Goal: Transaction & Acquisition: Download file/media

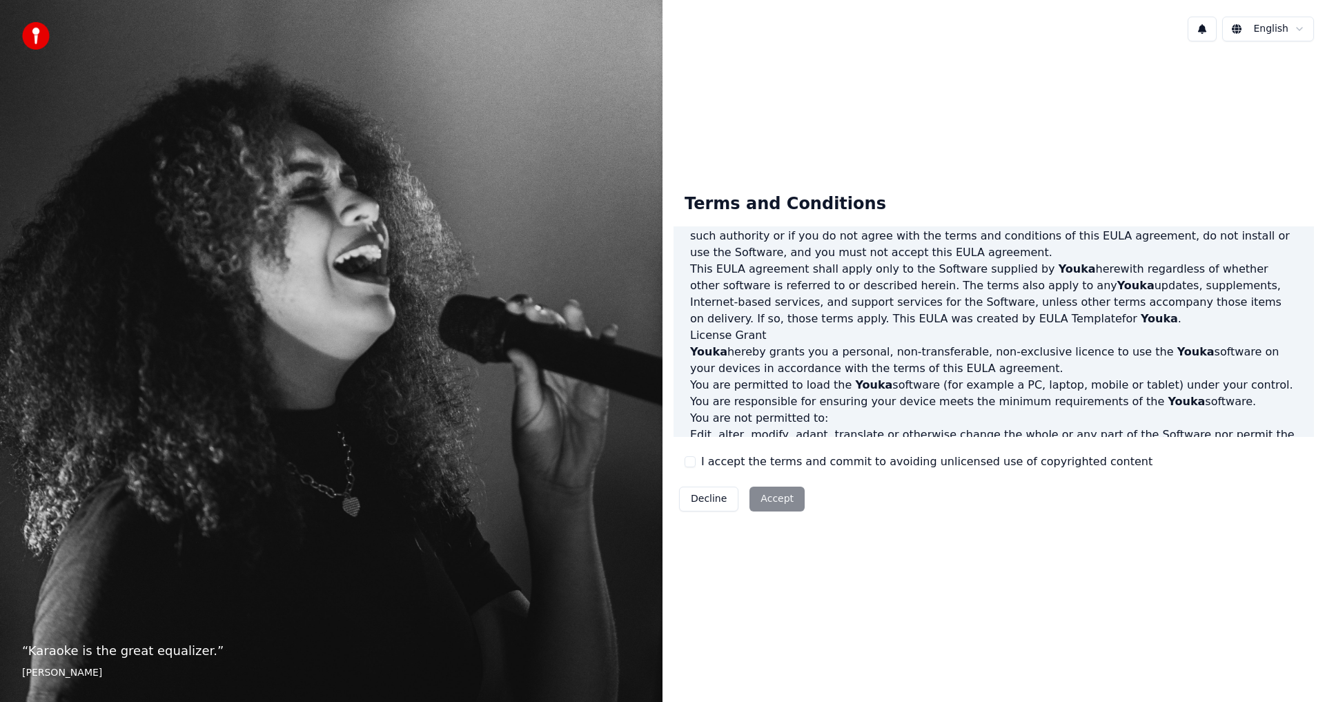
scroll to position [551, 0]
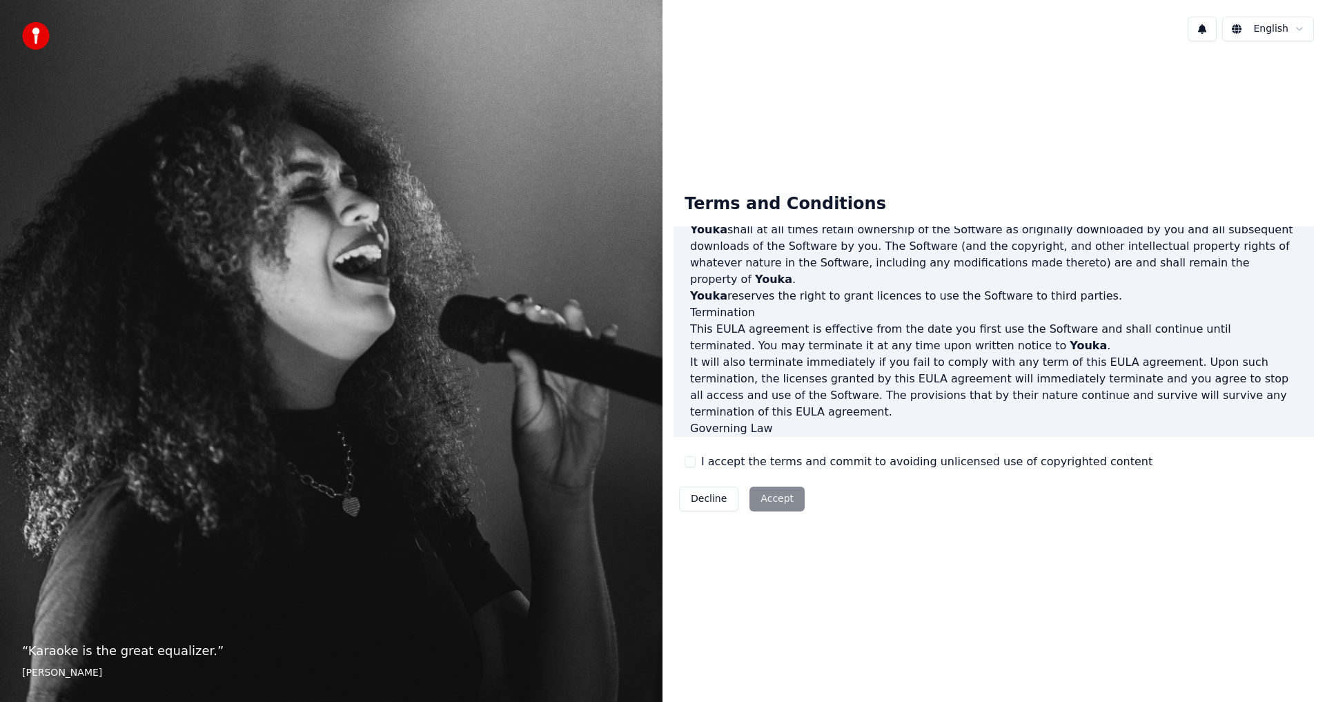
click at [690, 461] on button "I accept the terms and commit to avoiding unlicensed use of copyrighted content" at bounding box center [690, 461] width 11 height 11
click at [769, 500] on button "Accept" at bounding box center [776, 498] width 55 height 25
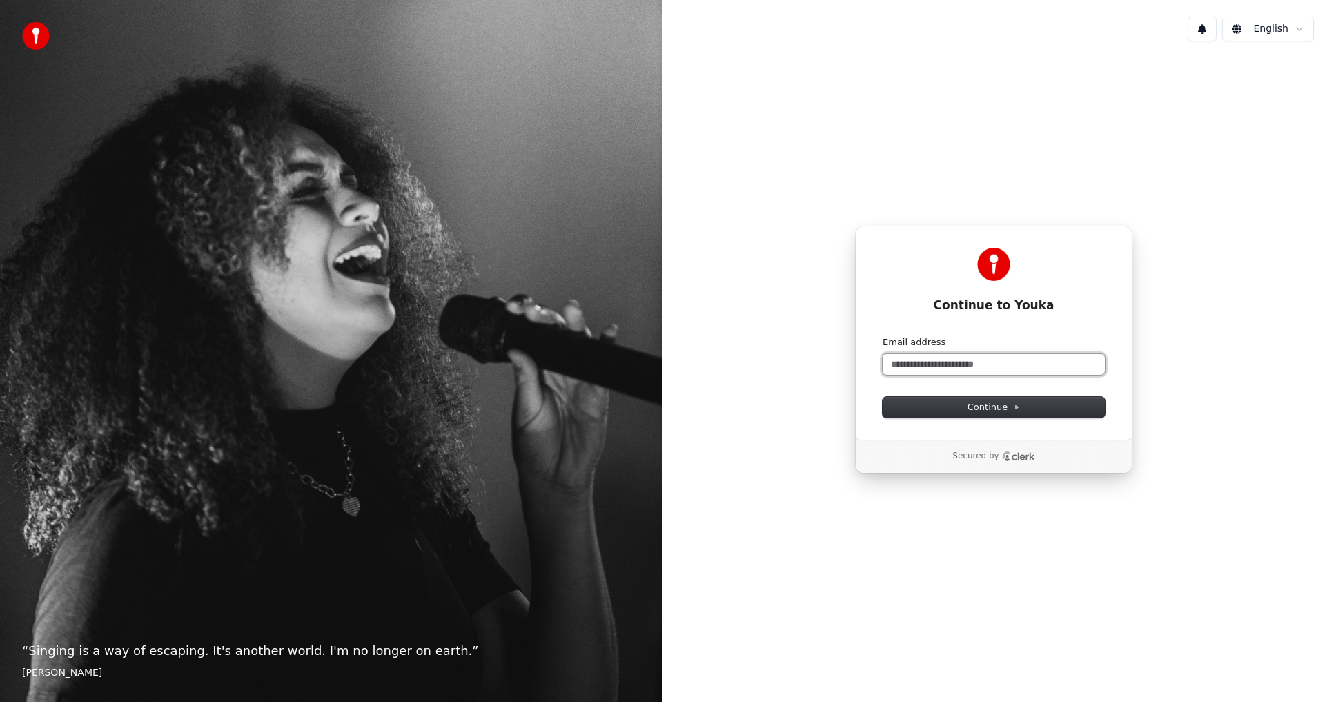
click at [952, 362] on input "Email address" at bounding box center [994, 364] width 222 height 21
click at [1016, 408] on icon at bounding box center [1016, 407] width 7 height 7
click at [934, 362] on input "**********" at bounding box center [994, 364] width 222 height 21
click at [1005, 407] on span "Continue" at bounding box center [993, 407] width 52 height 12
type input "**********"
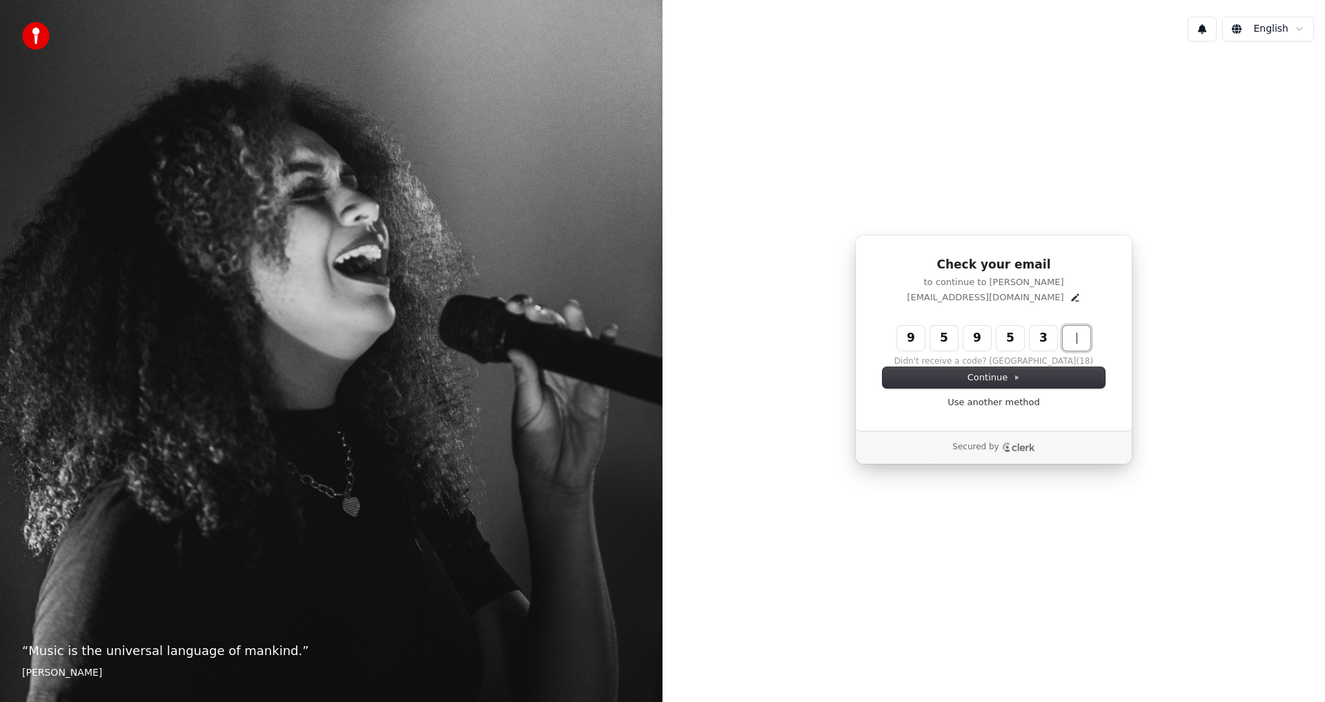
type input "******"
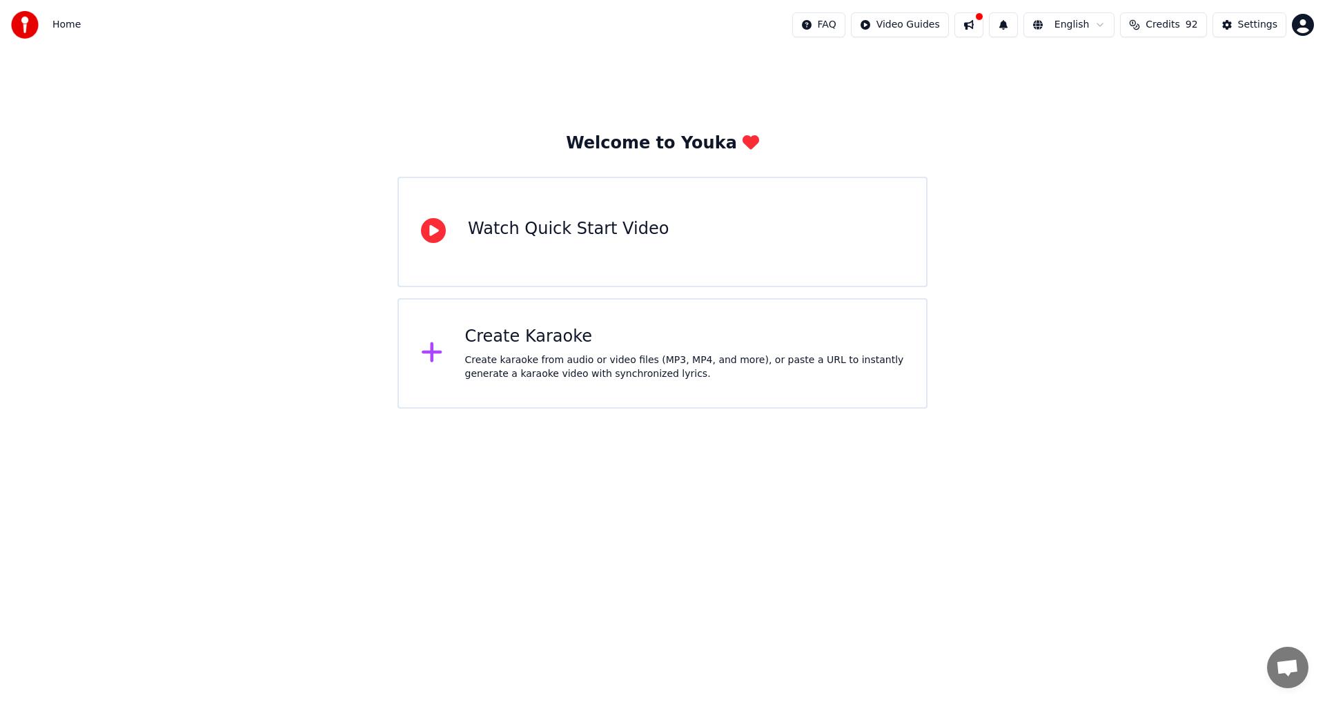
click at [628, 338] on div "Create Karaoke" at bounding box center [685, 337] width 440 height 22
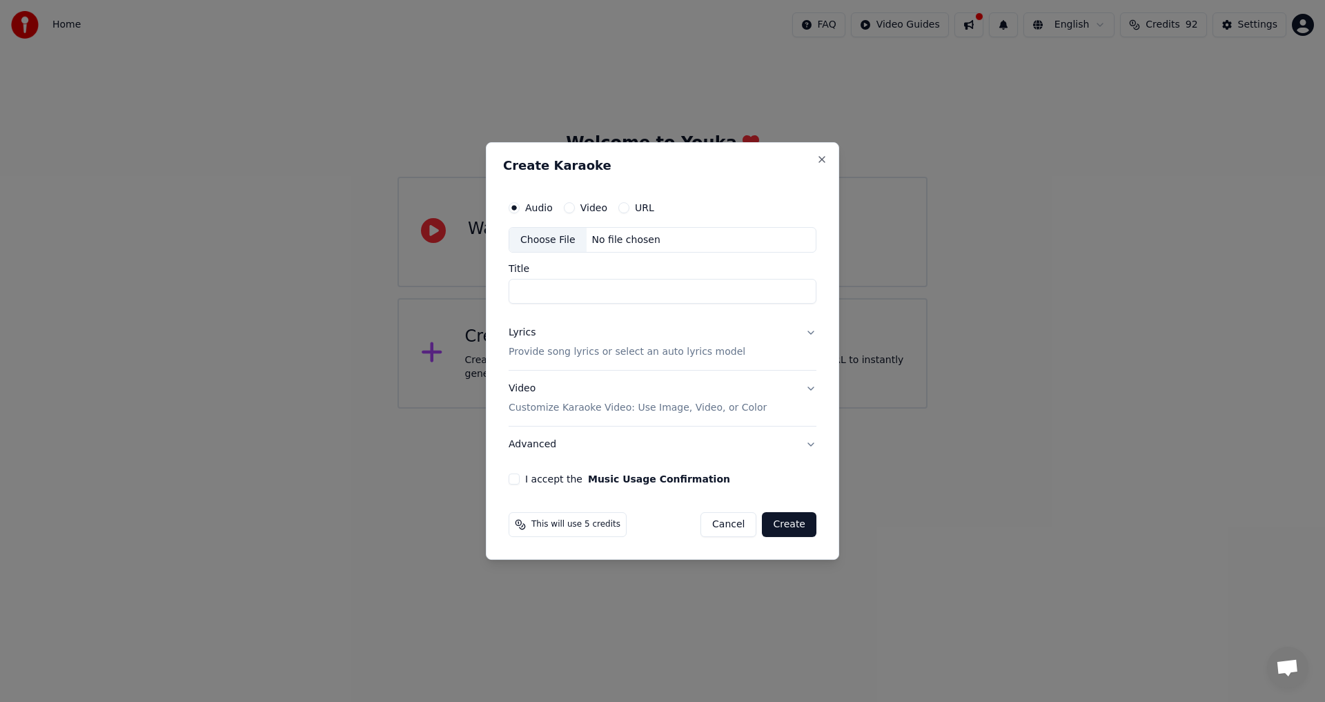
click at [564, 206] on button "Video" at bounding box center [569, 207] width 11 height 11
click at [542, 240] on div "Choose File" at bounding box center [547, 240] width 77 height 25
click at [602, 284] on input "Title" at bounding box center [663, 291] width 308 height 25
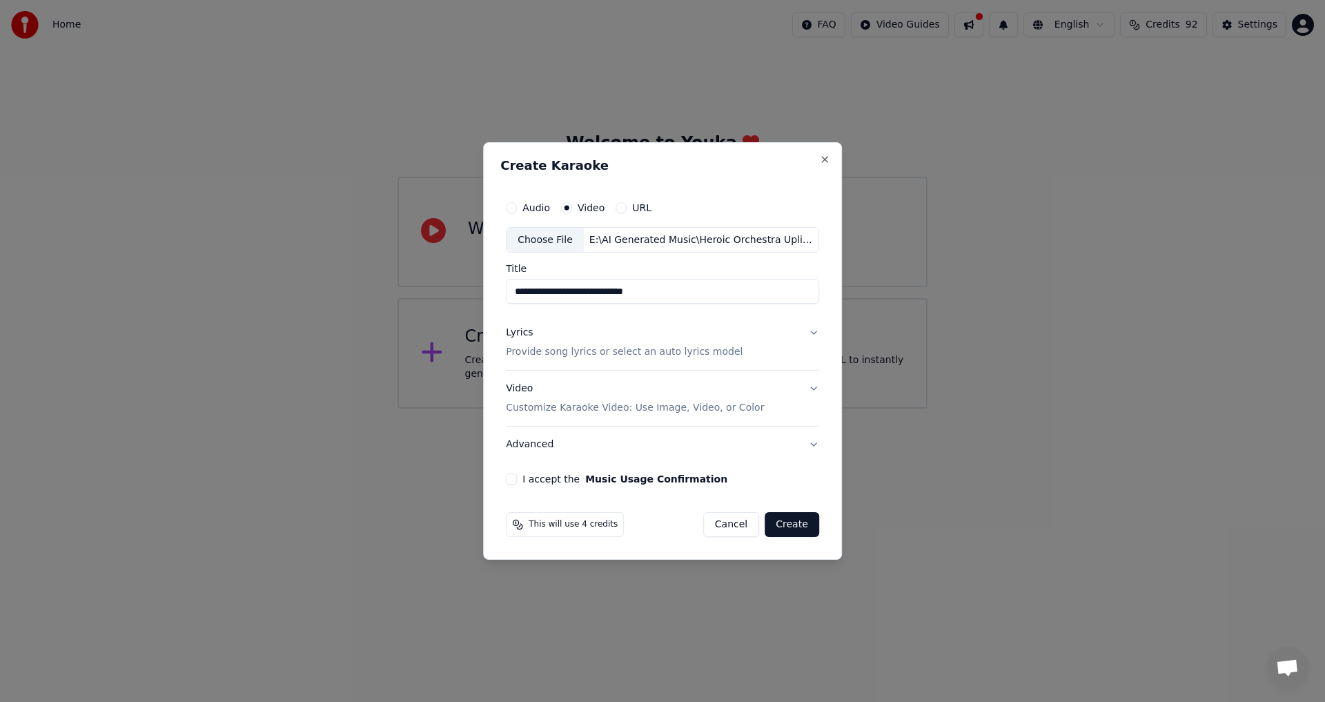
type input "**********"
click at [748, 239] on div "E:\AI Generated Music\Heroic Orchestra Uplifting Cinematic Music\Videos\New Vid…" at bounding box center [701, 240] width 235 height 14
click at [514, 207] on button "Audio" at bounding box center [511, 207] width 11 height 11
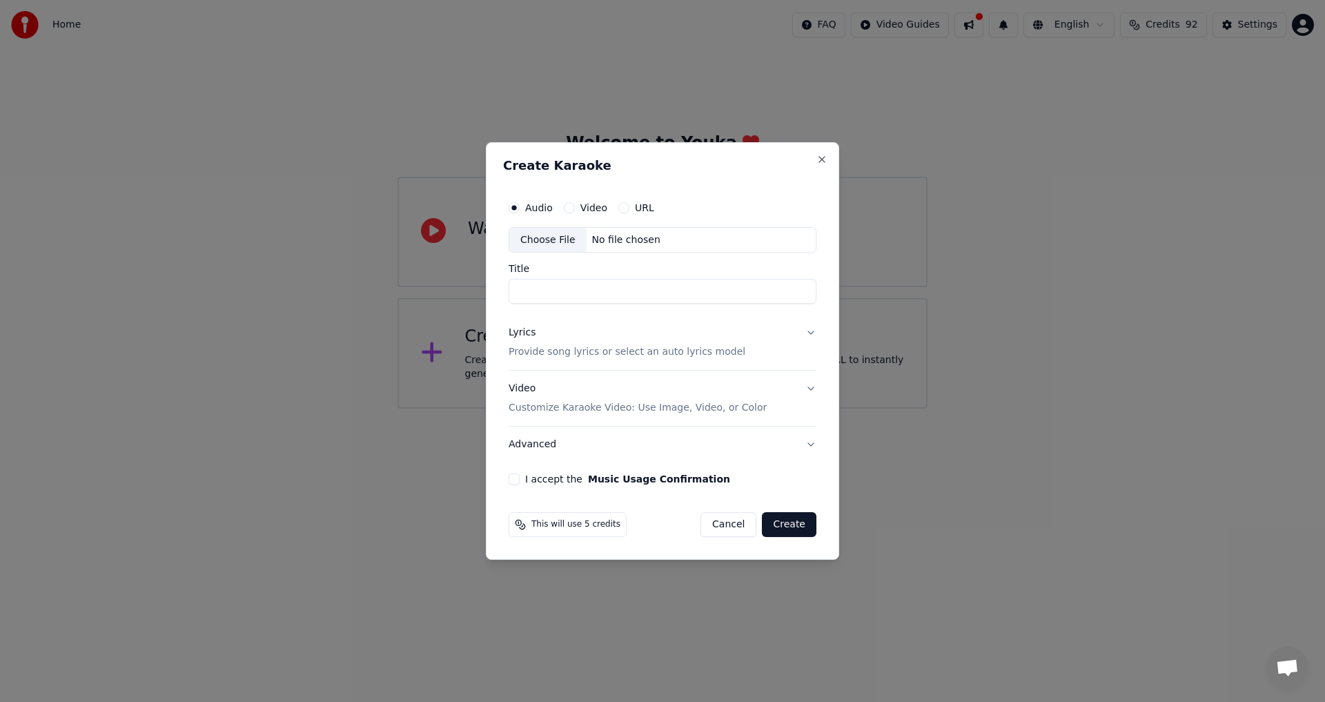
click at [667, 242] on div "Choose File No file chosen" at bounding box center [663, 240] width 308 height 26
type input "**********"
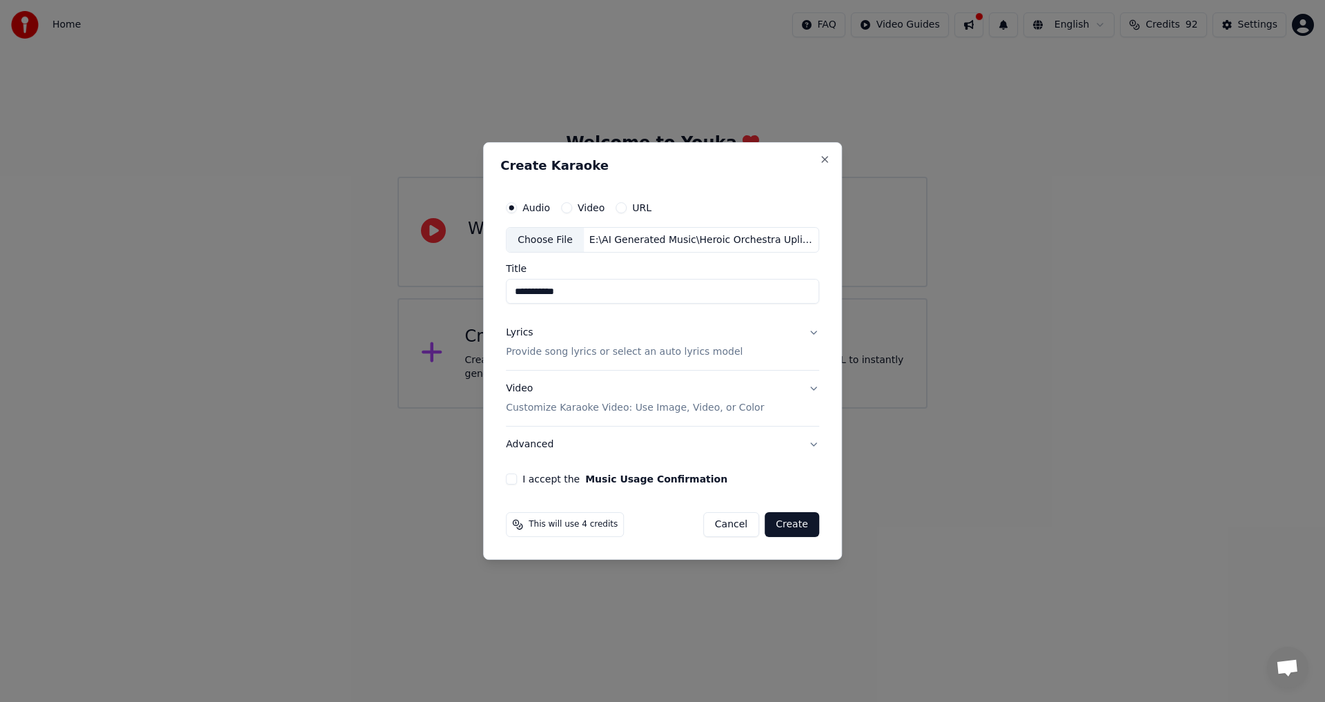
click at [638, 406] on p "Customize Karaoke Video: Use Image, Video, or Color" at bounding box center [635, 408] width 258 height 14
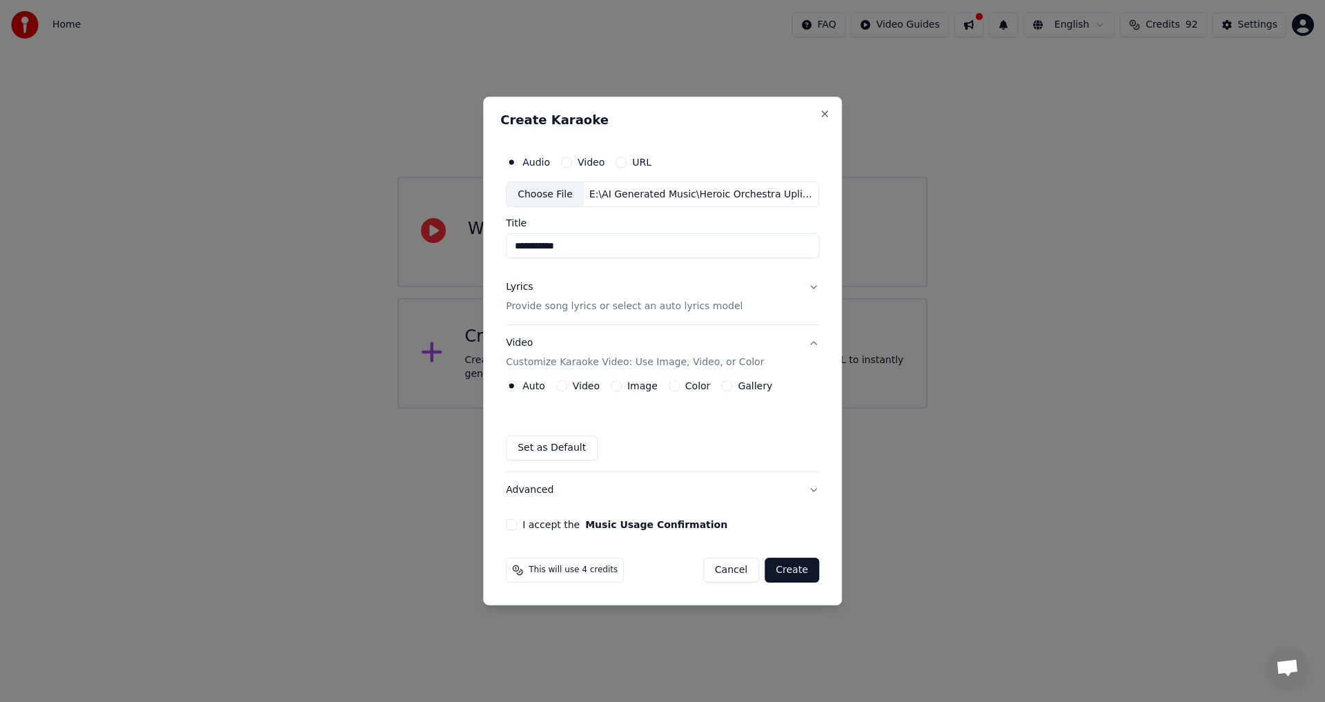
click at [564, 390] on button "Video" at bounding box center [561, 385] width 11 height 11
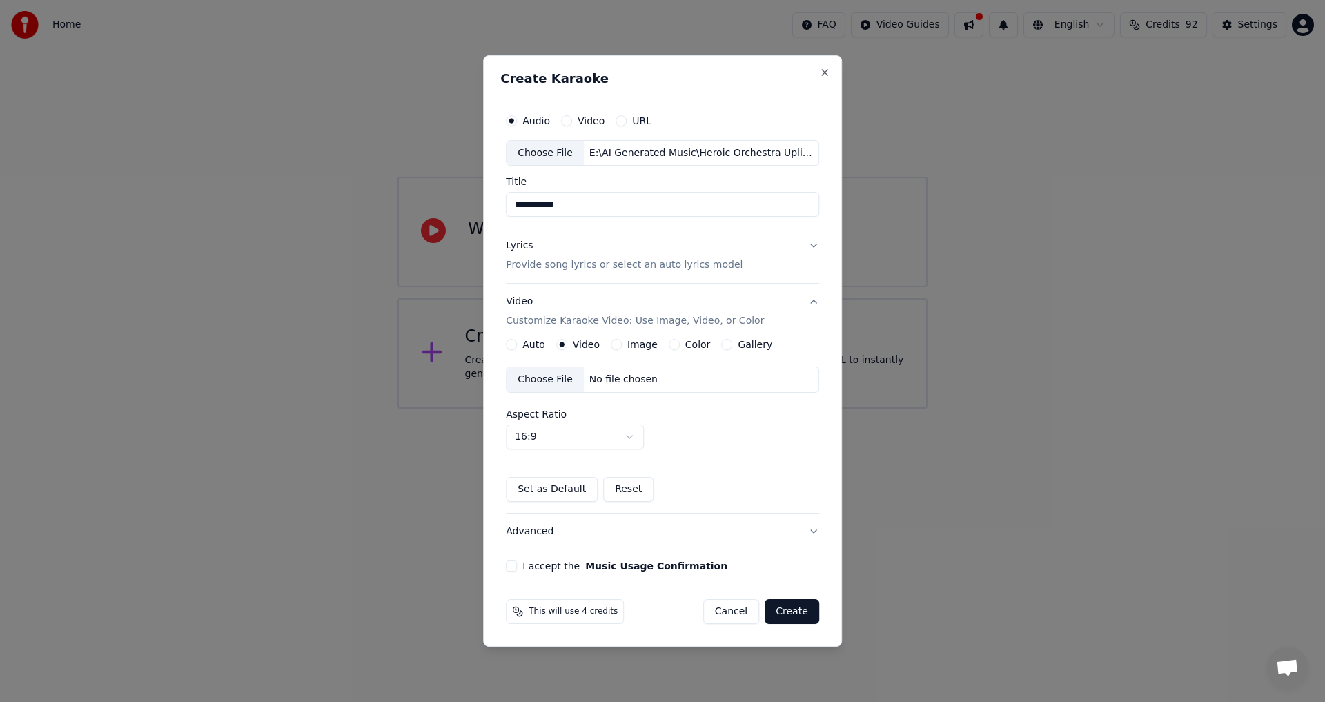
click at [558, 379] on div "Choose File" at bounding box center [544, 379] width 77 height 25
click at [511, 565] on button "I accept the Music Usage Confirmation" at bounding box center [511, 565] width 11 height 11
click at [807, 244] on button "Lyrics Provide song lyrics or select an auto lyrics model" at bounding box center [662, 255] width 313 height 55
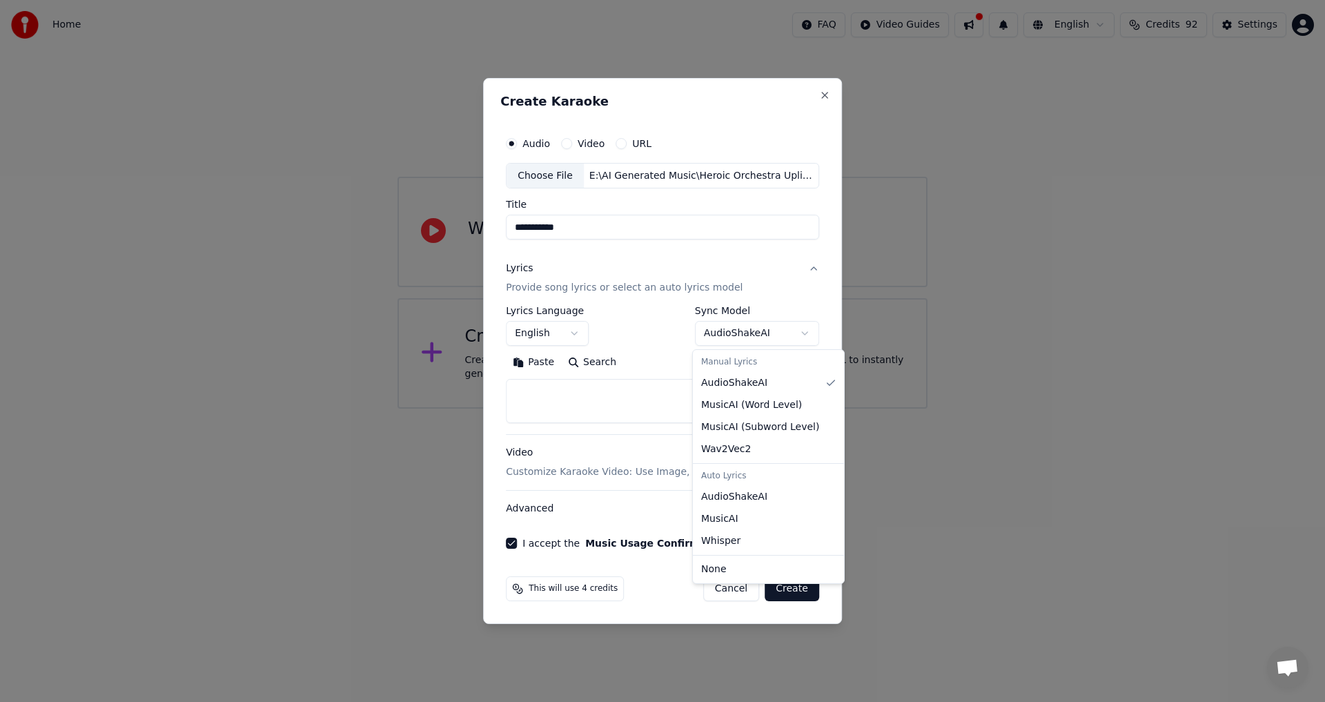
click at [804, 336] on body "**********" at bounding box center [662, 204] width 1325 height 409
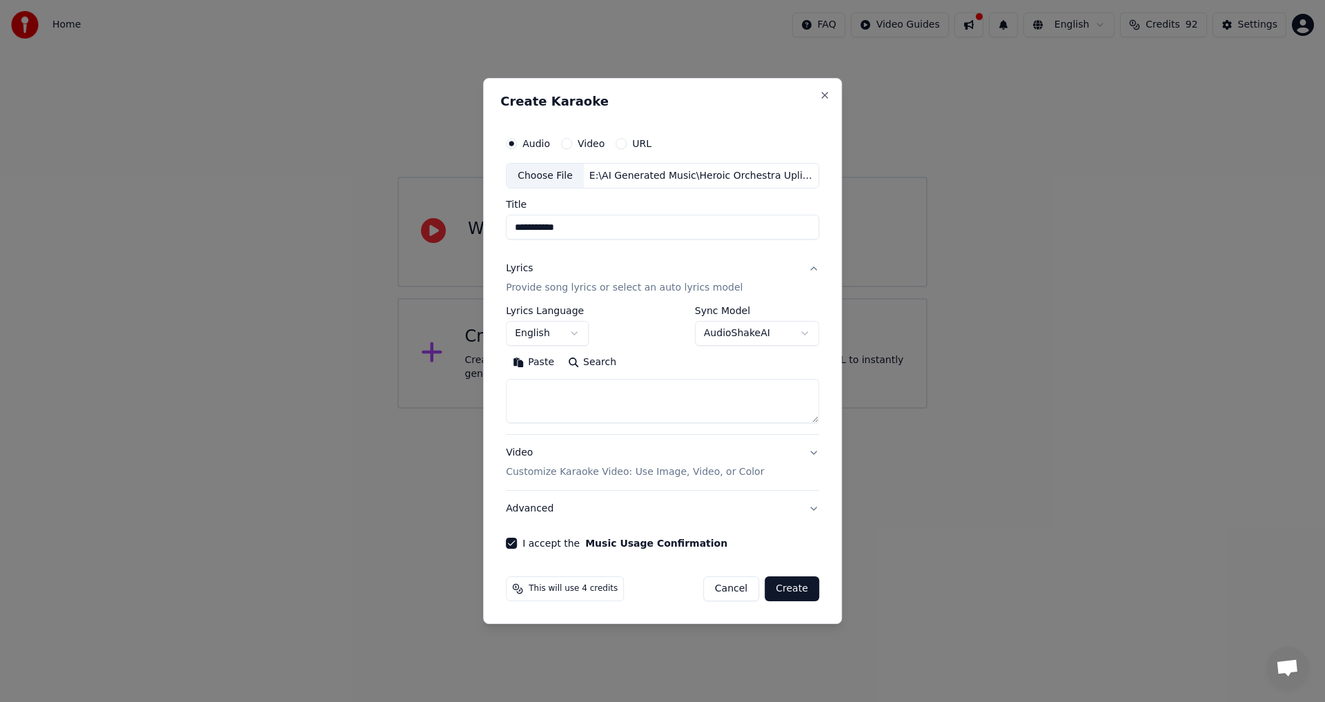
click at [804, 336] on body "**********" at bounding box center [662, 204] width 1325 height 409
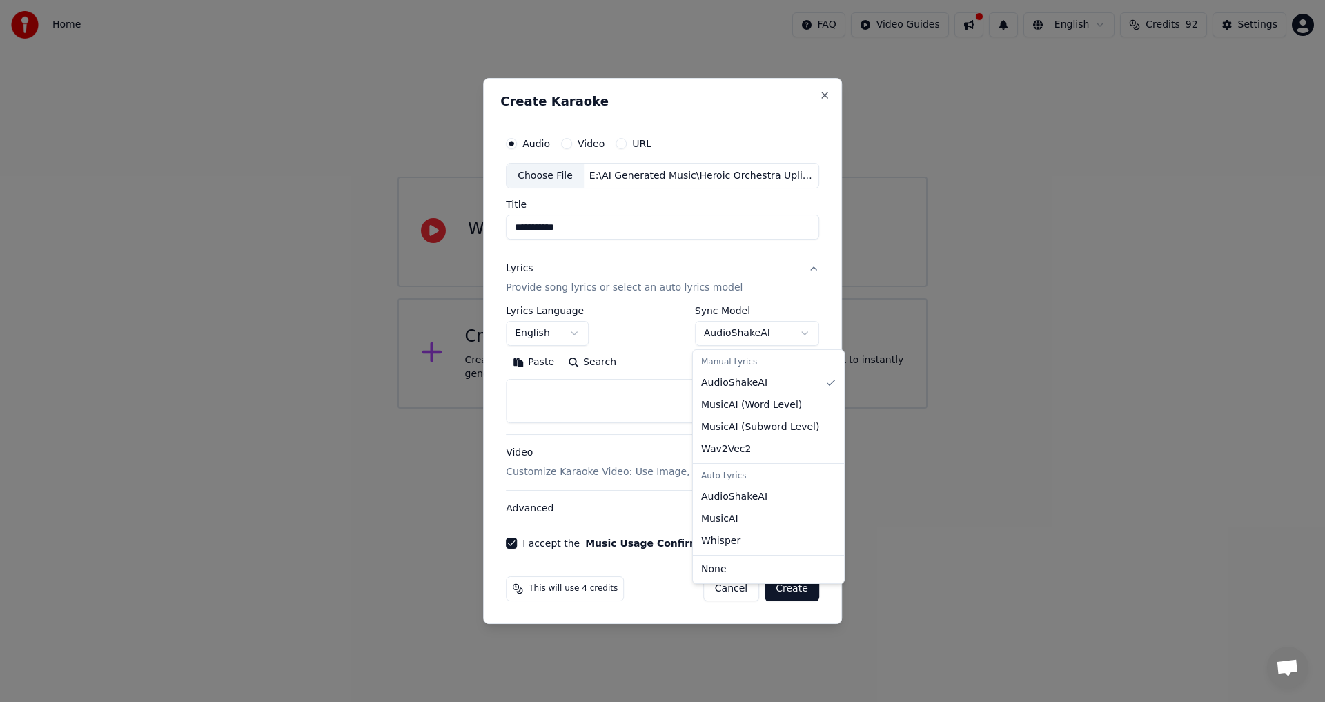
click at [804, 336] on body "**********" at bounding box center [662, 204] width 1325 height 409
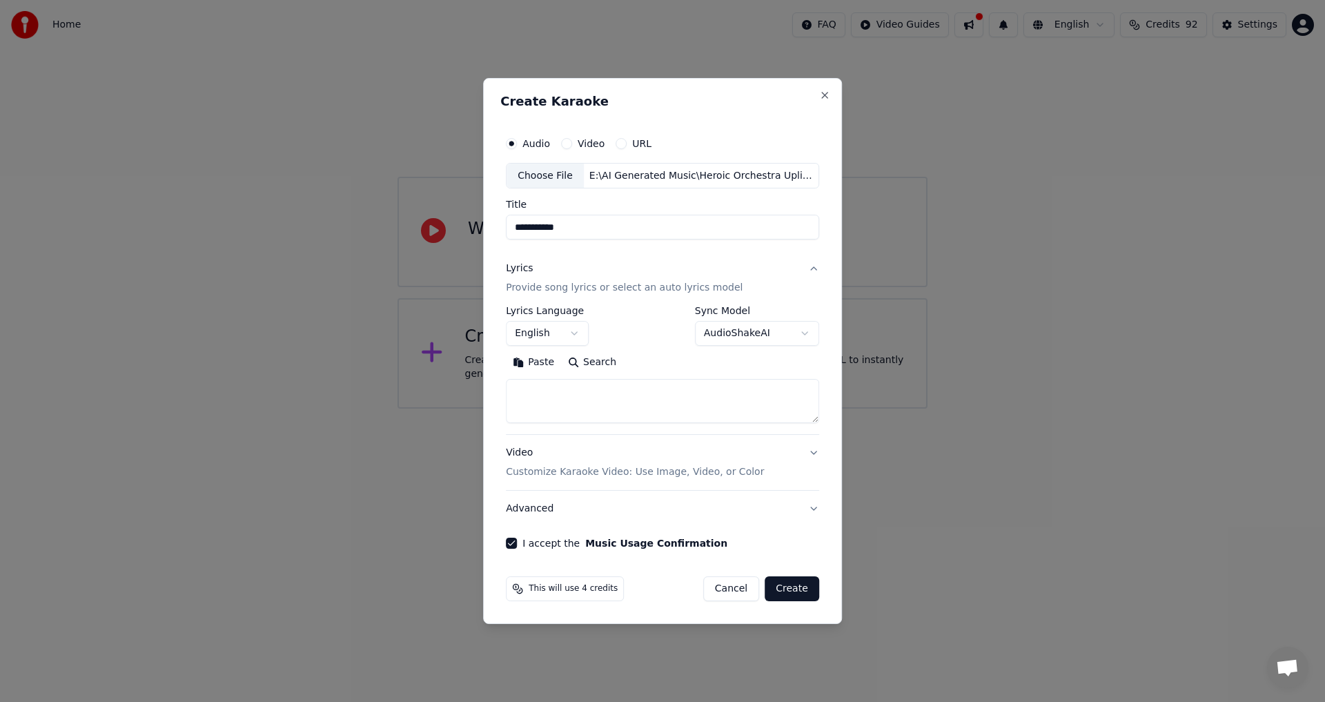
click at [812, 268] on button "Lyrics Provide song lyrics or select an auto lyrics model" at bounding box center [662, 278] width 313 height 55
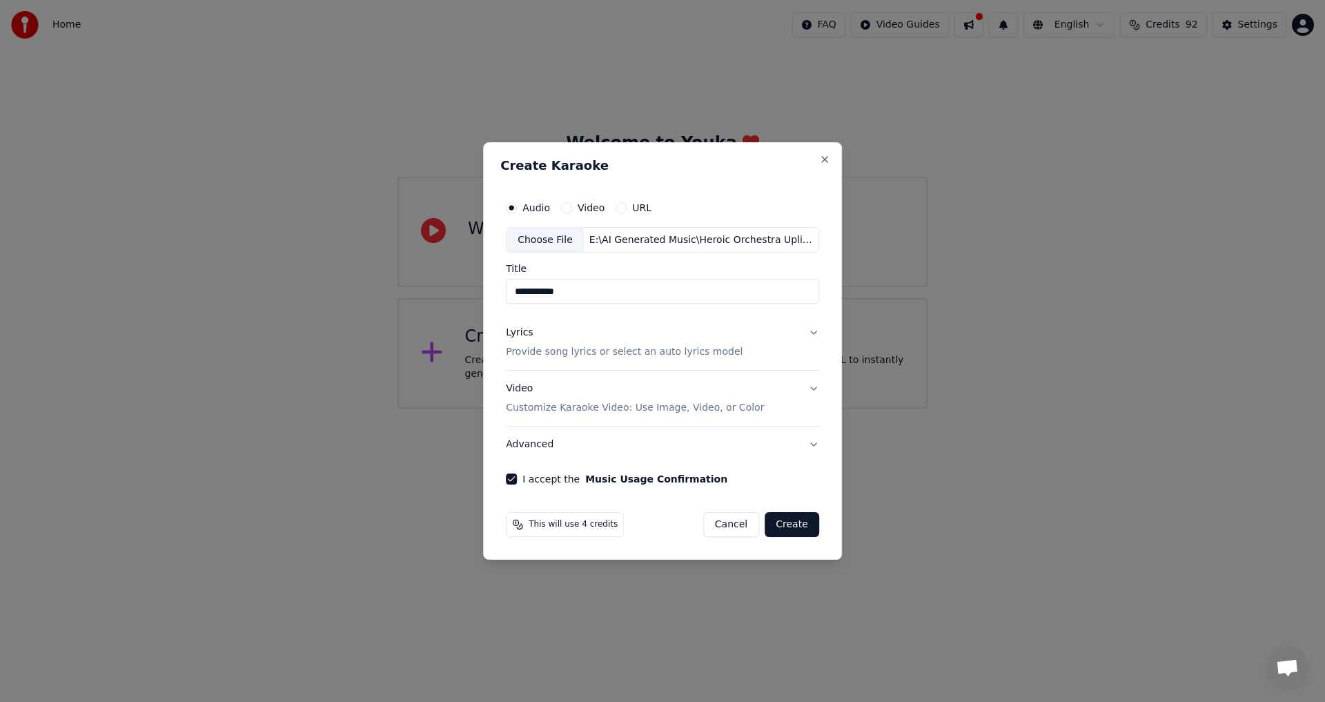
click at [810, 389] on button "Video Customize Karaoke Video: Use Image, Video, or Color" at bounding box center [662, 398] width 313 height 55
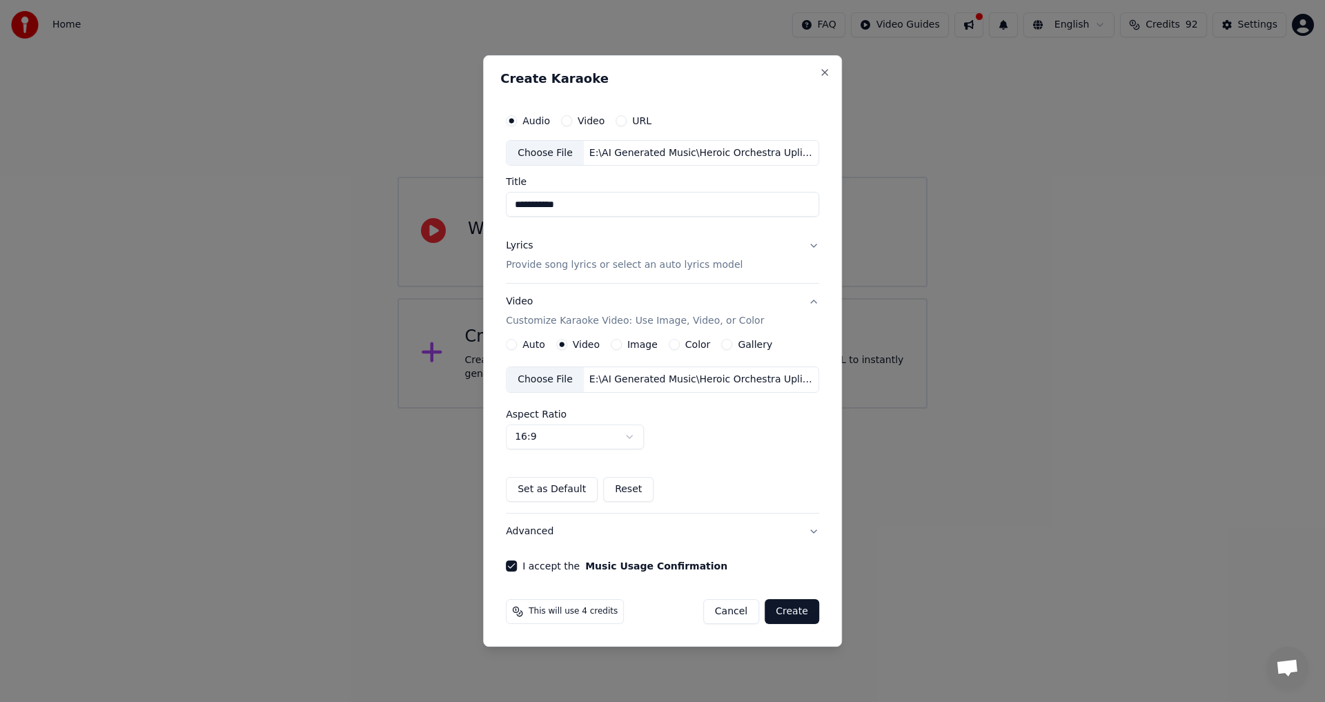
click at [808, 527] on button "Advanced" at bounding box center [662, 531] width 313 height 36
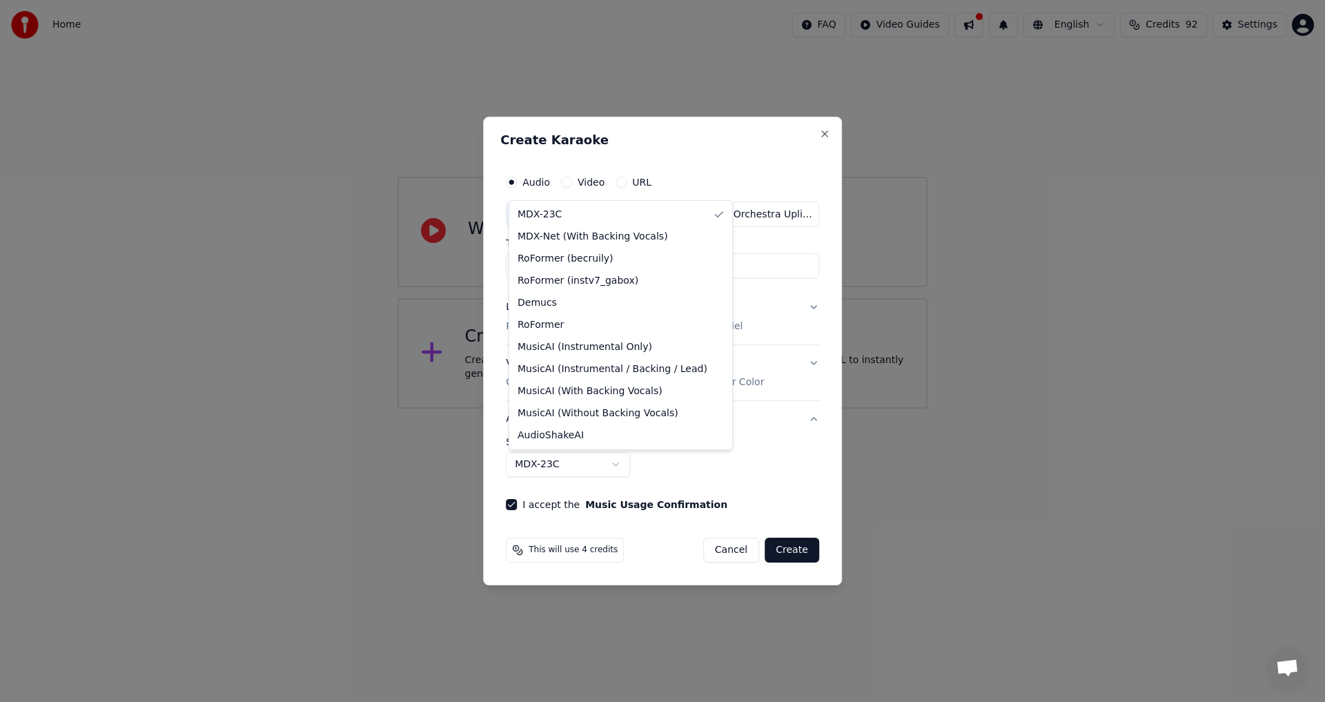
click at [620, 409] on body "**********" at bounding box center [662, 204] width 1325 height 409
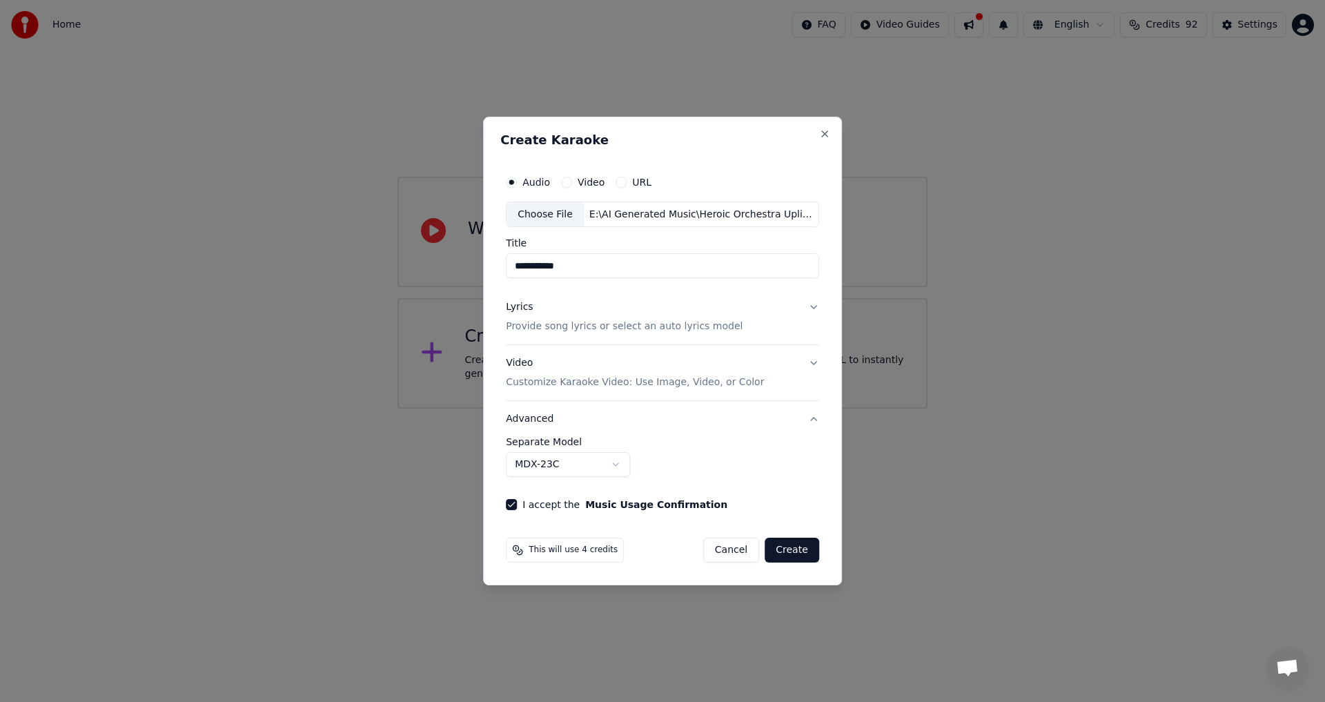
click at [620, 409] on body "**********" at bounding box center [662, 204] width 1325 height 409
click at [809, 419] on button "Advanced" at bounding box center [662, 419] width 313 height 36
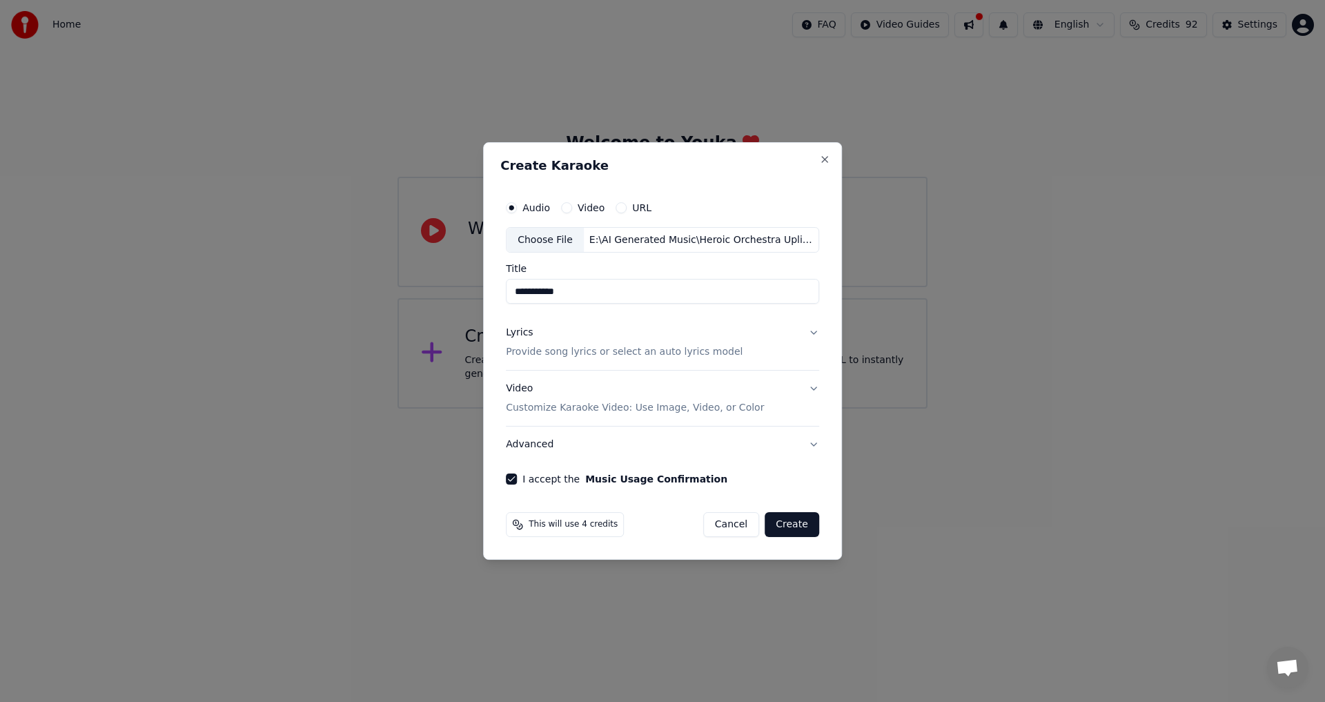
click at [798, 523] on button "Create" at bounding box center [792, 524] width 55 height 25
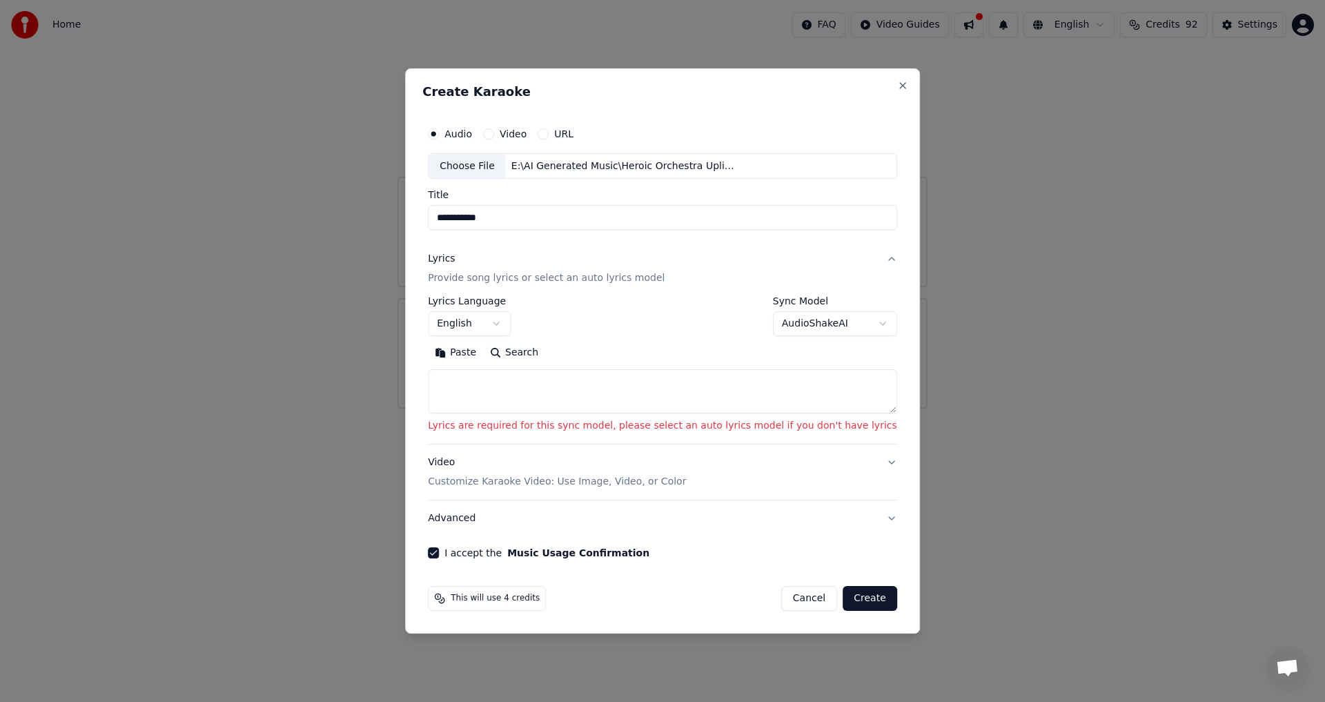
click at [547, 399] on textarea at bounding box center [662, 392] width 469 height 44
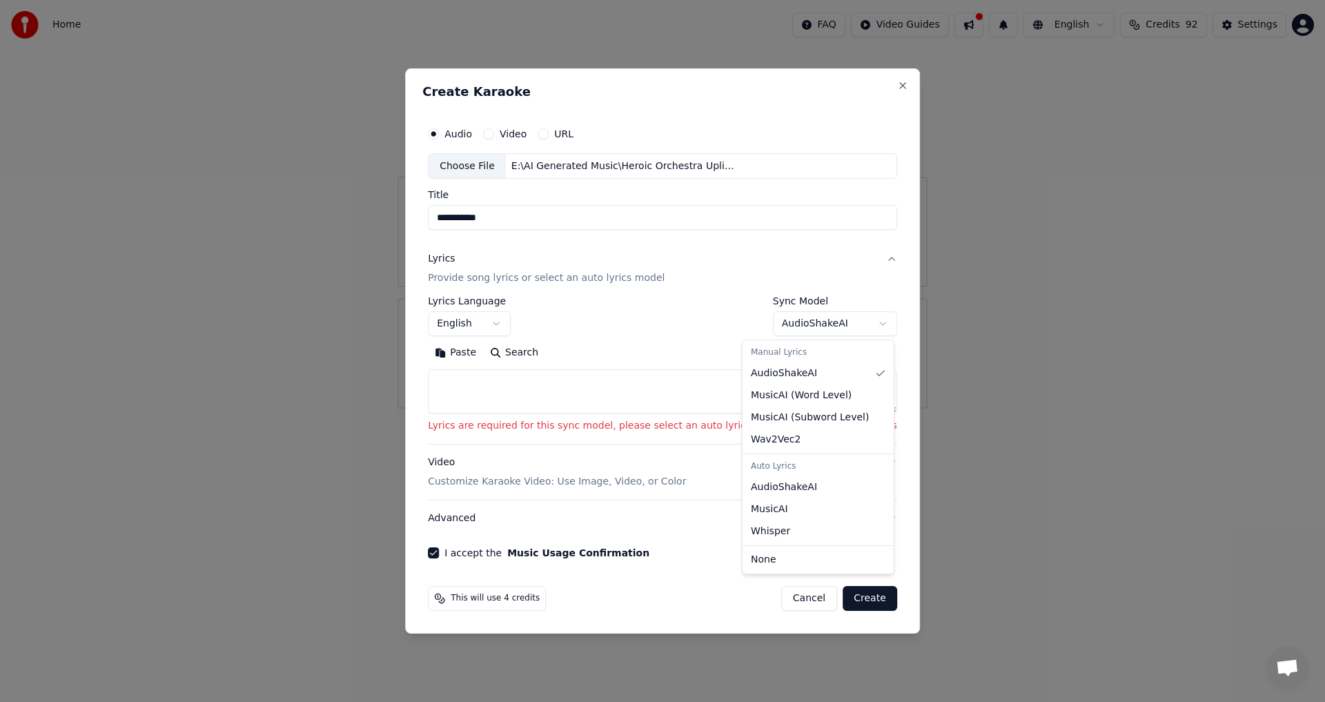
click at [853, 324] on body "**********" at bounding box center [662, 204] width 1325 height 409
select select "****"
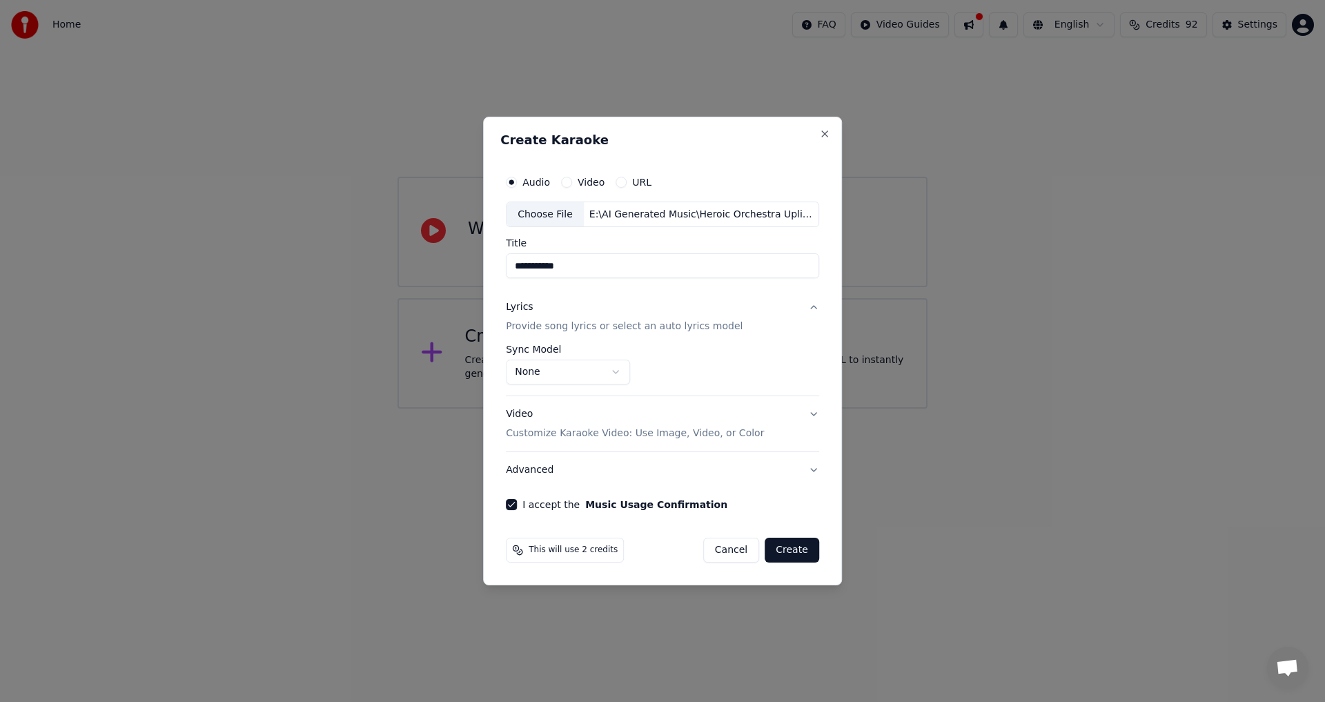
click at [811, 307] on button "Lyrics Provide song lyrics or select an auto lyrics model" at bounding box center [662, 317] width 313 height 55
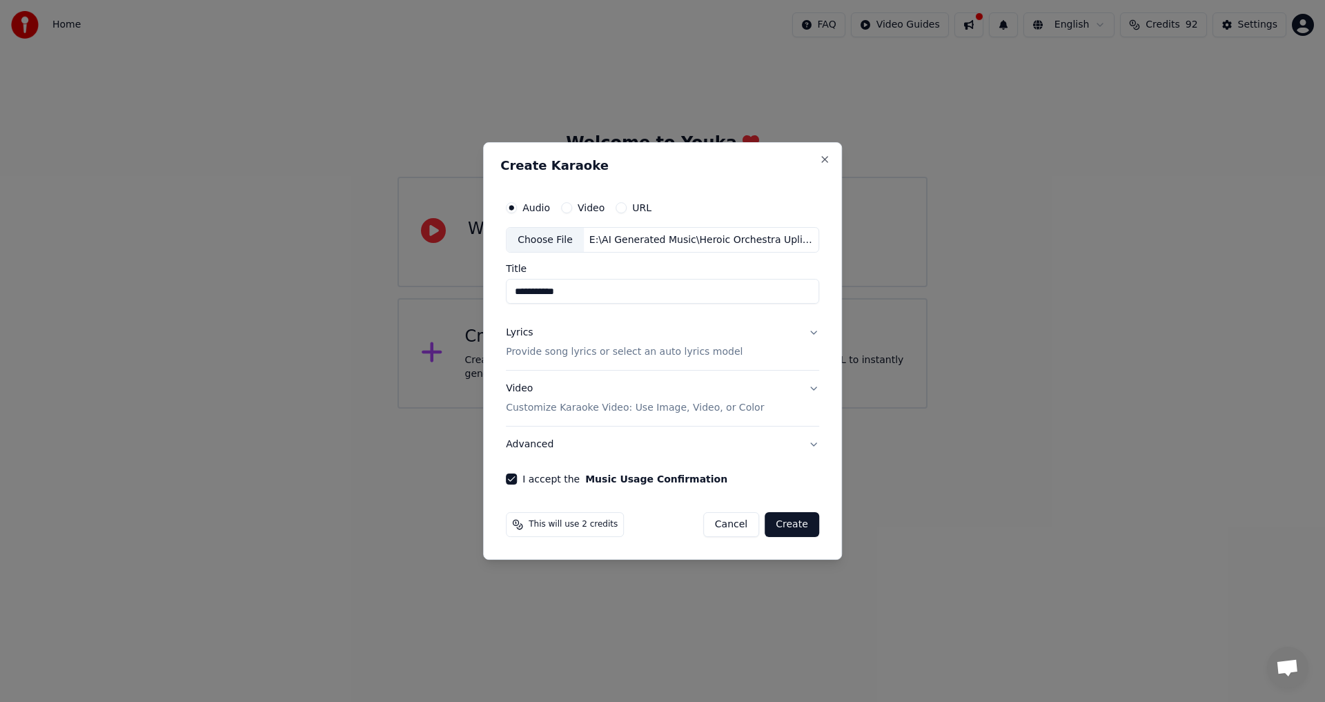
click at [812, 332] on button "Lyrics Provide song lyrics or select an auto lyrics model" at bounding box center [662, 342] width 313 height 55
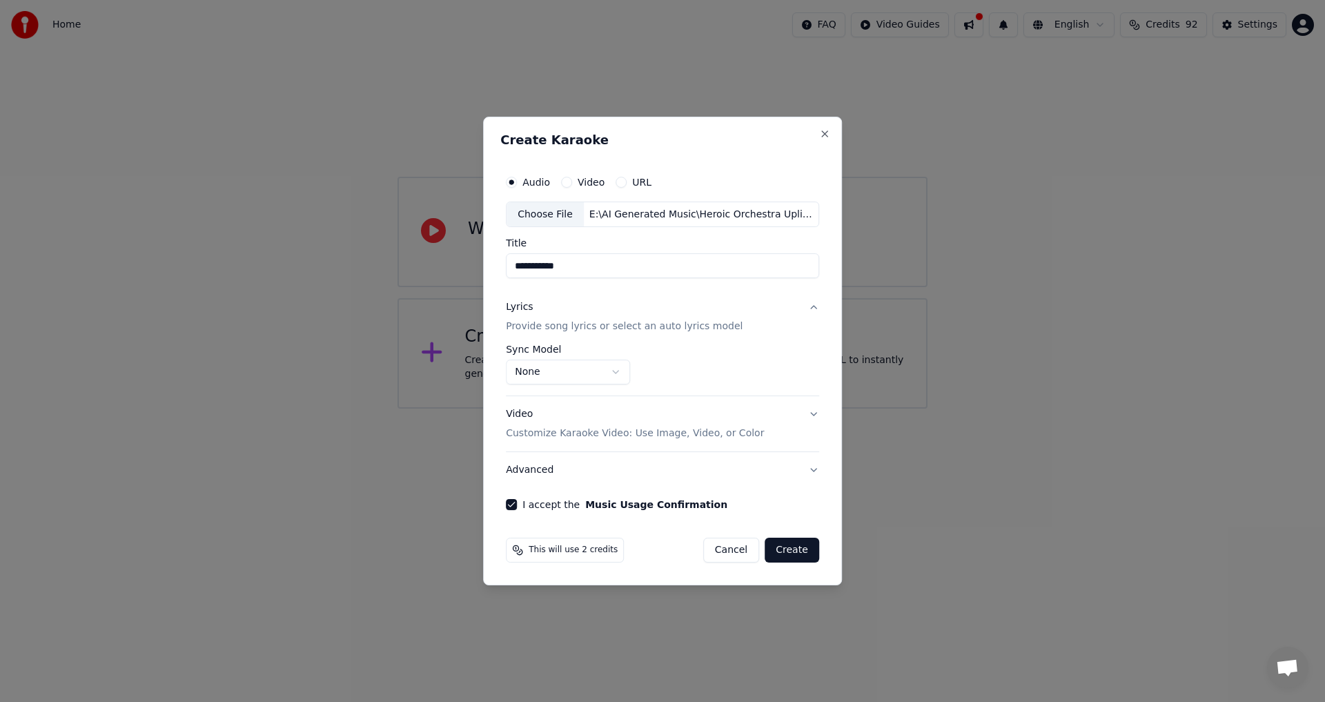
click at [808, 310] on button "Lyrics Provide song lyrics or select an auto lyrics model" at bounding box center [662, 317] width 313 height 55
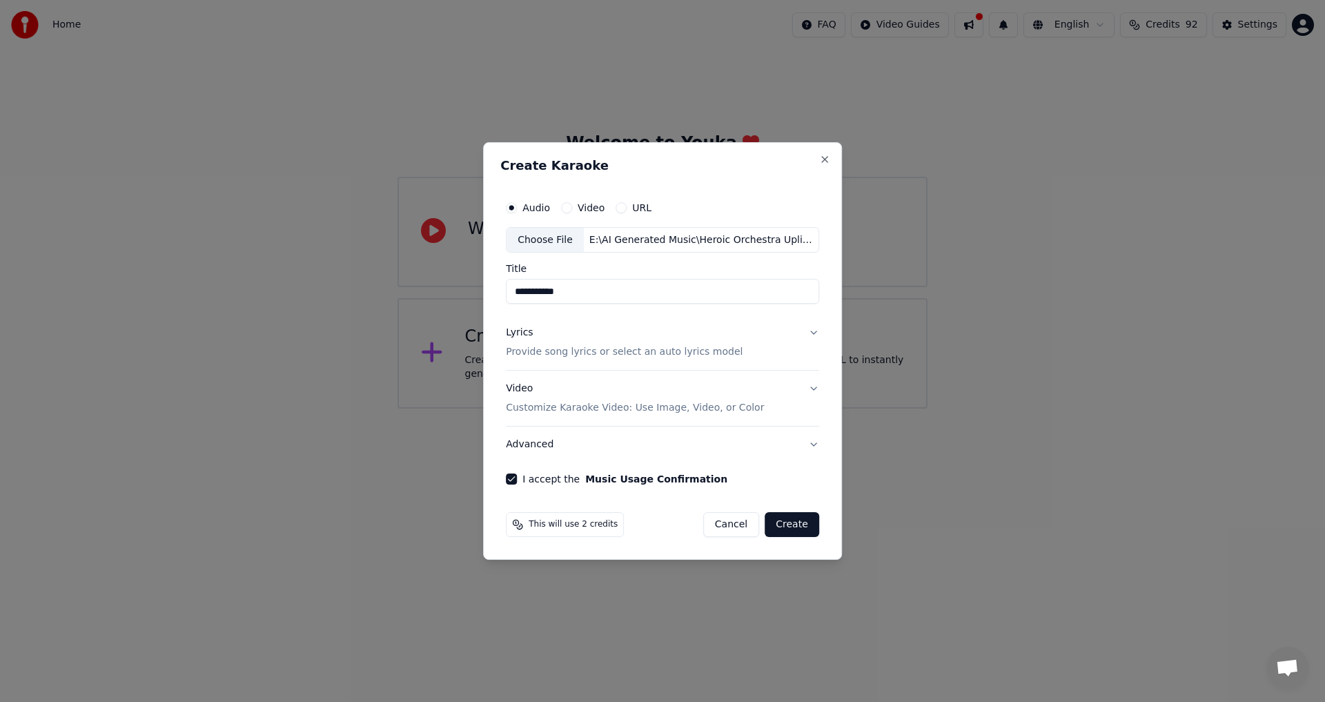
click at [811, 391] on button "Video Customize Karaoke Video: Use Image, Video, or Color" at bounding box center [662, 398] width 313 height 55
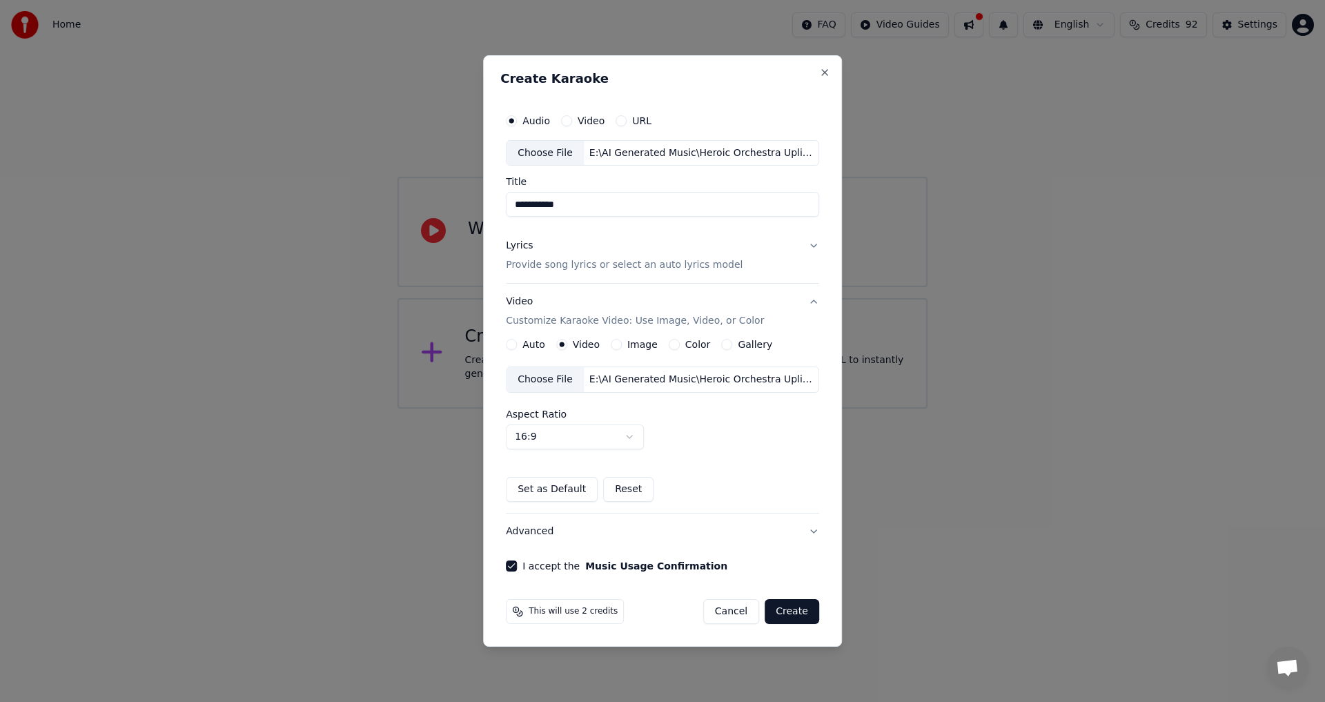
click at [799, 612] on button "Create" at bounding box center [792, 611] width 55 height 25
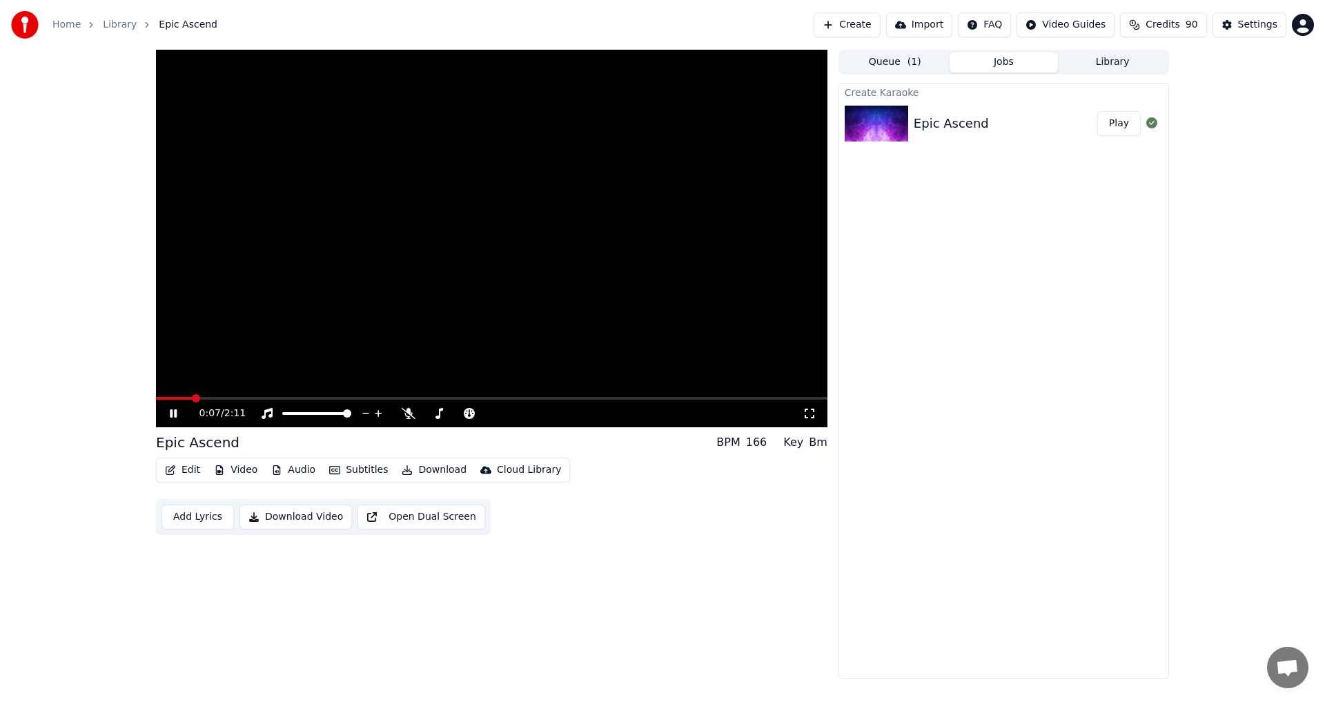
click at [172, 413] on icon at bounding box center [173, 413] width 7 height 8
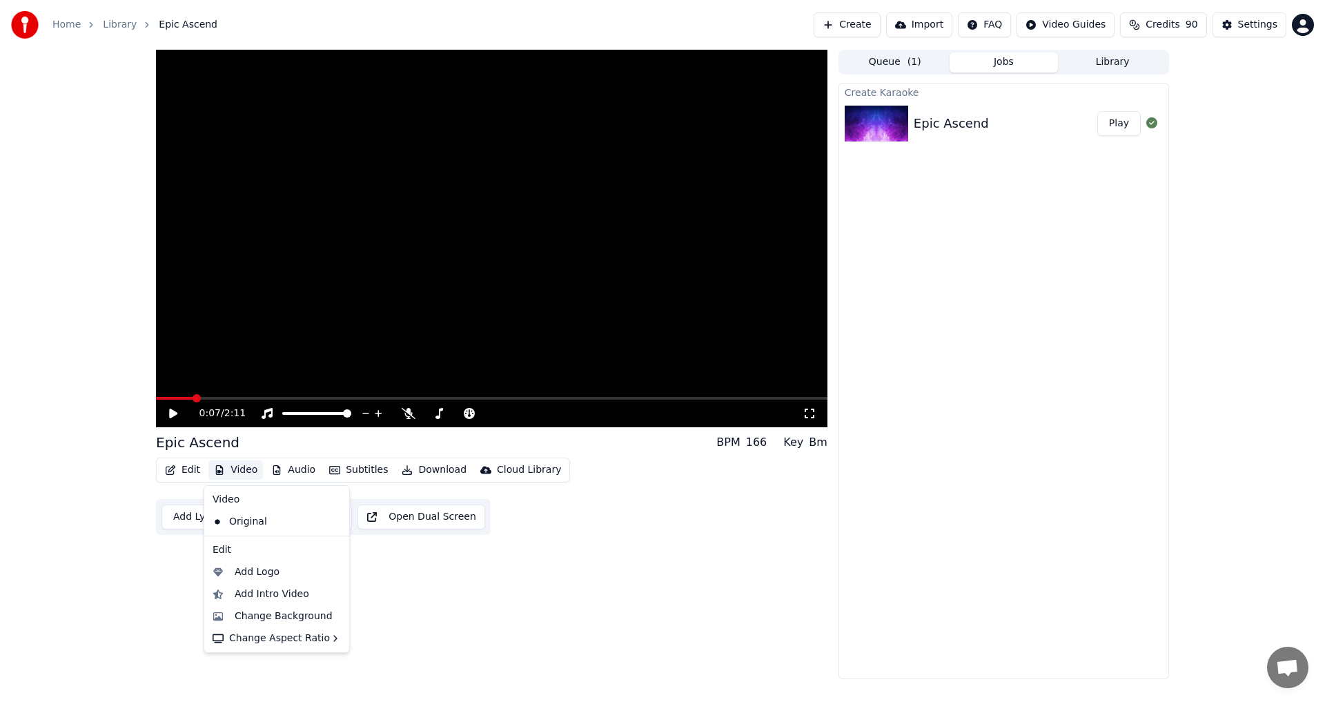
click at [237, 468] on button "Video" at bounding box center [235, 469] width 55 height 19
click at [248, 520] on div "Original" at bounding box center [266, 522] width 119 height 22
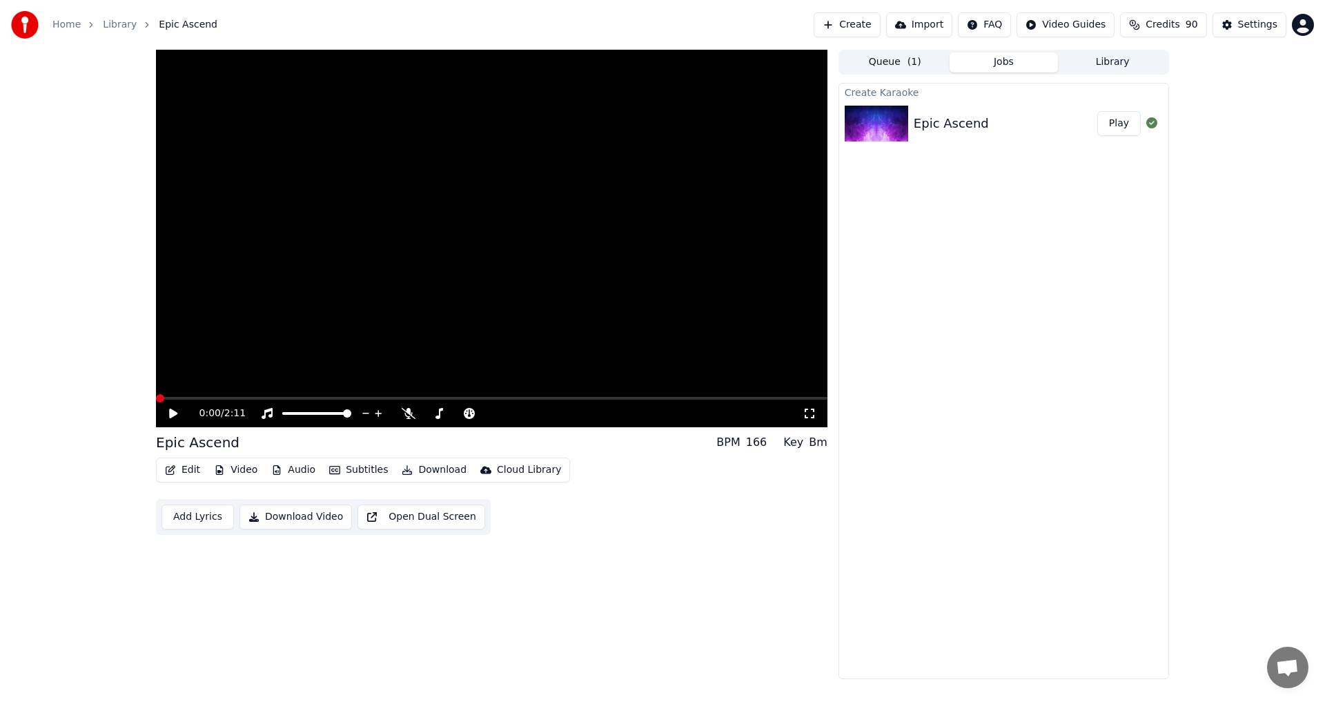
click at [300, 471] on button "Audio" at bounding box center [293, 469] width 55 height 19
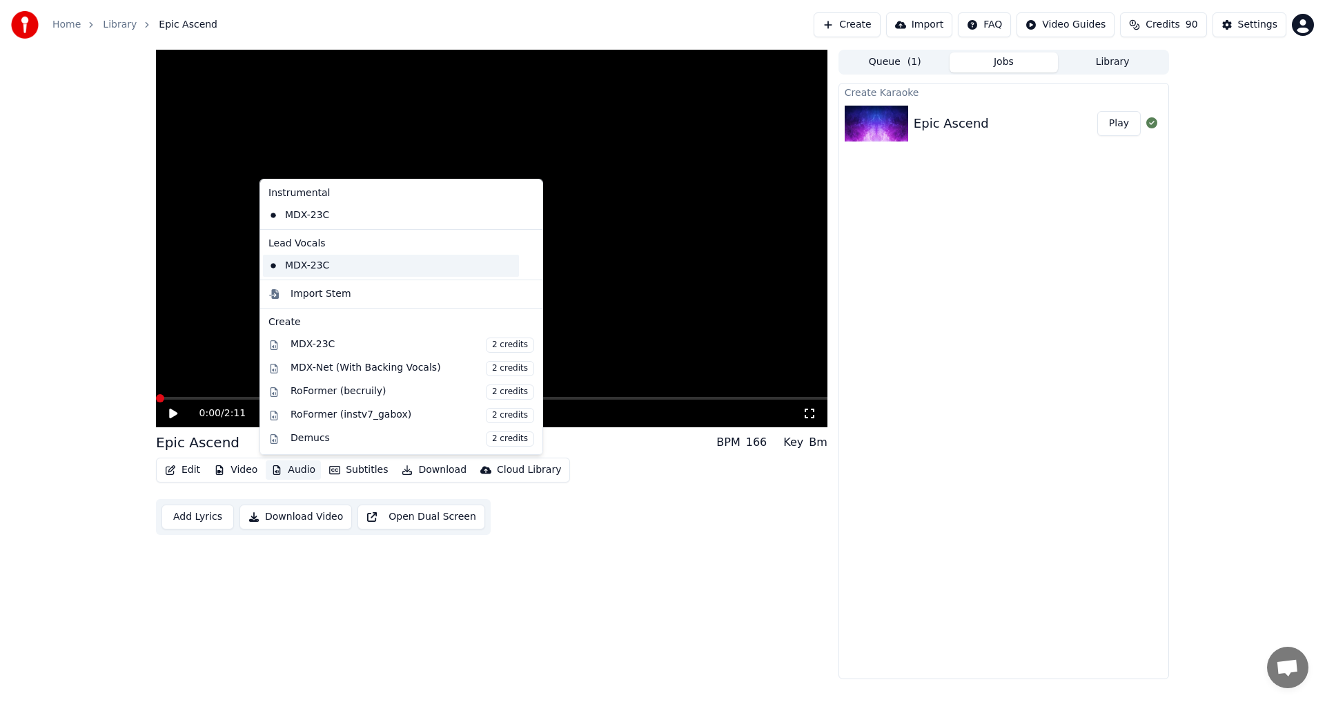
click at [319, 267] on div "MDX-23C" at bounding box center [391, 266] width 256 height 22
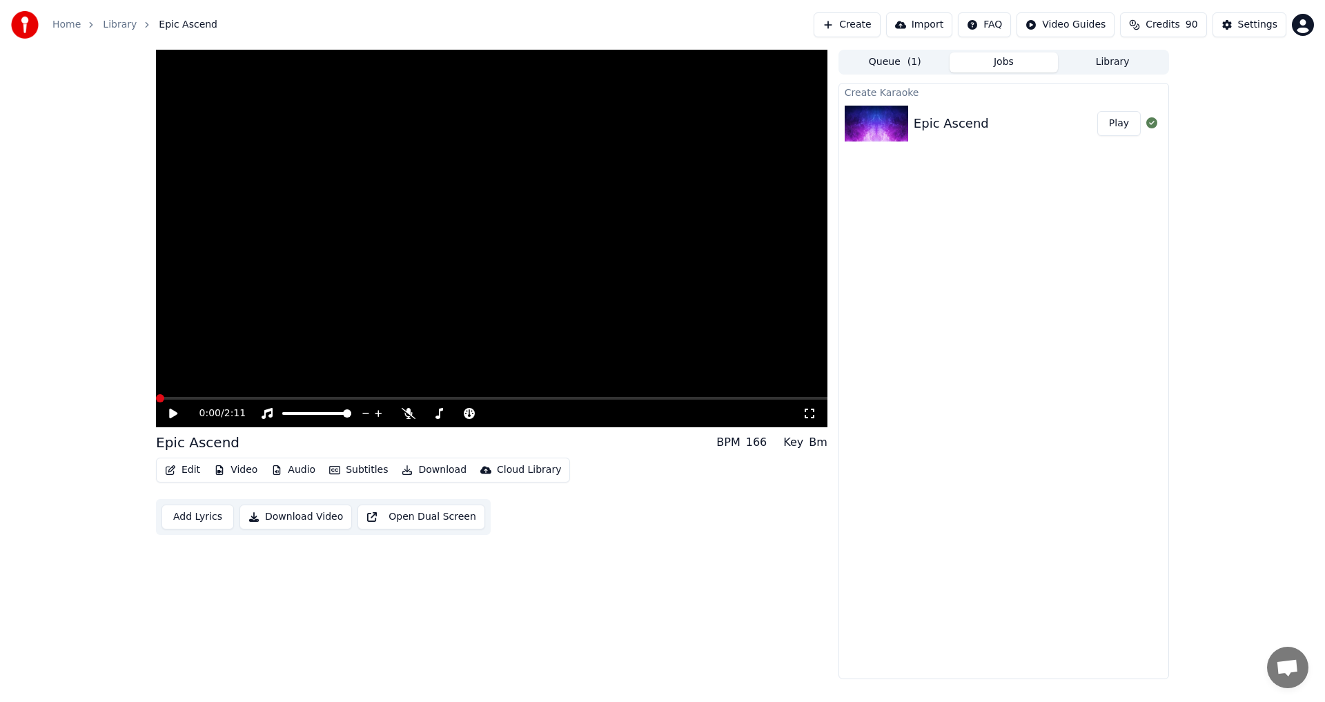
click at [166, 413] on div "0:00 / 2:11" at bounding box center [491, 413] width 660 height 14
click at [171, 413] on icon at bounding box center [173, 414] width 8 height 10
click at [411, 416] on icon at bounding box center [409, 413] width 14 height 11
click at [173, 411] on icon at bounding box center [173, 413] width 7 height 8
click at [156, 400] on span at bounding box center [160, 398] width 8 height 8
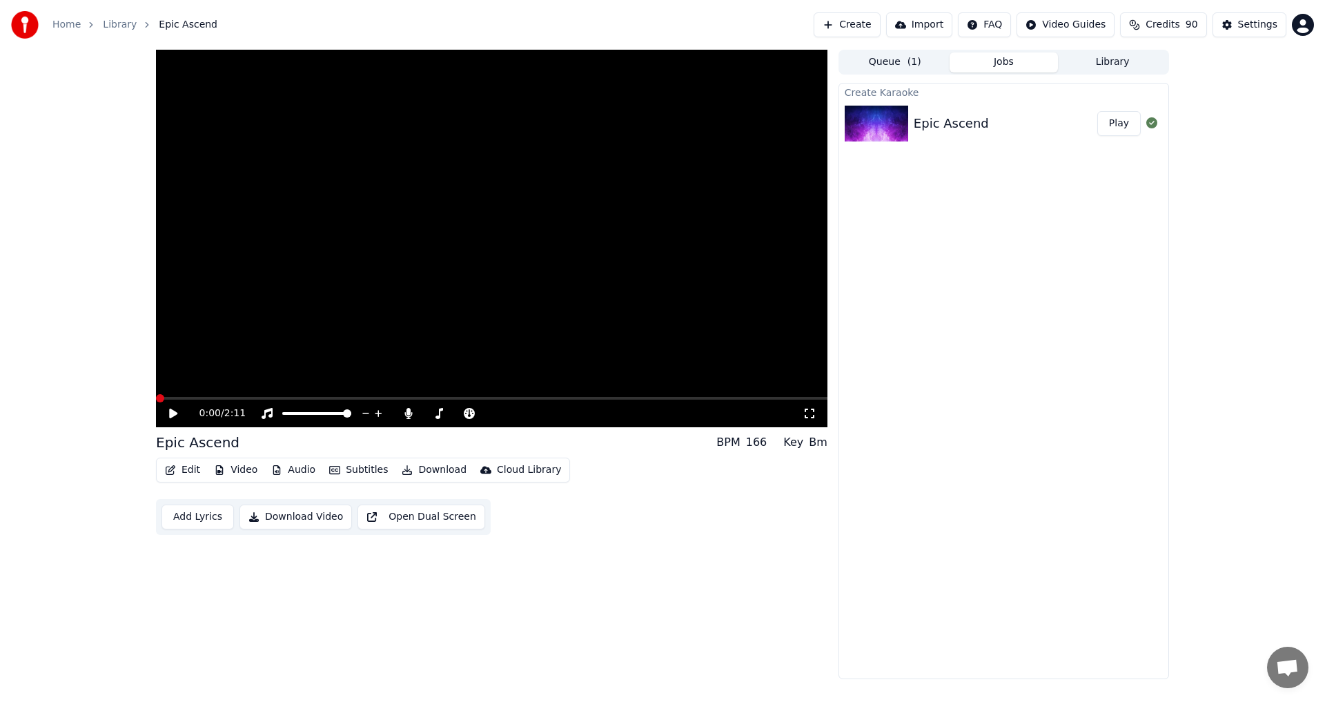
click at [176, 414] on icon at bounding box center [173, 414] width 8 height 10
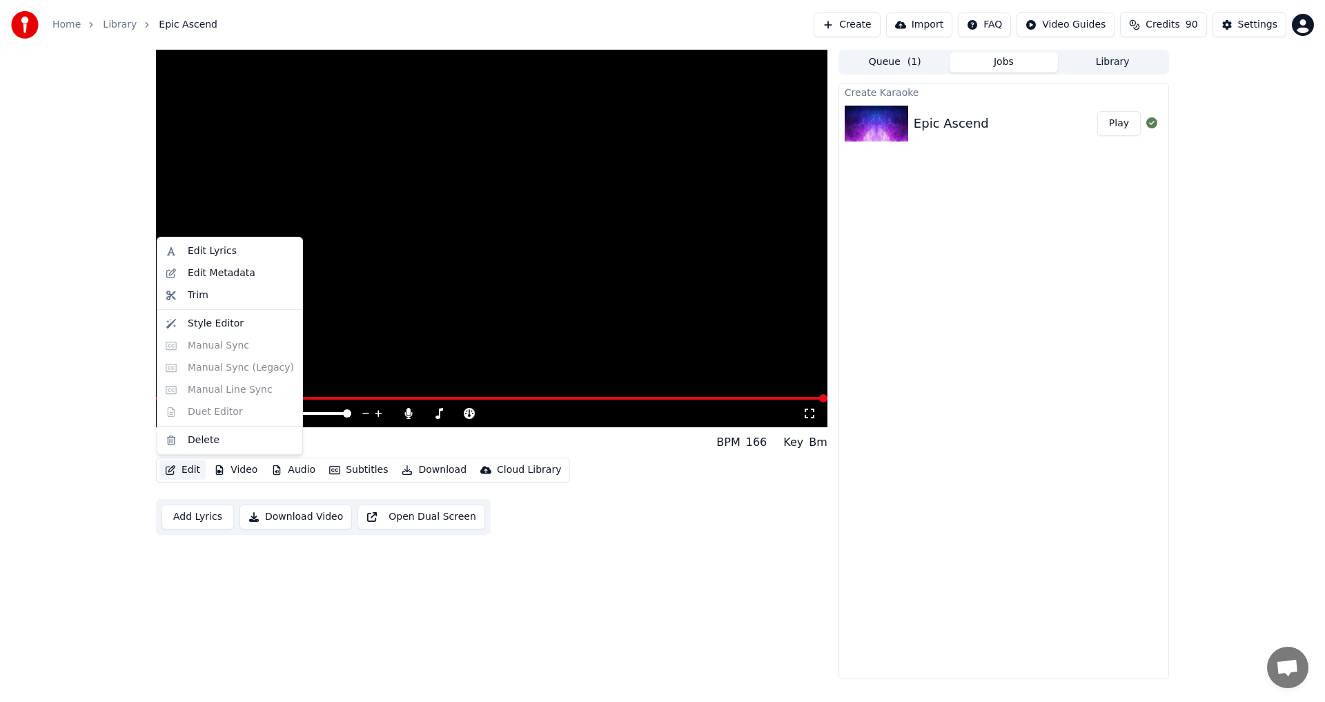
click at [181, 473] on button "Edit" at bounding box center [182, 469] width 46 height 19
click at [233, 273] on div "Edit Metadata" at bounding box center [222, 273] width 68 height 14
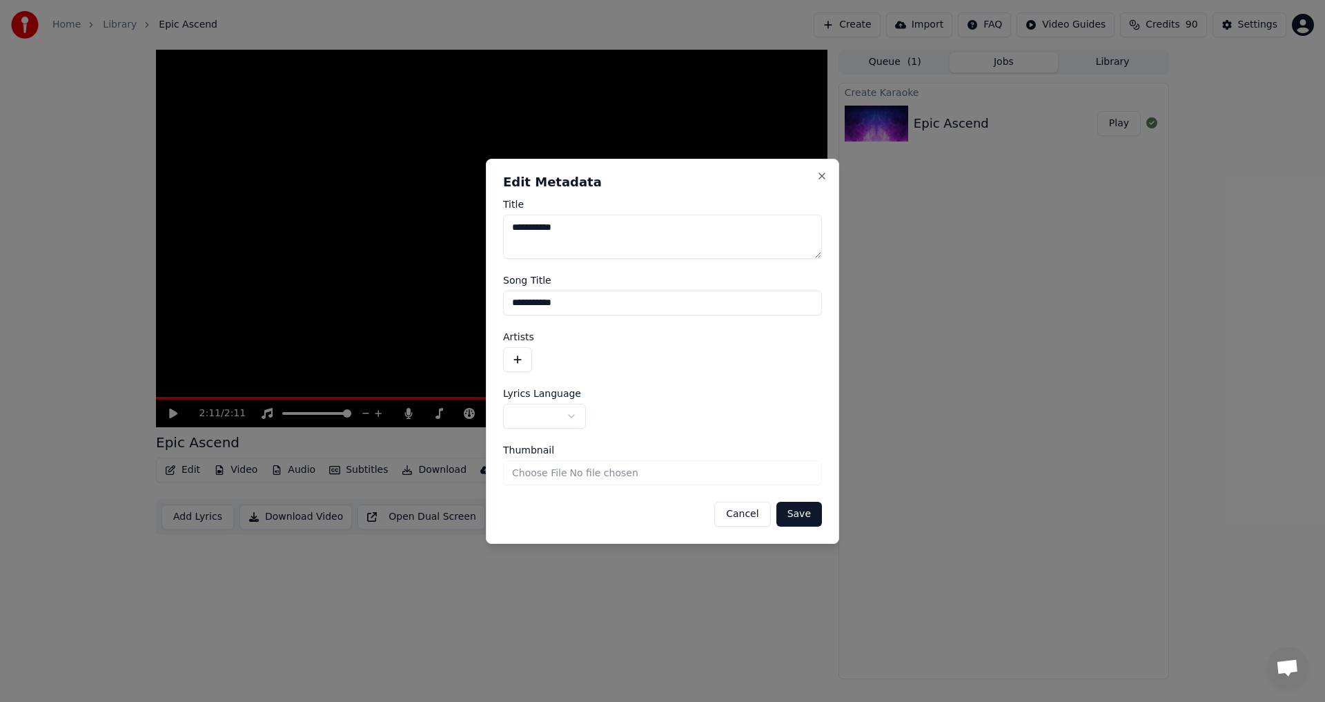
click at [519, 362] on button "button" at bounding box center [517, 359] width 29 height 25
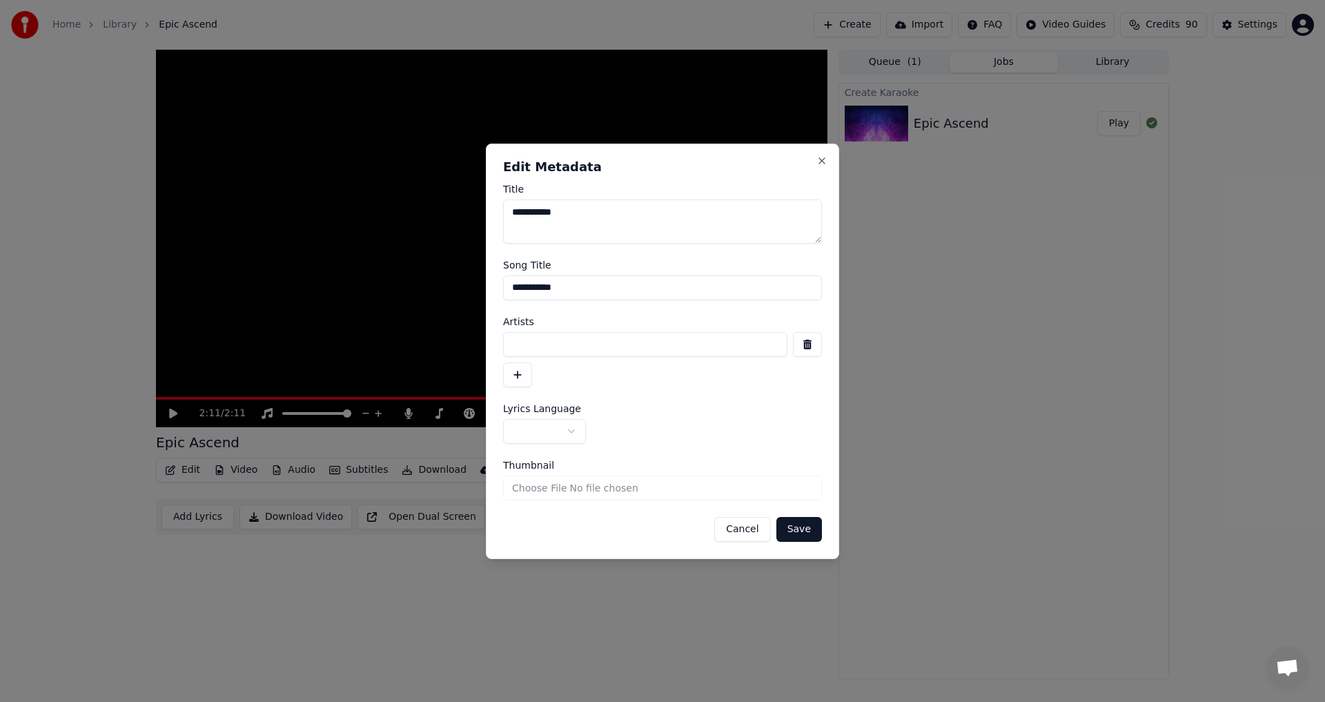
click at [565, 350] on input at bounding box center [645, 344] width 284 height 25
click at [568, 348] on input "**" at bounding box center [645, 344] width 284 height 25
paste input "**********"
type input "**********"
drag, startPoint x: 572, startPoint y: 212, endPoint x: 475, endPoint y: 215, distance: 96.6
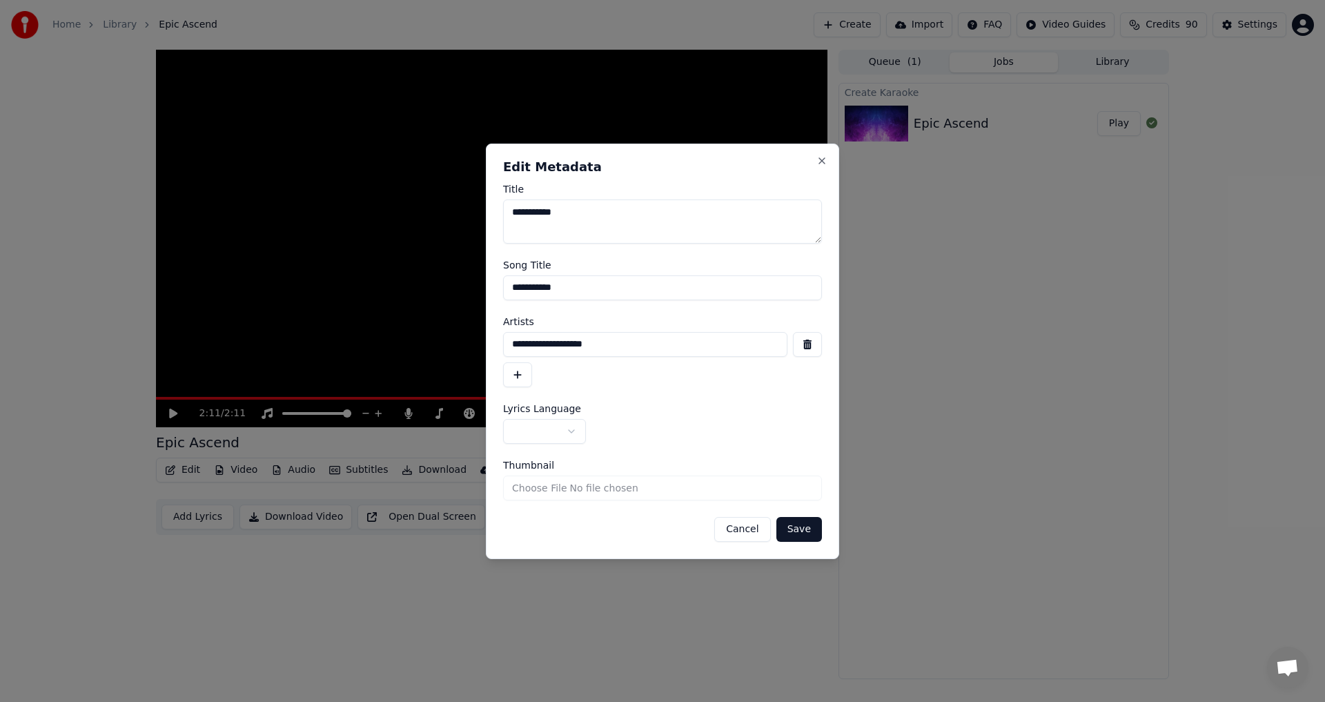
click at [475, 215] on body "**********" at bounding box center [662, 351] width 1325 height 702
click at [594, 286] on input "**********" at bounding box center [662, 287] width 319 height 25
click at [619, 348] on input "**********" at bounding box center [645, 344] width 284 height 25
click at [587, 286] on input "**********" at bounding box center [662, 287] width 319 height 25
click at [616, 347] on input "**********" at bounding box center [645, 344] width 284 height 25
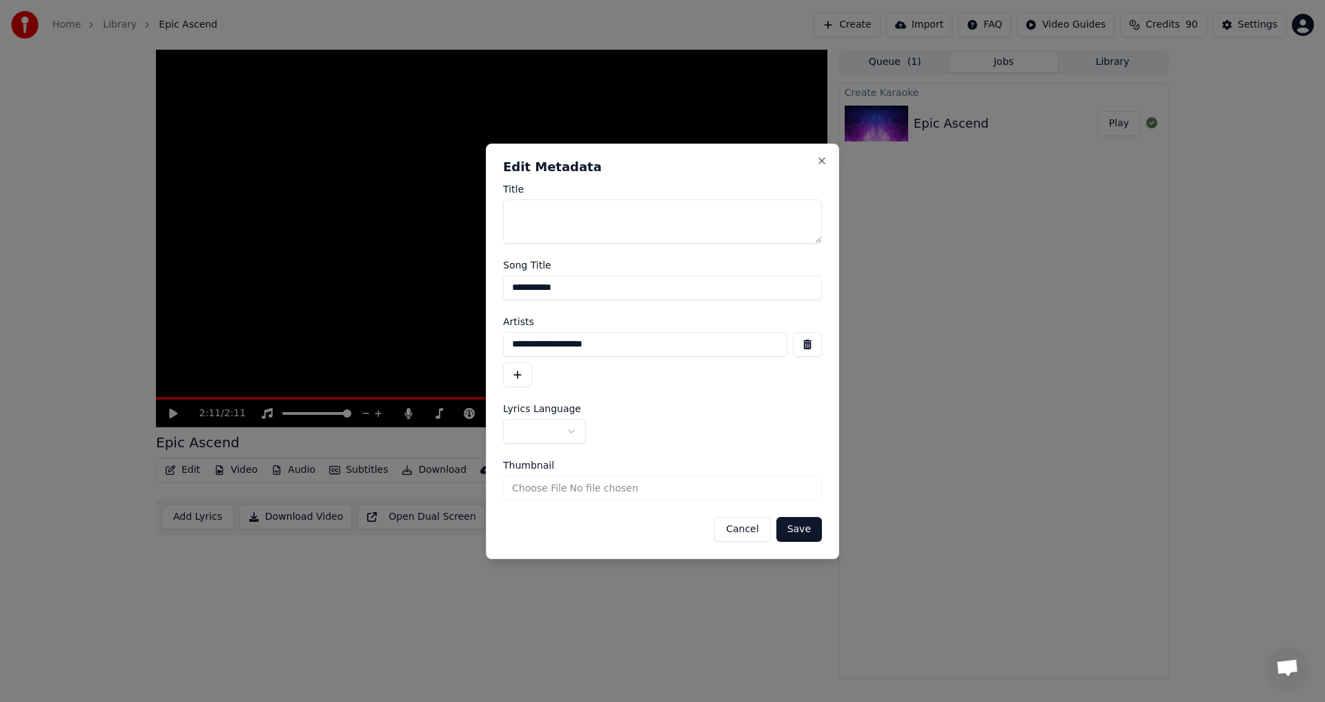
click at [571, 431] on button "button" at bounding box center [544, 431] width 83 height 25
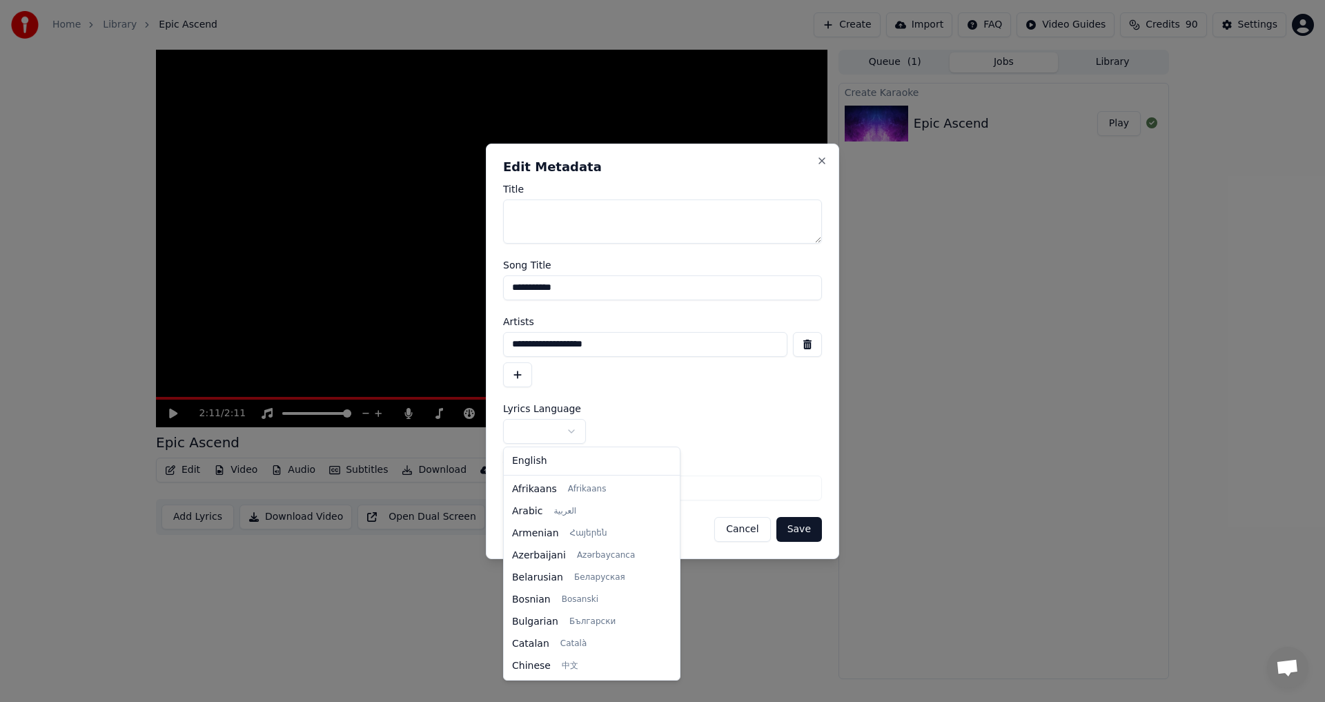
select select "**"
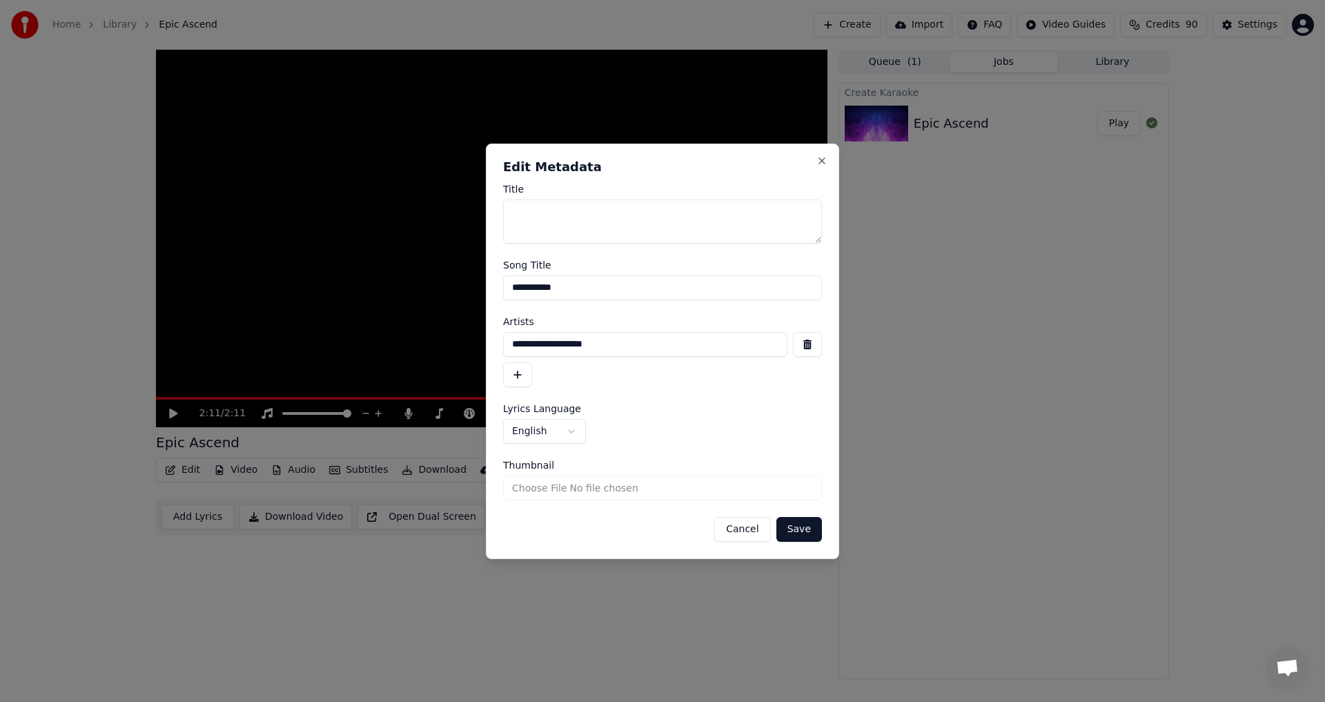
click at [802, 534] on button "Save" at bounding box center [799, 529] width 46 height 25
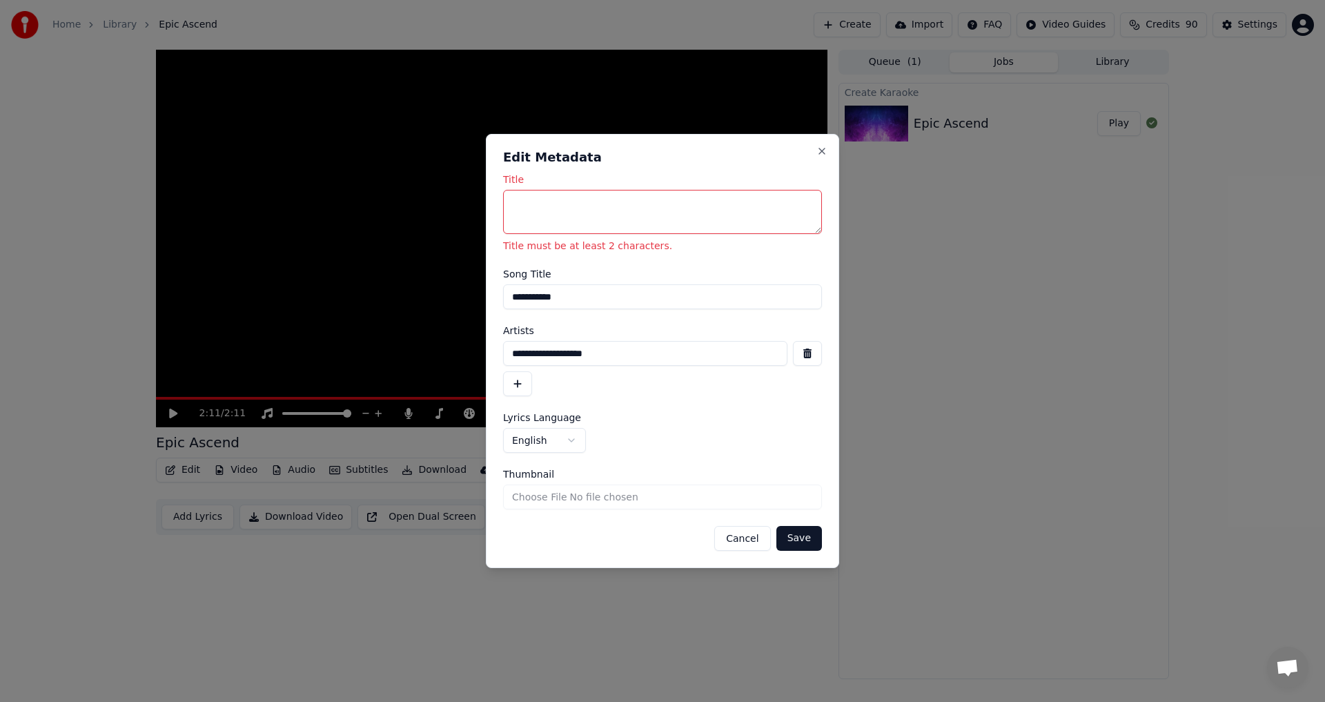
drag, startPoint x: 578, startPoint y: 293, endPoint x: 498, endPoint y: 298, distance: 80.2
click at [498, 298] on div "**********" at bounding box center [662, 351] width 353 height 435
click at [545, 210] on textarea "Title" at bounding box center [662, 212] width 319 height 44
paste textarea "**********"
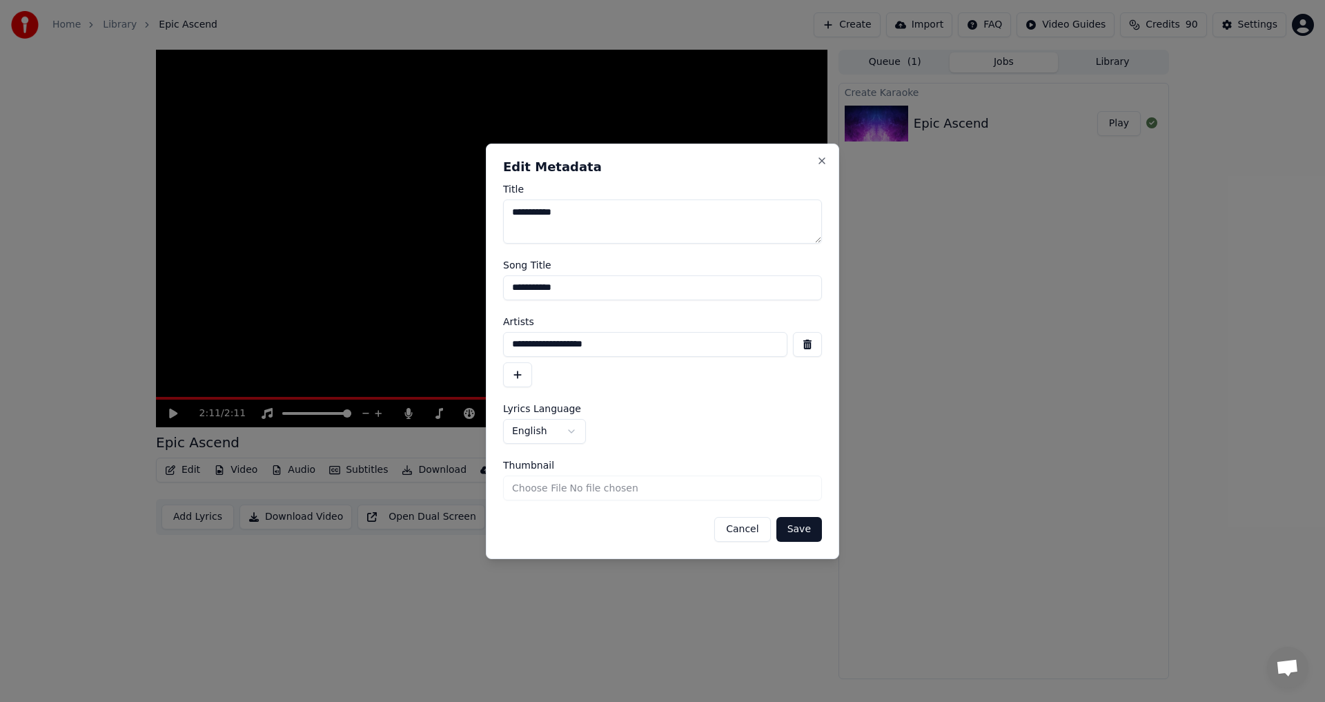
drag, startPoint x: 573, startPoint y: 343, endPoint x: 526, endPoint y: 342, distance: 47.6
click at [526, 342] on input "**********" at bounding box center [645, 344] width 284 height 25
click at [512, 213] on textarea "**********" at bounding box center [662, 221] width 319 height 44
paste textarea "**********"
type textarea "**********"
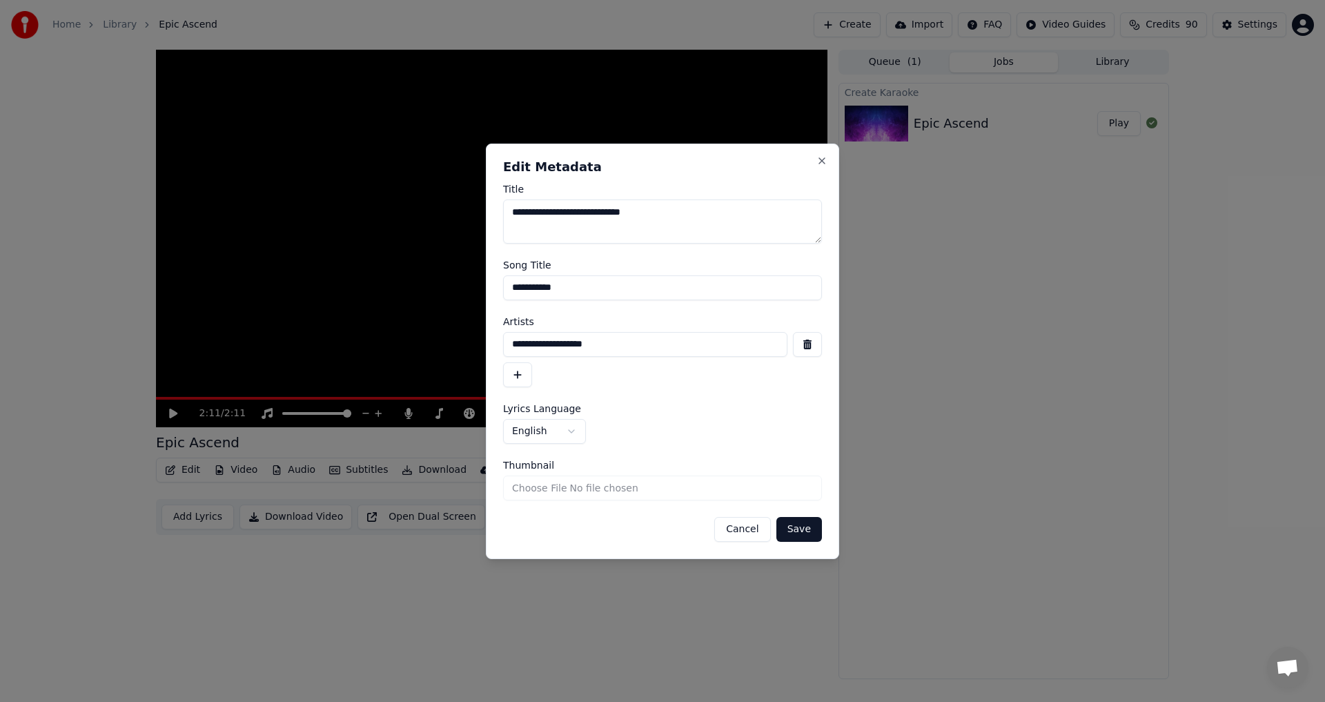
click at [623, 344] on input "**********" at bounding box center [645, 344] width 284 height 25
click at [802, 531] on button "Save" at bounding box center [799, 529] width 46 height 25
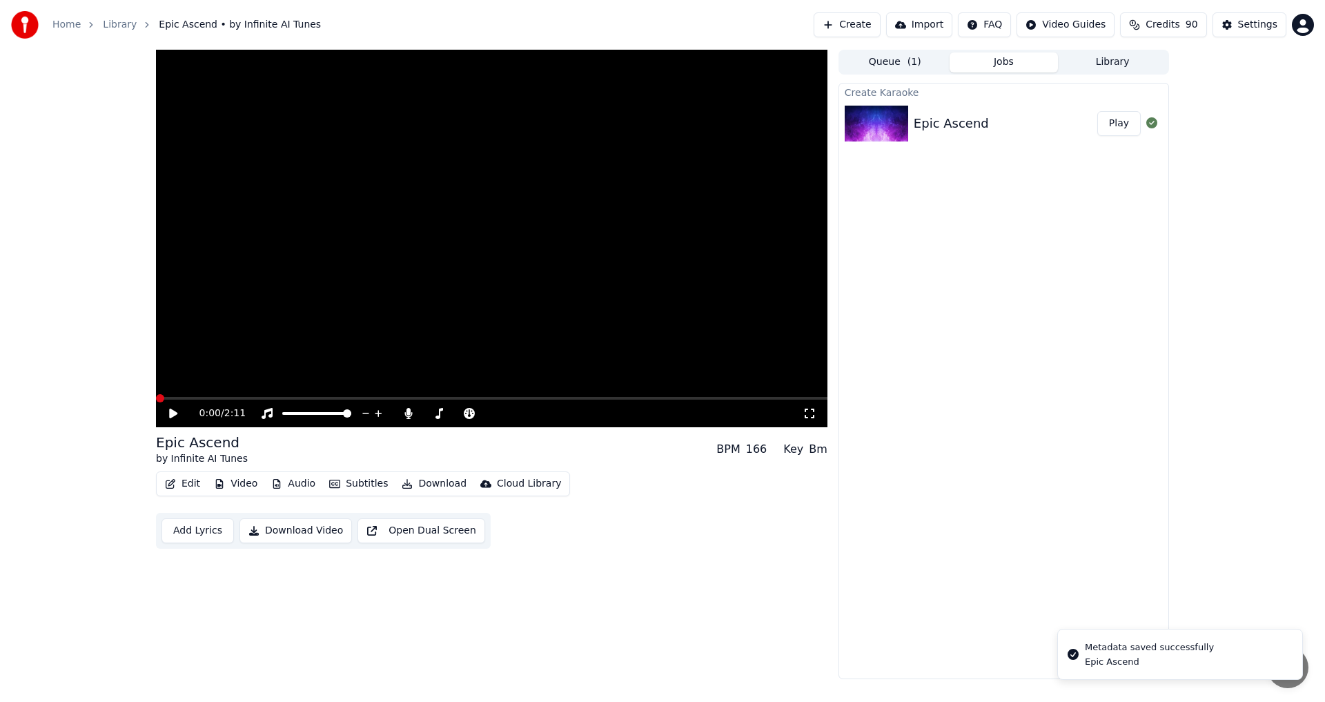
click at [168, 415] on icon at bounding box center [183, 413] width 32 height 11
click at [156, 397] on span at bounding box center [160, 398] width 8 height 8
click at [173, 413] on icon at bounding box center [173, 414] width 8 height 10
click at [173, 413] on icon at bounding box center [183, 413] width 32 height 11
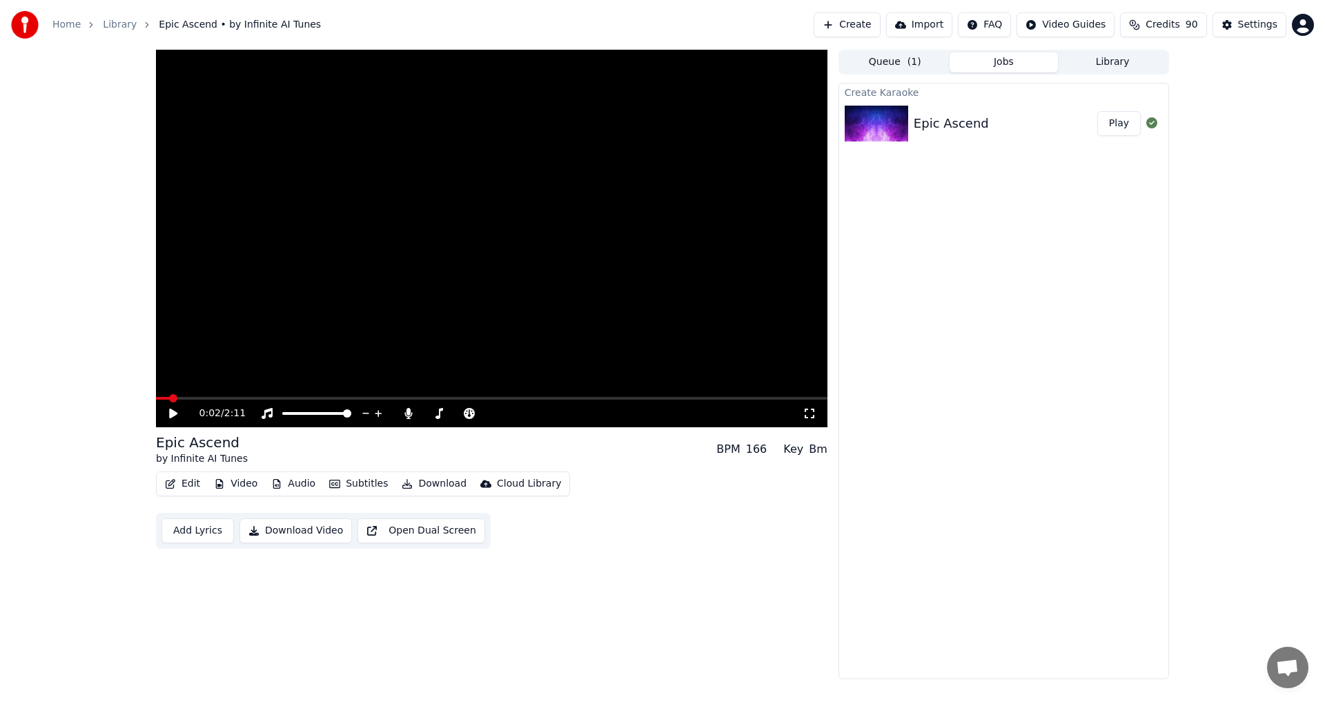
click at [181, 484] on button "Edit" at bounding box center [182, 483] width 46 height 19
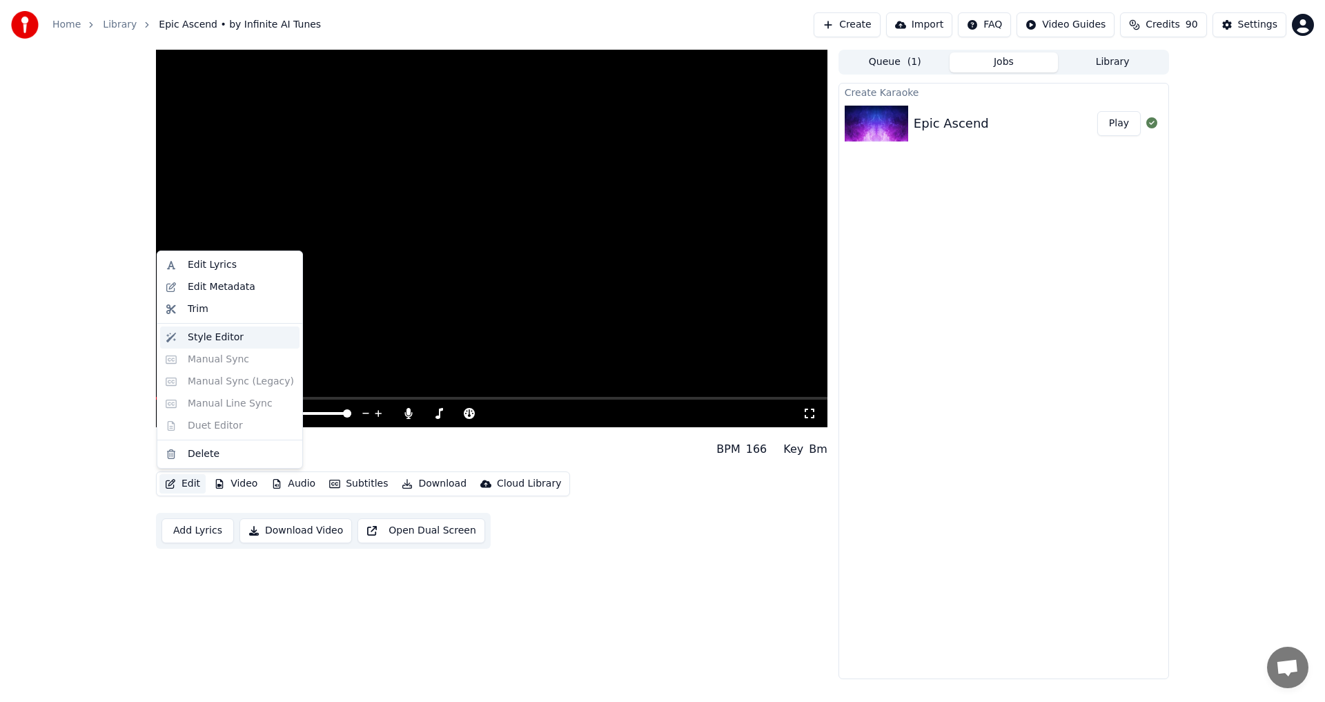
click at [221, 339] on div "Style Editor" at bounding box center [216, 338] width 56 height 14
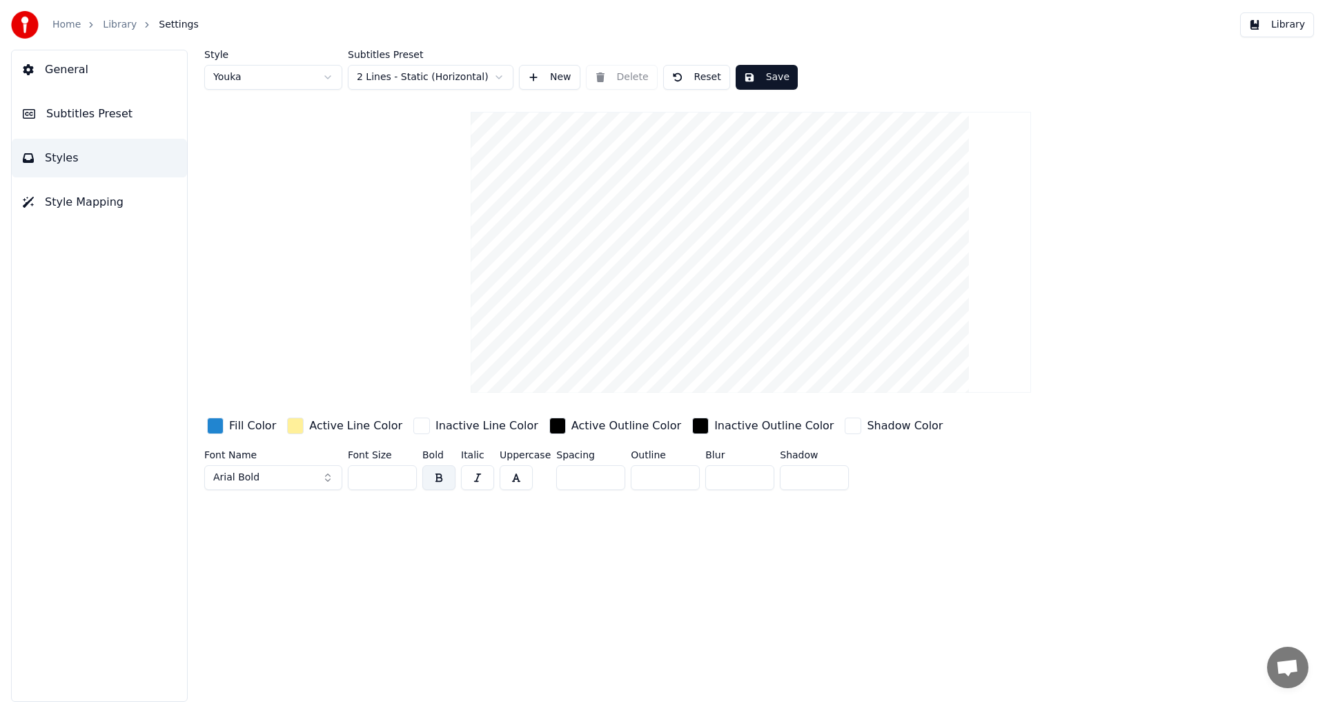
click at [328, 79] on html "Home Library Settings Library General Subtitles Preset Styles Style Mapping Sty…" at bounding box center [662, 351] width 1325 height 702
click at [500, 77] on html "Home Library Settings Library General Subtitles Preset Styles Style Mapping Sty…" at bounding box center [662, 351] width 1325 height 702
click at [104, 209] on span "Style Mapping" at bounding box center [84, 202] width 79 height 17
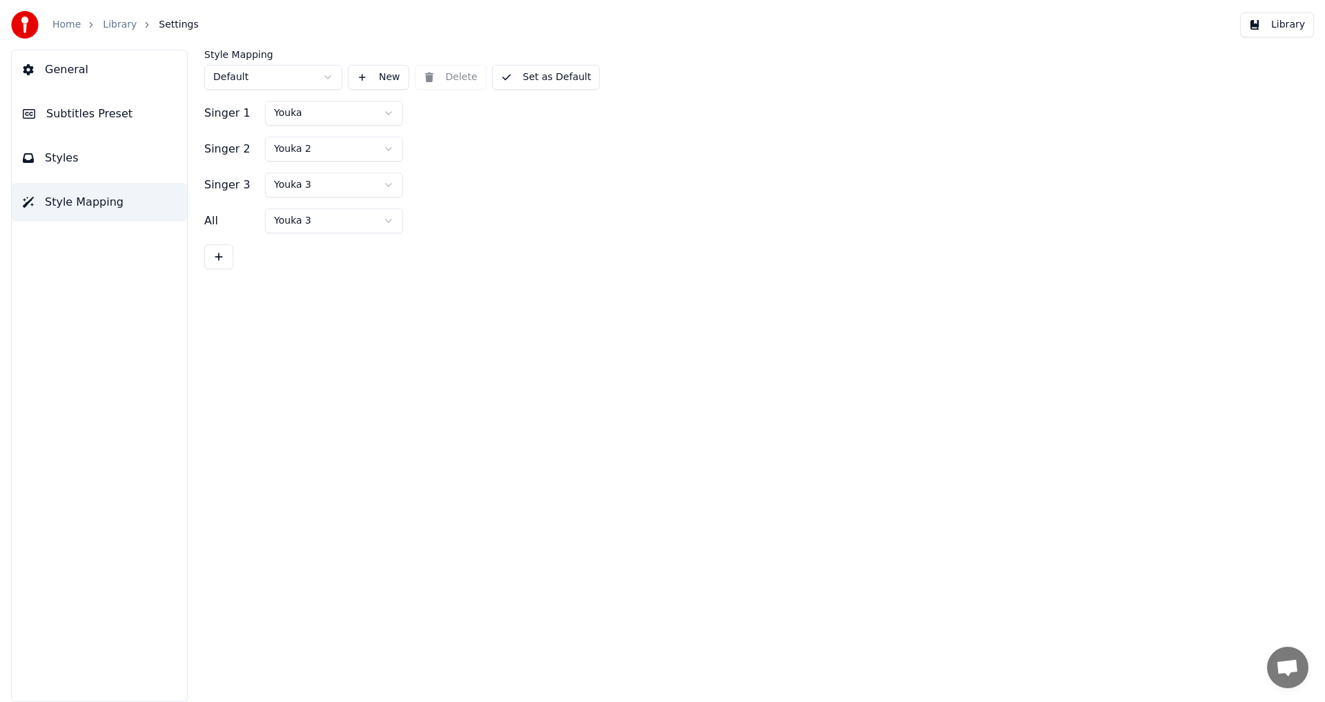
click at [322, 77] on html "Home Library Settings Library General Subtitles Preset Styles Style Mapping Sty…" at bounding box center [662, 351] width 1325 height 702
click at [88, 109] on span "Subtitles Preset" at bounding box center [89, 114] width 86 height 17
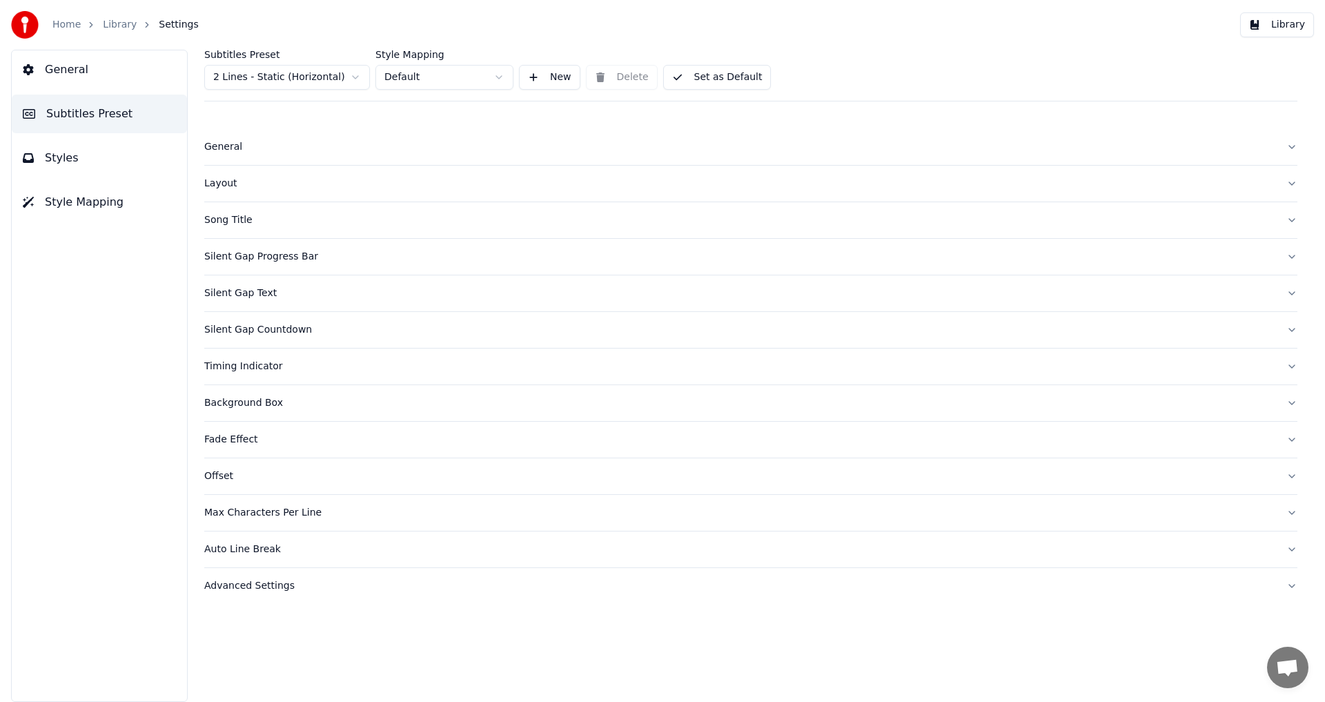
click at [233, 222] on div "Song Title" at bounding box center [739, 220] width 1071 height 14
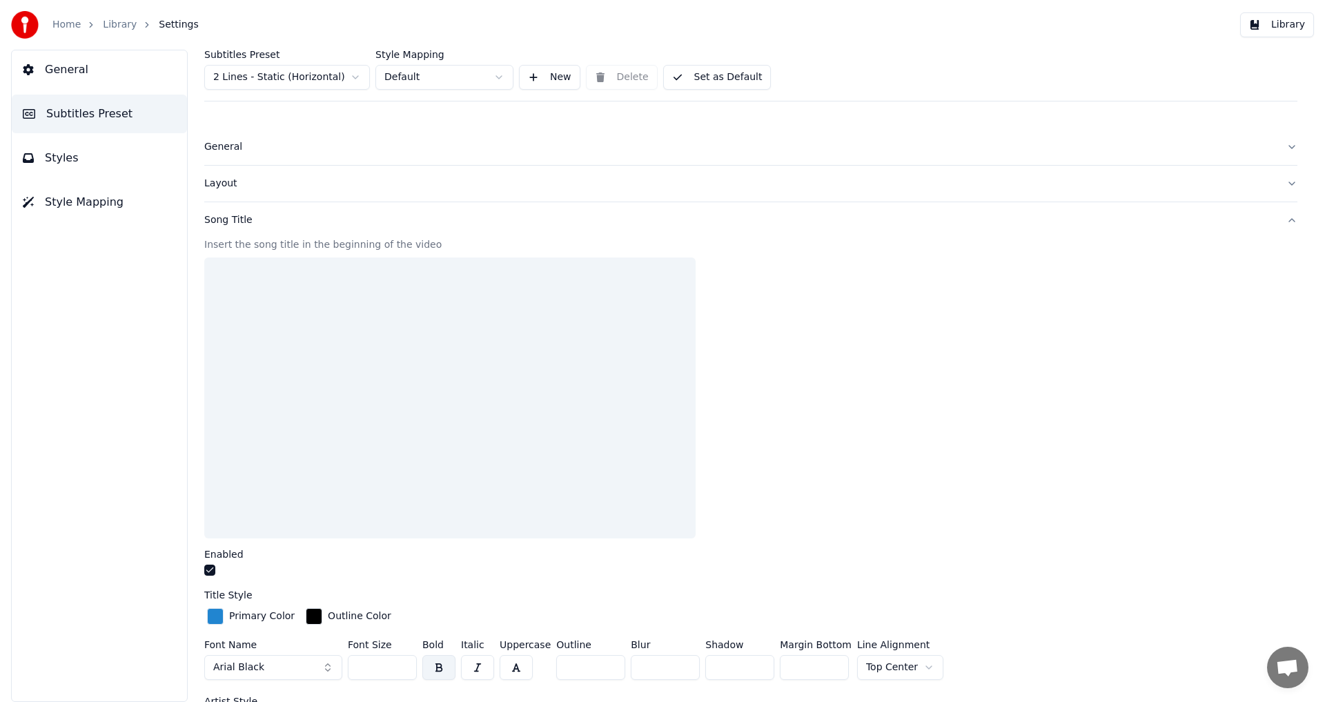
click at [233, 222] on div "Song Title" at bounding box center [739, 220] width 1071 height 14
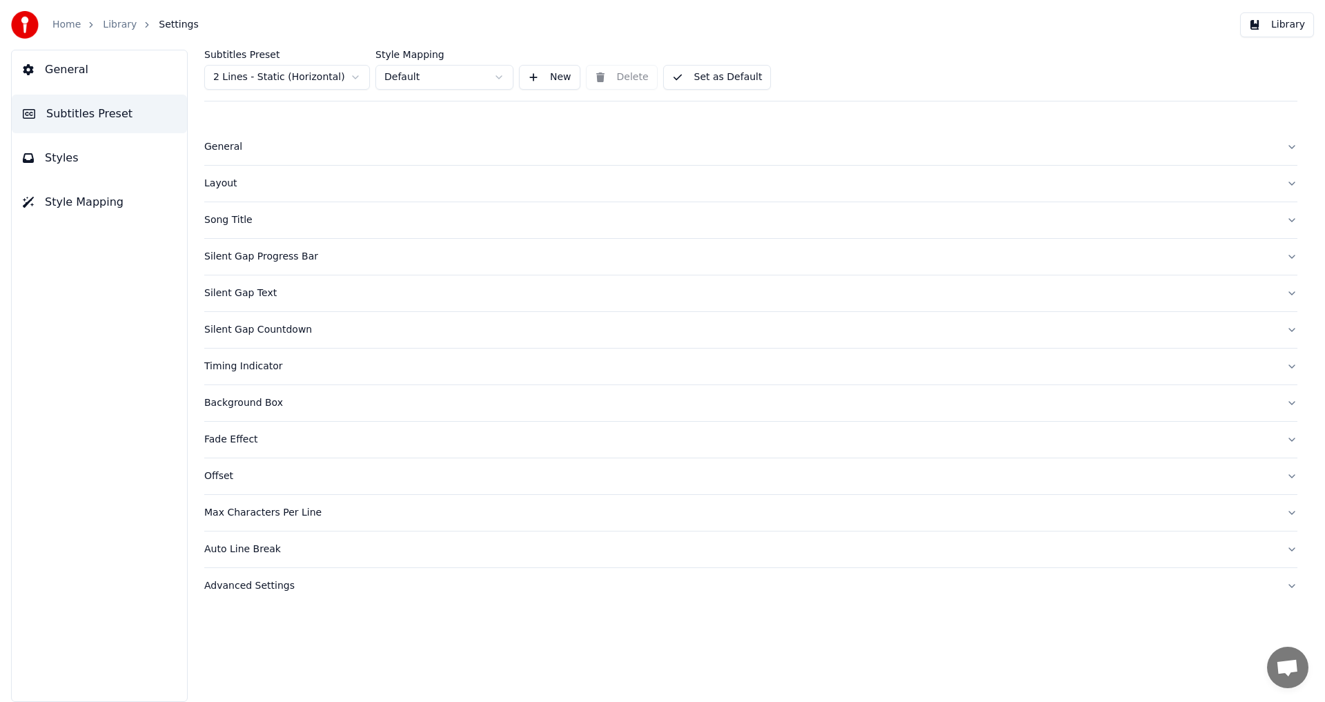
click at [227, 148] on div "General" at bounding box center [739, 147] width 1071 height 14
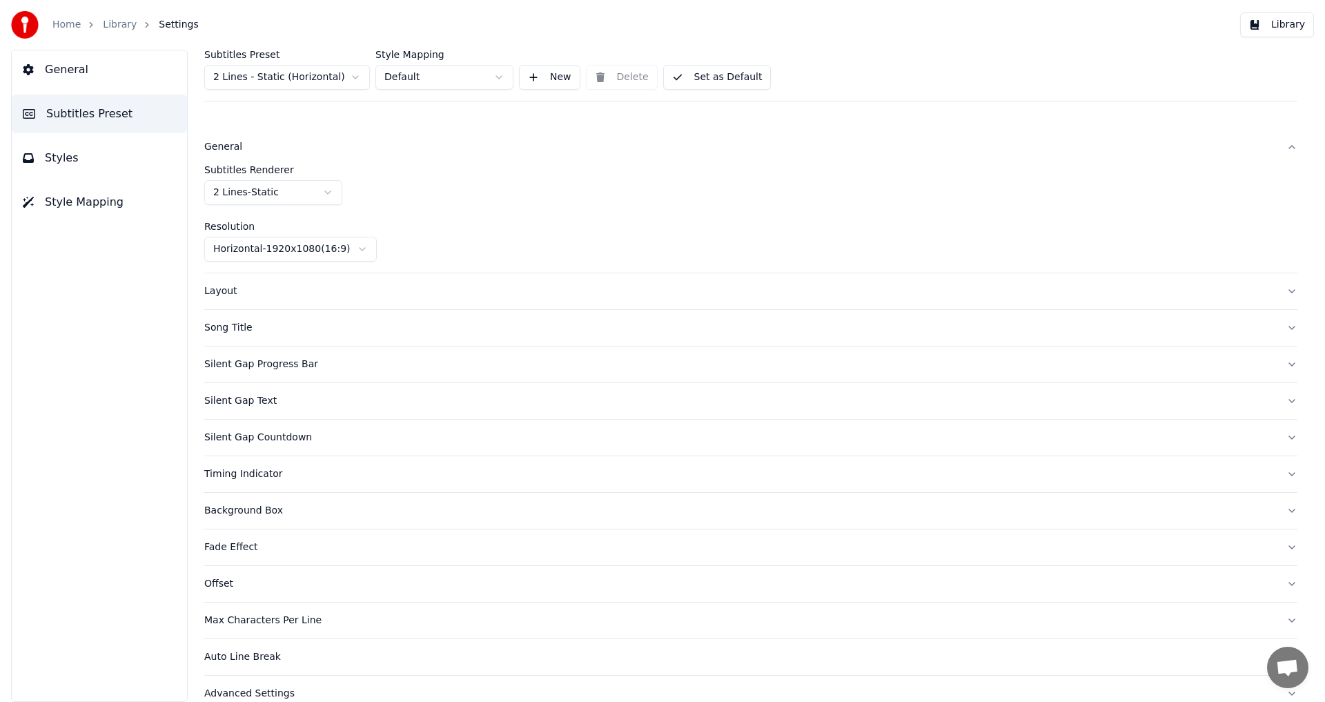
click at [227, 148] on div "General" at bounding box center [739, 147] width 1071 height 14
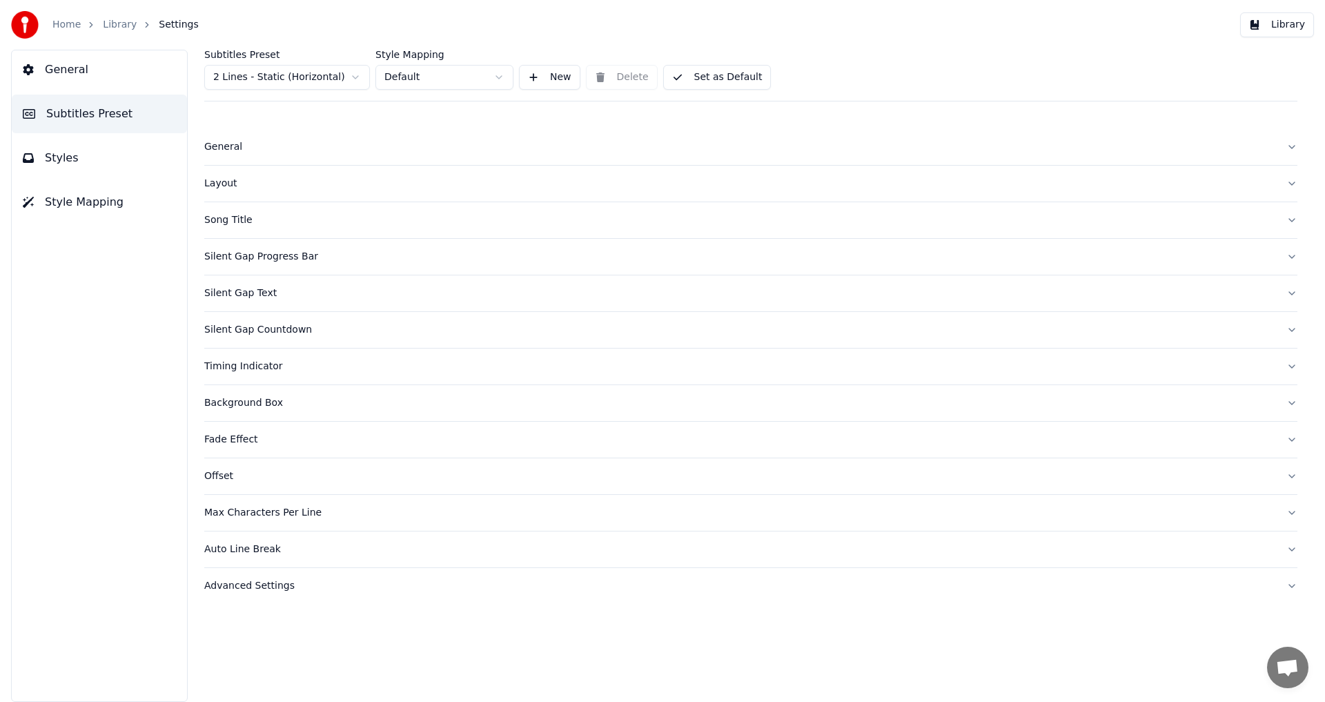
click at [224, 187] on div "Layout" at bounding box center [739, 184] width 1071 height 14
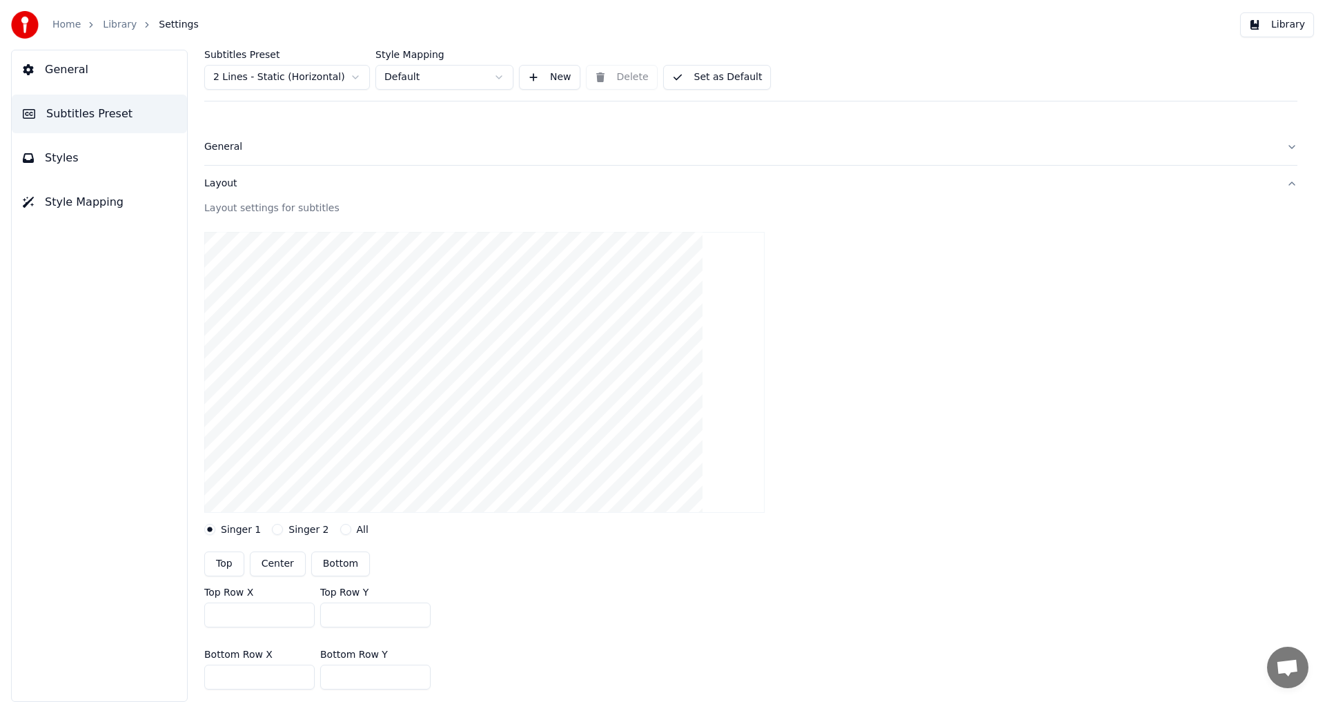
click at [226, 188] on div "Layout" at bounding box center [739, 184] width 1071 height 14
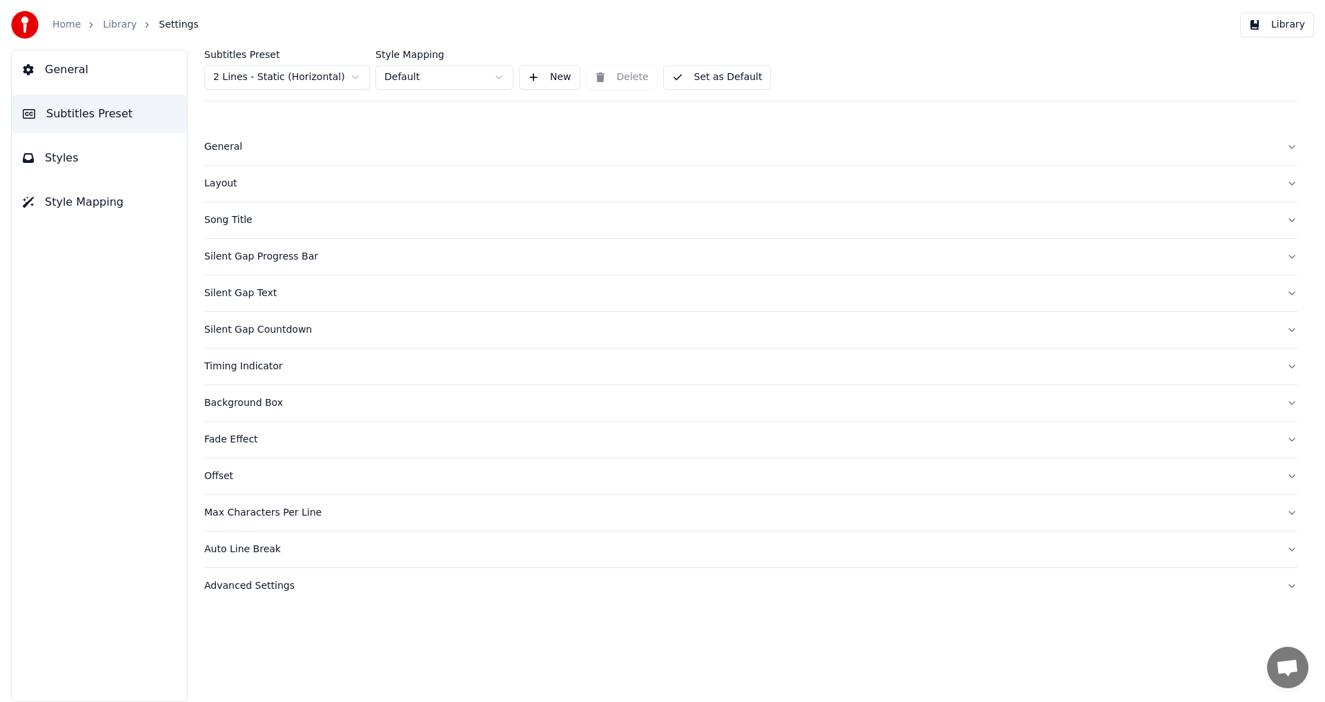
click at [239, 222] on div "Song Title" at bounding box center [739, 220] width 1071 height 14
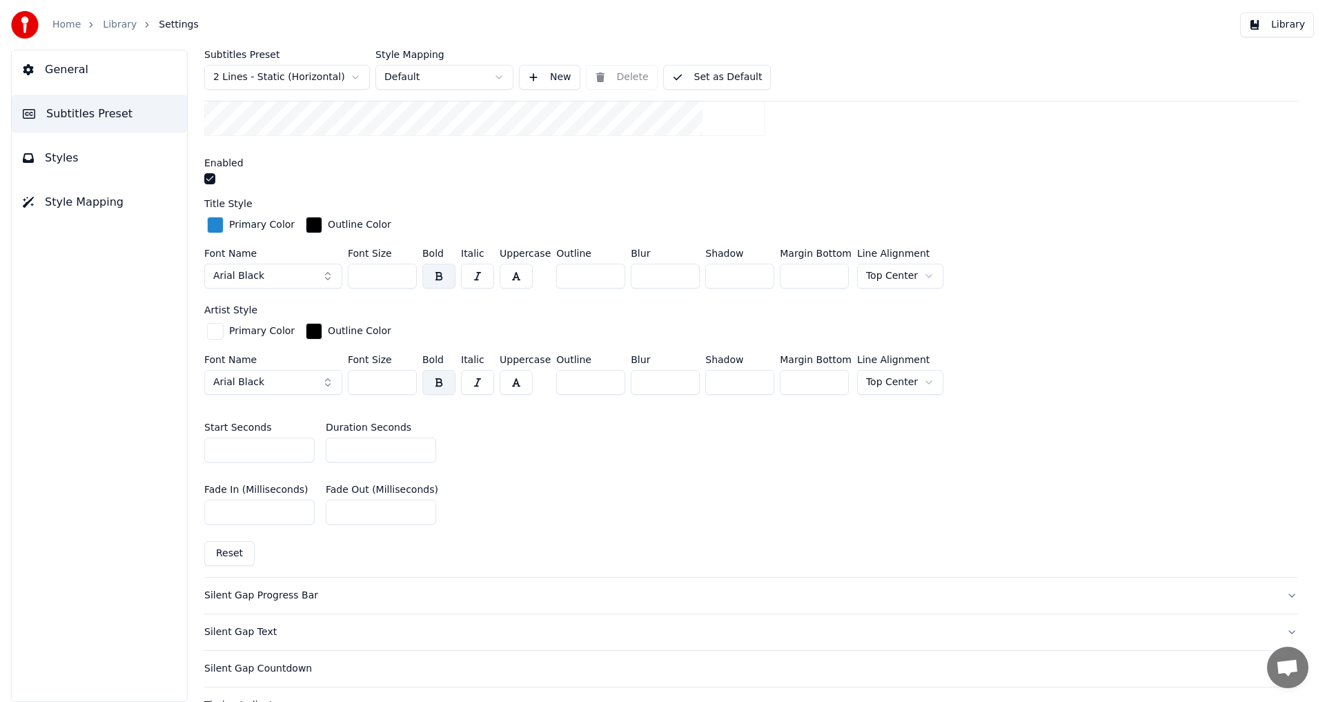
scroll to position [414, 0]
drag, startPoint x: 249, startPoint y: 444, endPoint x: 179, endPoint y: 444, distance: 70.4
click at [179, 444] on div "Subtitles Preset 2 Lines - Static (Horizontal) Style Mapping Default New Delete…" at bounding box center [751, 376] width 1148 height 652
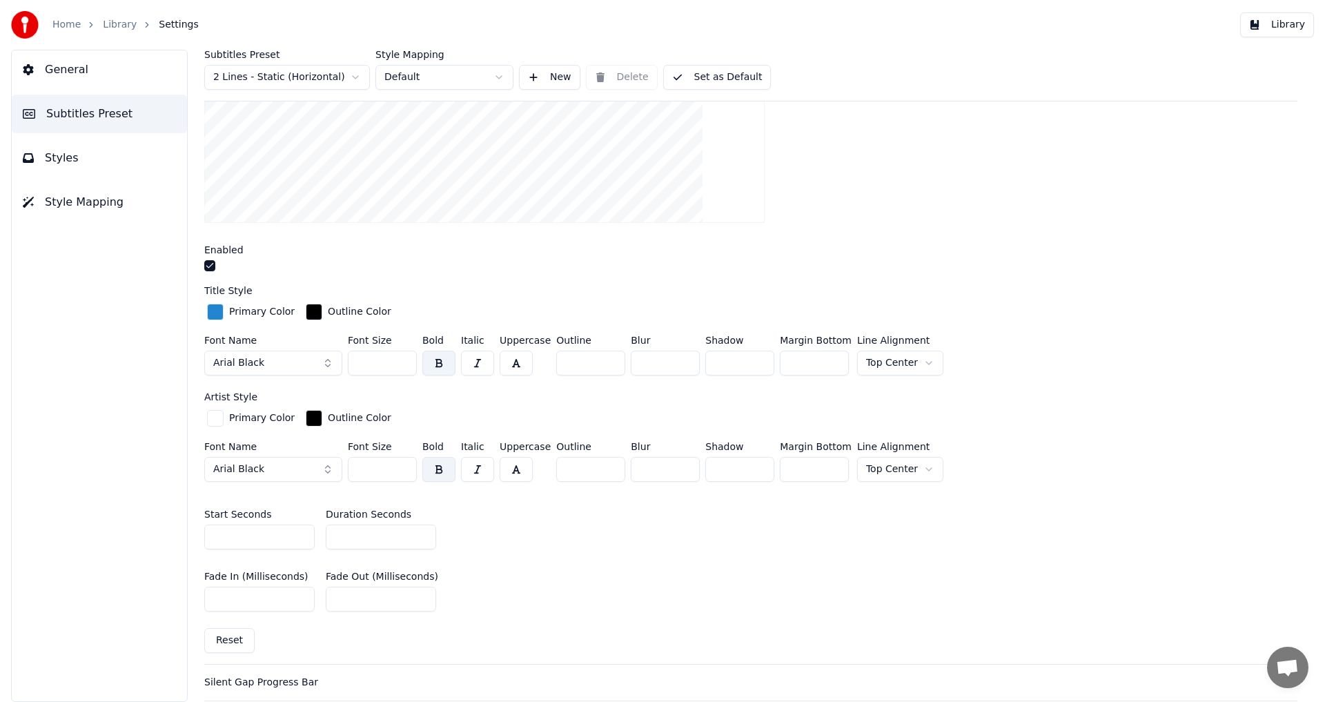
scroll to position [345, 0]
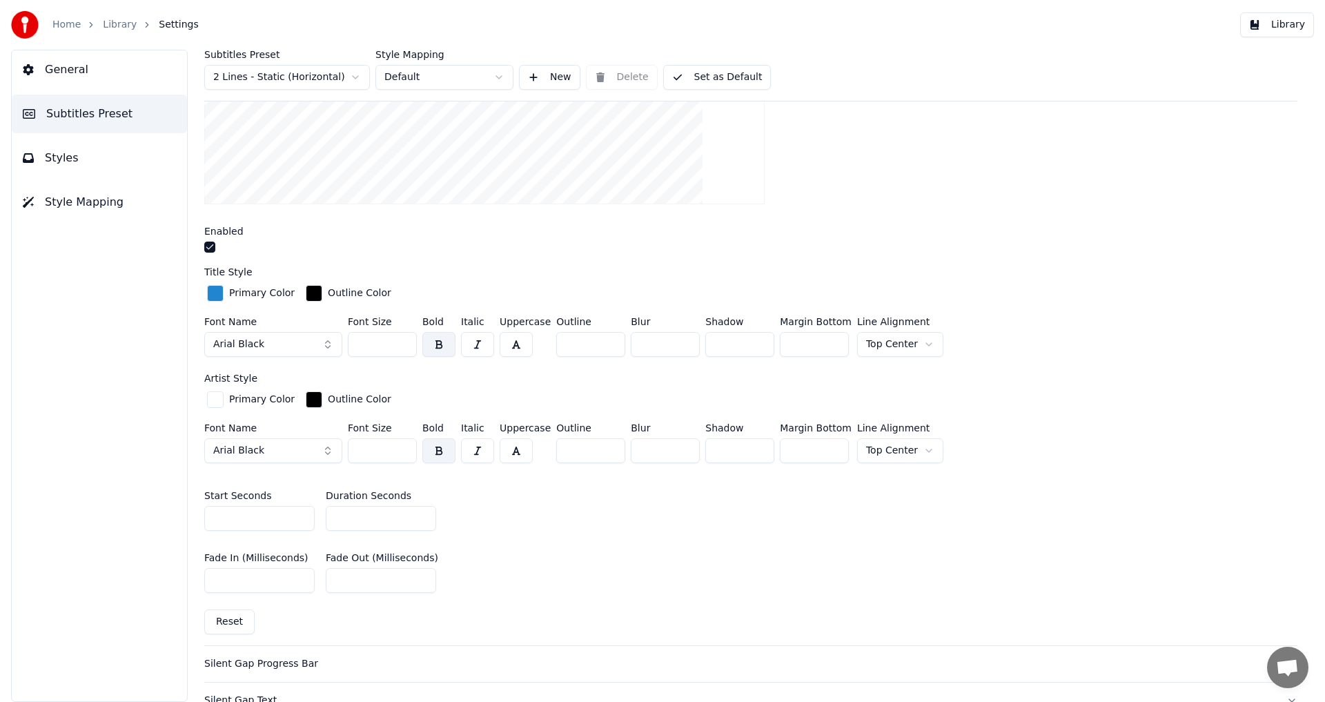
type input "***"
click at [217, 394] on div "button" at bounding box center [215, 399] width 17 height 17
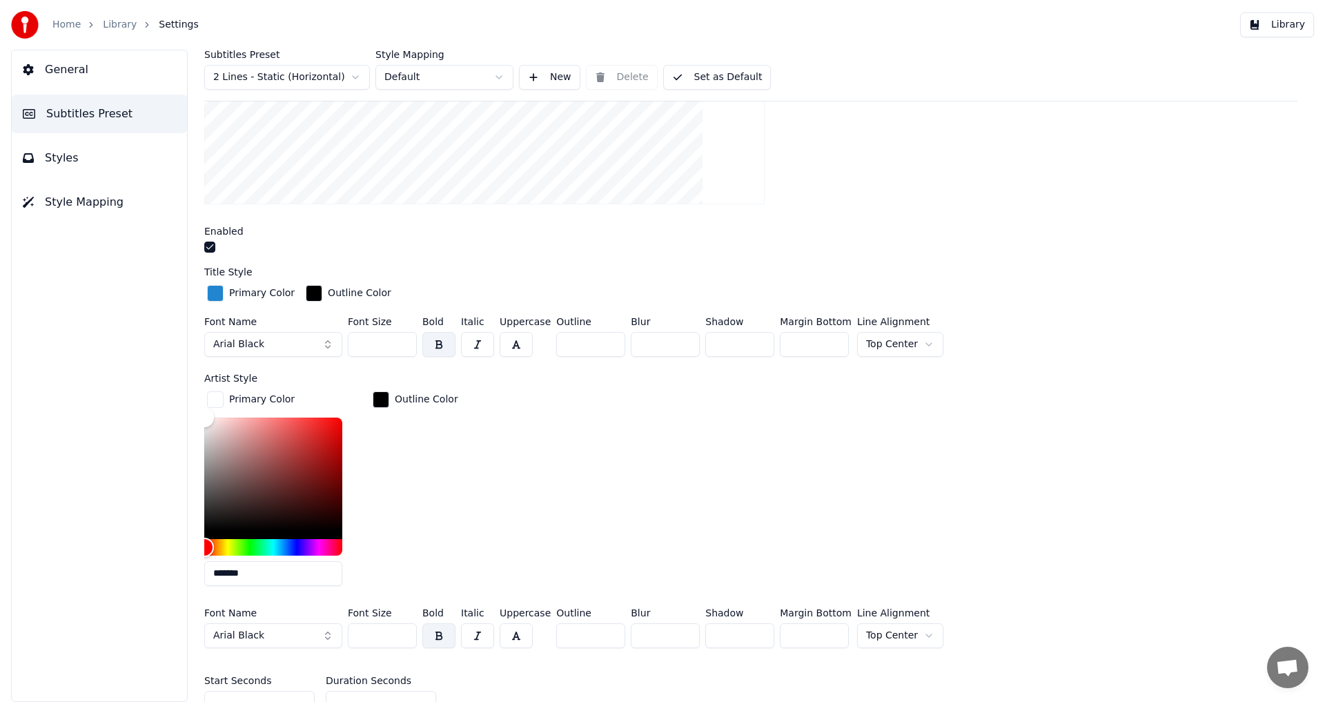
drag, startPoint x: 258, startPoint y: 574, endPoint x: 220, endPoint y: 569, distance: 38.3
click at [220, 569] on input "*******" at bounding box center [273, 573] width 138 height 25
paste input "text"
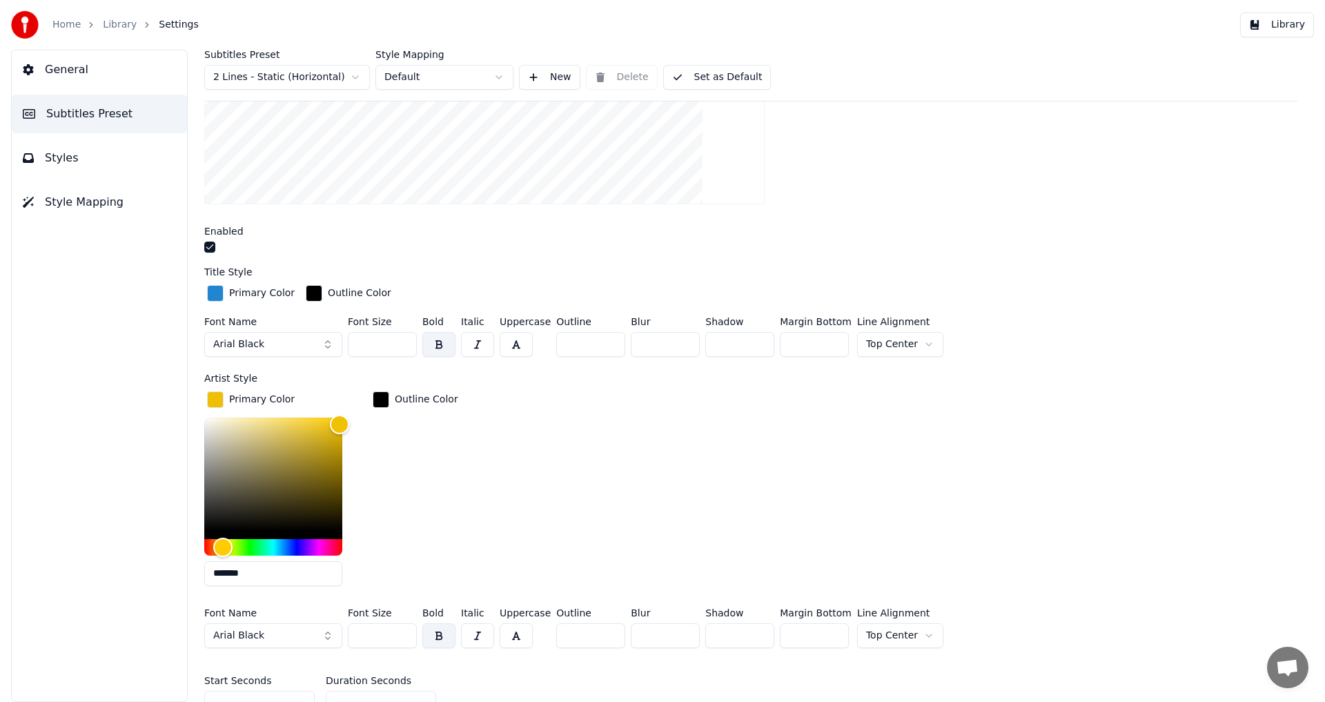
type input "*******"
click at [571, 495] on div "Primary Color ******* Outline Color" at bounding box center [750, 493] width 1093 height 208
click at [213, 291] on div "button" at bounding box center [215, 293] width 17 height 17
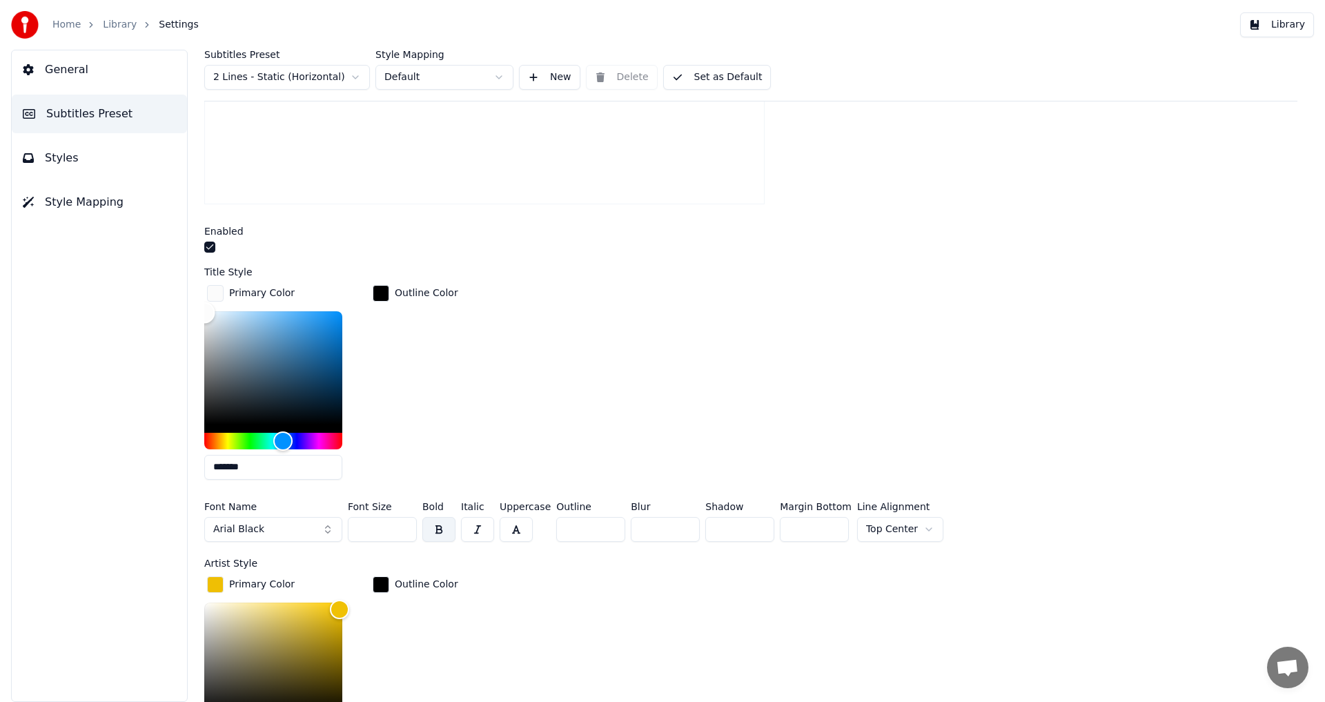
type input "*******"
drag, startPoint x: 257, startPoint y: 377, endPoint x: 168, endPoint y: 294, distance: 121.5
click at [168, 294] on div "General Subtitles Preset Styles Style Mapping Subtitles Preset 2 Lines - Static…" at bounding box center [662, 376] width 1325 height 652
click at [553, 363] on div "Primary Color ******* Outline Color" at bounding box center [750, 386] width 1093 height 208
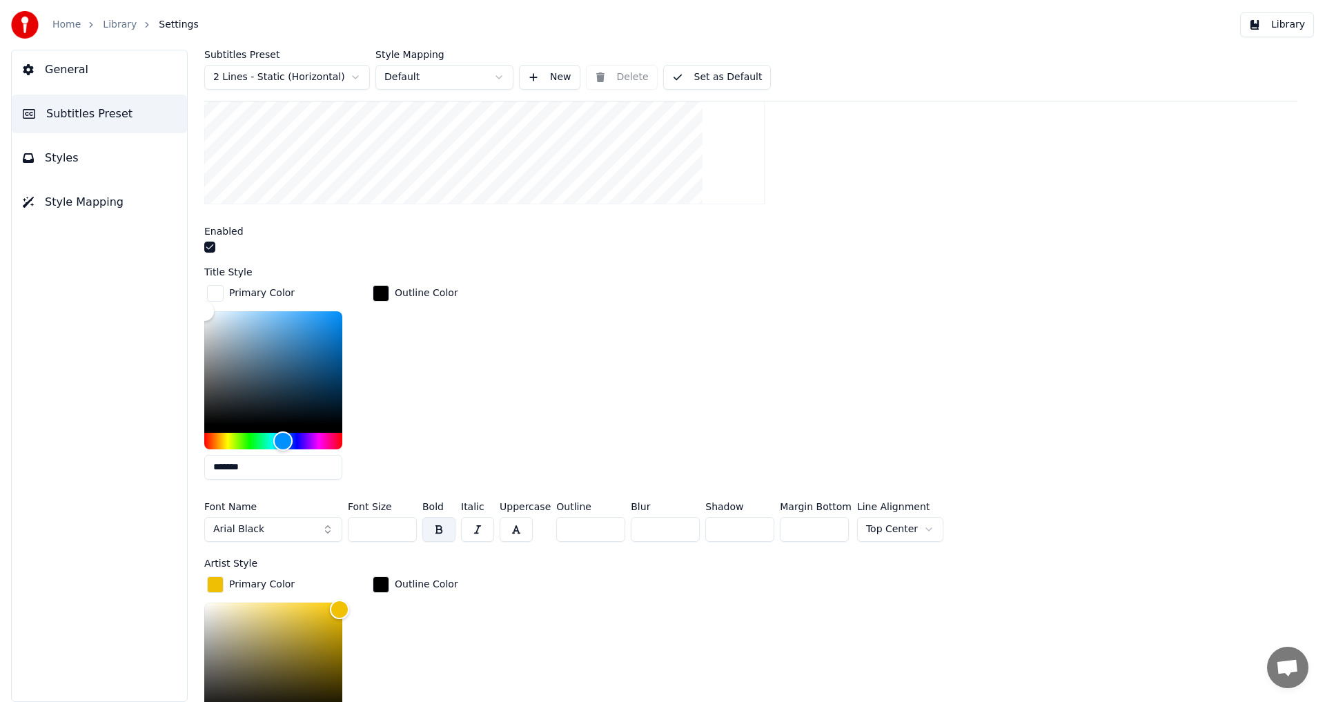
click at [448, 374] on div "Outline Color" at bounding box center [415, 386] width 91 height 208
click at [215, 292] on div "button" at bounding box center [215, 293] width 17 height 17
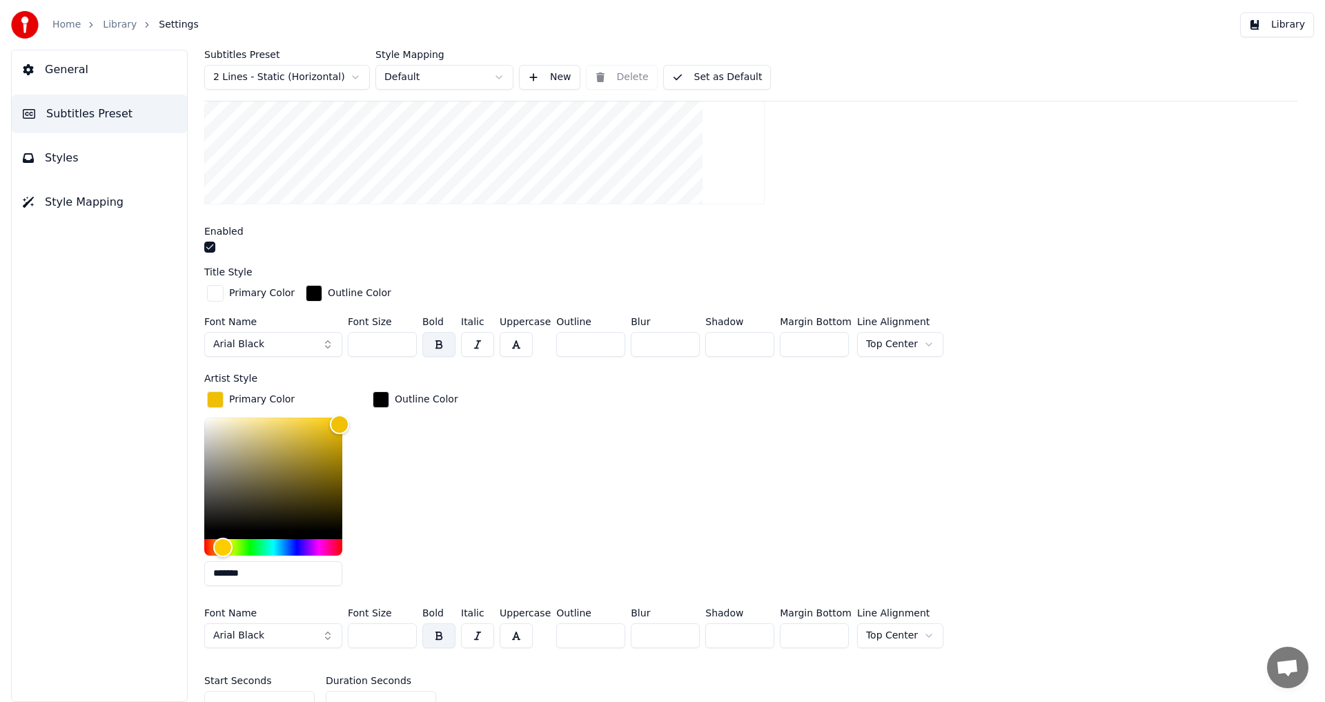
click at [212, 397] on div "button" at bounding box center [215, 399] width 17 height 17
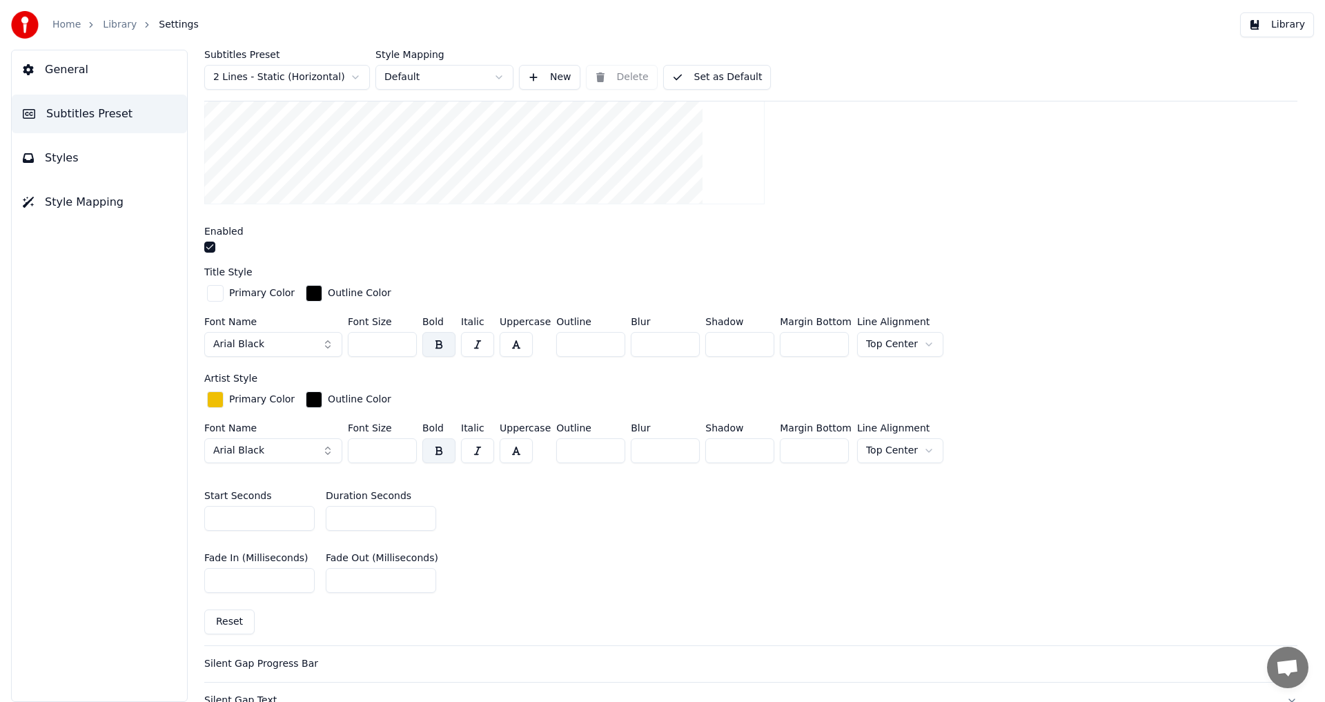
drag, startPoint x: 375, startPoint y: 446, endPoint x: 348, endPoint y: 445, distance: 26.2
click at [348, 445] on input "***" at bounding box center [382, 450] width 69 height 25
type input "**"
drag, startPoint x: 380, startPoint y: 340, endPoint x: 337, endPoint y: 343, distance: 42.2
click at [337, 343] on div "Font Name Arial Black Font Size *** Bold Italic Uppercase Outline * Blur * Shad…" at bounding box center [750, 340] width 1093 height 46
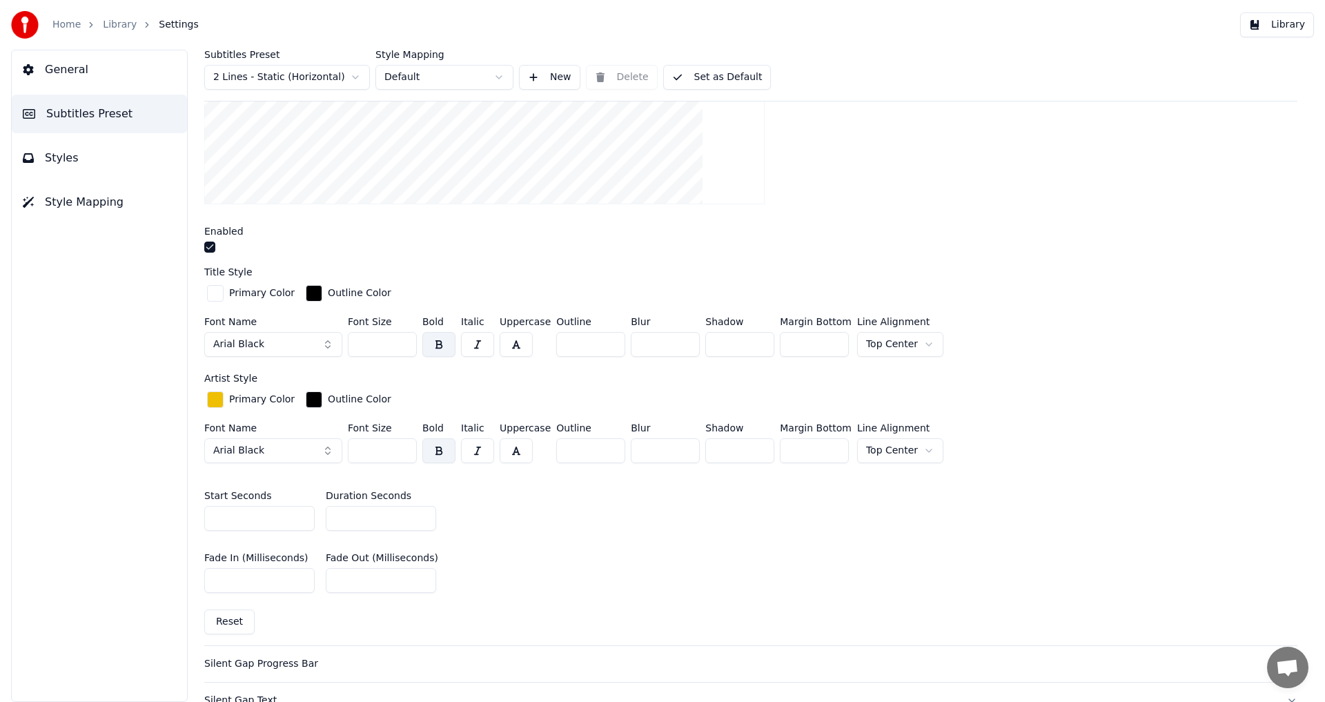
type input "**"
click at [916, 343] on html "Home Library Settings Library General Subtitles Preset Styles Style Mapping Sub…" at bounding box center [662, 351] width 1325 height 702
click at [1034, 302] on html "Home Library Settings Library General Subtitles Preset Styles Style Mapping Sub…" at bounding box center [662, 351] width 1325 height 702
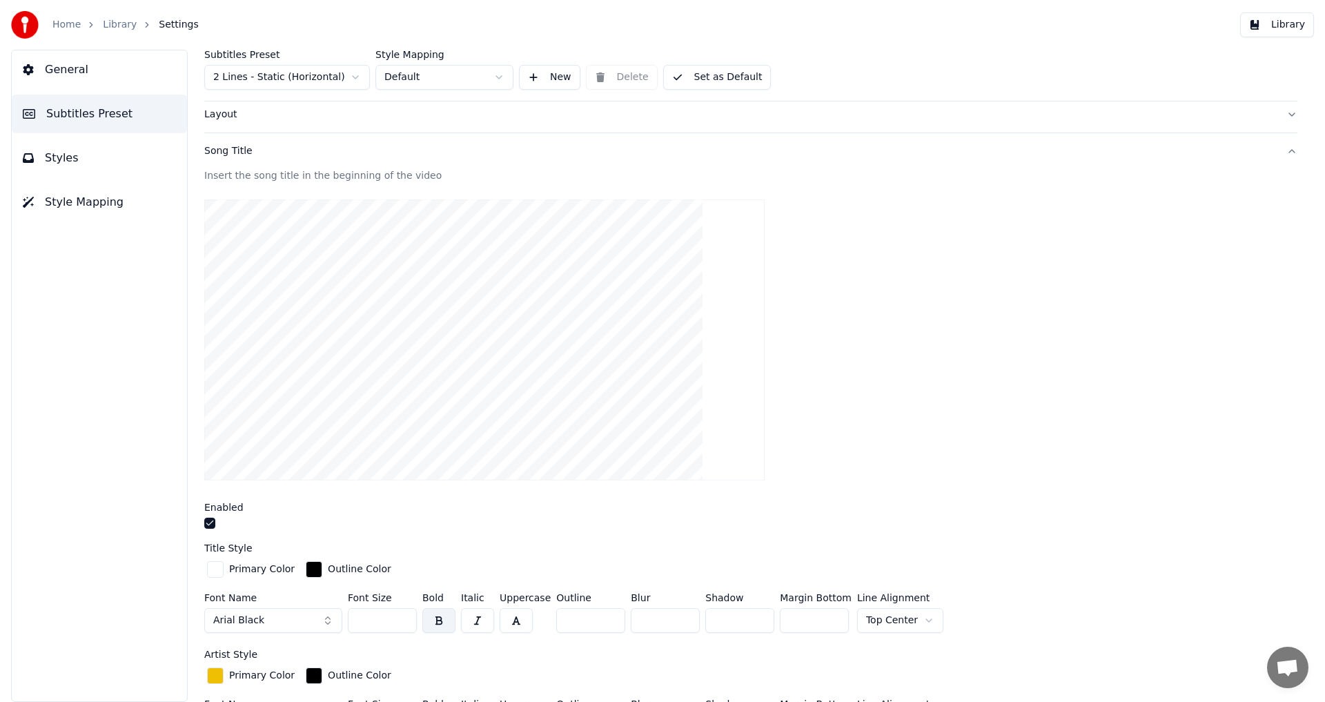
scroll to position [0, 0]
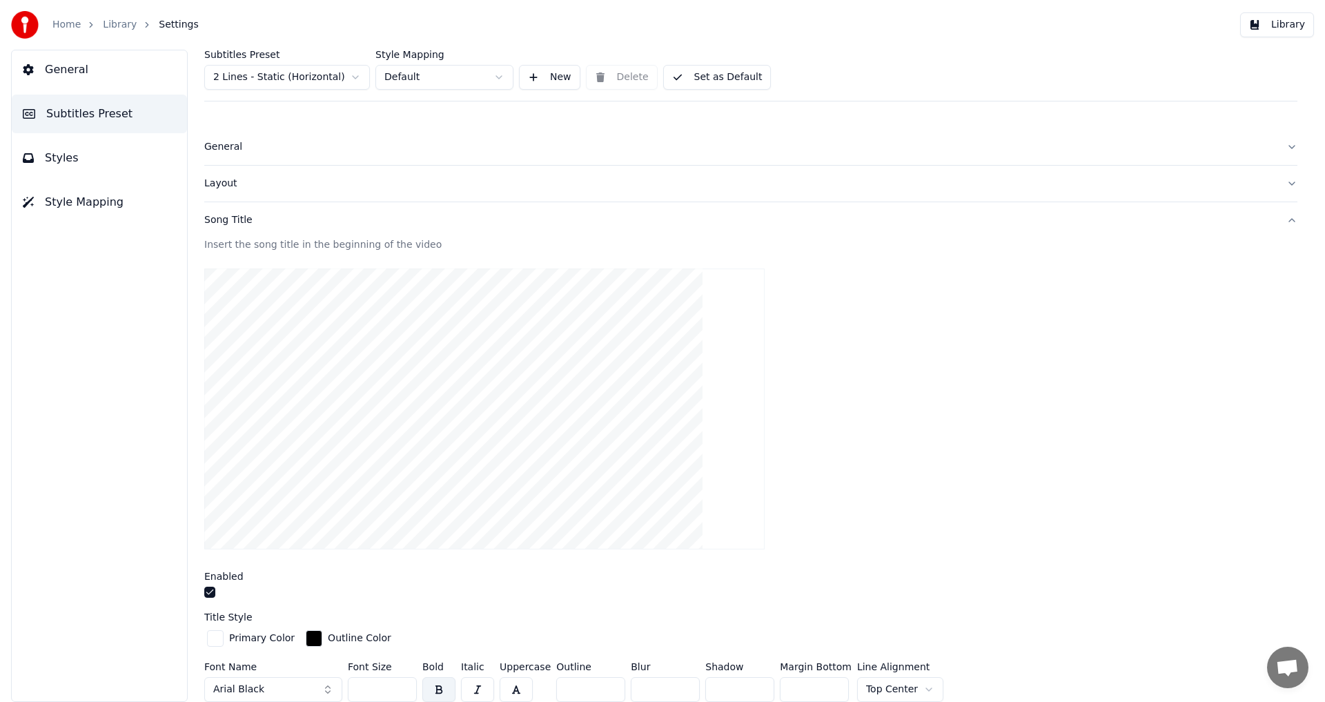
click at [1281, 222] on button "Song Title" at bounding box center [750, 220] width 1093 height 36
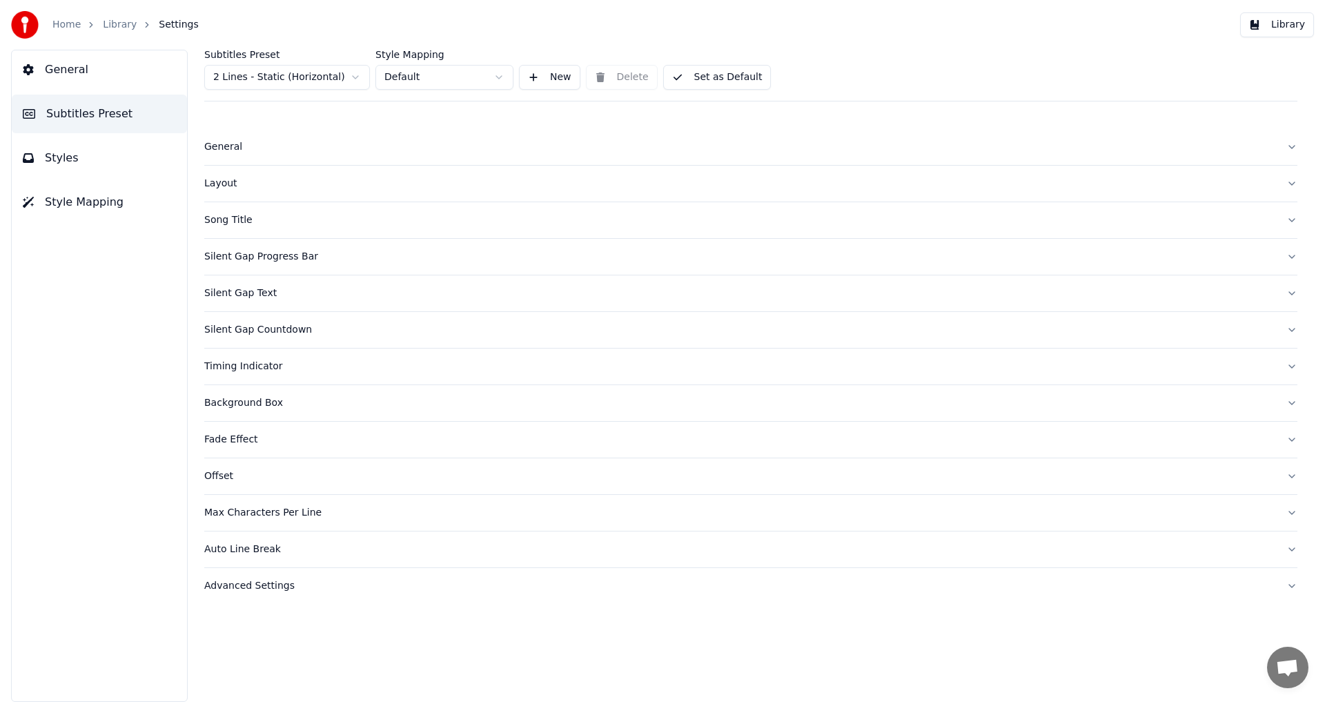
click at [79, 164] on button "Styles" at bounding box center [99, 158] width 175 height 39
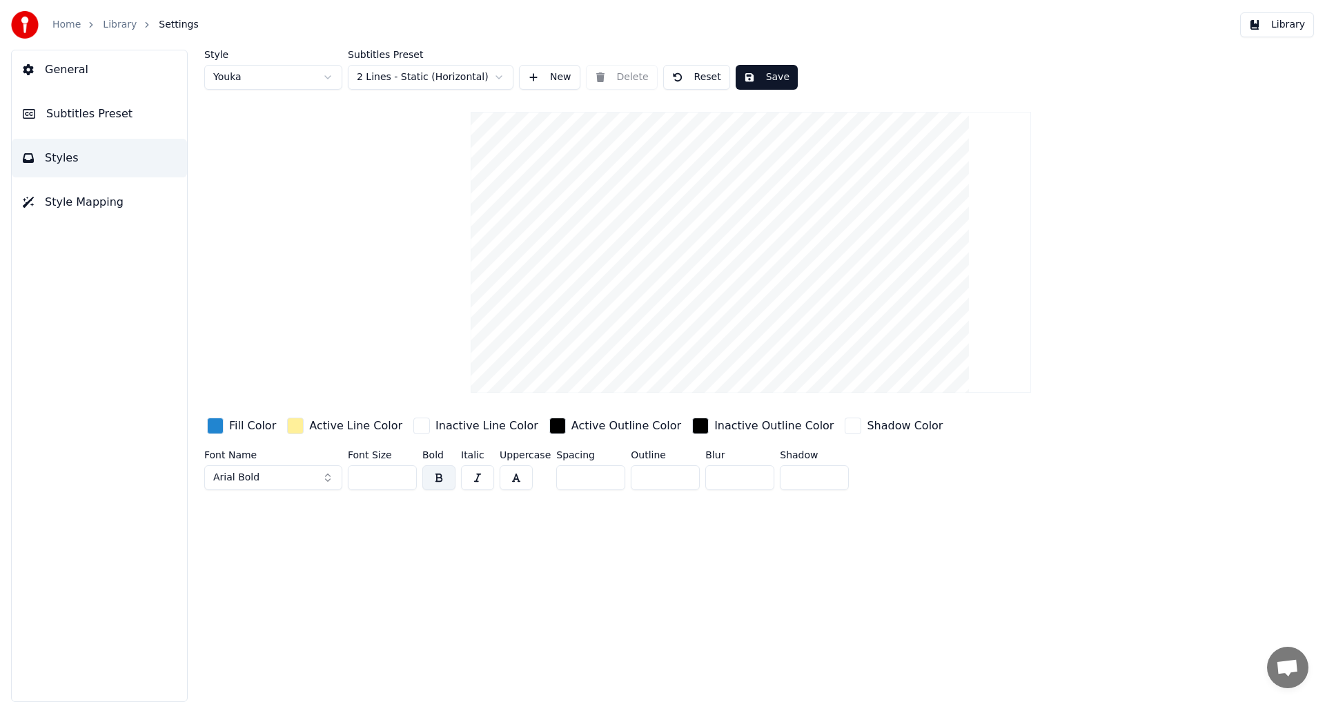
click at [219, 426] on div "button" at bounding box center [215, 425] width 17 height 17
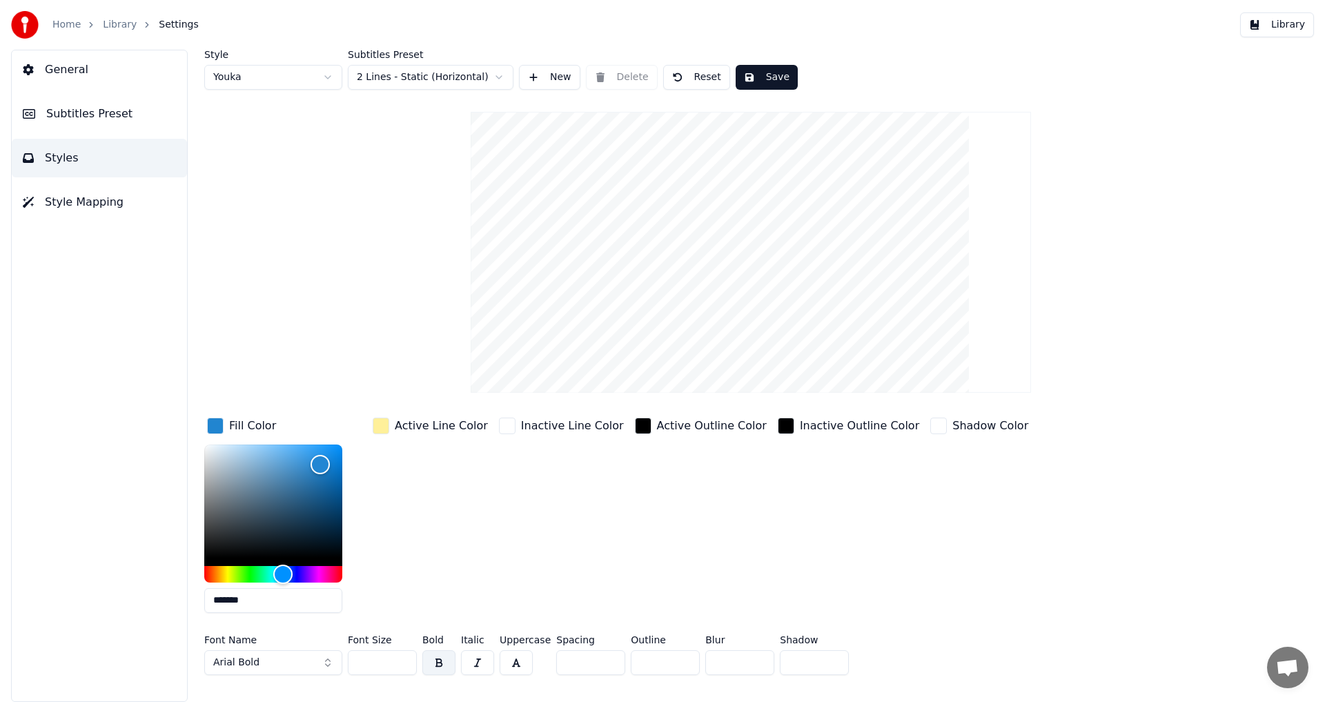
drag, startPoint x: 257, startPoint y: 606, endPoint x: 219, endPoint y: 597, distance: 39.0
click at [219, 597] on input "*******" at bounding box center [273, 600] width 138 height 25
paste input "text"
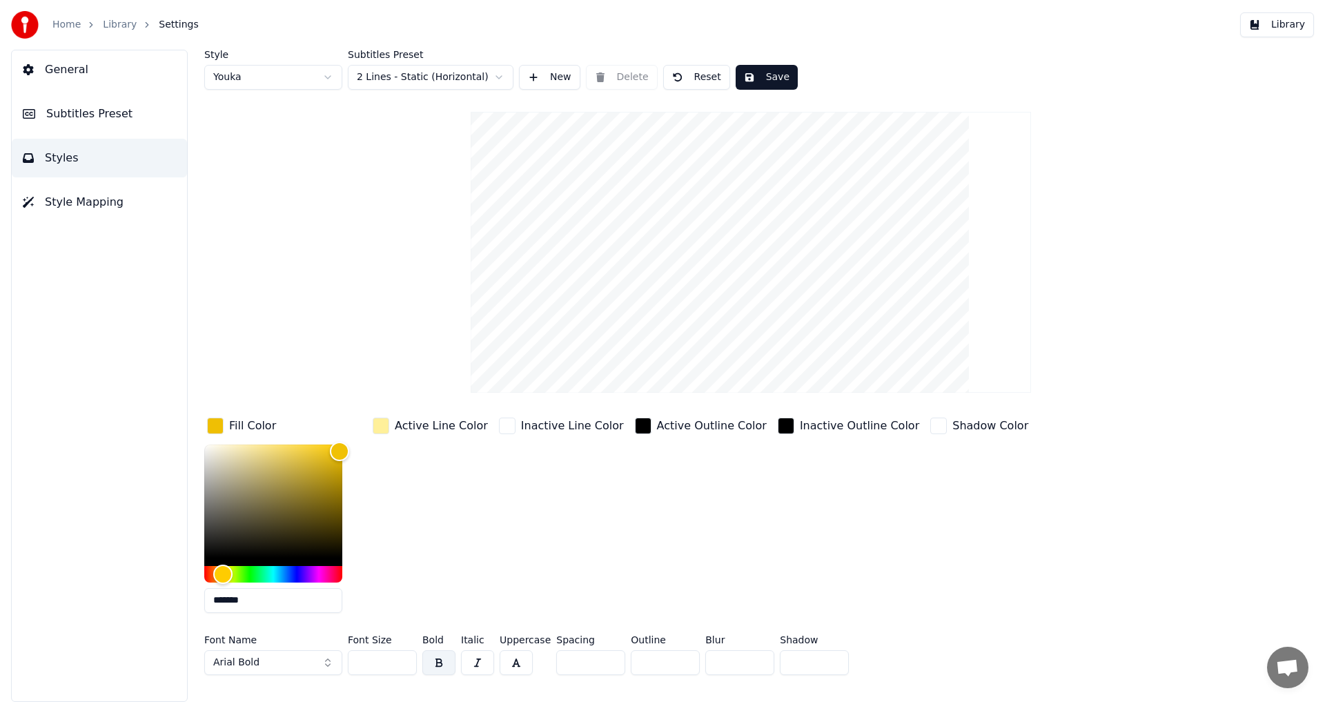
type input "*******"
click at [478, 514] on div "Active Line Color" at bounding box center [430, 519] width 121 height 209
click at [385, 425] on div "button" at bounding box center [381, 425] width 17 height 17
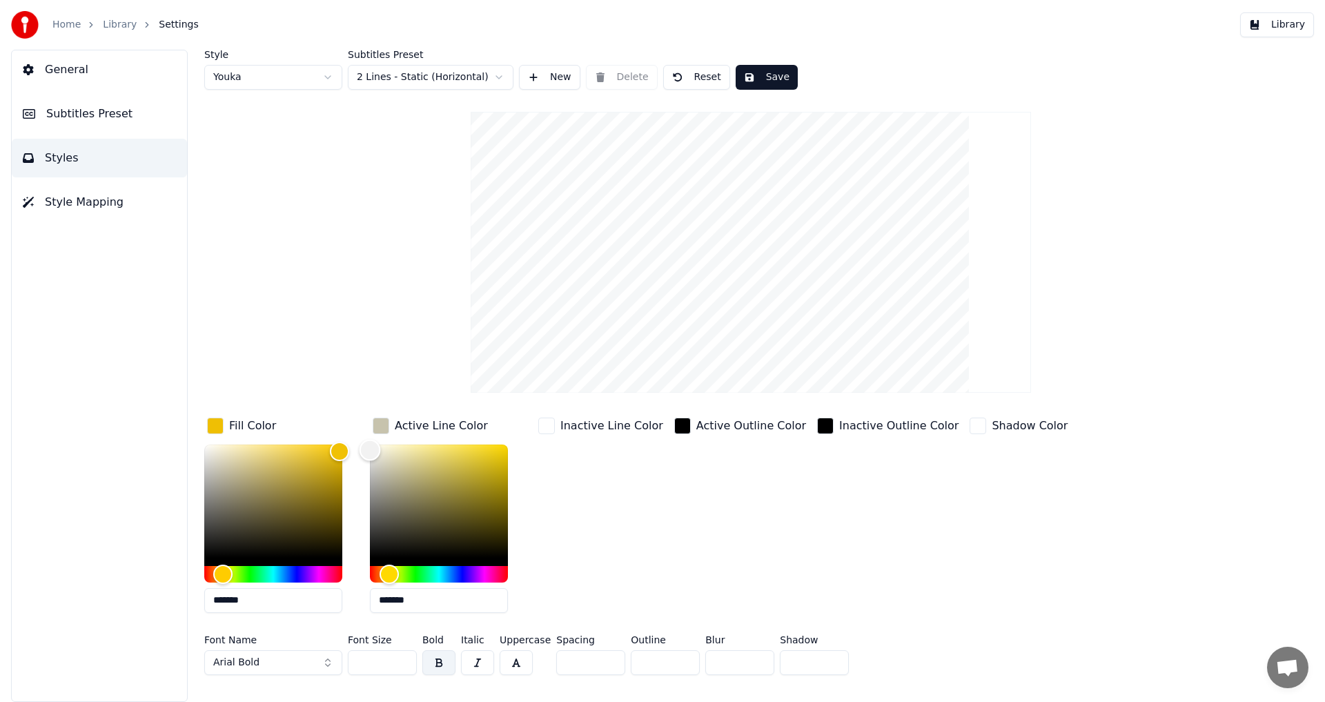
type input "*******"
drag, startPoint x: 407, startPoint y: 478, endPoint x: 344, endPoint y: 421, distance: 85.5
click at [344, 421] on div "Fill Color ******* Active Line Color ******* Inactive Line Color Active Outline…" at bounding box center [667, 519] width 927 height 209
click at [618, 511] on div "Inactive Line Color" at bounding box center [600, 519] width 130 height 209
click at [378, 662] on input "**" at bounding box center [382, 662] width 69 height 25
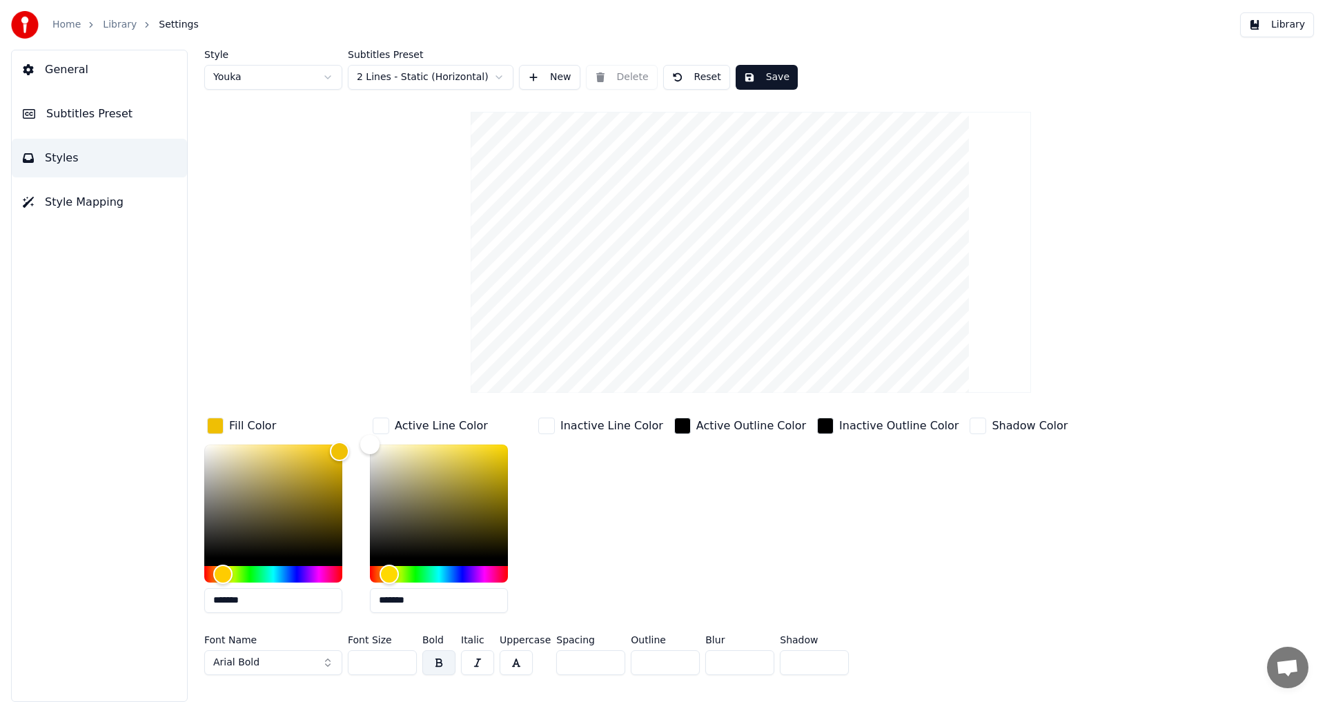
type input "**"
click at [105, 200] on span "Style Mapping" at bounding box center [84, 202] width 79 height 17
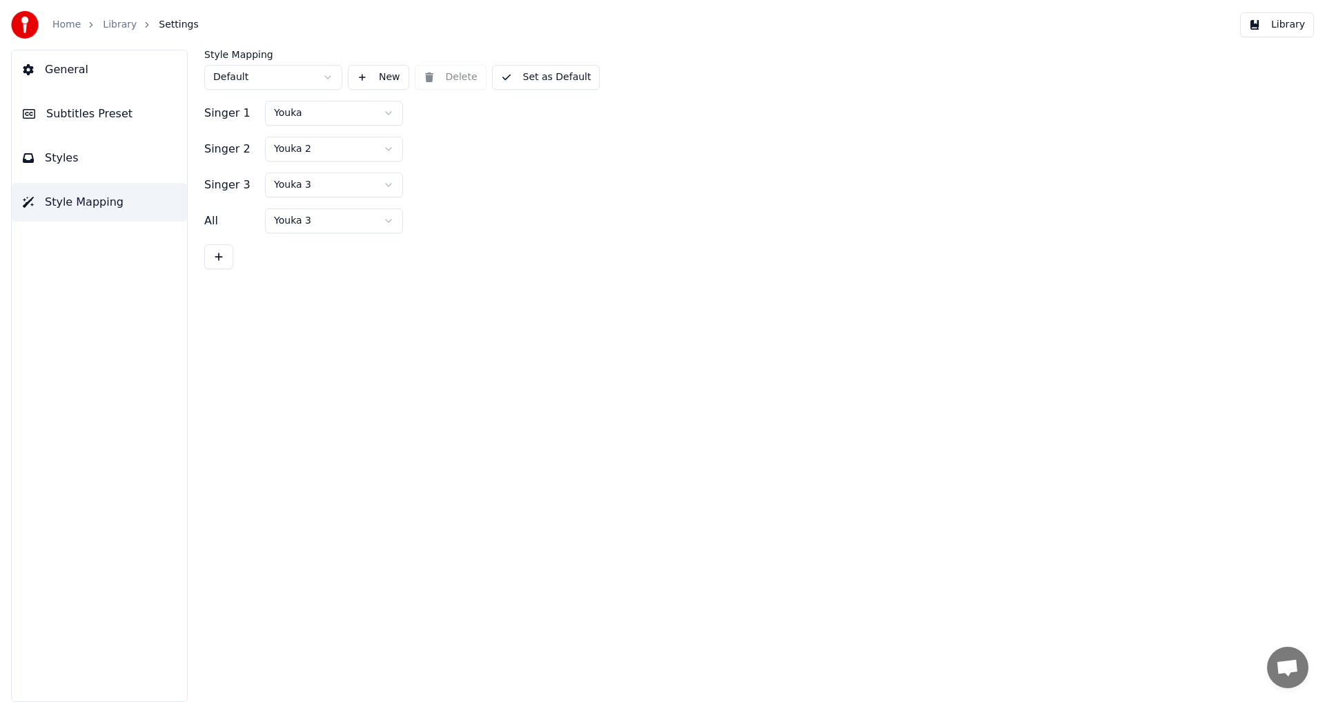
click at [77, 74] on span "General" at bounding box center [66, 69] width 43 height 17
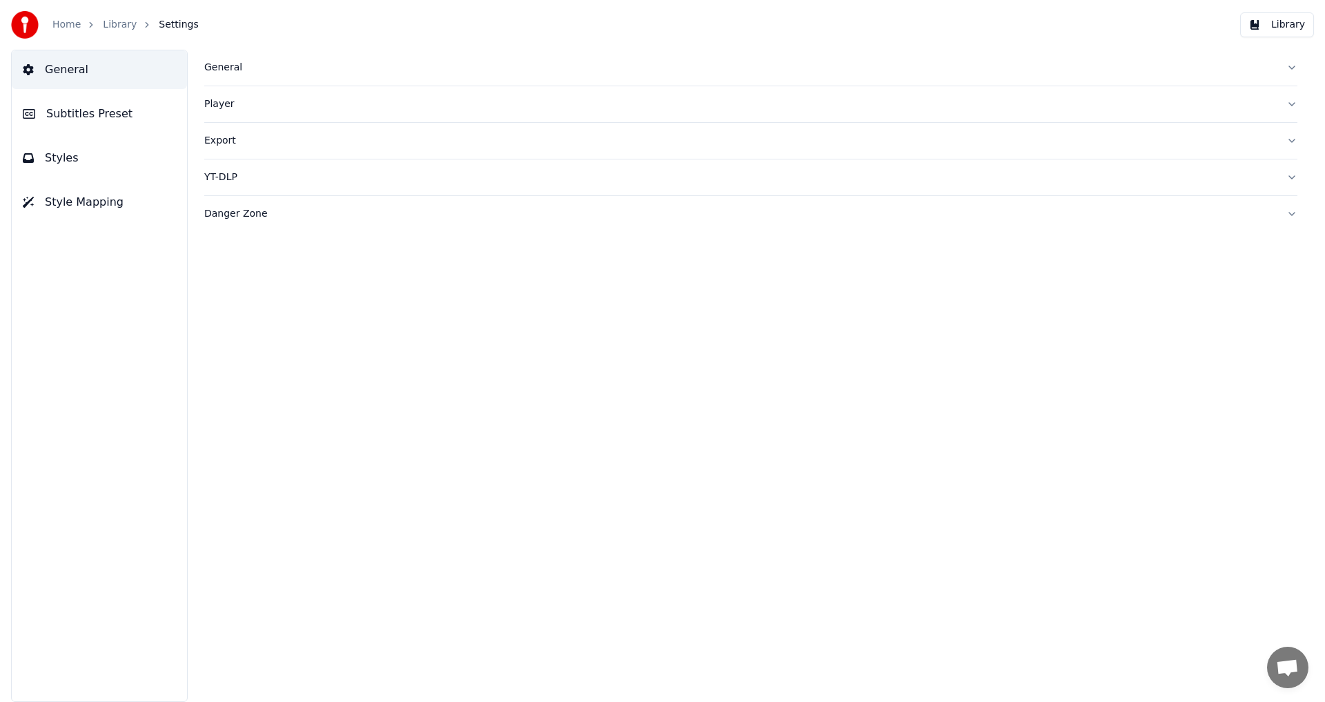
click at [227, 68] on div "General" at bounding box center [739, 68] width 1071 height 14
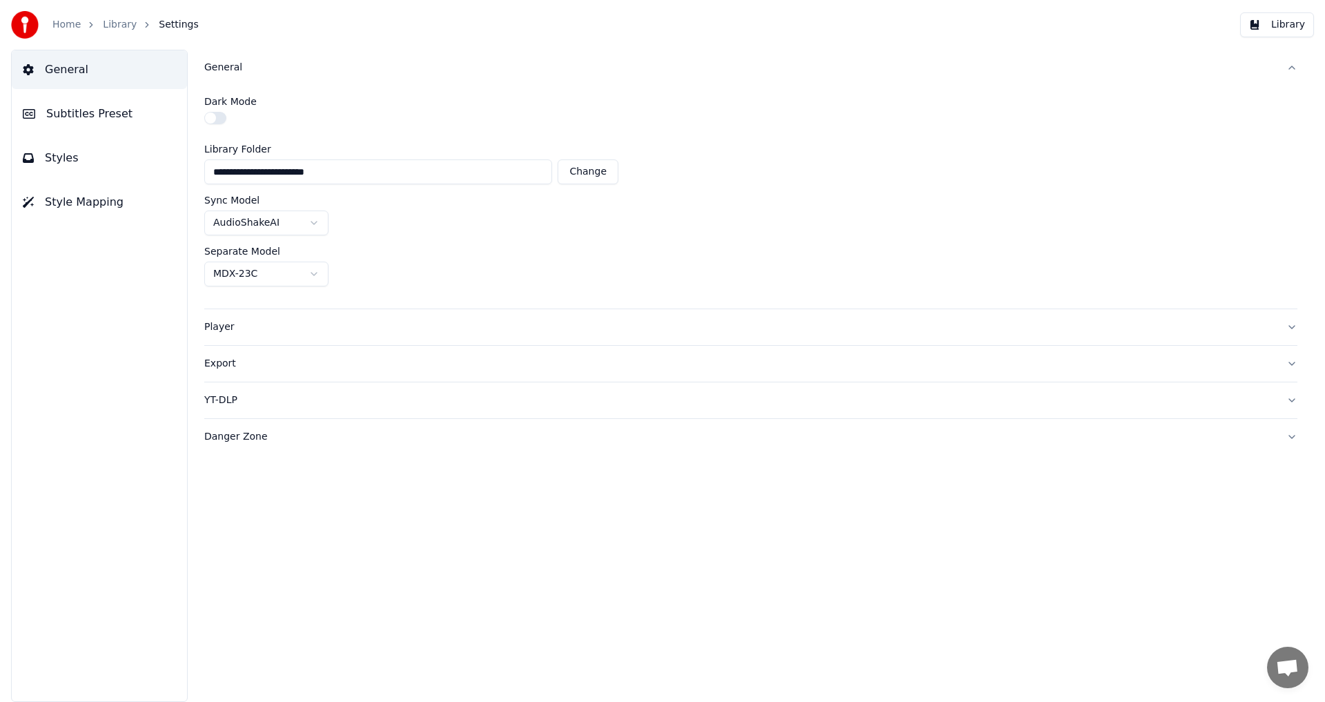
click at [209, 115] on button "button" at bounding box center [215, 118] width 22 height 12
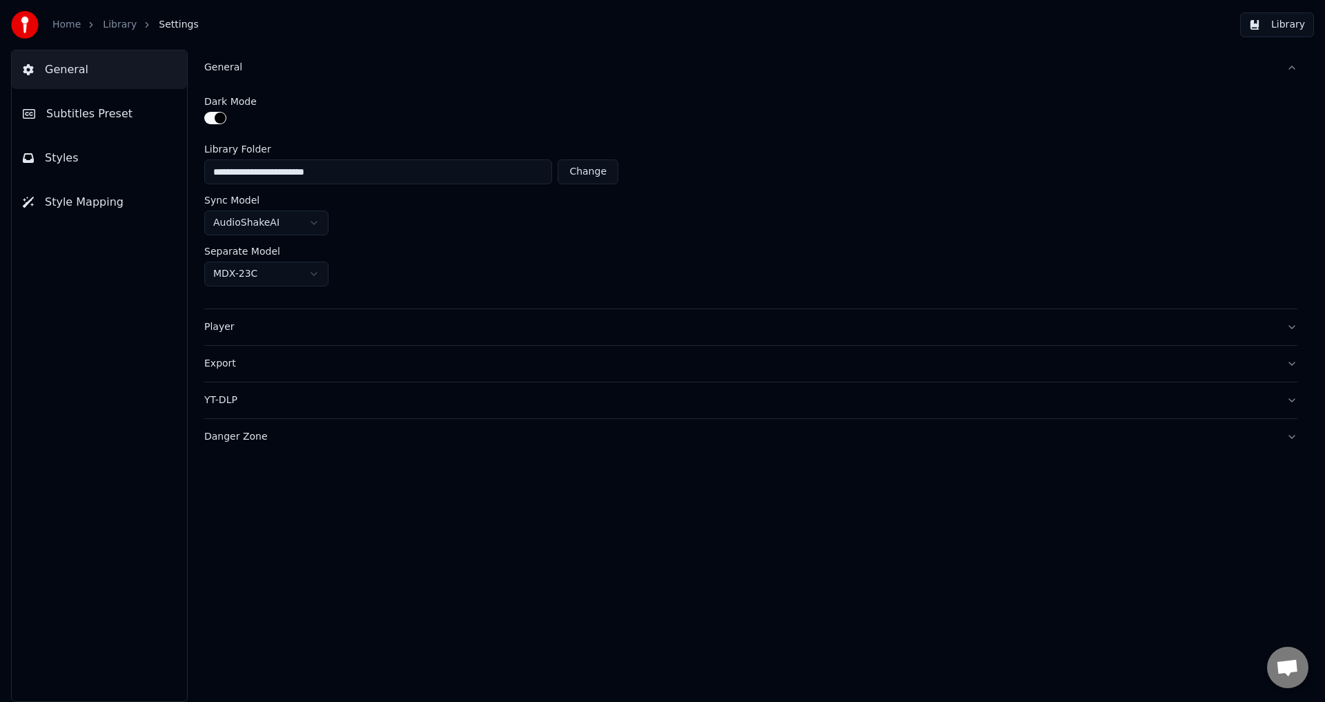
click at [82, 159] on button "Styles" at bounding box center [99, 158] width 175 height 39
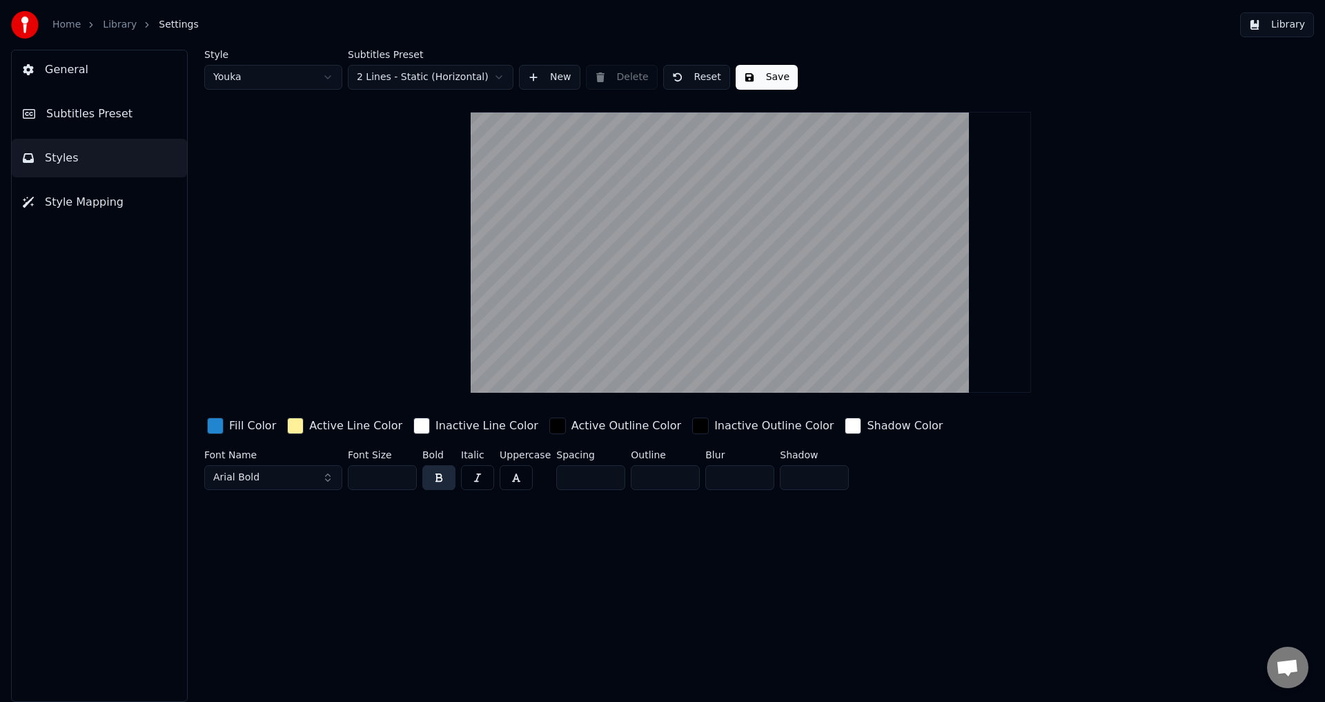
click at [218, 430] on div "button" at bounding box center [215, 425] width 17 height 17
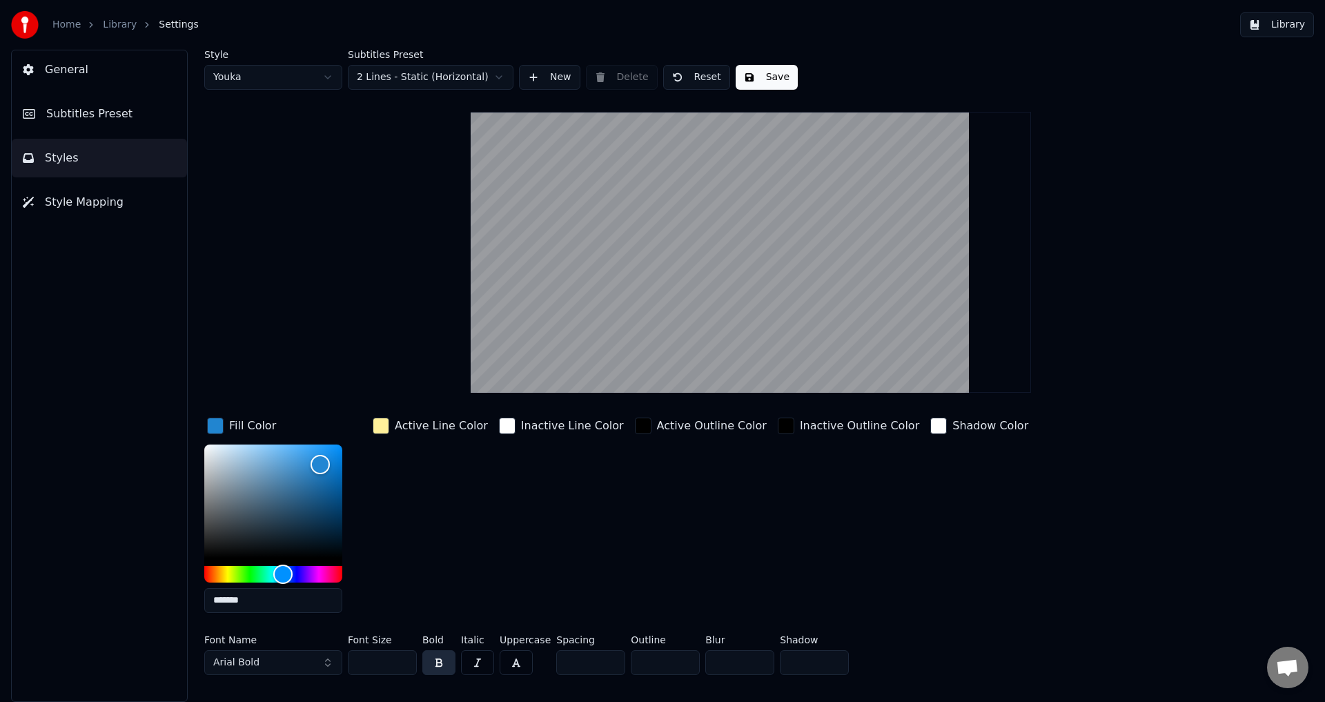
drag, startPoint x: 269, startPoint y: 606, endPoint x: 222, endPoint y: 599, distance: 48.1
click at [222, 599] on input "*******" at bounding box center [273, 600] width 138 height 25
paste input "text"
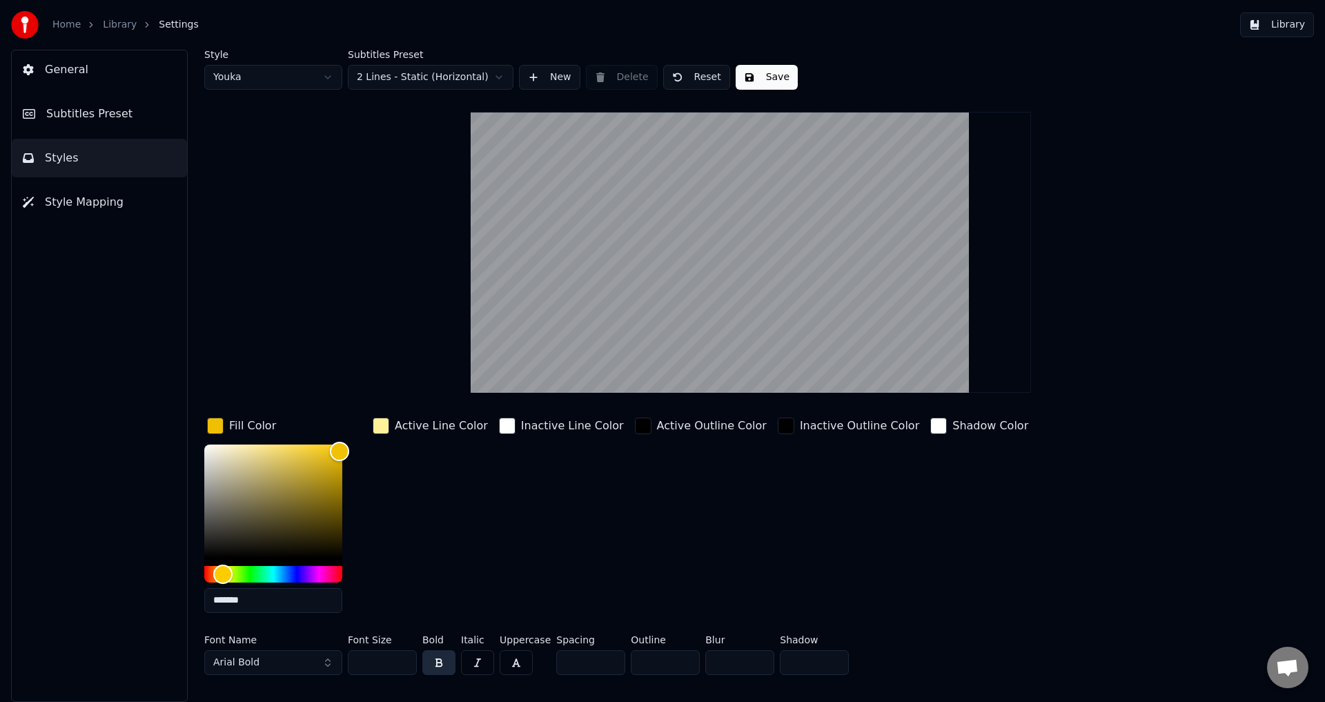
type input "*******"
click at [382, 424] on div "button" at bounding box center [381, 425] width 17 height 17
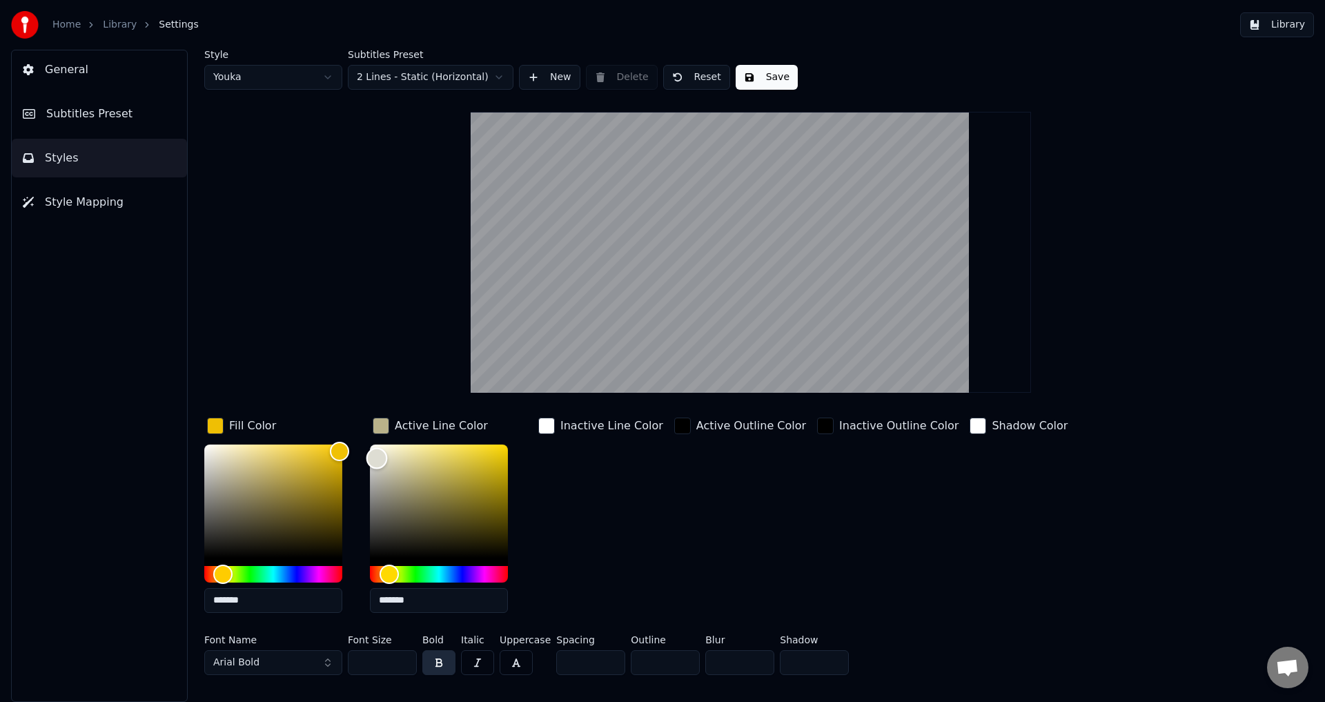
type input "*******"
drag, startPoint x: 406, startPoint y: 475, endPoint x: 347, endPoint y: 432, distance: 73.2
click at [347, 432] on div "Fill Color ******* Active Line Color ******* Inactive Line Color Active Outline…" at bounding box center [667, 519] width 927 height 209
click at [617, 502] on div "Inactive Line Color" at bounding box center [600, 519] width 130 height 209
click at [380, 664] on input "**" at bounding box center [382, 662] width 69 height 25
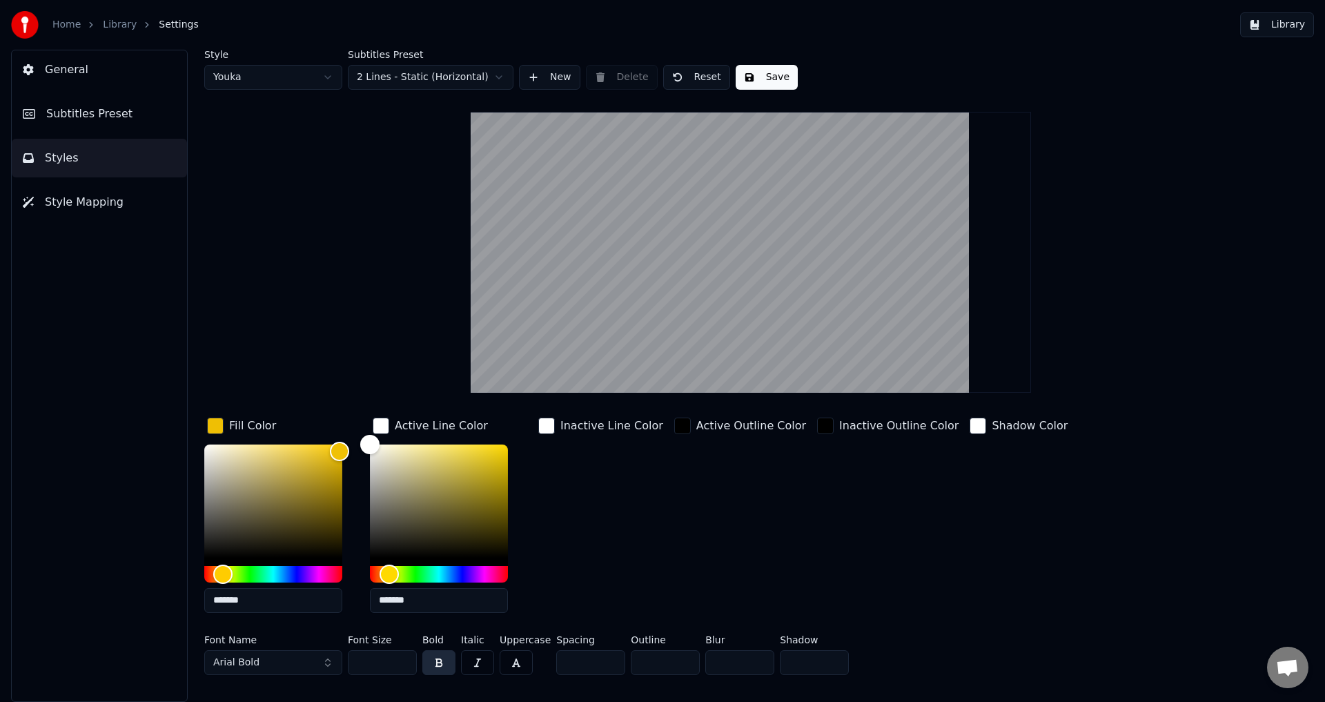
click at [383, 424] on div "button" at bounding box center [381, 425] width 17 height 17
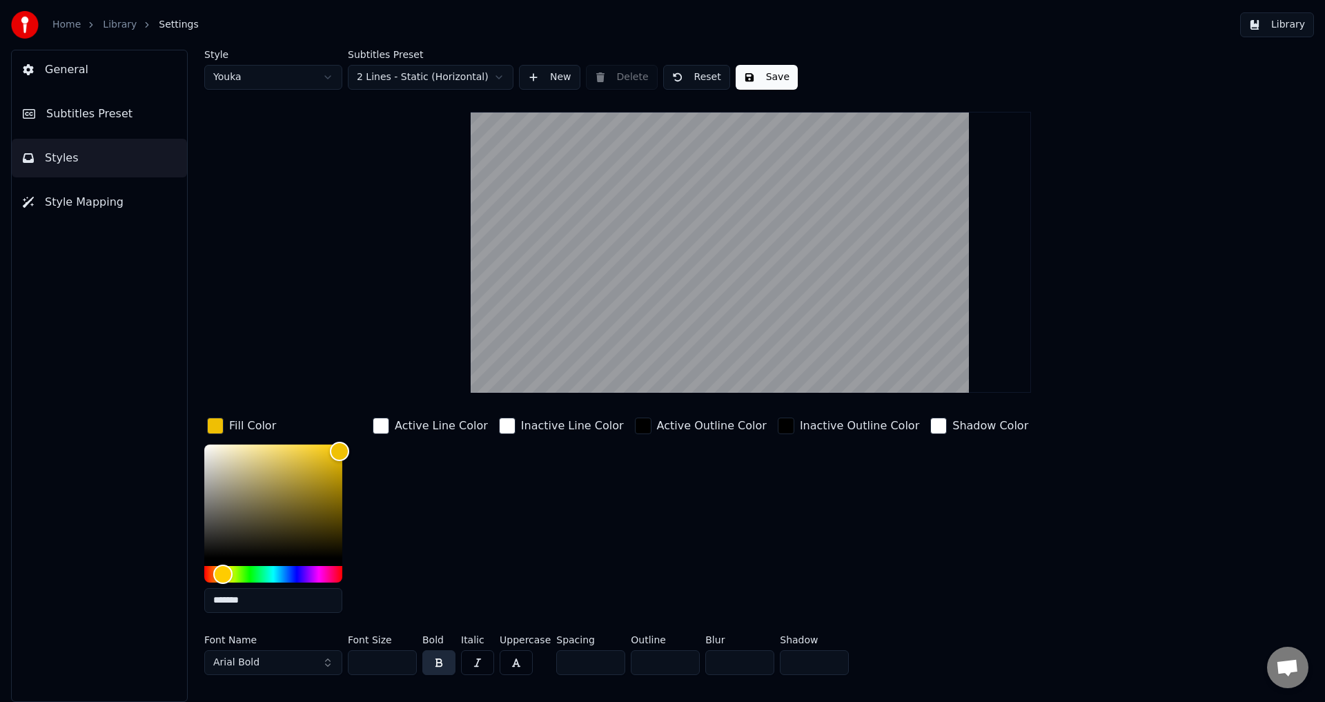
click at [212, 423] on div "button" at bounding box center [215, 425] width 17 height 17
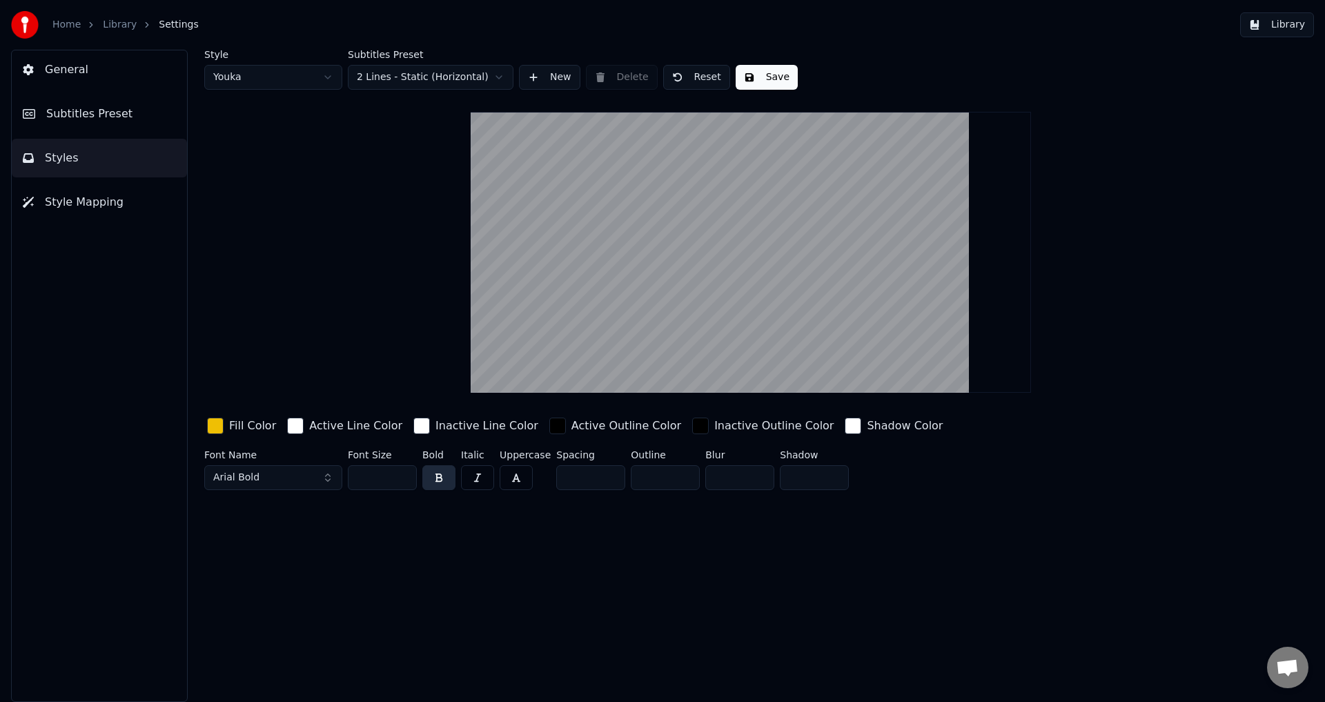
click at [326, 76] on html "Home Library Settings Library General Subtitles Preset Styles Style Mapping Sty…" at bounding box center [662, 351] width 1325 height 702
click at [326, 79] on html "Home Library Settings Library General Subtitles Preset Styles Style Mapping Sty…" at bounding box center [662, 351] width 1325 height 702
type input "**"
click at [754, 74] on button "Save" at bounding box center [767, 77] width 62 height 25
click at [108, 112] on span "Subtitles Preset" at bounding box center [89, 114] width 86 height 17
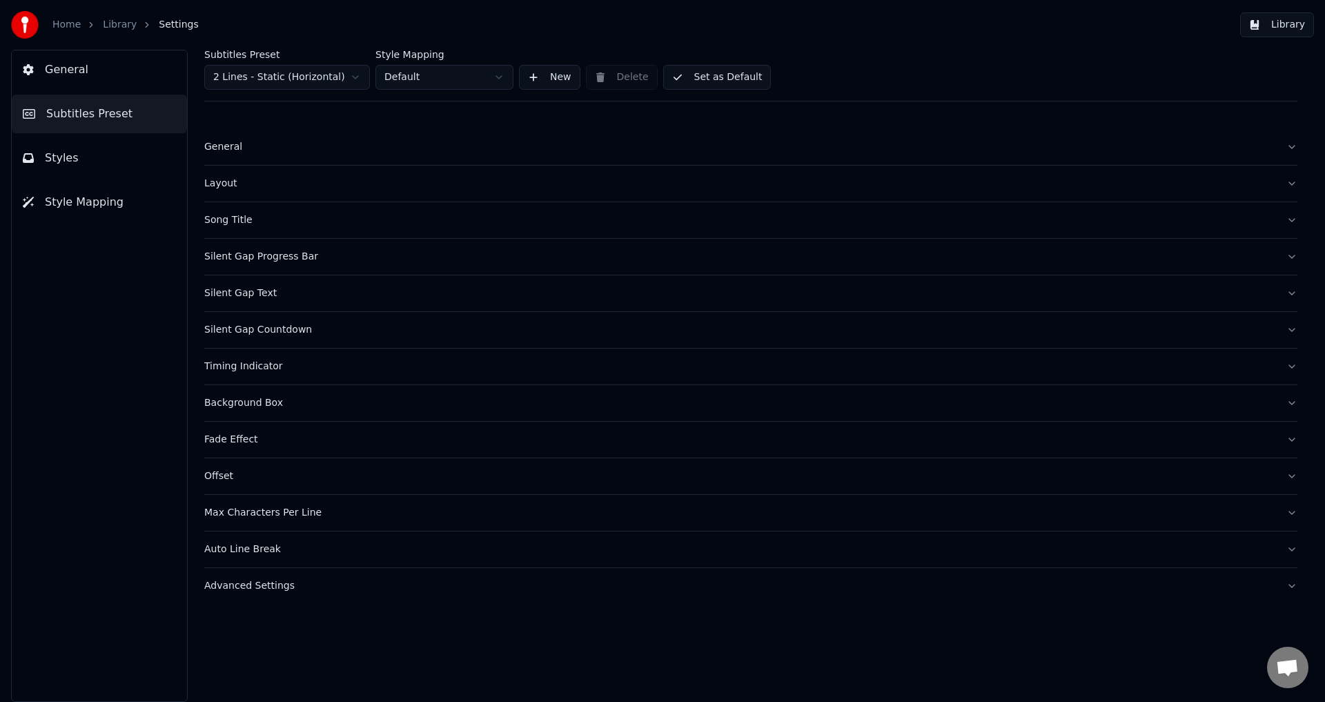
click at [1290, 222] on button "Song Title" at bounding box center [750, 220] width 1093 height 36
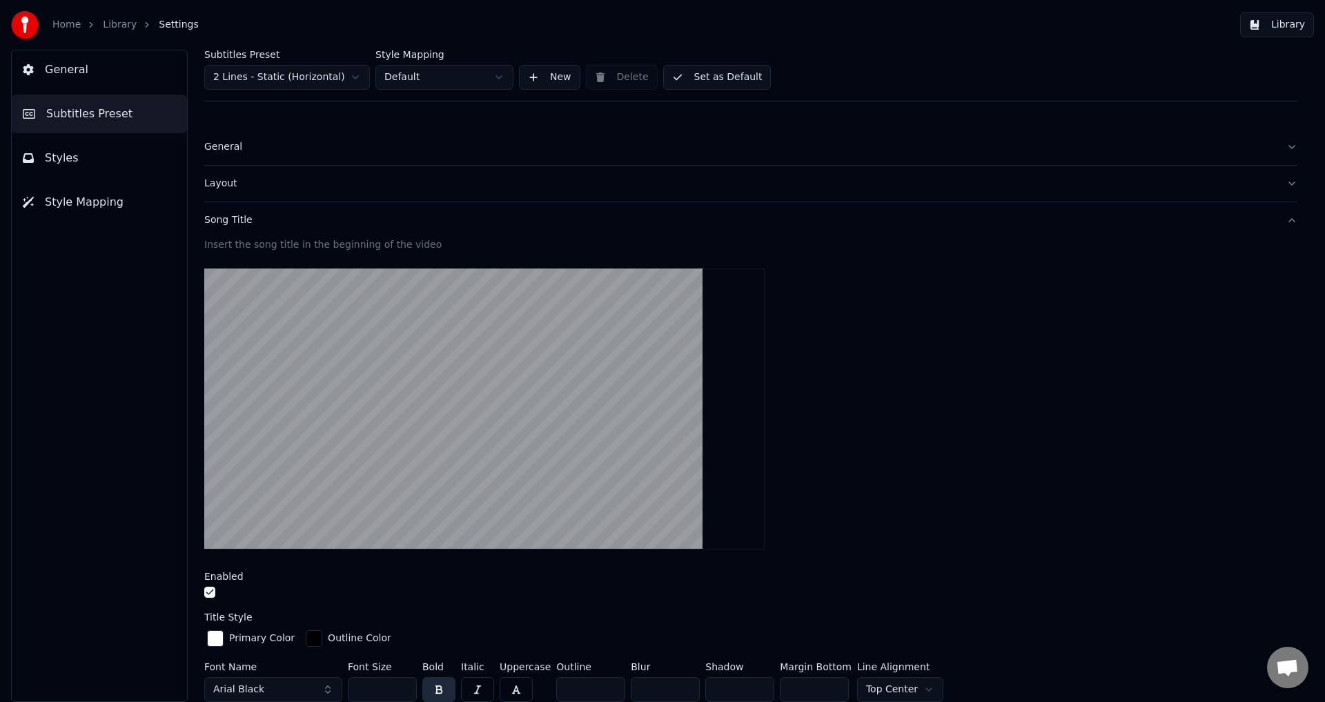
click at [1283, 220] on button "Song Title" at bounding box center [750, 220] width 1093 height 36
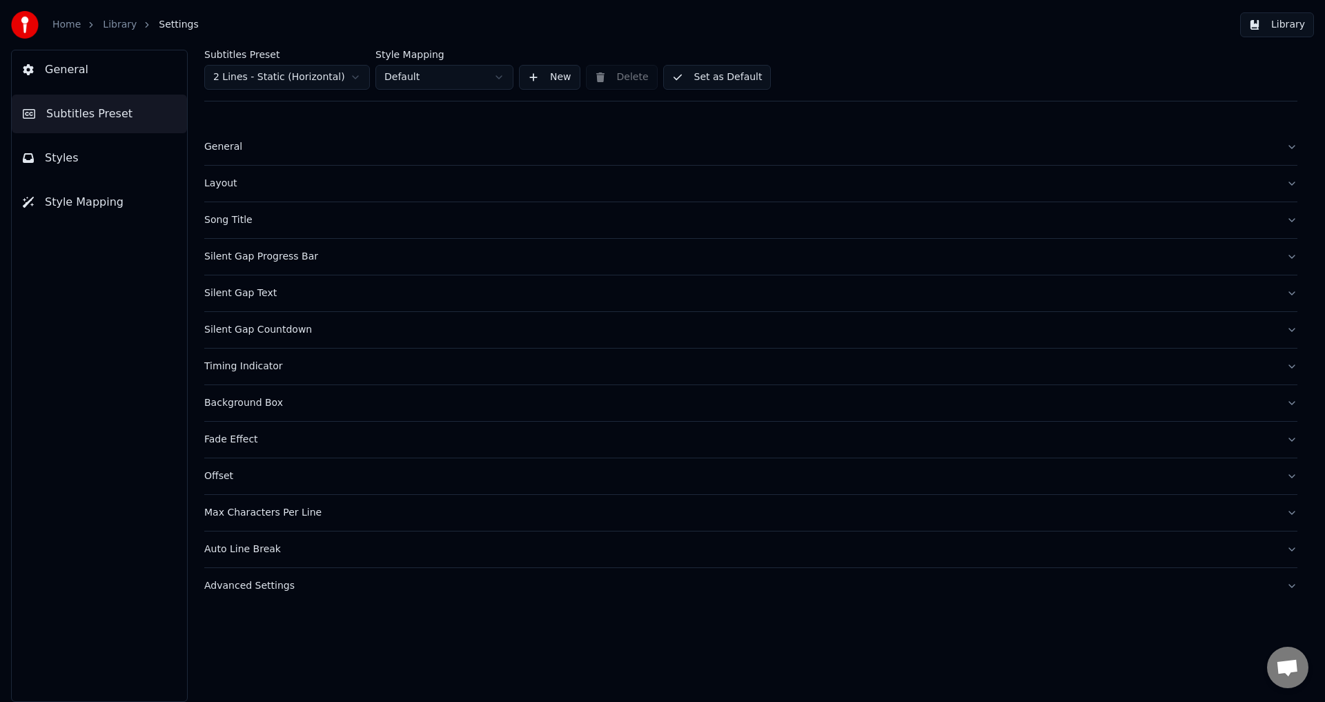
click at [712, 80] on button "Set as Default" at bounding box center [717, 77] width 108 height 25
click at [58, 76] on span "General" at bounding box center [66, 69] width 43 height 17
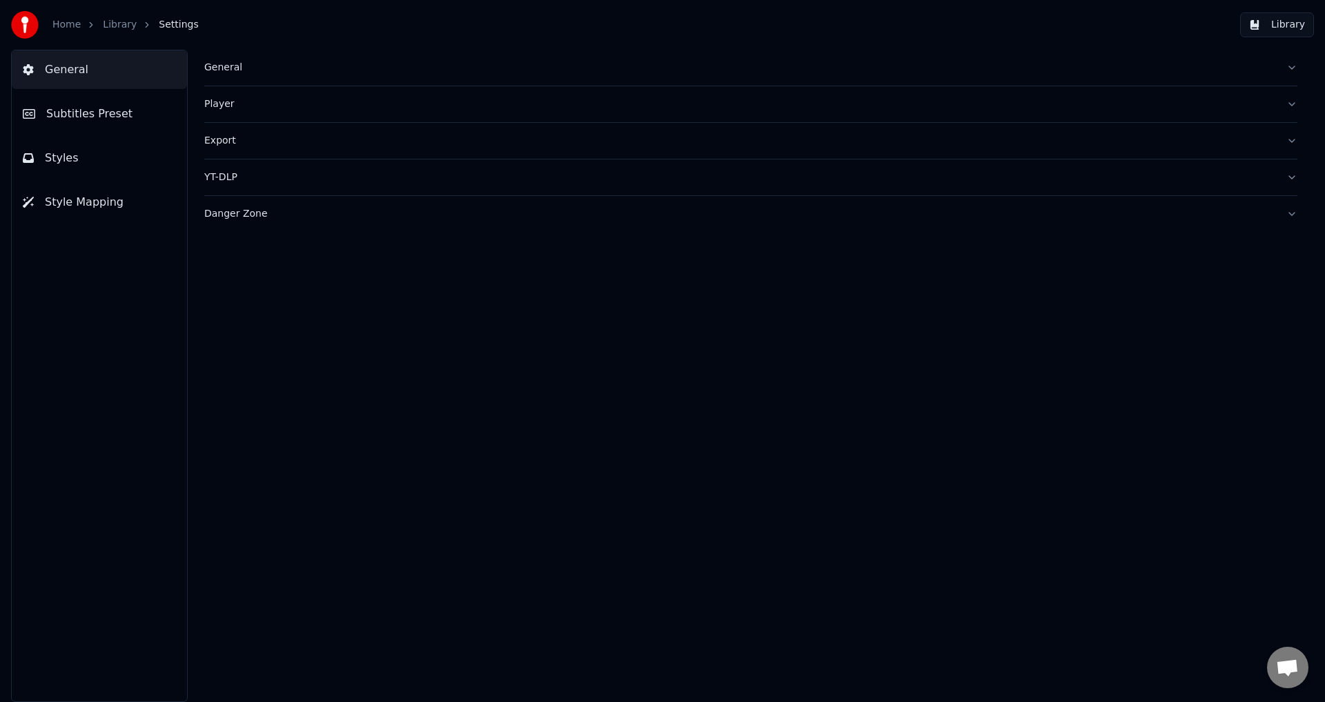
click at [1286, 67] on button "General" at bounding box center [750, 68] width 1093 height 36
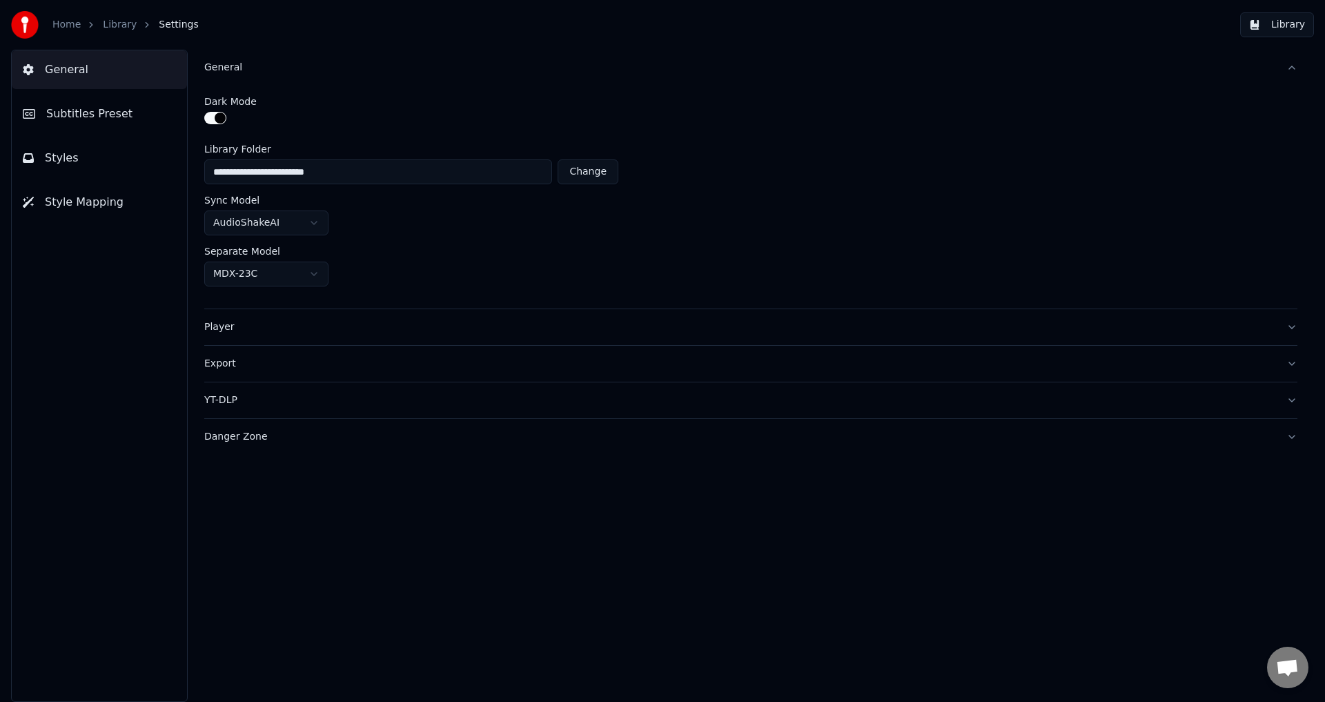
click at [217, 171] on input "**********" at bounding box center [378, 171] width 348 height 25
type input "**********"
click at [1294, 68] on button "General" at bounding box center [750, 68] width 1093 height 36
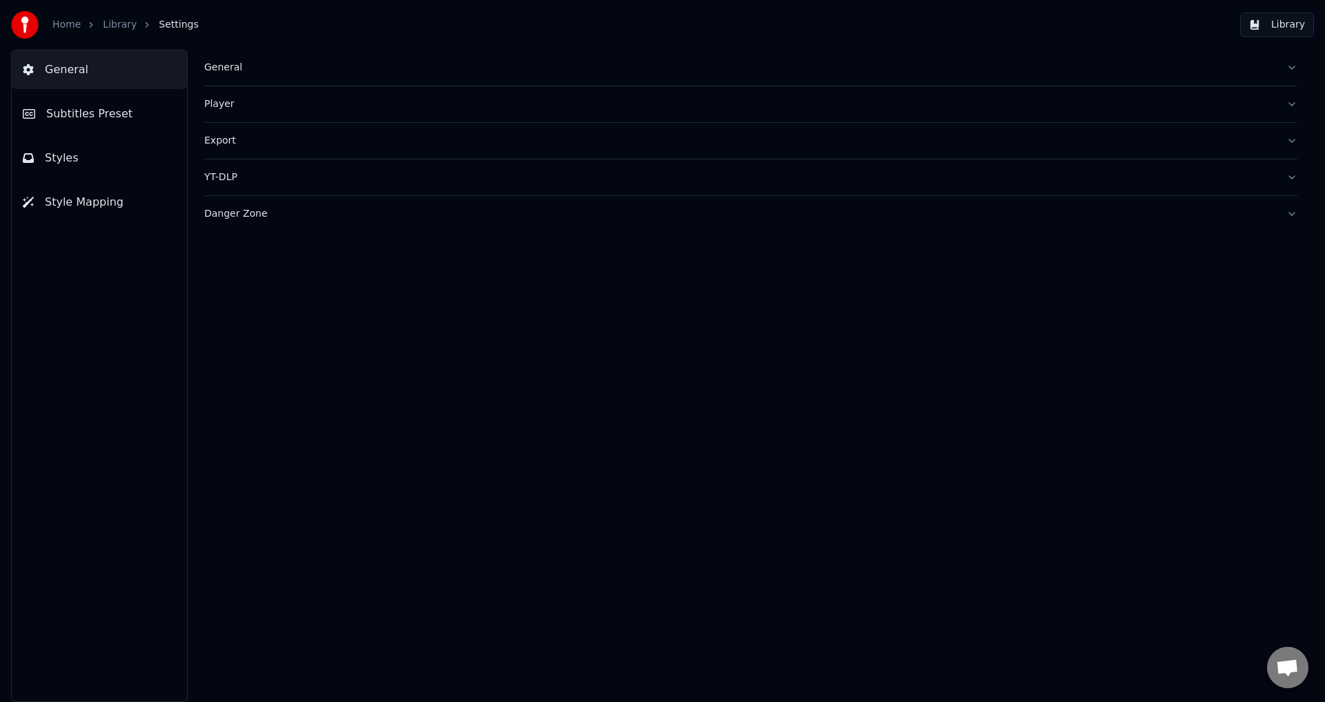
click at [1292, 108] on button "Player" at bounding box center [750, 104] width 1093 height 36
click at [1294, 141] on button "Export" at bounding box center [750, 141] width 1093 height 36
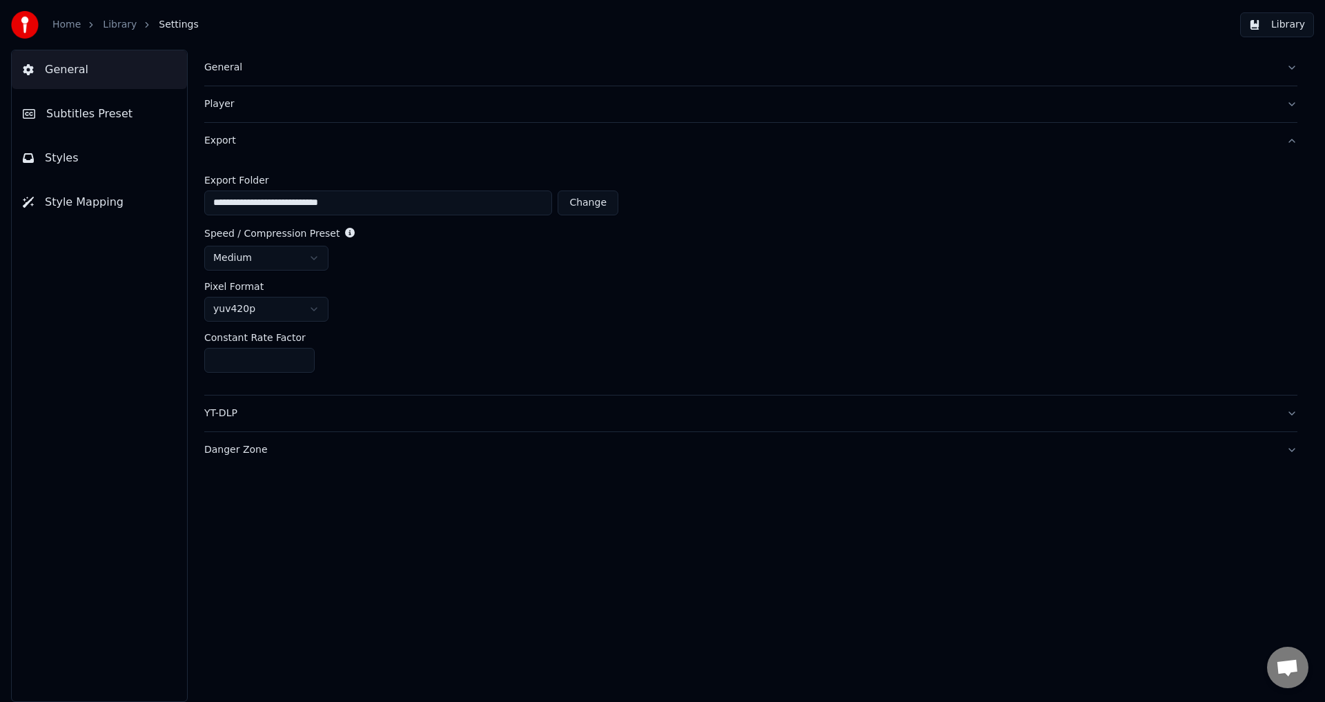
click at [1292, 68] on button "General" at bounding box center [750, 68] width 1093 height 36
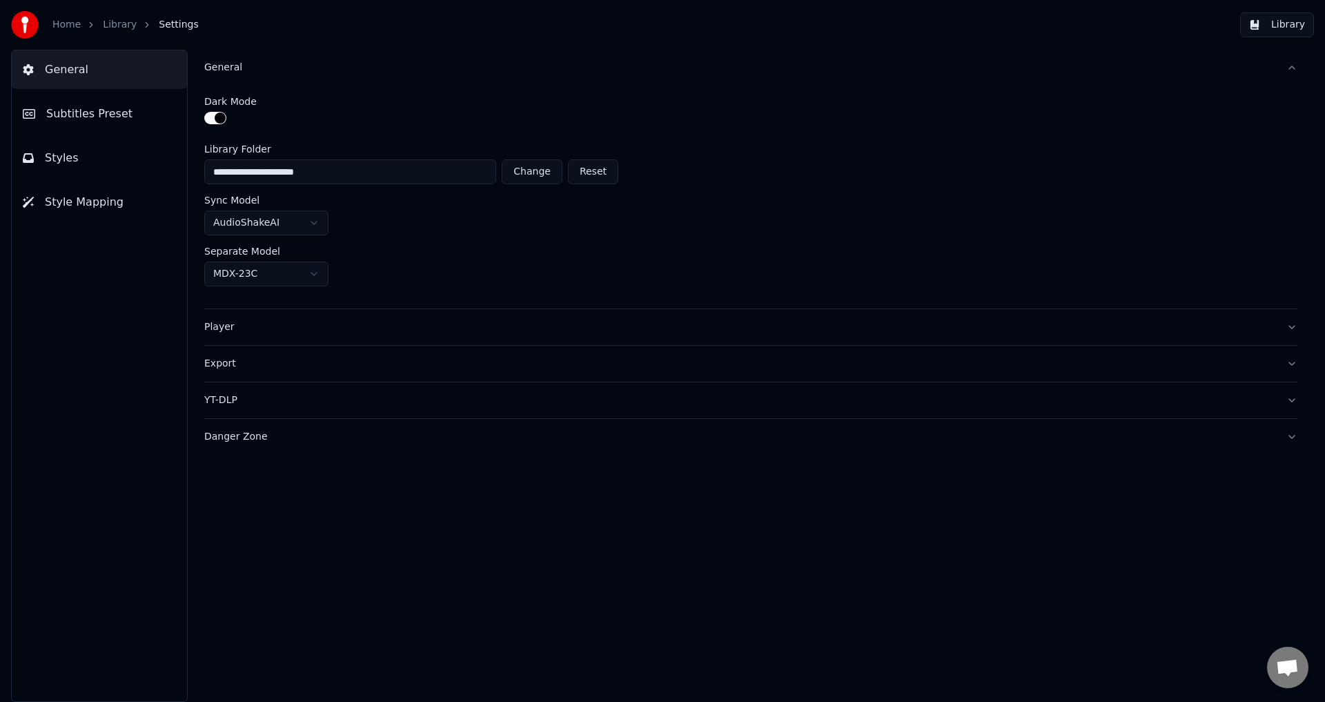
click at [1292, 68] on button "General" at bounding box center [750, 68] width 1093 height 36
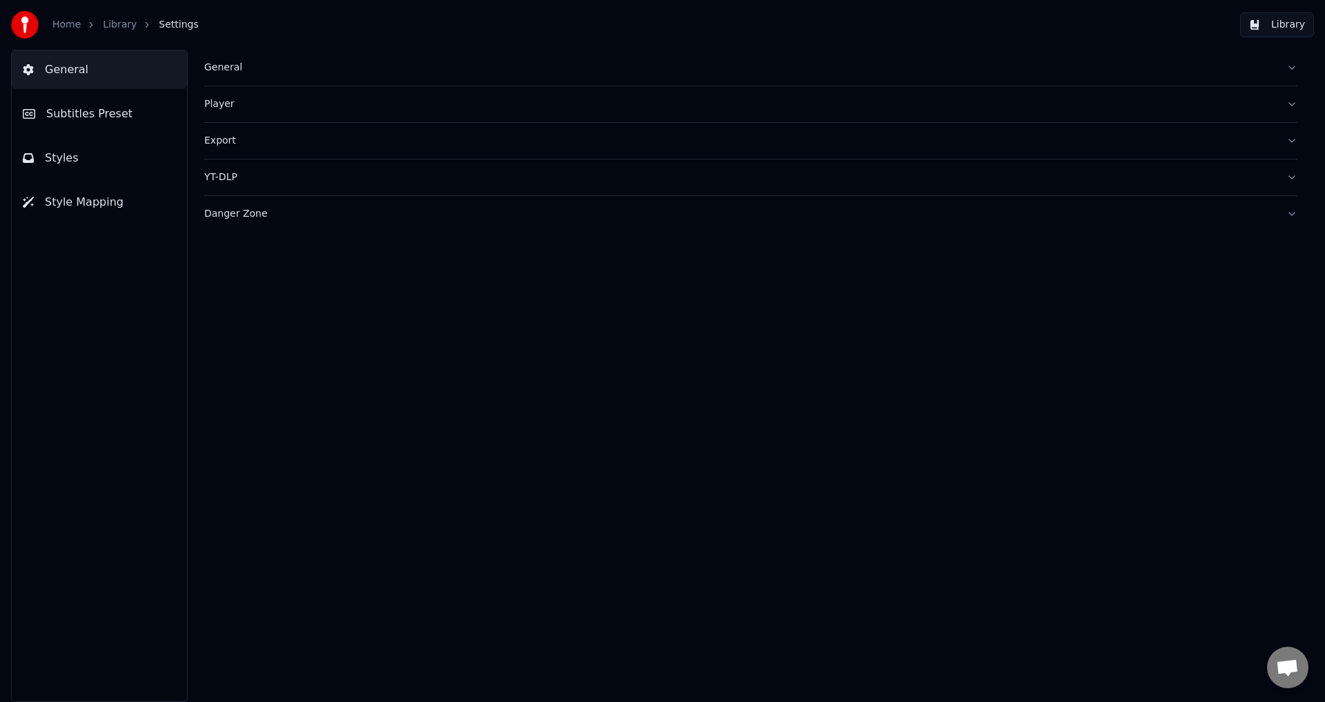
click at [1295, 141] on button "Export" at bounding box center [750, 141] width 1093 height 36
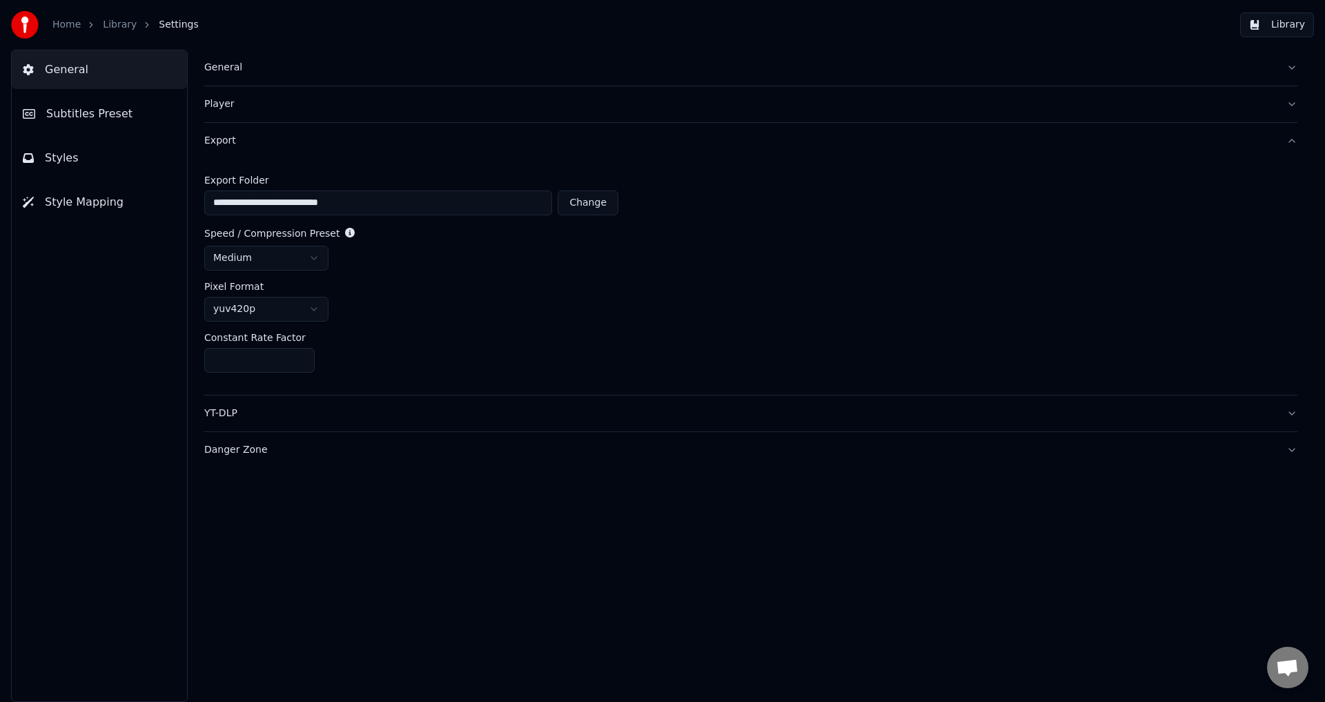
click at [315, 262] on html "**********" at bounding box center [662, 351] width 1325 height 702
click at [433, 313] on html "**********" at bounding box center [662, 351] width 1325 height 702
click at [311, 261] on html "**********" at bounding box center [662, 351] width 1325 height 702
click at [315, 308] on html "**********" at bounding box center [662, 351] width 1325 height 702
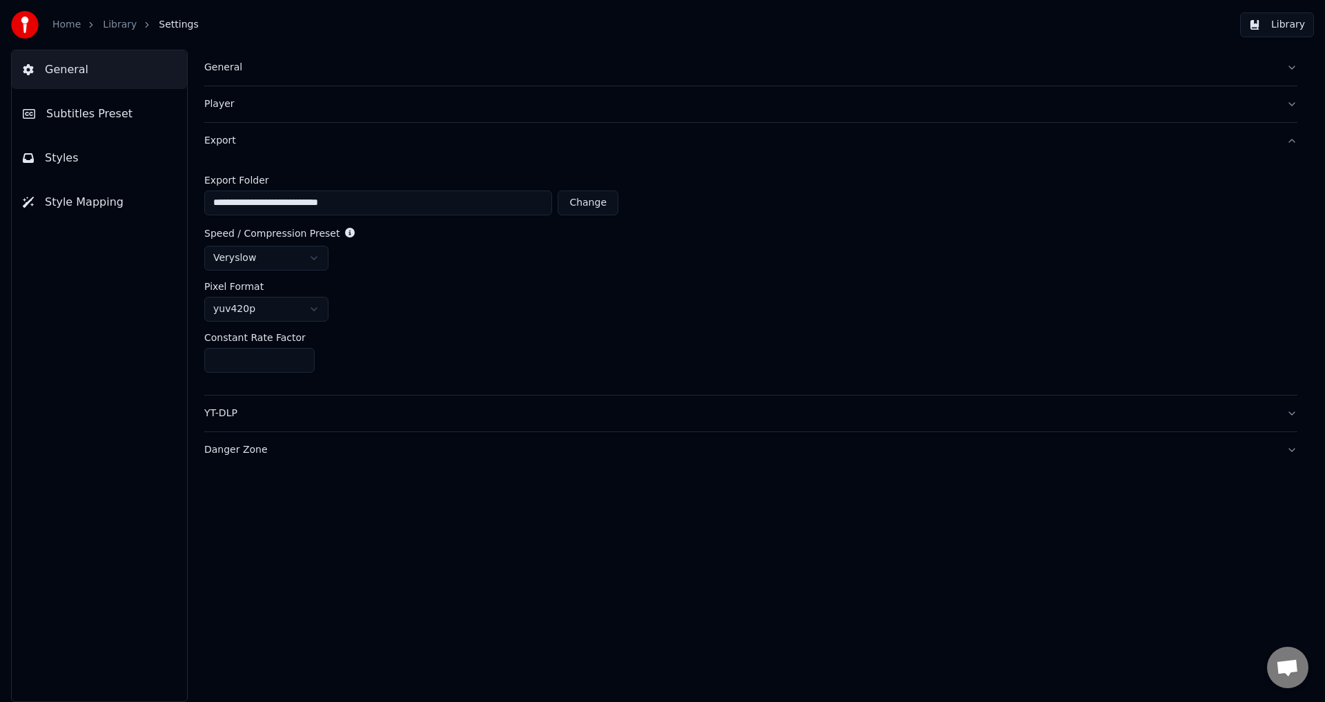
click at [1291, 412] on button "YT-DLP" at bounding box center [750, 413] width 1093 height 36
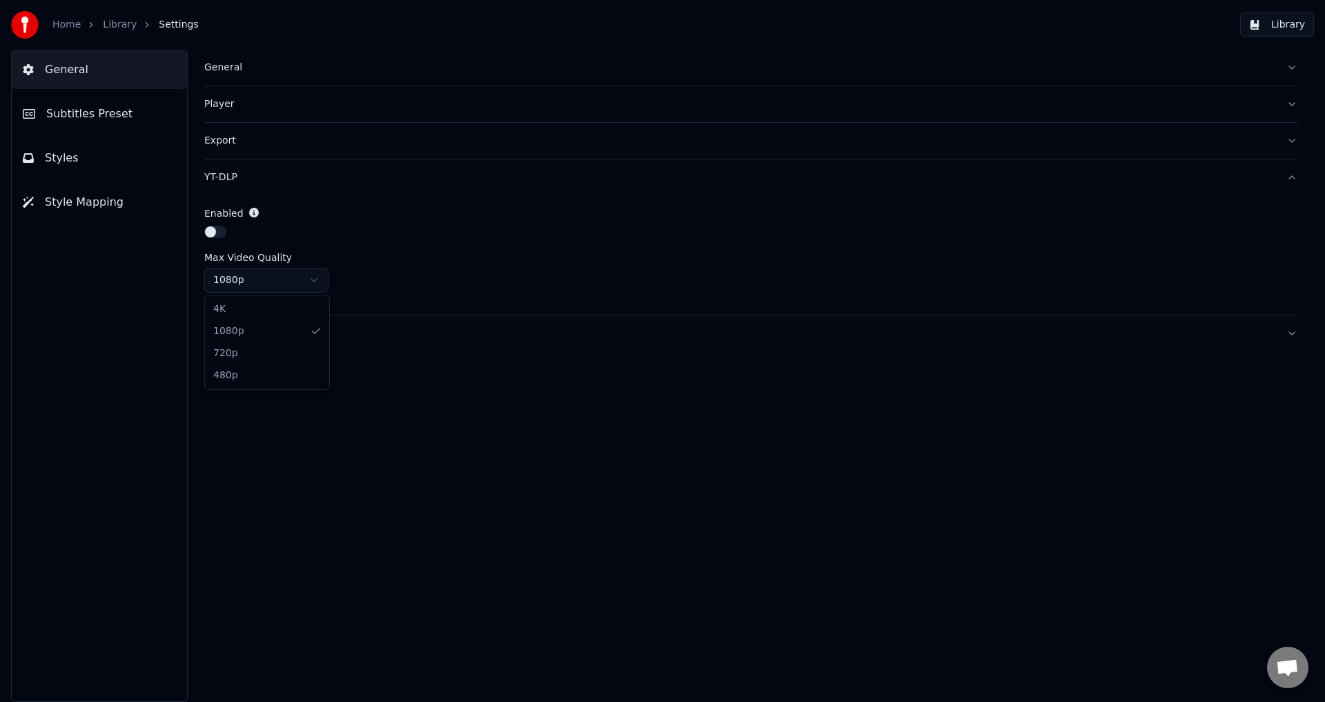
click at [317, 282] on html "Home Library Settings Library General Subtitles Preset Styles Style Mapping Gen…" at bounding box center [662, 351] width 1325 height 702
drag, startPoint x: 198, startPoint y: 172, endPoint x: 247, endPoint y: 180, distance: 49.7
click at [247, 180] on div "General Player Export YT-DLP Enabled Max Video Quality 1080p Danger Zone" at bounding box center [751, 376] width 1148 height 652
copy div "YT-DLP"
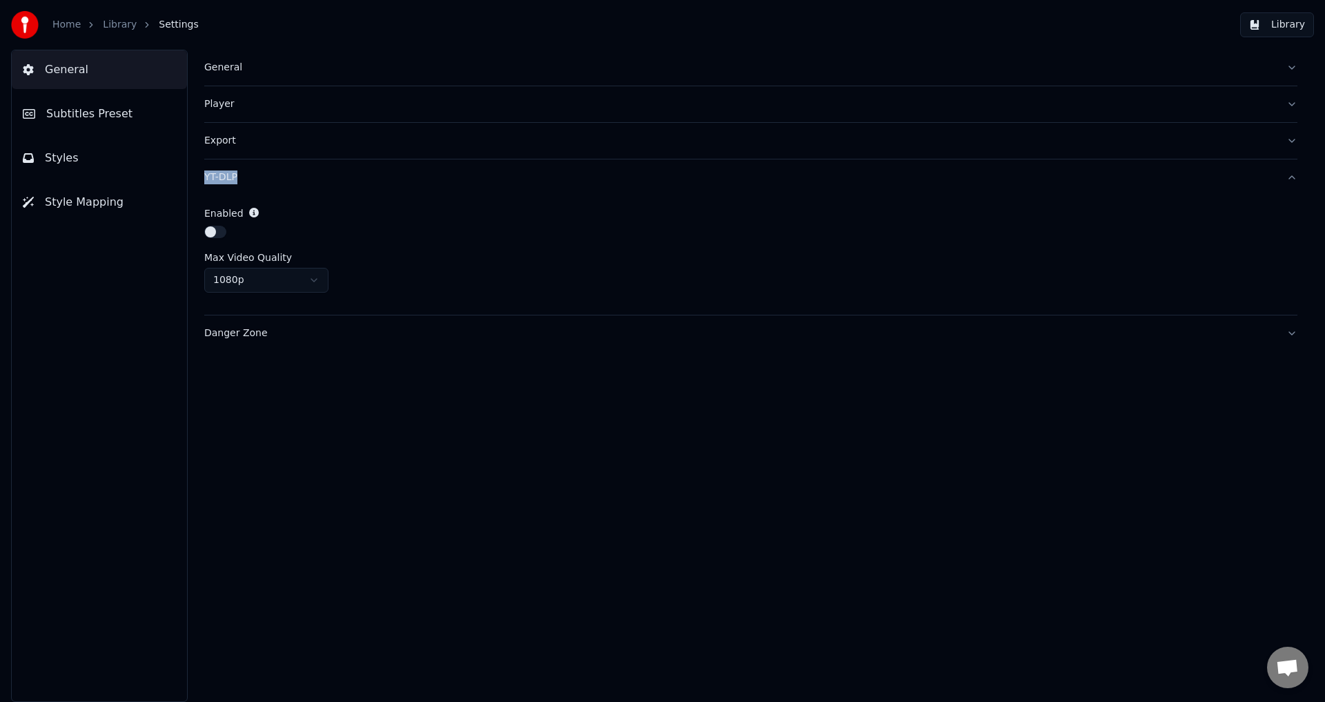
click at [1292, 179] on button "YT-DLP" at bounding box center [750, 177] width 1093 height 36
click at [1295, 213] on button "Danger Zone" at bounding box center [750, 214] width 1093 height 36
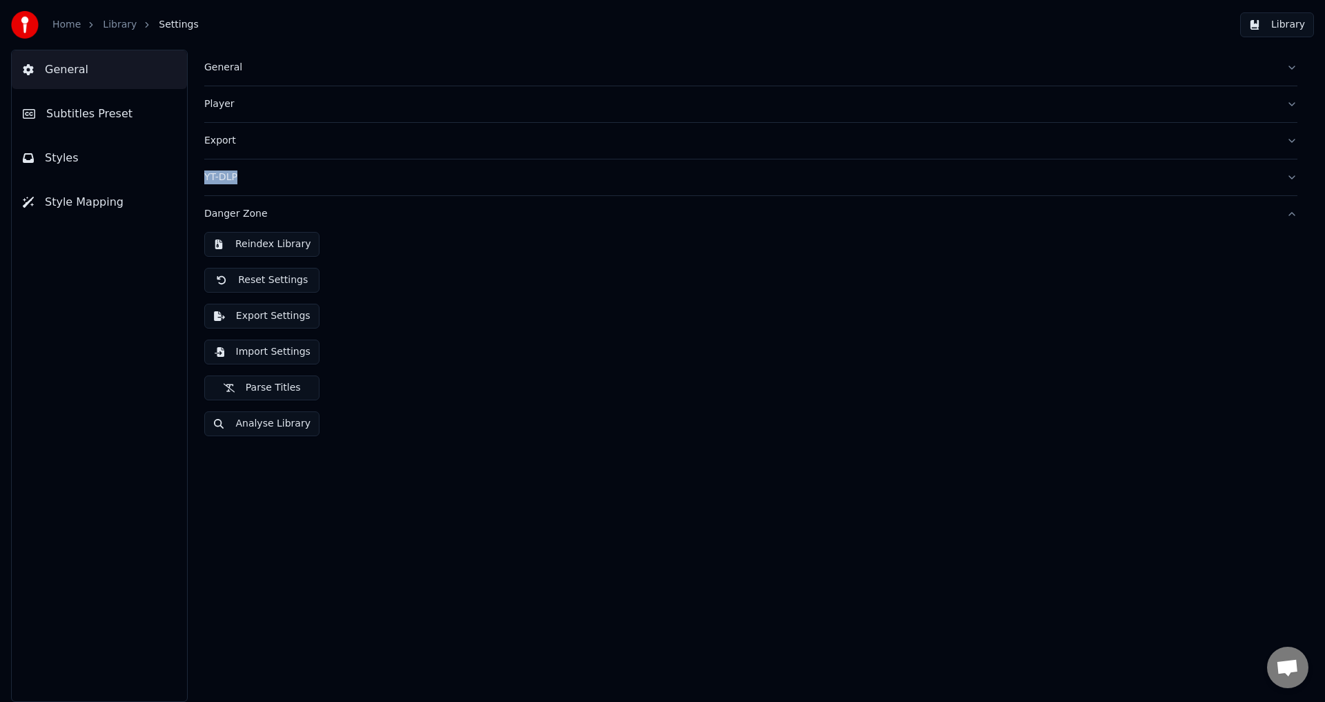
click at [1295, 213] on button "Danger Zone" at bounding box center [750, 214] width 1093 height 36
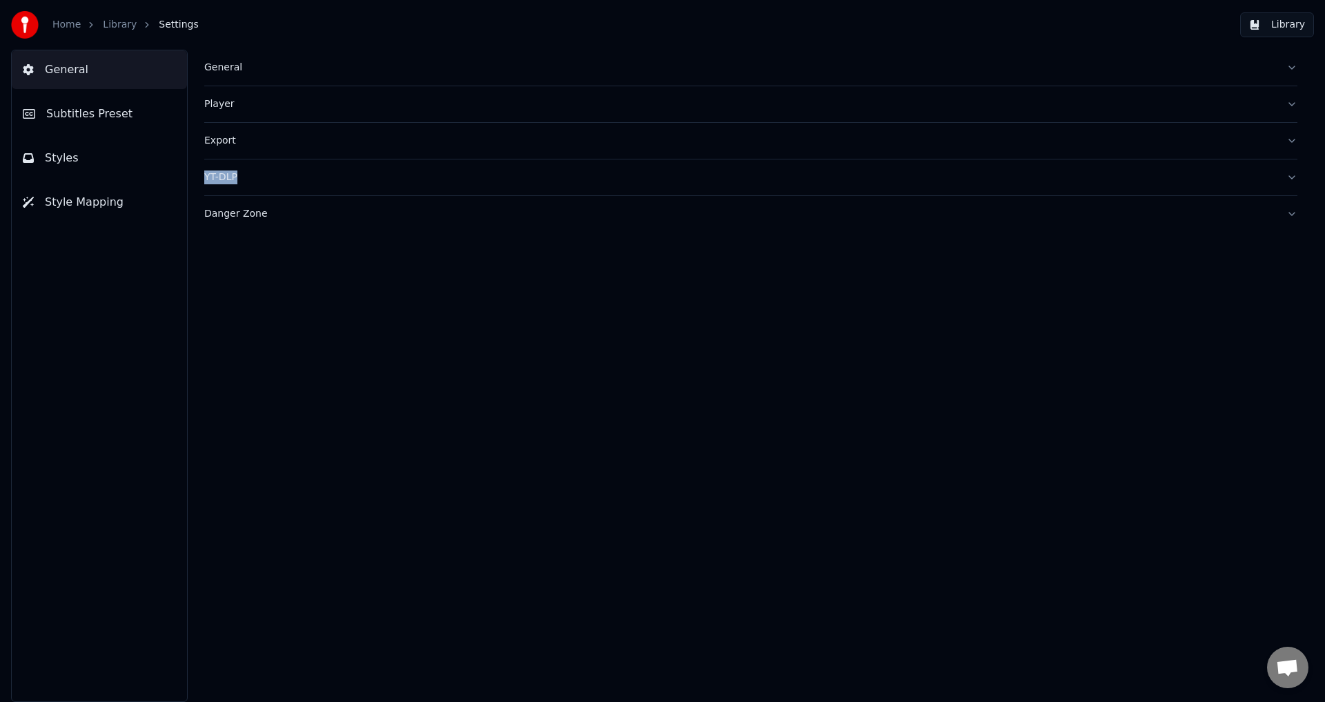
click at [1291, 142] on button "Export" at bounding box center [750, 141] width 1093 height 36
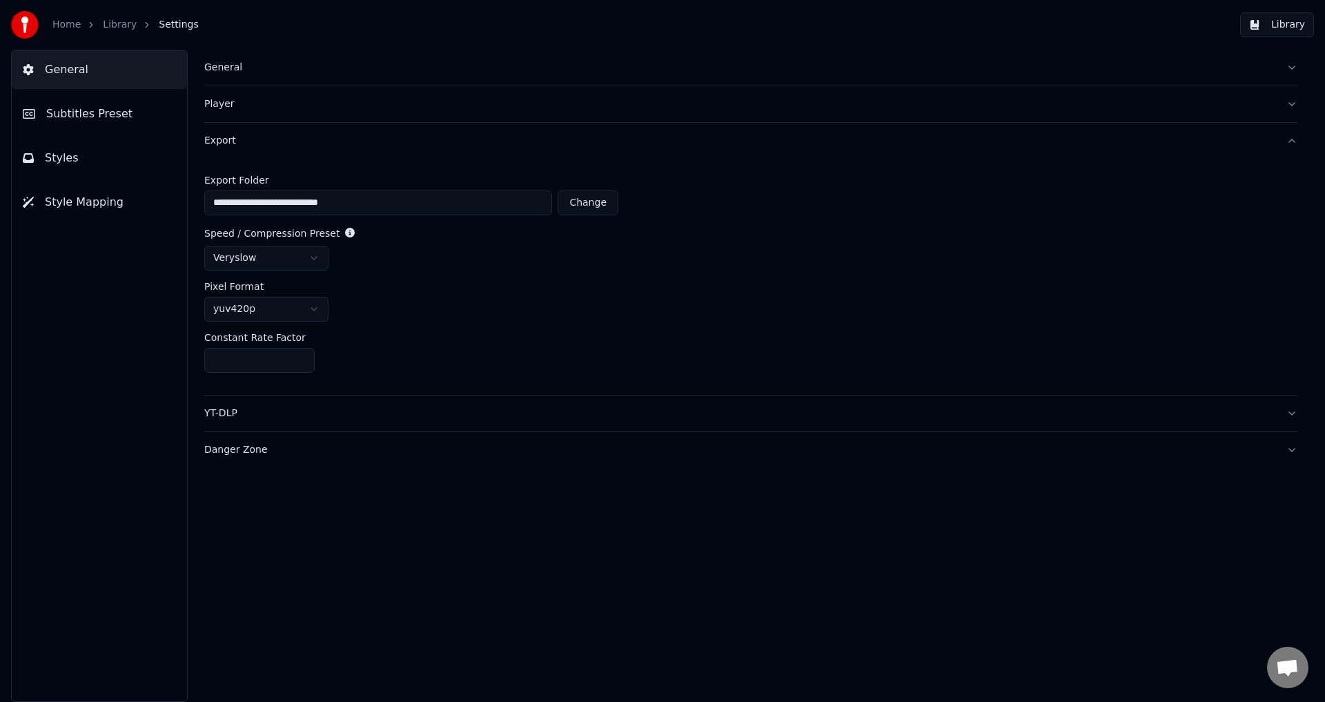
drag, startPoint x: 300, startPoint y: 335, endPoint x: 206, endPoint y: 333, distance: 93.9
click at [206, 333] on div "Constant Rate Factor" at bounding box center [750, 338] width 1093 height 10
drag, startPoint x: 201, startPoint y: 337, endPoint x: 354, endPoint y: 332, distance: 153.3
click at [354, 332] on div "**********" at bounding box center [751, 376] width 1148 height 652
click at [1292, 140] on button "Export" at bounding box center [750, 141] width 1093 height 36
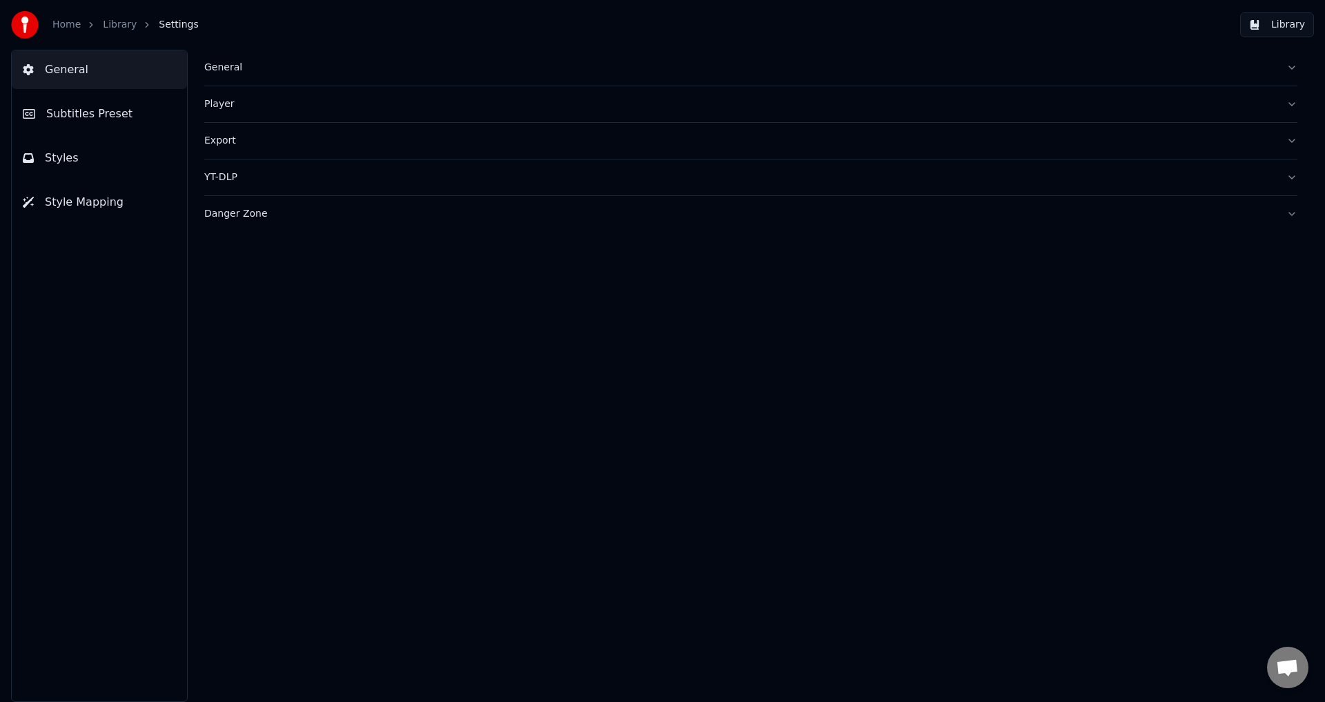
click at [118, 27] on link "Library" at bounding box center [120, 25] width 34 height 14
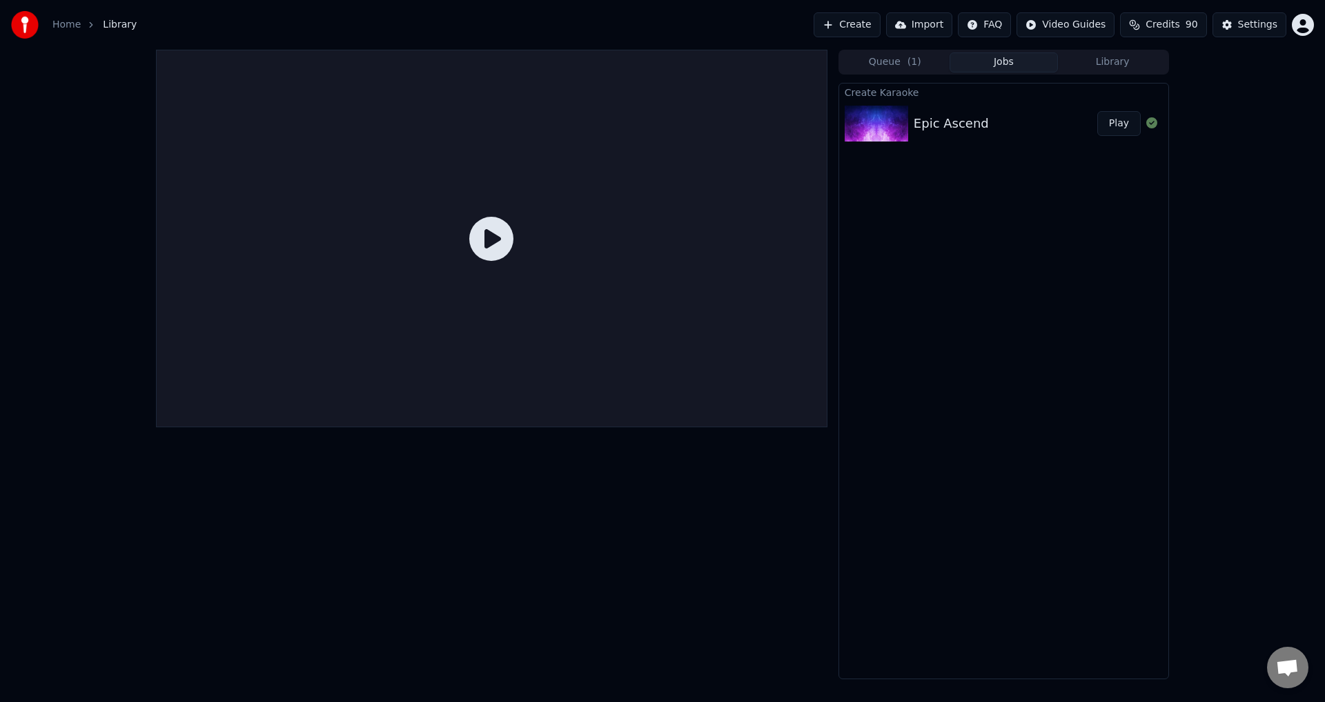
click at [493, 238] on icon at bounding box center [491, 239] width 44 height 44
click at [881, 121] on img at bounding box center [876, 124] width 63 height 36
click at [1124, 124] on button "Play" at bounding box center [1118, 123] width 43 height 25
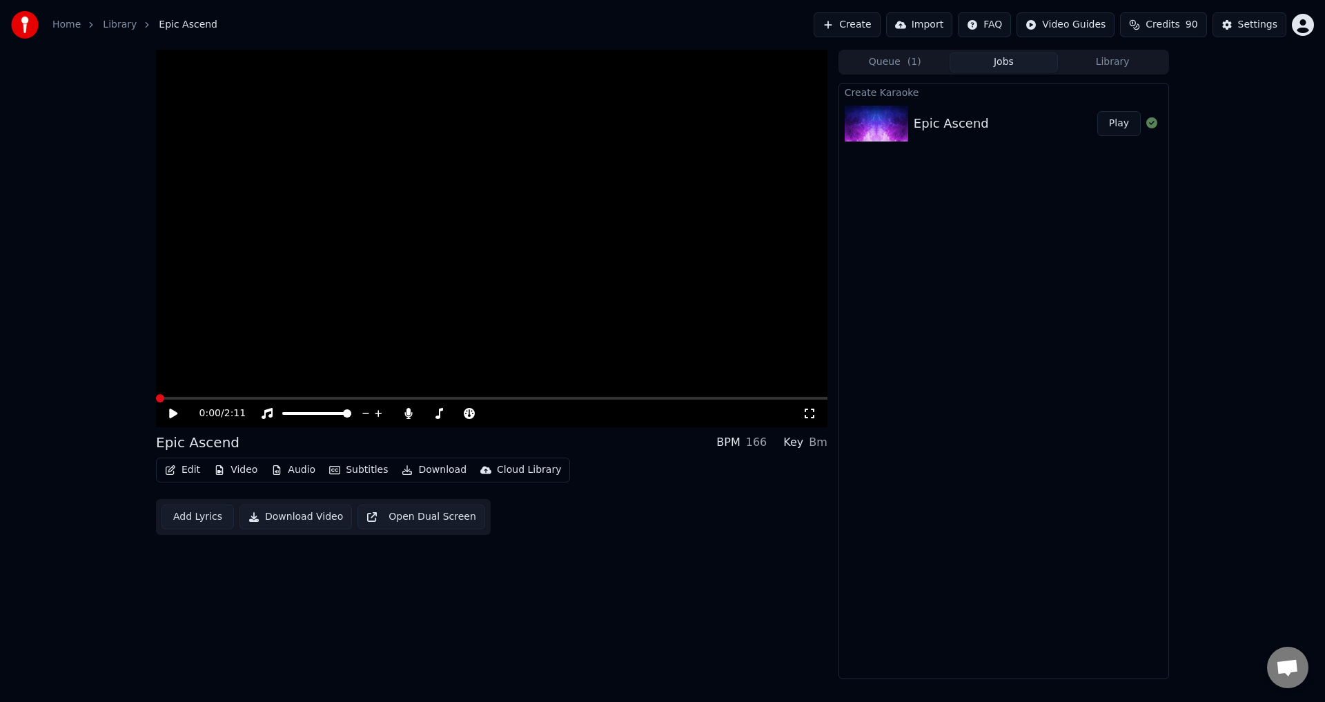
click at [172, 413] on icon at bounding box center [173, 414] width 8 height 10
click at [172, 413] on icon at bounding box center [173, 413] width 7 height 8
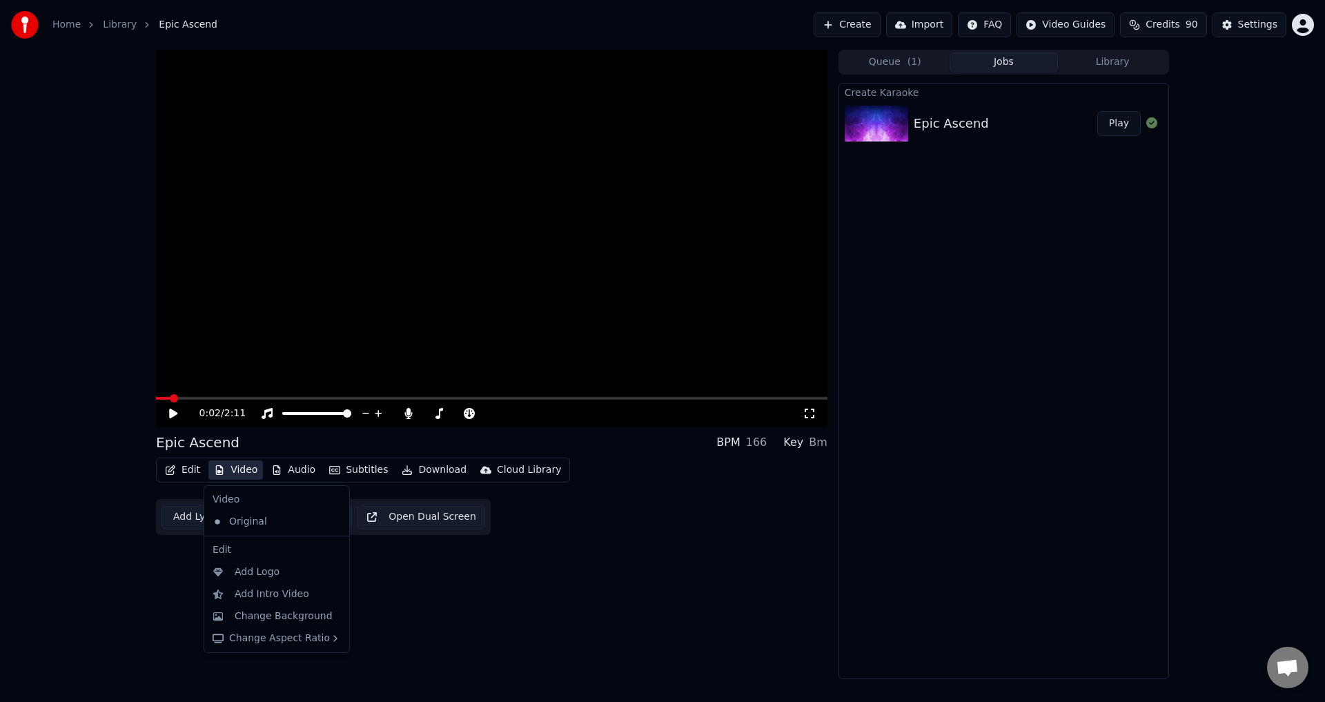
click at [237, 468] on button "Video" at bounding box center [235, 469] width 55 height 19
click at [256, 523] on div "Original" at bounding box center [266, 522] width 119 height 22
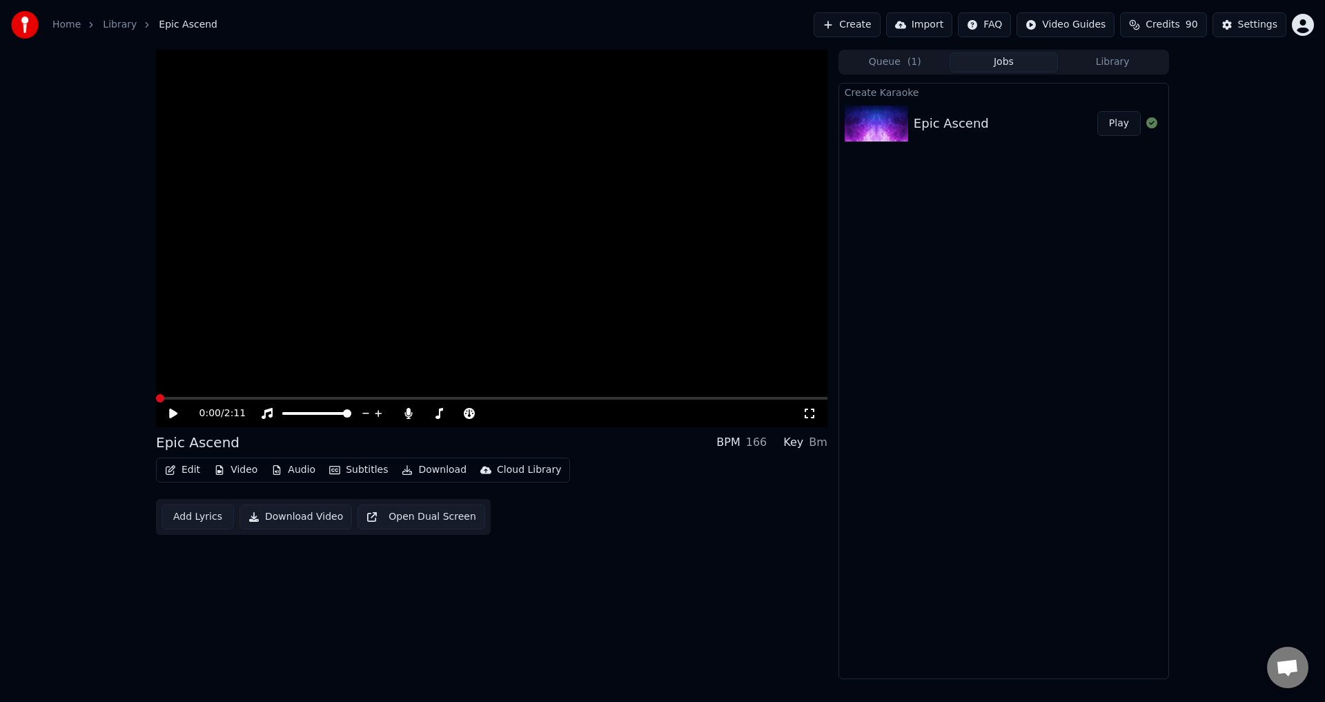
click at [300, 470] on button "Audio" at bounding box center [293, 469] width 55 height 19
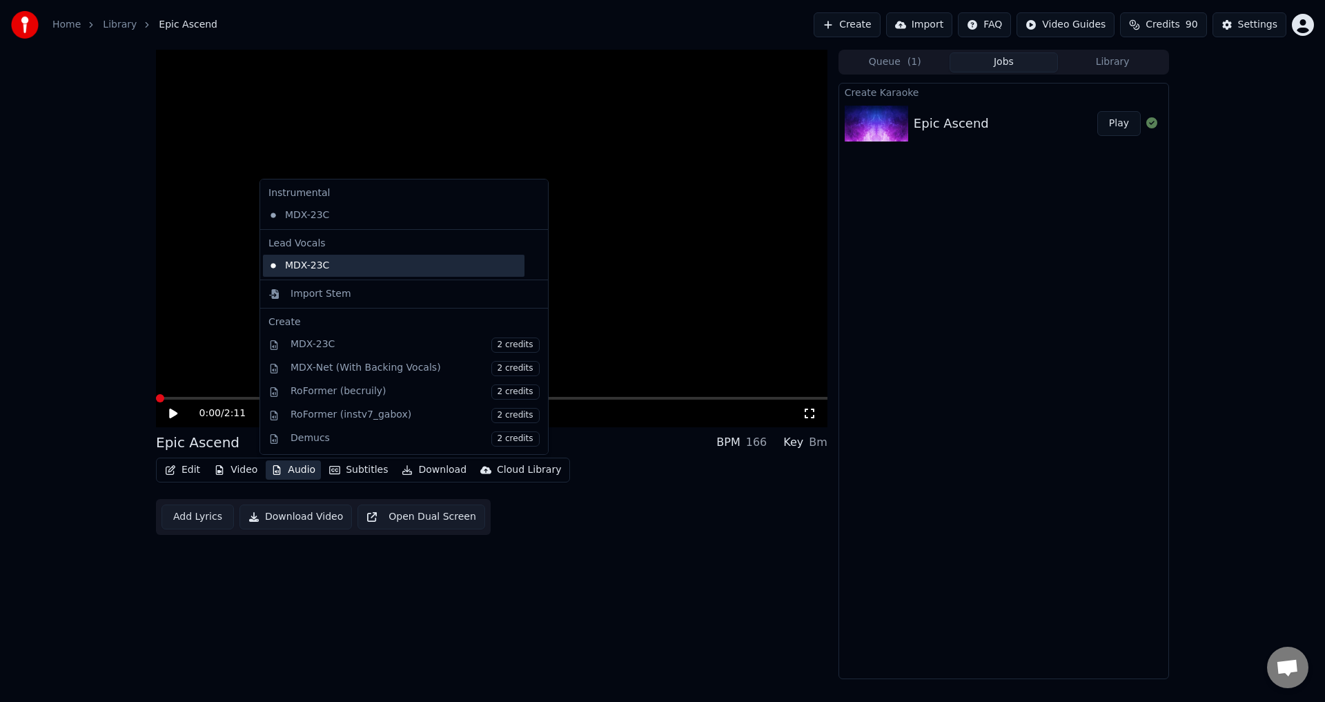
click at [327, 261] on div "MDX-23C" at bounding box center [394, 266] width 262 height 22
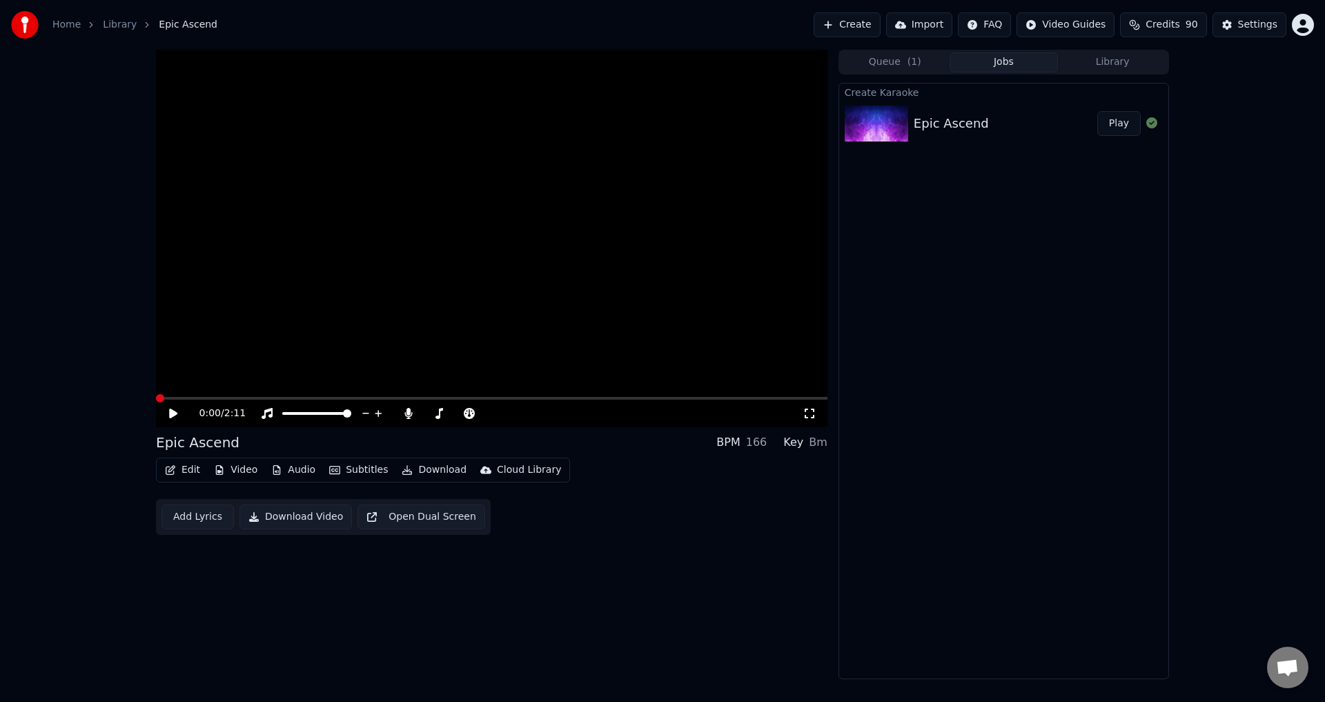
click at [175, 412] on icon at bounding box center [173, 414] width 8 height 10
click at [172, 409] on icon at bounding box center [183, 413] width 32 height 11
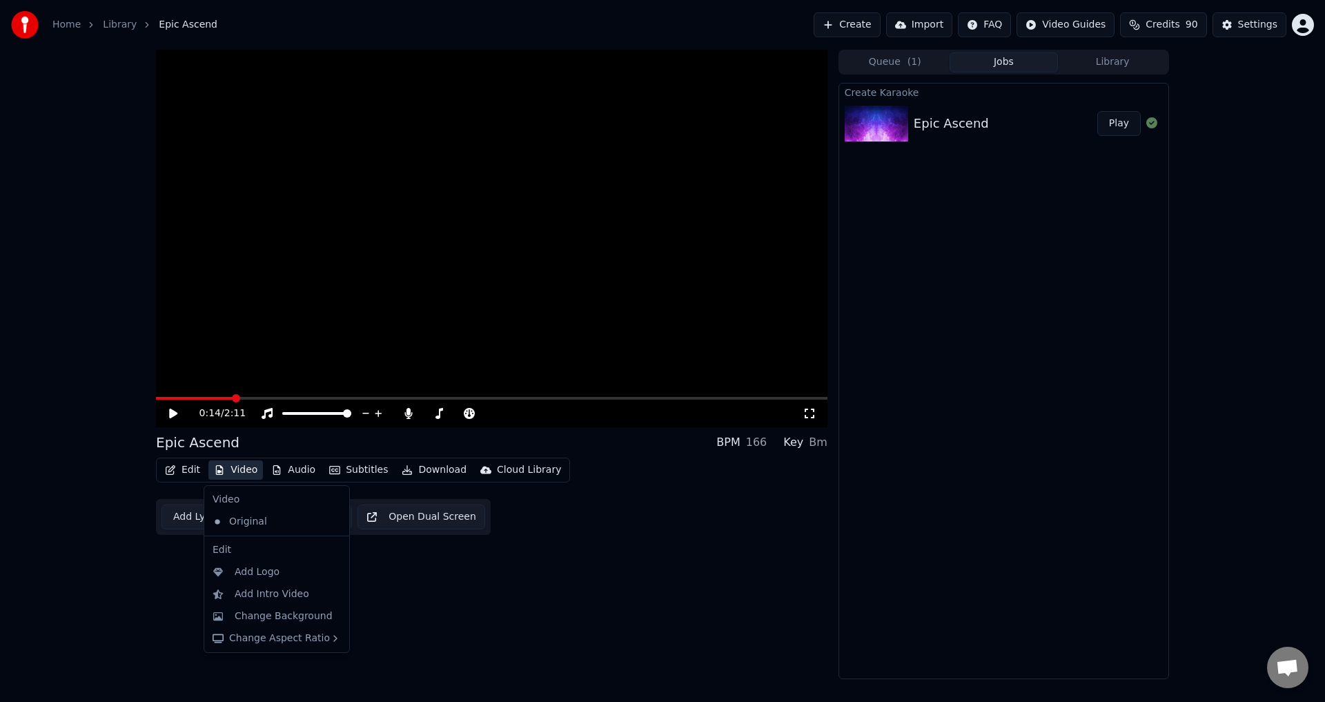
click at [239, 472] on button "Video" at bounding box center [235, 469] width 55 height 19
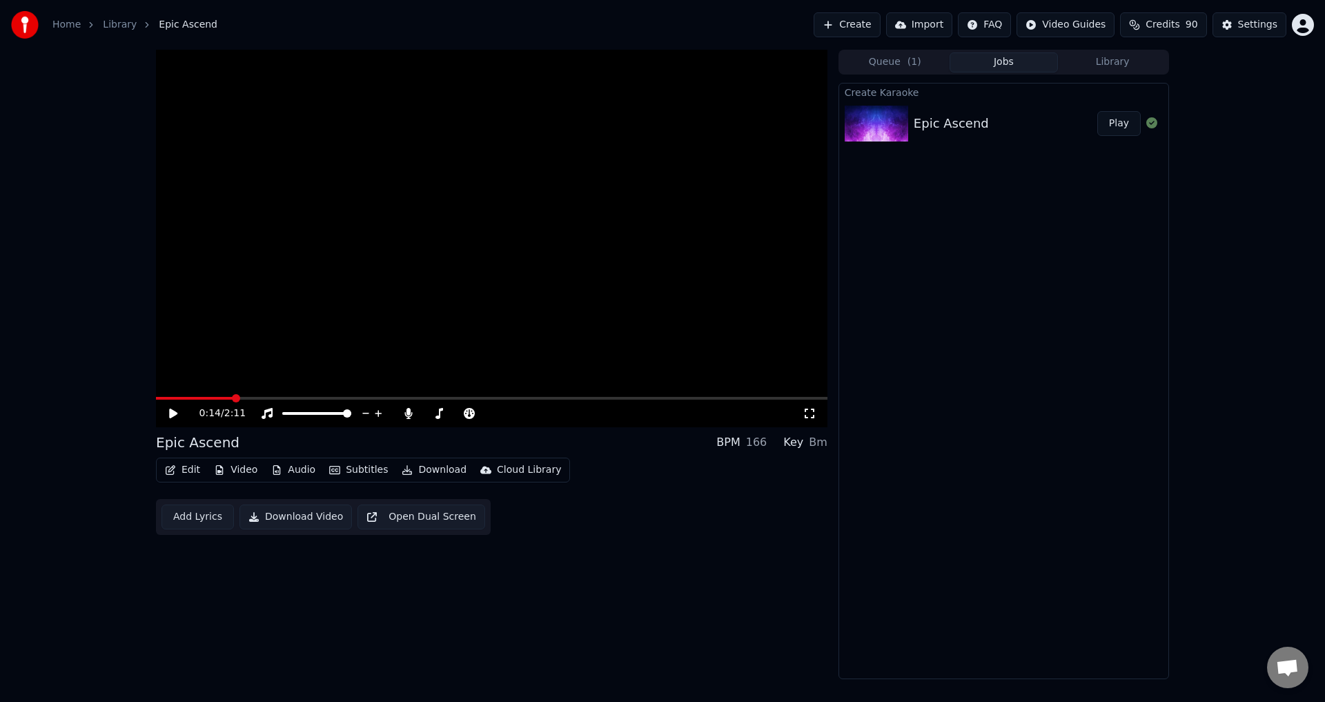
click at [548, 604] on div "0:14 / 2:11 Epic Ascend BPM 166 Key Bm Edit Video Audio Subtitles Download Clou…" at bounding box center [491, 364] width 671 height 629
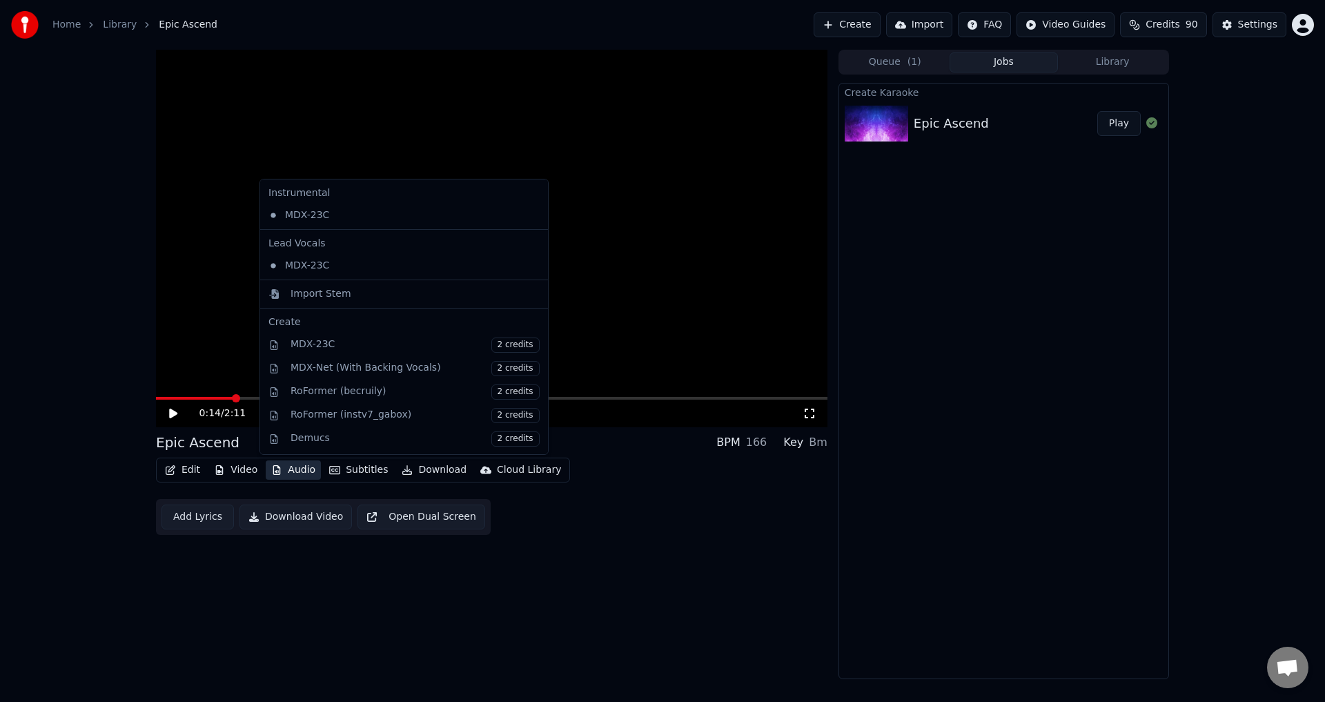
click at [295, 470] on button "Audio" at bounding box center [293, 469] width 55 height 19
click at [593, 593] on div "0:14 / 2:11 Epic Ascend BPM 166 Key Bm Edit Video Audio Subtitles Download Clou…" at bounding box center [491, 364] width 671 height 629
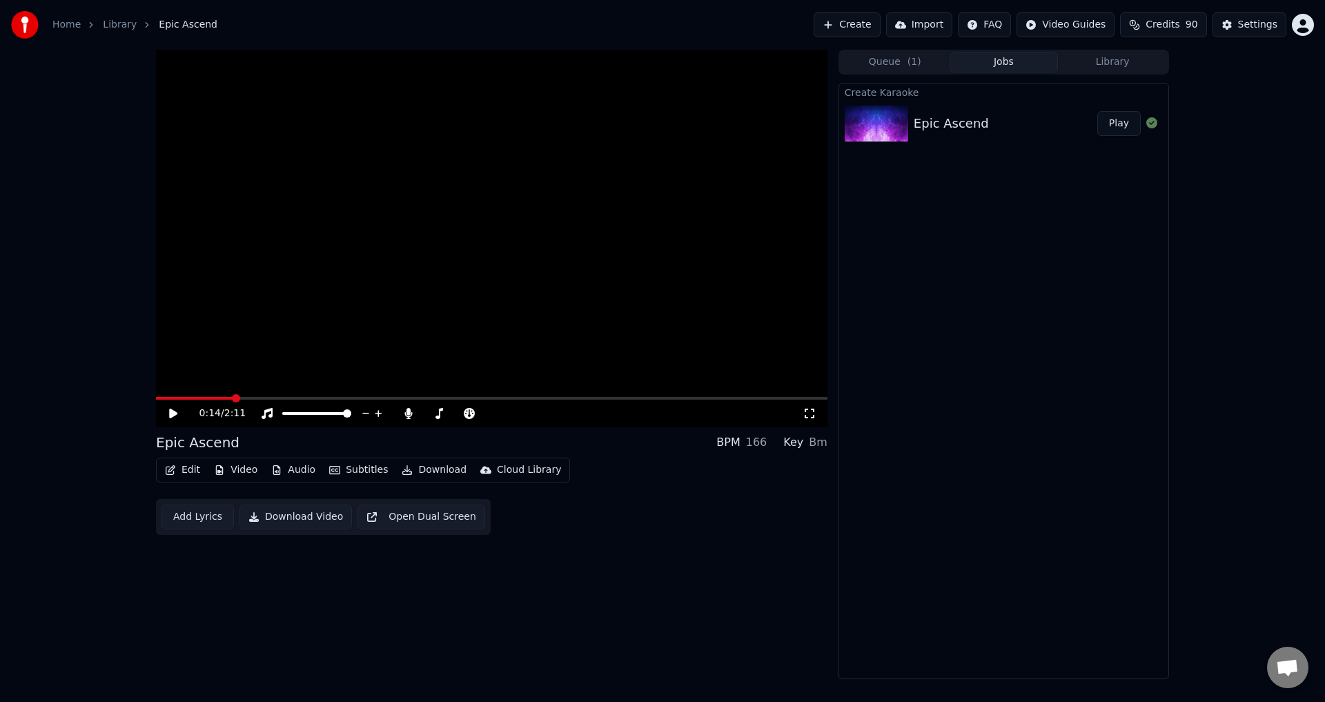
click at [169, 412] on icon at bounding box center [183, 413] width 32 height 11
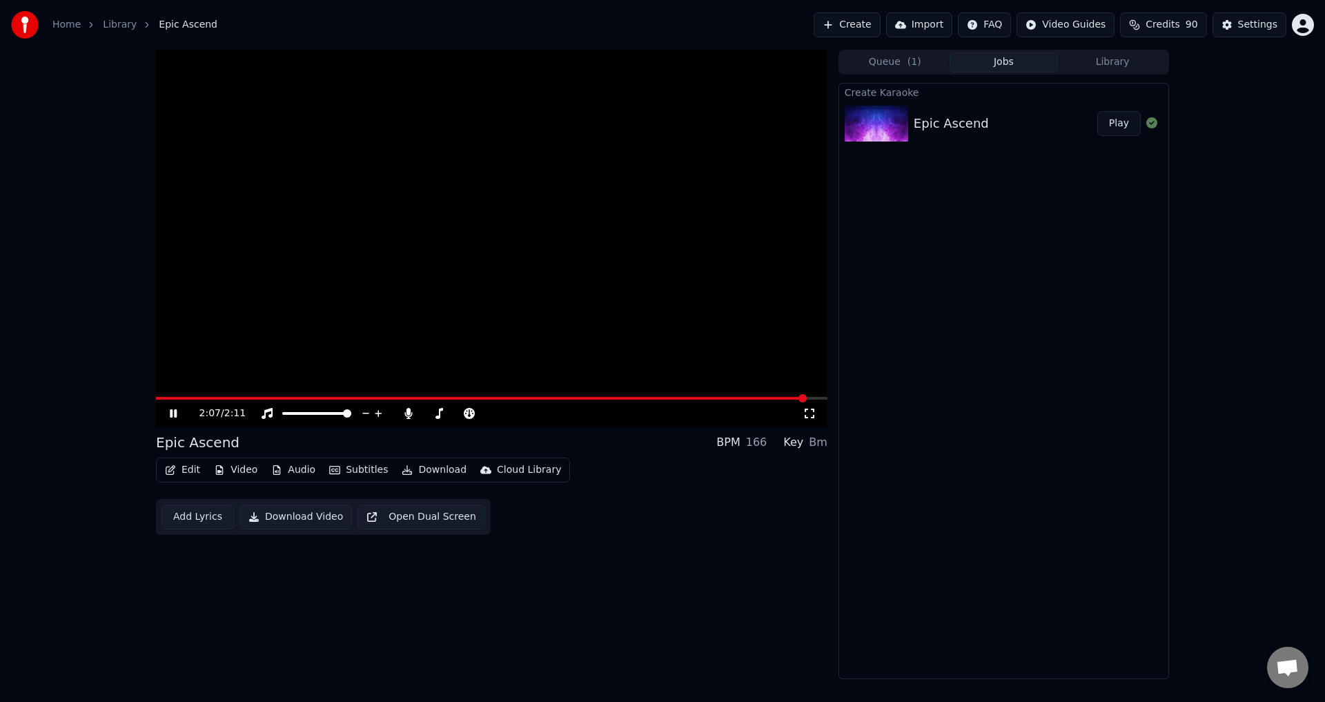
click at [804, 397] on span at bounding box center [491, 398] width 671 height 3
click at [776, 397] on span at bounding box center [772, 398] width 8 height 8
click at [722, 400] on span at bounding box center [726, 398] width 8 height 8
click at [172, 413] on icon at bounding box center [173, 414] width 8 height 10
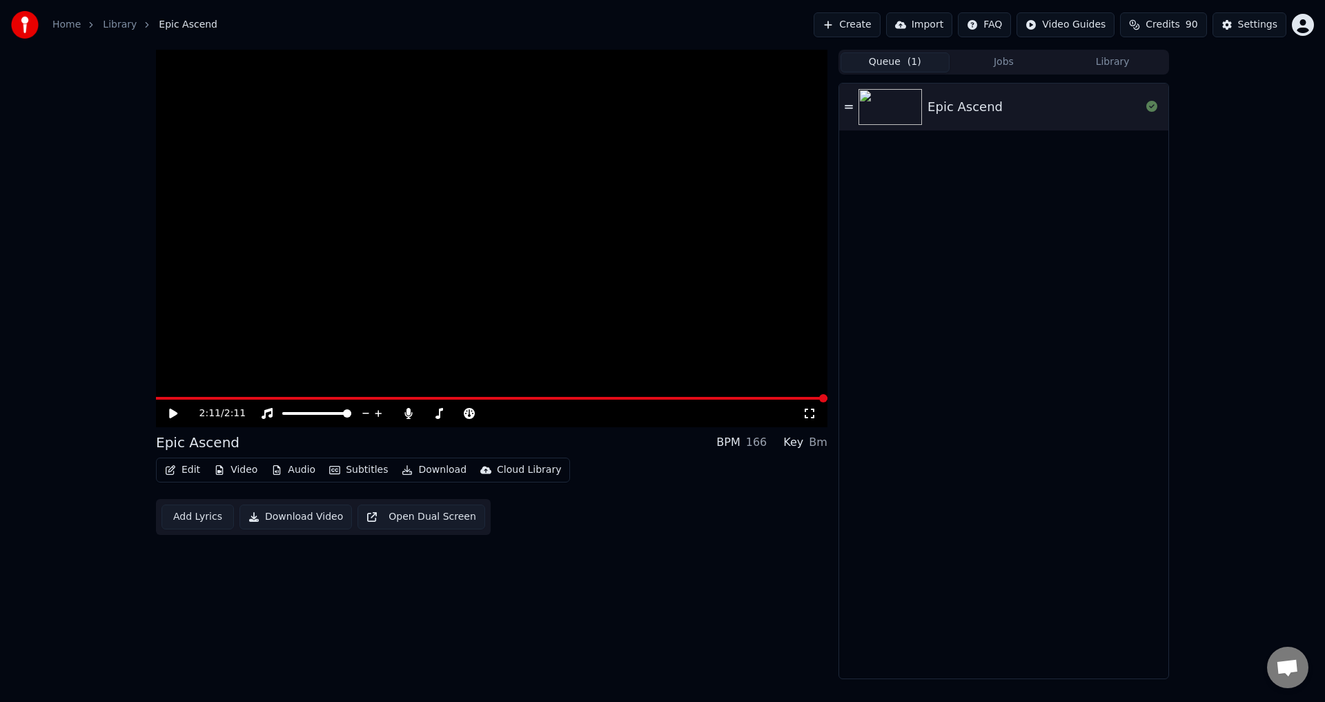
click at [900, 61] on button "Queue ( 1 )" at bounding box center [894, 62] width 109 height 20
click at [1003, 61] on button "Jobs" at bounding box center [1004, 62] width 109 height 20
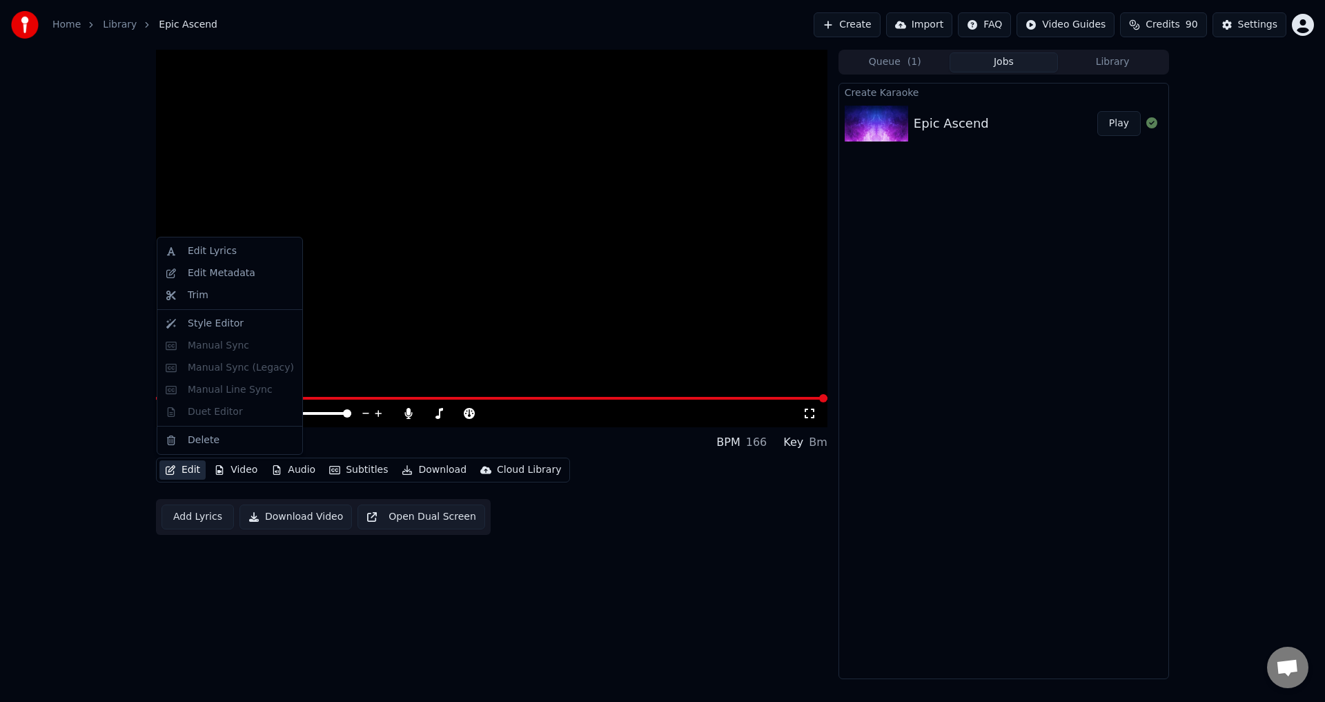
click at [190, 469] on button "Edit" at bounding box center [182, 469] width 46 height 19
click at [210, 254] on div "Edit Lyrics" at bounding box center [212, 251] width 49 height 14
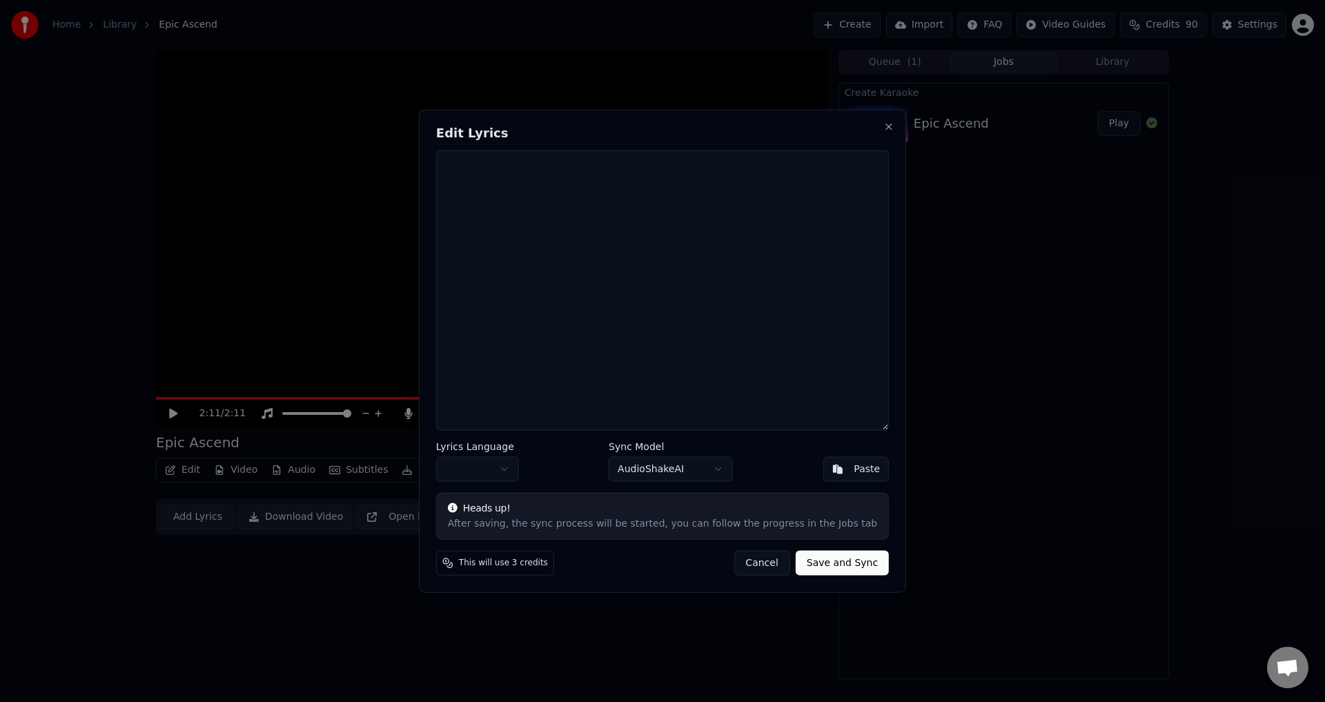
click at [747, 564] on button "Cancel" at bounding box center [762, 563] width 56 height 25
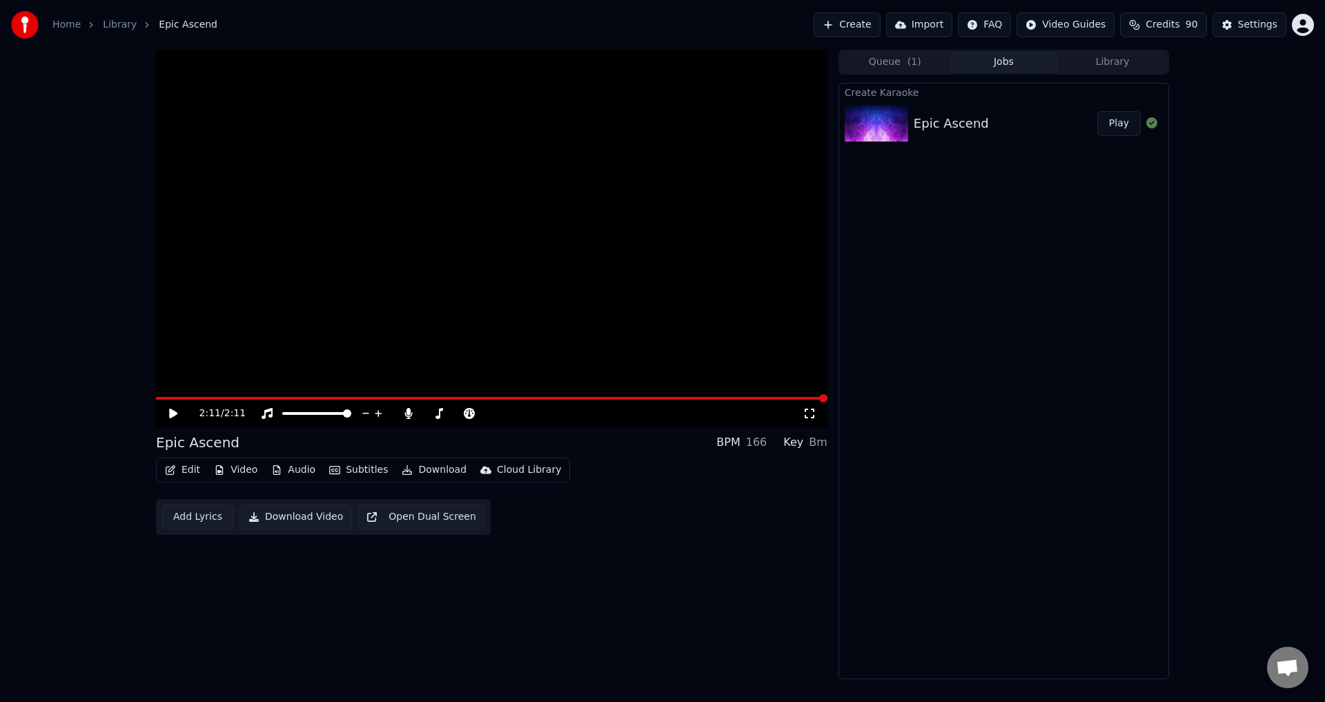
click at [192, 470] on button "Edit" at bounding box center [182, 469] width 46 height 19
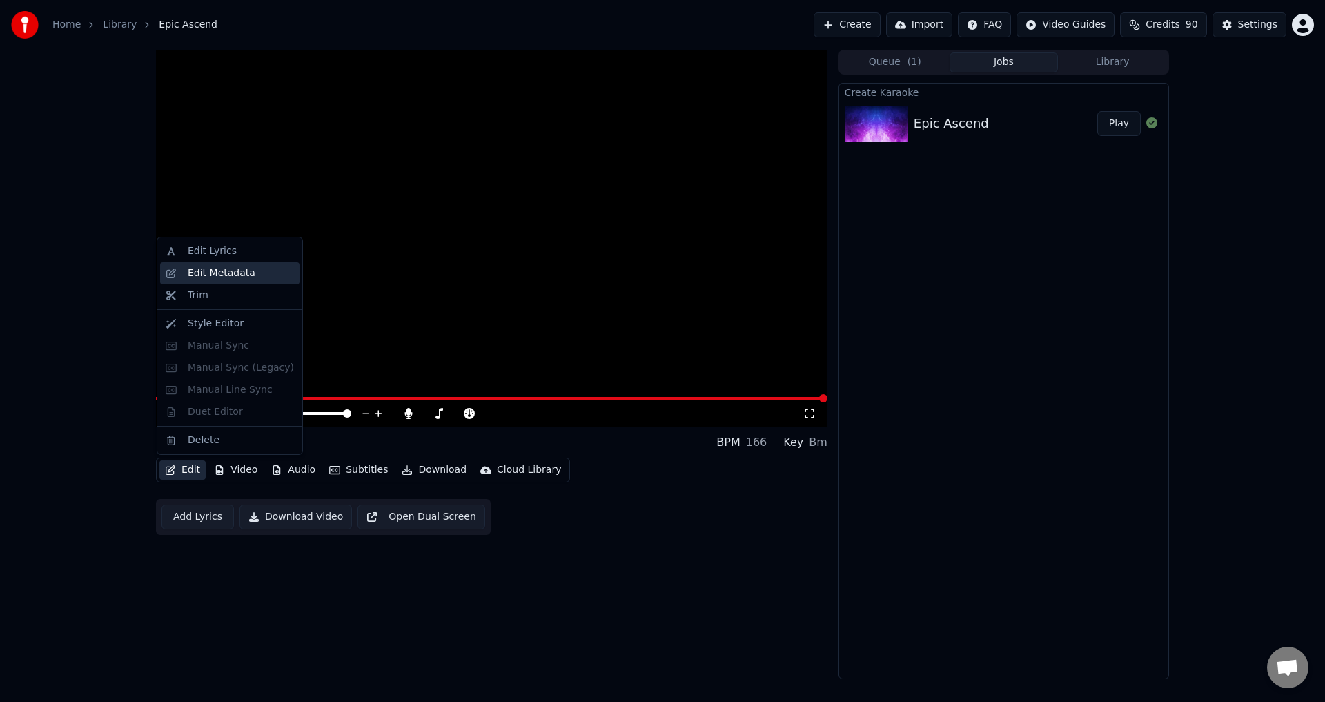
click at [225, 271] on div "Edit Metadata" at bounding box center [222, 273] width 68 height 14
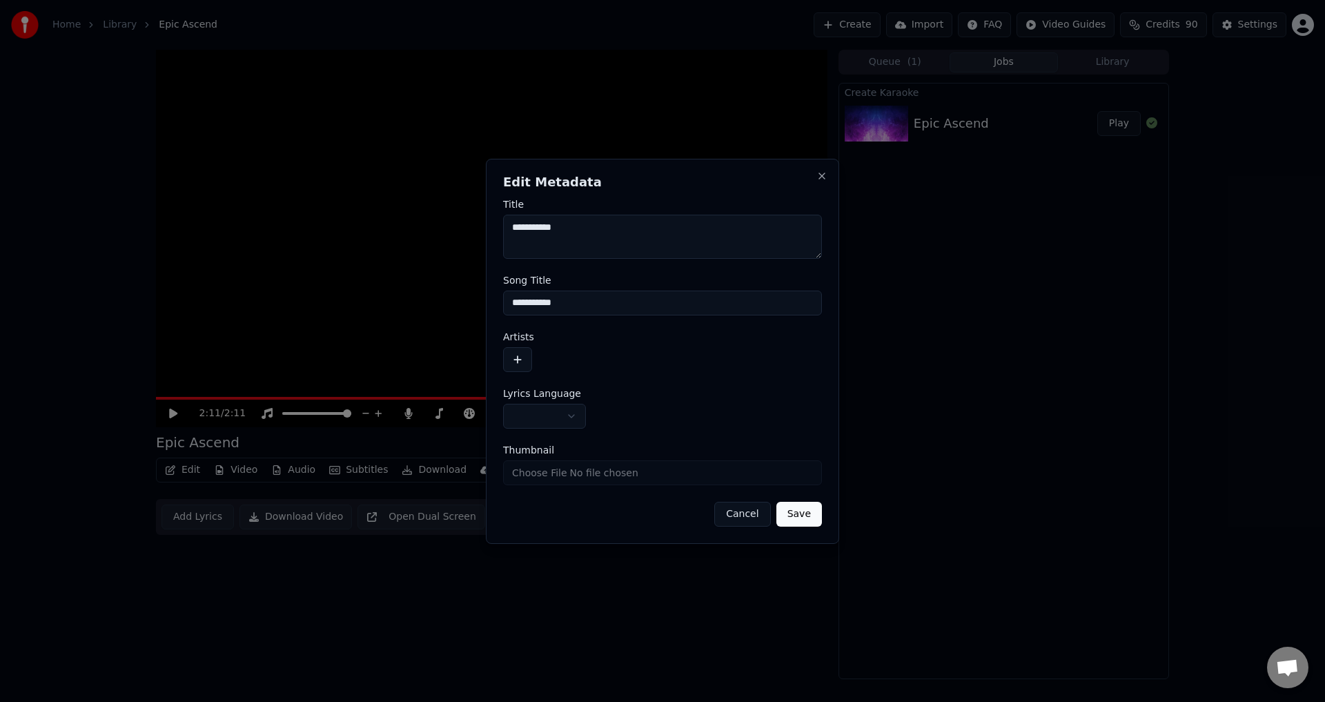
click at [567, 421] on button "button" at bounding box center [544, 416] width 83 height 25
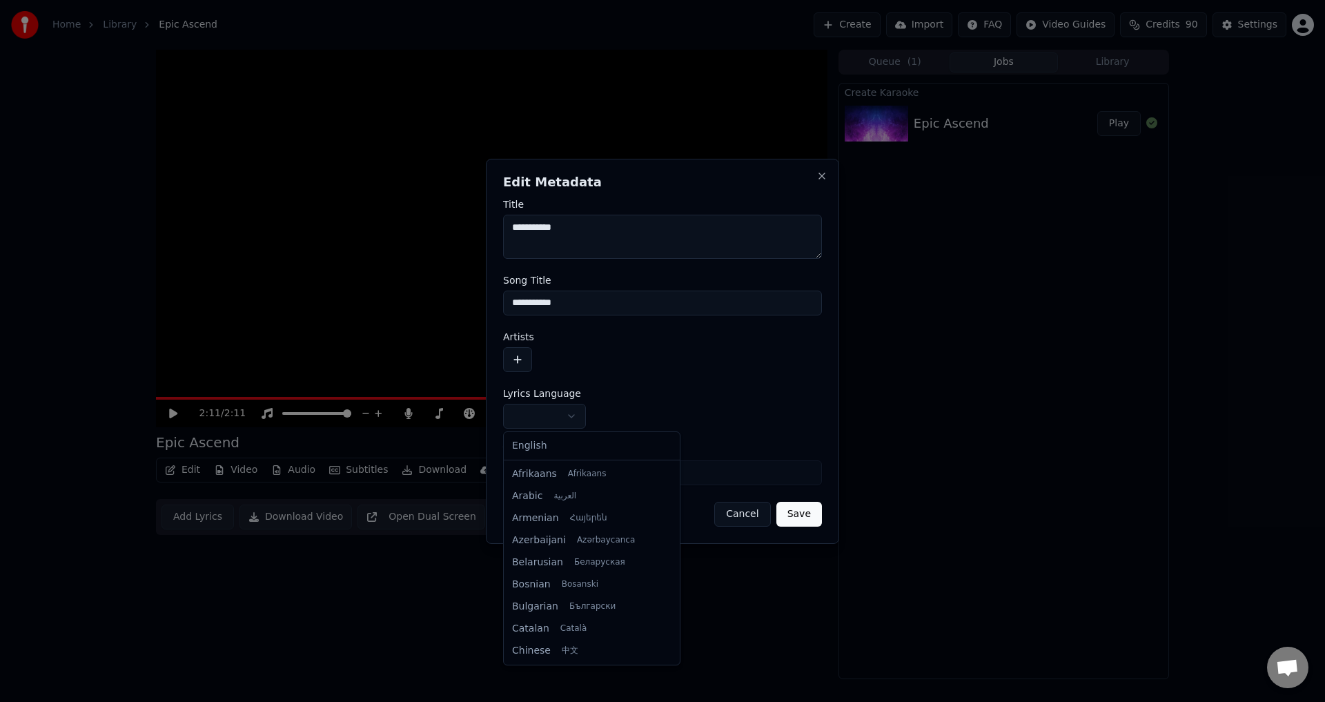
select select "**"
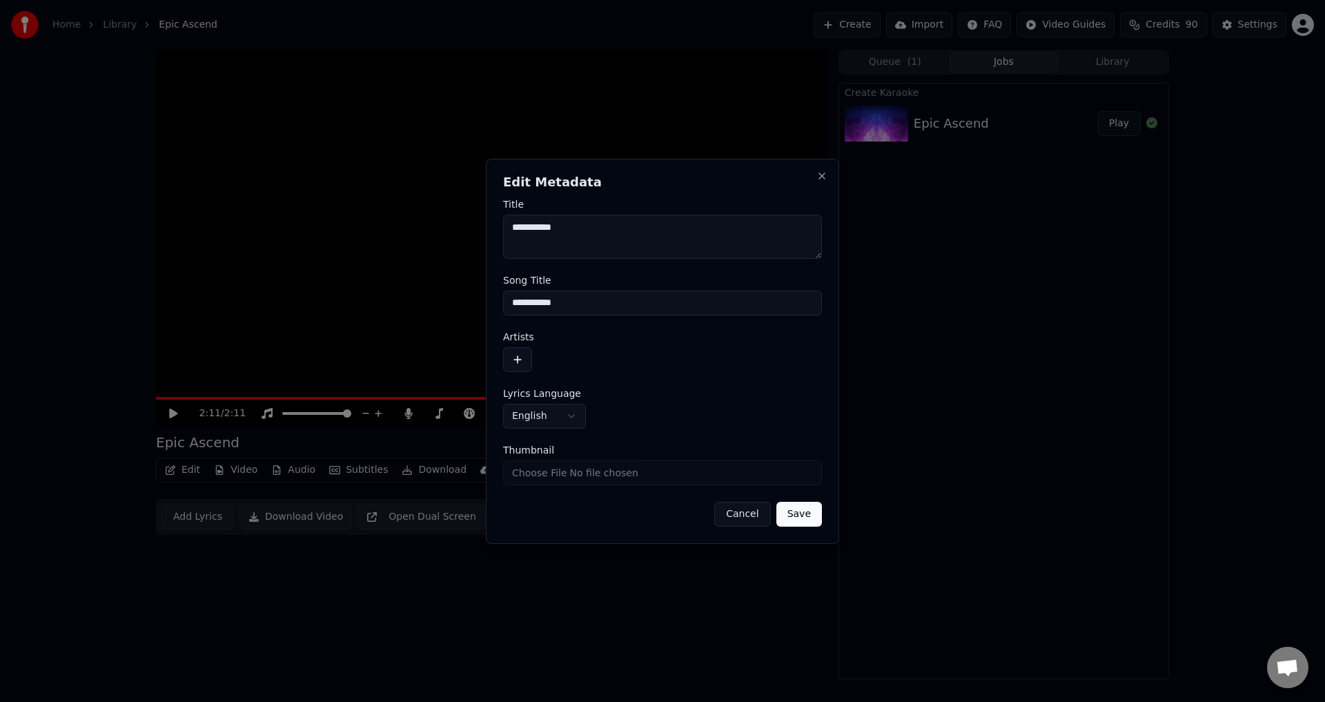
click at [514, 354] on button "button" at bounding box center [517, 359] width 29 height 25
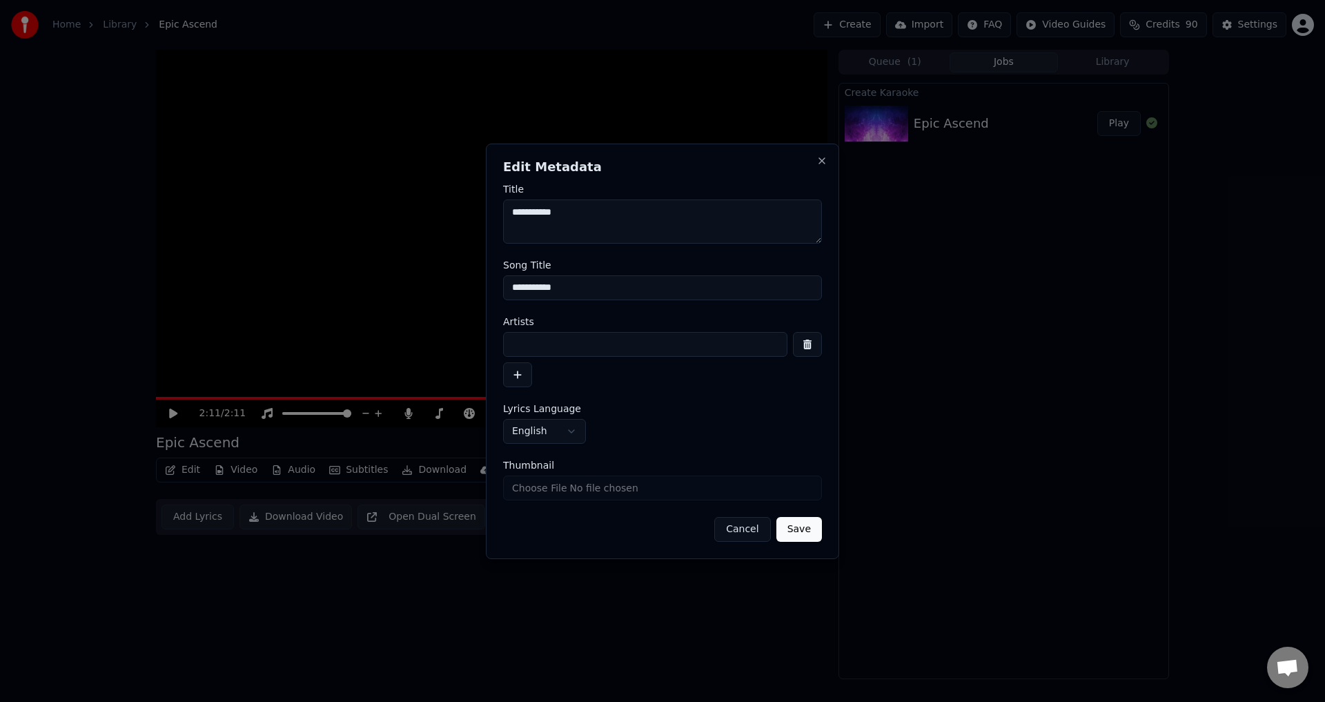
click at [599, 344] on input at bounding box center [645, 344] width 284 height 25
click at [540, 342] on input at bounding box center [645, 344] width 284 height 25
paste input "**********"
drag, startPoint x: 600, startPoint y: 346, endPoint x: 526, endPoint y: 344, distance: 73.8
click at [526, 344] on input "**********" at bounding box center [645, 344] width 284 height 25
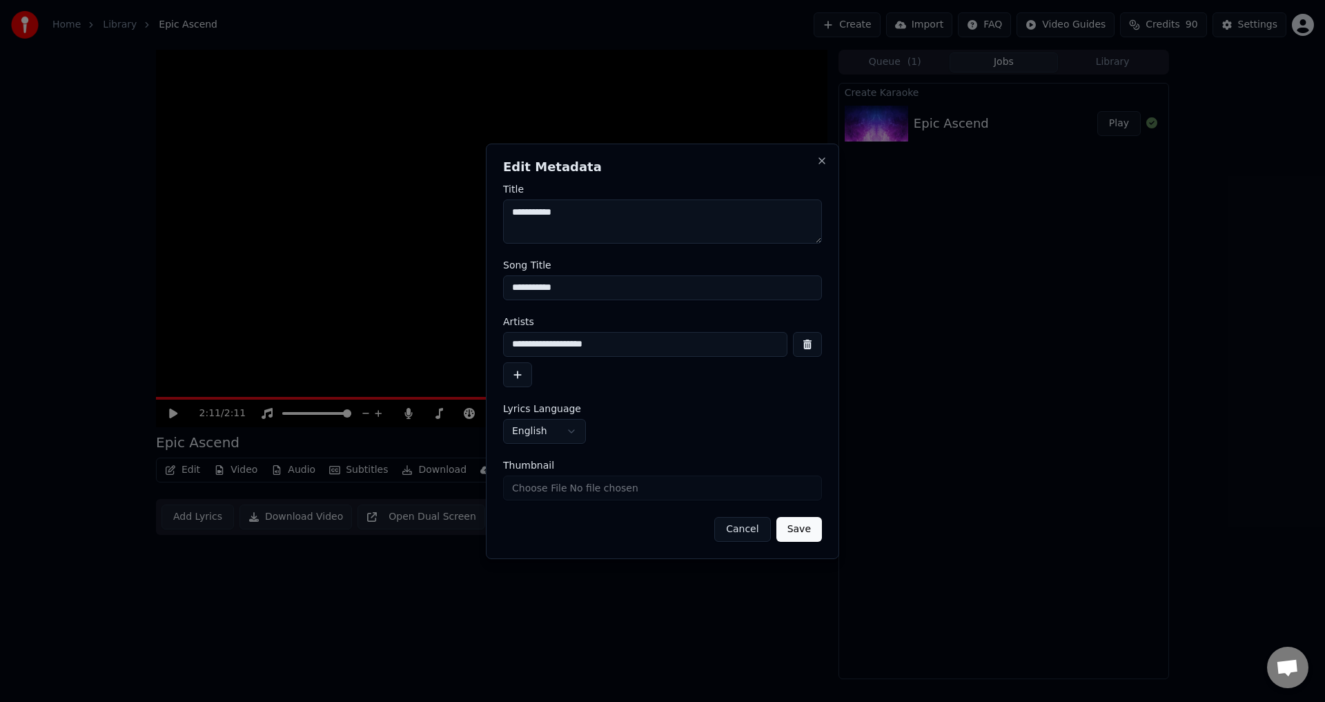
type input "**********"
click at [512, 212] on textarea "**********" at bounding box center [662, 221] width 319 height 44
paste textarea "**********"
type textarea "**********"
click at [799, 533] on button "Save" at bounding box center [799, 529] width 46 height 25
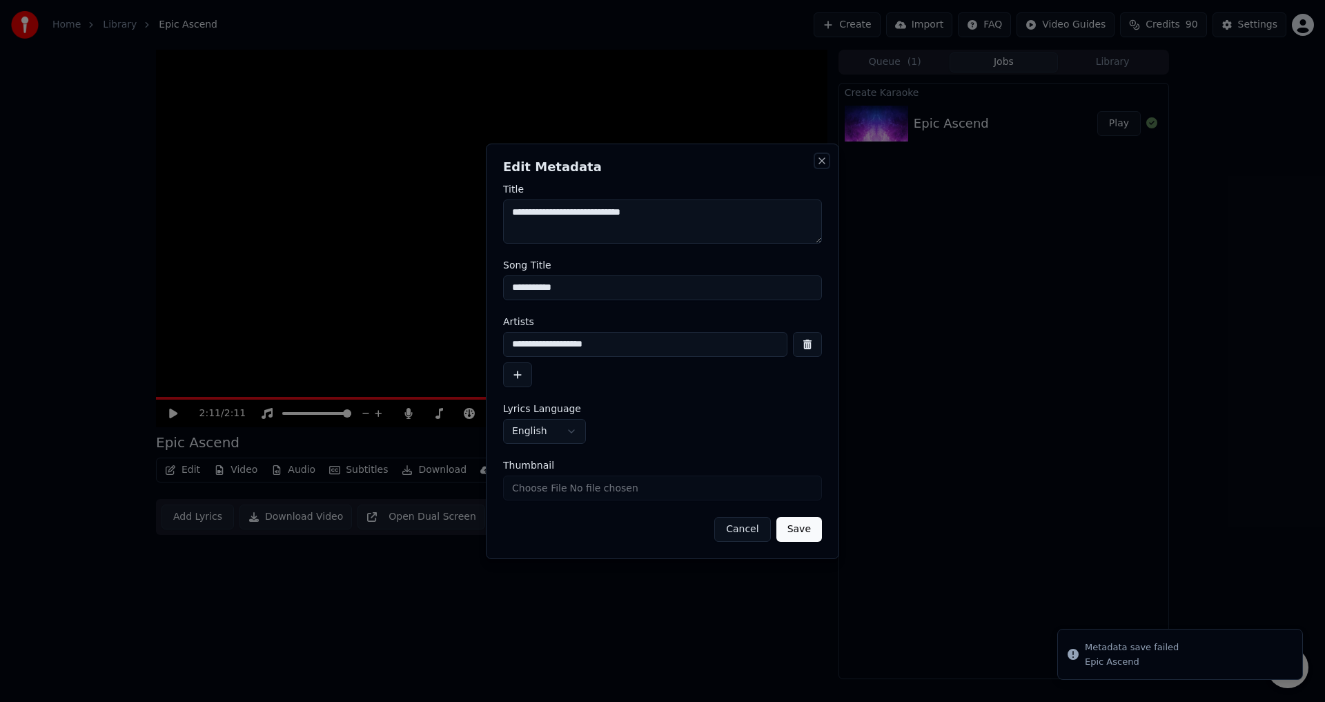
click at [822, 163] on button "Close" at bounding box center [821, 160] width 11 height 11
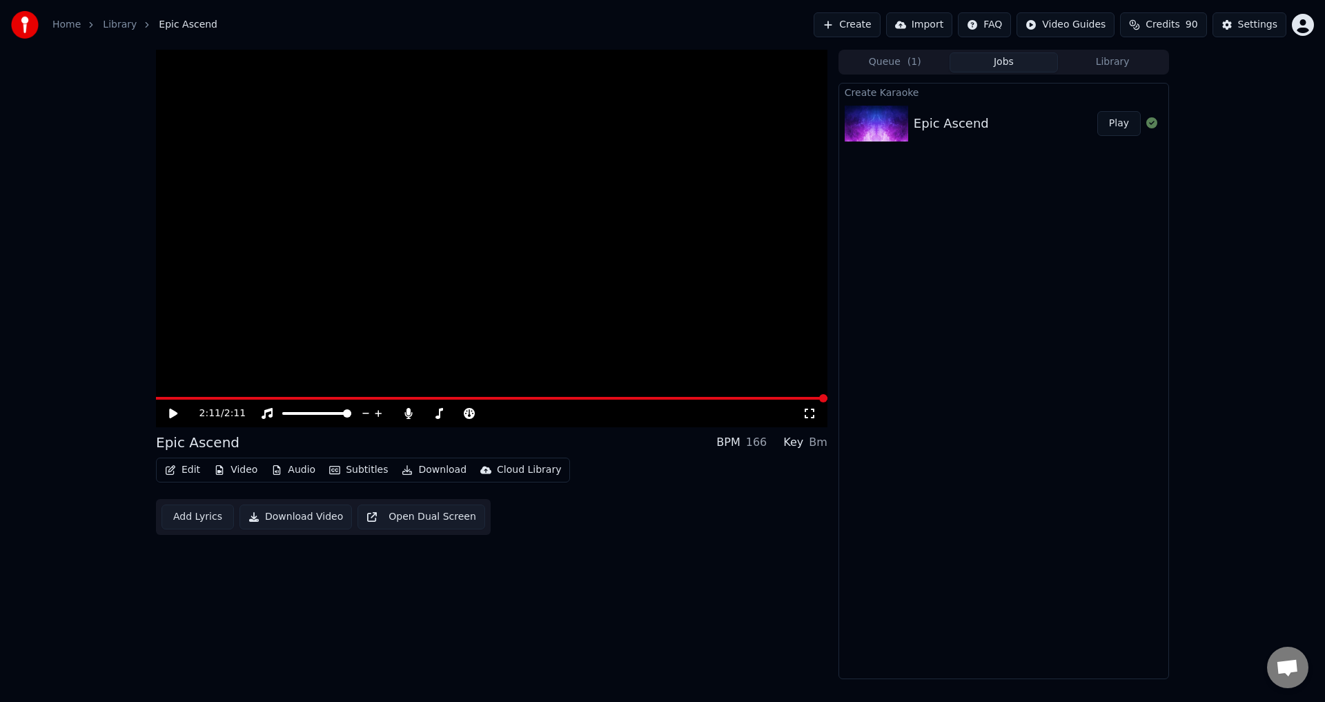
click at [170, 413] on icon at bounding box center [173, 414] width 8 height 10
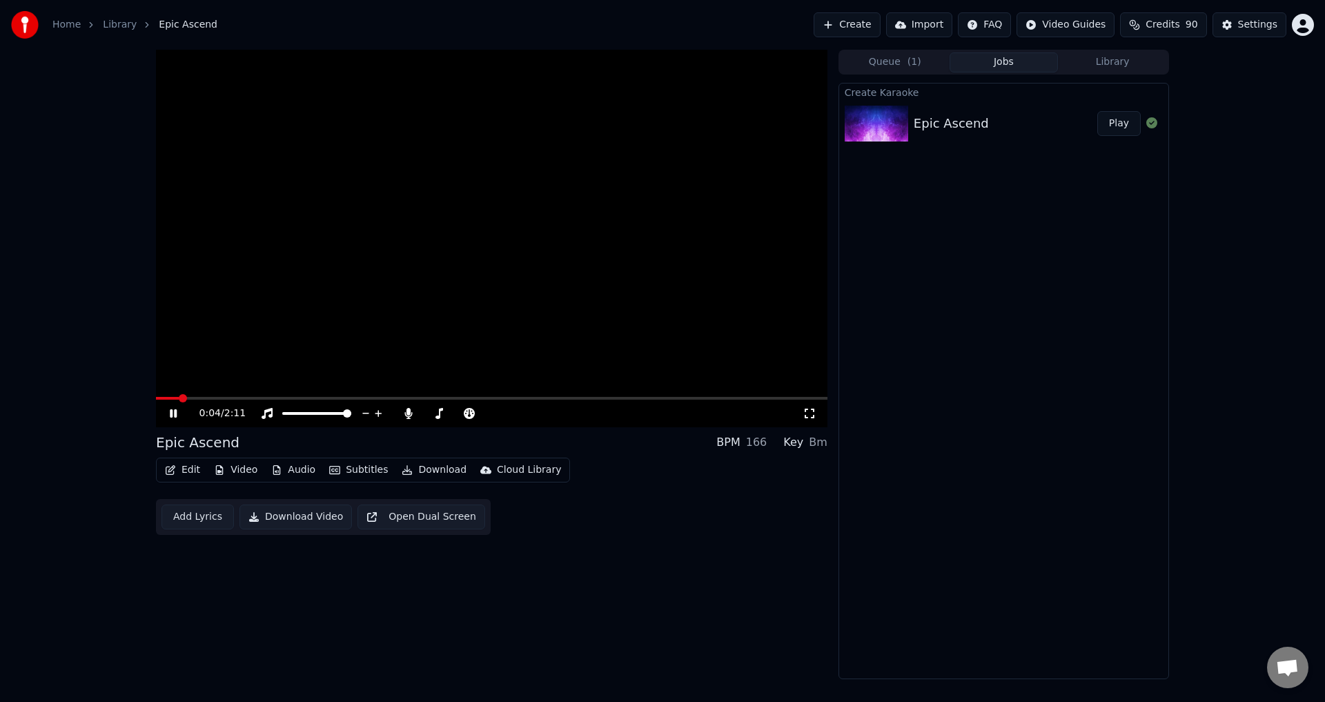
click at [704, 398] on span at bounding box center [491, 398] width 671 height 3
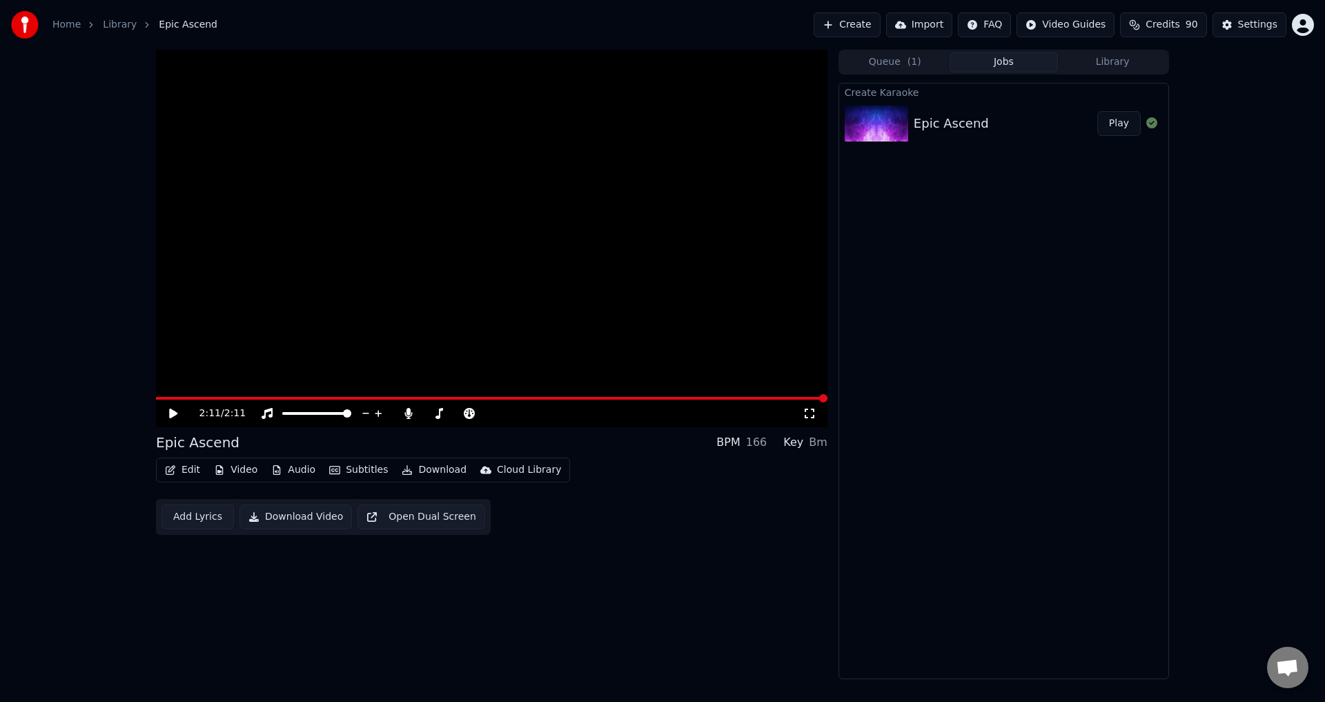
click at [364, 473] on button "Subtitles" at bounding box center [359, 469] width 70 height 19
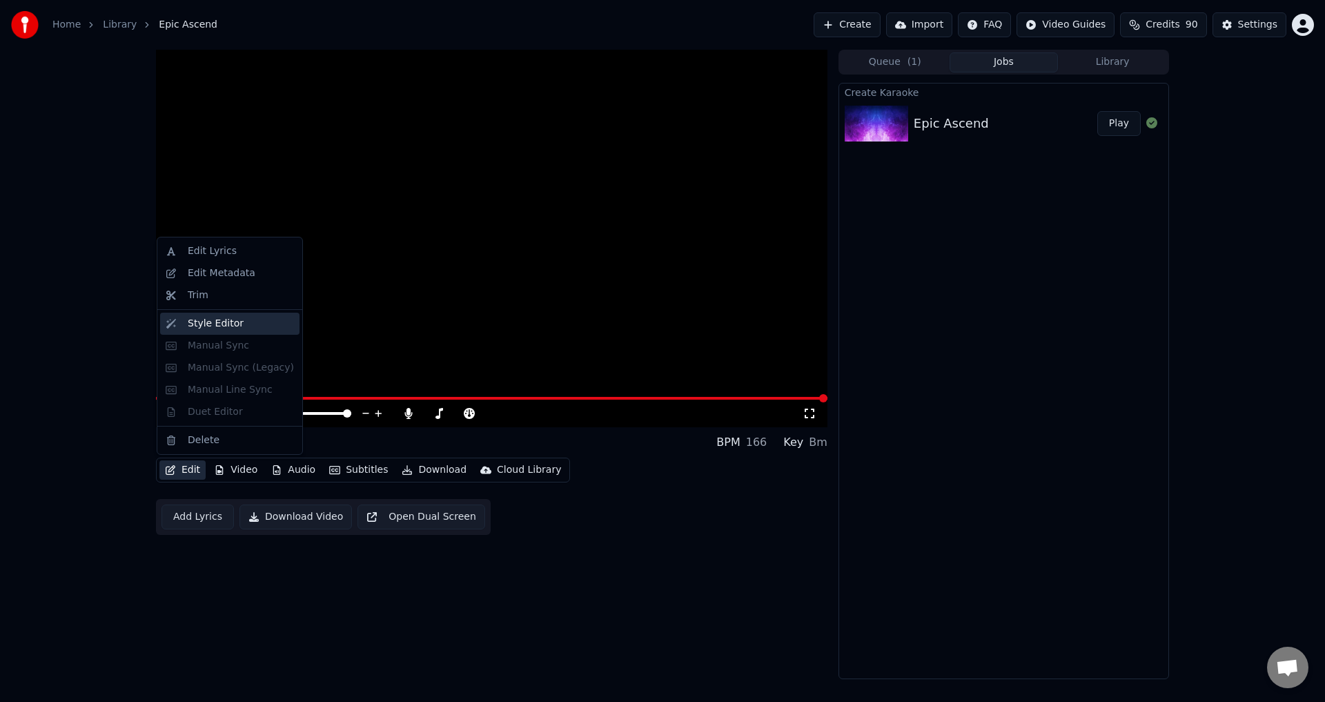
click at [220, 319] on div "Style Editor" at bounding box center [216, 324] width 56 height 14
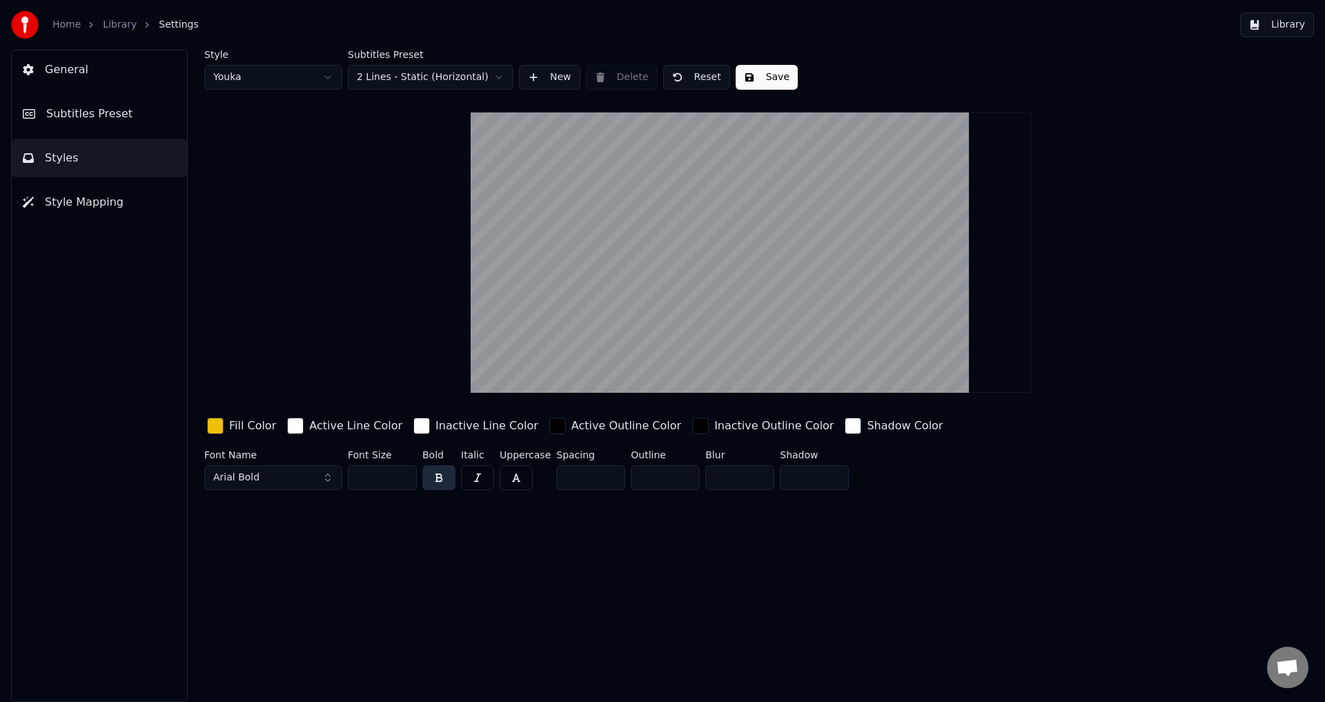
click at [87, 115] on span "Subtitles Preset" at bounding box center [89, 114] width 86 height 17
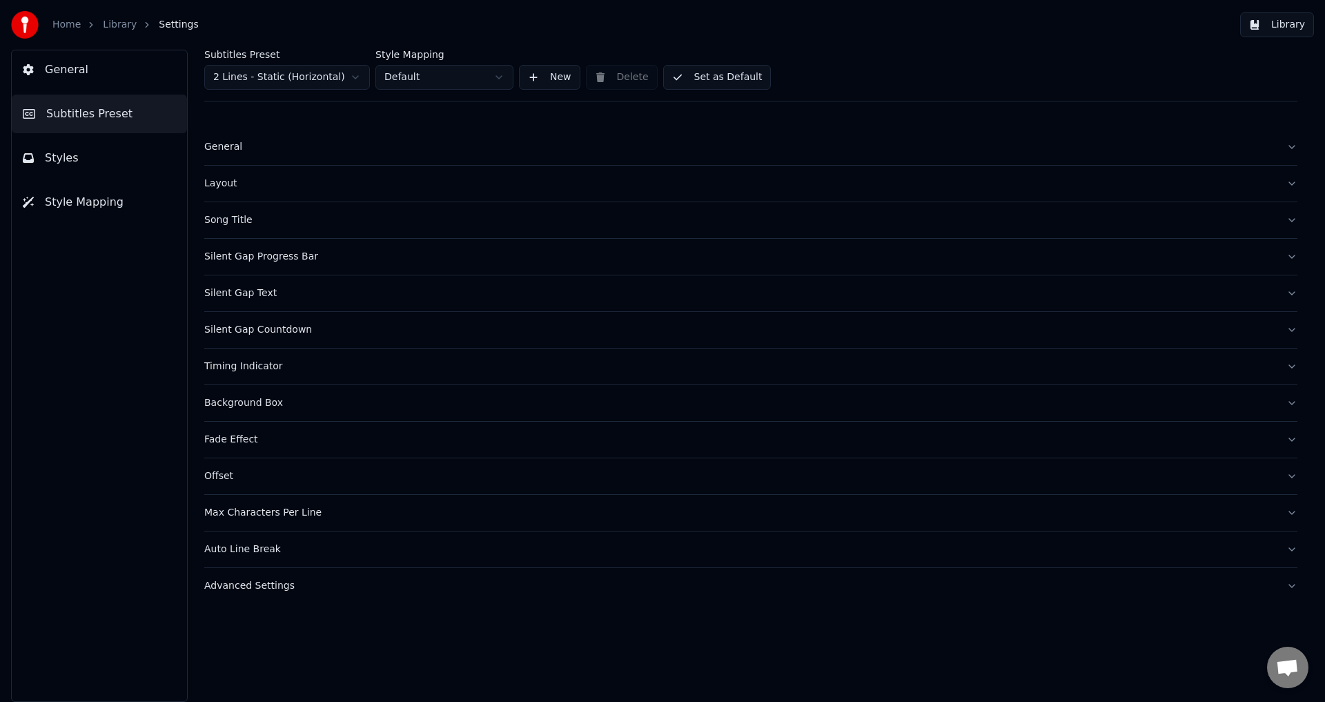
click at [228, 181] on div "Layout" at bounding box center [739, 184] width 1071 height 14
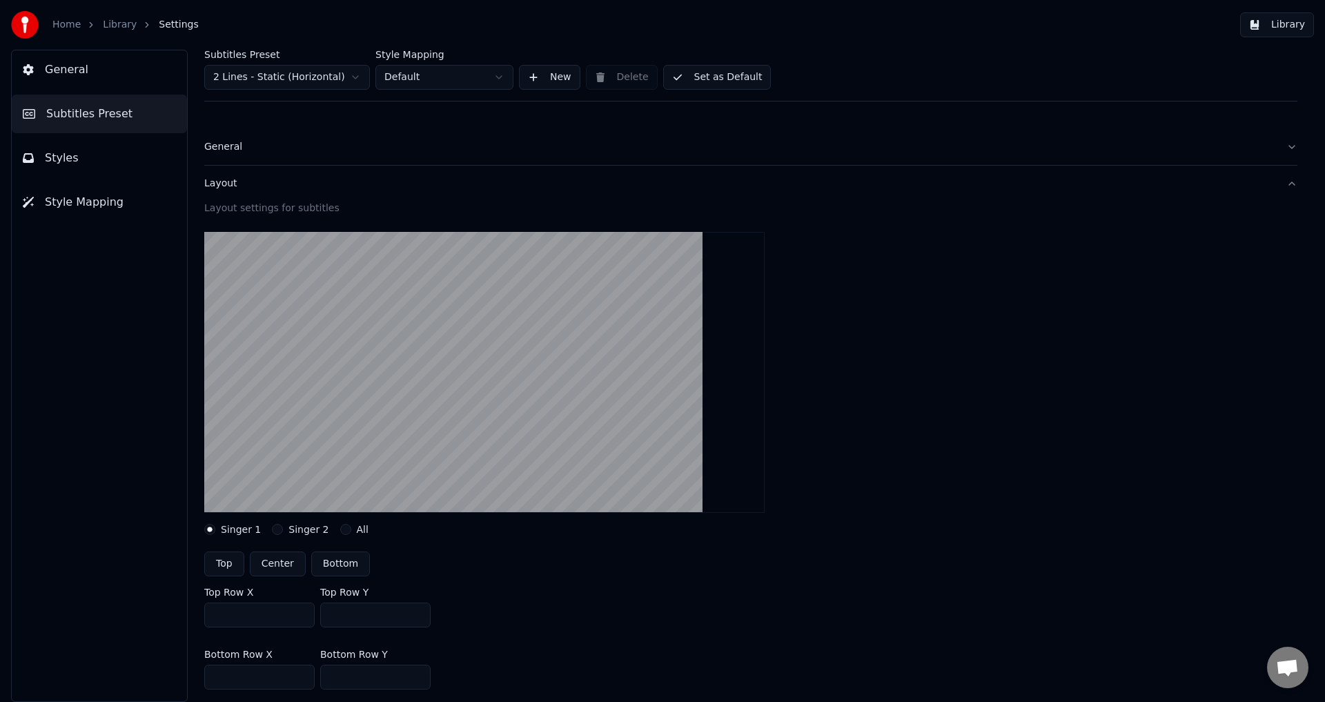
click at [1279, 185] on button "Layout" at bounding box center [750, 184] width 1093 height 36
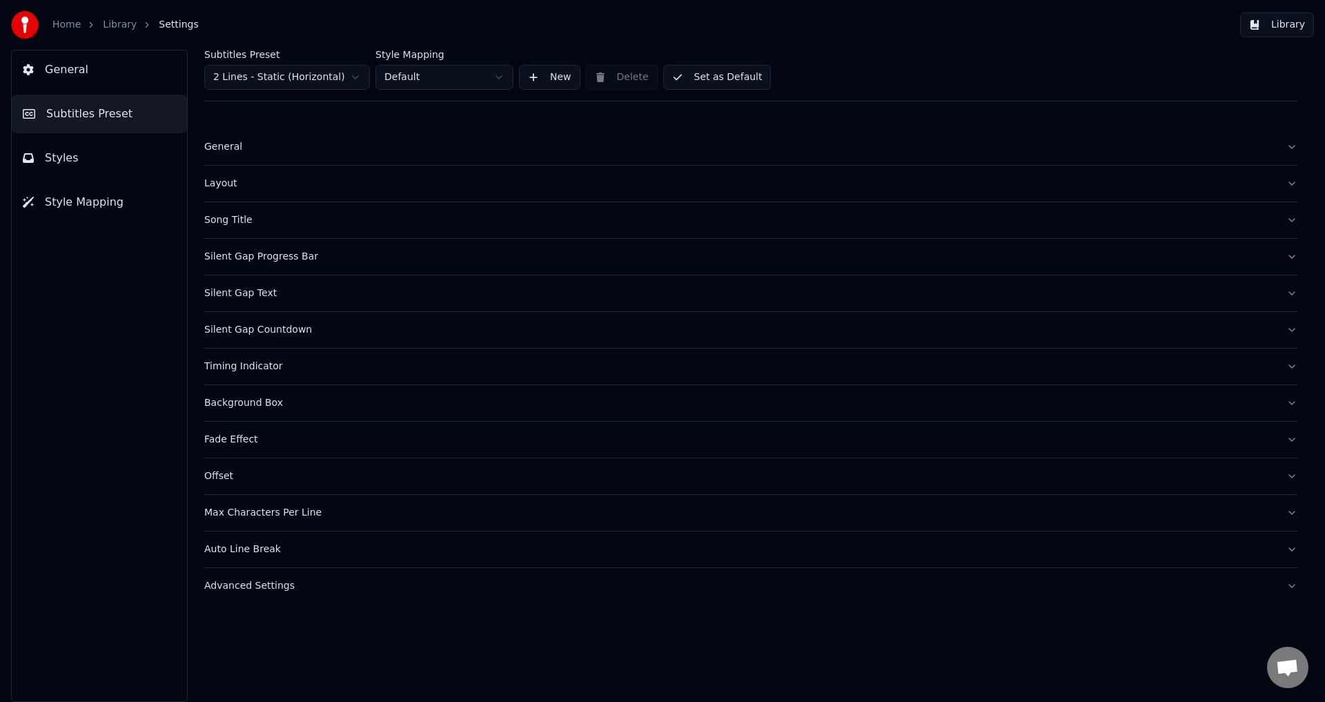
click at [1291, 221] on button "Song Title" at bounding box center [750, 220] width 1093 height 36
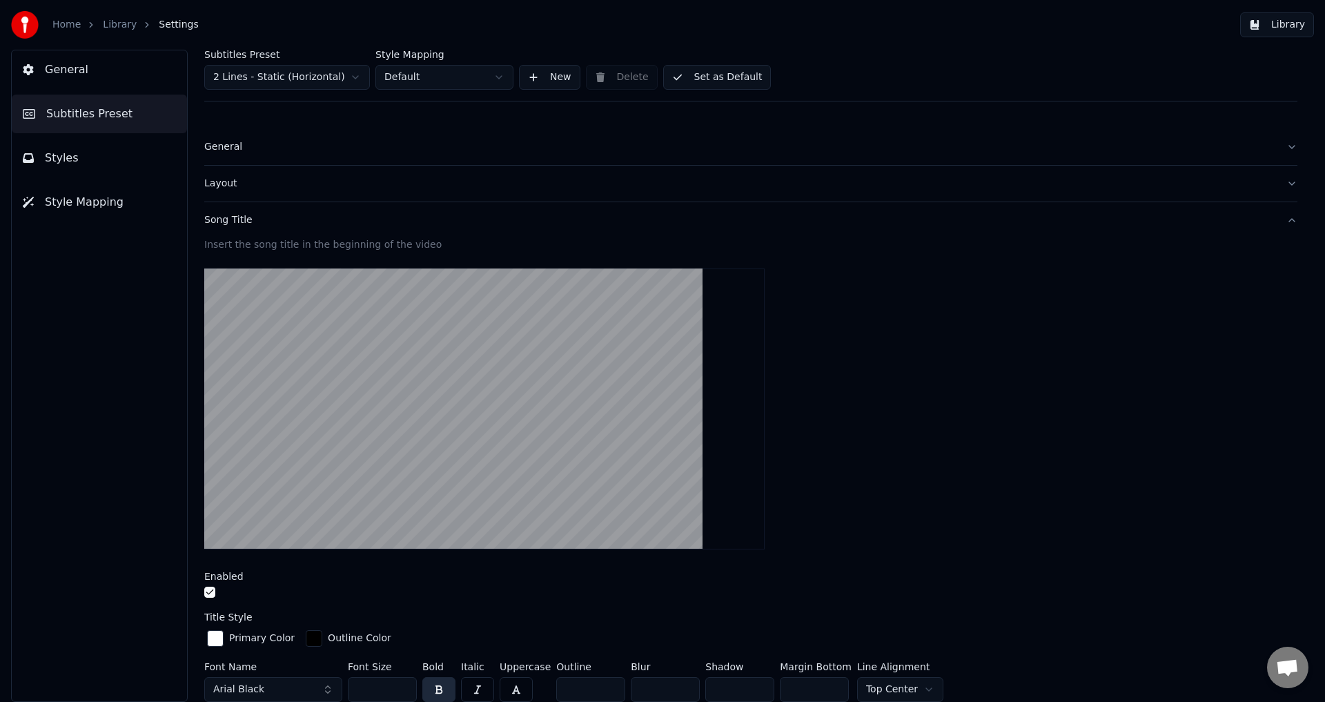
click at [351, 350] on video at bounding box center [484, 408] width 560 height 281
click at [1279, 224] on button "Song Title" at bounding box center [750, 220] width 1093 height 36
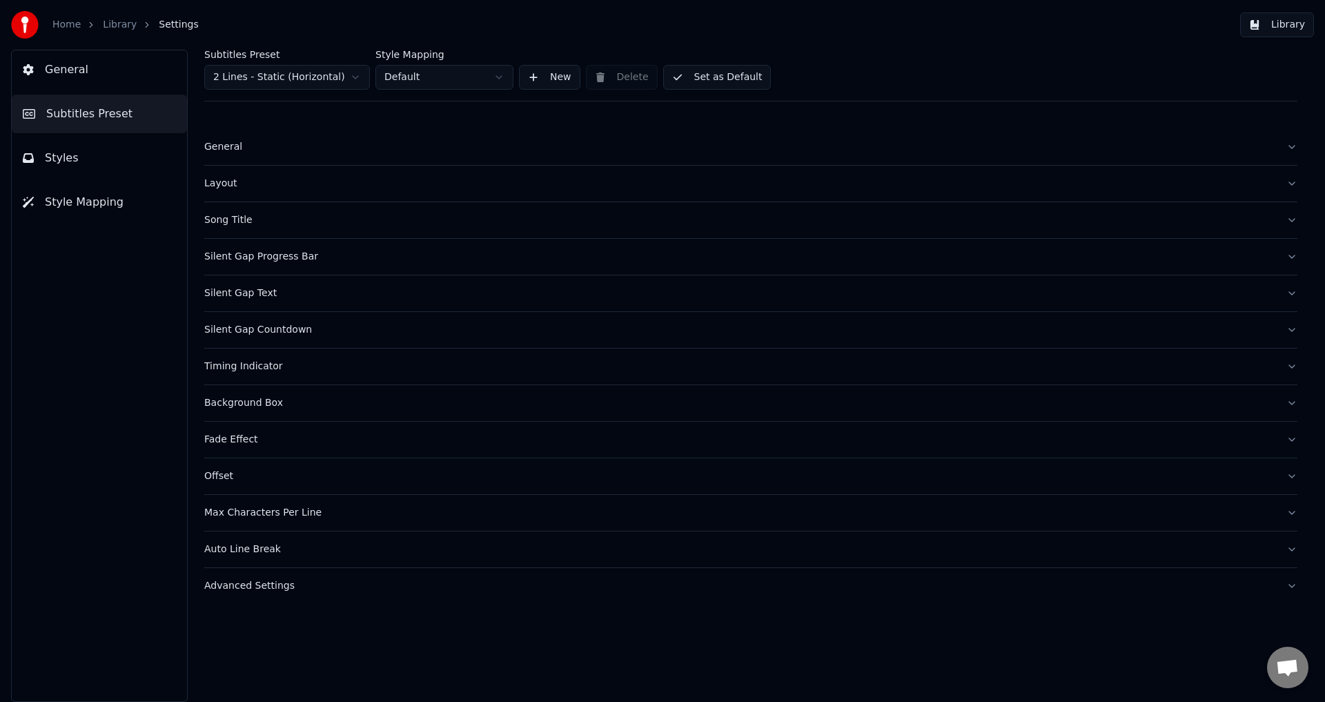
click at [306, 589] on div "Advanced Settings" at bounding box center [739, 586] width 1071 height 14
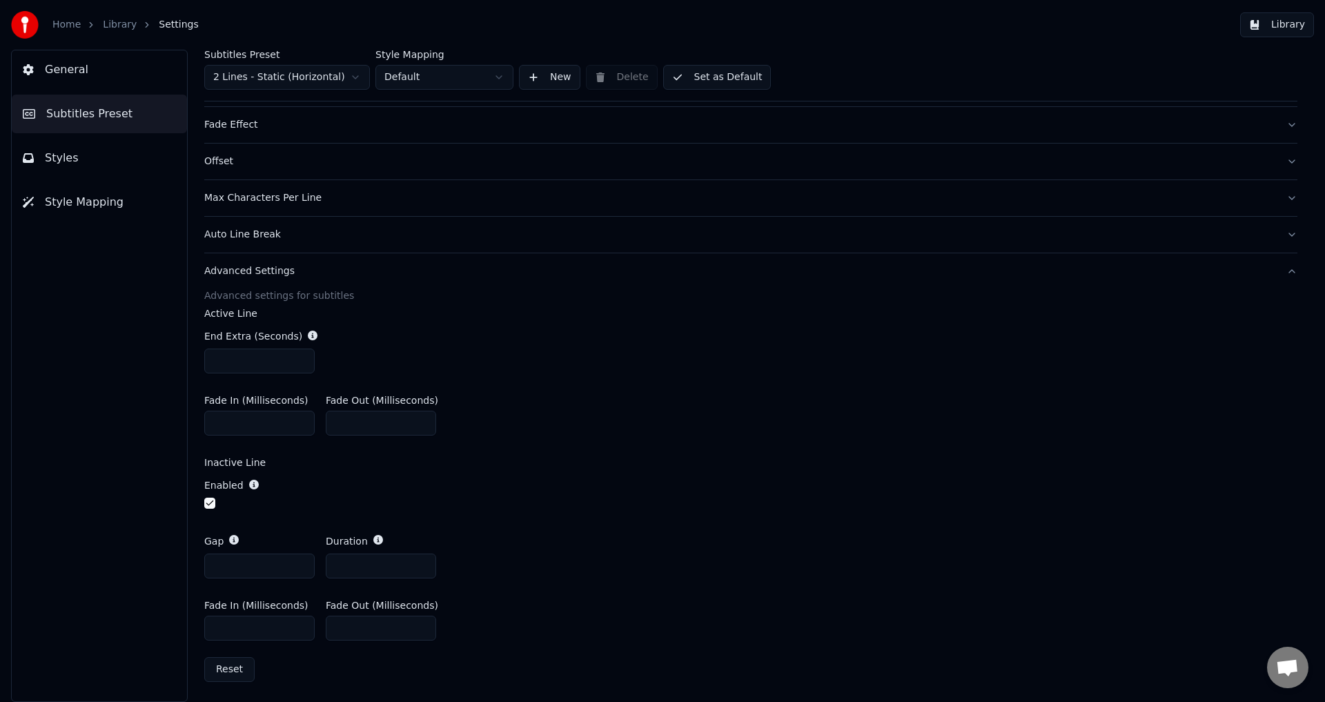
scroll to position [316, 0]
click at [1276, 270] on button "Advanced Settings" at bounding box center [750, 270] width 1093 height 36
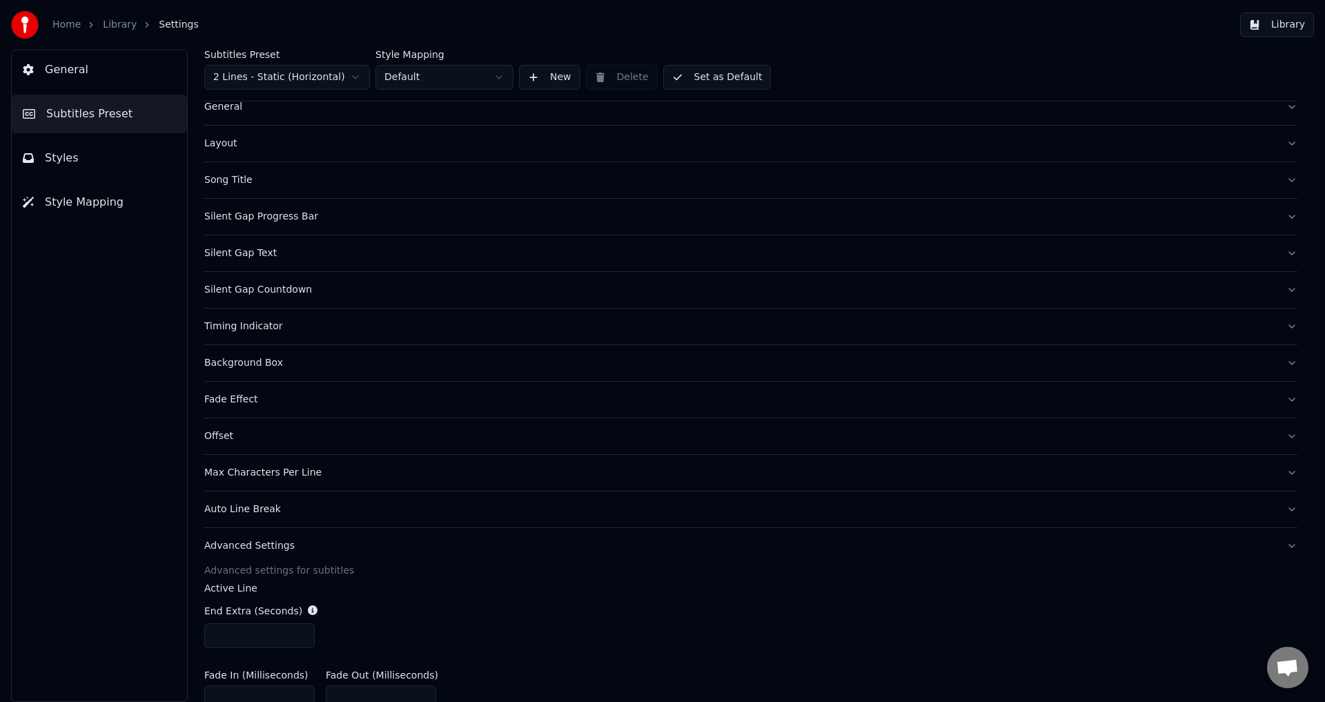
scroll to position [0, 0]
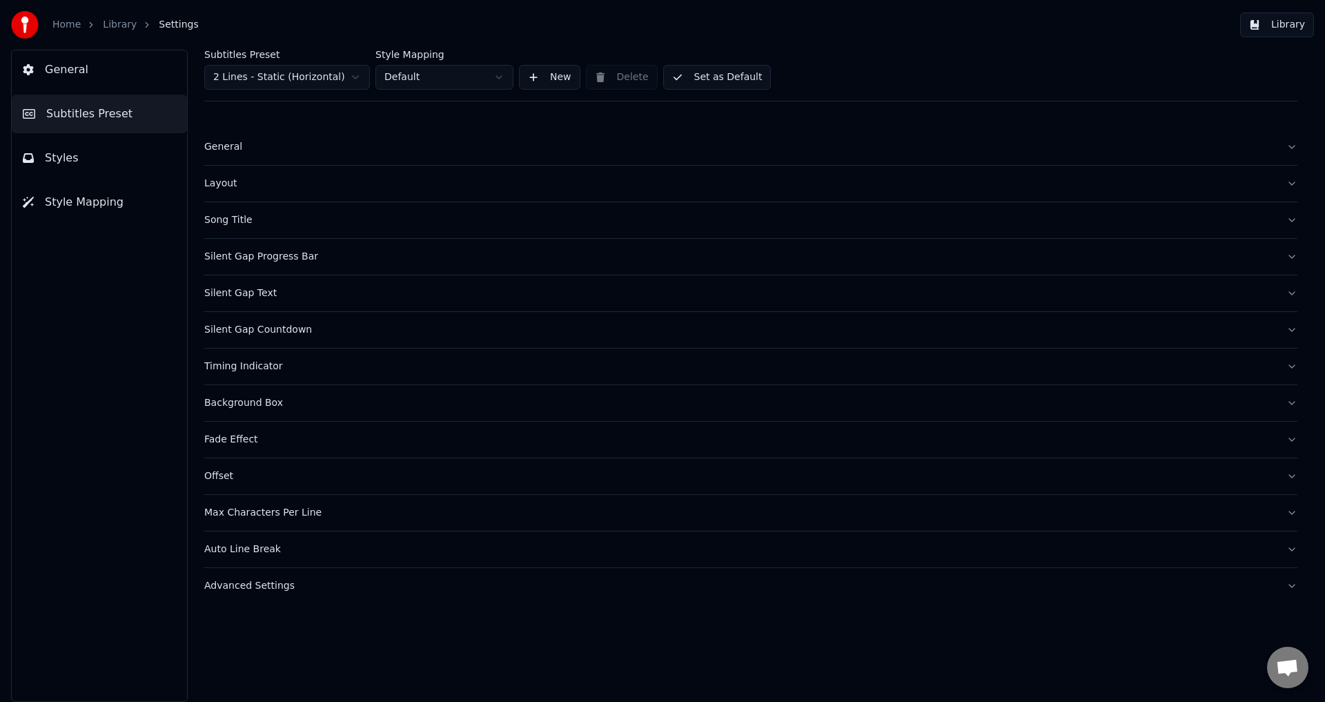
click at [112, 24] on link "Library" at bounding box center [120, 25] width 34 height 14
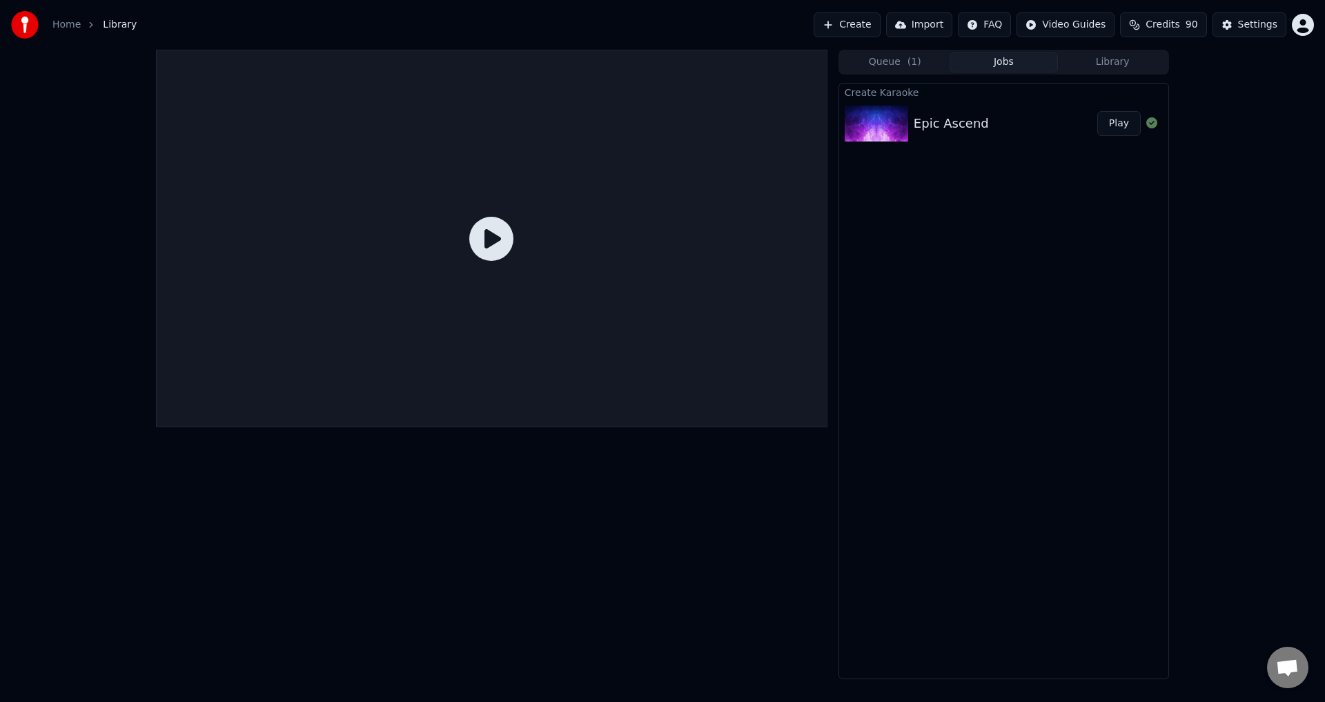
click at [497, 234] on icon at bounding box center [491, 239] width 44 height 44
click at [1125, 124] on button "Play" at bounding box center [1118, 123] width 43 height 25
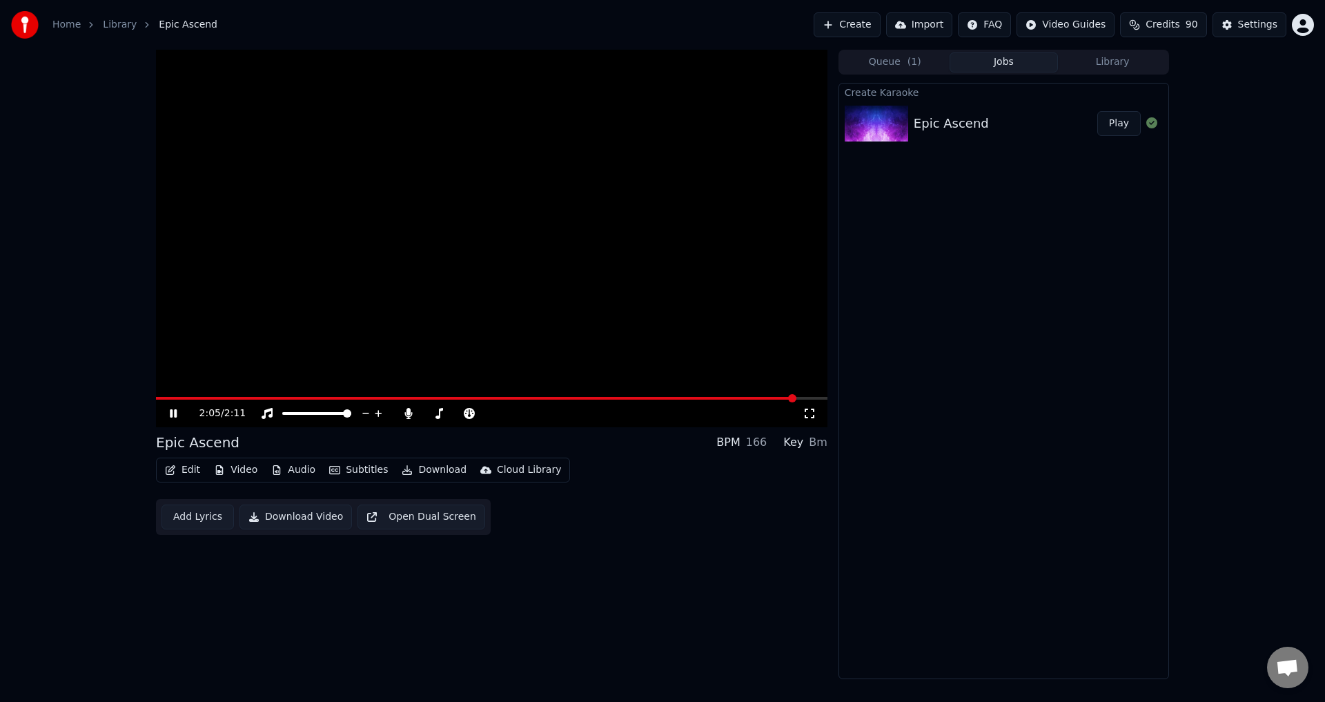
click at [794, 397] on span at bounding box center [491, 398] width 671 height 3
click at [173, 415] on icon at bounding box center [173, 414] width 8 height 10
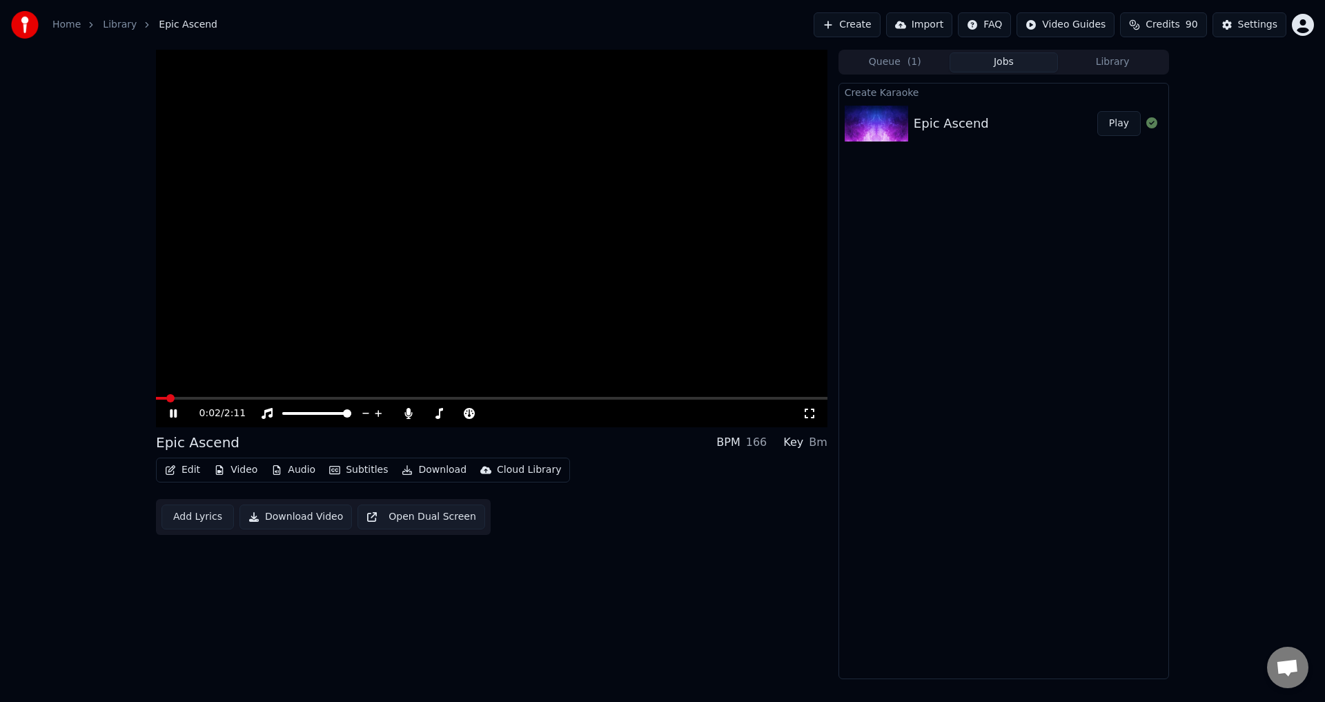
click at [600, 400] on span at bounding box center [491, 398] width 671 height 3
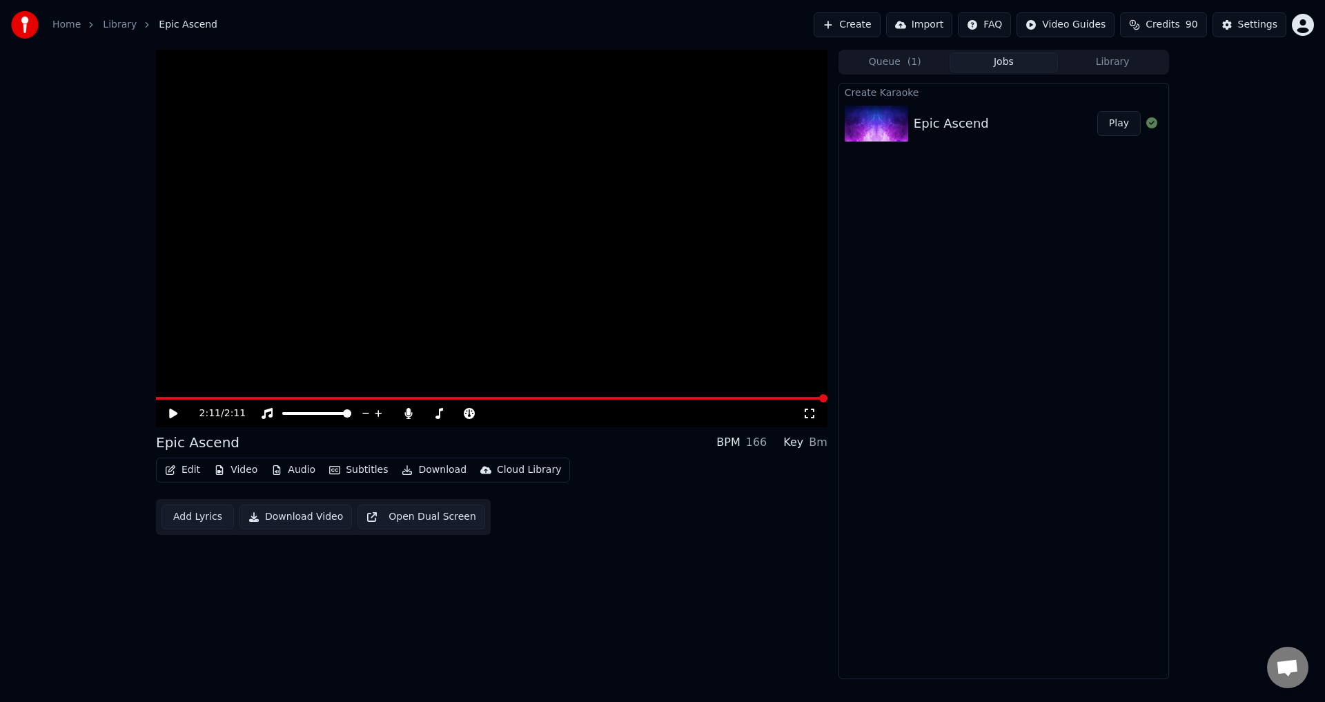
click at [1114, 59] on button "Library" at bounding box center [1112, 62] width 109 height 20
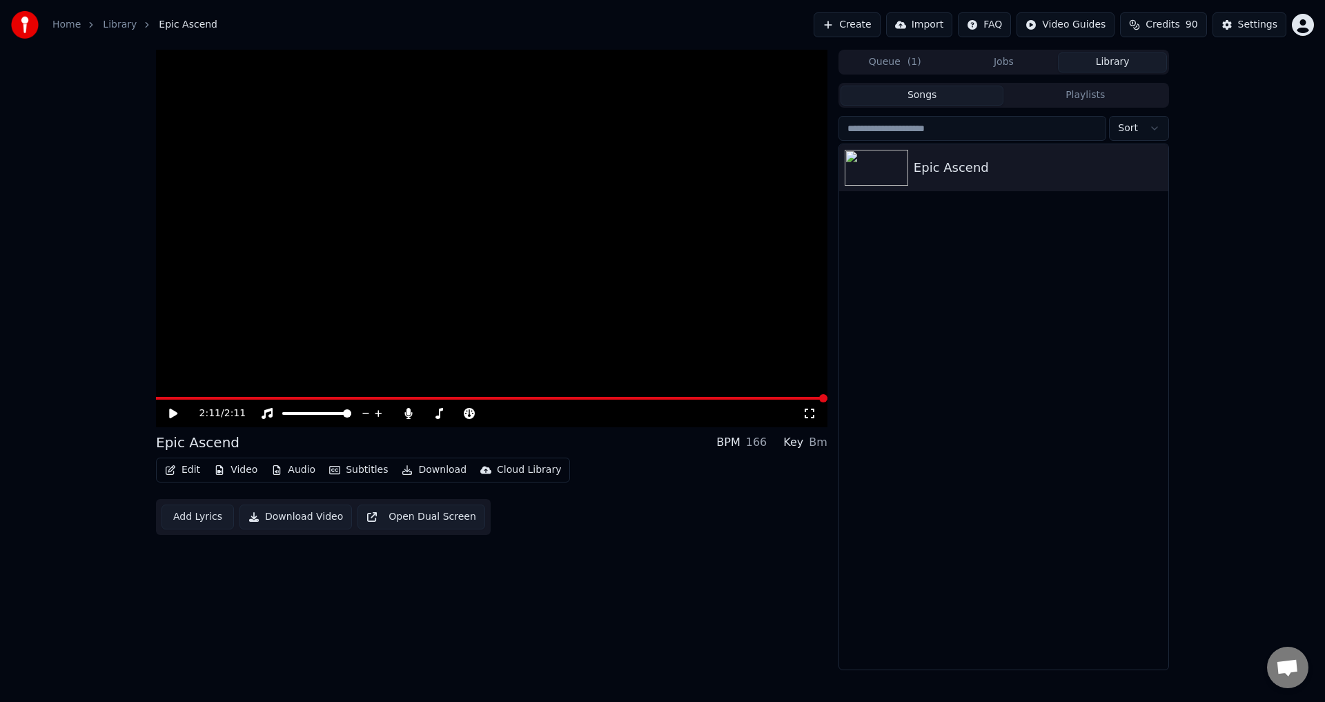
click at [1001, 60] on button "Jobs" at bounding box center [1004, 62] width 109 height 20
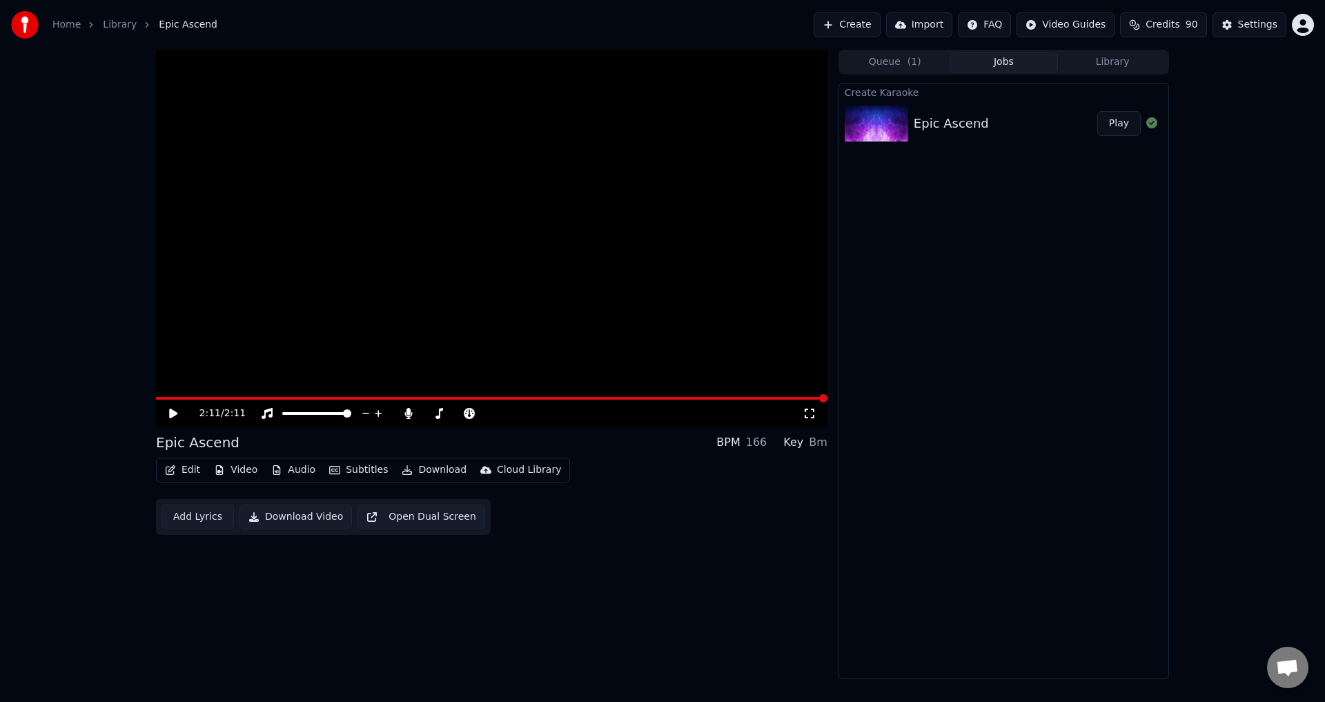
click at [199, 444] on div "Epic Ascend" at bounding box center [197, 442] width 83 height 19
click at [193, 469] on button "Edit" at bounding box center [182, 469] width 46 height 19
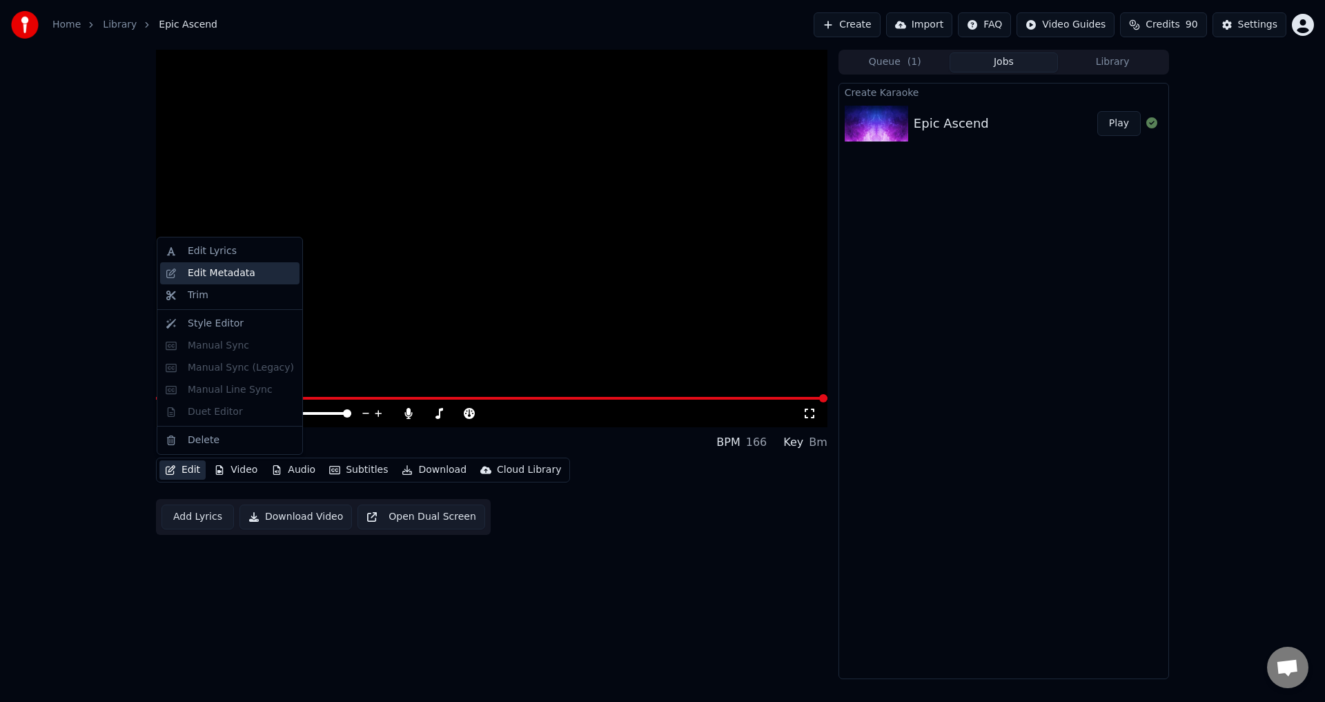
click at [237, 275] on div "Edit Metadata" at bounding box center [222, 273] width 68 height 14
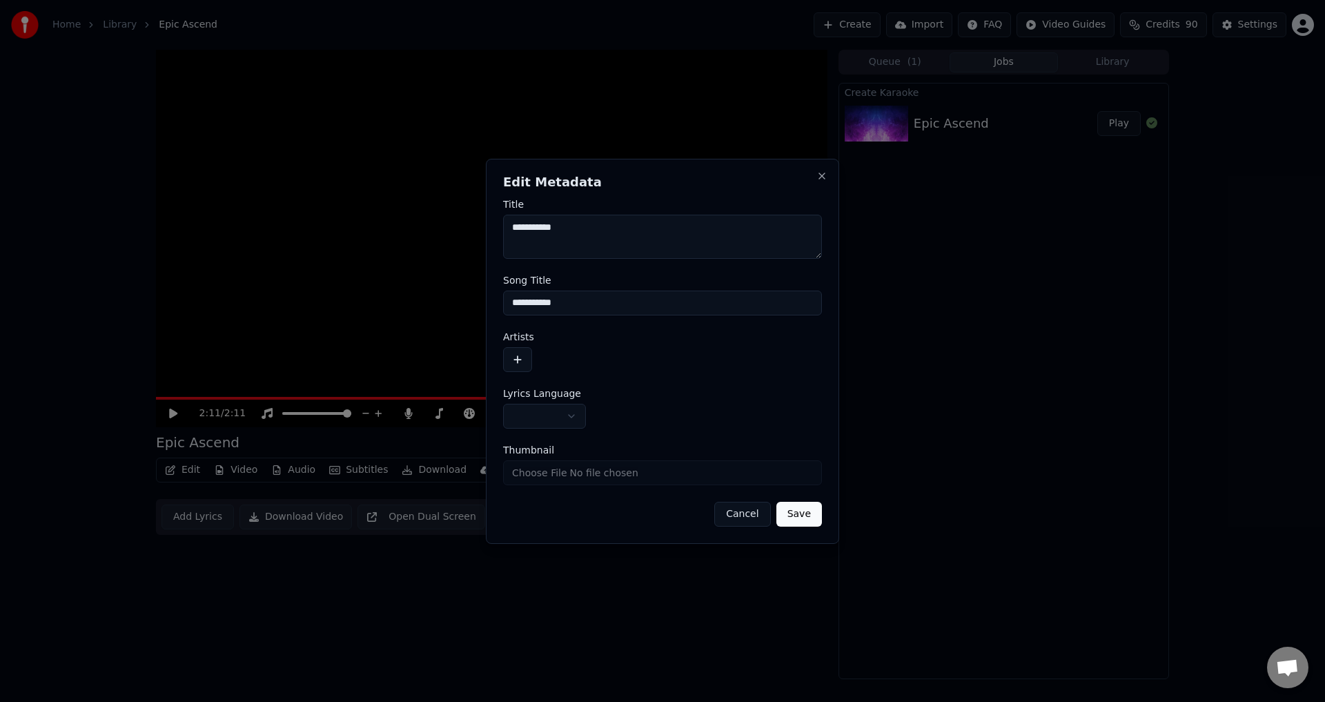
click at [517, 357] on button "button" at bounding box center [517, 359] width 29 height 25
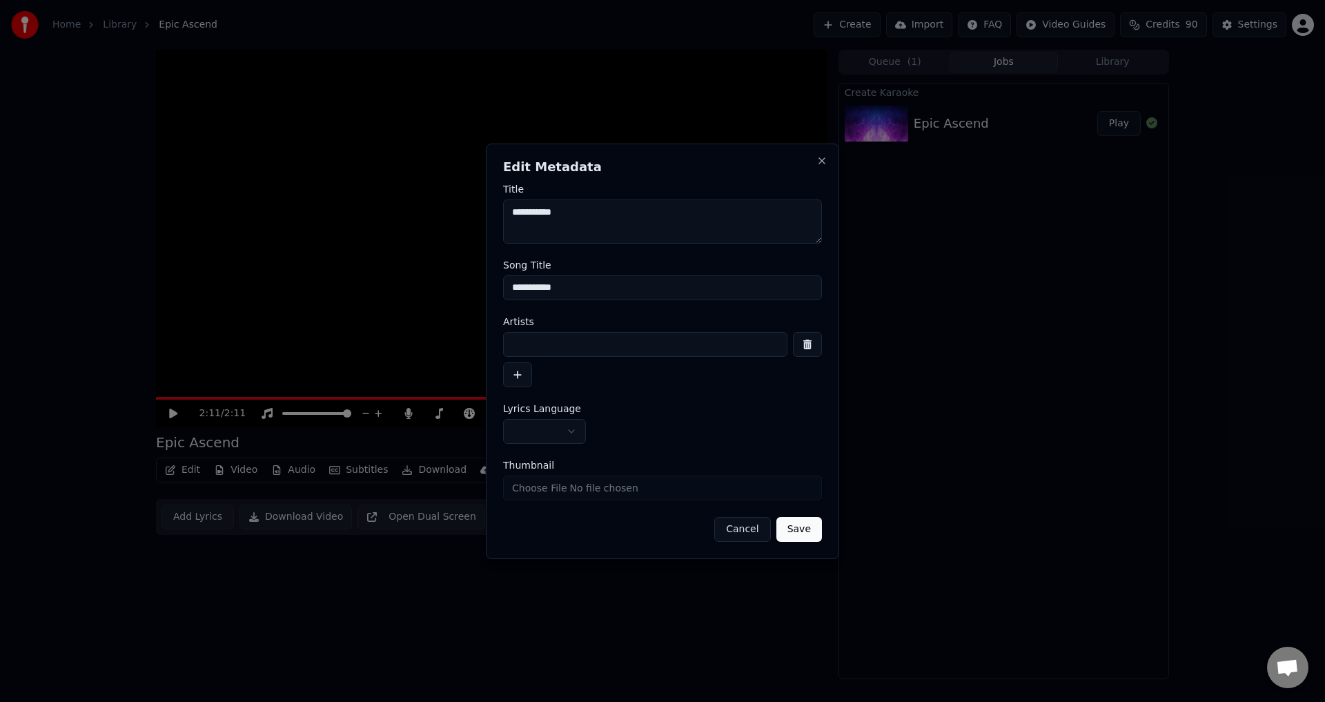
click at [585, 344] on input at bounding box center [645, 344] width 284 height 25
paste input "**********"
click at [512, 345] on input "**********" at bounding box center [645, 344] width 284 height 25
type input "**********"
click at [512, 213] on textarea "**********" at bounding box center [662, 221] width 319 height 44
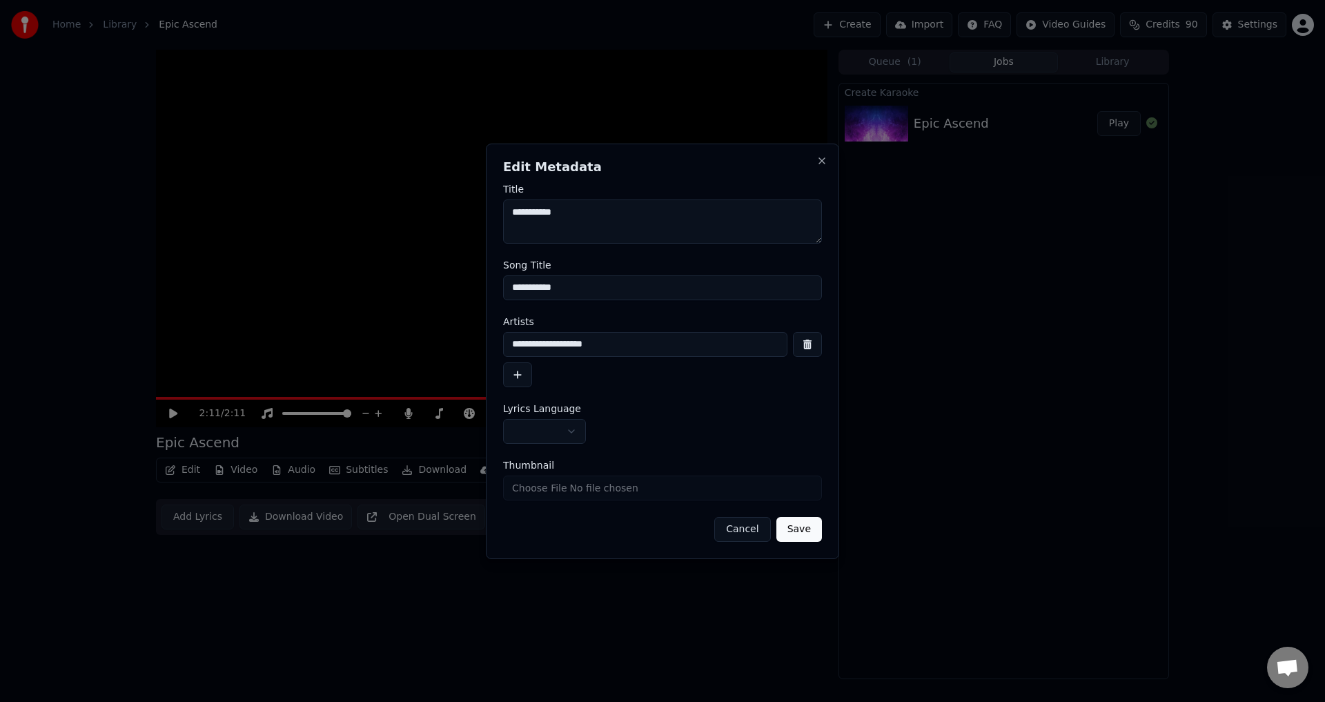
paste textarea "**********"
type textarea "**********"
click at [572, 431] on button "button" at bounding box center [544, 431] width 83 height 25
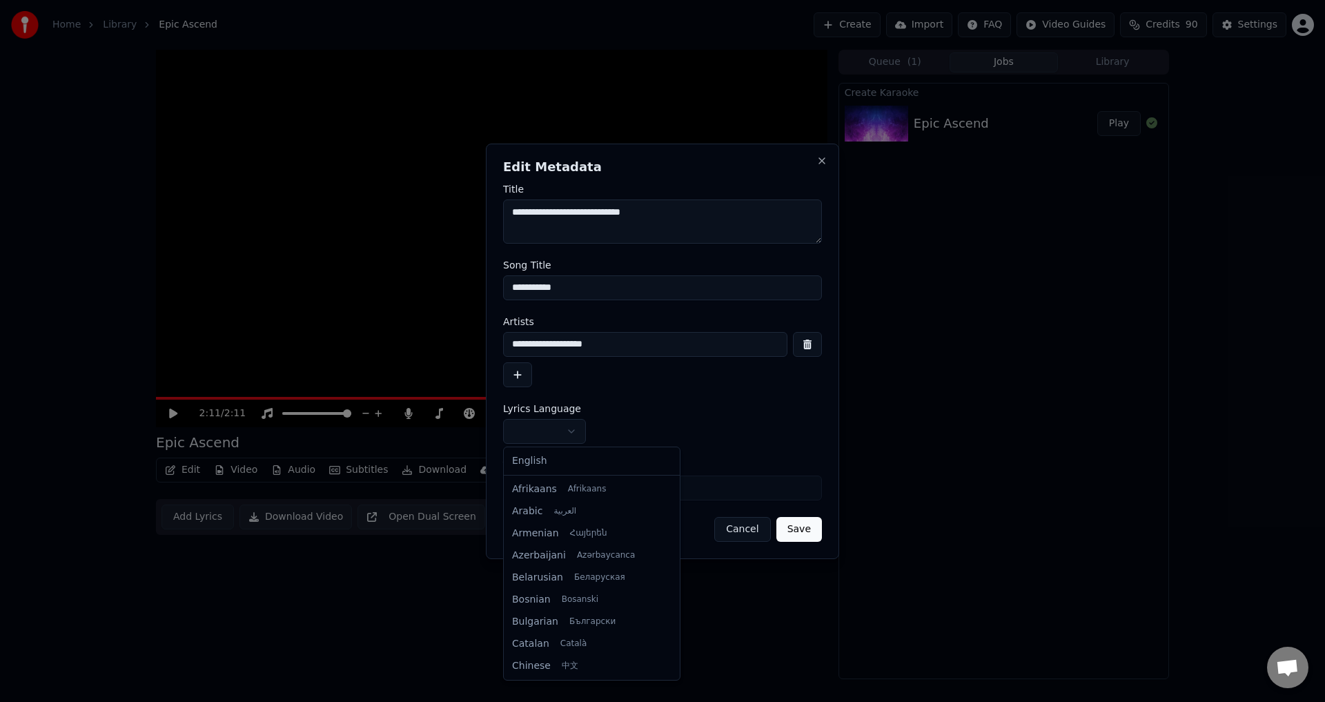
select select "**"
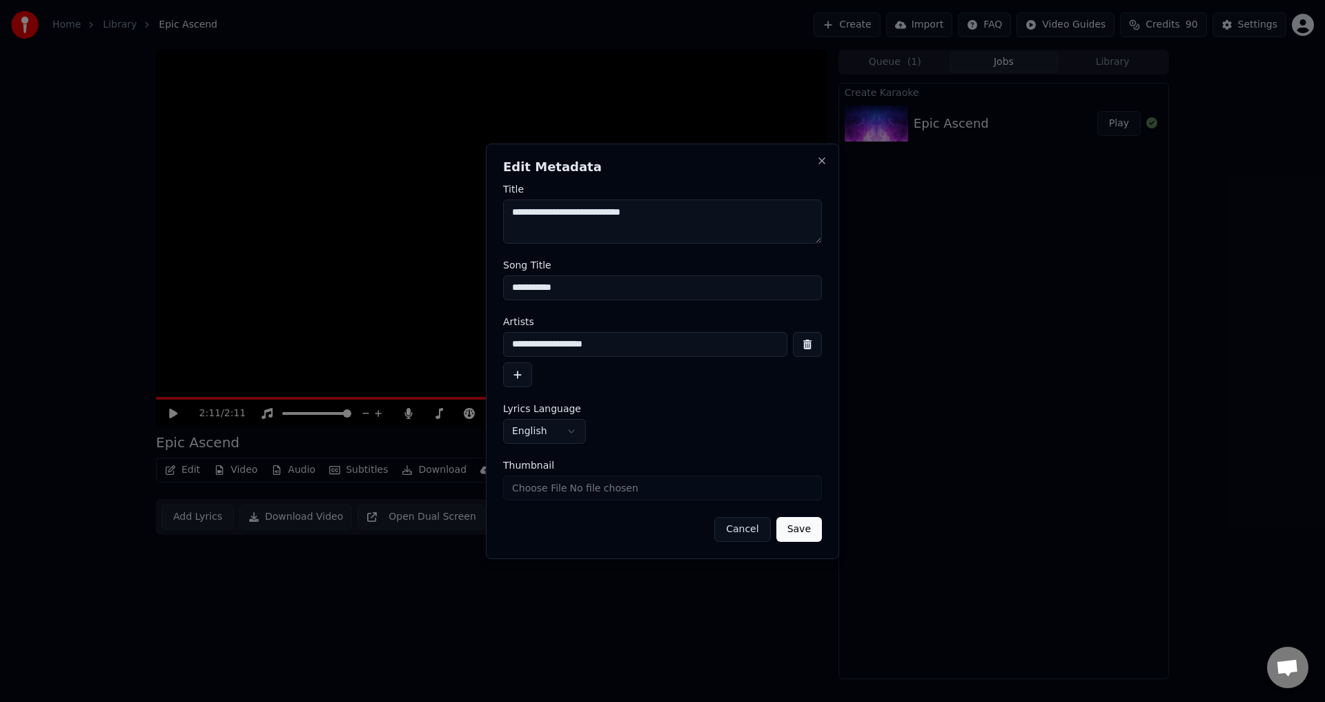
click at [675, 485] on input "Thumbnail" at bounding box center [662, 487] width 319 height 25
click at [803, 527] on button "Save" at bounding box center [799, 529] width 46 height 25
click at [806, 531] on button "Save" at bounding box center [799, 529] width 46 height 25
drag, startPoint x: 589, startPoint y: 213, endPoint x: 444, endPoint y: 213, distance: 144.9
click at [444, 213] on body "**********" at bounding box center [662, 351] width 1325 height 702
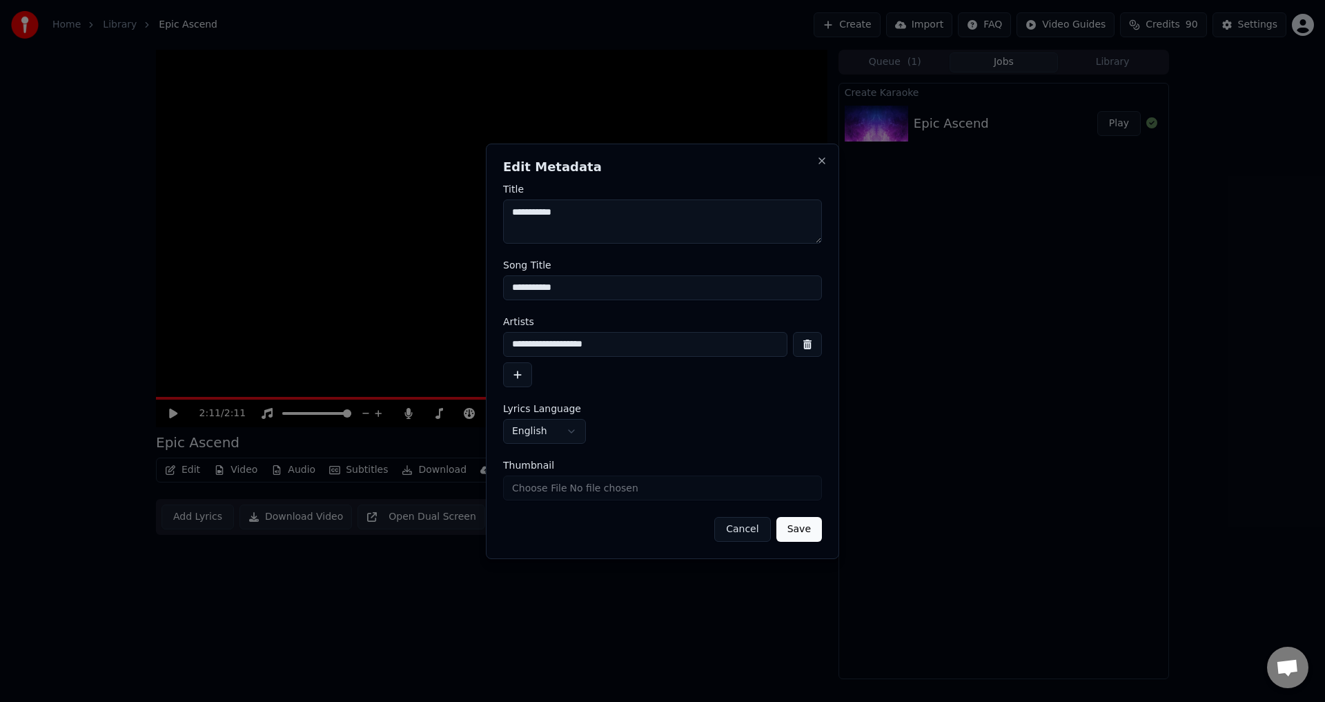
type textarea "**********"
click at [796, 529] on button "Save" at bounding box center [799, 529] width 46 height 25
click at [796, 527] on button "Save" at bounding box center [799, 529] width 46 height 25
click at [657, 491] on input "Thumbnail" at bounding box center [662, 487] width 319 height 25
click at [805, 531] on button "Save" at bounding box center [799, 529] width 46 height 25
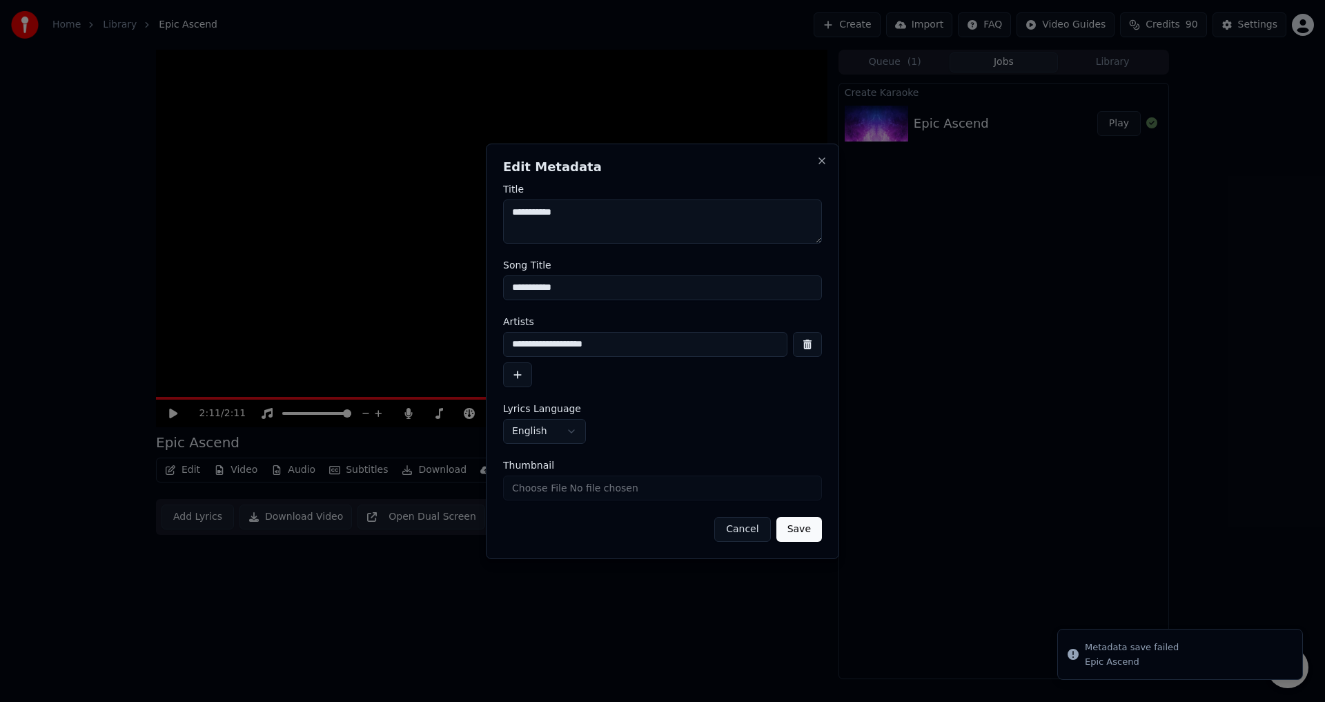
click at [805, 531] on button "Save" at bounding box center [799, 529] width 46 height 25
click at [627, 486] on input "Thumbnail" at bounding box center [662, 487] width 319 height 25
type input "**********"
click at [804, 533] on button "Save" at bounding box center [799, 529] width 46 height 25
click at [825, 161] on button "Close" at bounding box center [821, 160] width 11 height 11
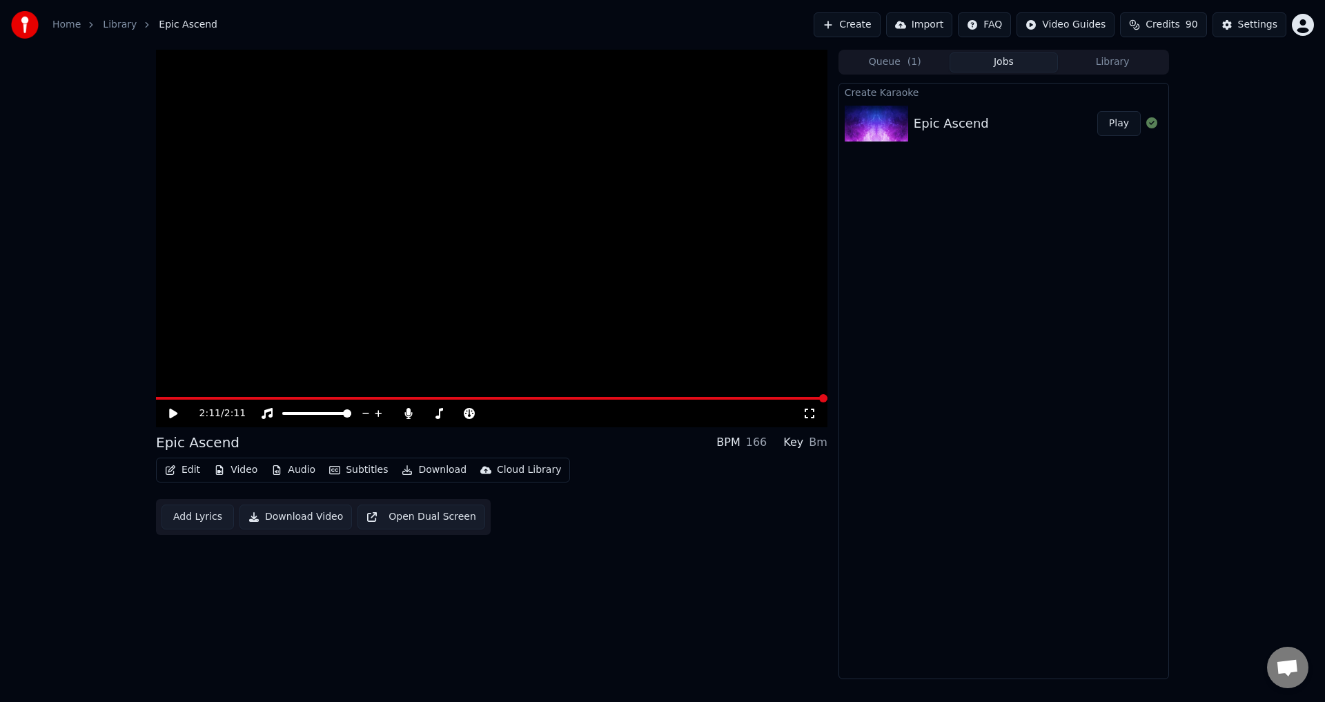
click at [171, 412] on icon at bounding box center [173, 414] width 8 height 10
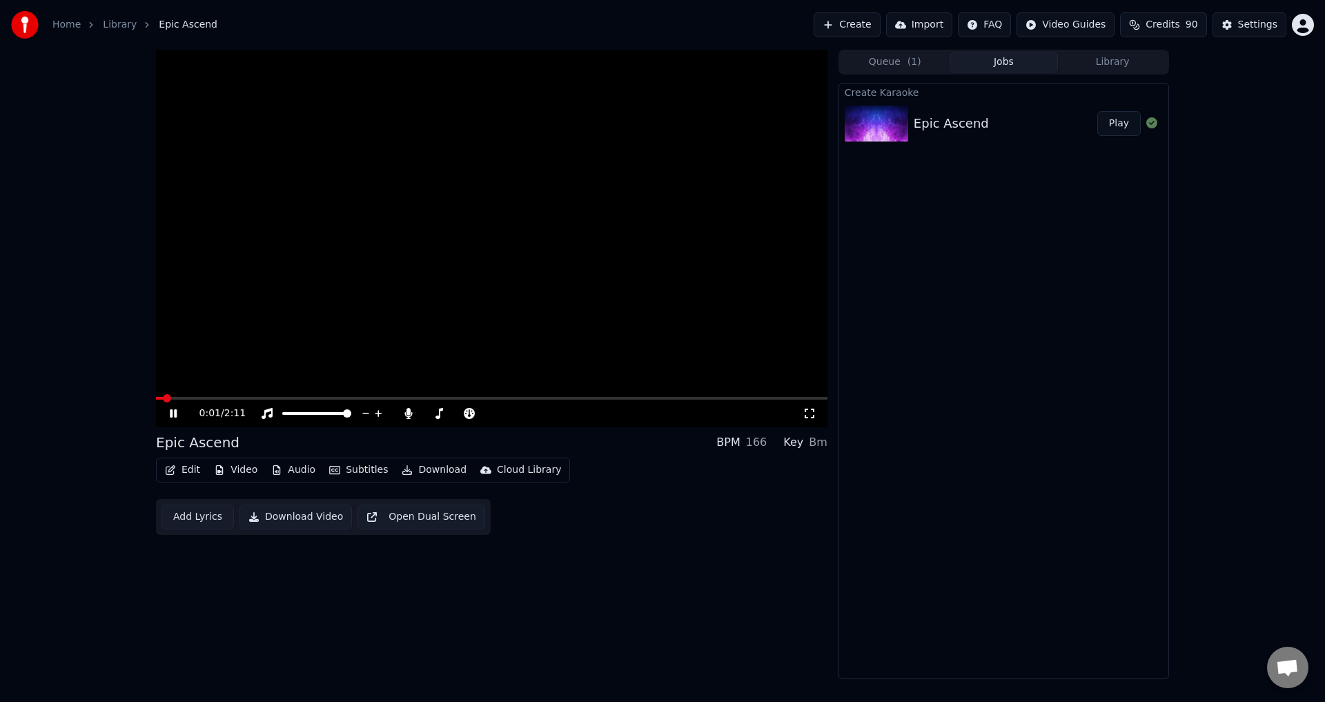
click at [759, 397] on span at bounding box center [491, 398] width 671 height 3
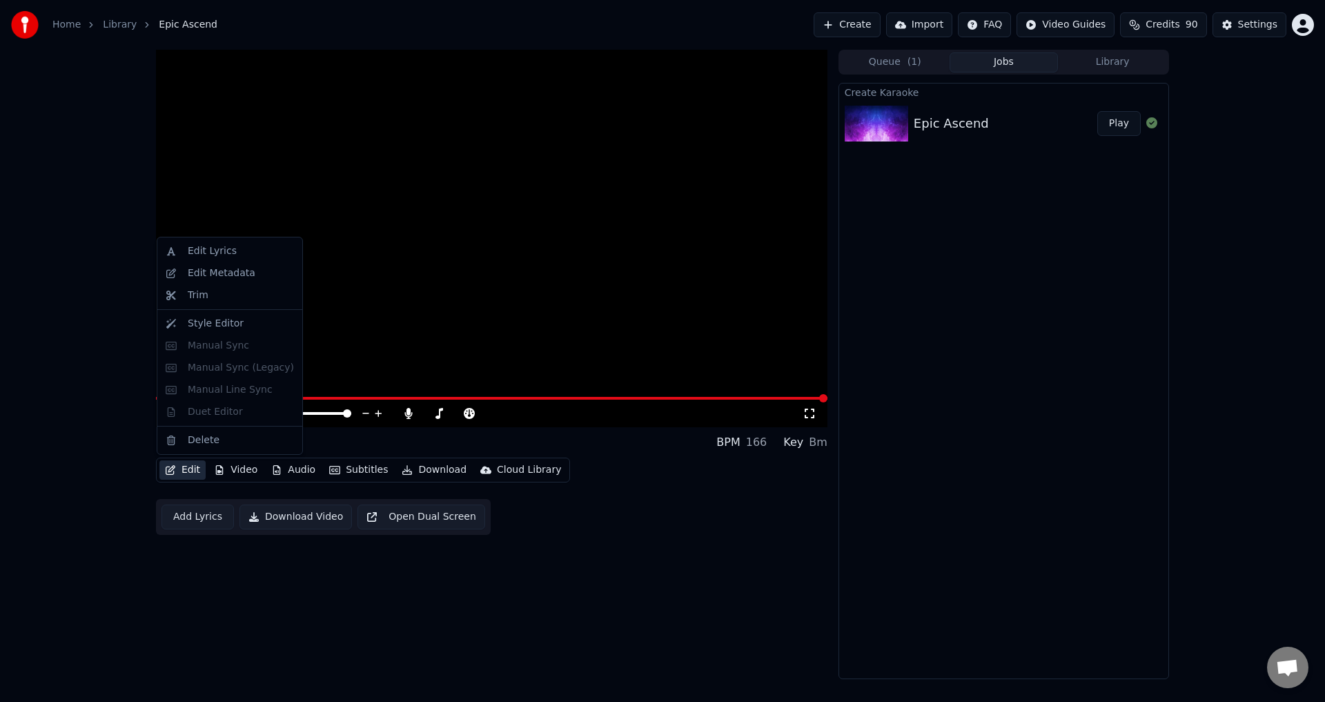
click at [184, 469] on button "Edit" at bounding box center [182, 469] width 46 height 19
click at [219, 273] on div "Edit Metadata" at bounding box center [222, 273] width 68 height 14
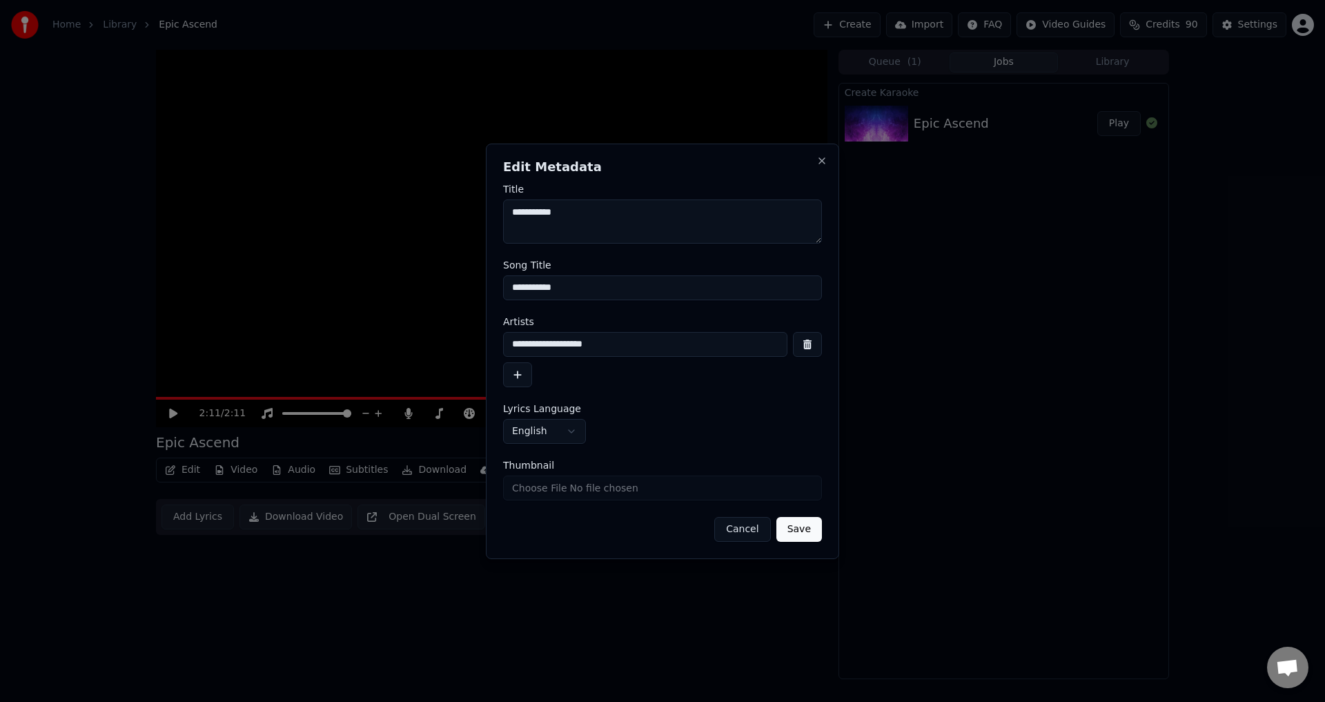
click at [753, 533] on button "Cancel" at bounding box center [742, 529] width 56 height 25
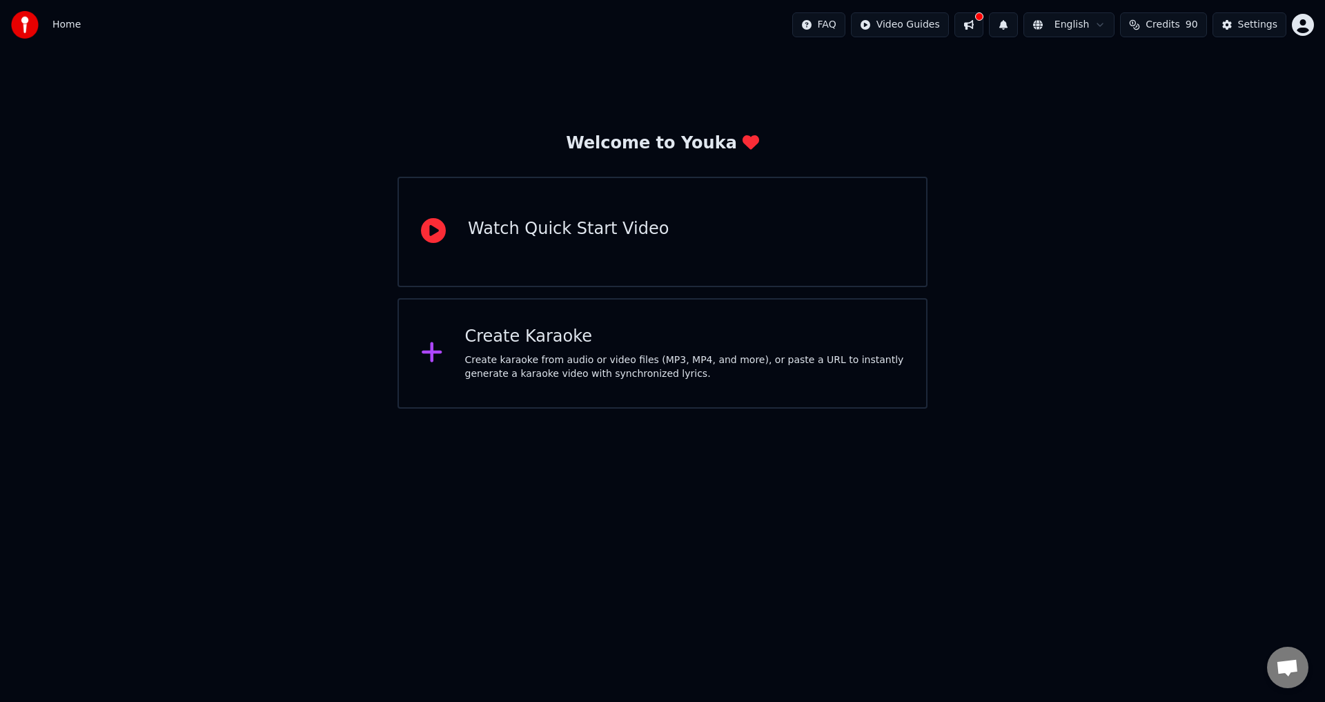
click at [980, 23] on button at bounding box center [968, 24] width 29 height 25
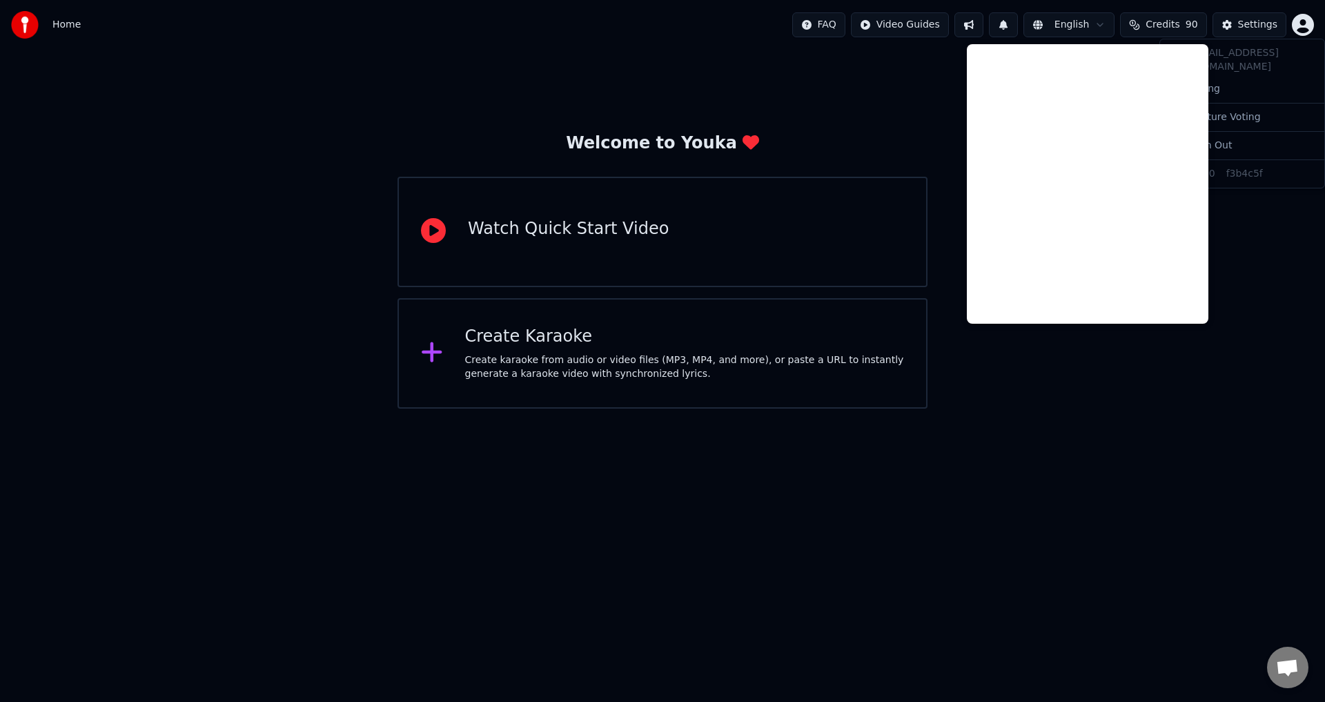
click at [1308, 23] on html "Home FAQ Video Guides English Credits 90 Settings Welcome to Youka Watch Quick …" at bounding box center [662, 204] width 1325 height 409
drag, startPoint x: 1252, startPoint y: 286, endPoint x: 1245, endPoint y: 291, distance: 8.8
click at [1245, 291] on html "Home FAQ Video Guides English Credits 90 Settings Welcome to Youka Watch Quick …" at bounding box center [662, 204] width 1325 height 409
click at [1245, 275] on div "Welcome to Youka Watch Quick Start Video Create Karaoke Create karaoke from aud…" at bounding box center [662, 229] width 1325 height 359
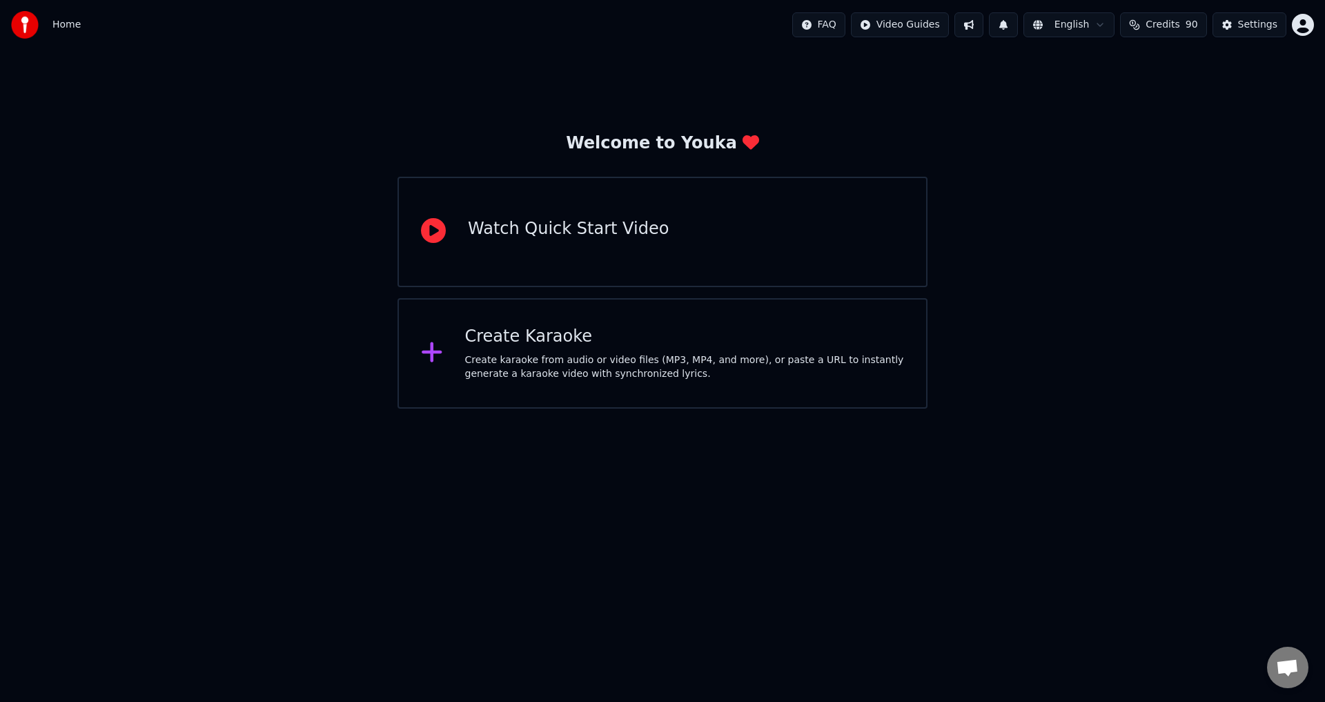
click at [1306, 26] on html "Home FAQ Video Guides English Credits 90 Settings Welcome to Youka Watch Quick …" at bounding box center [662, 204] width 1325 height 409
click at [1057, 154] on html "Home FAQ Video Guides English Credits 90 Settings Welcome to Youka Watch Quick …" at bounding box center [662, 204] width 1325 height 409
click at [676, 362] on div "Create karaoke from audio or video files (MP3, MP4, and more), or paste a URL t…" at bounding box center [685, 367] width 440 height 28
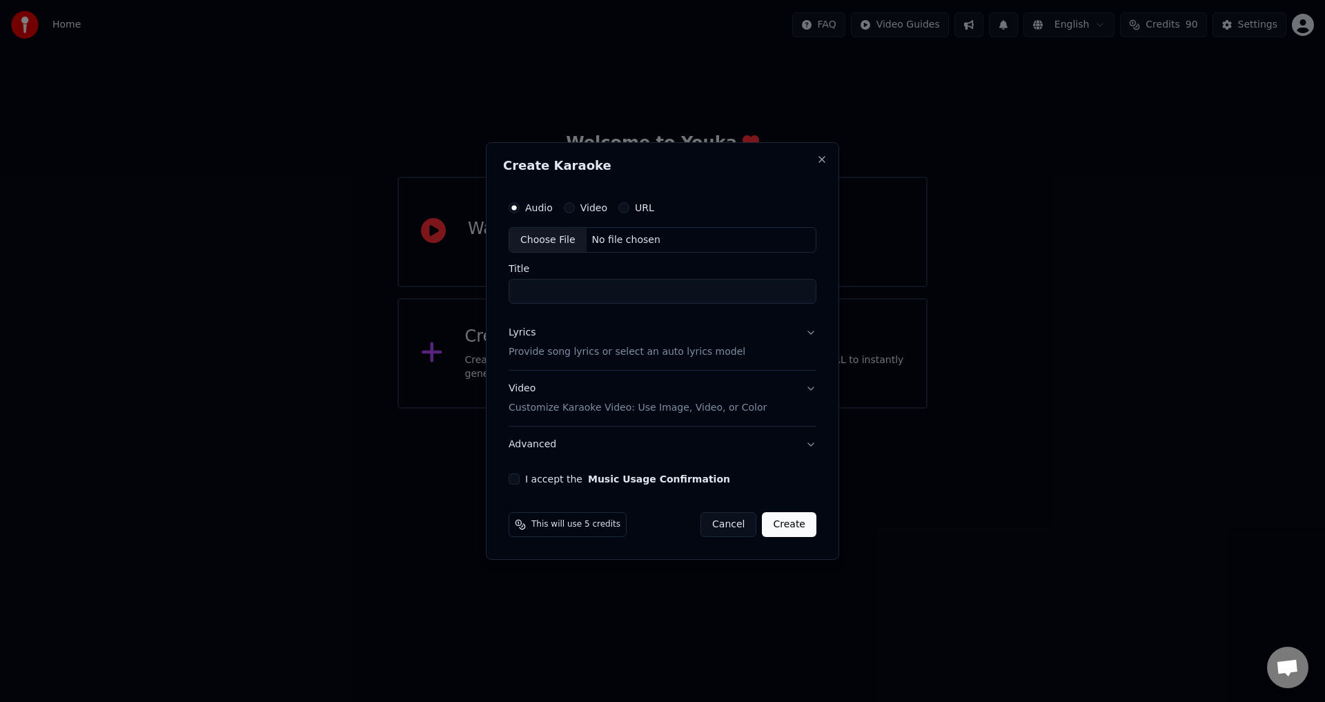
click at [734, 524] on button "Cancel" at bounding box center [728, 524] width 56 height 25
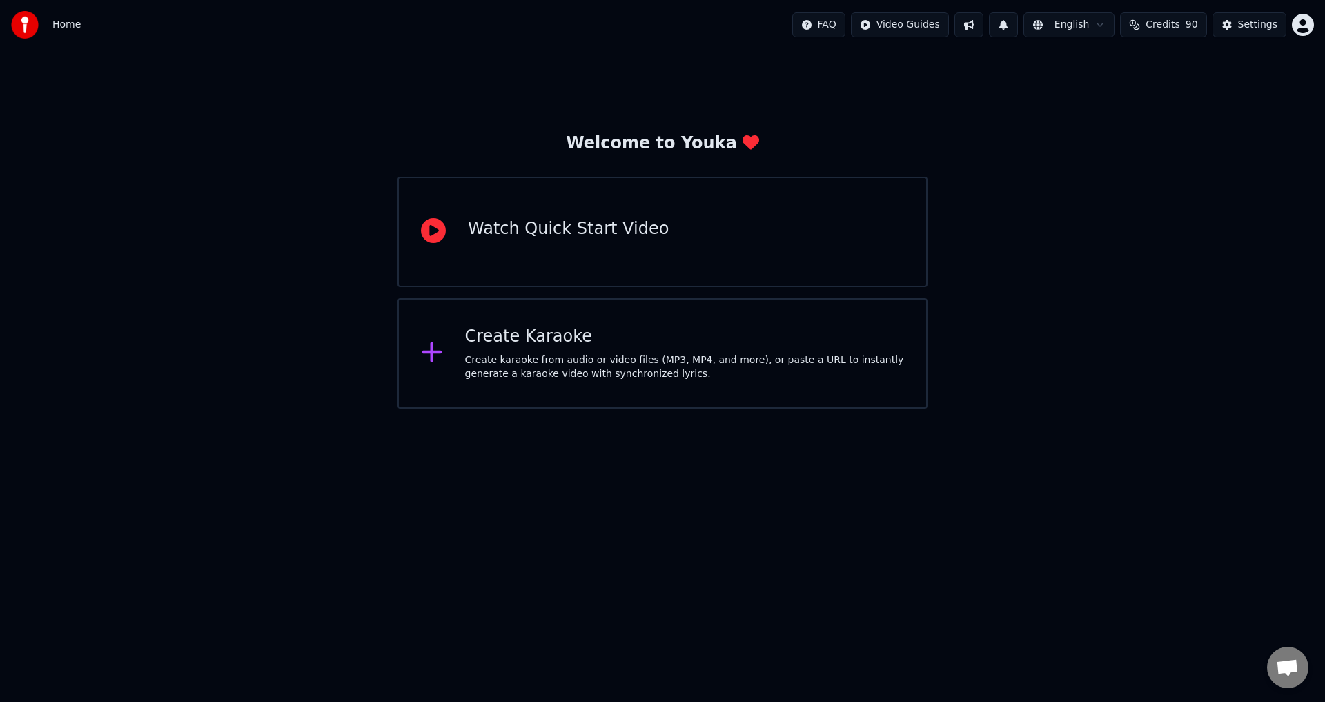
click at [59, 29] on span "Home" at bounding box center [66, 25] width 28 height 14
click at [1256, 27] on div "Settings" at bounding box center [1257, 25] width 39 height 14
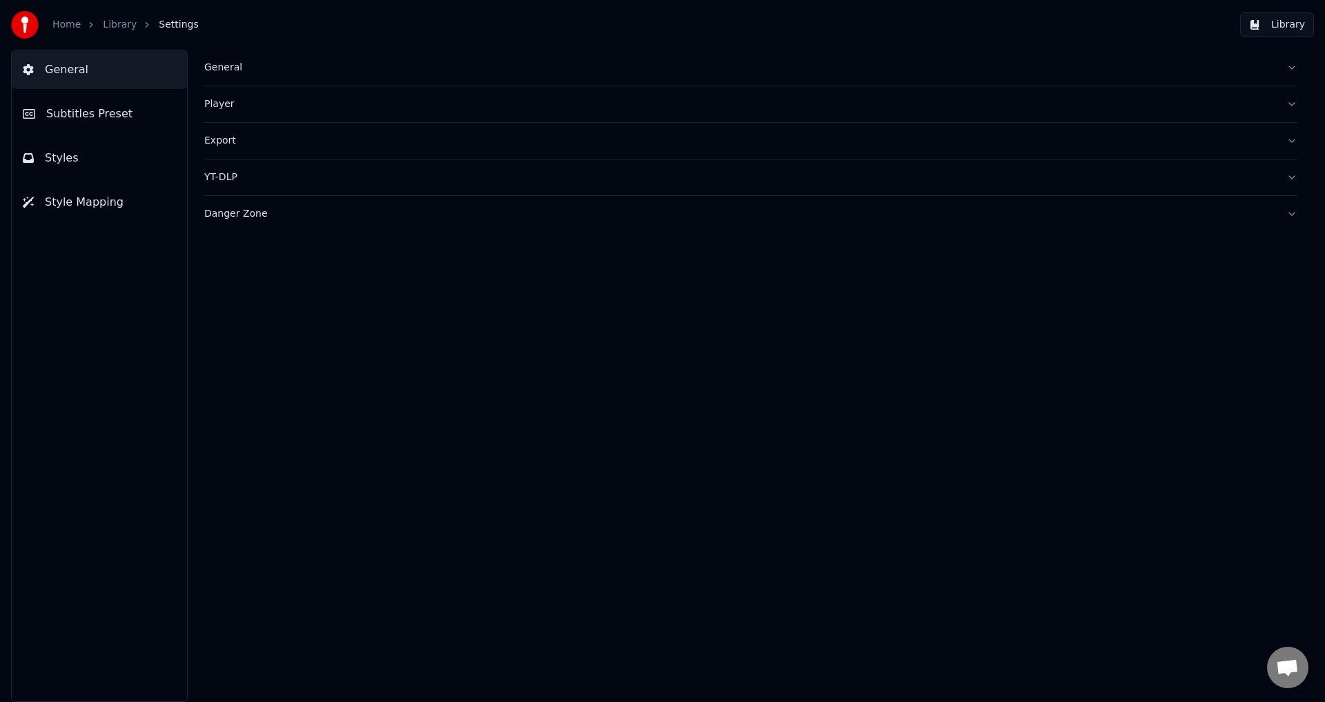
click at [112, 27] on link "Library" at bounding box center [120, 25] width 34 height 14
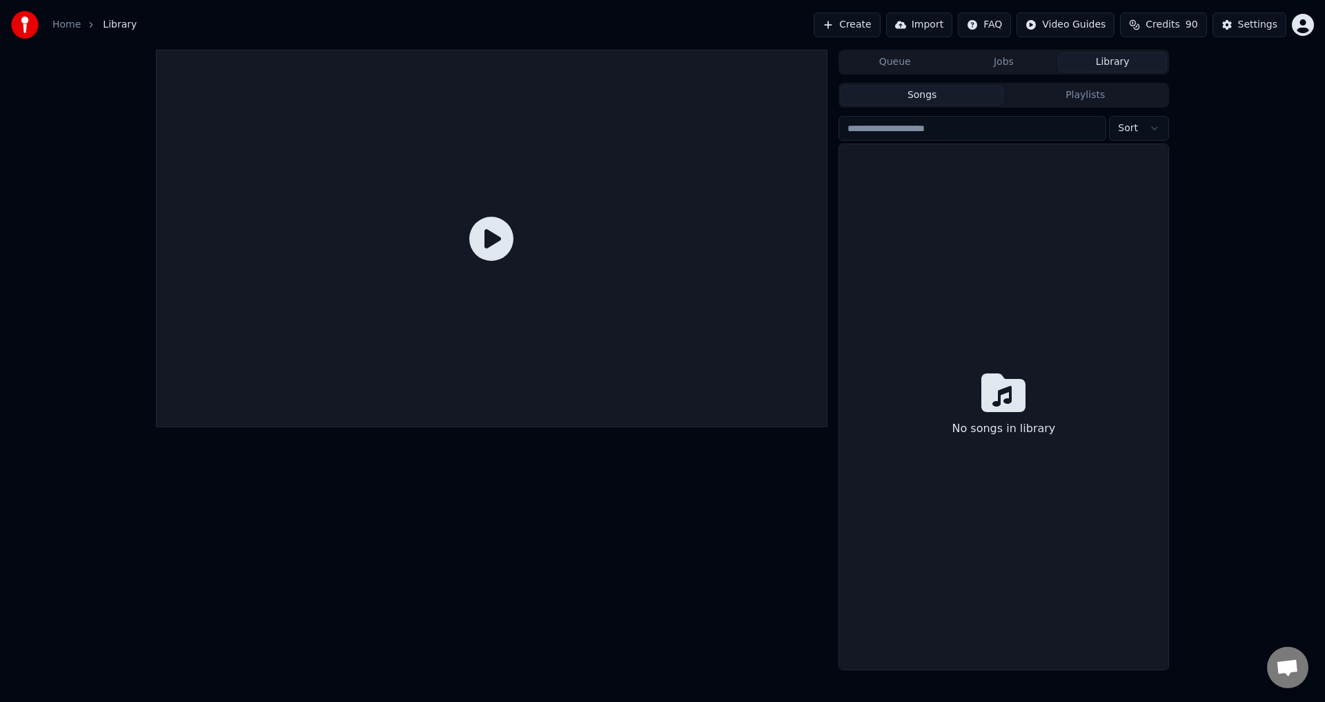
click at [1015, 61] on button "Jobs" at bounding box center [1004, 62] width 109 height 20
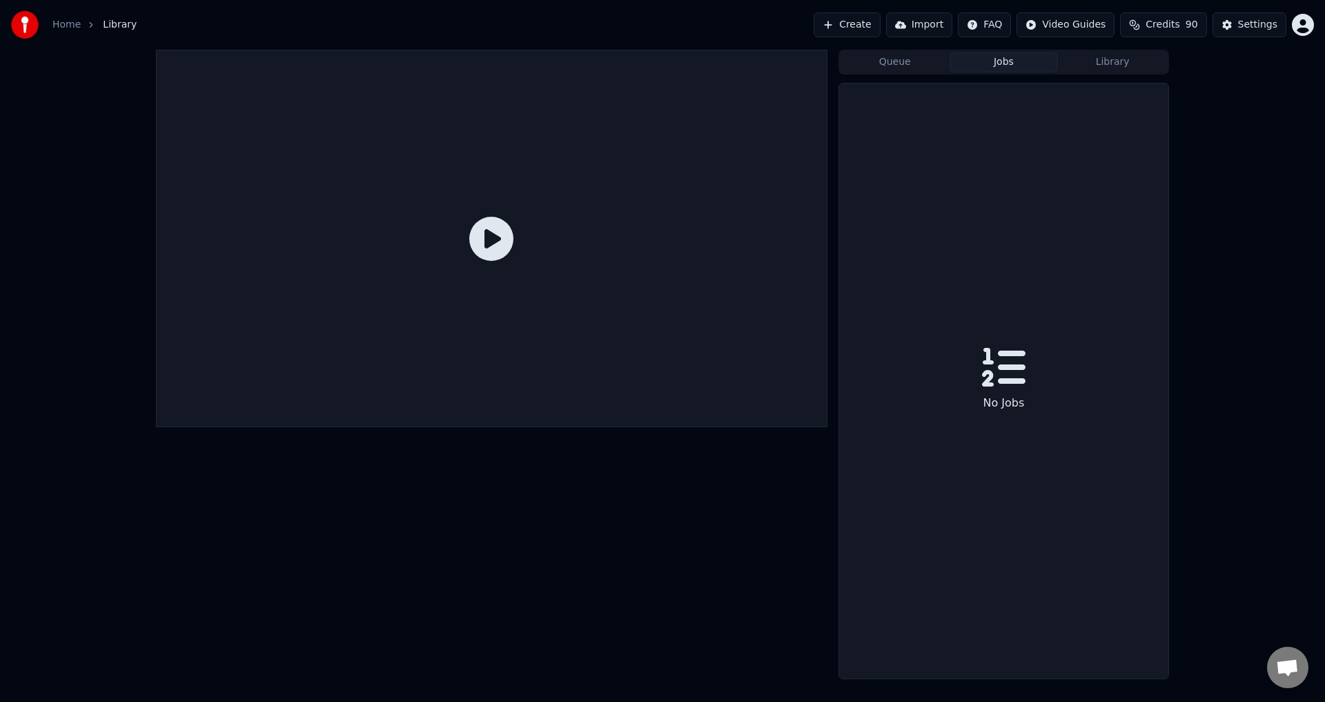
click at [1112, 53] on button "Library" at bounding box center [1112, 62] width 109 height 20
drag, startPoint x: 1079, startPoint y: 99, endPoint x: 1080, endPoint y: 90, distance: 9.1
click at [1080, 90] on button "Playlists" at bounding box center [1085, 96] width 164 height 20
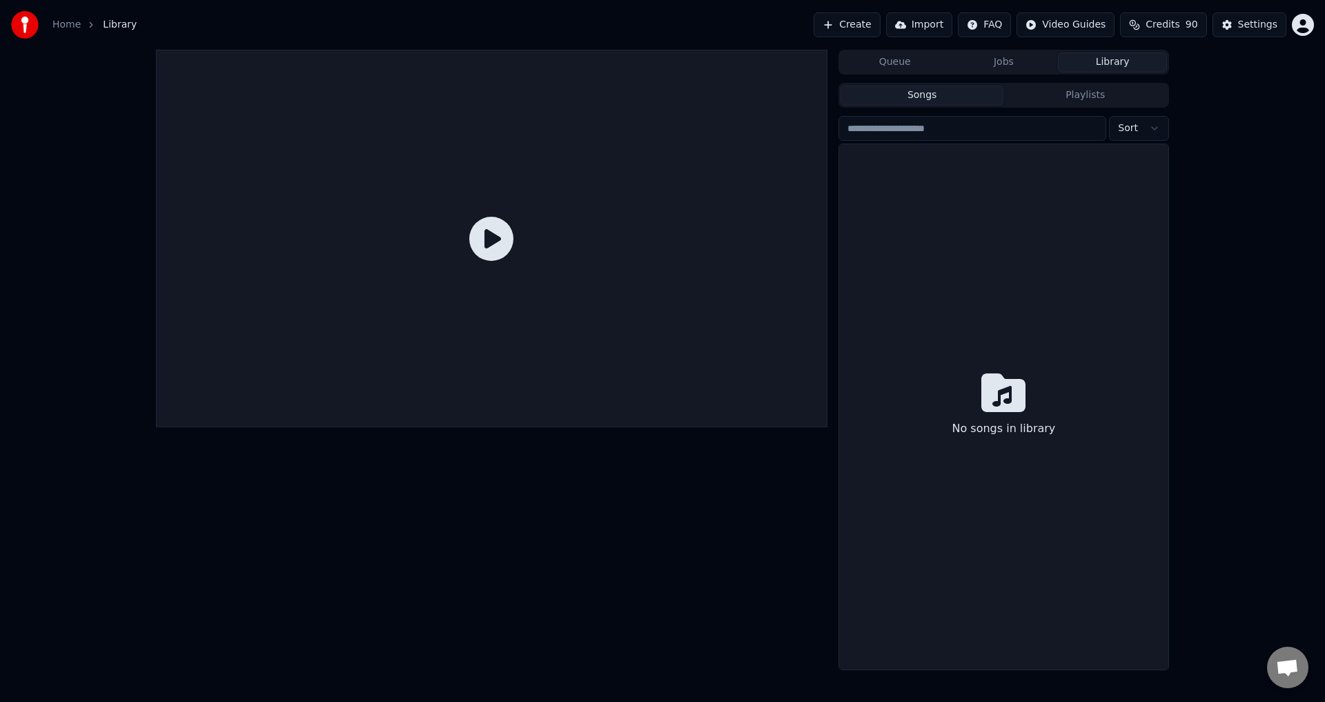
click at [938, 101] on button "Songs" at bounding box center [922, 96] width 164 height 20
click at [1109, 63] on button "Library" at bounding box center [1112, 62] width 109 height 20
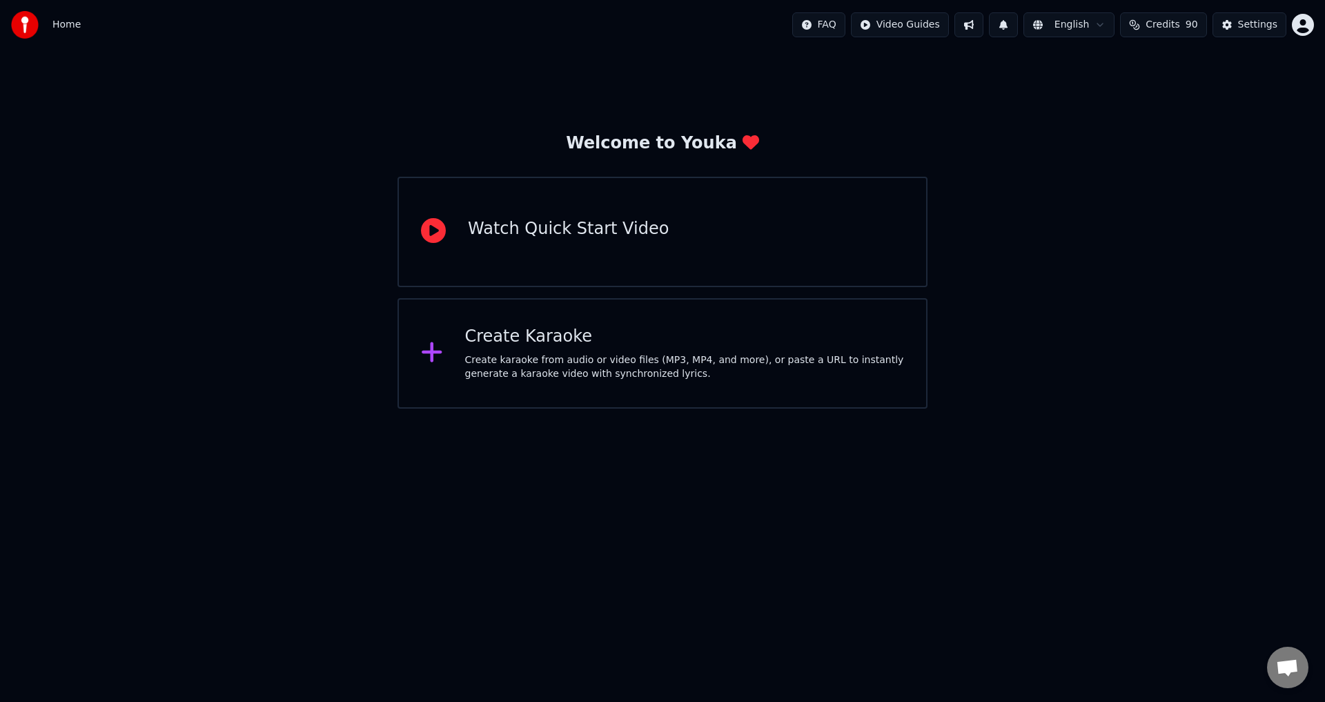
click at [589, 331] on div "Create Karaoke" at bounding box center [685, 337] width 440 height 22
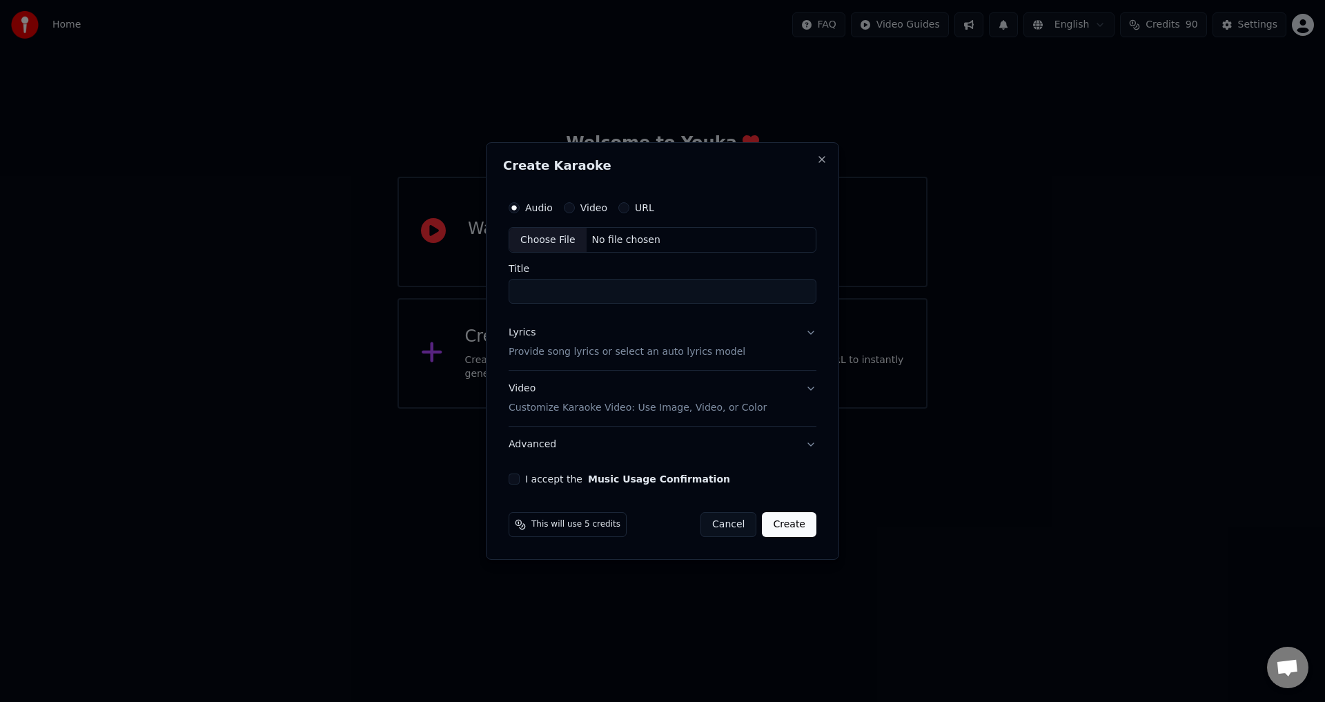
click at [559, 244] on div "Choose File" at bounding box center [547, 240] width 77 height 25
click at [518, 288] on input "**********" at bounding box center [662, 291] width 313 height 25
paste input "**********"
type input "**********"
click at [812, 335] on button "Lyrics Provide song lyrics or select an auto lyrics model" at bounding box center [662, 342] width 313 height 55
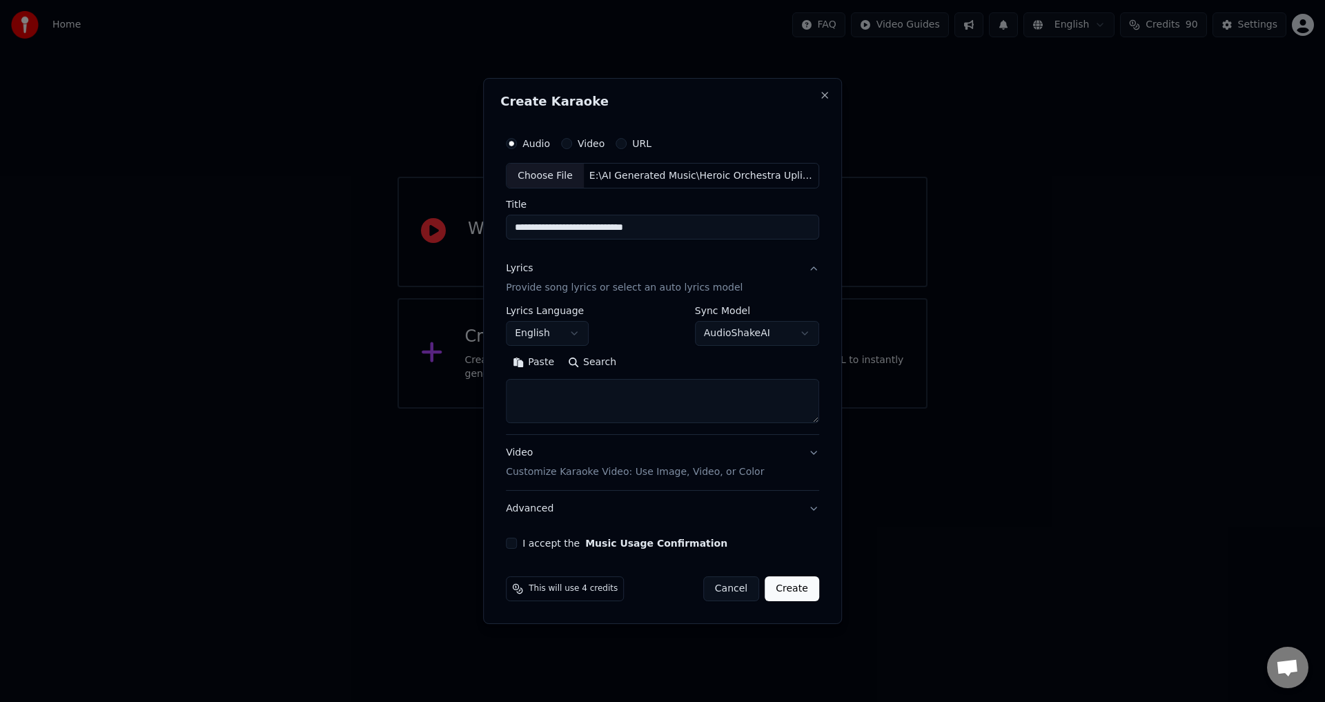
click at [799, 333] on body "**********" at bounding box center [662, 204] width 1325 height 409
select select "****"
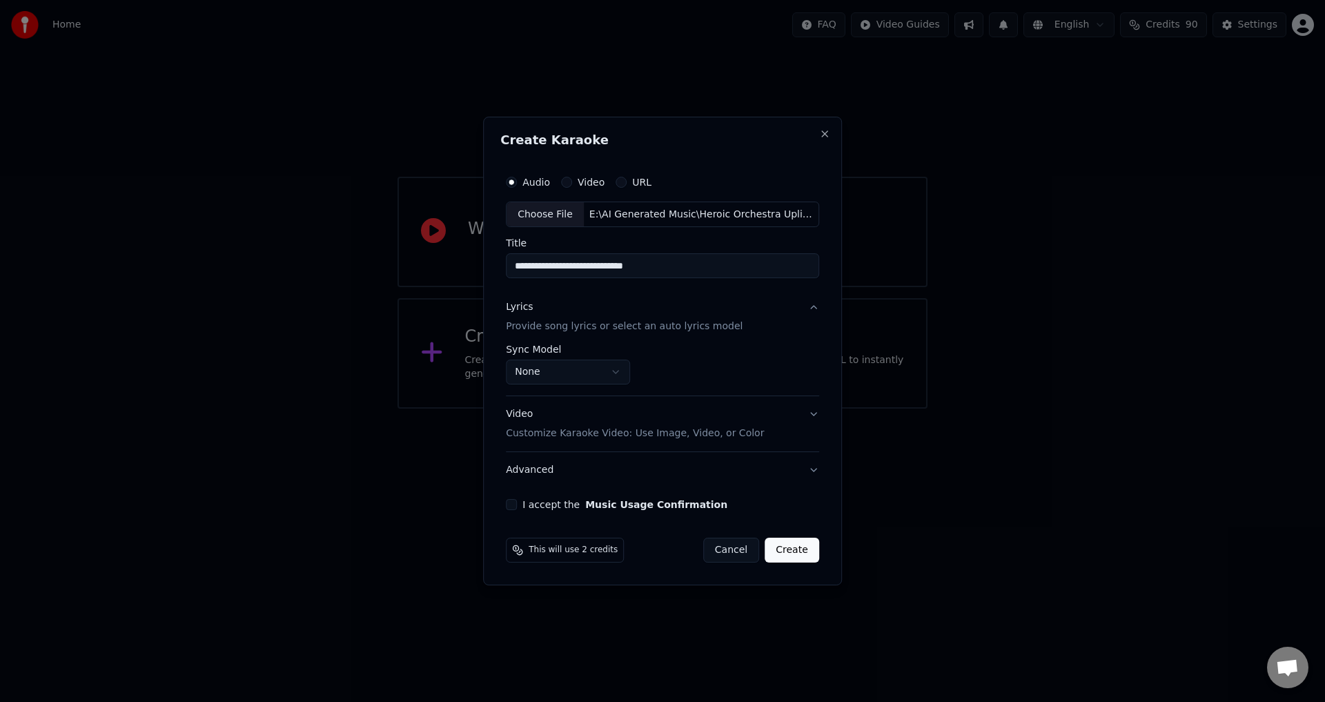
click at [809, 309] on button "Lyrics Provide song lyrics or select an auto lyrics model" at bounding box center [662, 317] width 313 height 55
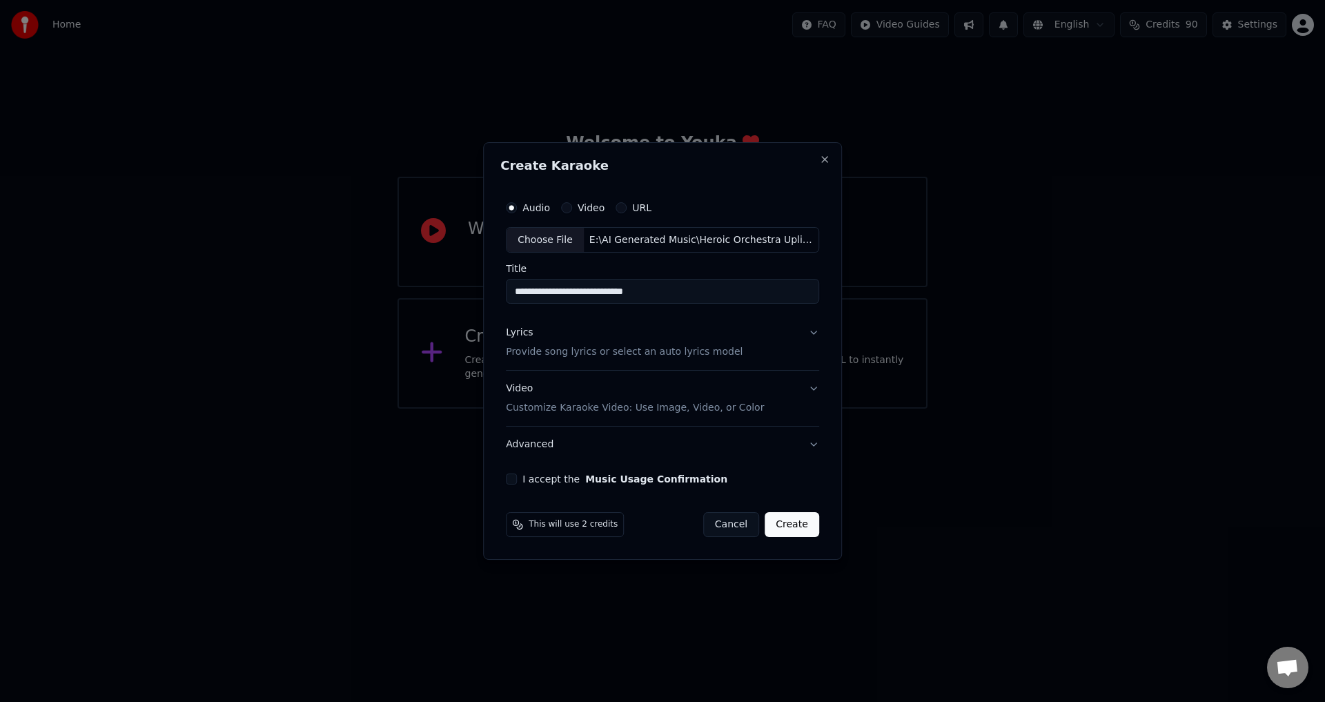
click at [806, 389] on button "Video Customize Karaoke Video: Use Image, Video, or Color" at bounding box center [662, 398] width 313 height 55
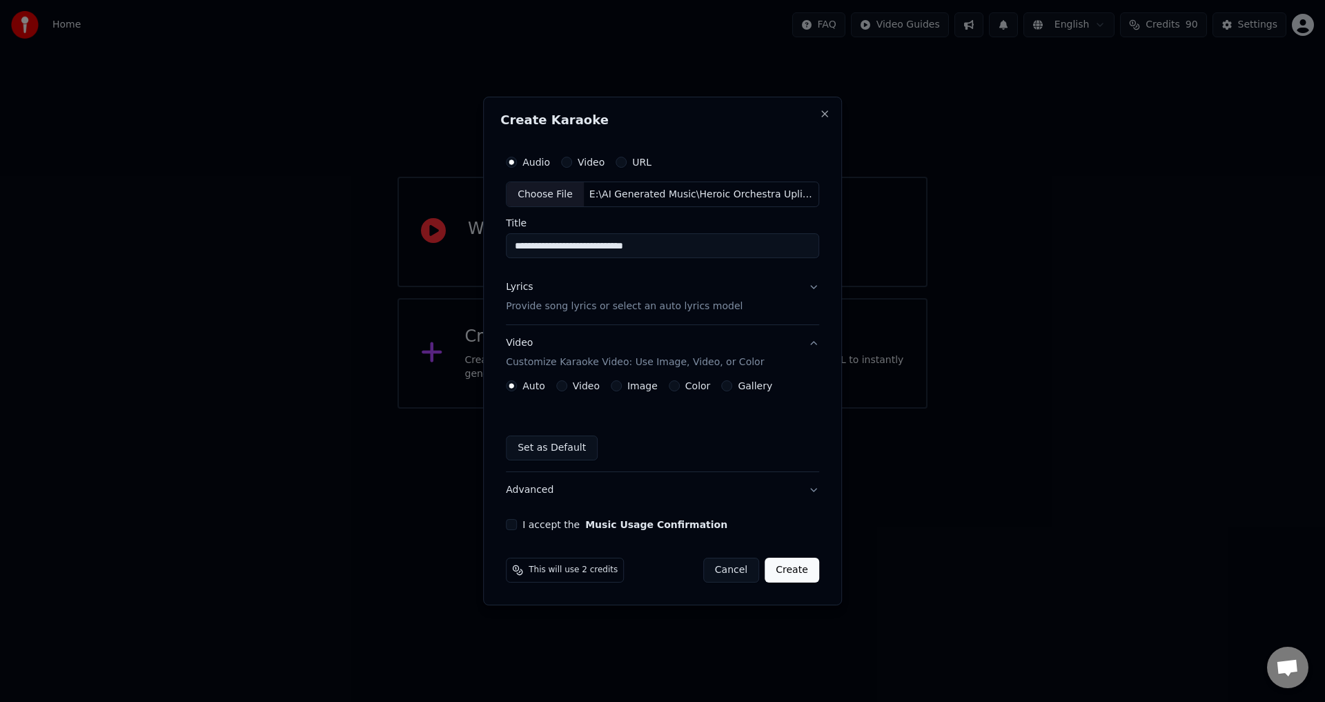
click at [566, 382] on button "Video" at bounding box center [561, 385] width 11 height 11
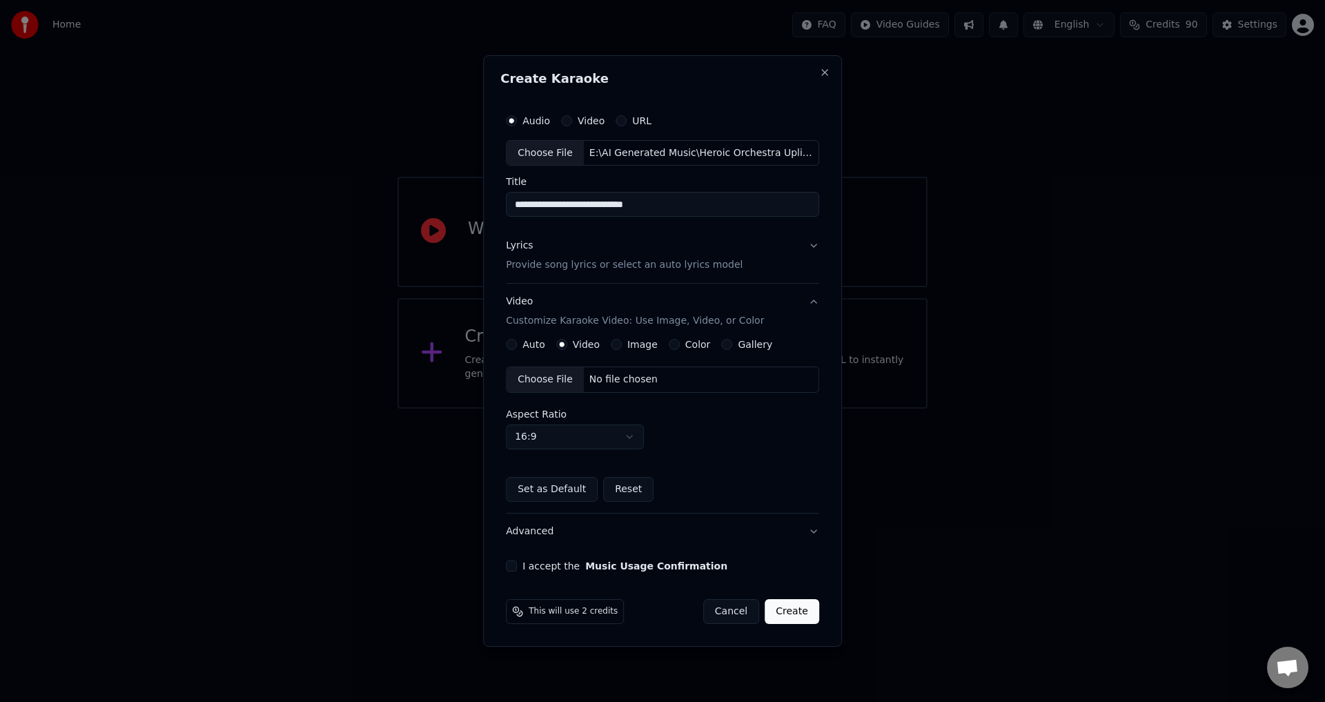
click at [547, 373] on div "Choose File" at bounding box center [544, 379] width 77 height 25
click at [515, 569] on button "I accept the Music Usage Confirmation" at bounding box center [511, 565] width 11 height 11
click at [807, 531] on button "Advanced" at bounding box center [662, 531] width 313 height 36
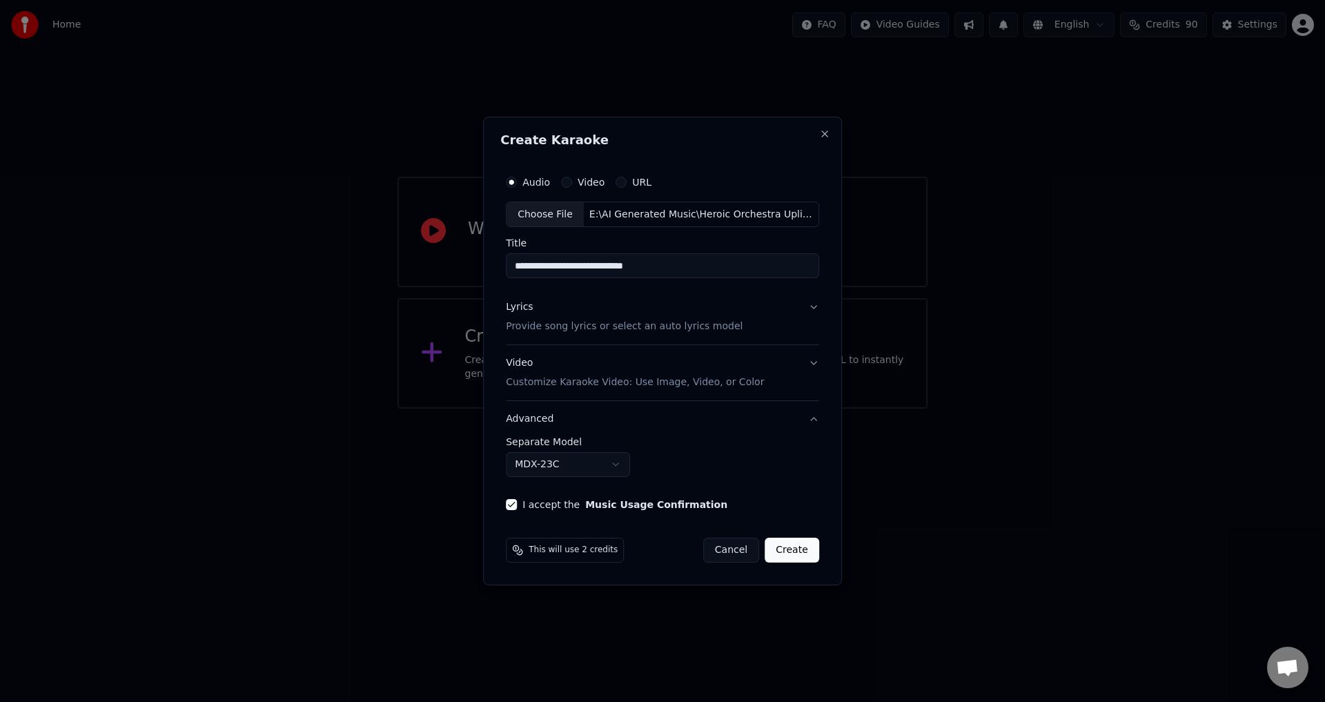
click at [810, 419] on button "Advanced" at bounding box center [662, 419] width 313 height 36
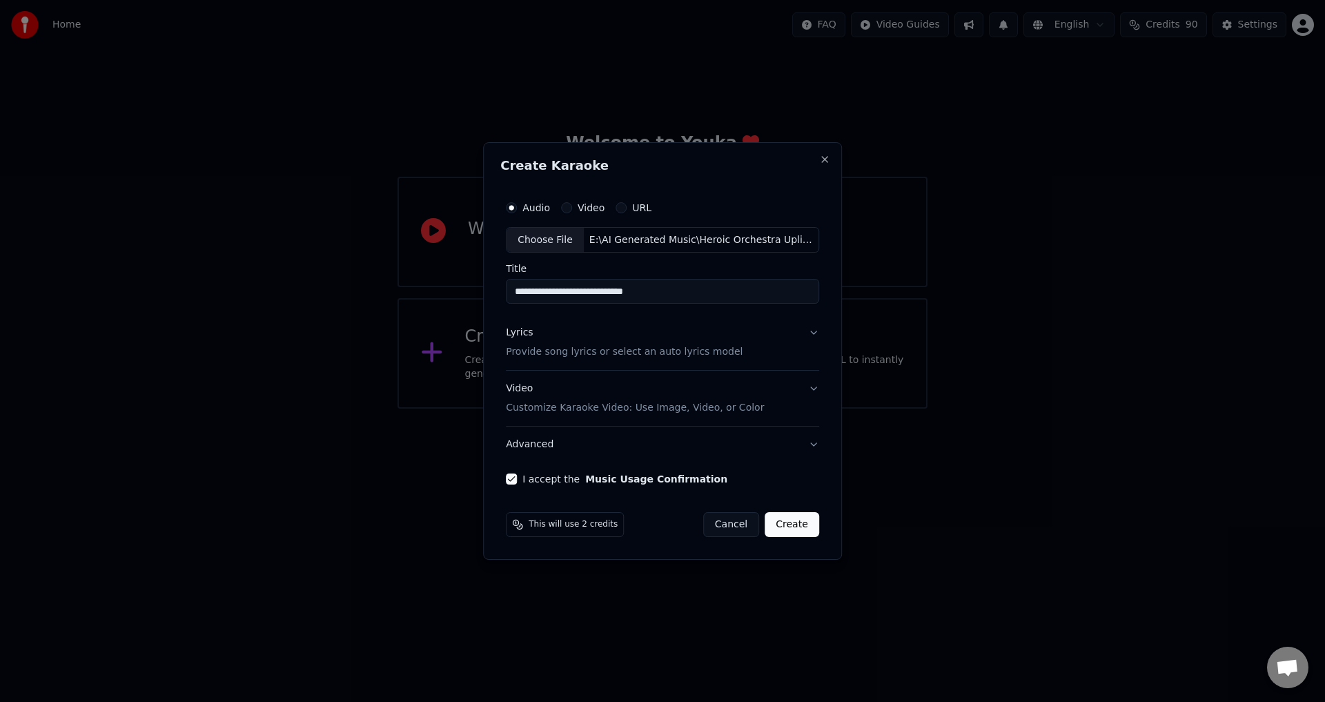
click at [789, 525] on button "Create" at bounding box center [792, 524] width 55 height 25
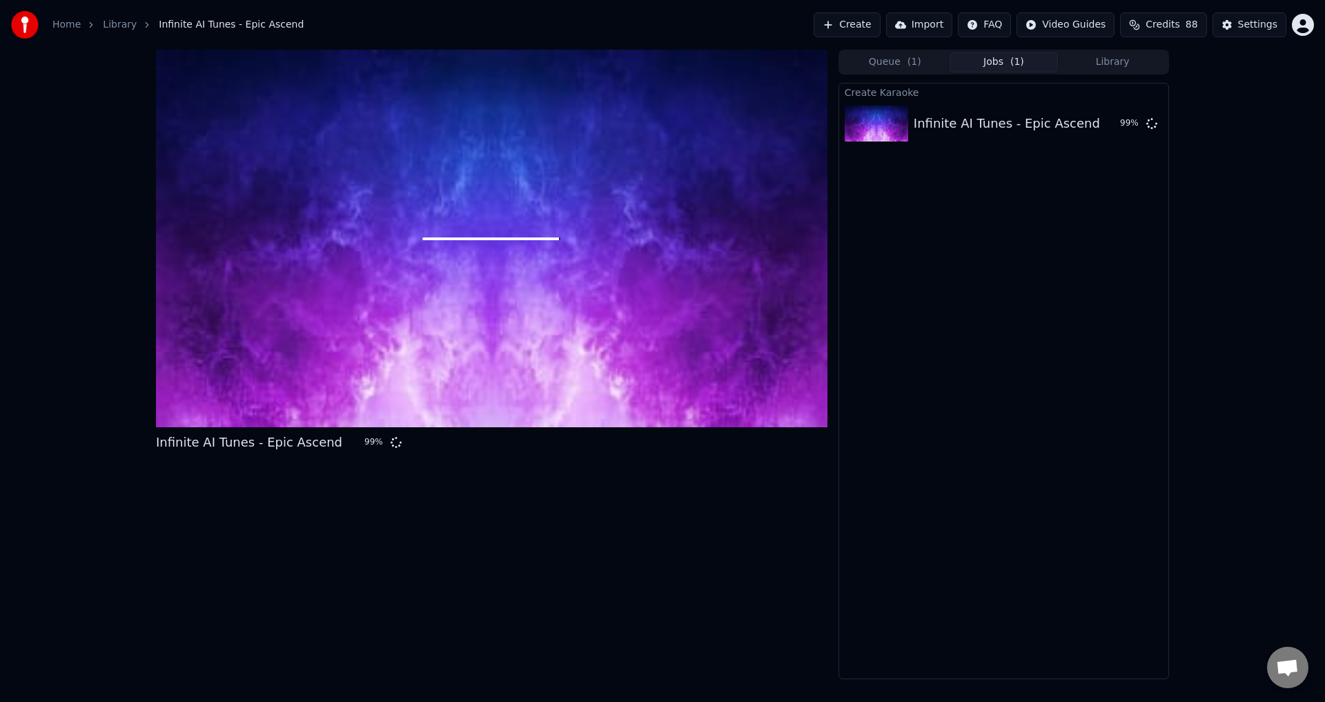
click at [881, 60] on button "Queue ( 1 )" at bounding box center [894, 62] width 109 height 20
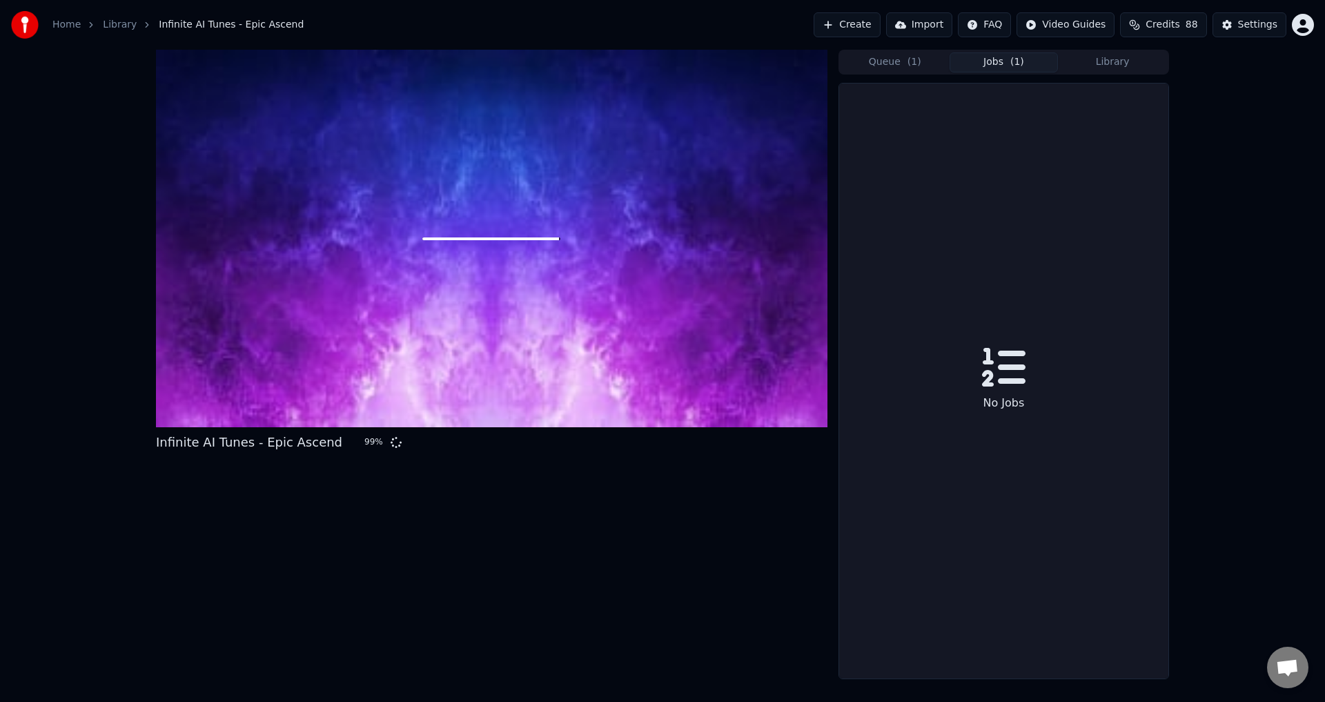
click at [1004, 63] on button "Jobs ( 1 )" at bounding box center [1004, 62] width 109 height 20
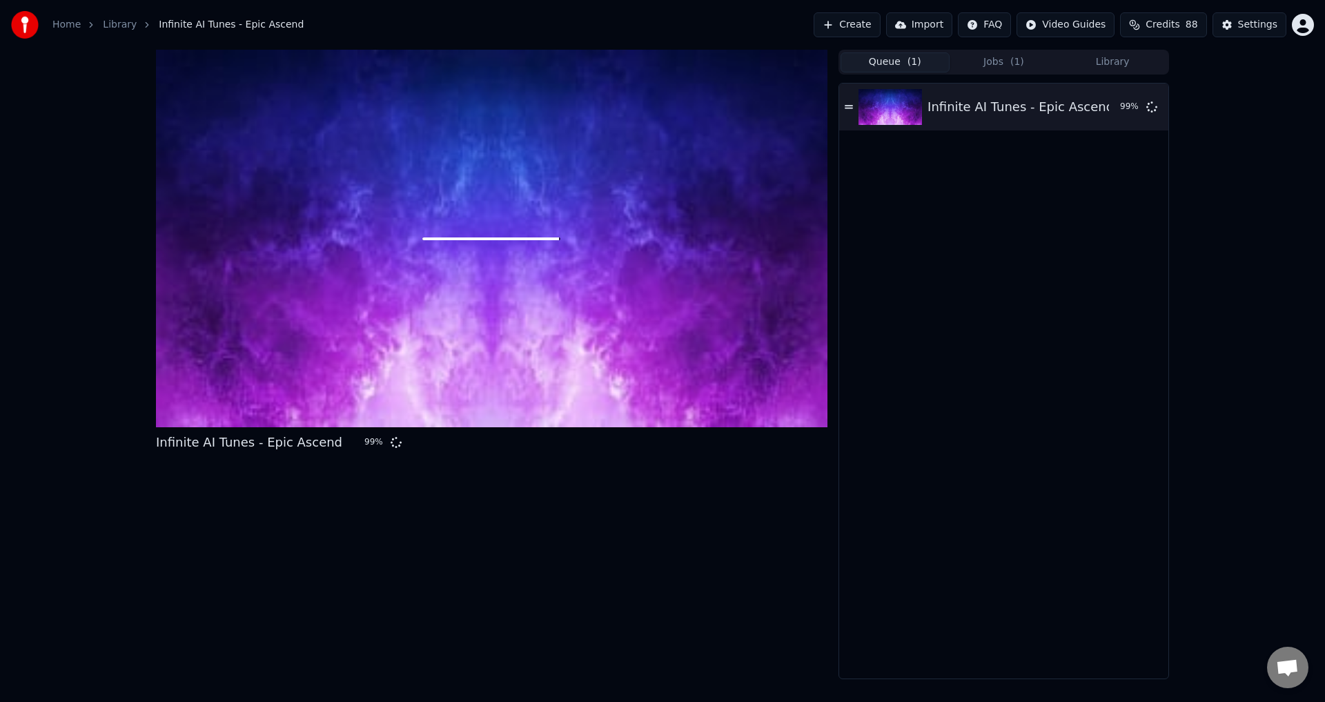
click at [892, 68] on button "Queue ( 1 )" at bounding box center [894, 62] width 109 height 20
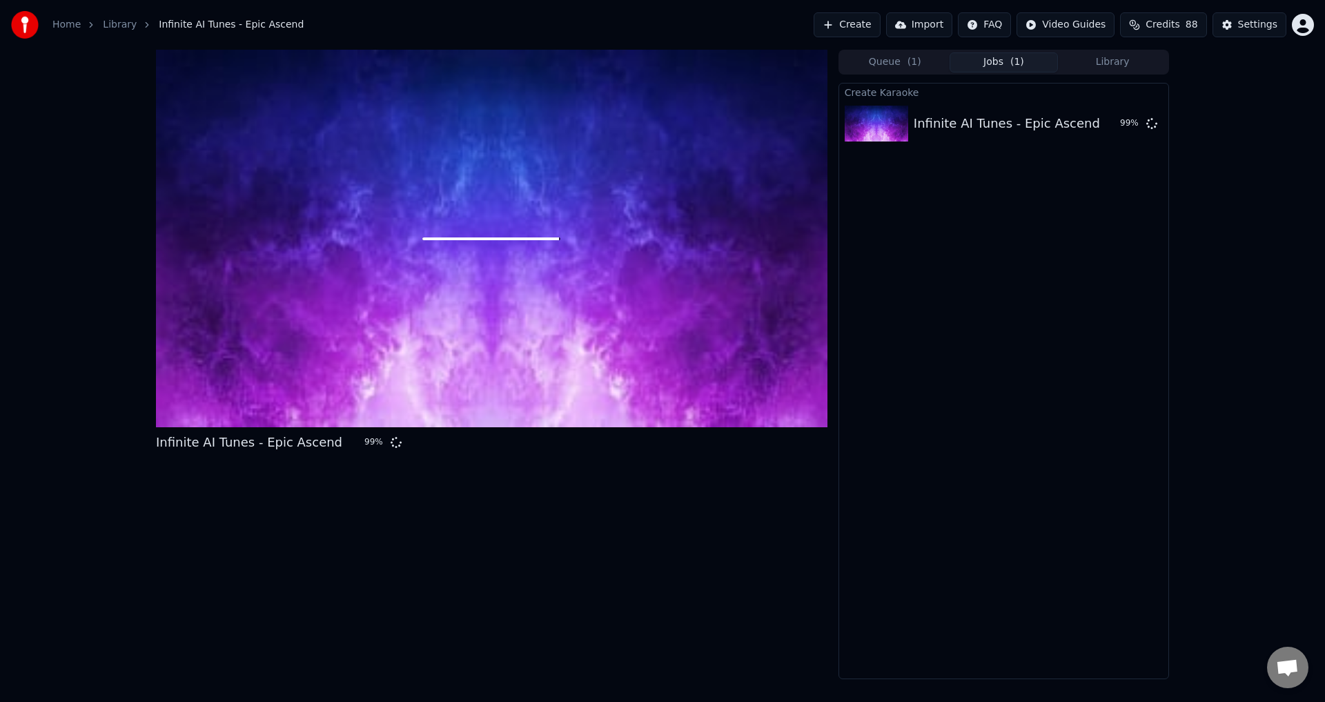
click at [1005, 63] on button "Jobs ( 1 )" at bounding box center [1004, 62] width 109 height 20
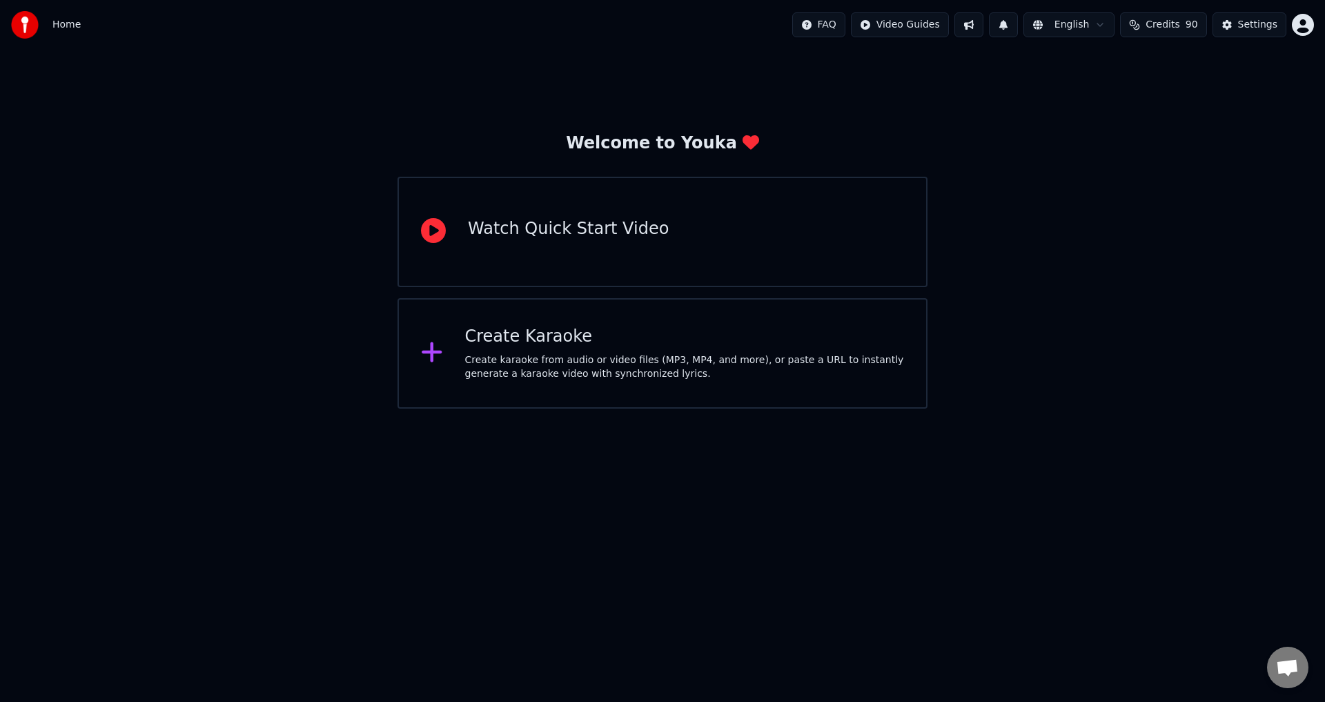
click at [542, 336] on div "Create Karaoke" at bounding box center [685, 337] width 440 height 22
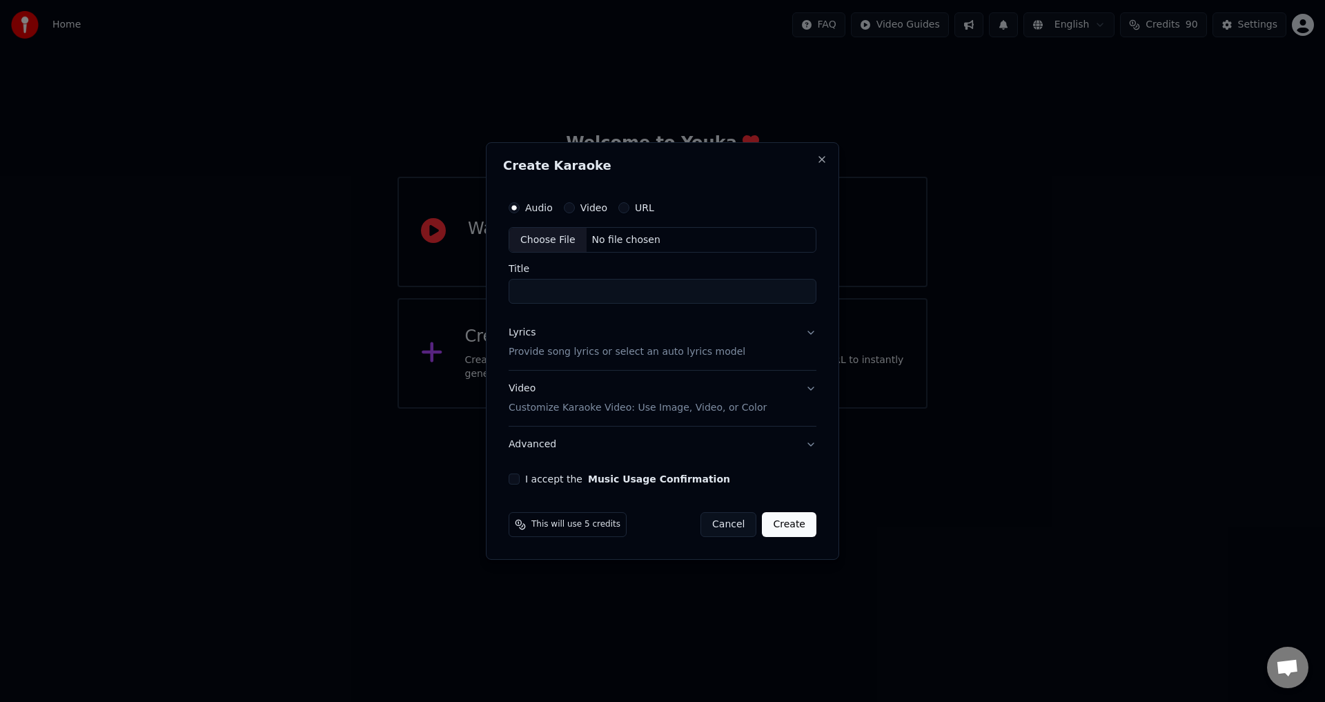
click at [540, 240] on div "Choose File" at bounding box center [547, 240] width 77 height 25
click at [518, 293] on input "**********" at bounding box center [662, 291] width 313 height 25
paste input "**********"
type input "**********"
click at [812, 331] on button "Lyrics Provide song lyrics or select an auto lyrics model" at bounding box center [662, 342] width 313 height 55
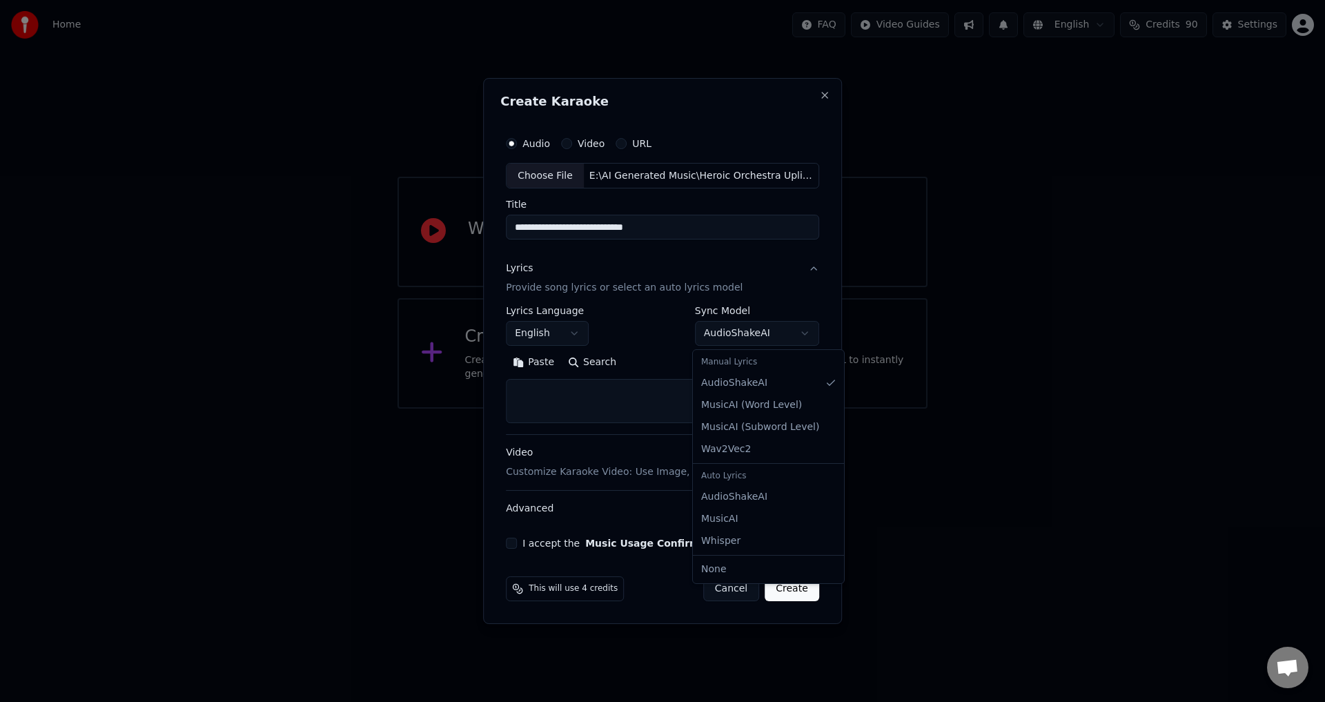
click at [803, 334] on body "**********" at bounding box center [662, 204] width 1325 height 409
select select "****"
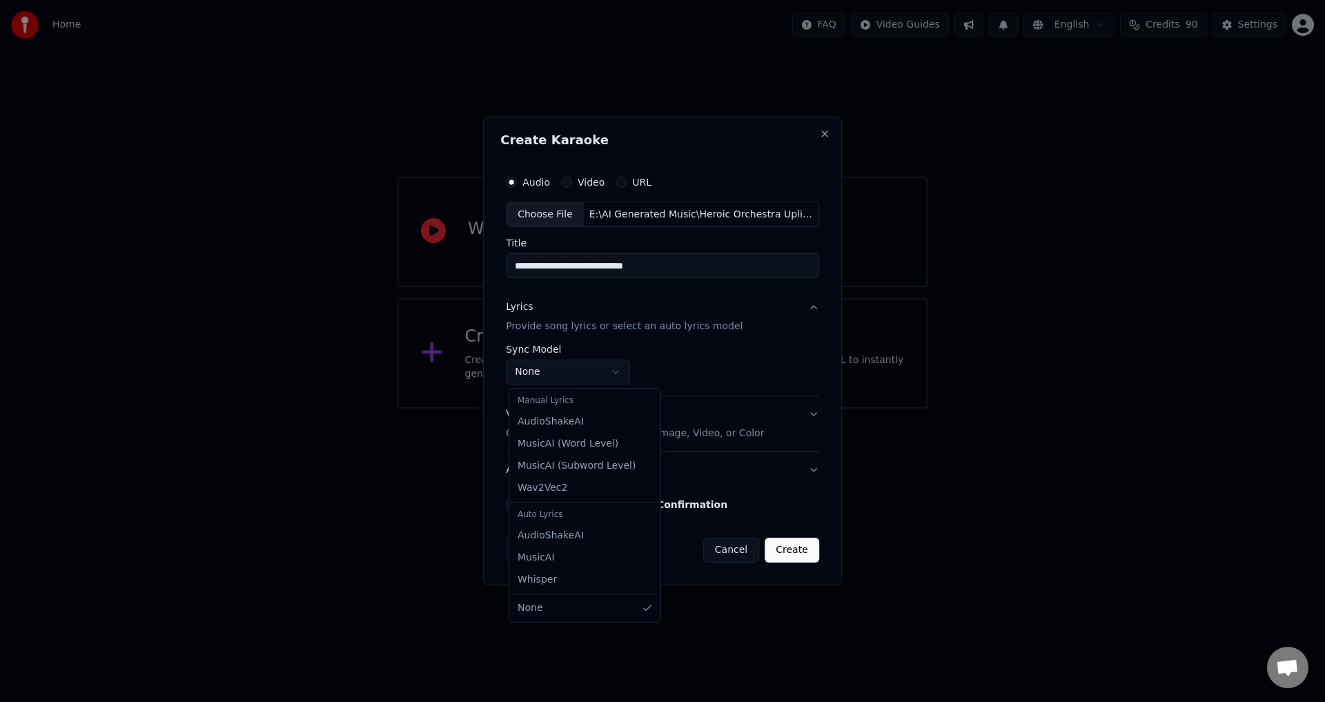
click at [620, 375] on body "**********" at bounding box center [662, 204] width 1325 height 409
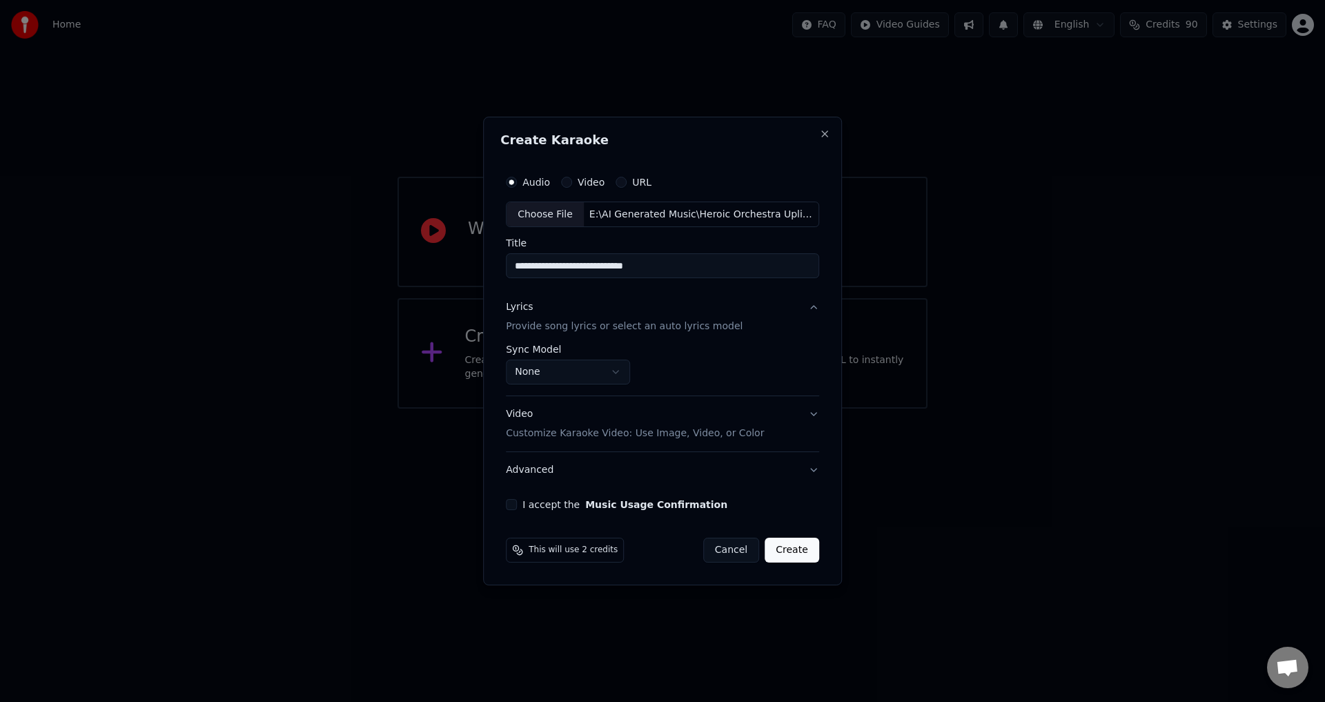
click at [620, 375] on body "**********" at bounding box center [662, 204] width 1325 height 409
click at [806, 417] on button "Video Customize Karaoke Video: Use Image, Video, or Color" at bounding box center [662, 424] width 313 height 55
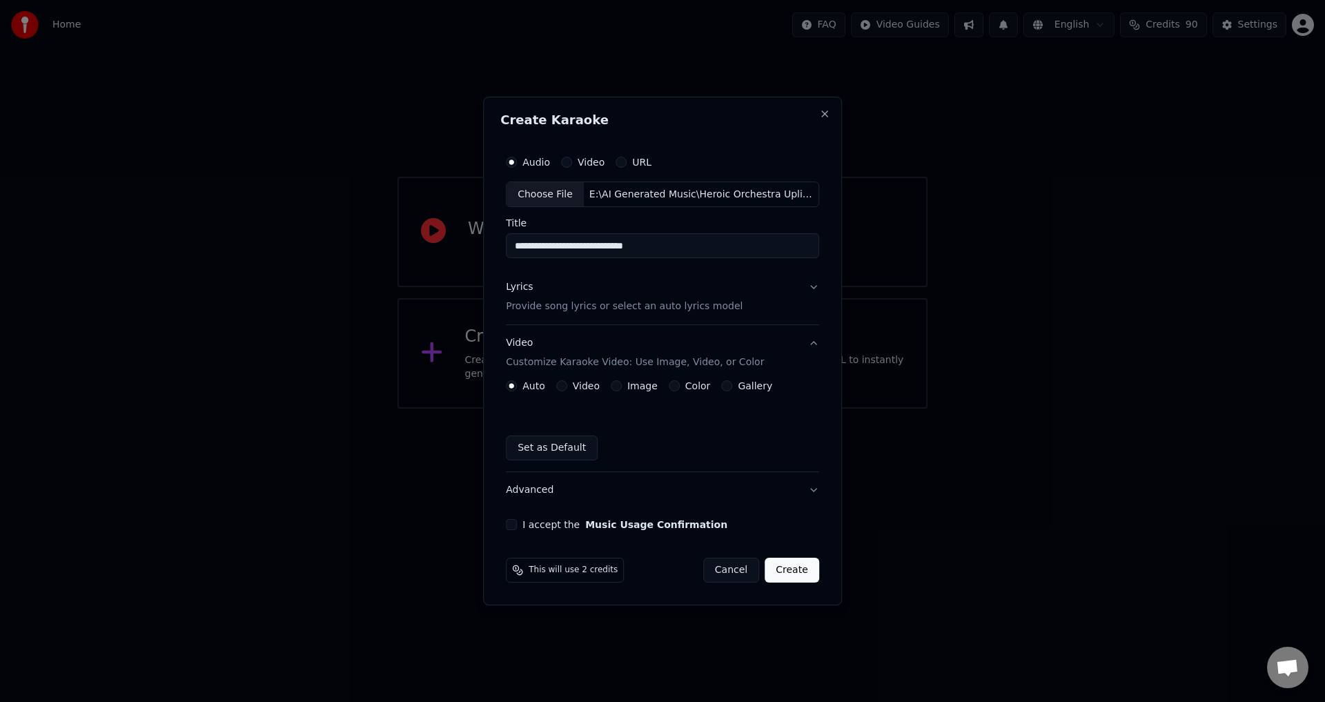
click at [563, 386] on button "Video" at bounding box center [561, 385] width 11 height 11
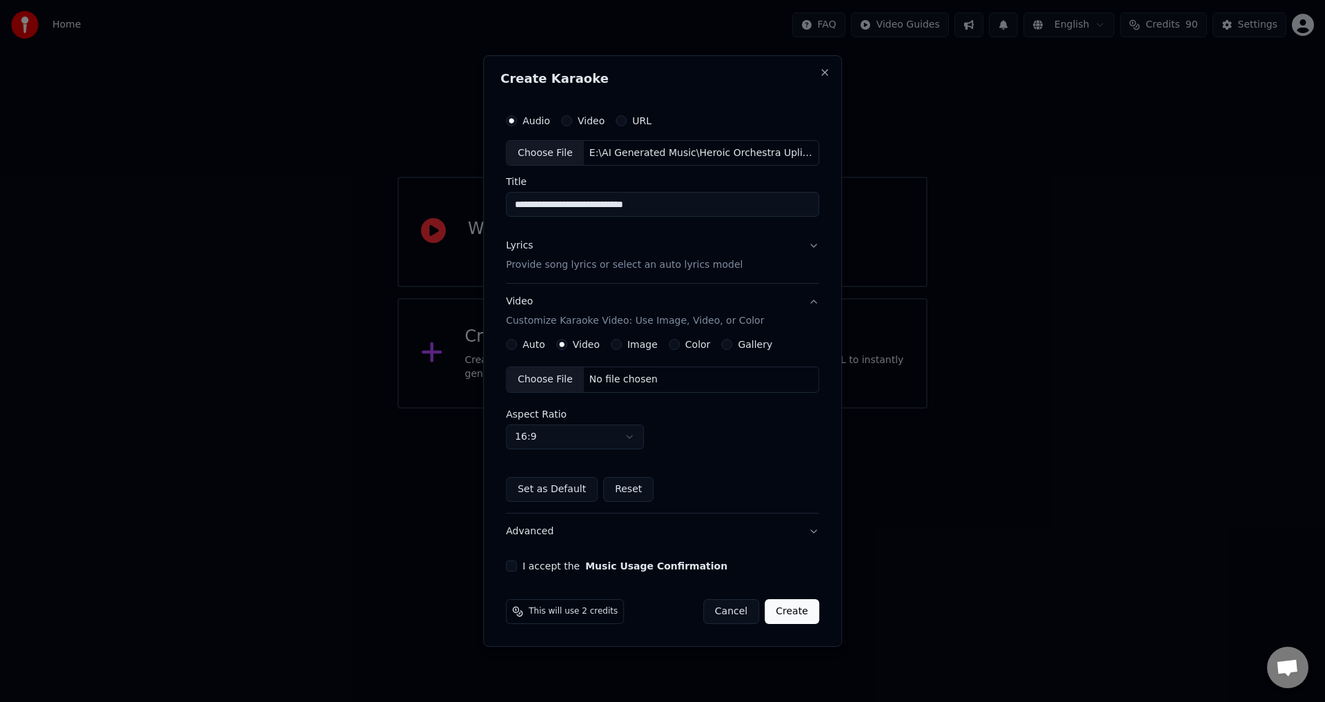
click at [556, 381] on div "Choose File" at bounding box center [544, 379] width 77 height 25
click at [514, 568] on button "I accept the Music Usage Confirmation" at bounding box center [511, 565] width 11 height 11
click at [795, 613] on button "Create" at bounding box center [792, 611] width 55 height 25
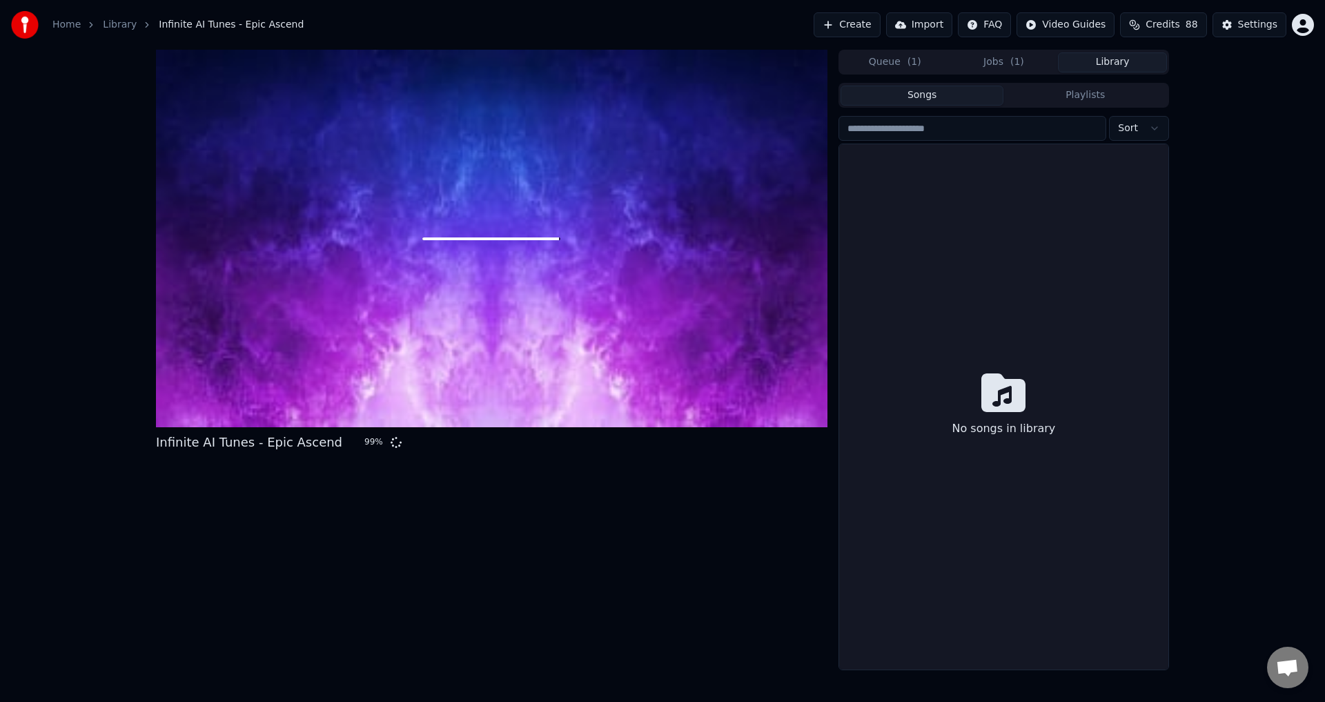
click at [1125, 61] on button "Library" at bounding box center [1112, 62] width 109 height 20
click at [1003, 62] on button "Jobs ( 1 )" at bounding box center [1004, 62] width 109 height 20
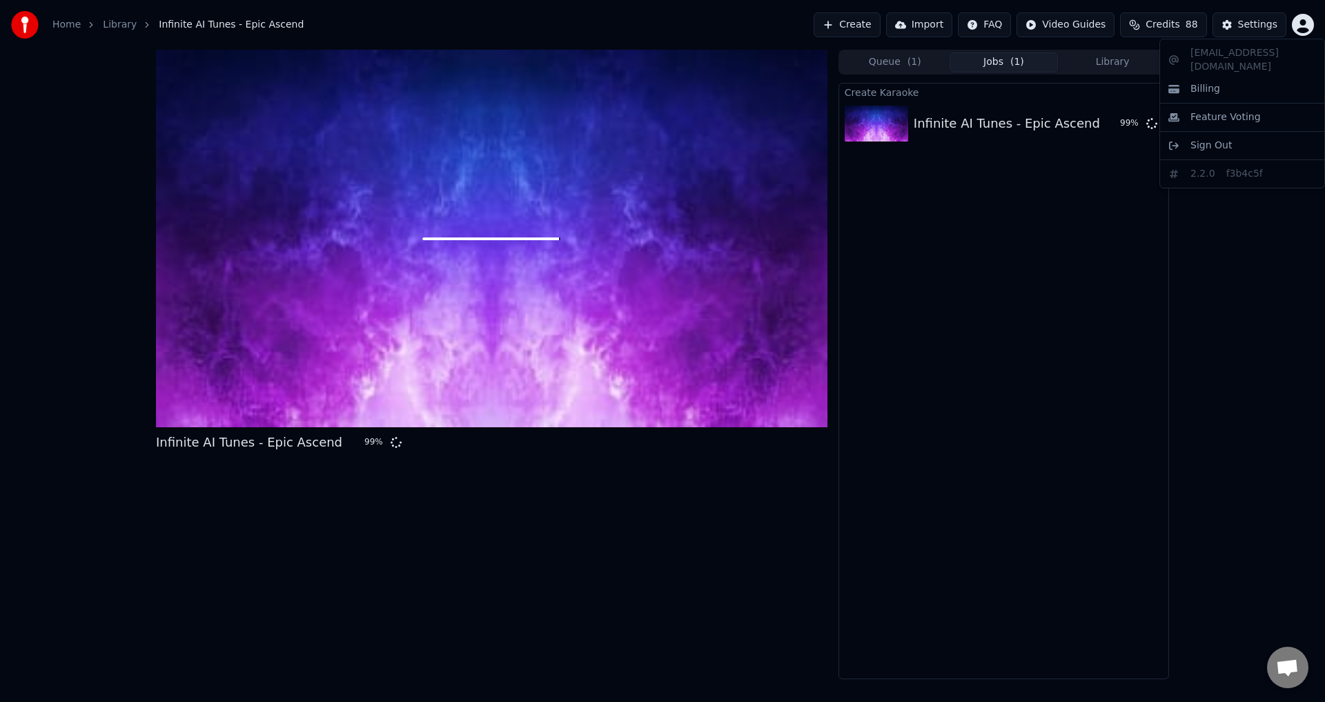
click at [1308, 30] on html "Home Library Infinite AI Tunes - Epic Ascend Create Import FAQ Video Guides Cre…" at bounding box center [662, 351] width 1325 height 702
click at [1067, 197] on html "Home Library Infinite AI Tunes - Epic Ascend Create Import FAQ Video Guides Cre…" at bounding box center [662, 351] width 1325 height 702
click at [1150, 122] on icon at bounding box center [1151, 122] width 11 height 11
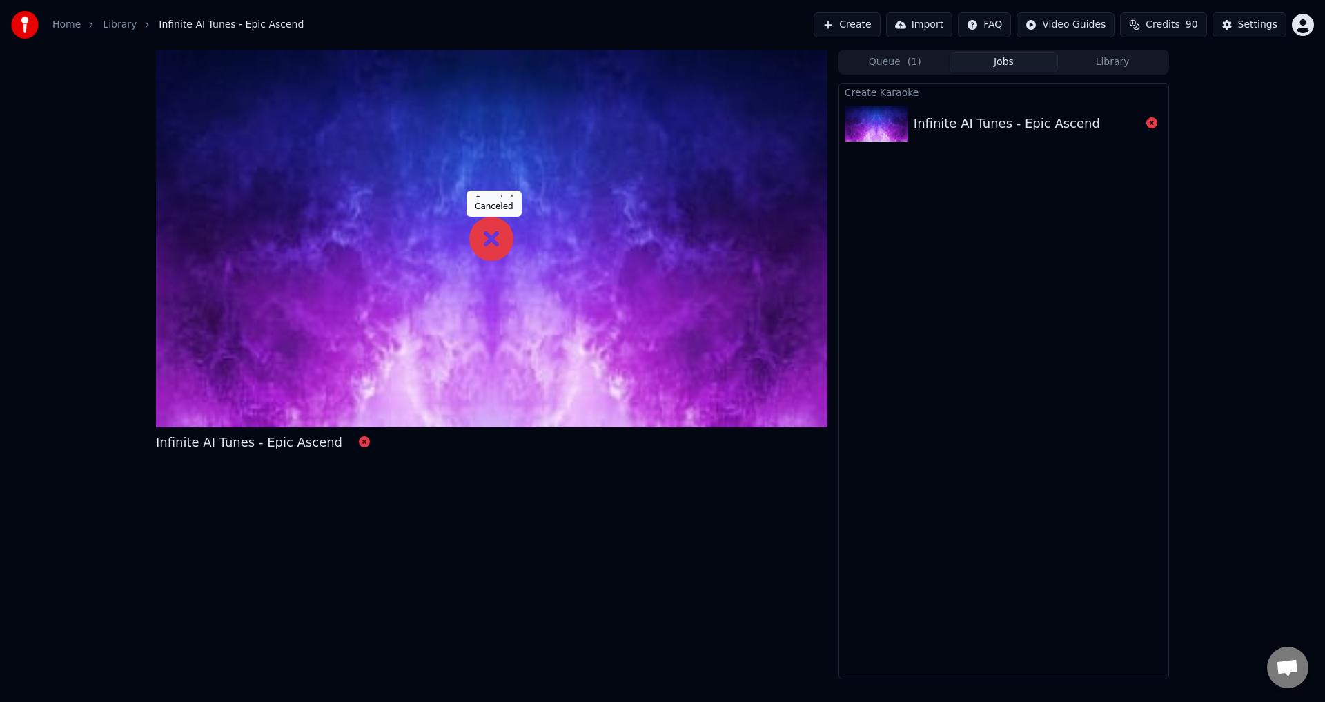
click at [490, 239] on icon at bounding box center [491, 239] width 44 height 44
click at [1063, 286] on div "Create Karaoke Infinite AI Tunes - Epic Ascend" at bounding box center [1003, 381] width 331 height 596
click at [1150, 125] on icon at bounding box center [1151, 122] width 11 height 11
click at [1266, 20] on div "Settings" at bounding box center [1257, 25] width 39 height 14
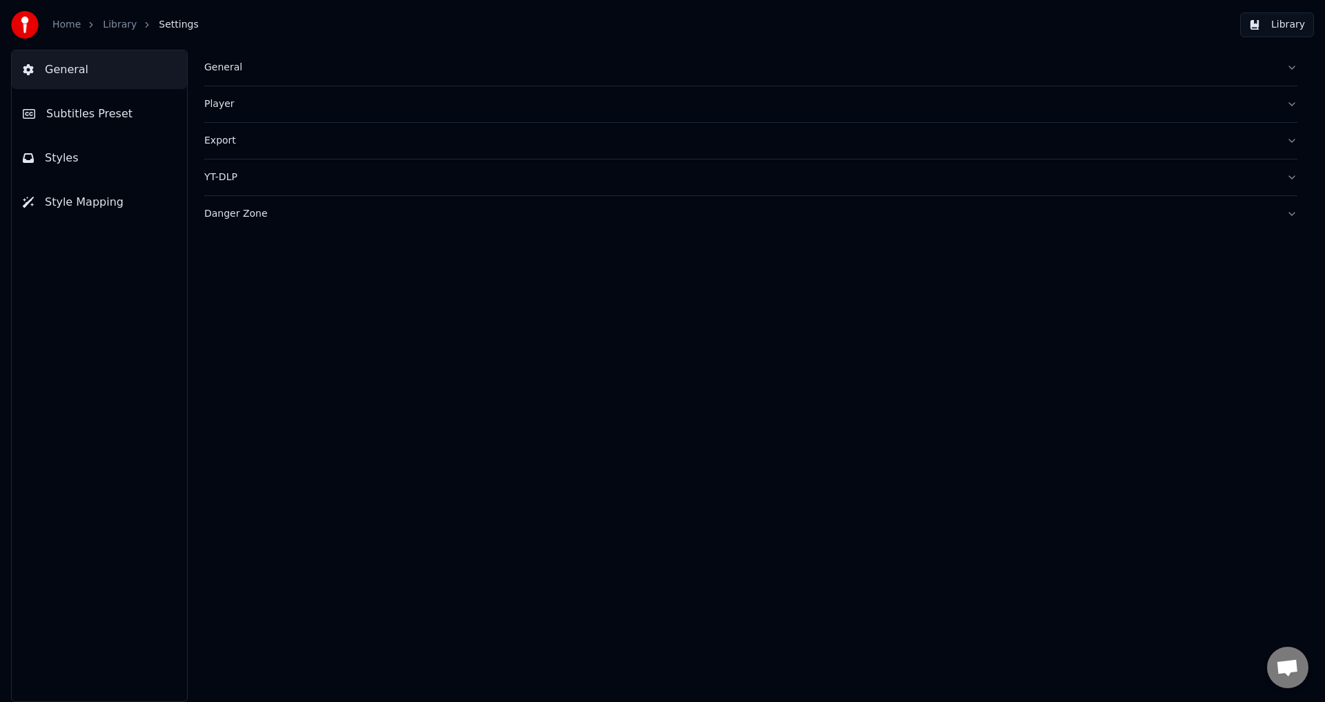
click at [281, 59] on button "General" at bounding box center [750, 68] width 1093 height 36
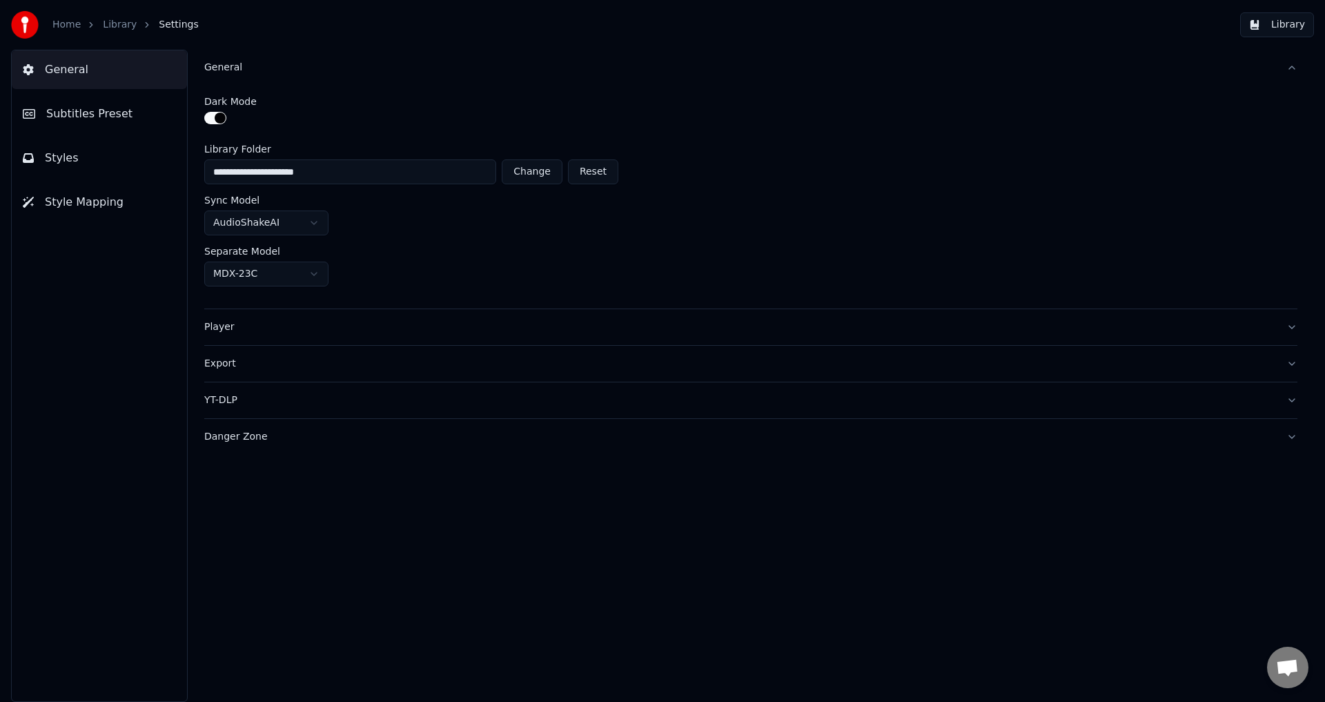
click at [537, 171] on button "Change" at bounding box center [532, 171] width 61 height 25
type input "**********"
click at [1294, 363] on button "Export" at bounding box center [750, 364] width 1093 height 36
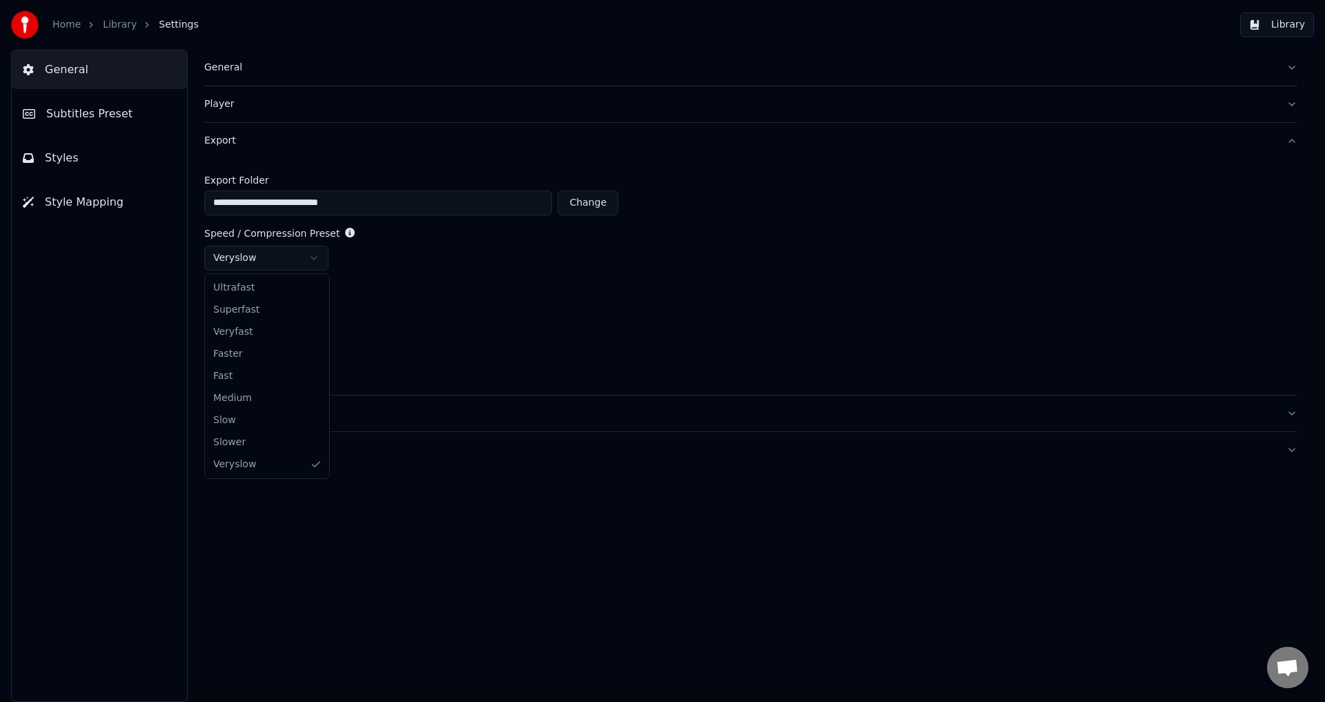
click at [313, 255] on html "**********" at bounding box center [662, 351] width 1325 height 702
click at [312, 255] on html "**********" at bounding box center [662, 351] width 1325 height 702
click at [598, 207] on button "Change" at bounding box center [588, 202] width 61 height 25
type input "**********"
click at [1291, 102] on button "Player" at bounding box center [750, 104] width 1093 height 36
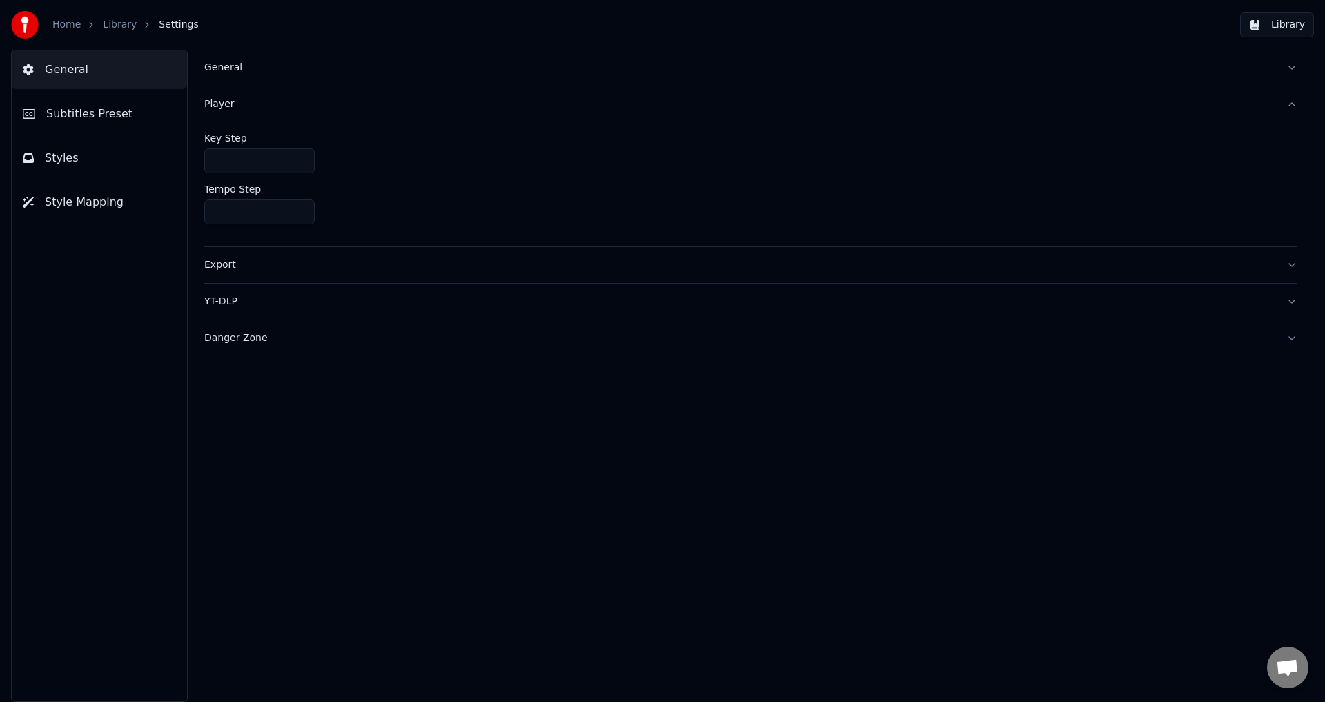
click at [1291, 103] on button "Player" at bounding box center [750, 104] width 1093 height 36
click at [74, 118] on span "Subtitles Preset" at bounding box center [89, 114] width 86 height 17
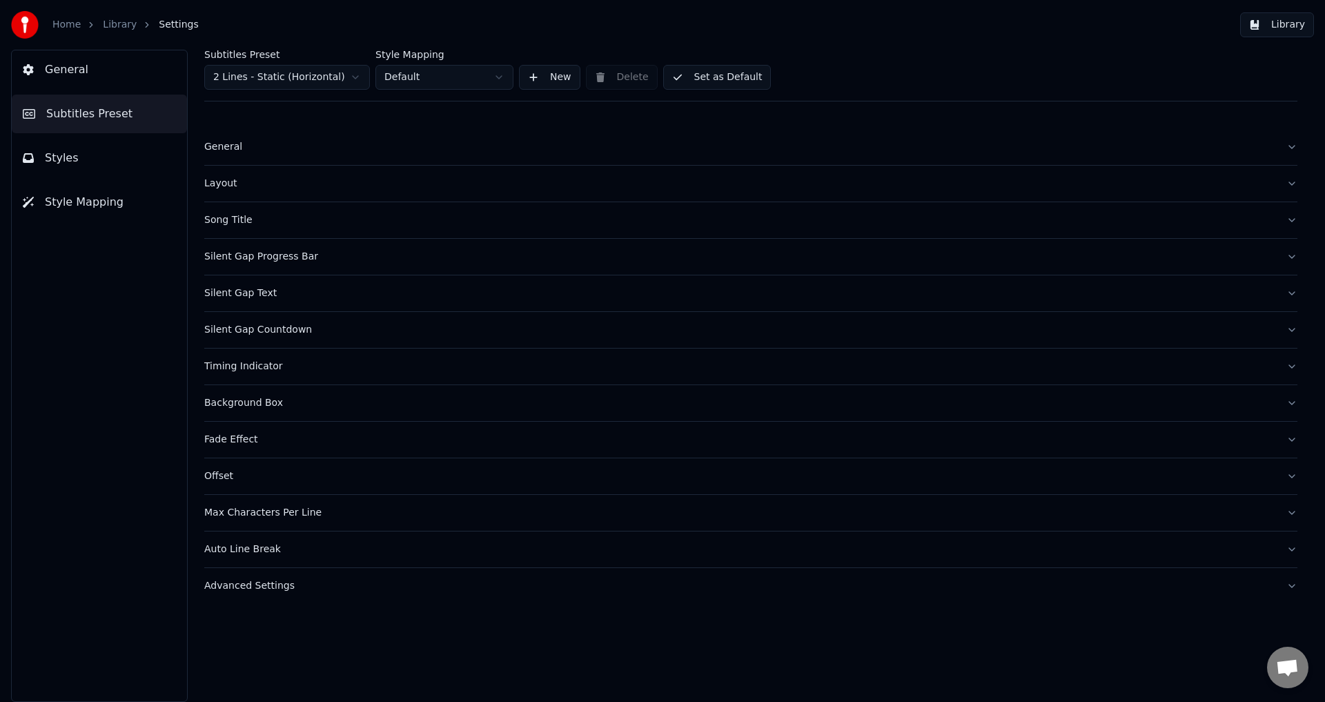
click at [271, 216] on div "Song Title" at bounding box center [739, 220] width 1071 height 14
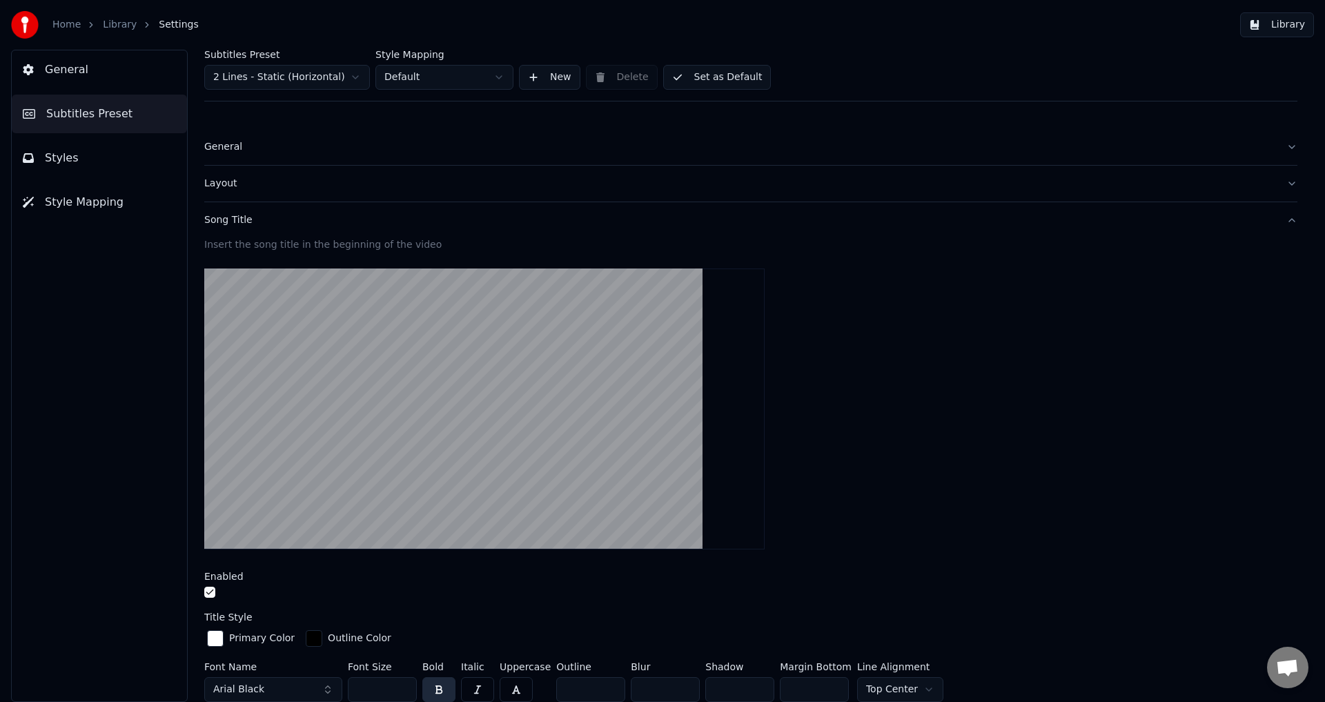
click at [108, 26] on link "Library" at bounding box center [120, 25] width 34 height 14
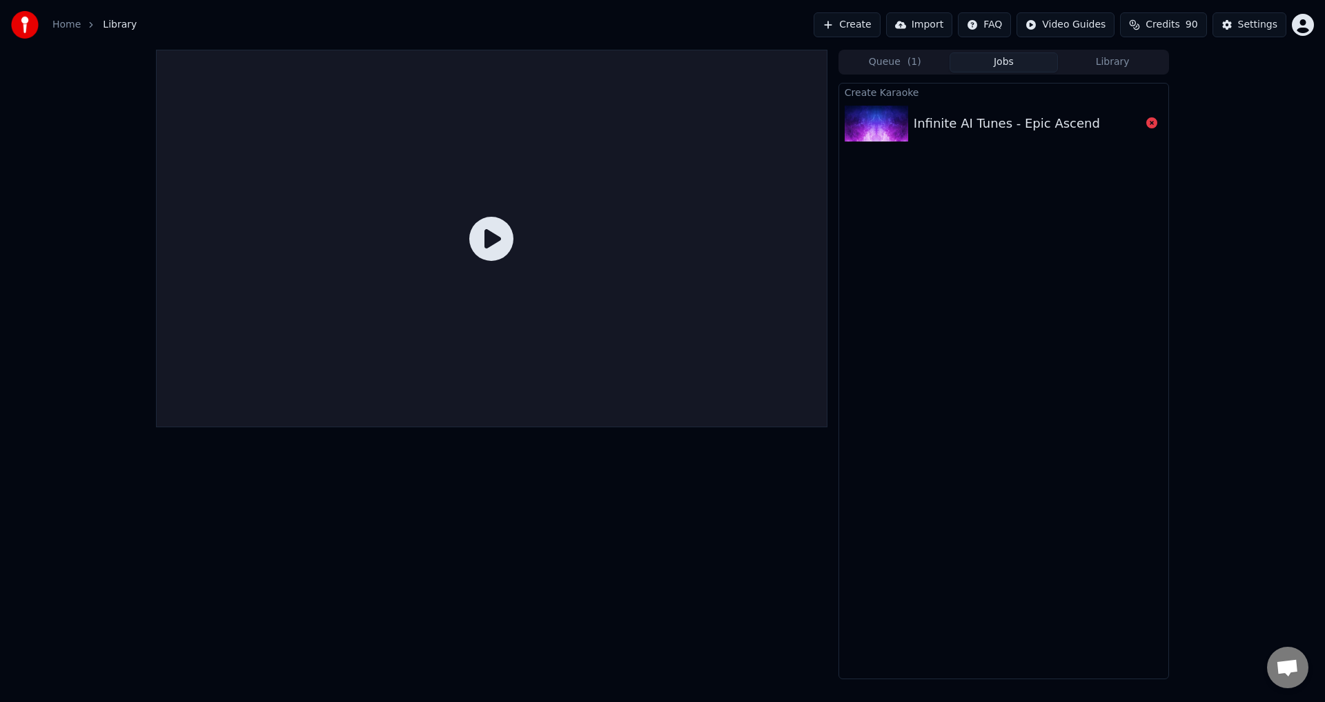
click at [883, 66] on button "Queue ( 1 )" at bounding box center [894, 62] width 109 height 20
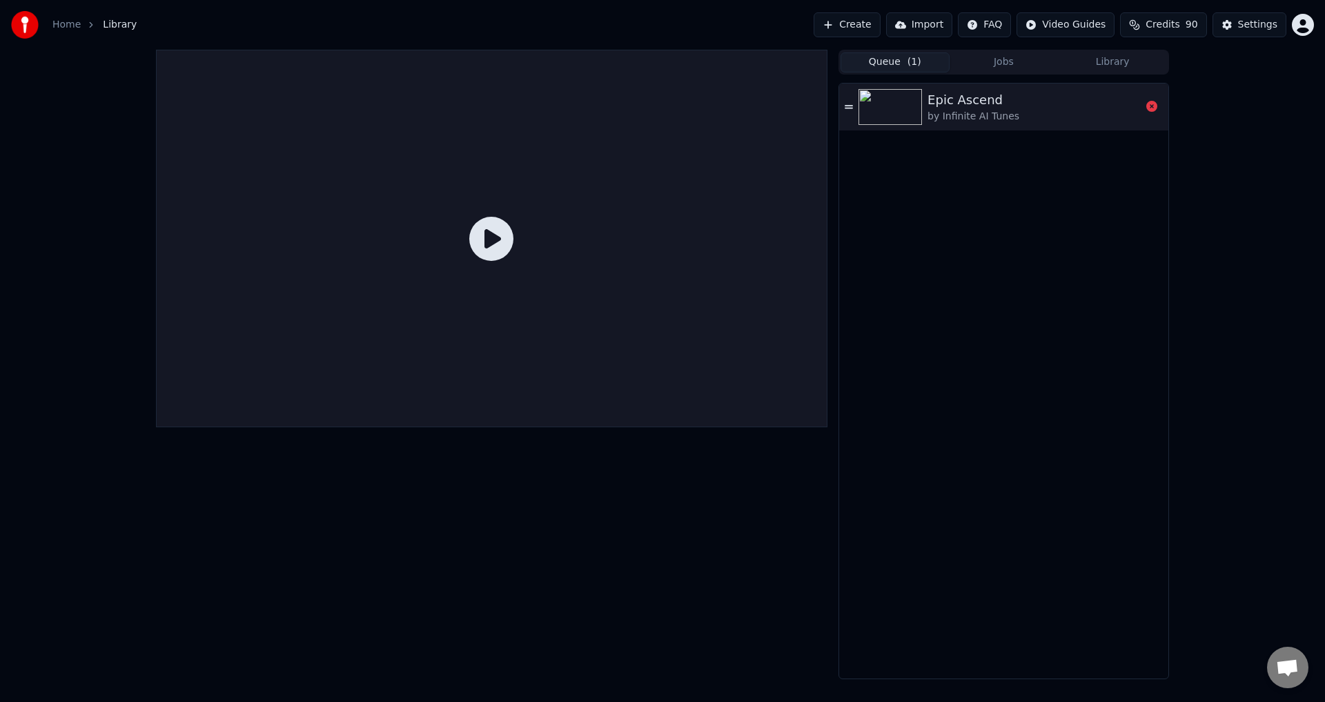
click at [989, 112] on div "by Infinite AI Tunes" at bounding box center [973, 117] width 92 height 14
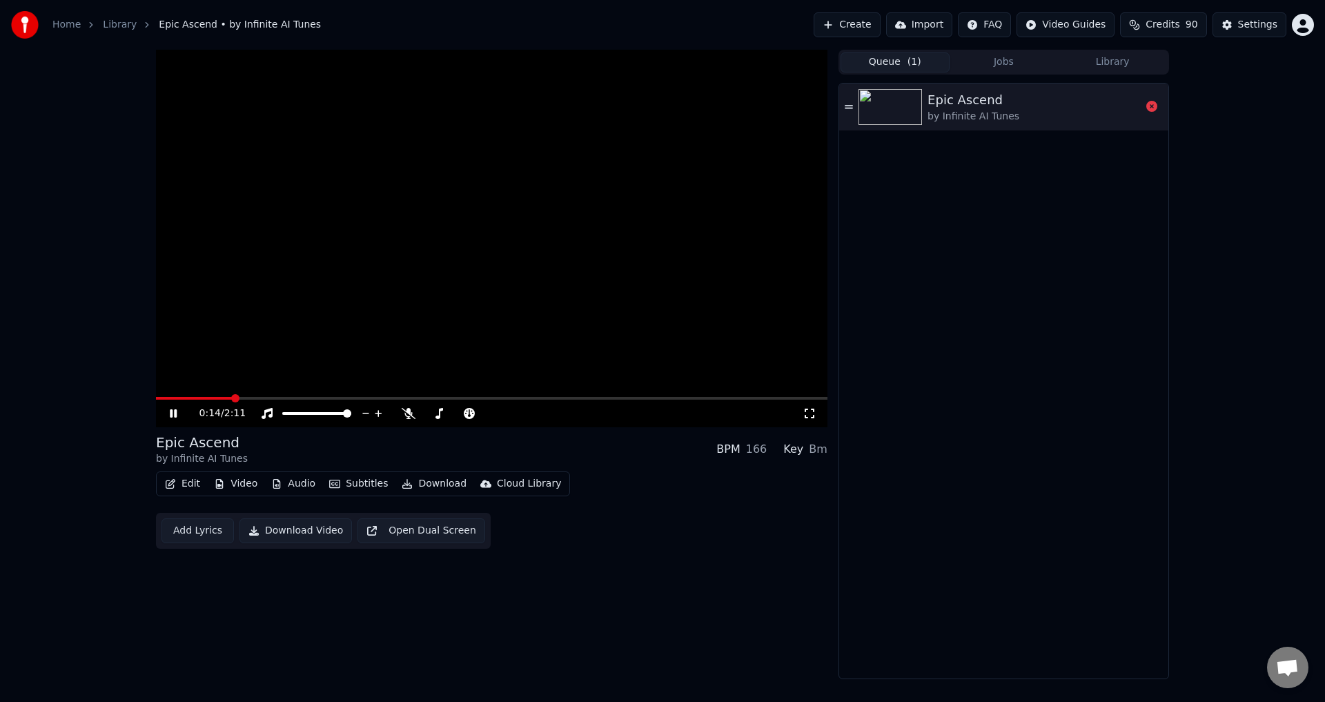
click at [170, 413] on icon at bounding box center [183, 413] width 32 height 11
click at [239, 482] on button "Video" at bounding box center [235, 483] width 55 height 19
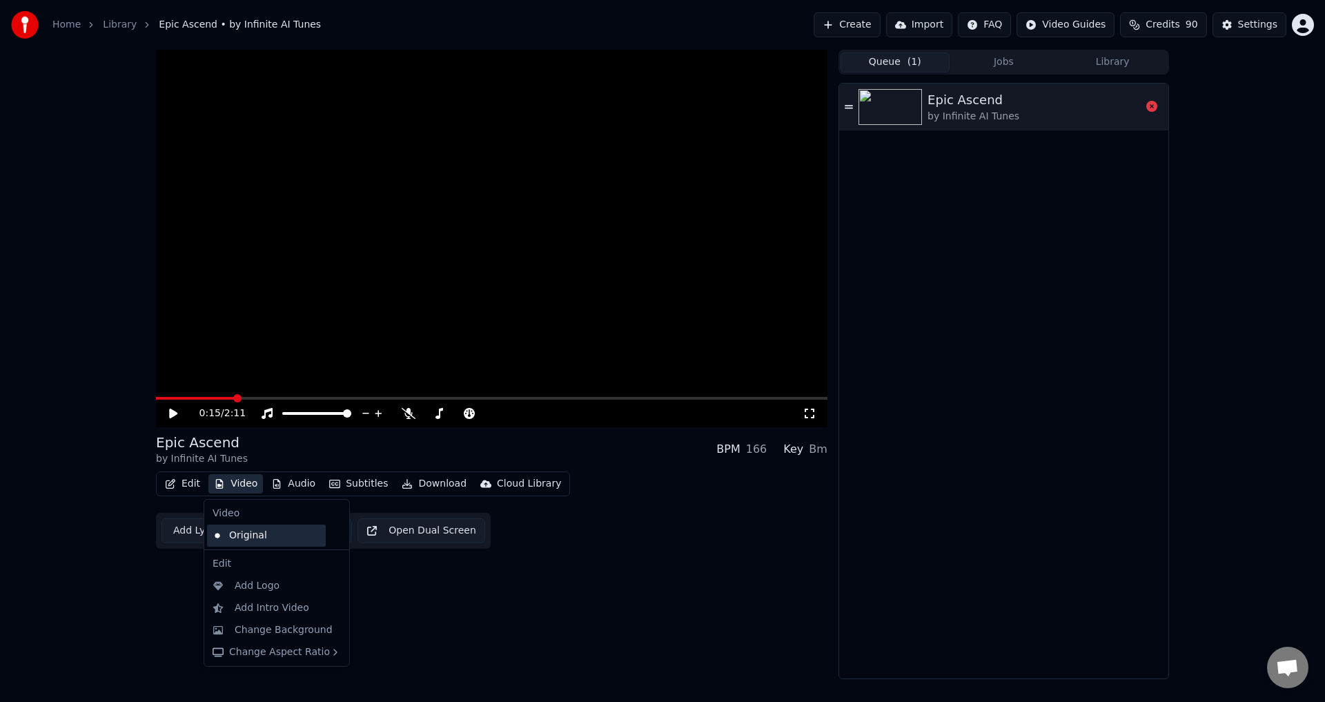
click at [252, 536] on div "Original" at bounding box center [266, 535] width 119 height 22
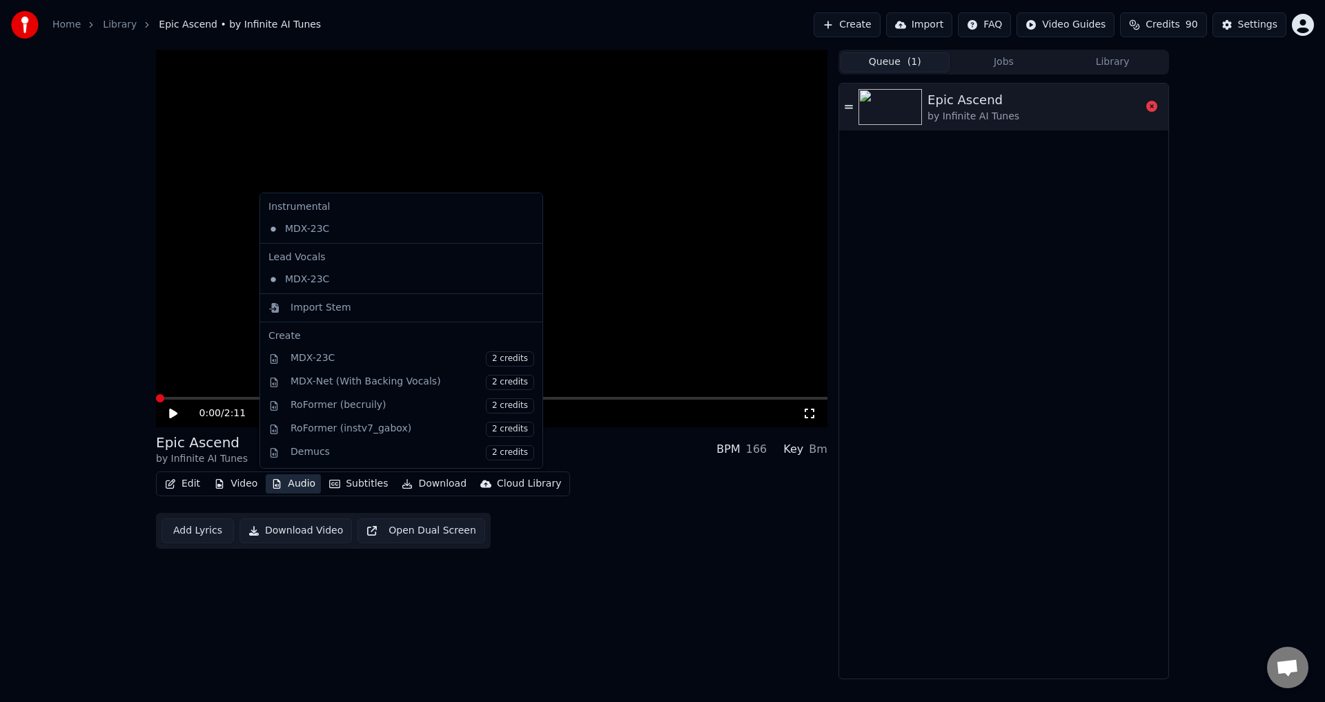
click at [296, 480] on button "Audio" at bounding box center [293, 483] width 55 height 19
click at [319, 280] on div "MDX-23C" at bounding box center [391, 279] width 256 height 22
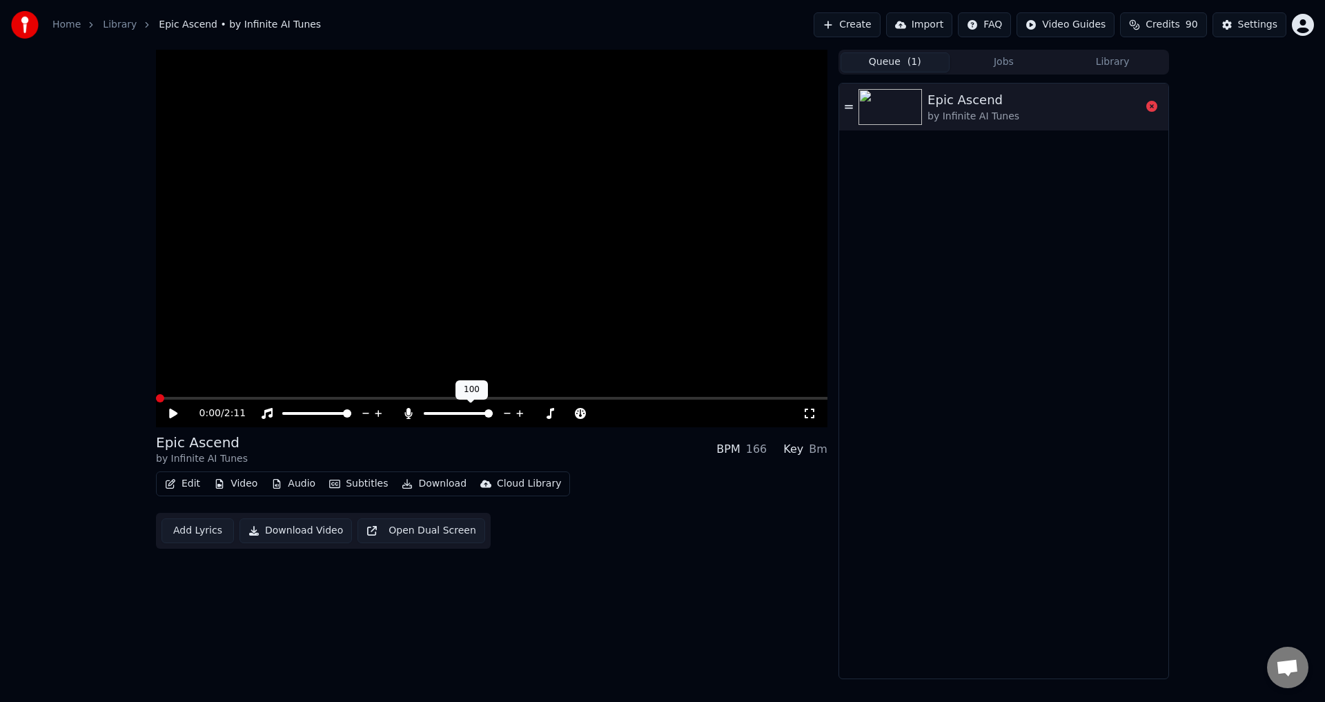
click at [493, 415] on span at bounding box center [488, 413] width 8 height 8
click at [168, 413] on icon at bounding box center [183, 413] width 32 height 11
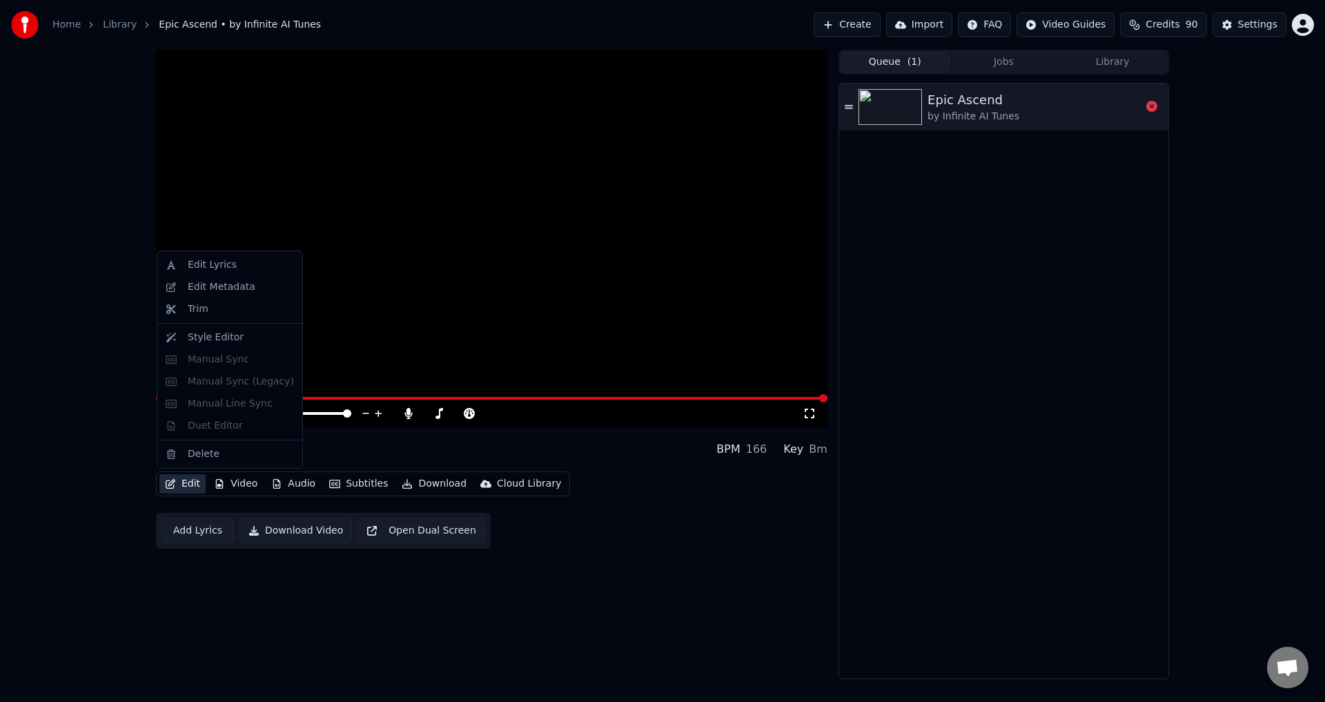
click at [184, 488] on button "Edit" at bounding box center [182, 483] width 46 height 19
click at [230, 288] on div "Edit Metadata" at bounding box center [222, 287] width 68 height 14
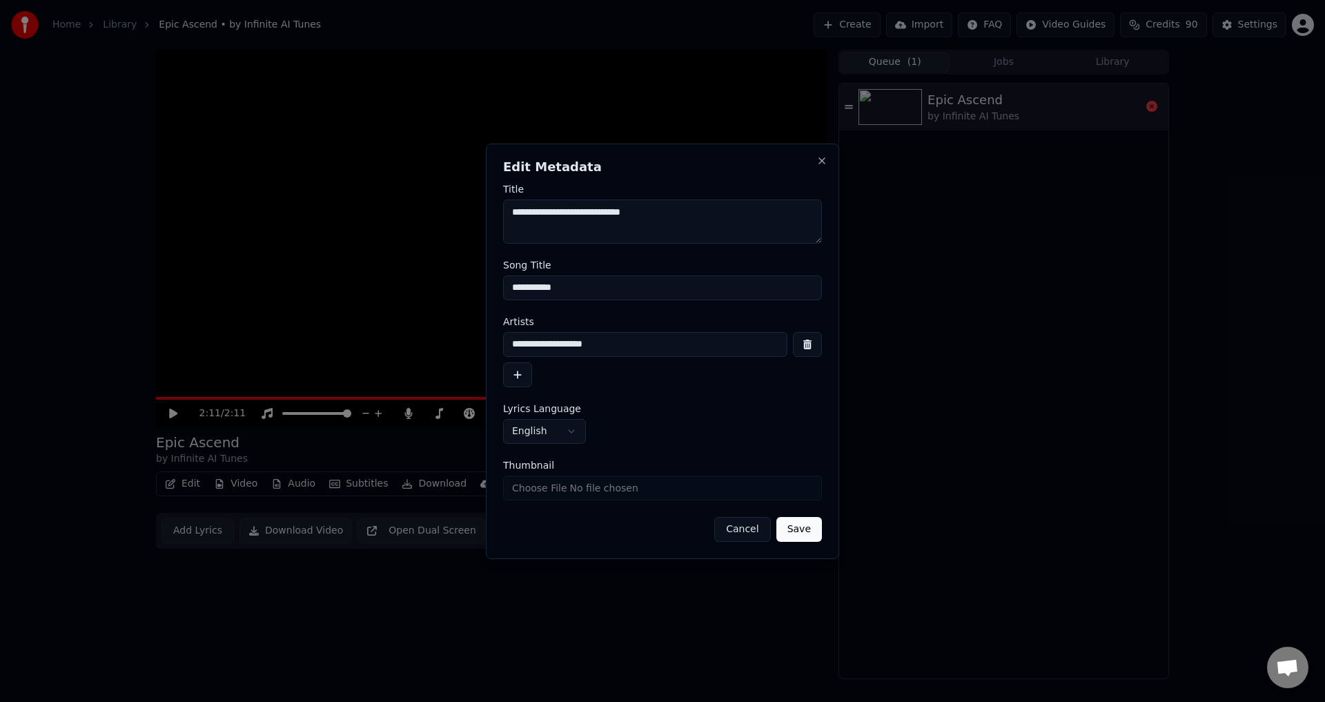
click at [742, 527] on button "Cancel" at bounding box center [742, 529] width 56 height 25
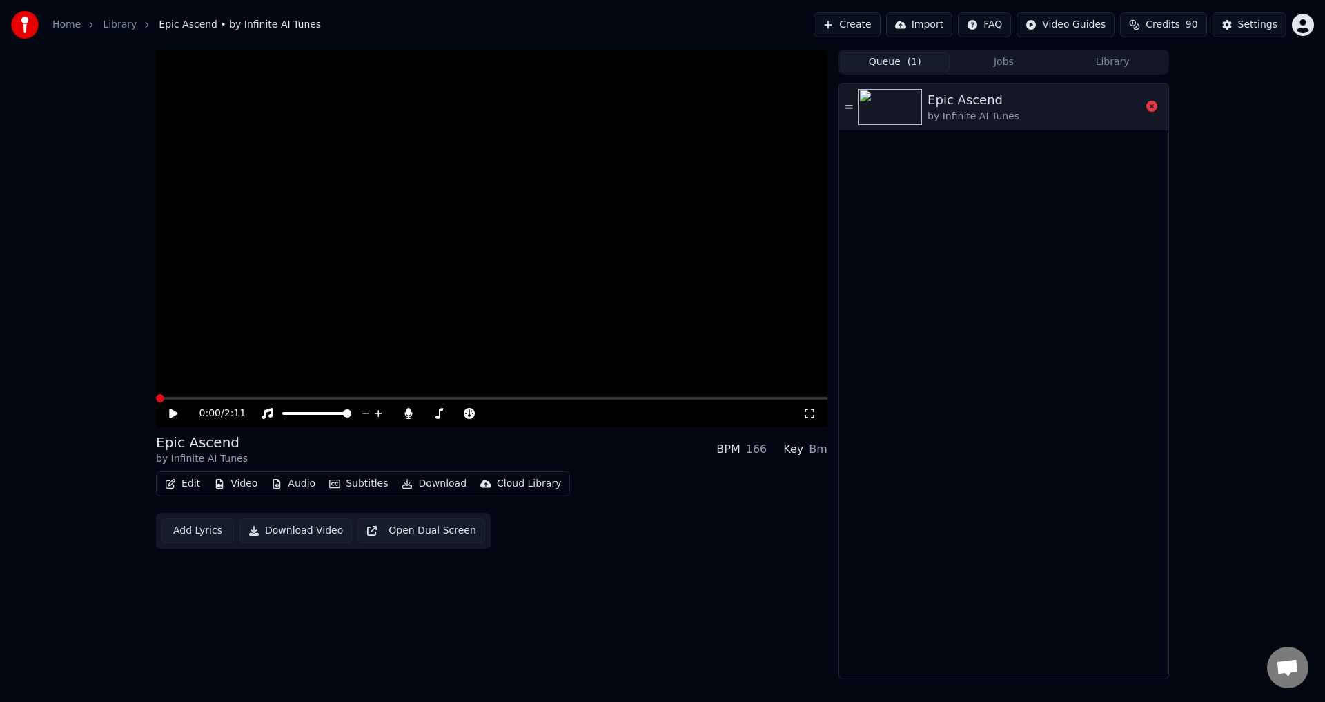
click at [156, 400] on span at bounding box center [160, 398] width 8 height 8
click at [1259, 24] on div "Settings" at bounding box center [1257, 25] width 39 height 14
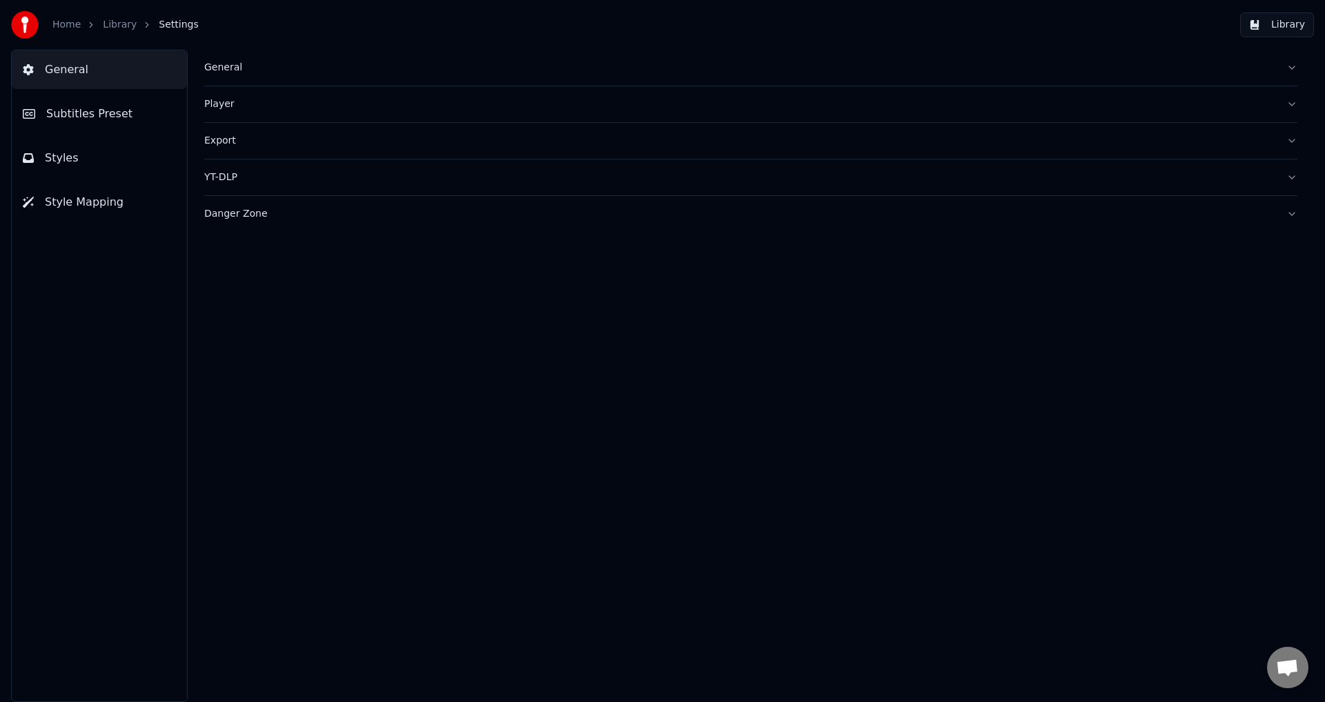
click at [1295, 141] on button "Export" at bounding box center [750, 141] width 1093 height 36
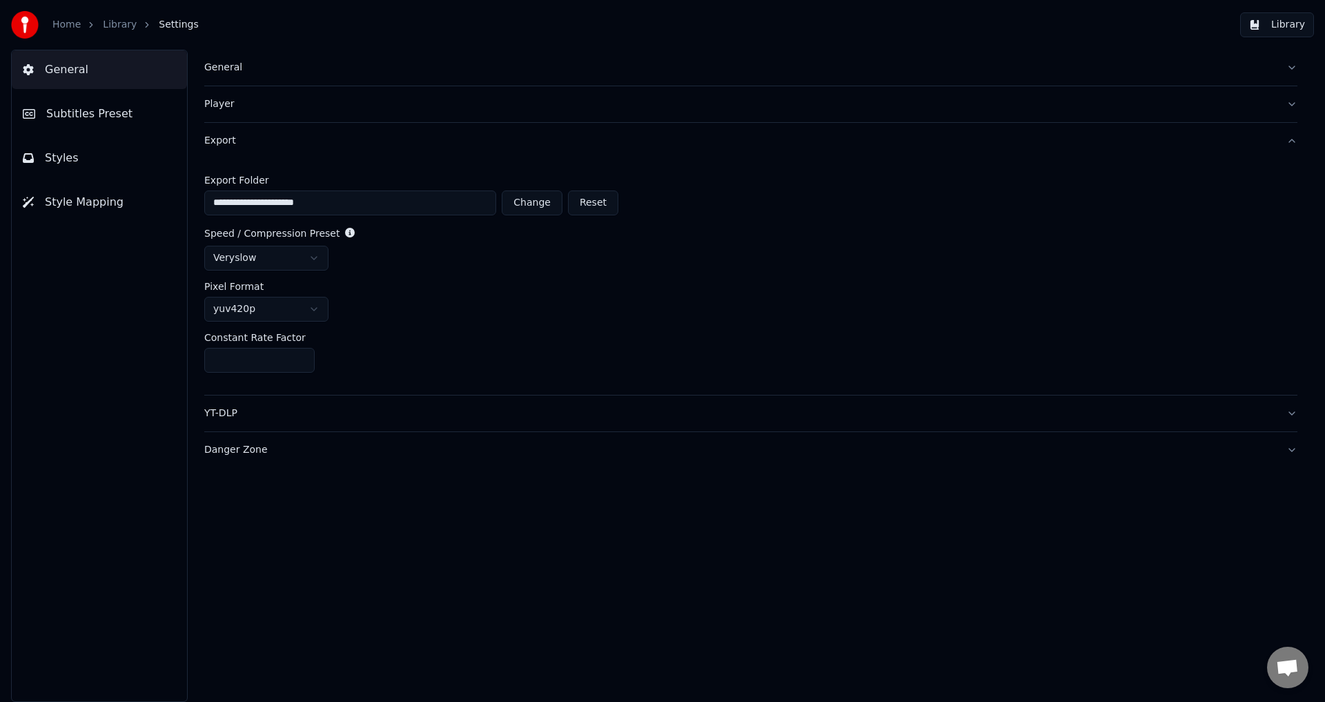
click at [1295, 141] on button "Export" at bounding box center [750, 141] width 1093 height 36
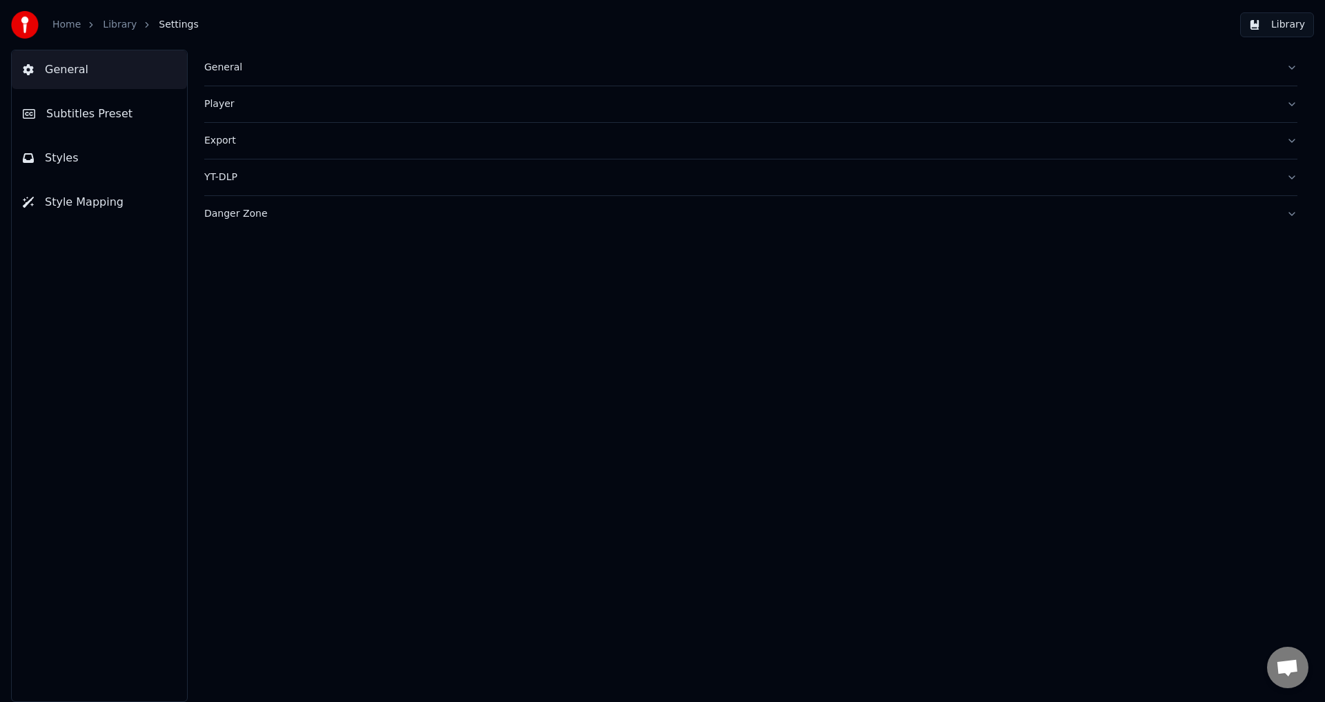
click at [117, 26] on link "Library" at bounding box center [120, 25] width 34 height 14
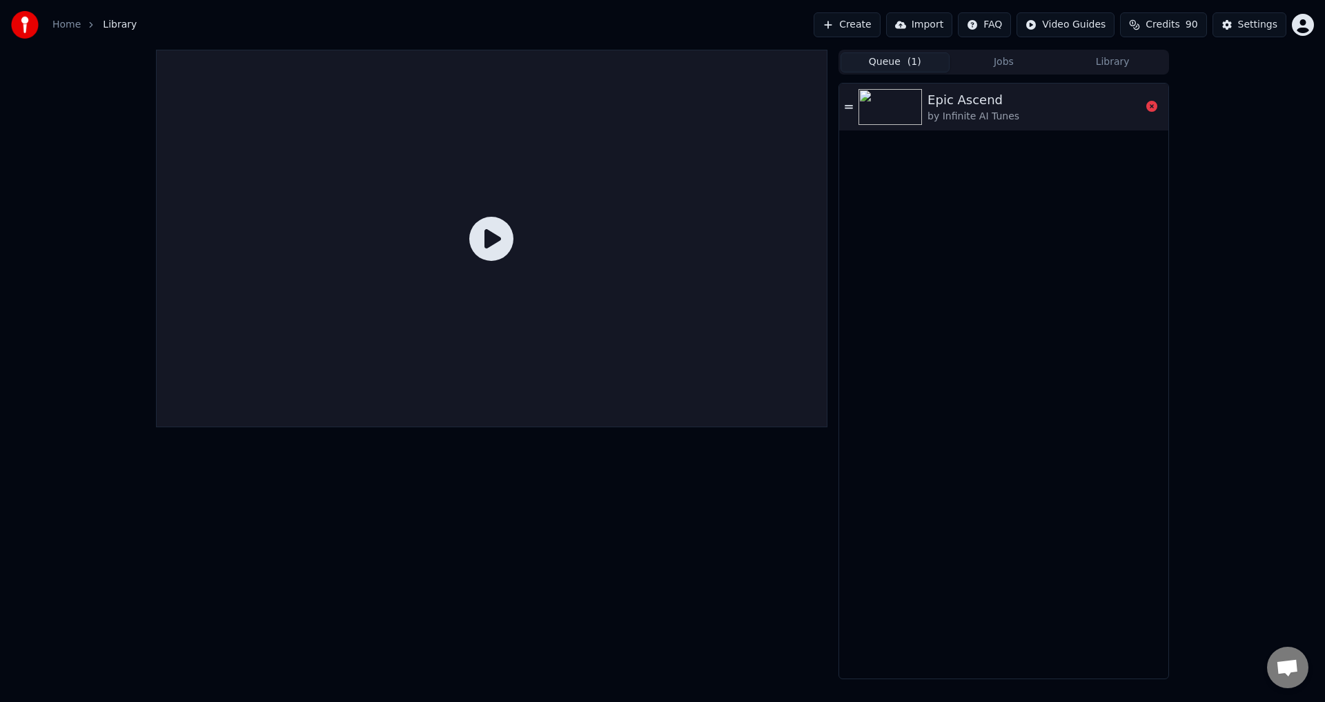
click at [495, 241] on icon at bounding box center [491, 239] width 44 height 44
click at [959, 99] on div "Epic Ascend" at bounding box center [973, 99] width 92 height 19
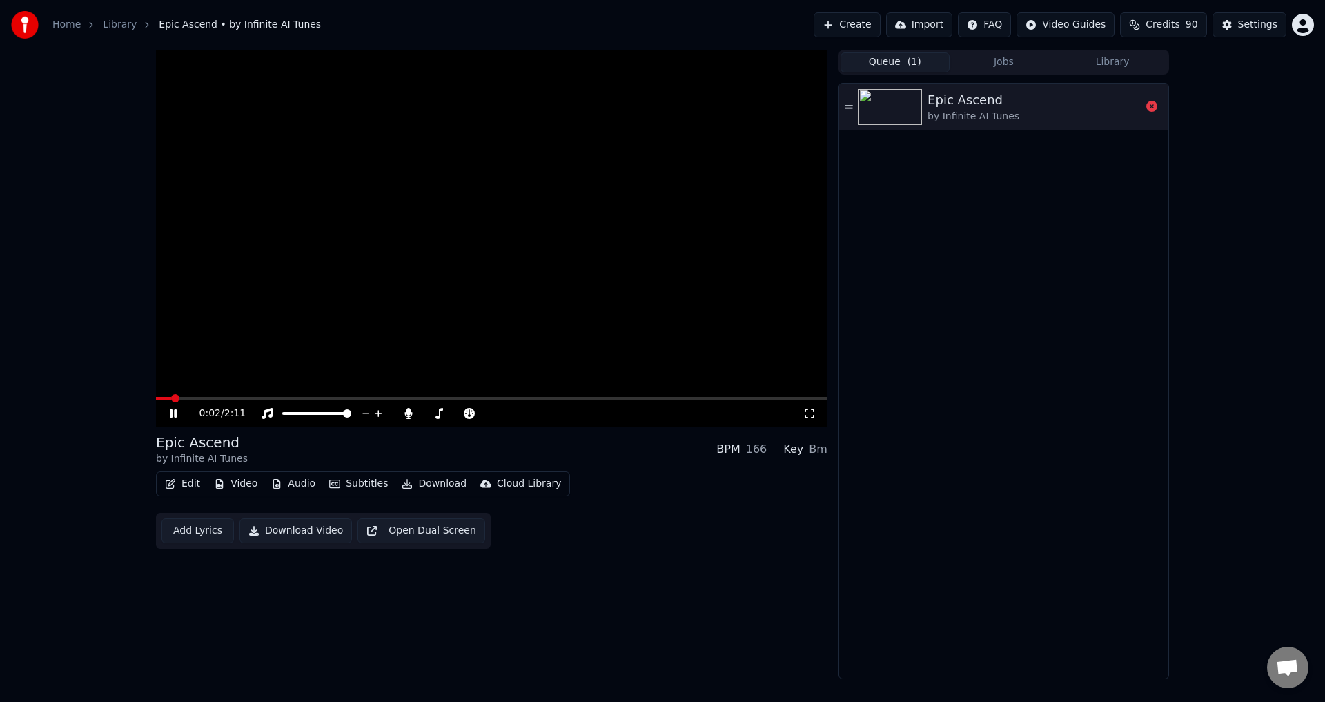
click at [171, 414] on icon at bounding box center [173, 413] width 7 height 8
click at [156, 400] on span at bounding box center [160, 398] width 8 height 8
click at [431, 483] on button "Download" at bounding box center [434, 483] width 76 height 19
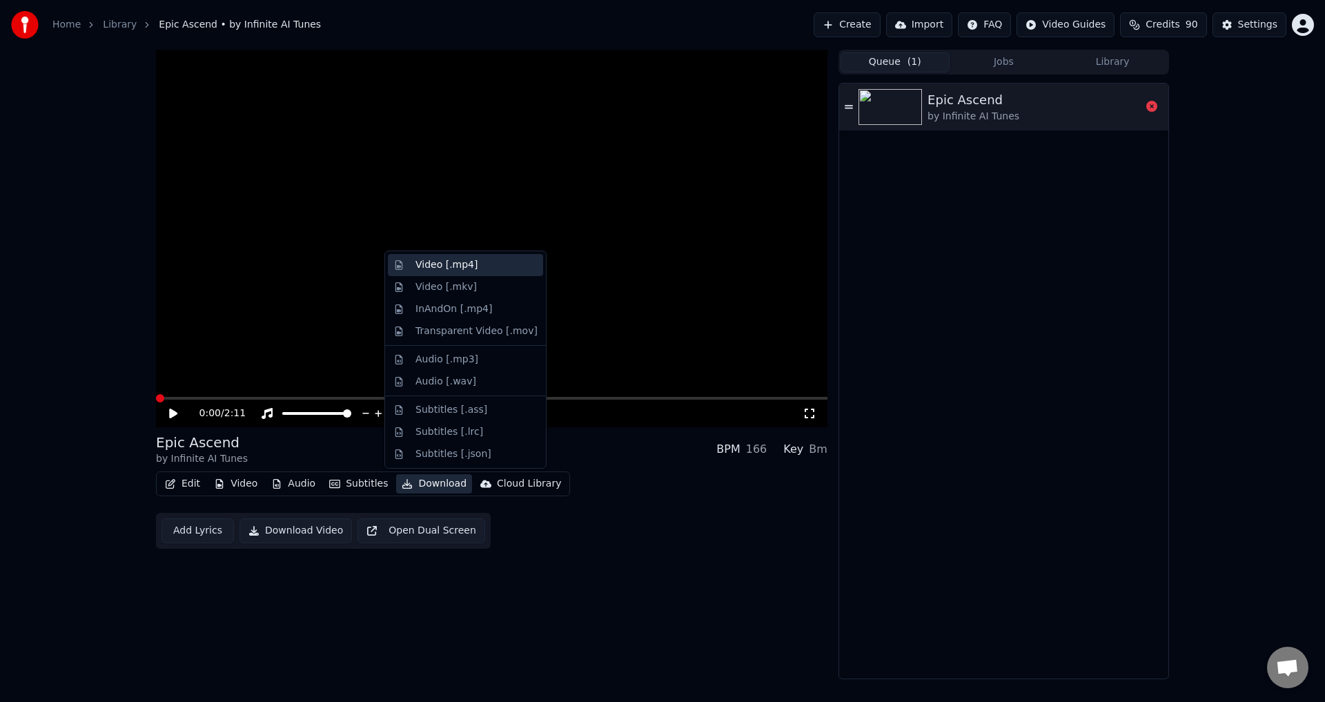
click at [444, 270] on div "Video [.mp4]" at bounding box center [446, 265] width 62 height 14
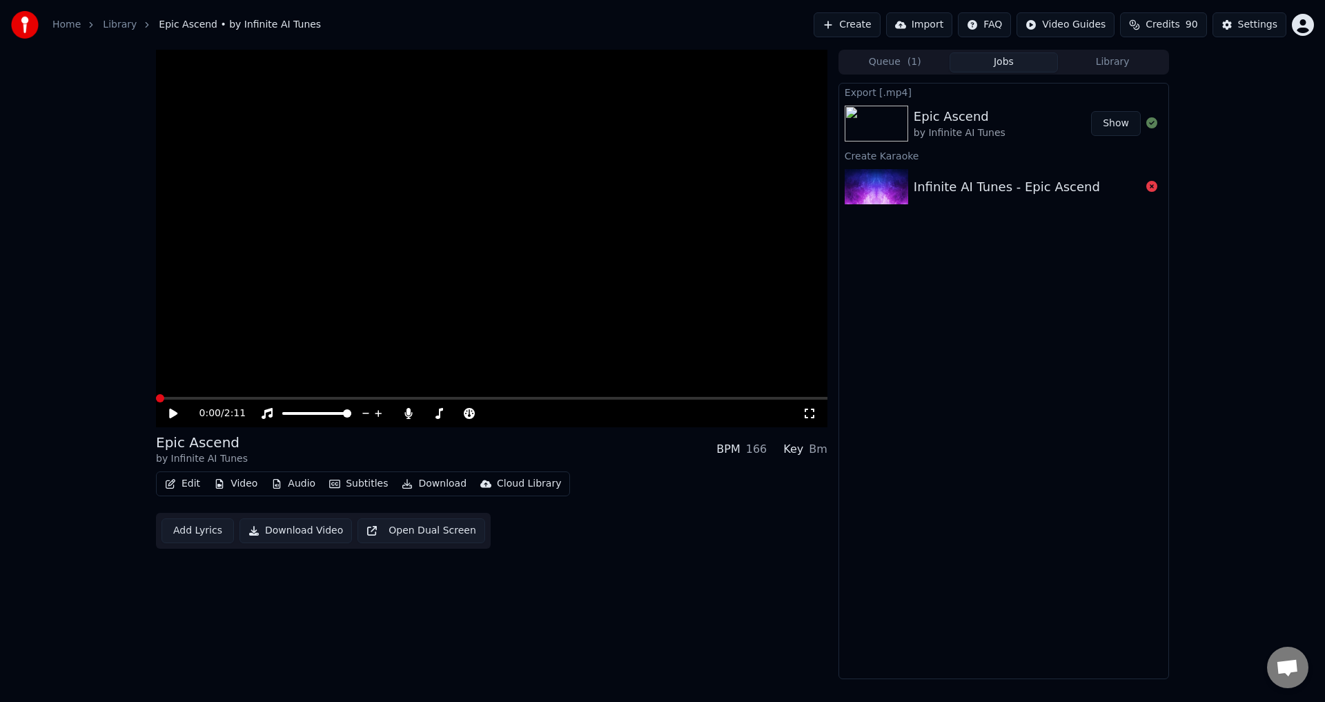
click at [1121, 124] on button "Show" at bounding box center [1116, 123] width 50 height 25
click at [186, 482] on button "Edit" at bounding box center [182, 483] width 46 height 19
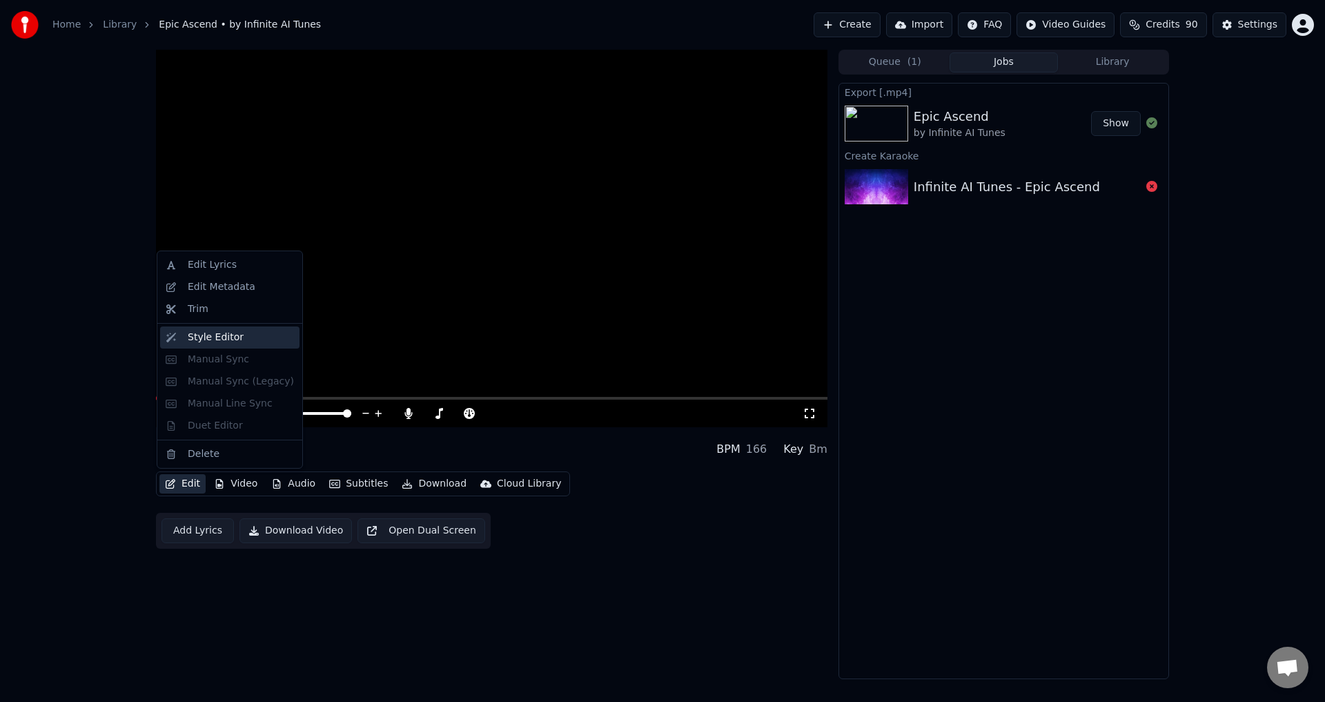
click at [230, 338] on div "Style Editor" at bounding box center [216, 338] width 56 height 14
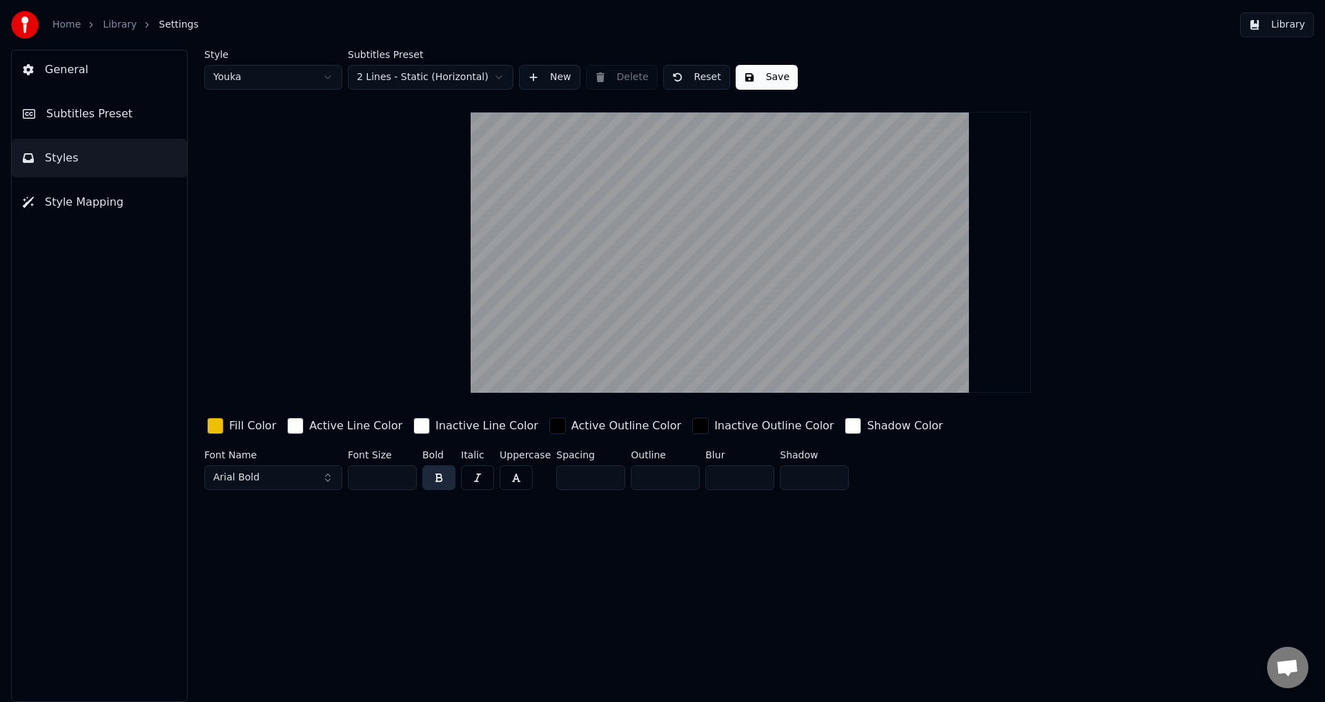
click at [82, 113] on span "Subtitles Preset" at bounding box center [89, 114] width 86 height 17
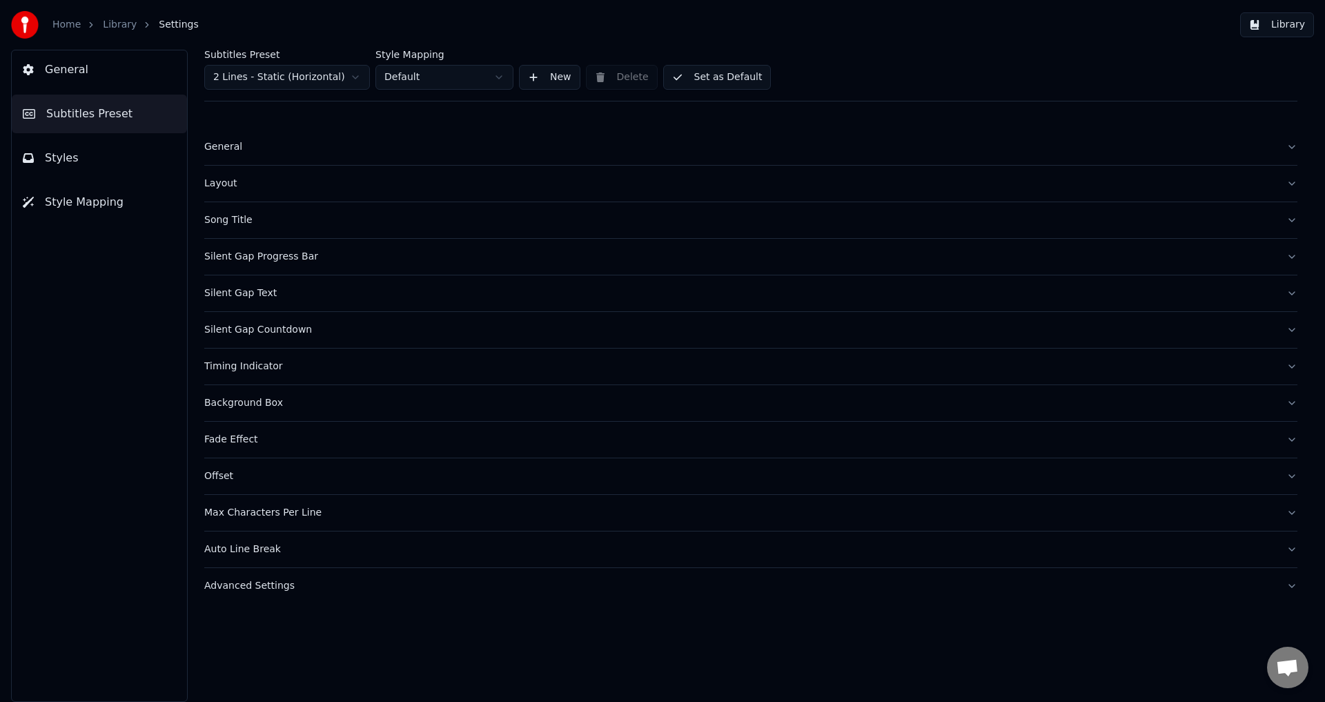
click at [248, 144] on div "General" at bounding box center [739, 147] width 1071 height 14
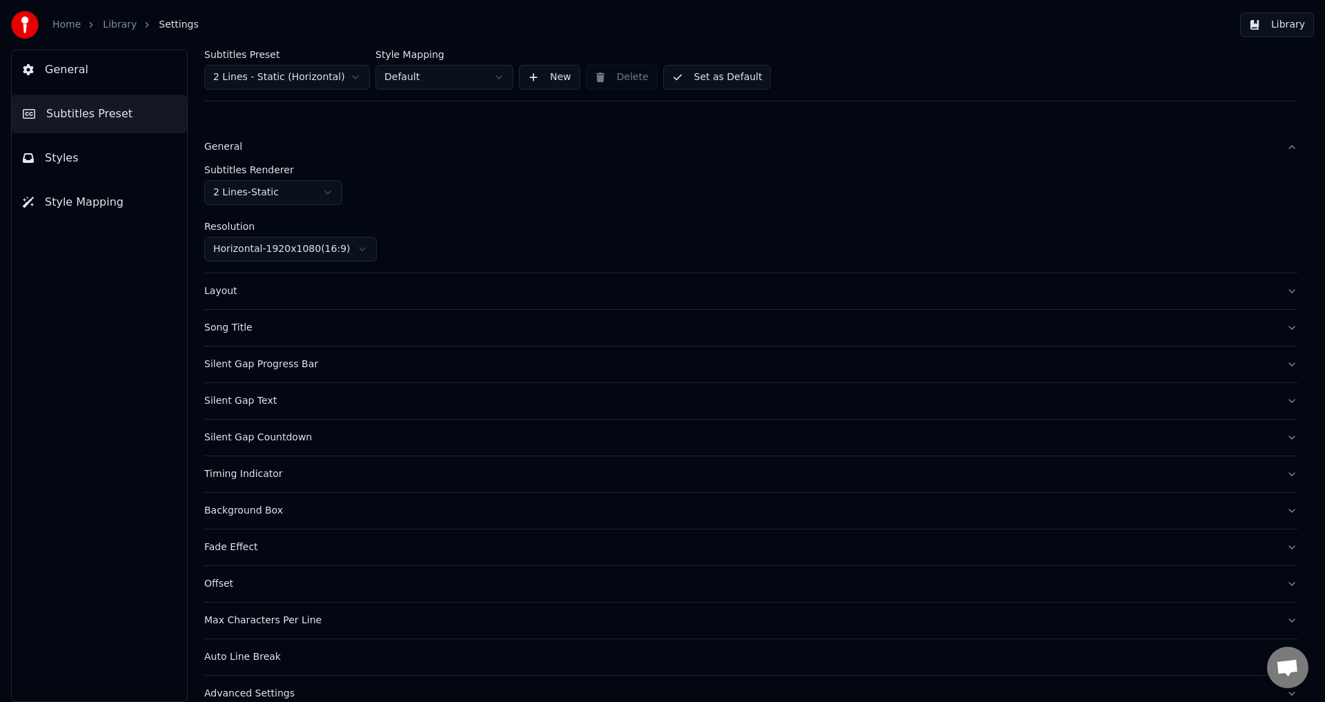
click at [248, 144] on div "General" at bounding box center [739, 147] width 1071 height 14
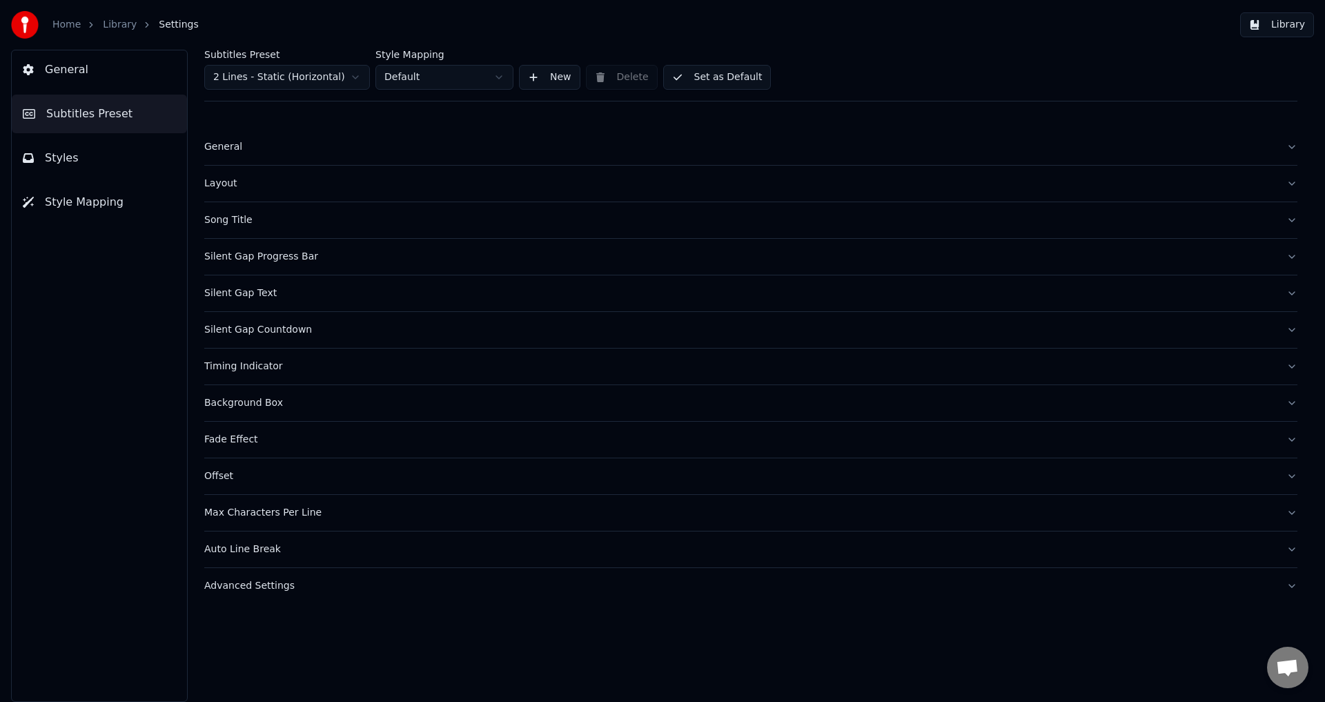
click at [248, 144] on div "General" at bounding box center [739, 147] width 1071 height 14
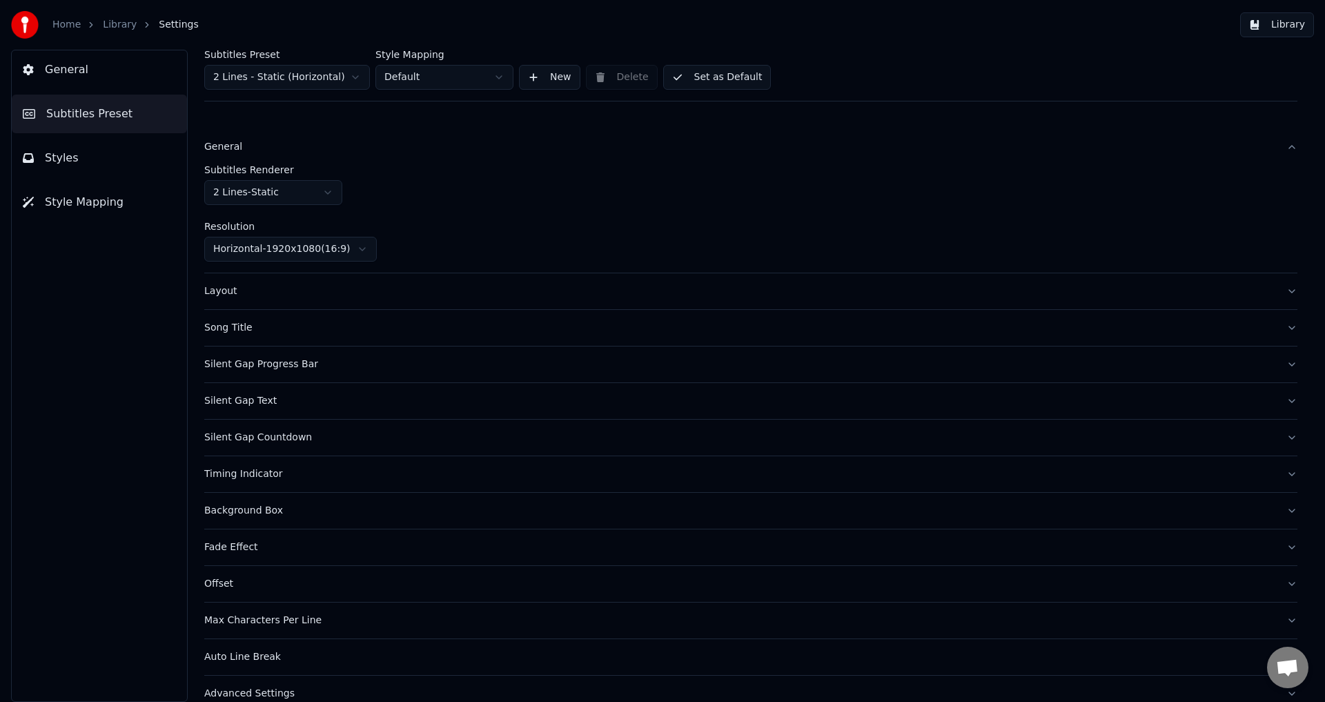
click at [248, 144] on div "General" at bounding box center [739, 147] width 1071 height 14
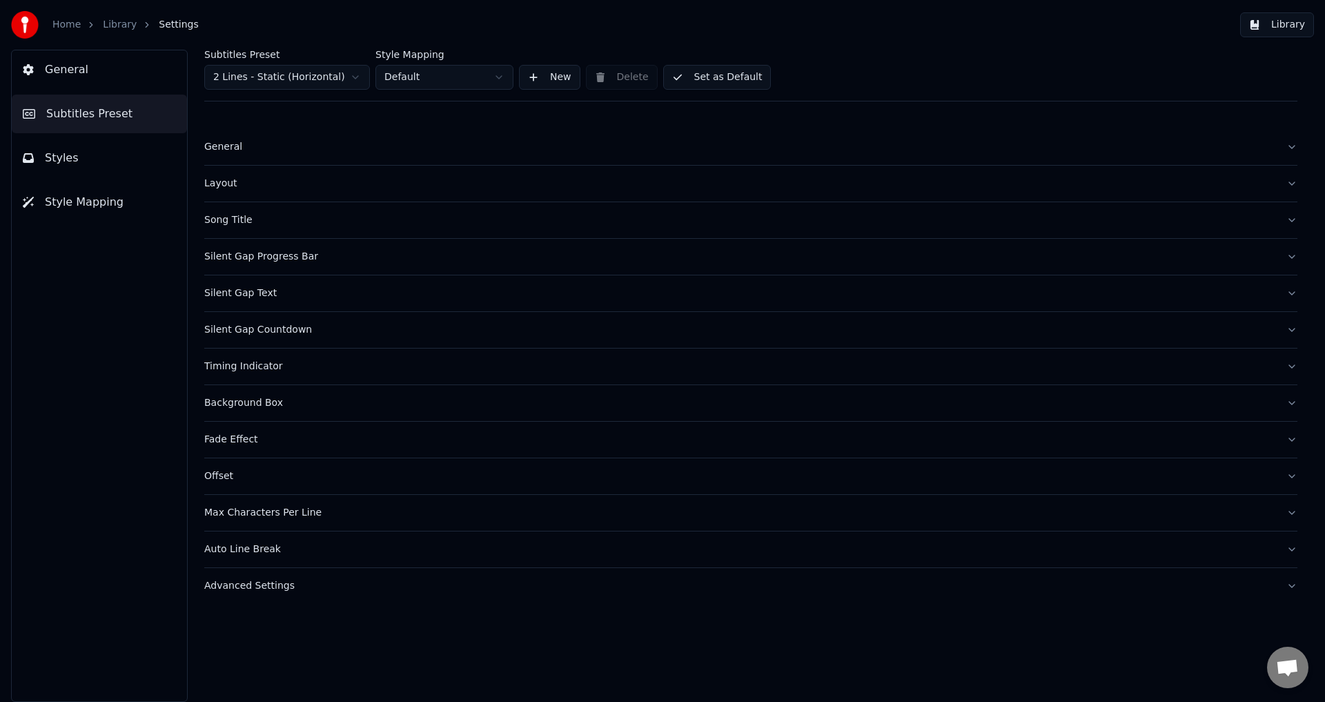
click at [266, 189] on div "Layout" at bounding box center [739, 184] width 1071 height 14
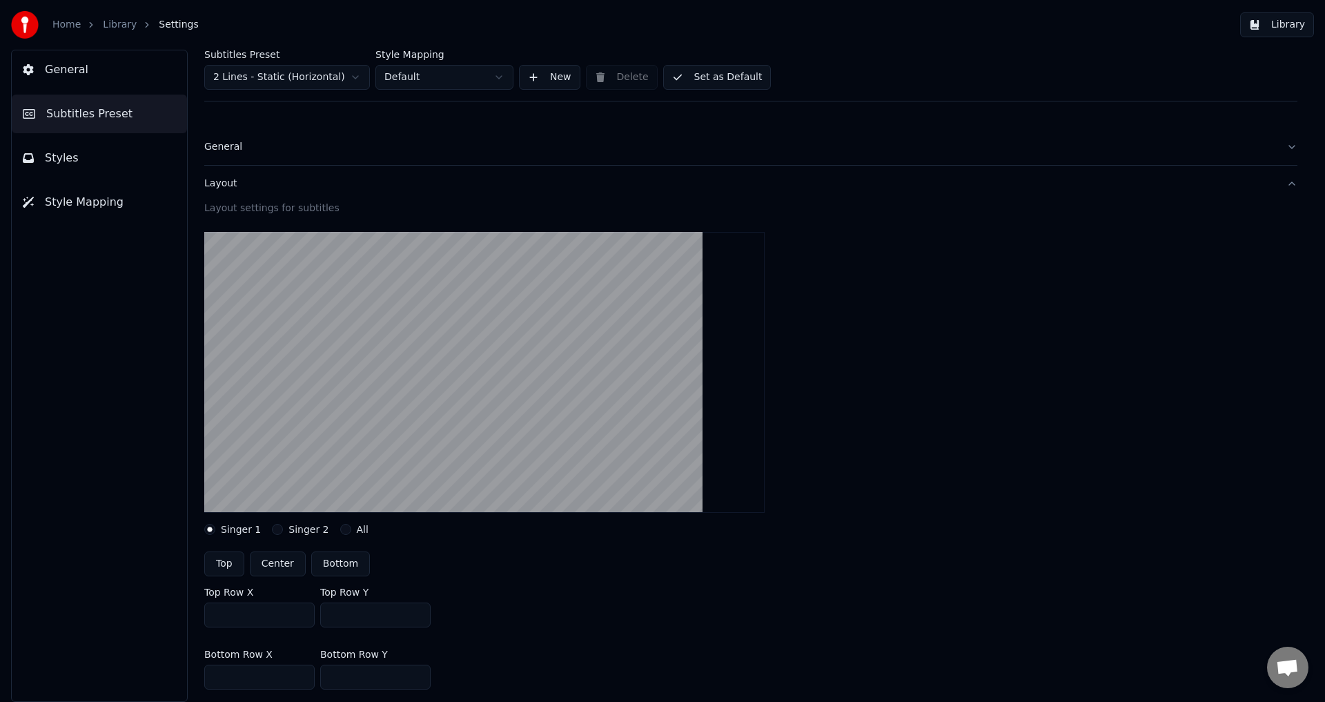
click at [302, 184] on div "Layout" at bounding box center [739, 184] width 1071 height 14
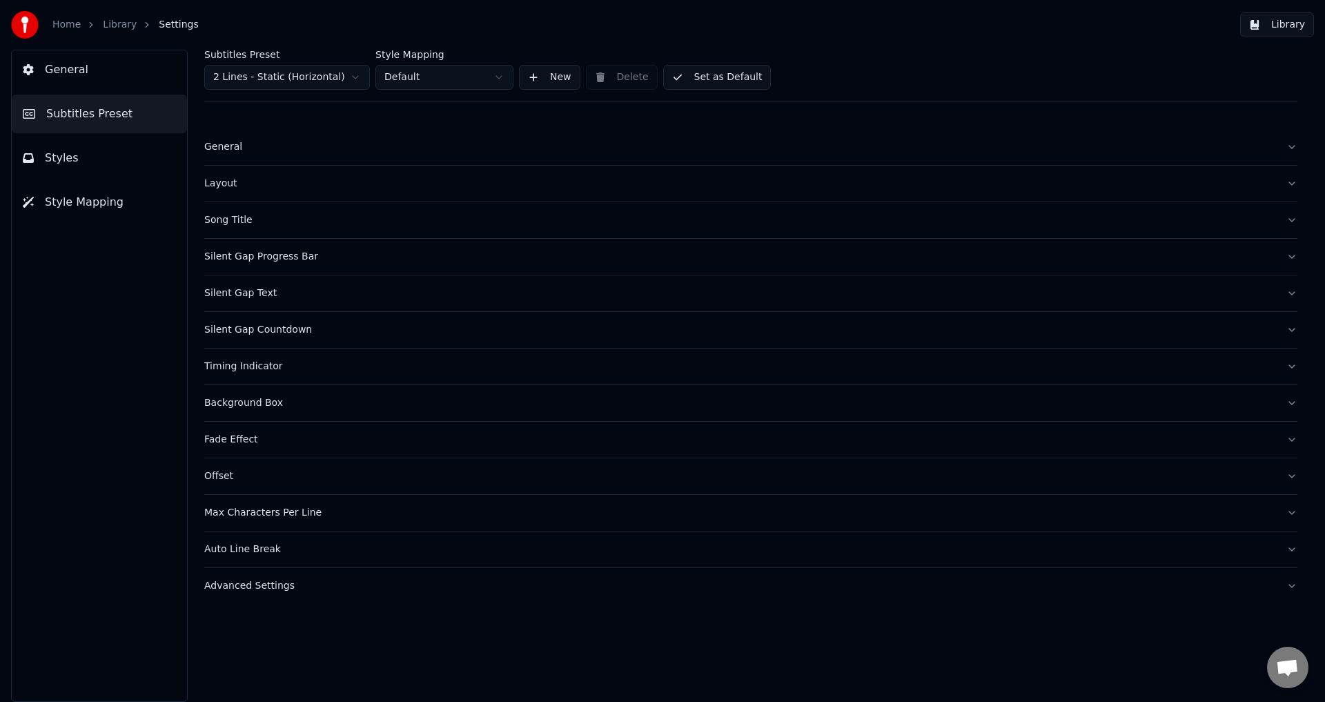
click at [330, 214] on div "Song Title" at bounding box center [739, 220] width 1071 height 14
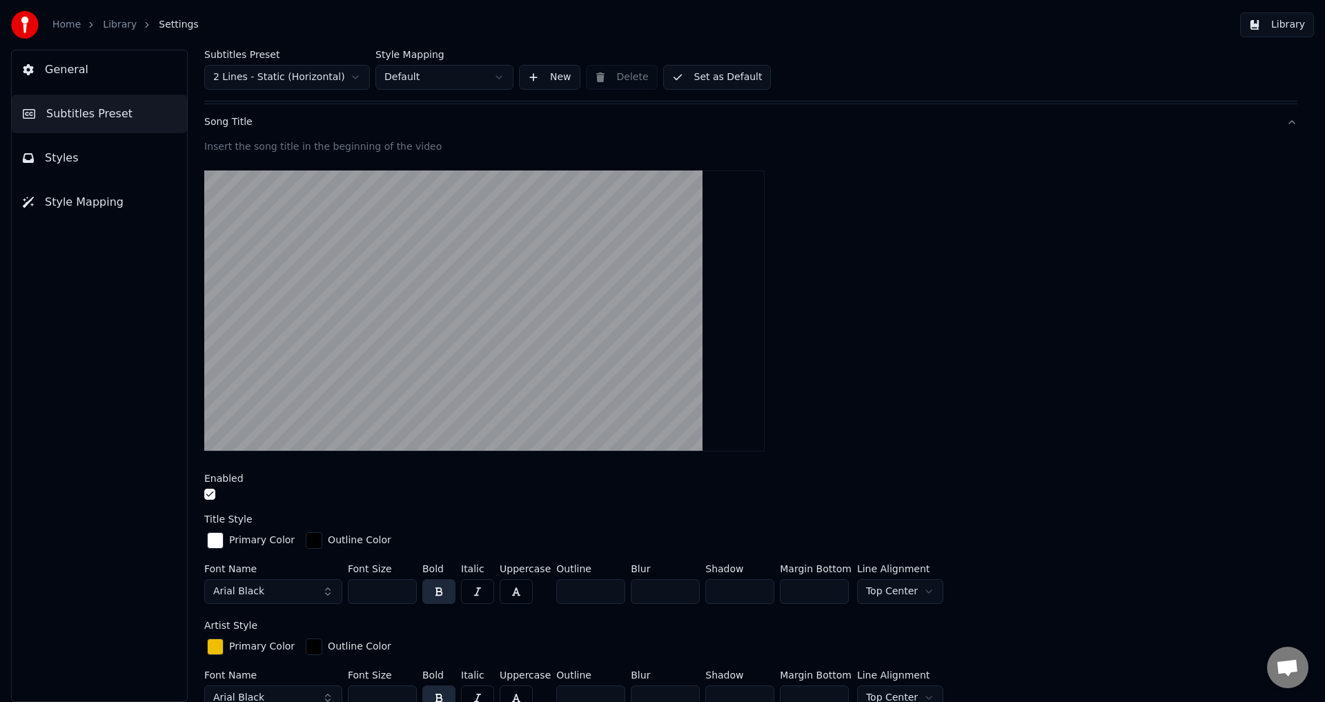
scroll to position [69, 0]
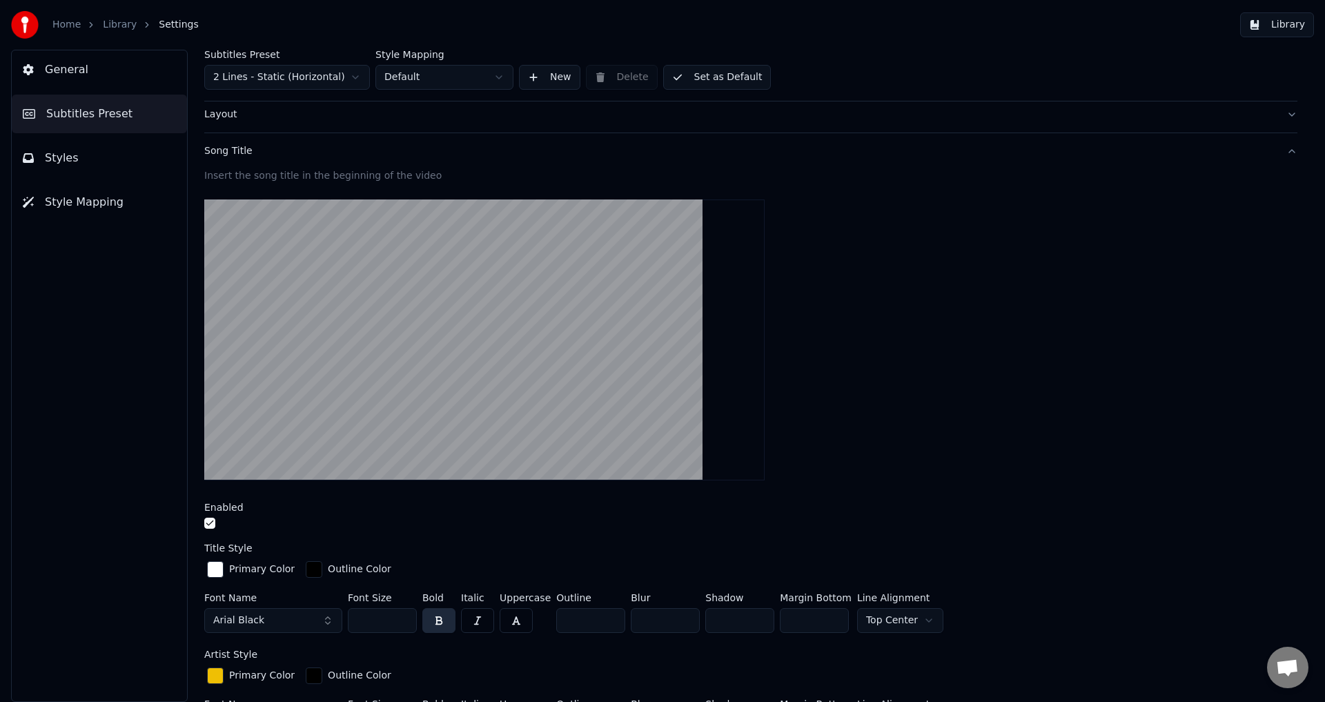
click at [212, 521] on button "button" at bounding box center [209, 523] width 11 height 11
click at [210, 521] on button "button" at bounding box center [209, 523] width 11 height 11
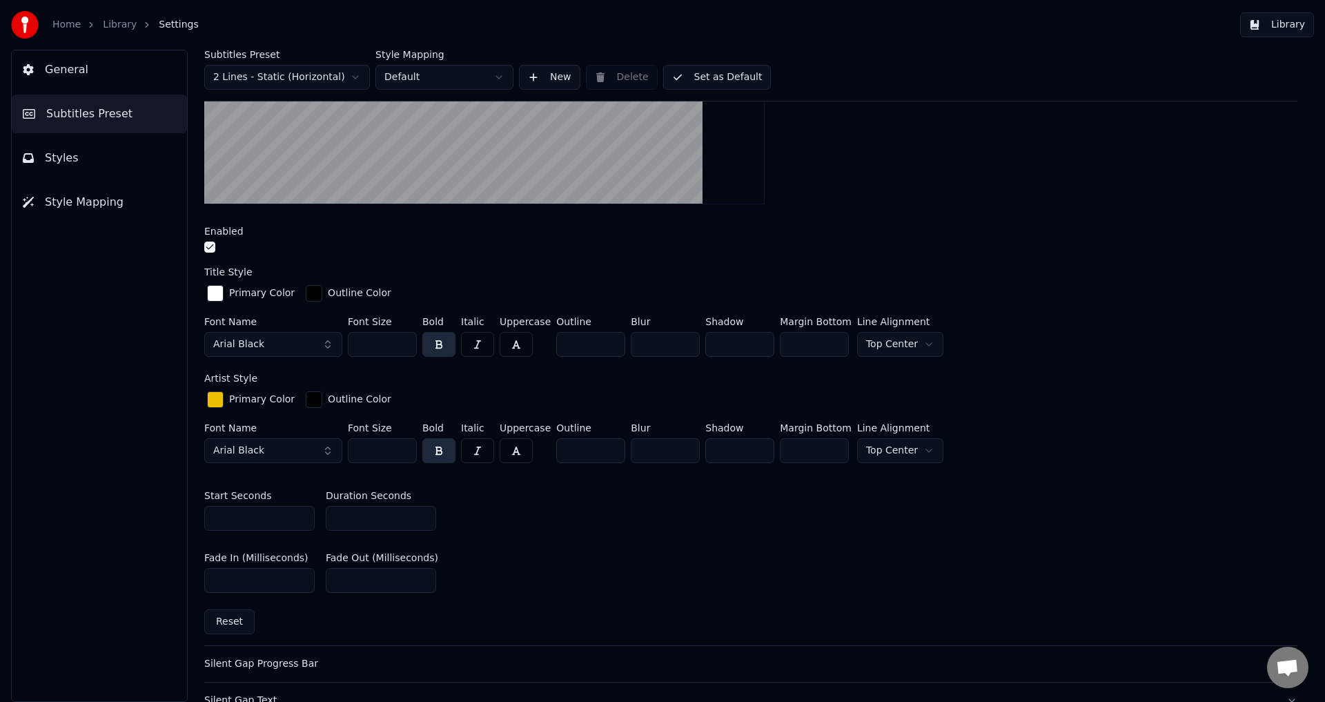
scroll to position [414, 0]
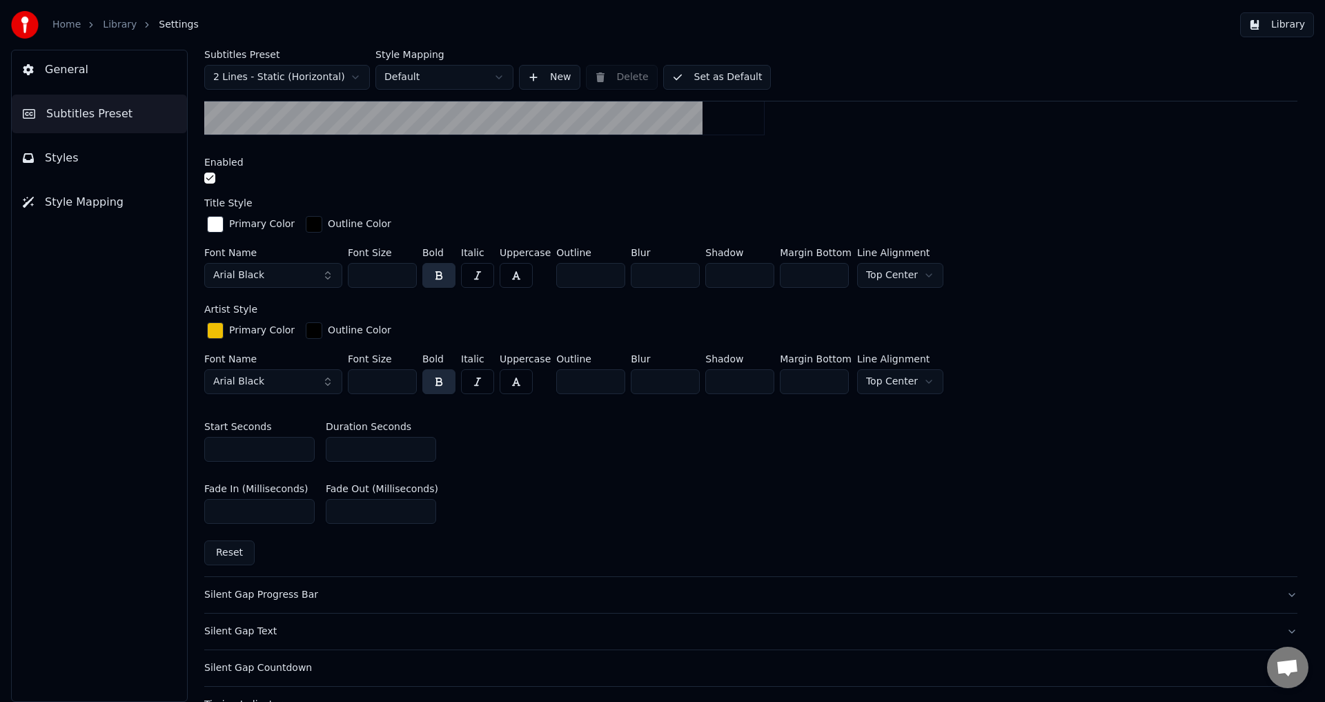
click at [253, 439] on input "***" at bounding box center [259, 449] width 110 height 25
type input "***"
click at [496, 450] on div "Start Seconds *** Duration Seconds *" at bounding box center [750, 442] width 1093 height 62
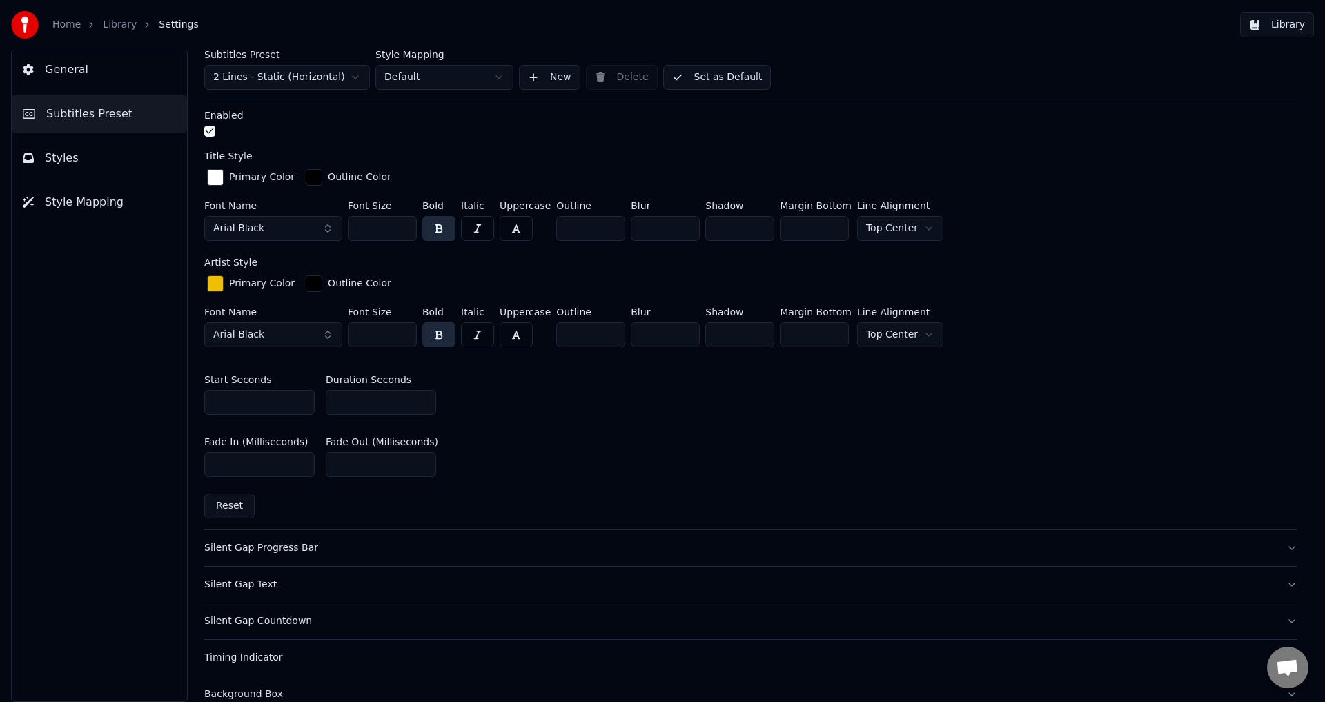
scroll to position [663, 0]
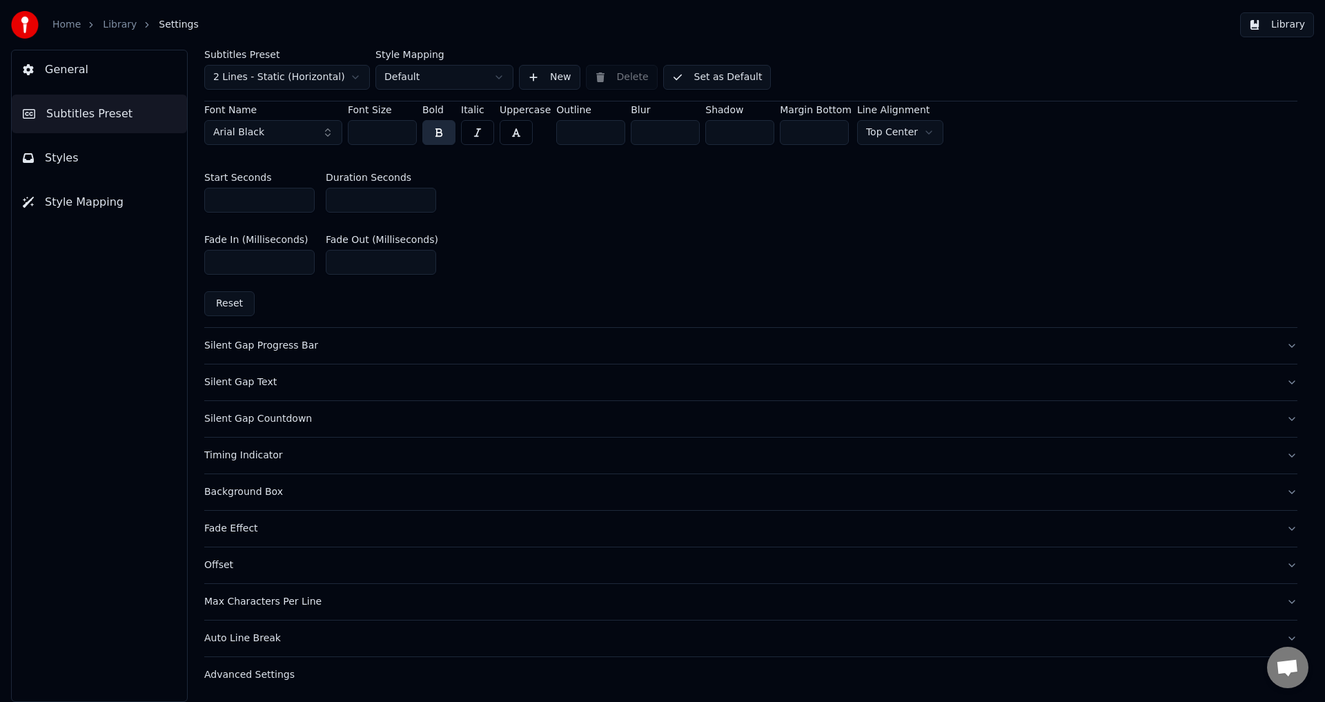
click at [444, 449] on div "Timing Indicator" at bounding box center [739, 456] width 1071 height 14
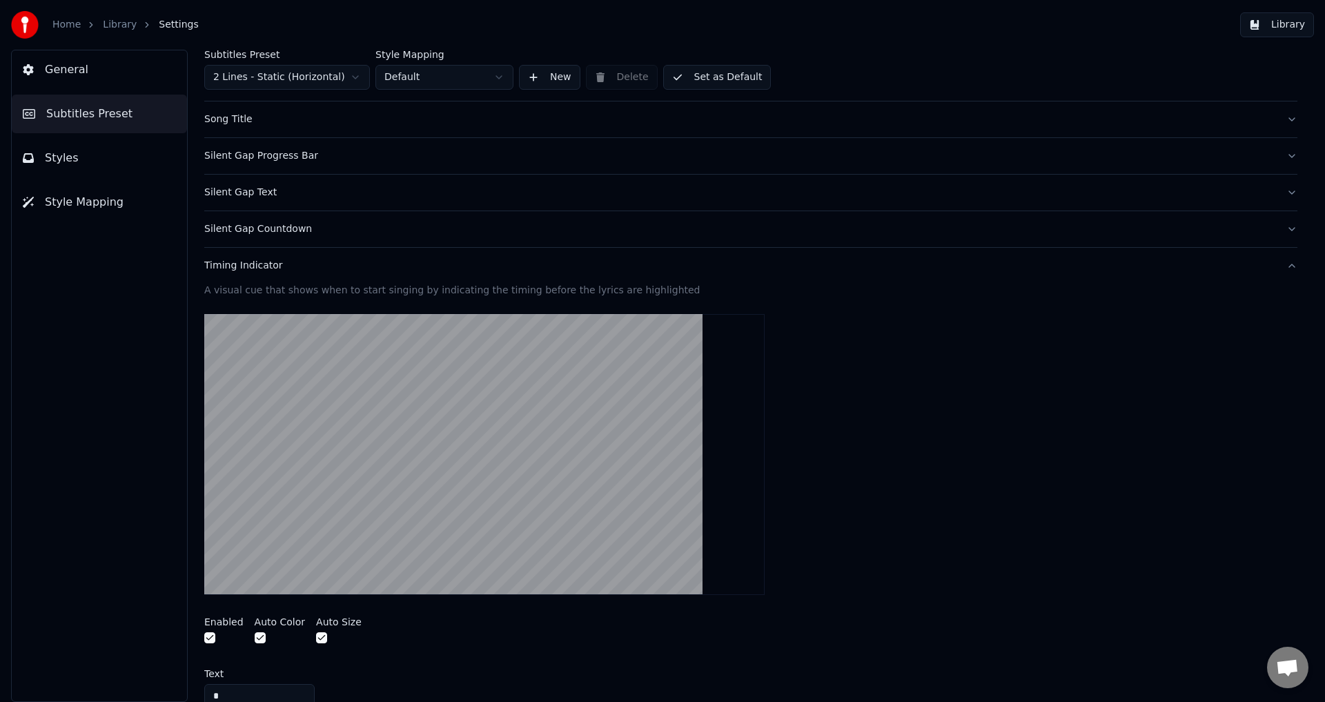
scroll to position [96, 0]
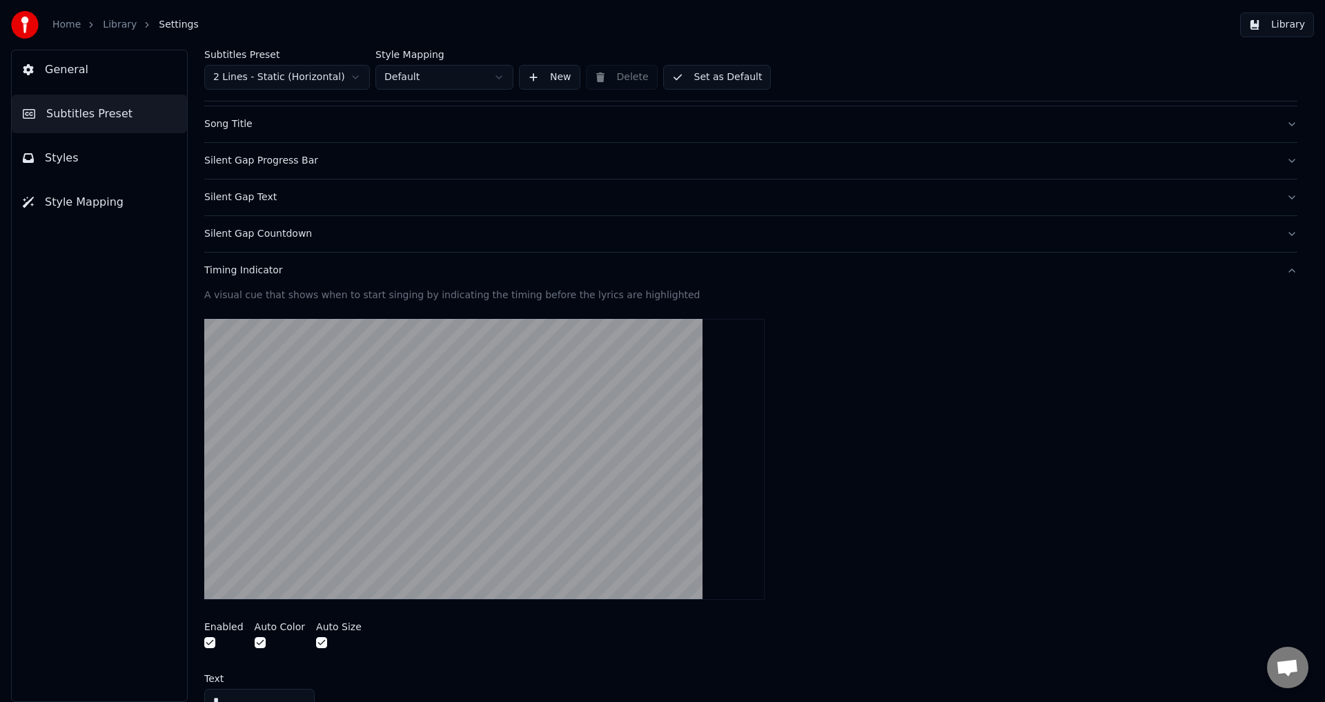
click at [464, 266] on div "Timing Indicator" at bounding box center [739, 271] width 1071 height 14
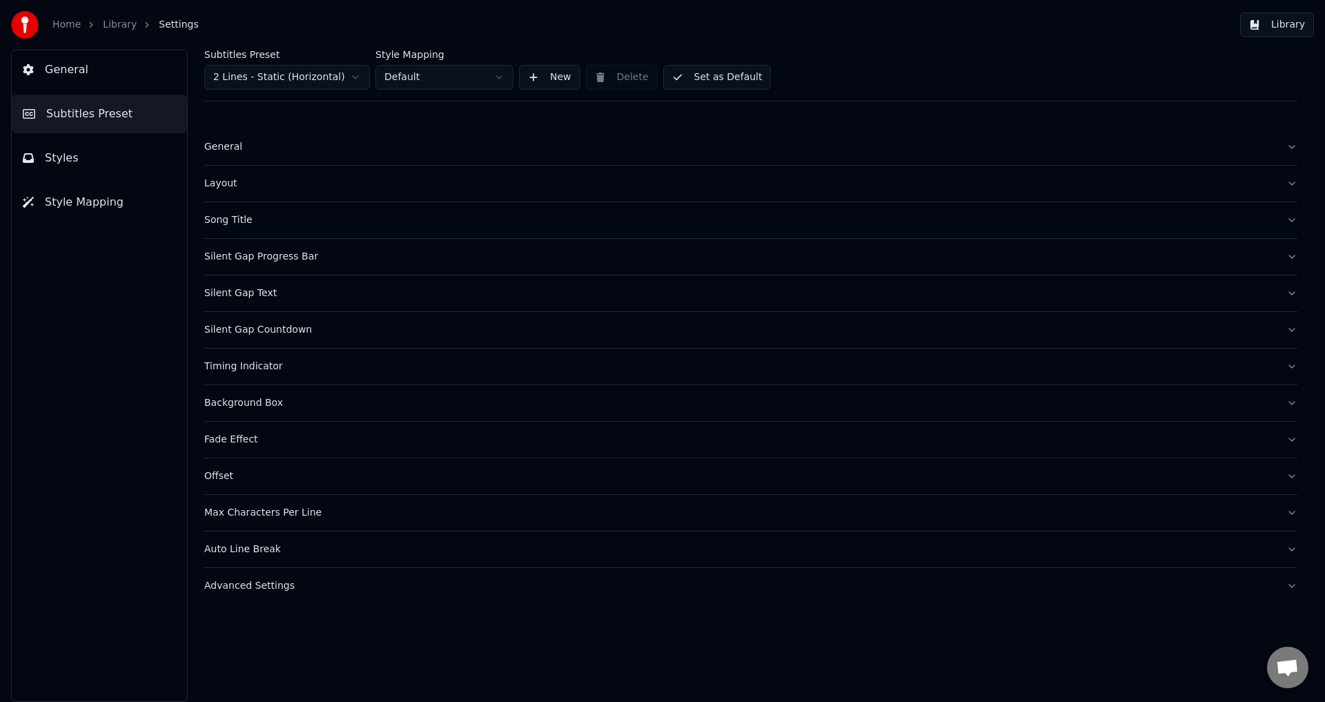
click at [456, 327] on div "Silent Gap Countdown" at bounding box center [739, 330] width 1071 height 14
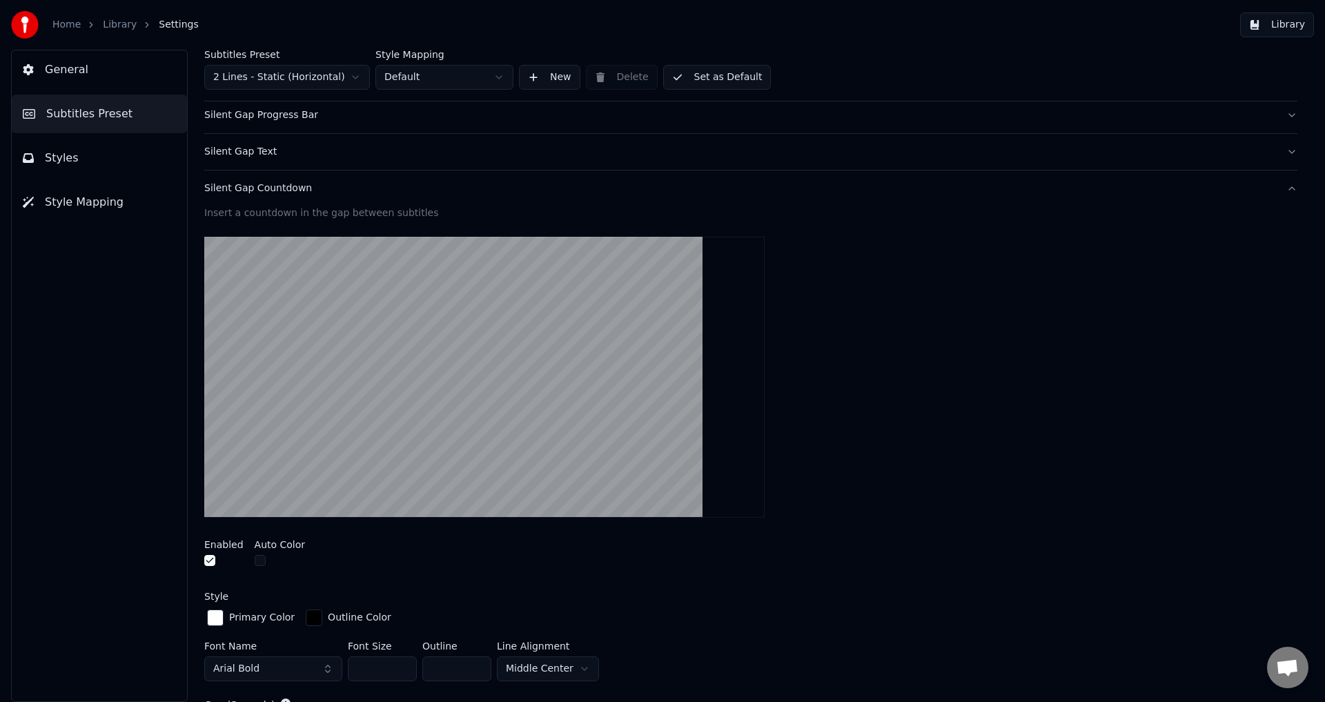
scroll to position [207, 0]
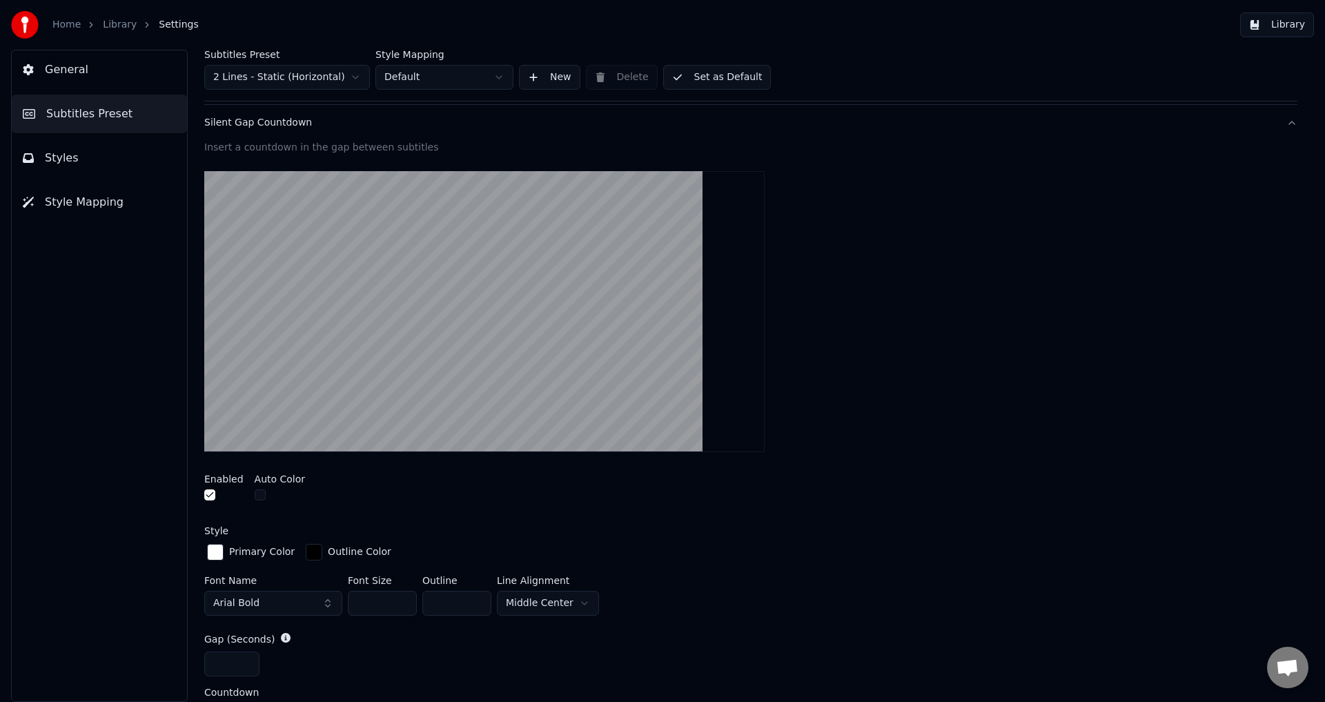
click at [209, 497] on button "button" at bounding box center [209, 494] width 11 height 11
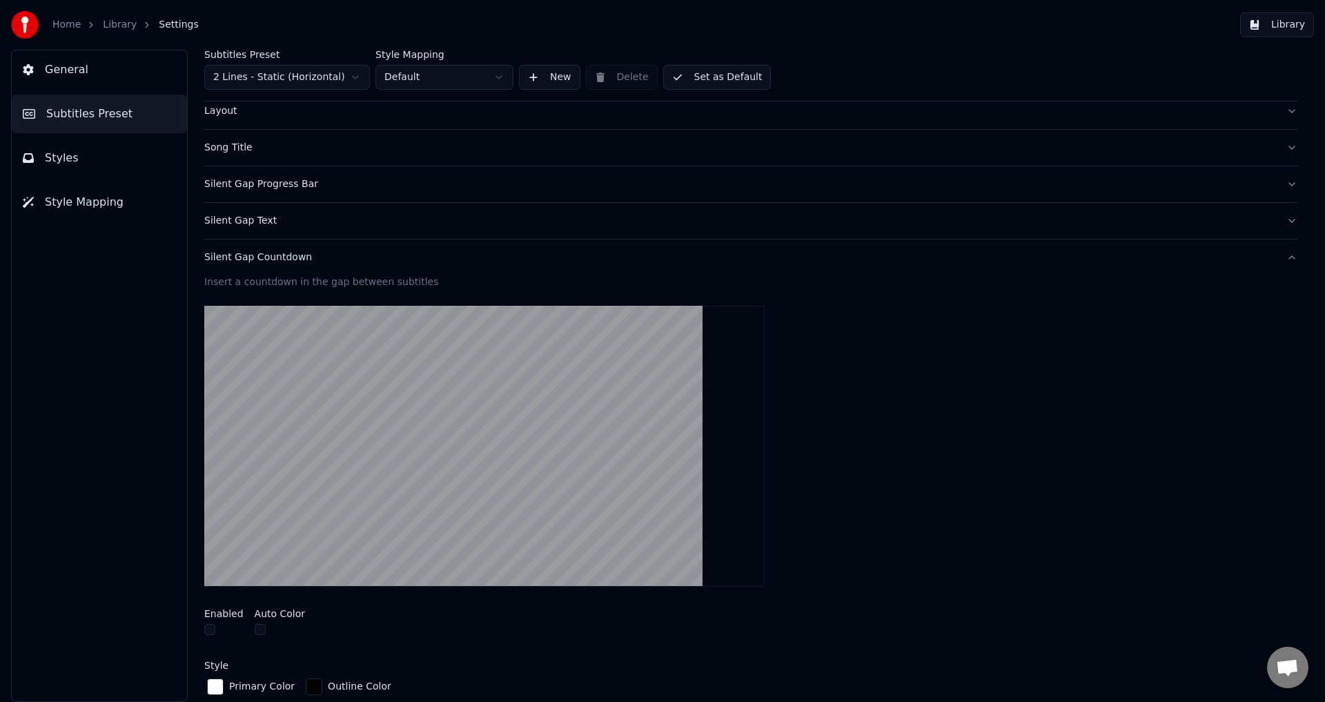
scroll to position [69, 0]
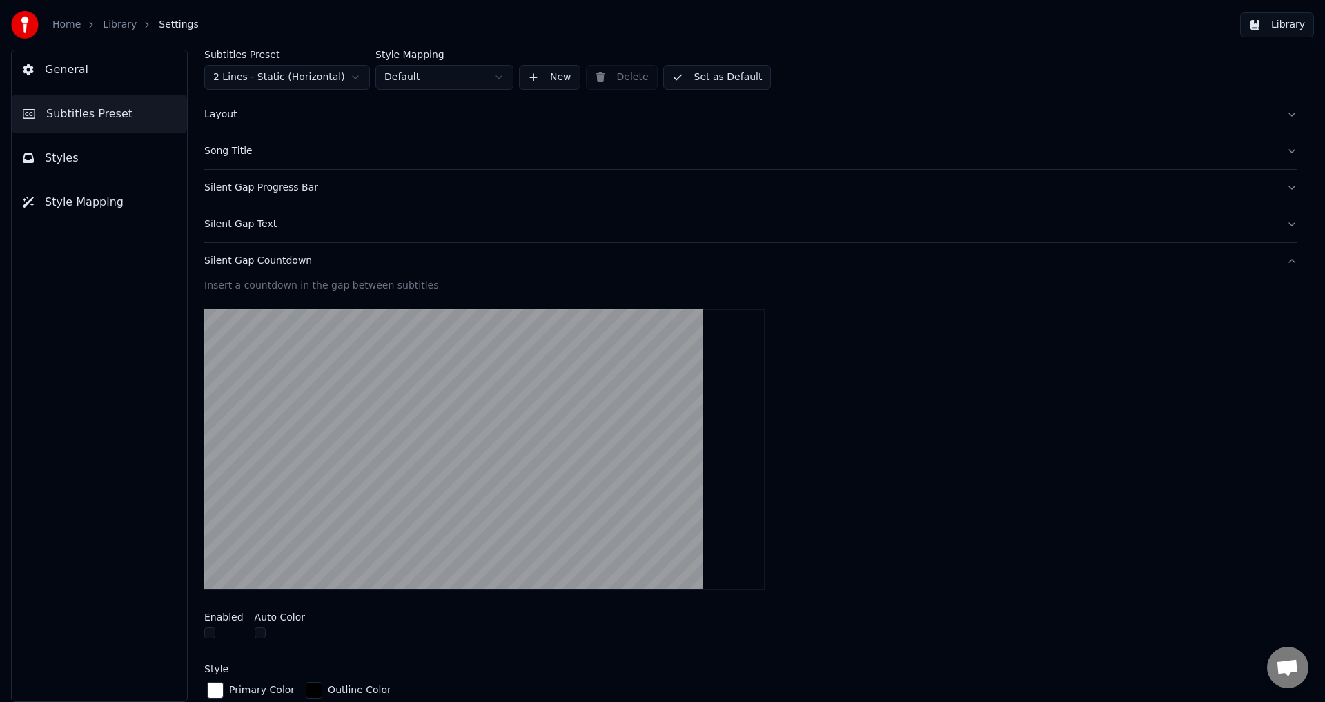
click at [462, 254] on div "Silent Gap Countdown" at bounding box center [739, 261] width 1071 height 14
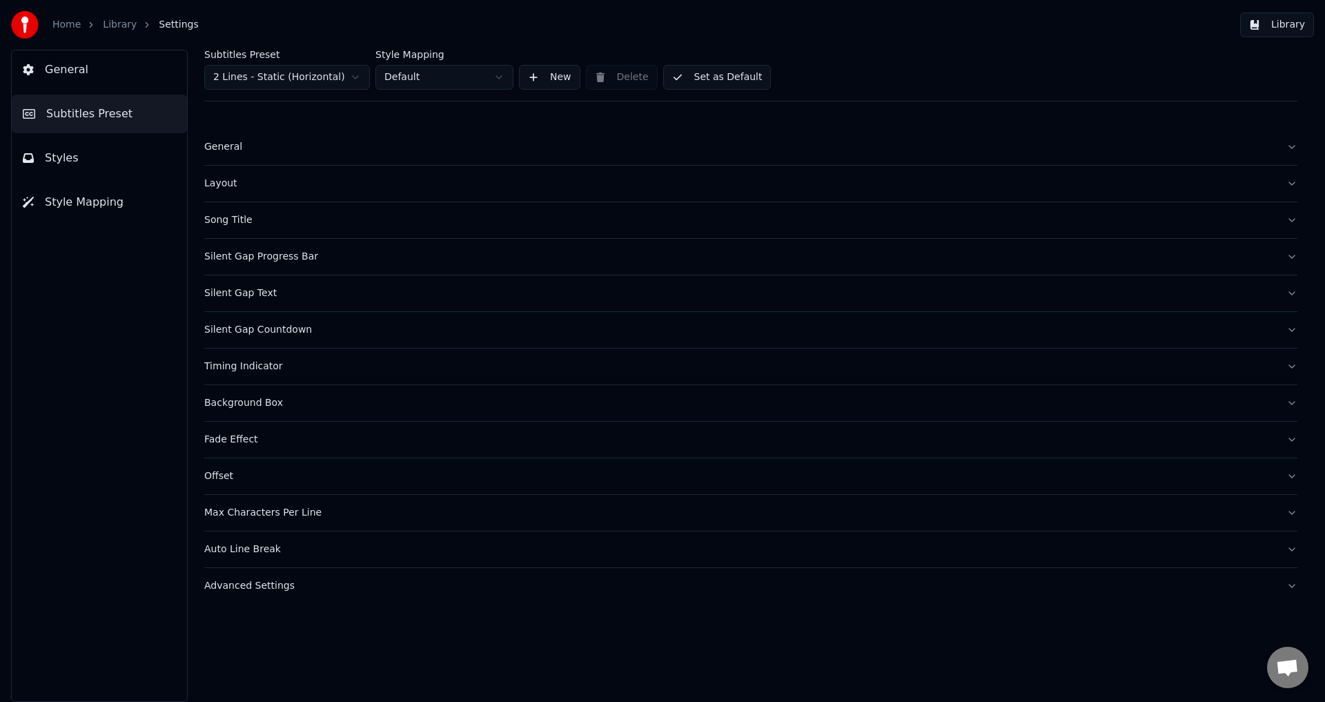
click at [444, 288] on div "Silent Gap Text" at bounding box center [739, 293] width 1071 height 14
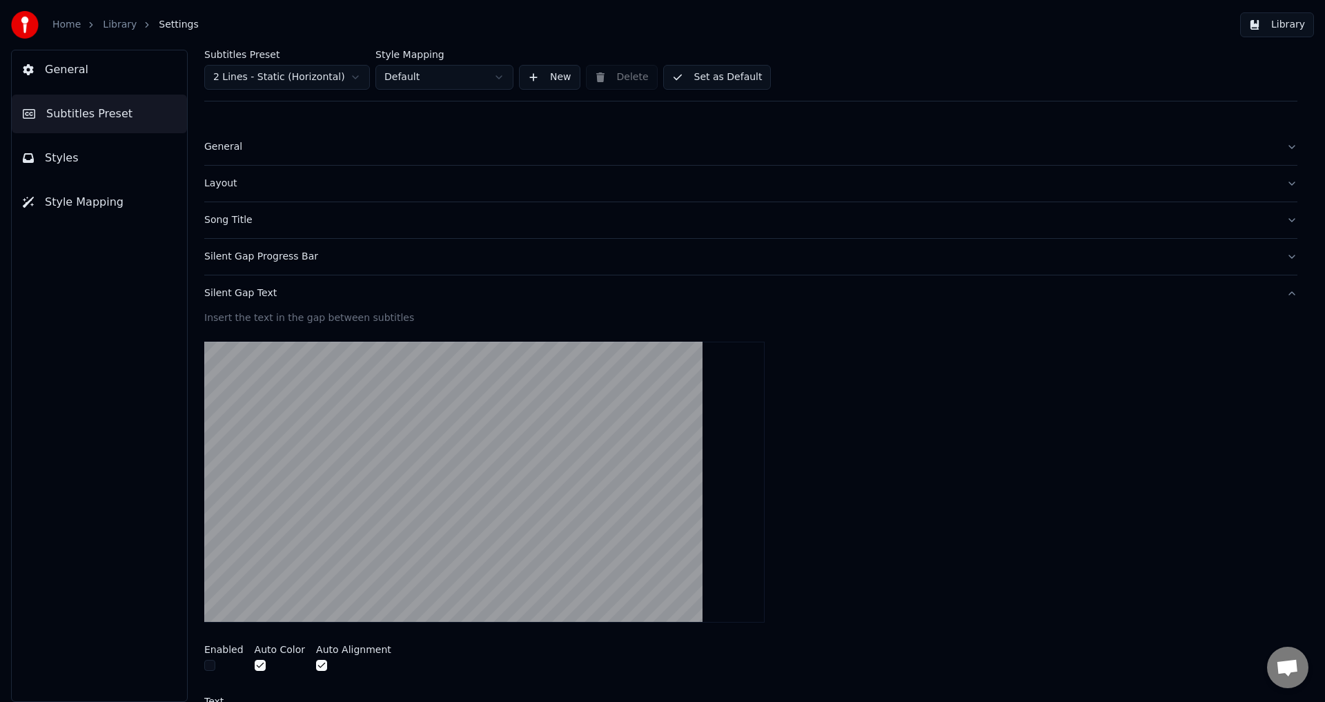
click at [460, 282] on button "Silent Gap Text" at bounding box center [750, 293] width 1093 height 36
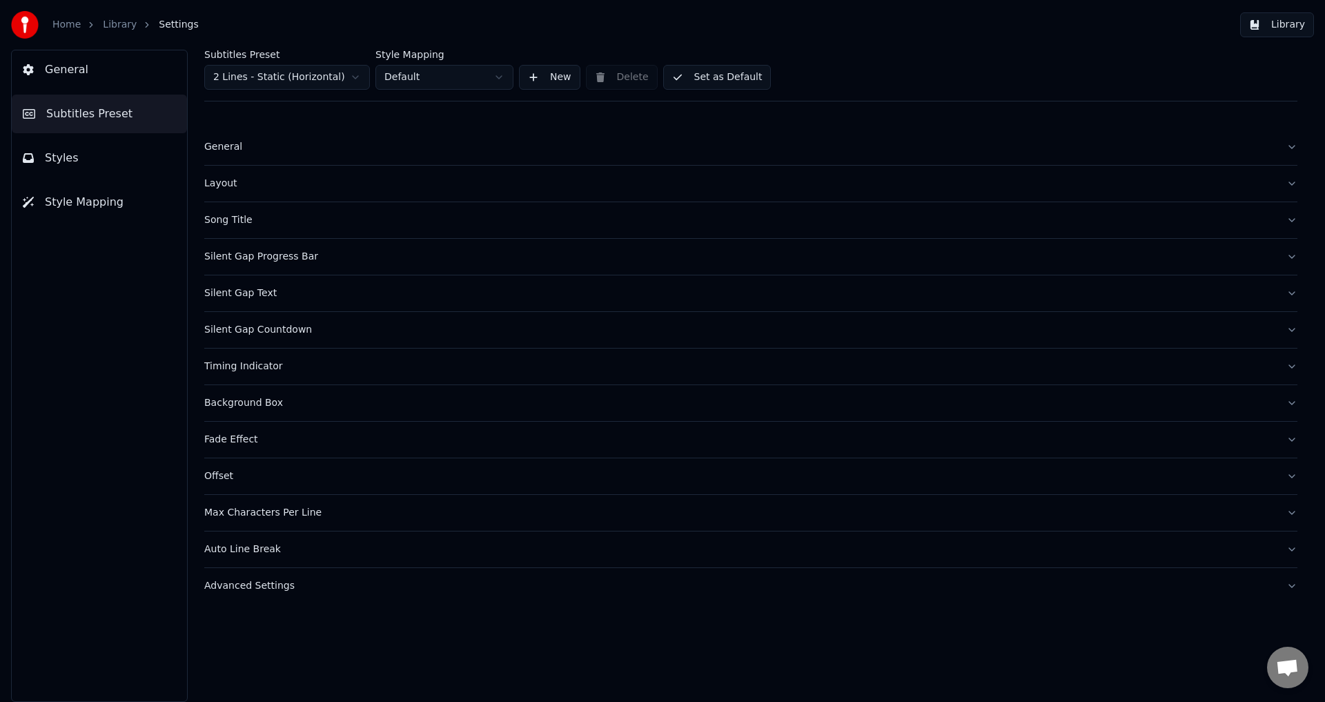
click at [452, 253] on div "Silent Gap Progress Bar" at bounding box center [739, 257] width 1071 height 14
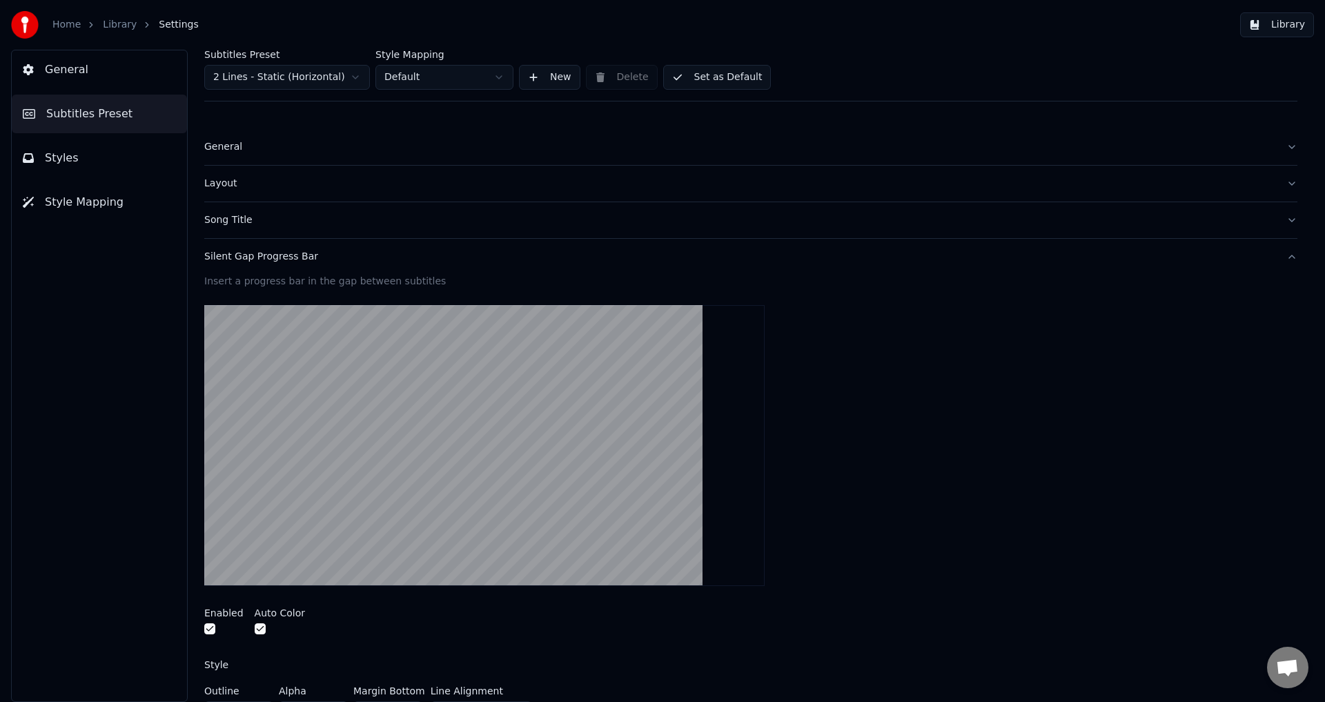
click at [480, 255] on div "Silent Gap Progress Bar" at bounding box center [739, 257] width 1071 height 14
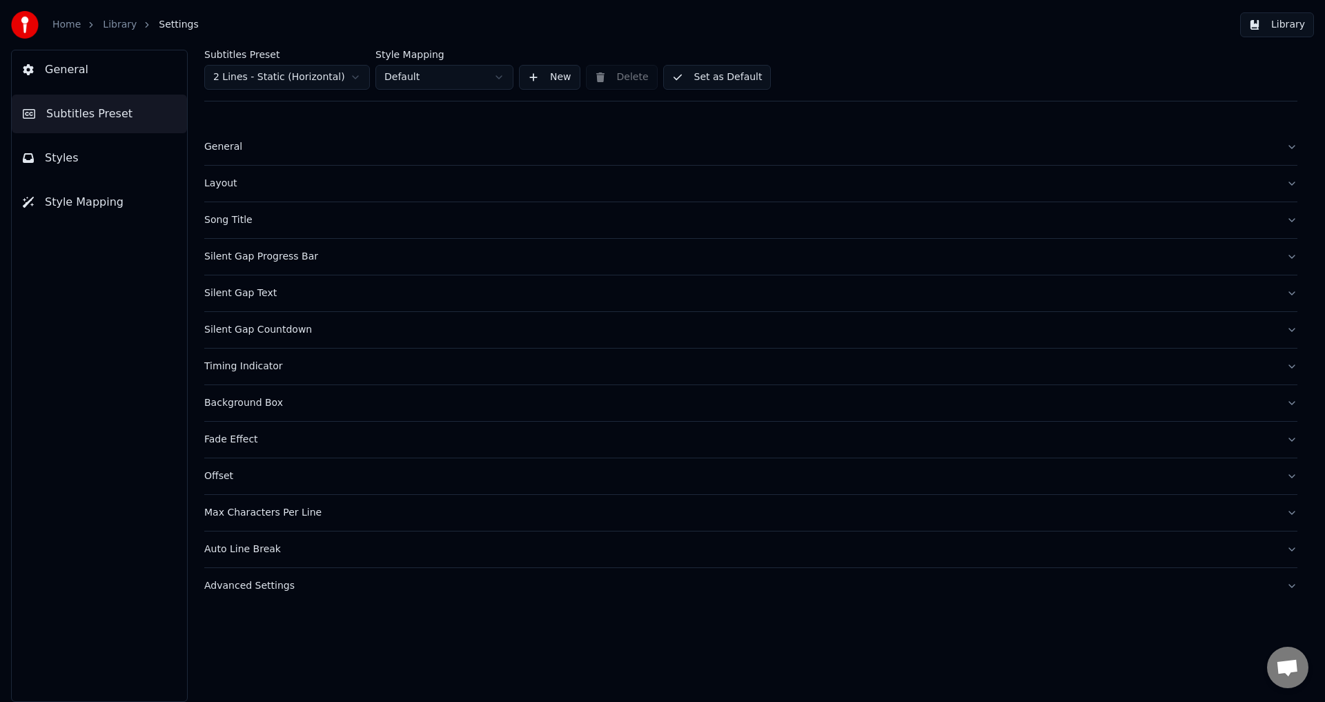
click at [440, 210] on button "Song Title" at bounding box center [750, 220] width 1093 height 36
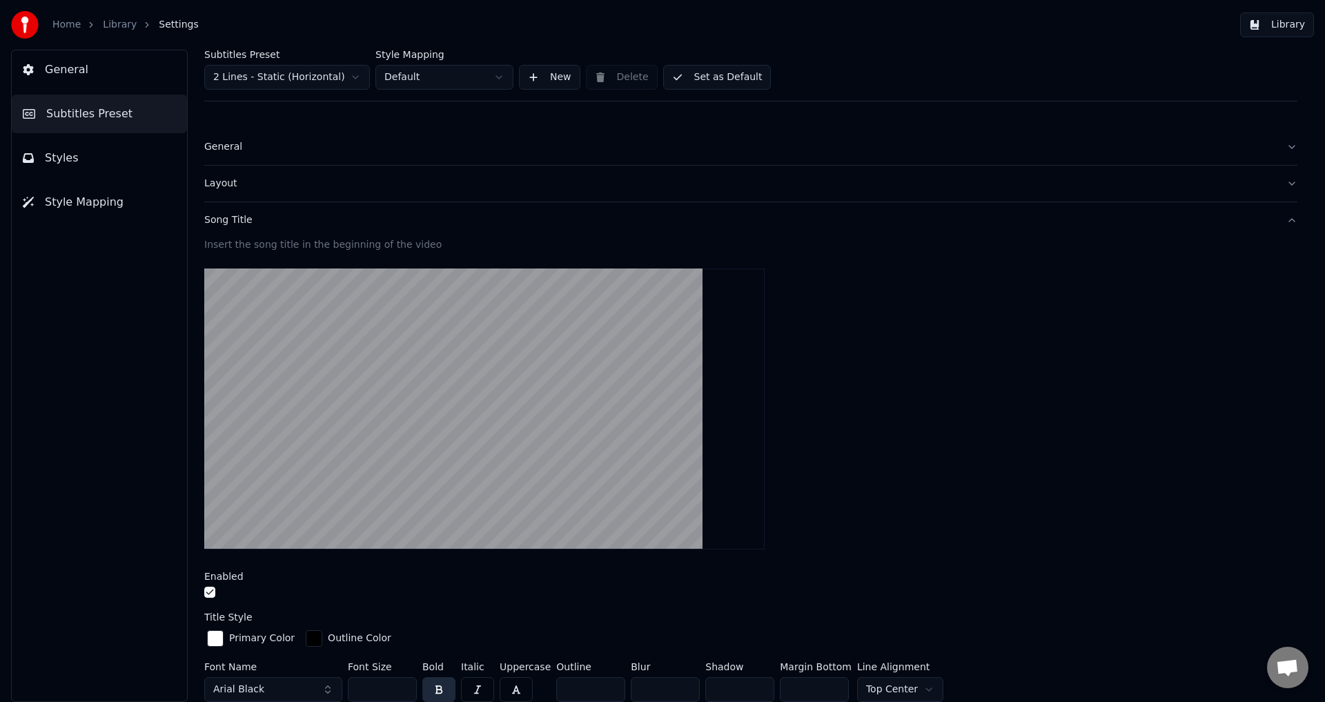
click at [388, 357] on video at bounding box center [484, 408] width 560 height 281
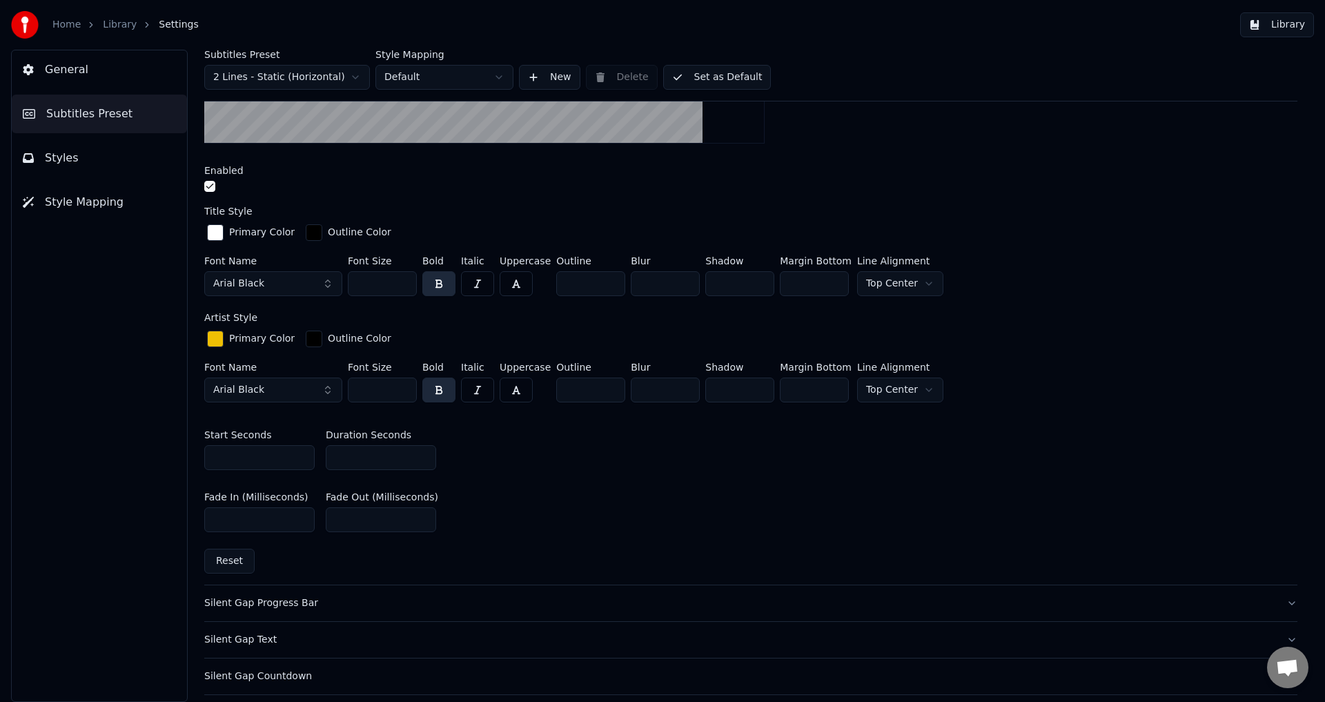
scroll to position [414, 0]
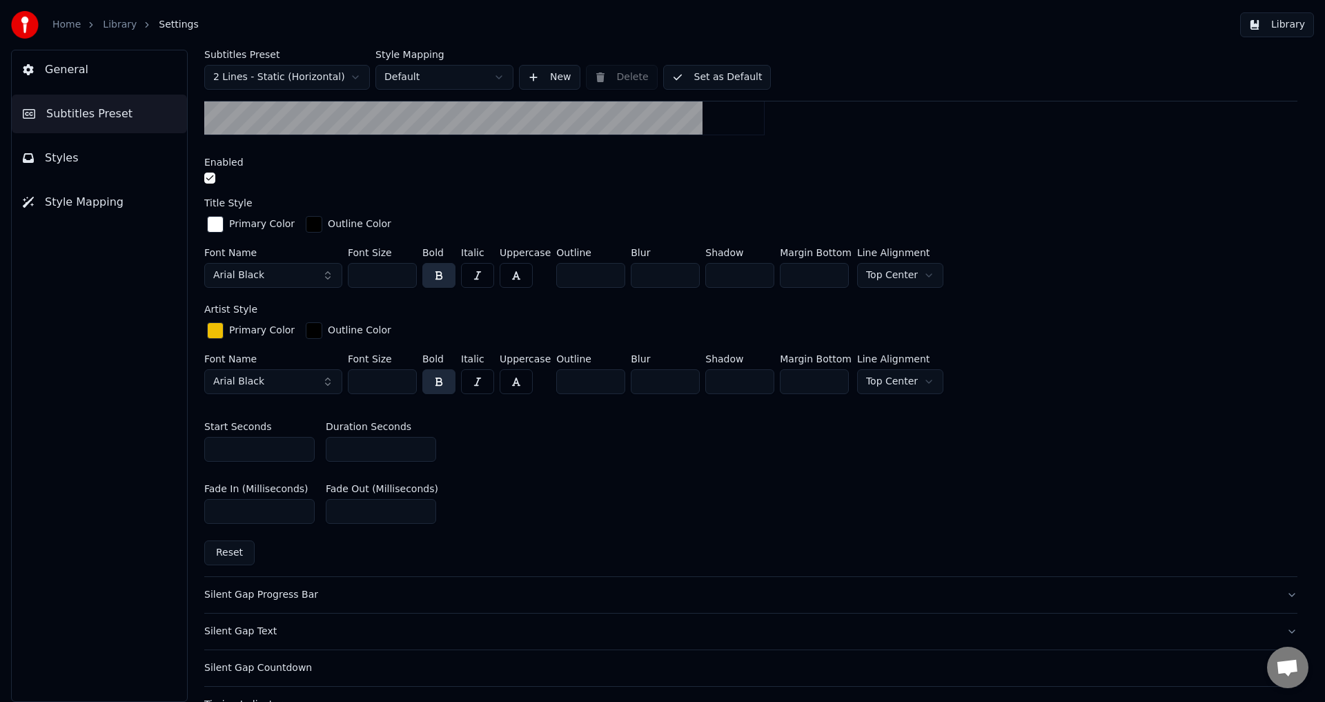
click at [253, 444] on input "***" at bounding box center [259, 449] width 110 height 25
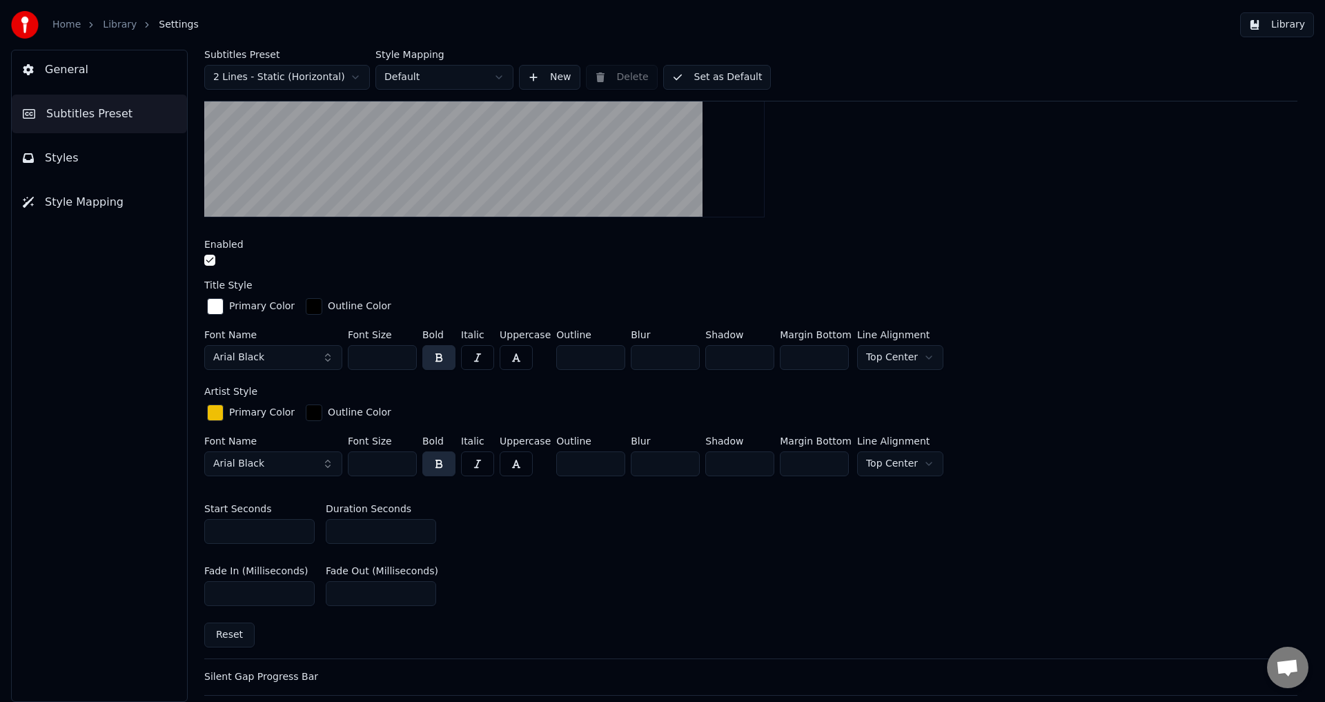
scroll to position [345, 0]
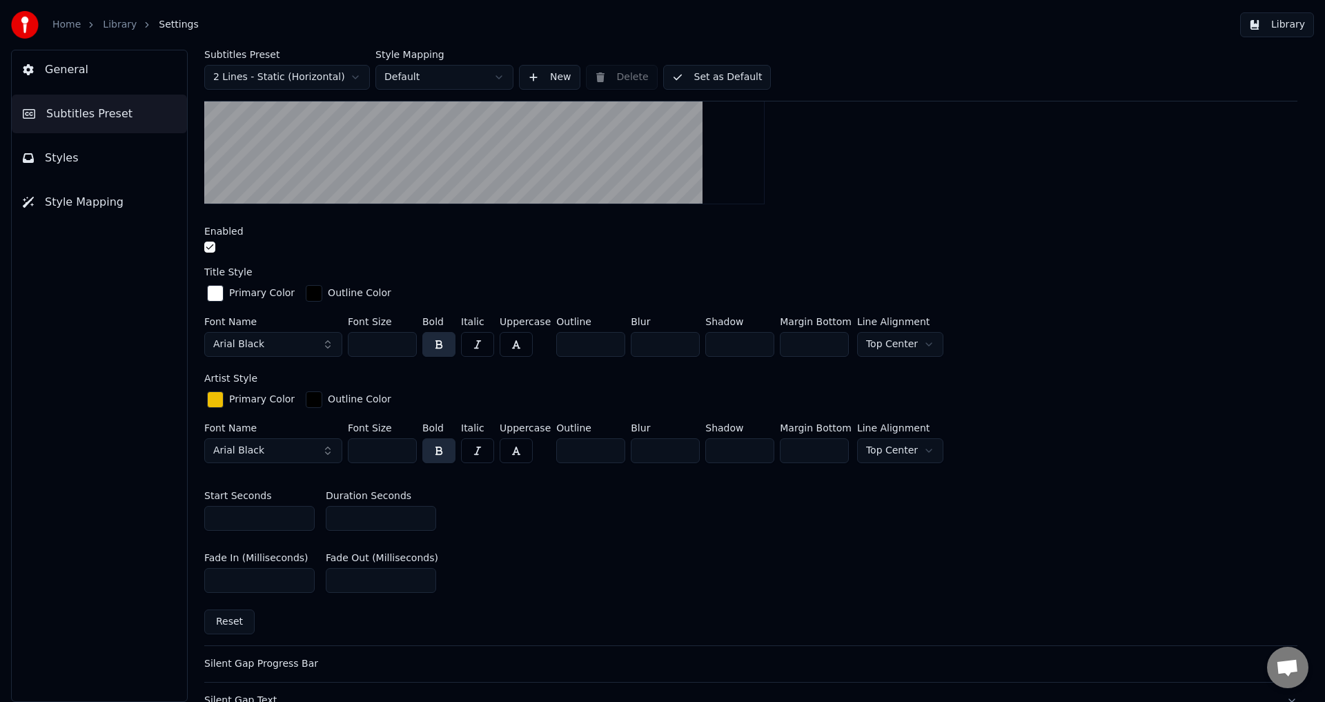
type input "***"
click at [526, 563] on div "Fade In (Milliseconds) *** Fade Out (Milliseconds) ***" at bounding box center [750, 573] width 1093 height 62
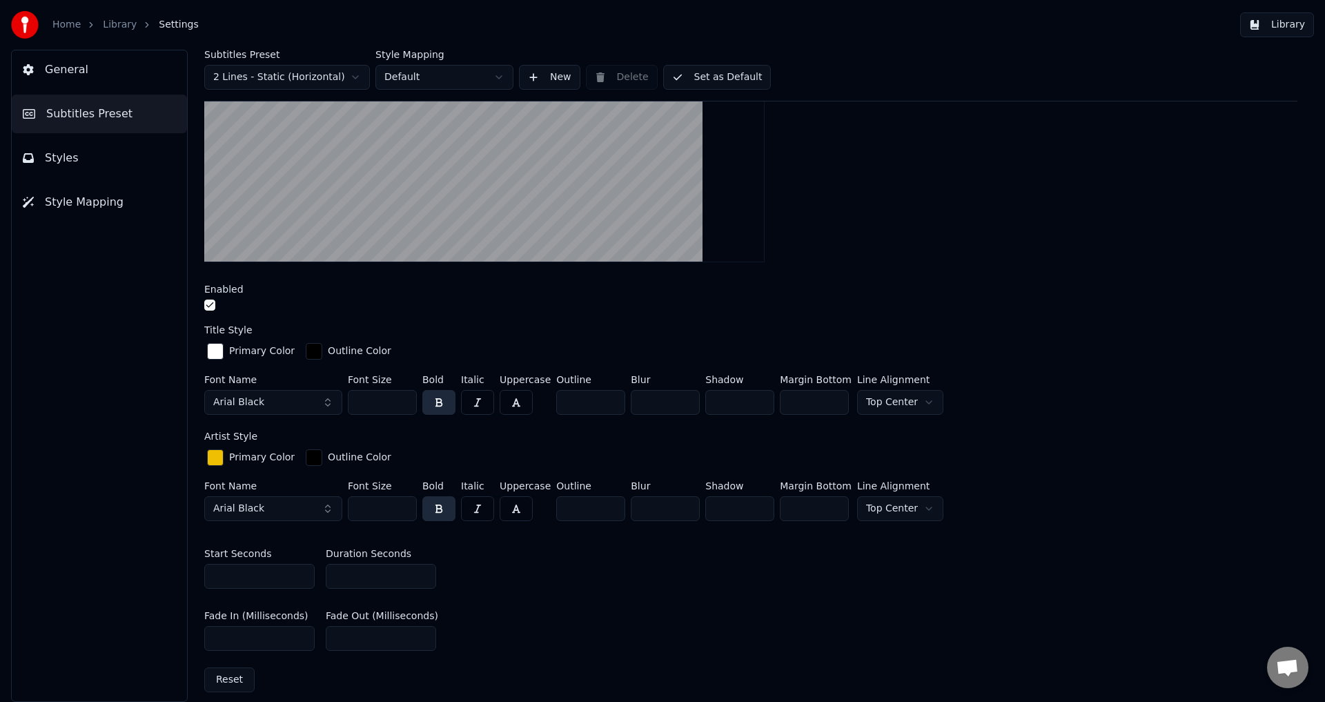
scroll to position [0, 0]
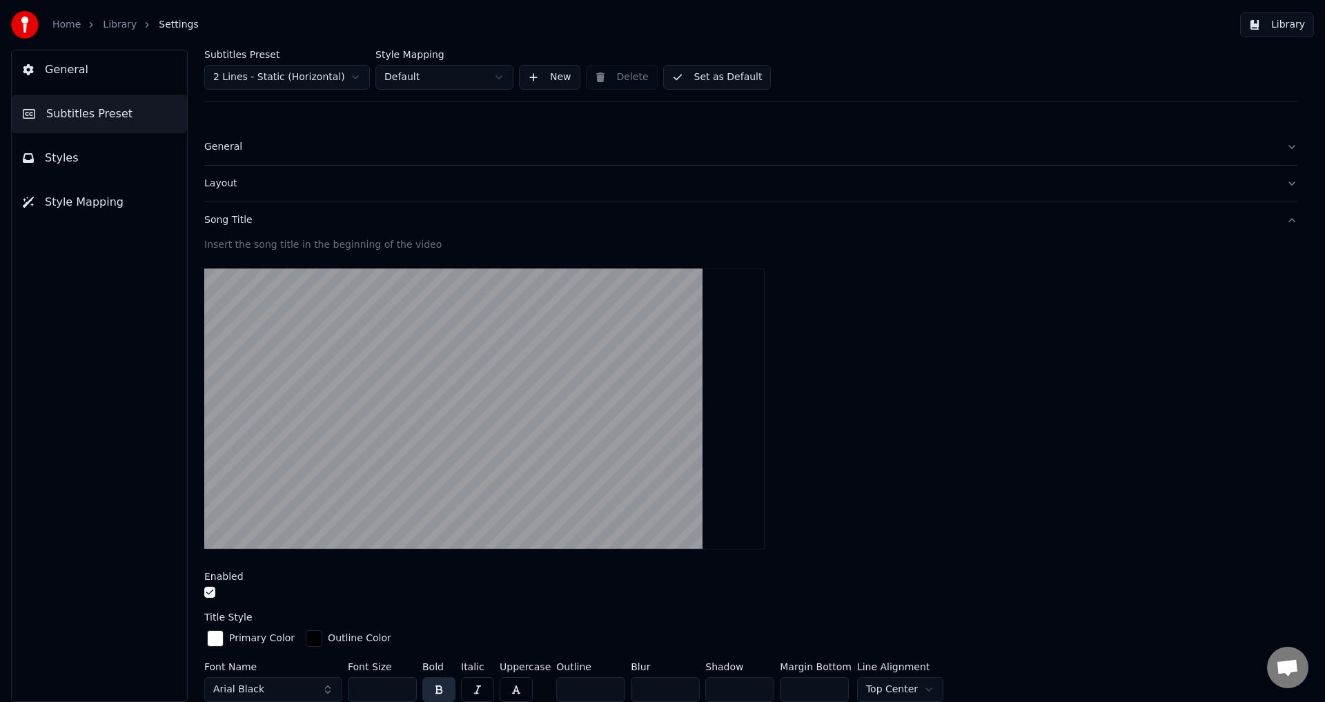
click at [322, 219] on div "Song Title" at bounding box center [739, 220] width 1071 height 14
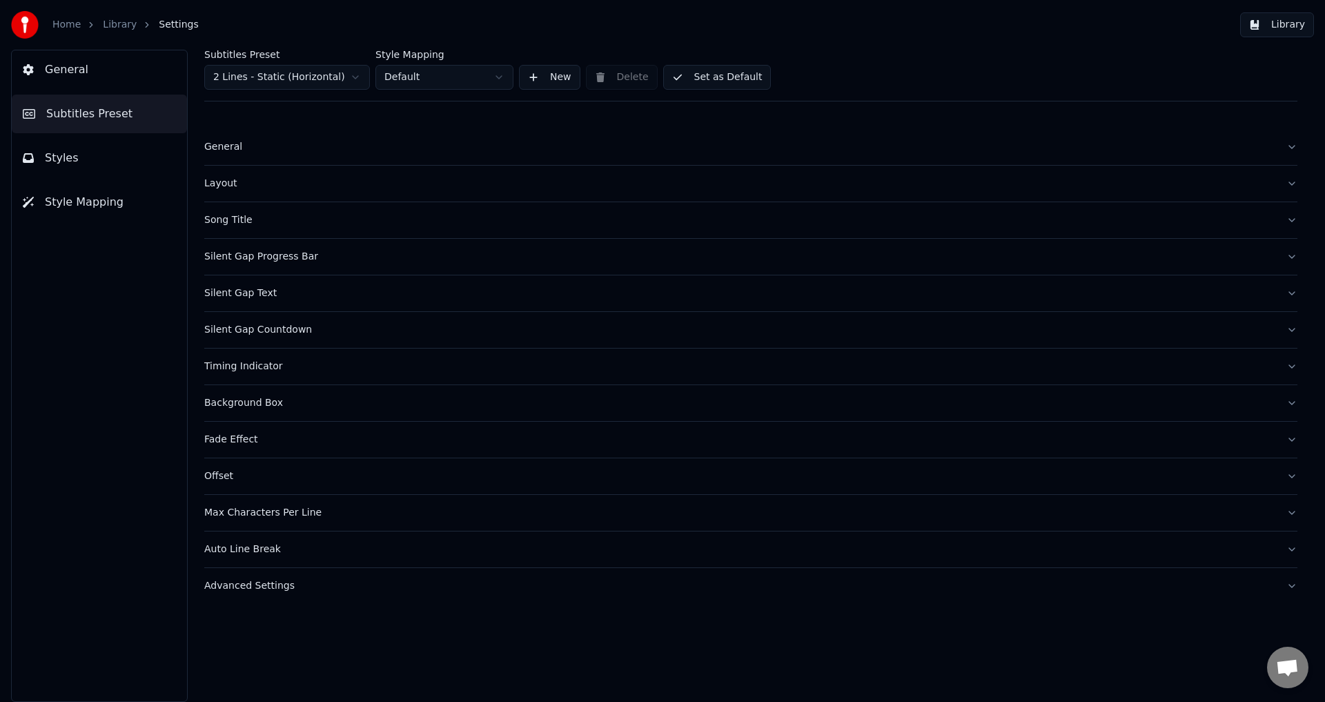
click at [724, 75] on button "Set as Default" at bounding box center [717, 77] width 108 height 25
click at [69, 68] on span "General" at bounding box center [66, 69] width 43 height 17
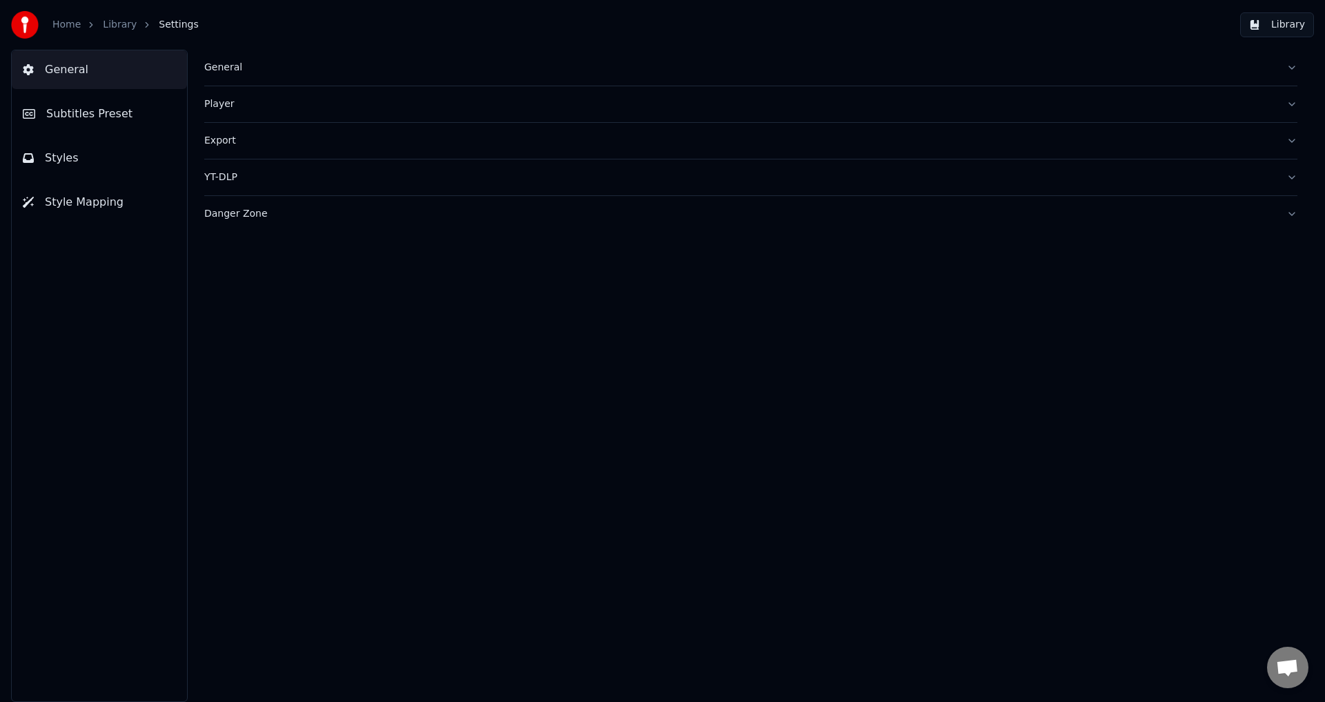
click at [63, 155] on span "Styles" at bounding box center [62, 158] width 34 height 17
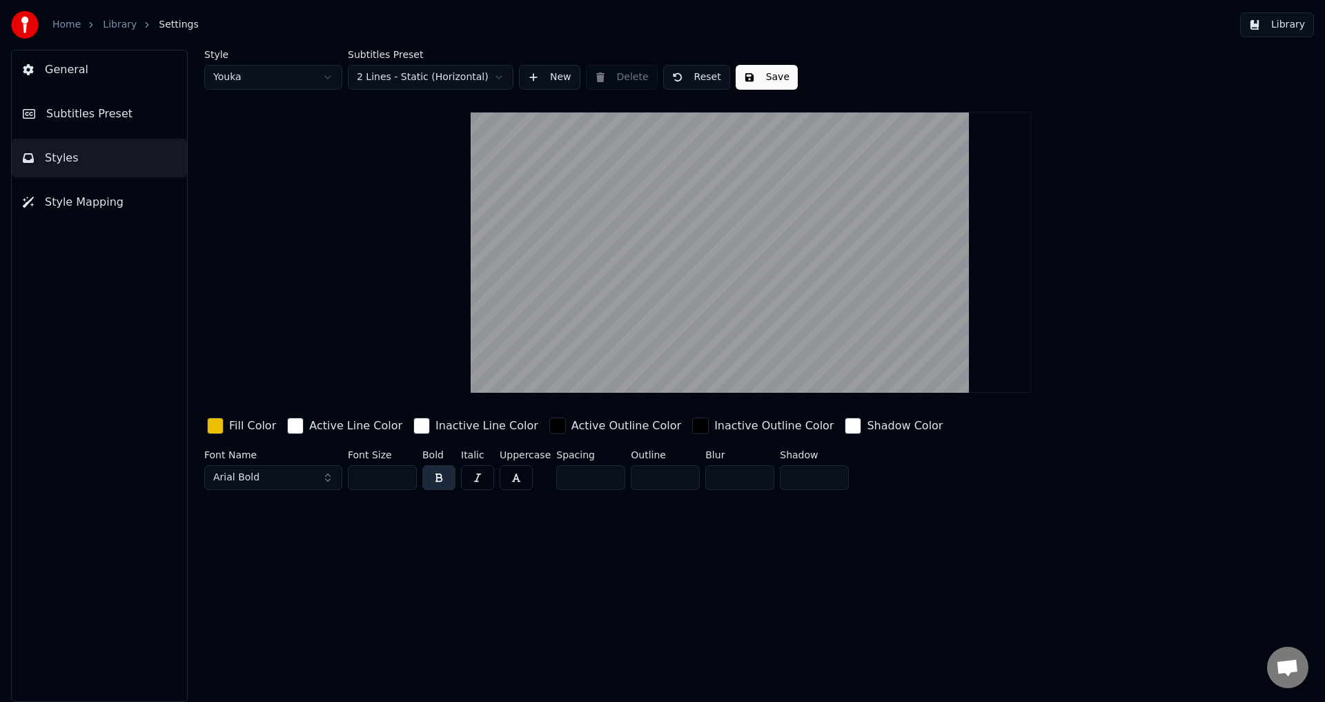
click at [100, 204] on span "Style Mapping" at bounding box center [84, 202] width 79 height 17
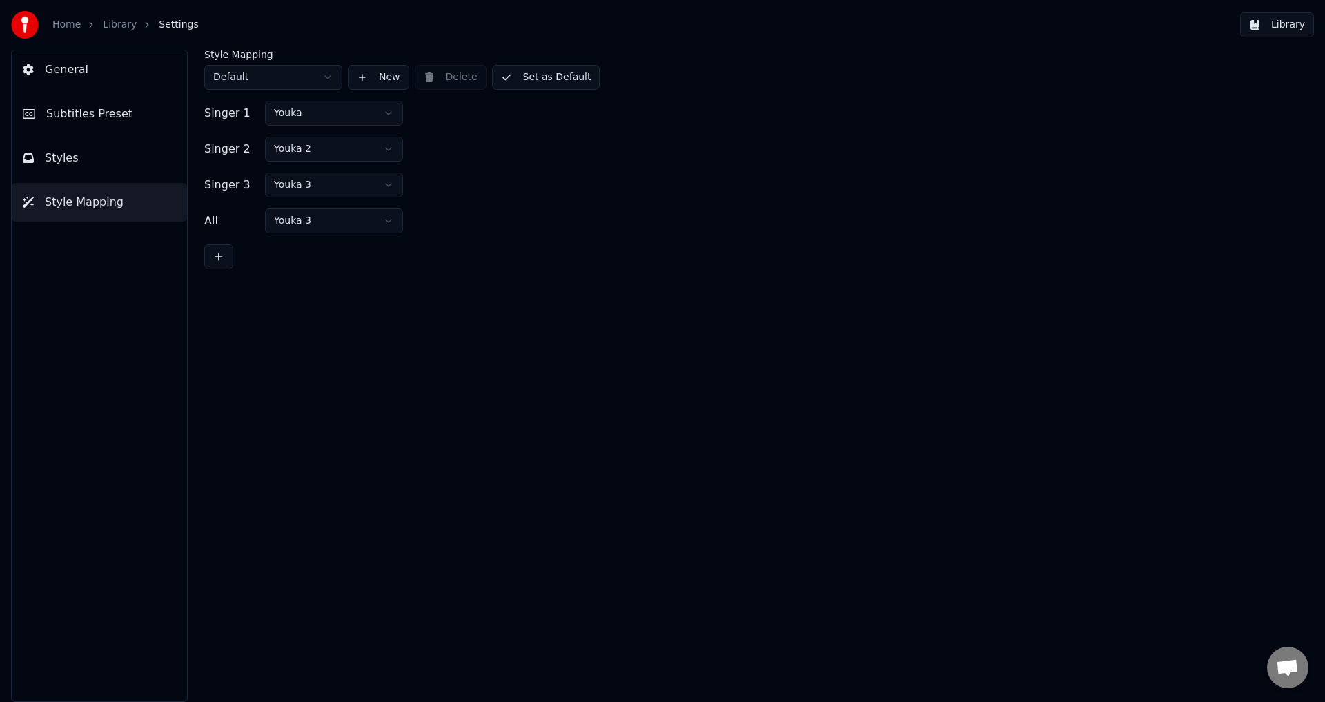
click at [117, 26] on link "Library" at bounding box center [120, 25] width 34 height 14
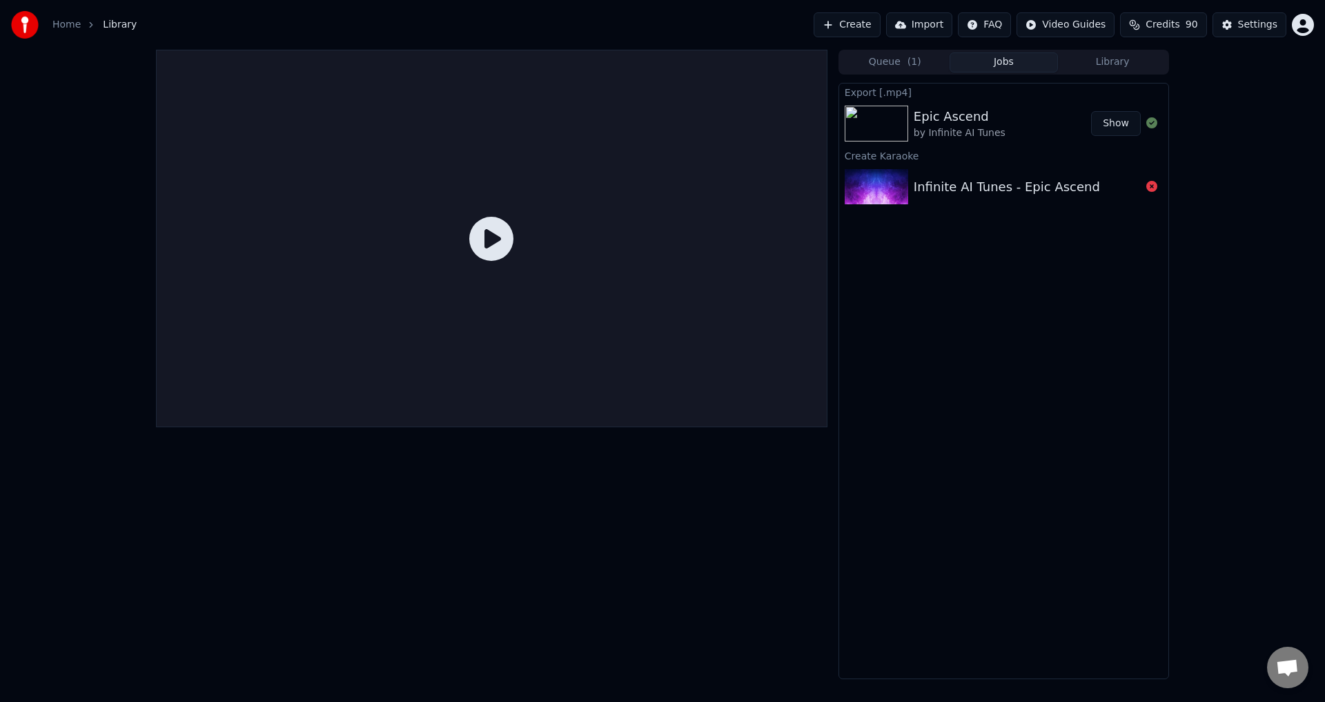
click at [952, 114] on div "Epic Ascend" at bounding box center [960, 116] width 92 height 19
click at [873, 121] on img at bounding box center [876, 124] width 63 height 36
click at [490, 246] on icon at bounding box center [491, 239] width 44 height 44
drag, startPoint x: 963, startPoint y: 192, endPoint x: 956, endPoint y: 188, distance: 7.1
click at [959, 185] on div "Infinite AI Tunes - Epic Ascend" at bounding box center [1007, 186] width 186 height 19
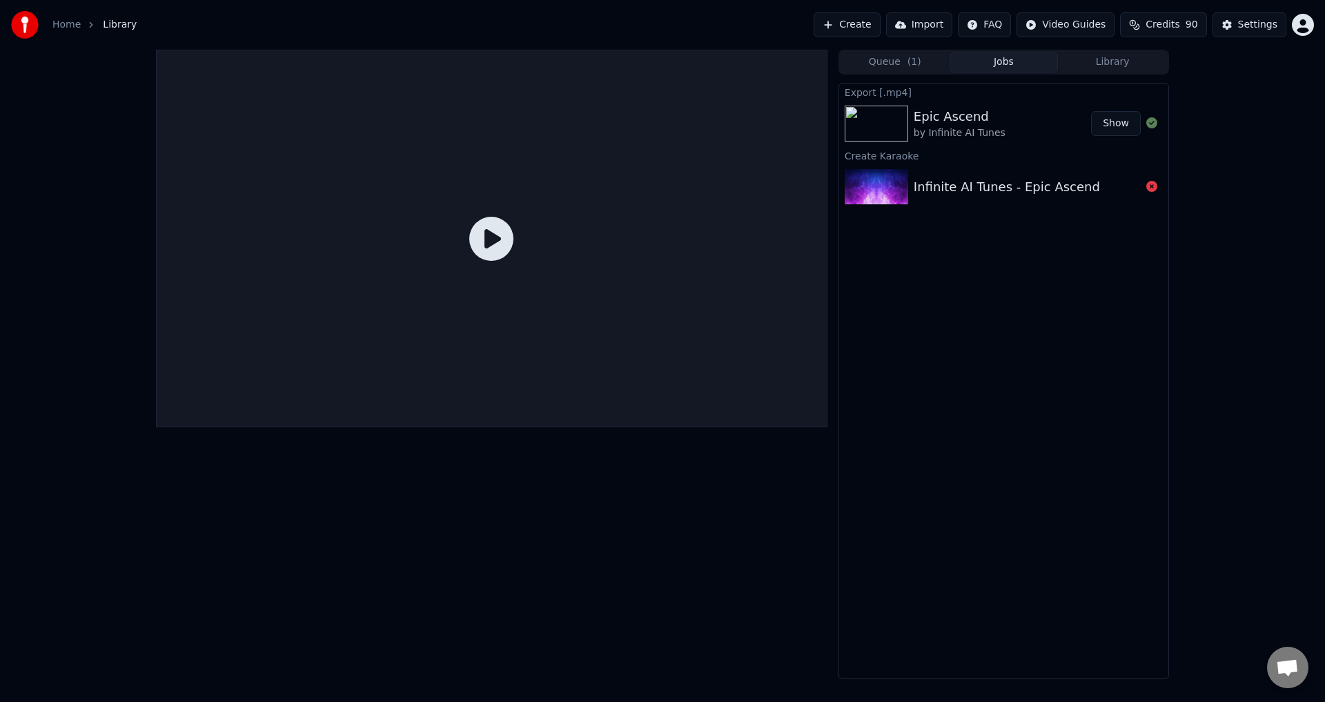
click at [878, 188] on img at bounding box center [876, 187] width 63 height 36
click at [492, 246] on icon at bounding box center [491, 239] width 44 height 44
click at [1117, 63] on button "Library" at bounding box center [1112, 62] width 109 height 20
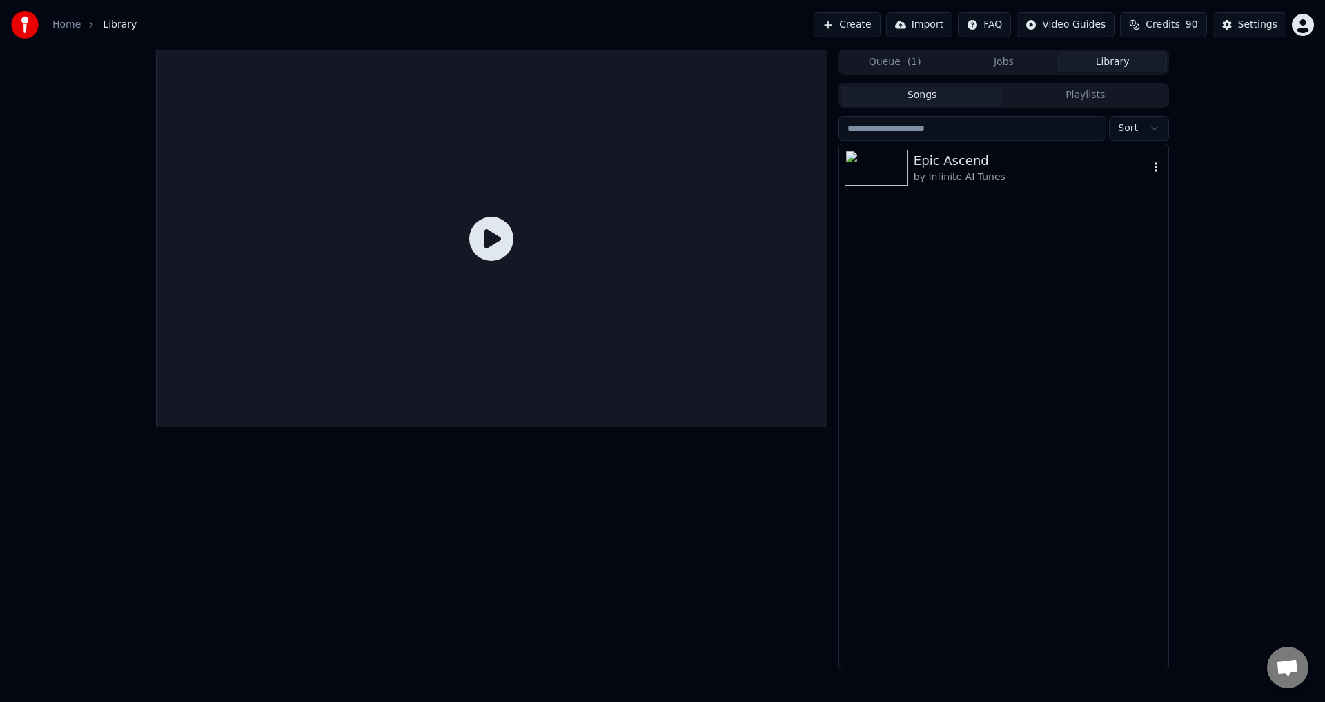
click at [882, 166] on img at bounding box center [876, 168] width 63 height 36
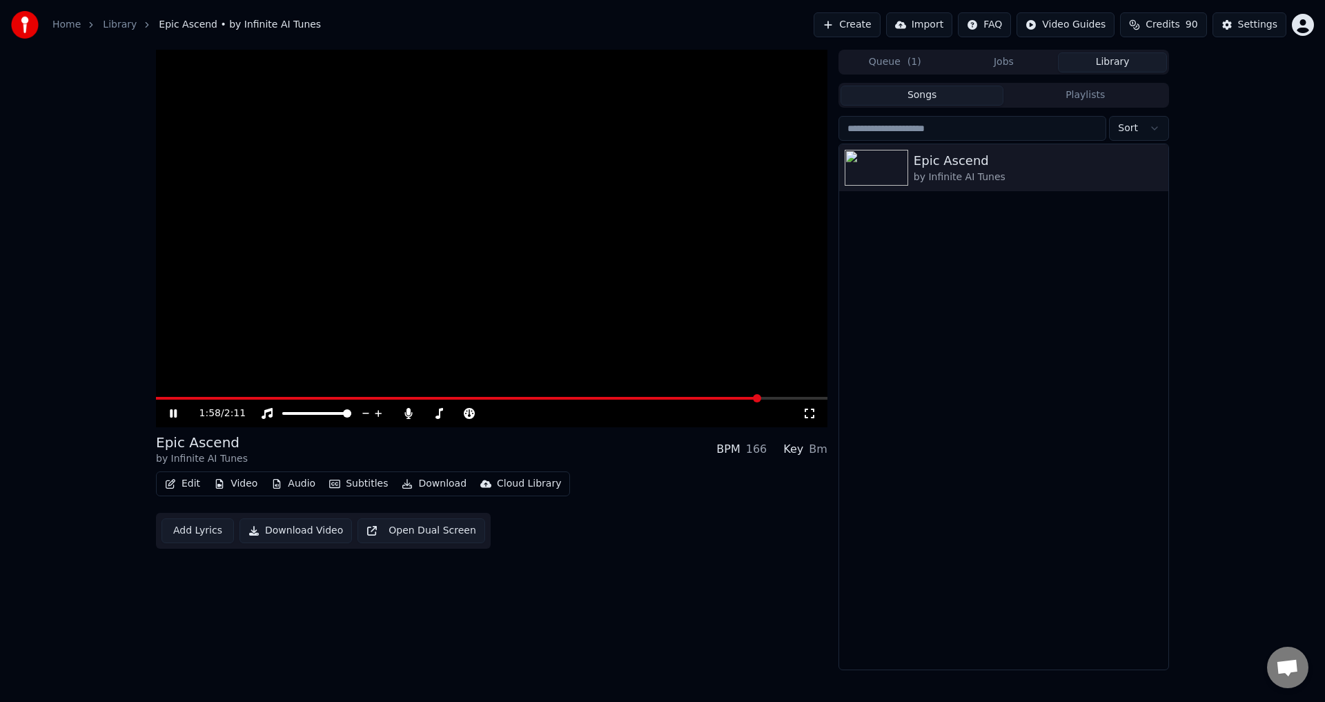
click at [762, 400] on span at bounding box center [491, 398] width 671 height 3
click at [1159, 119] on html "Home Library Epic Ascend • by Infinite AI Tunes Create Import FAQ Video Guides …" at bounding box center [662, 351] width 1325 height 702
click at [199, 532] on button "Add Lyrics" at bounding box center [197, 530] width 72 height 25
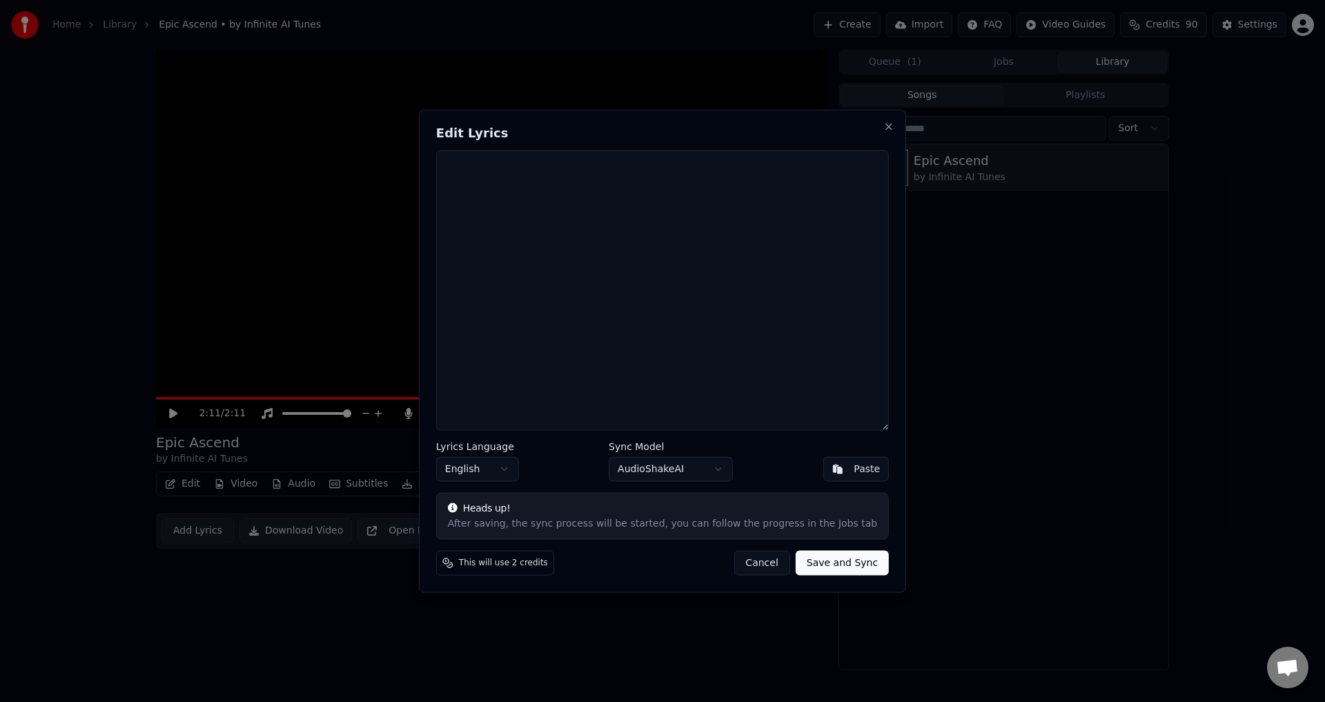
click at [533, 265] on textarea at bounding box center [662, 290] width 453 height 281
drag, startPoint x: 859, startPoint y: 125, endPoint x: 774, endPoint y: 155, distance: 90.8
click at [883, 125] on button "Close" at bounding box center [888, 126] width 11 height 11
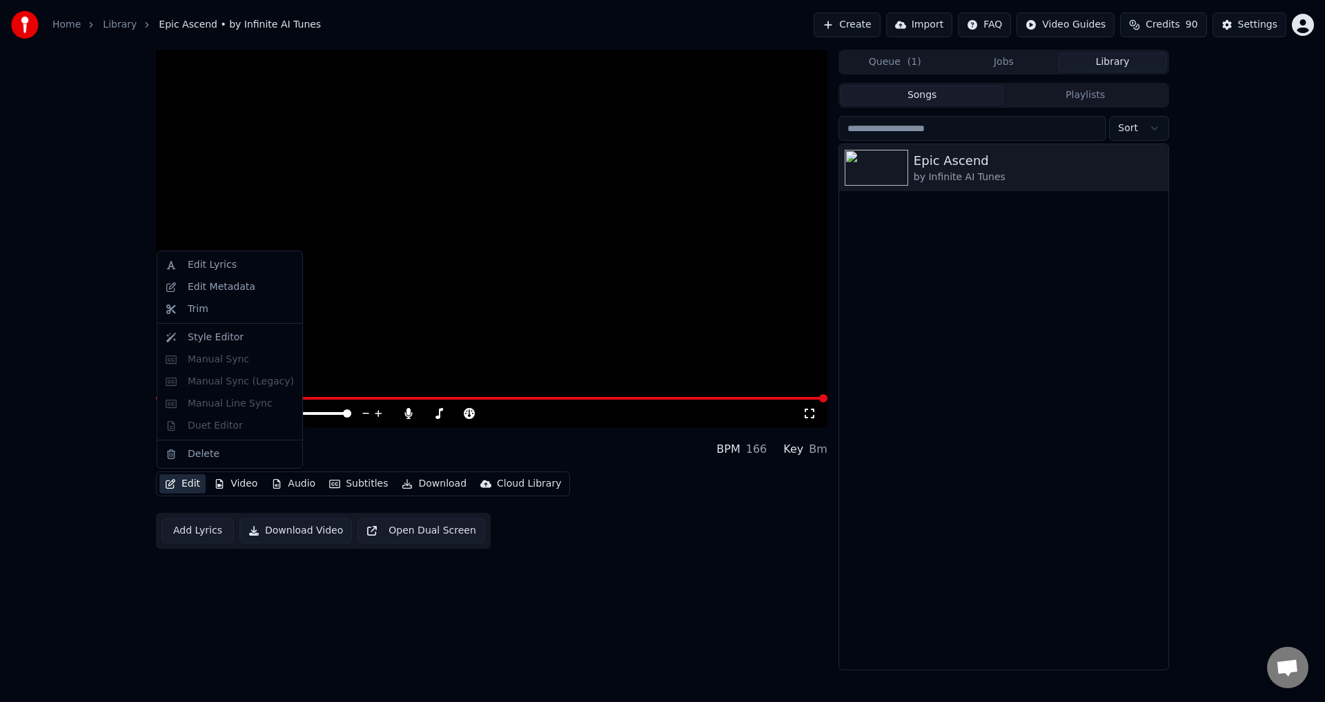
click at [188, 482] on button "Edit" at bounding box center [182, 483] width 46 height 19
click at [225, 266] on div "Edit Lyrics" at bounding box center [212, 265] width 49 height 14
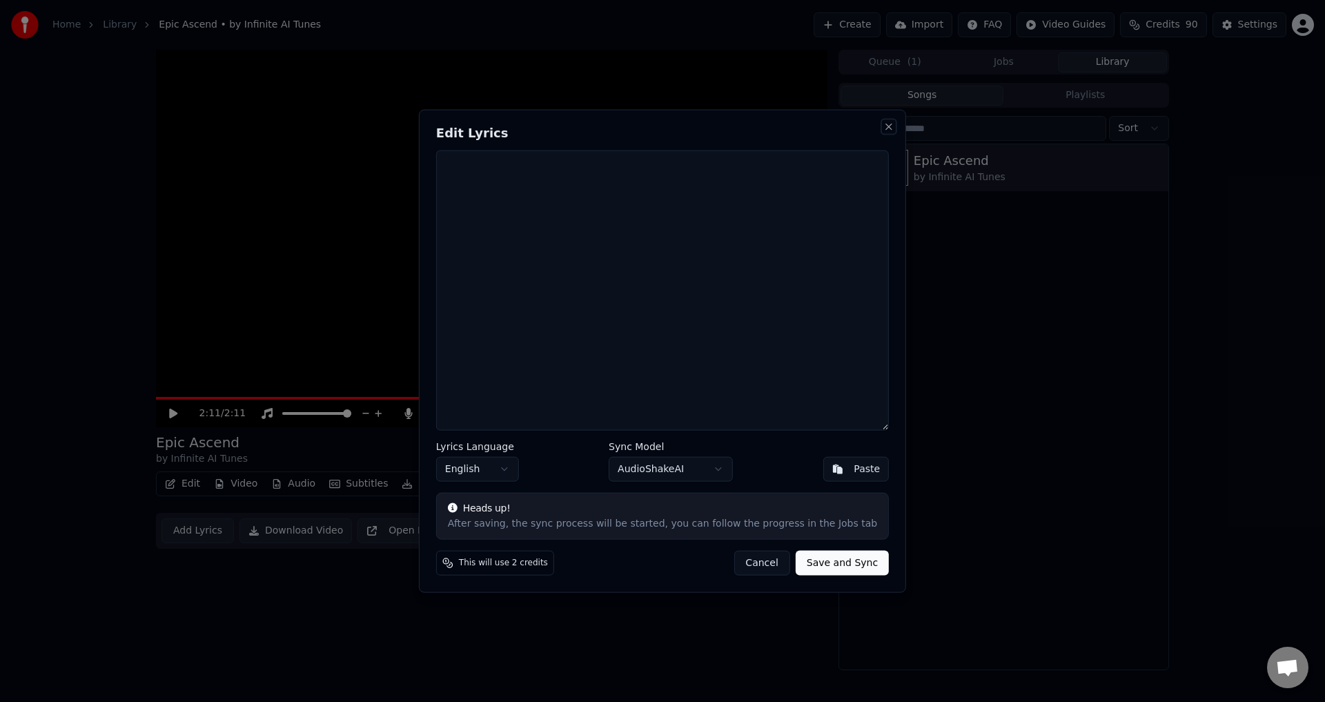
click at [883, 128] on button "Close" at bounding box center [888, 126] width 11 height 11
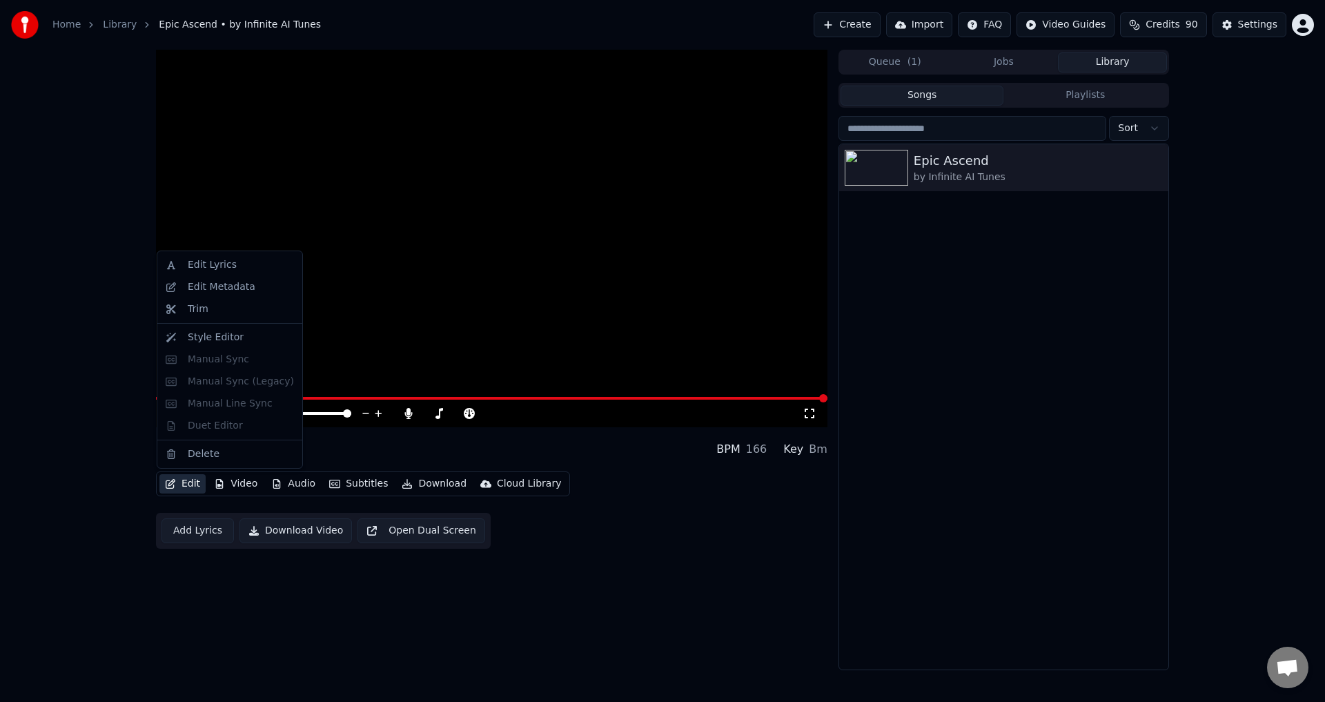
click at [189, 486] on button "Edit" at bounding box center [182, 483] width 46 height 19
click at [229, 288] on div "Edit Metadata" at bounding box center [222, 287] width 68 height 14
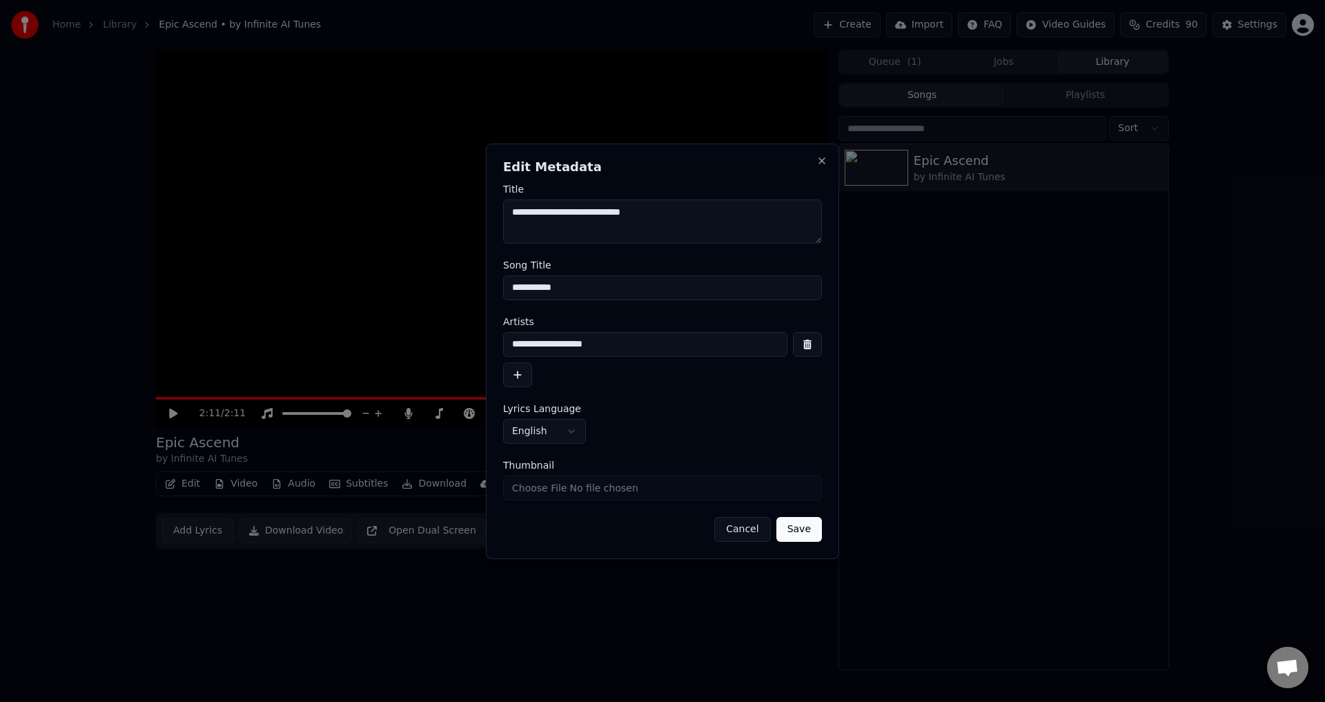
drag, startPoint x: 649, startPoint y: 213, endPoint x: 471, endPoint y: 215, distance: 177.4
click at [471, 215] on body "**********" at bounding box center [662, 351] width 1325 height 702
drag, startPoint x: 820, startPoint y: 164, endPoint x: 797, endPoint y: 166, distance: 22.9
click at [819, 164] on button "Close" at bounding box center [821, 160] width 11 height 11
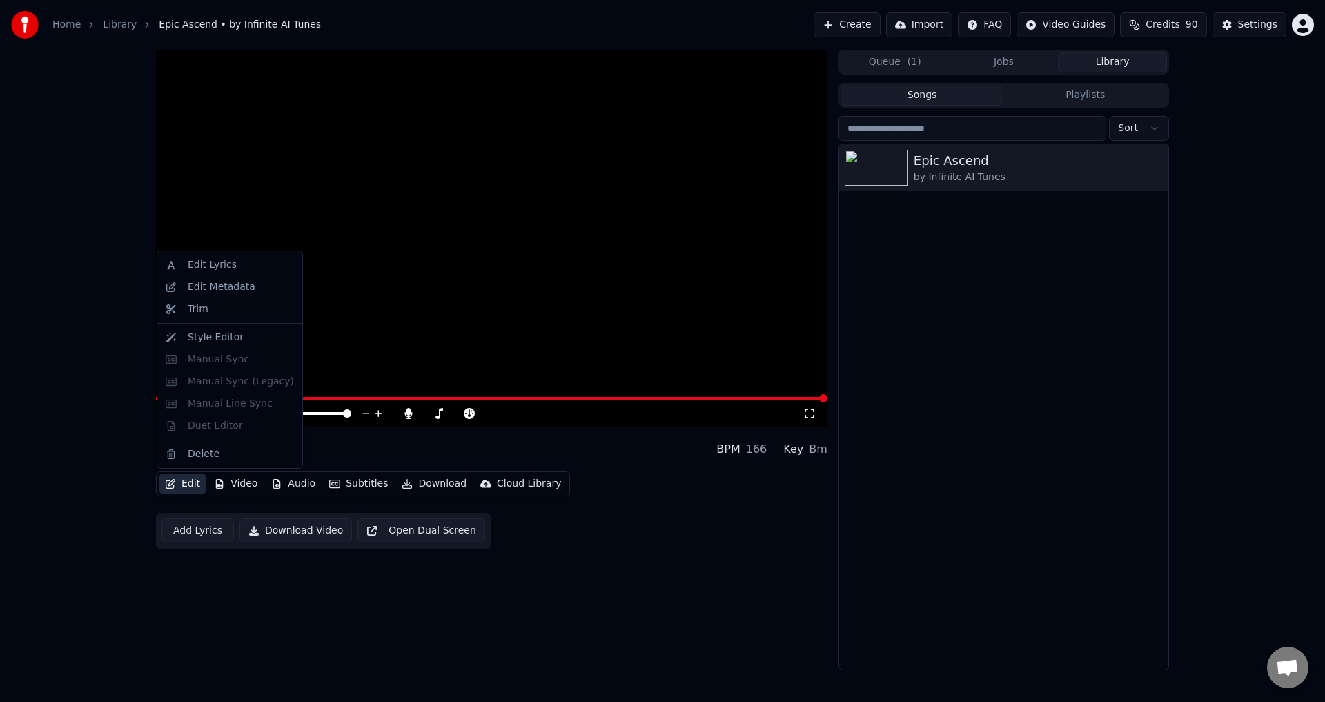
click at [189, 480] on button "Edit" at bounding box center [182, 483] width 46 height 19
click at [230, 266] on div "Edit Lyrics" at bounding box center [241, 265] width 106 height 14
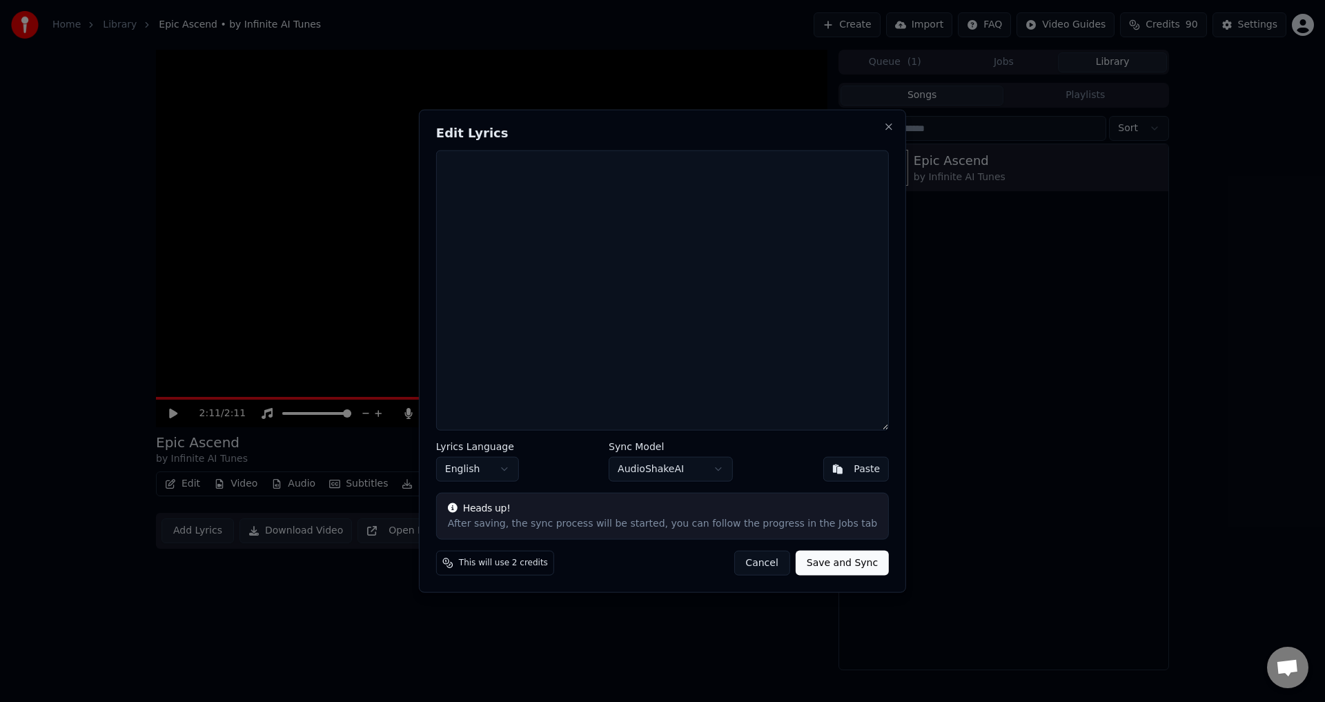
click at [576, 288] on textarea at bounding box center [662, 290] width 453 height 281
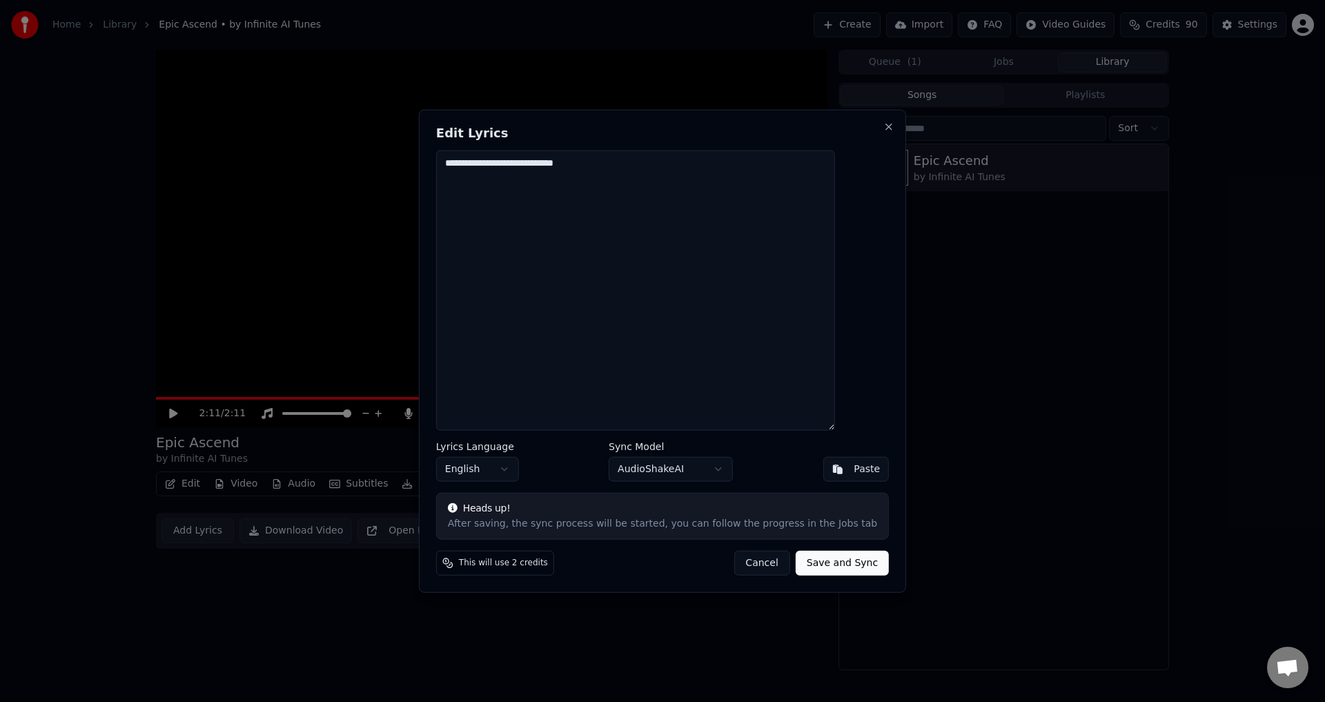
type textarea "**********"
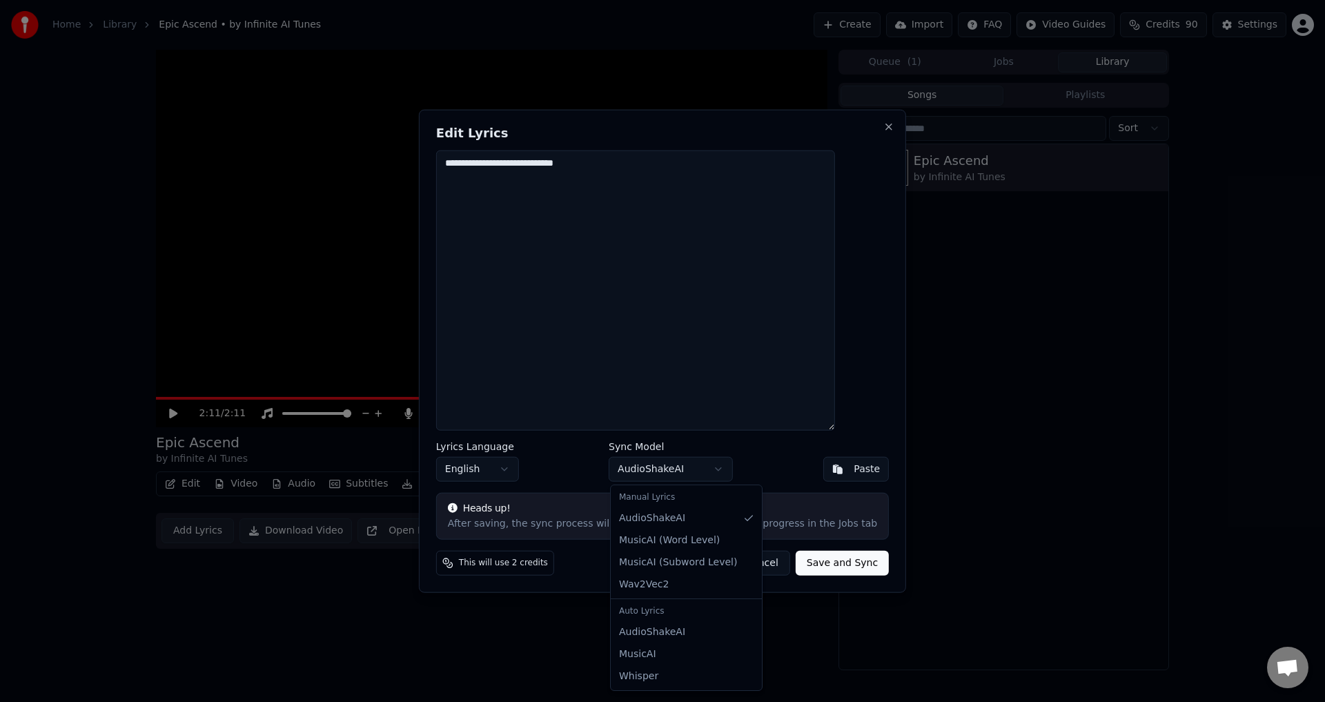
click at [721, 462] on body "**********" at bounding box center [662, 351] width 1325 height 702
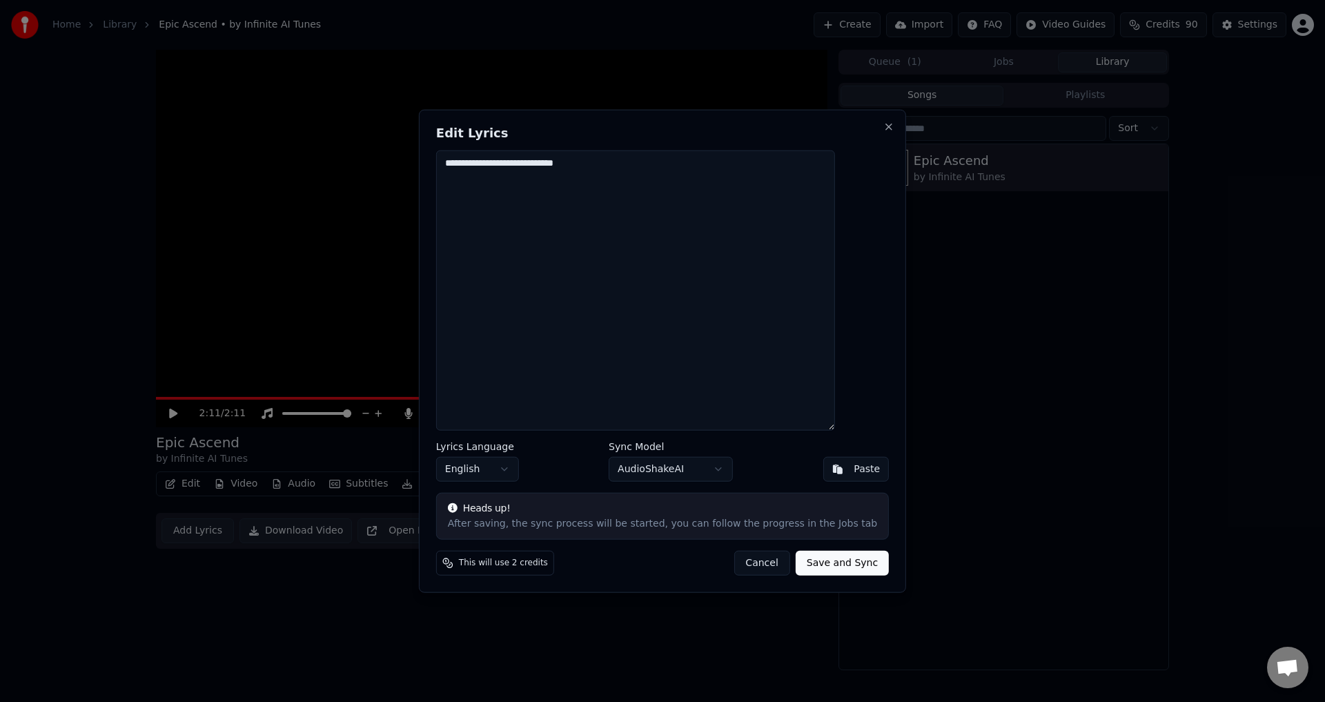
click at [819, 564] on button "Save and Sync" at bounding box center [842, 563] width 93 height 25
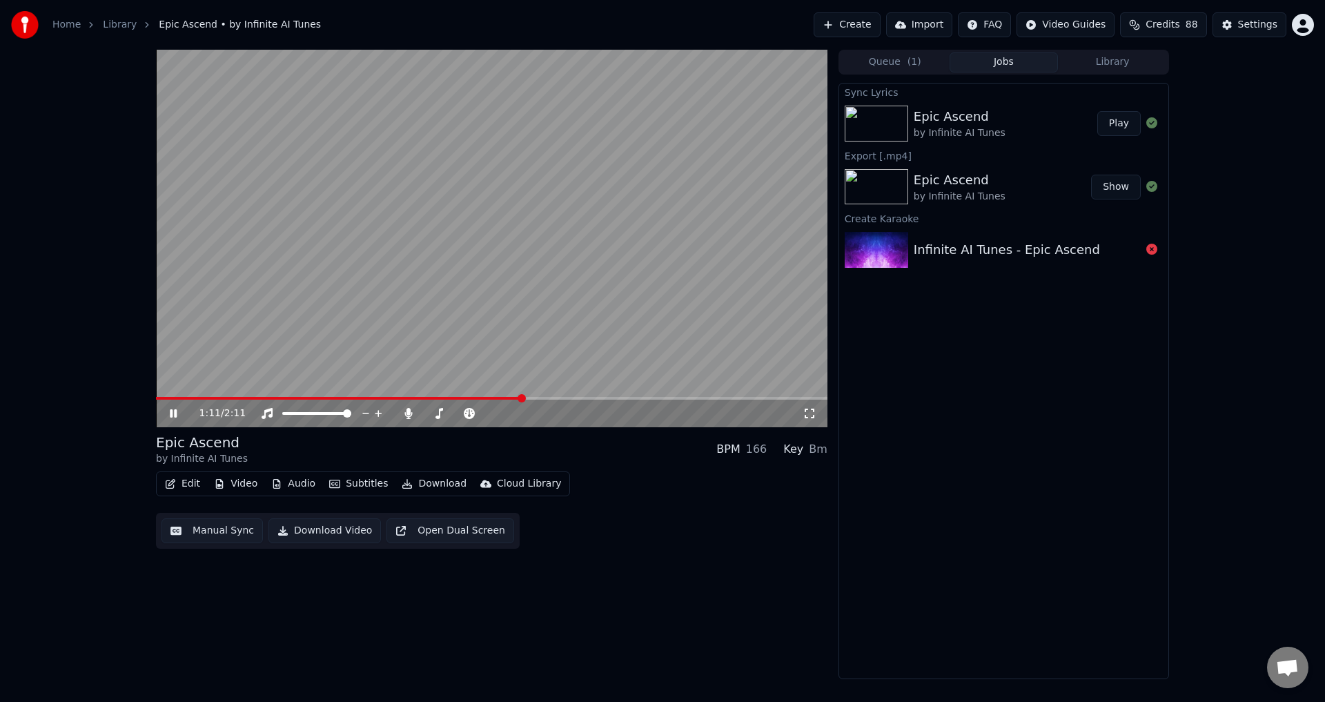
click at [774, 397] on span at bounding box center [491, 398] width 671 height 3
click at [184, 486] on button "Edit" at bounding box center [182, 483] width 46 height 19
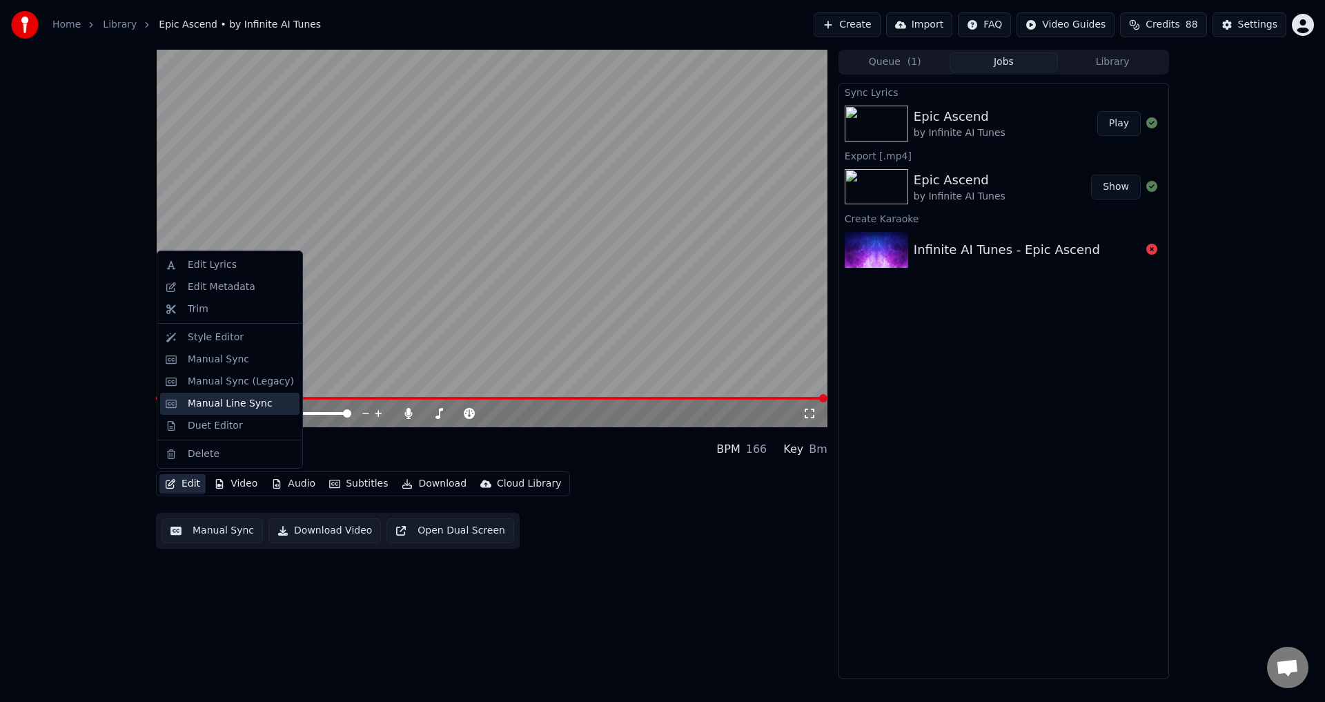
click at [255, 403] on div "Manual Line Sync" at bounding box center [230, 404] width 85 height 14
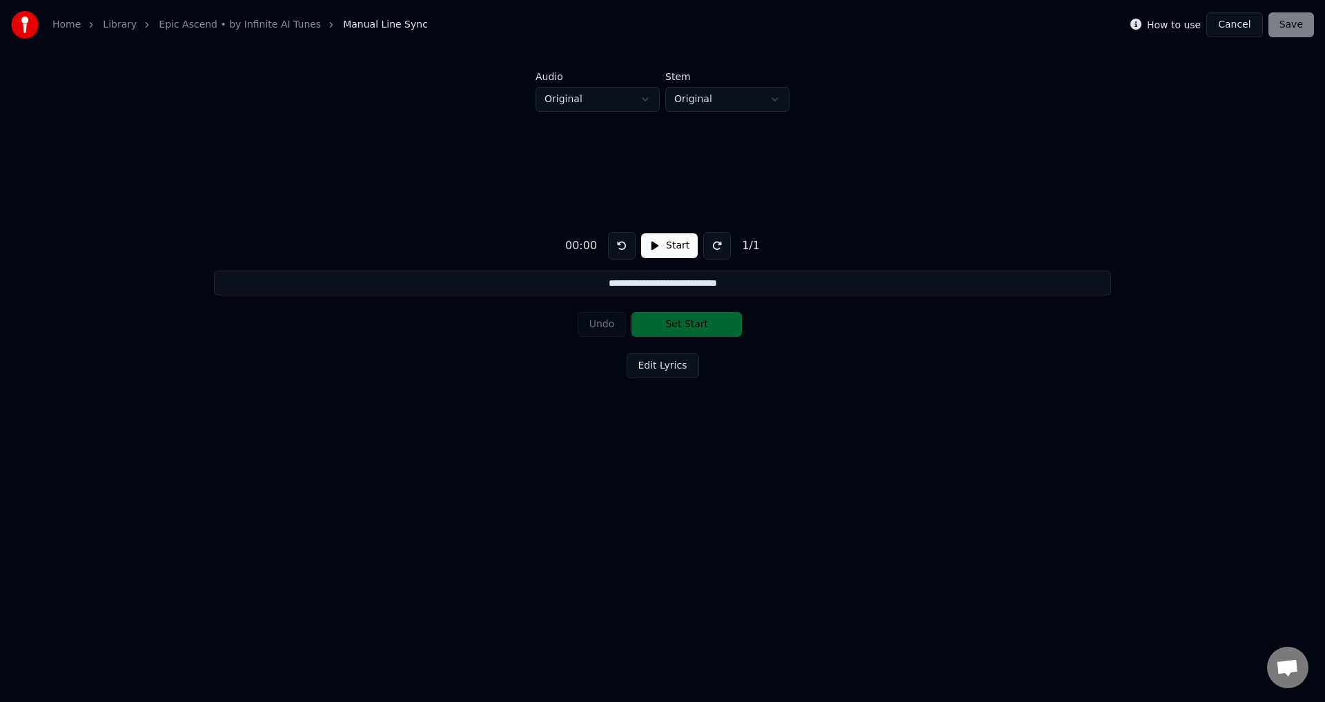
click at [1239, 22] on button "Cancel" at bounding box center [1234, 24] width 56 height 25
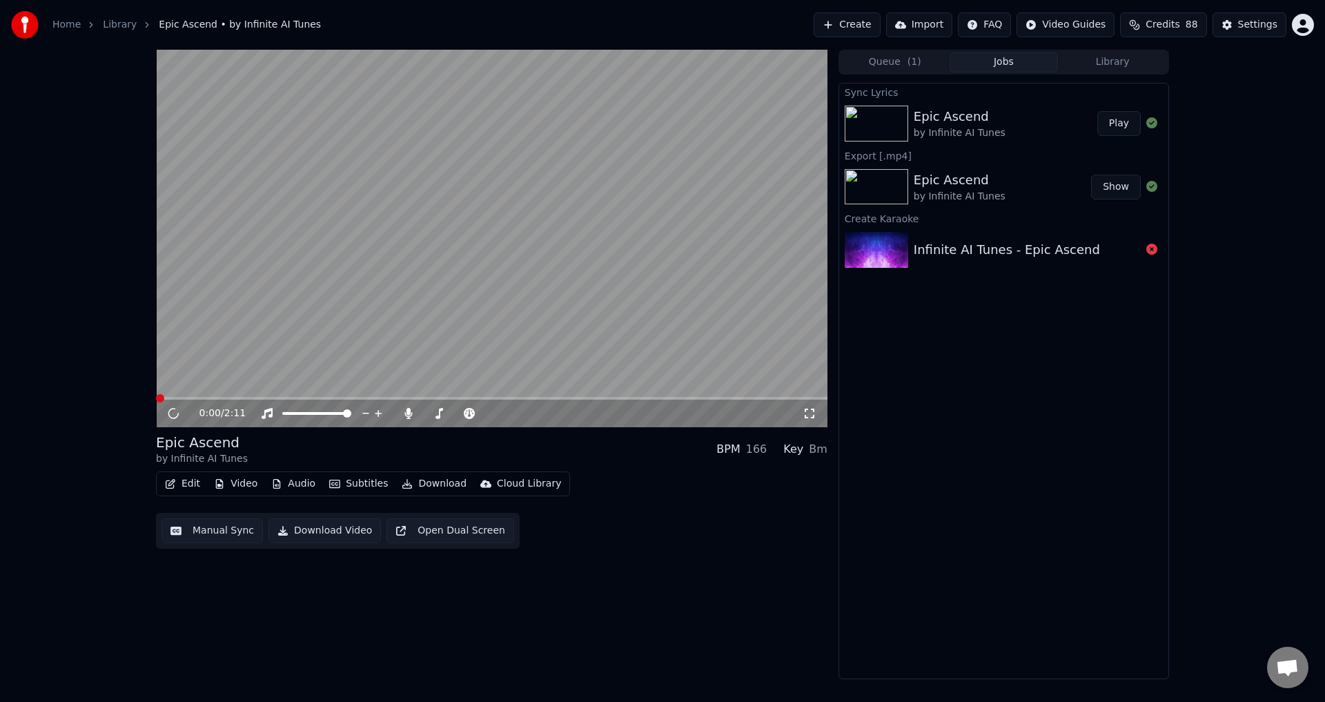
click at [183, 484] on button "Edit" at bounding box center [182, 483] width 46 height 19
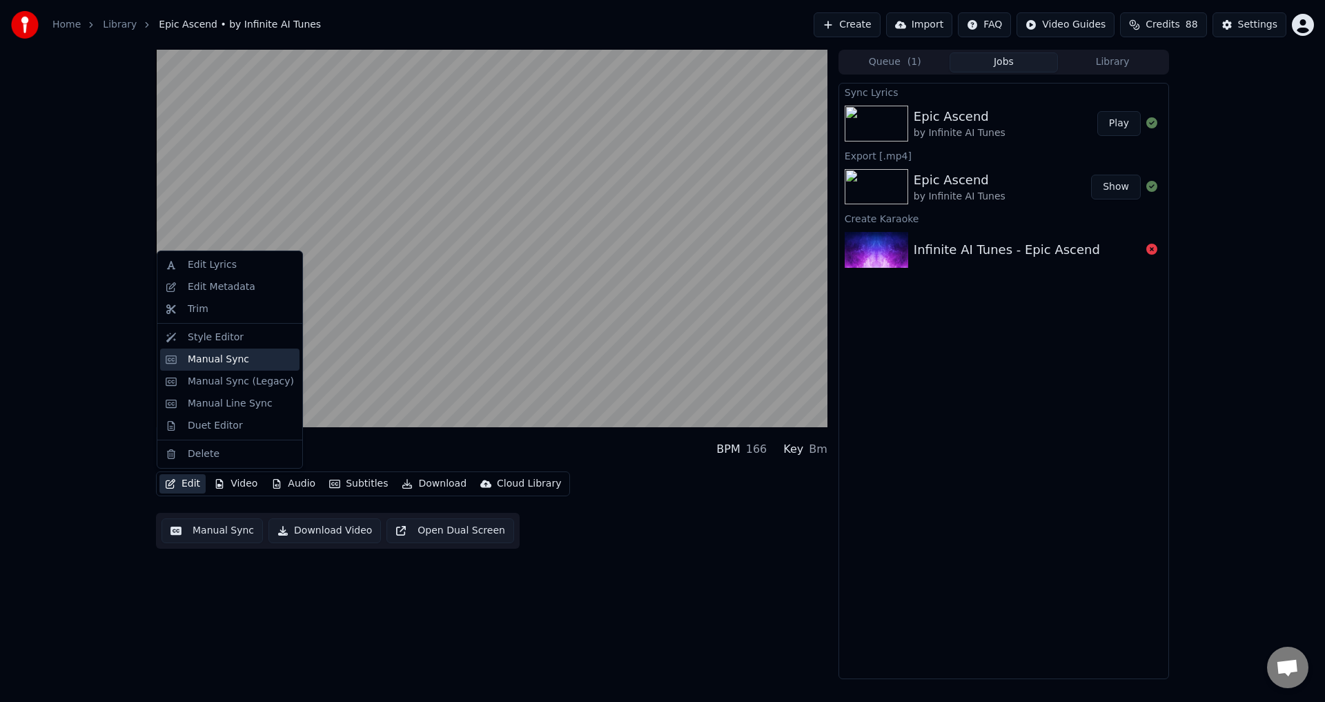
click at [233, 356] on div "Manual Sync" at bounding box center [218, 360] width 61 height 14
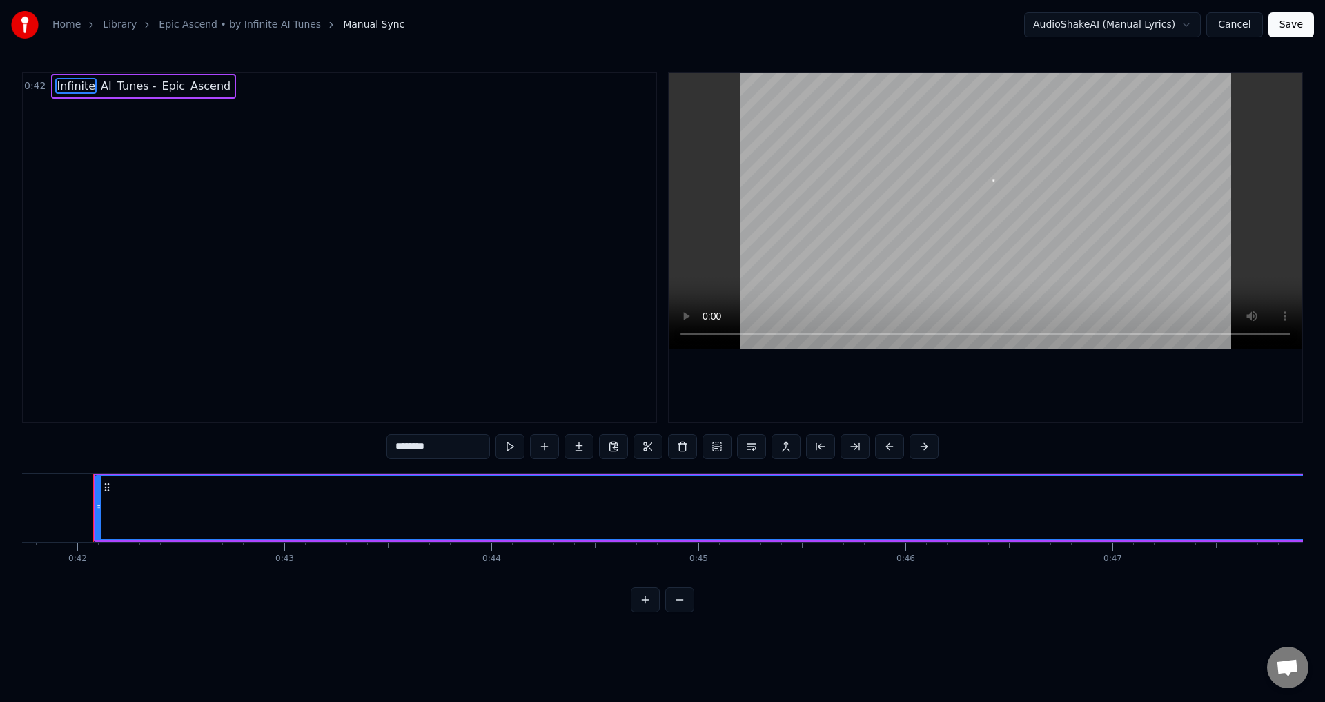
scroll to position [0, 8642]
click at [338, 181] on html "Home Library Epic Ascend • by Infinite AI Tunes Manual Sync AudioShakeAI (Manua…" at bounding box center [662, 317] width 1325 height 634
click at [111, 170] on div "0:42 Infinite AI Tunes - Epic Ascend" at bounding box center [339, 247] width 635 height 351
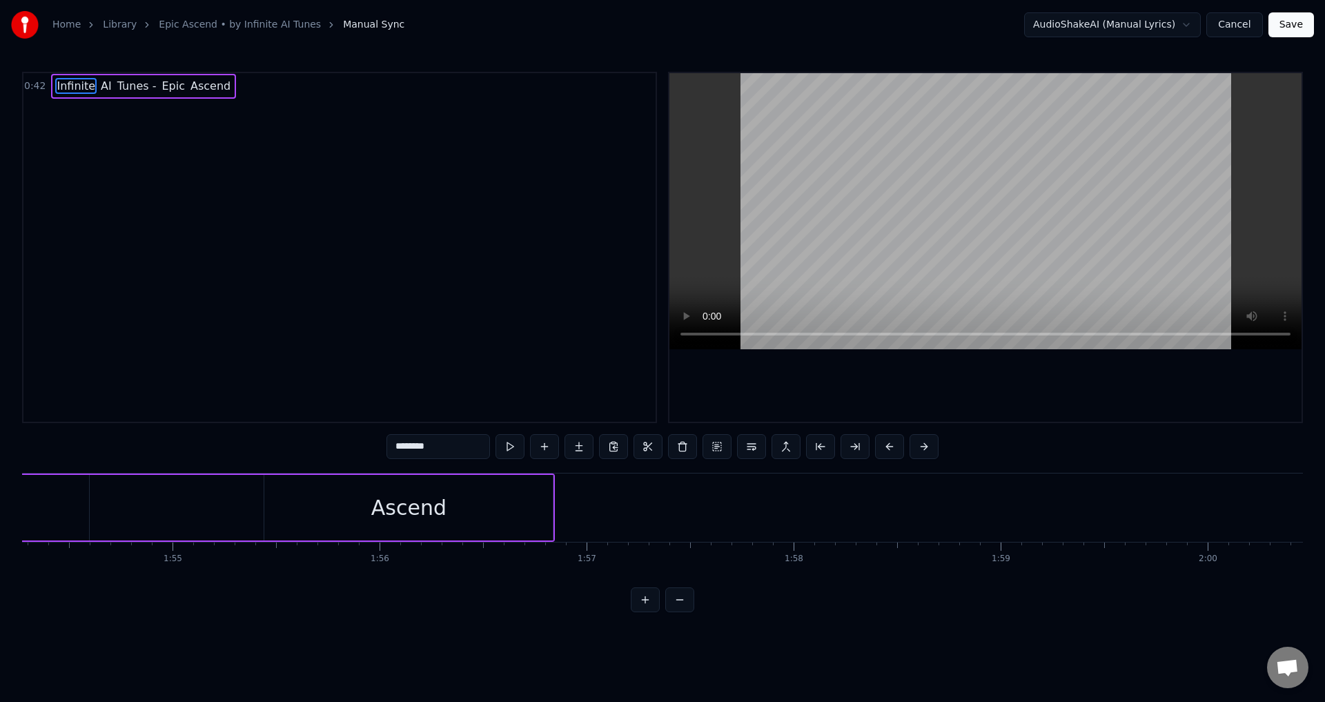
scroll to position [0, 23224]
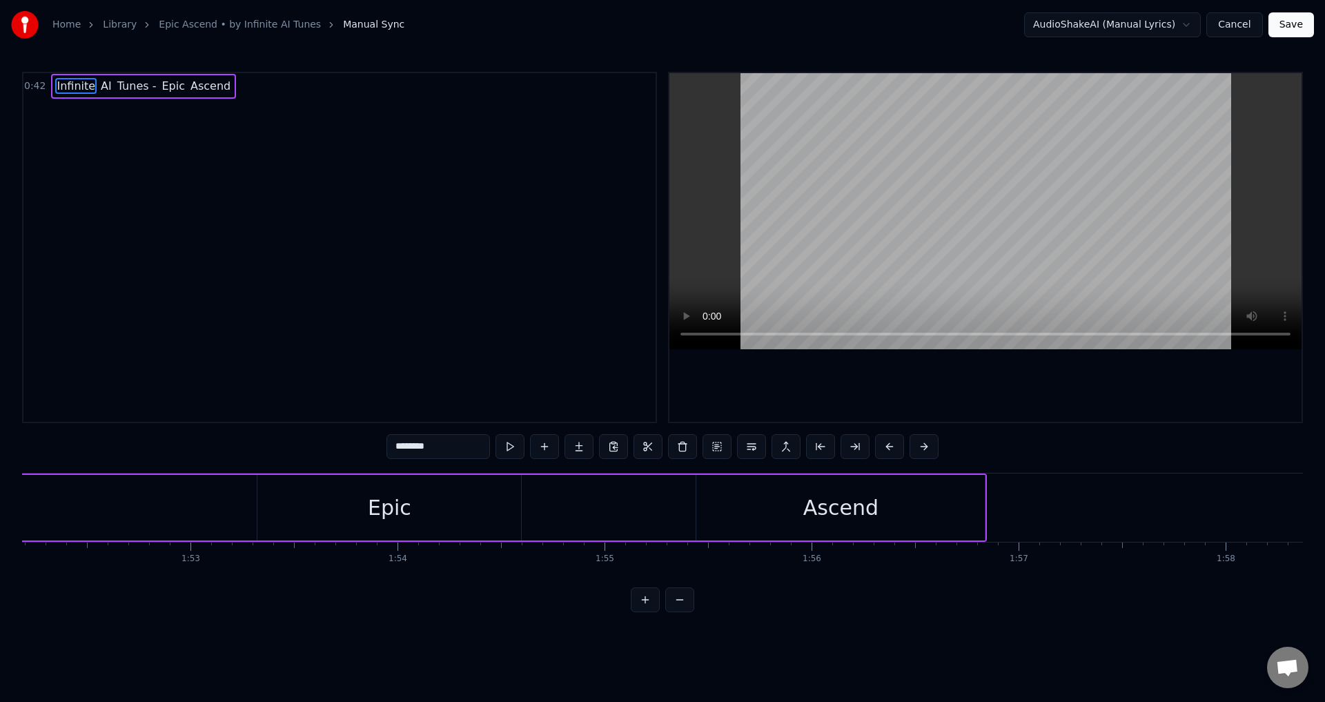
click at [189, 86] on span "Ascend" at bounding box center [210, 86] width 43 height 16
type input "******"
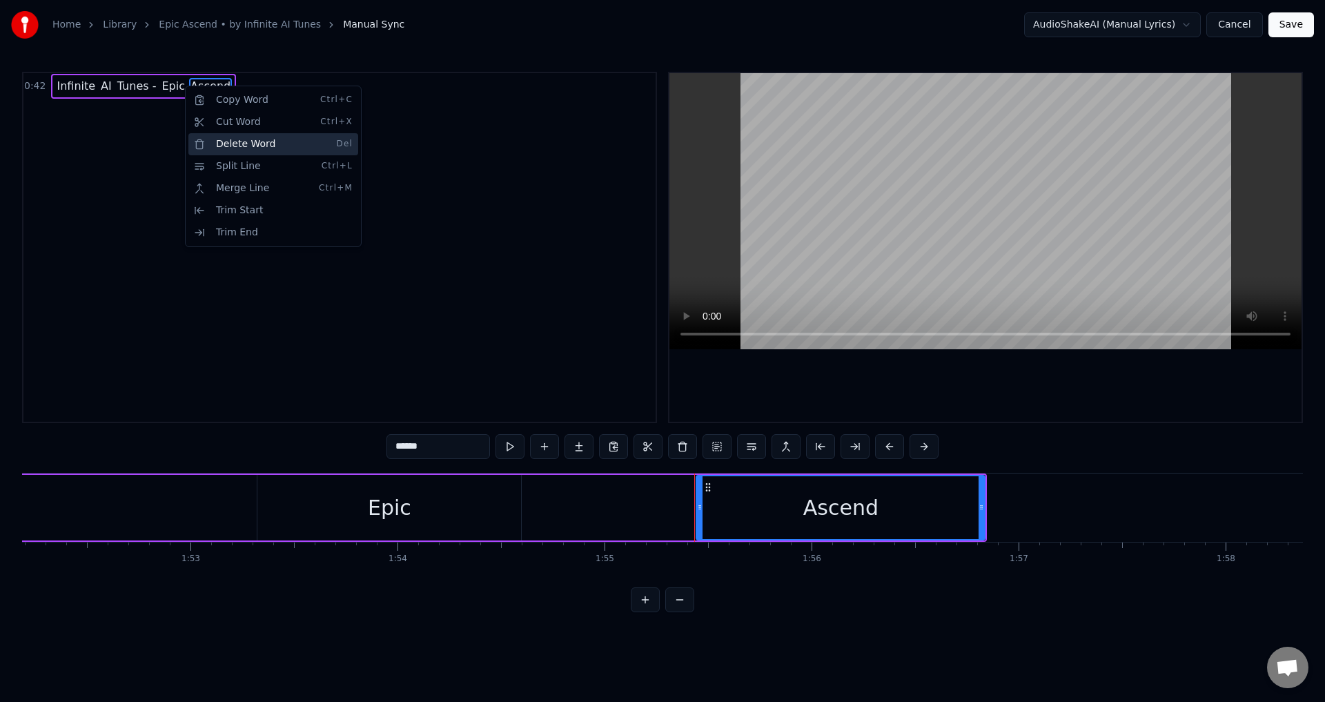
click at [243, 144] on div "Delete Word Del" at bounding box center [273, 144] width 170 height 22
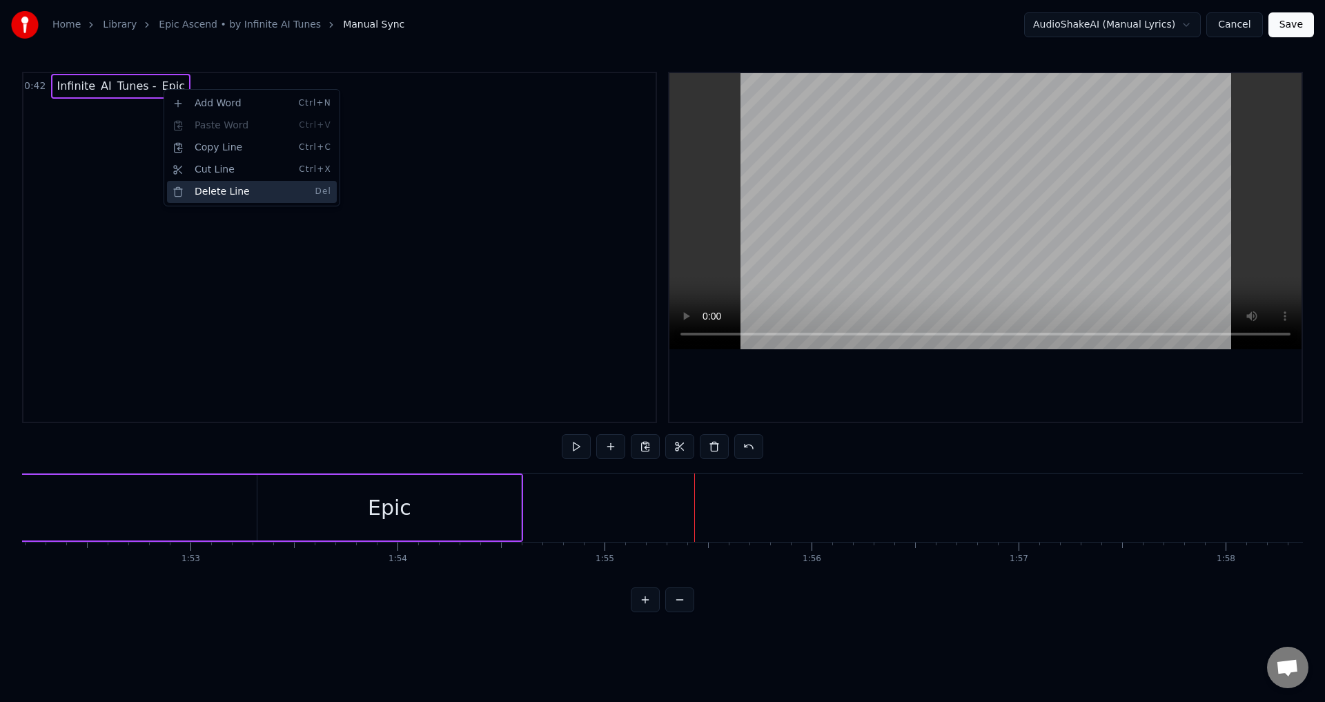
click at [219, 190] on div "Delete Line Del" at bounding box center [252, 192] width 170 height 22
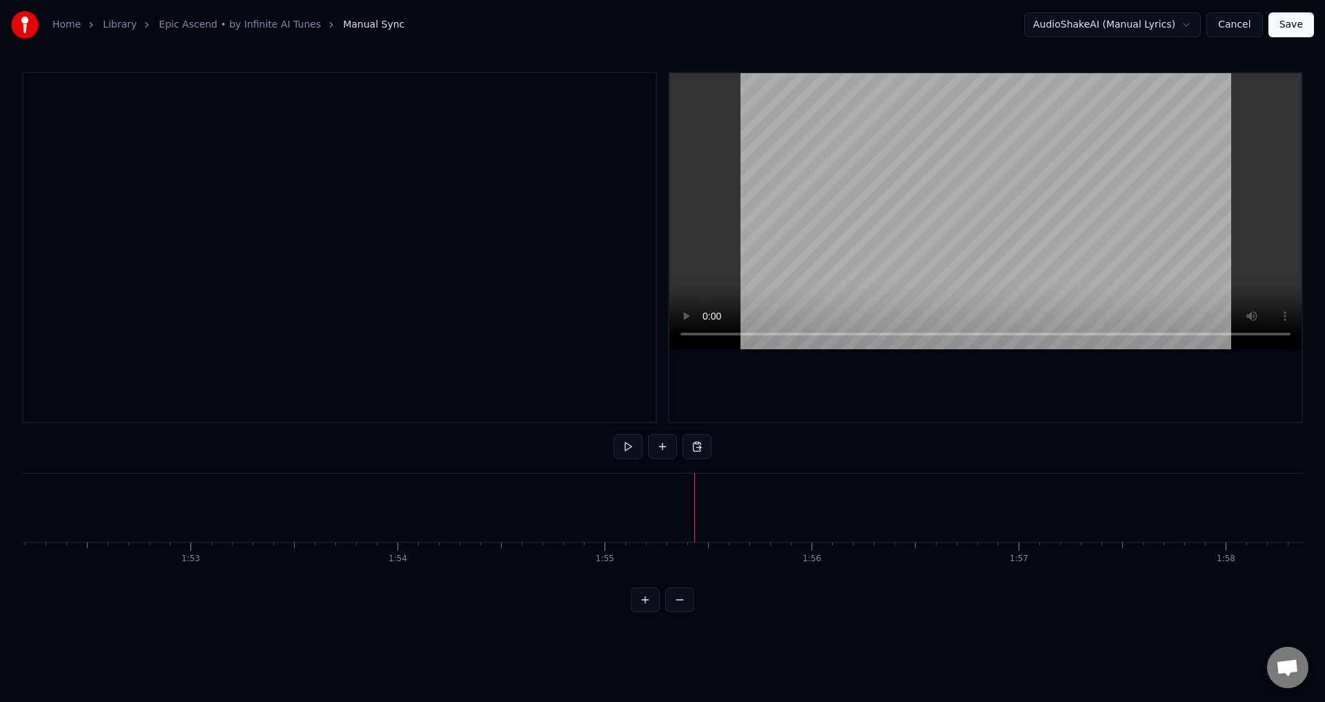
click at [1240, 28] on html "Home Library Epic Ascend • by Infinite AI Tunes Manual Sync AudioShakeAI (Manua…" at bounding box center [662, 317] width 1325 height 634
click at [1235, 27] on button "Cancel" at bounding box center [1234, 24] width 56 height 25
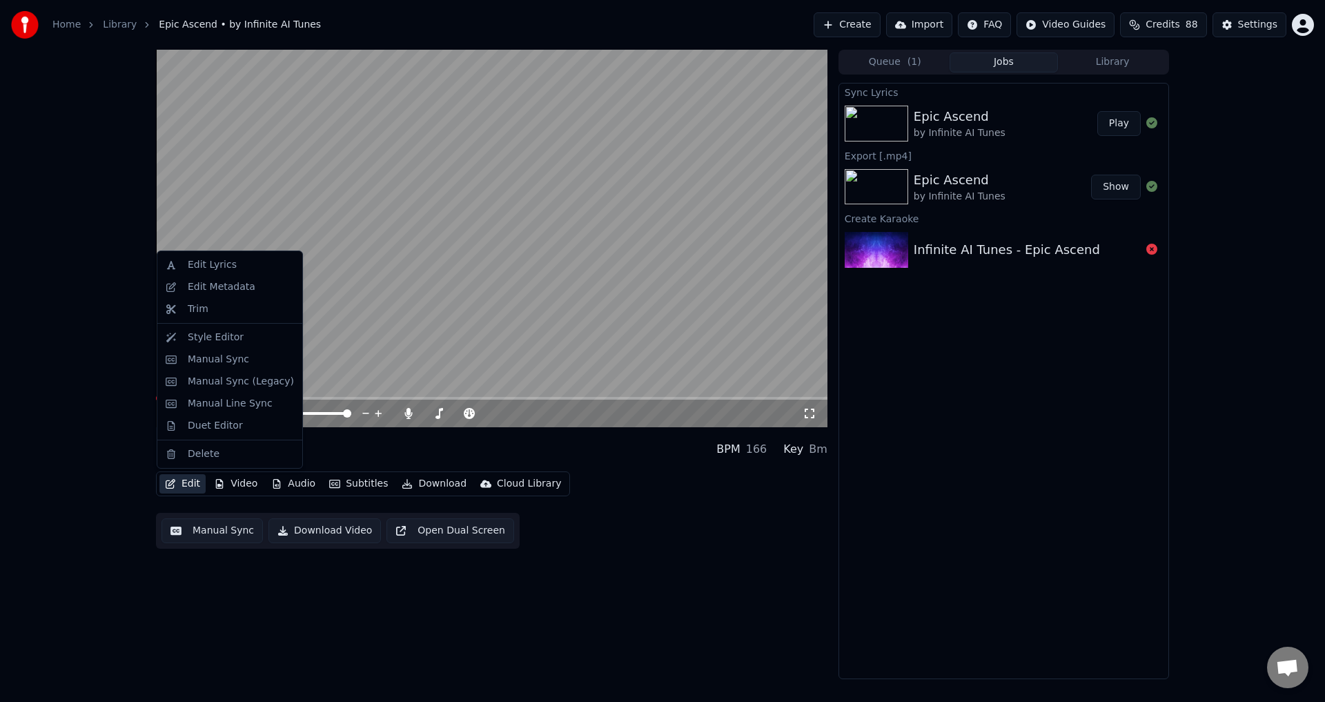
click at [181, 484] on button "Edit" at bounding box center [182, 483] width 46 height 19
click at [238, 357] on div "Manual Sync" at bounding box center [218, 360] width 61 height 14
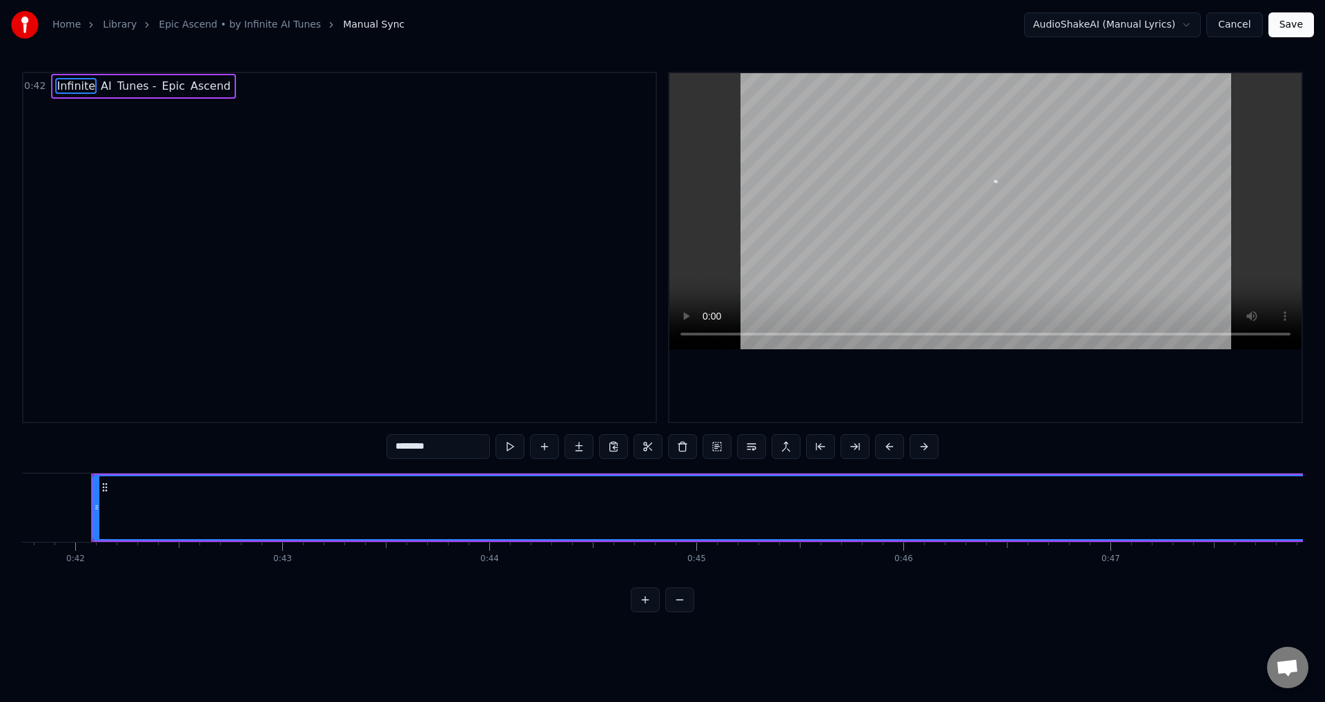
click at [189, 82] on span "Ascend" at bounding box center [210, 86] width 43 height 16
type input "******"
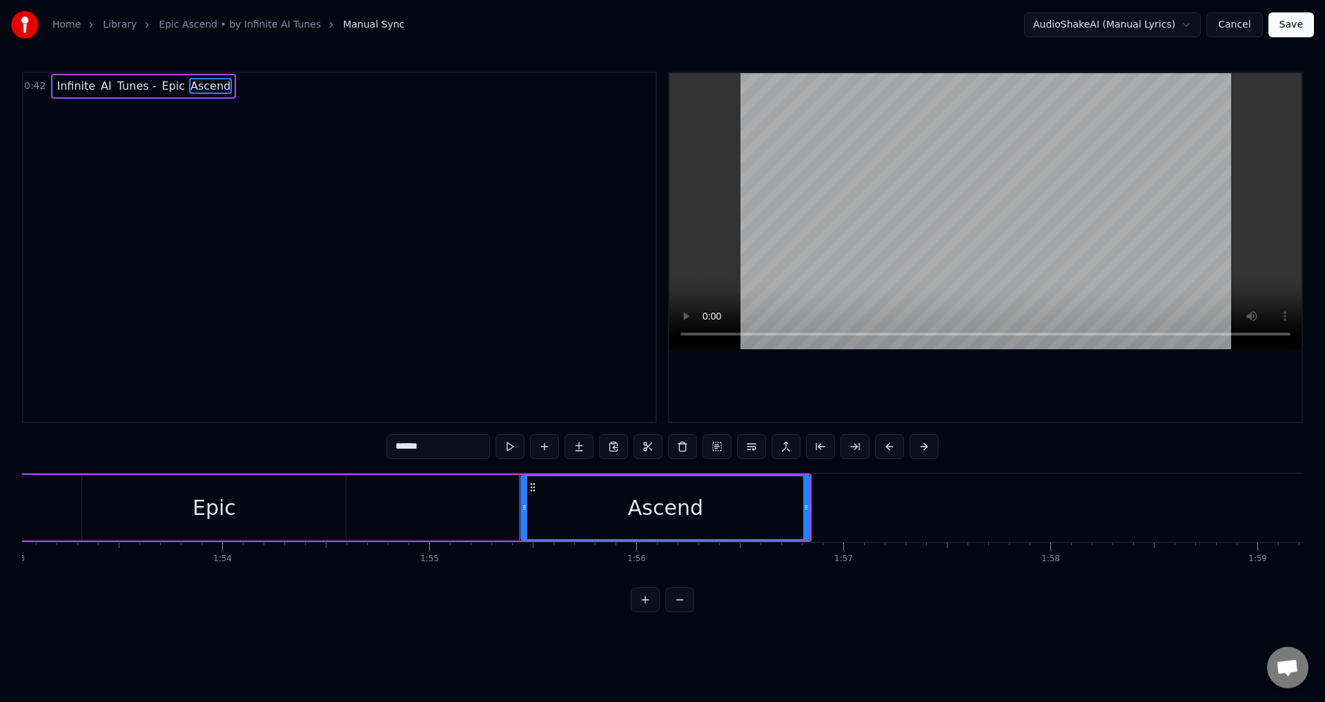
scroll to position [0, 23828]
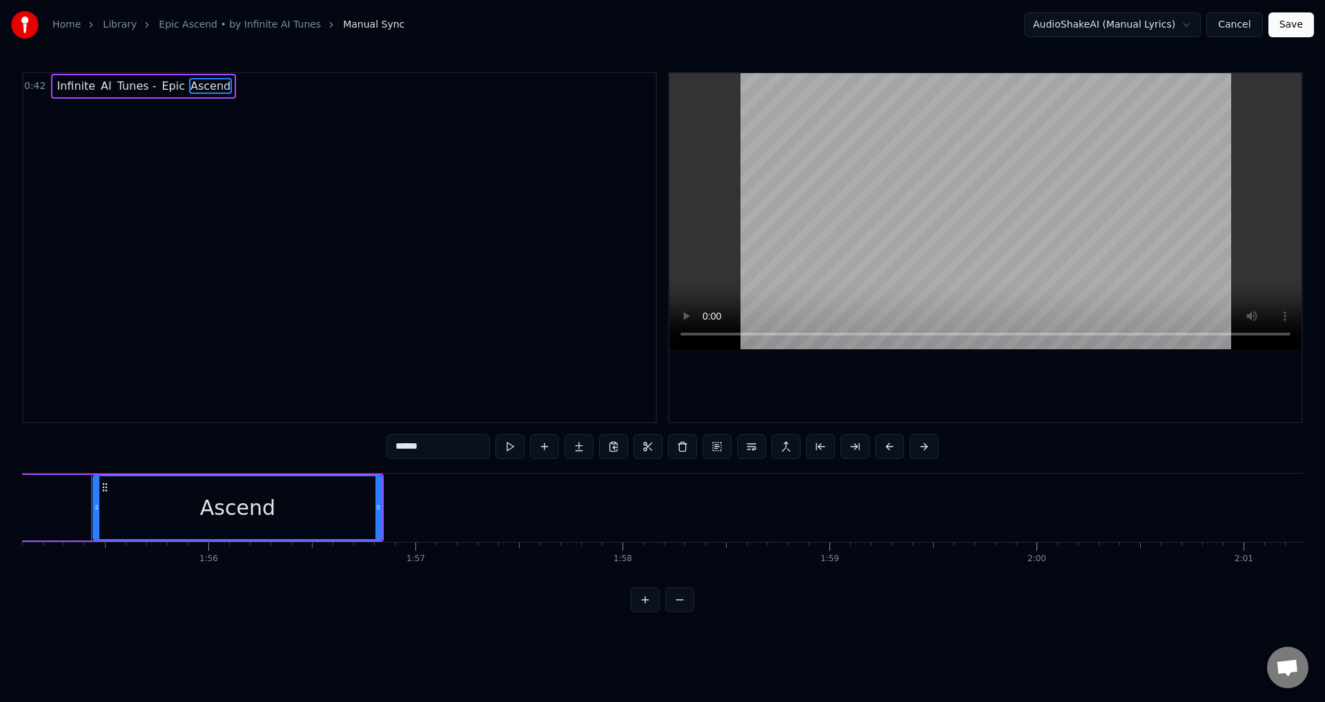
drag, startPoint x: 434, startPoint y: 448, endPoint x: 355, endPoint y: 451, distance: 79.4
click at [355, 451] on div "0:42 Infinite AI Tunes - Epic Ascend ****** Infinite AI Tunes - Epic Ascend To …" at bounding box center [662, 342] width 1281 height 540
click at [161, 90] on span "Epic" at bounding box center [173, 86] width 26 height 16
type input "****"
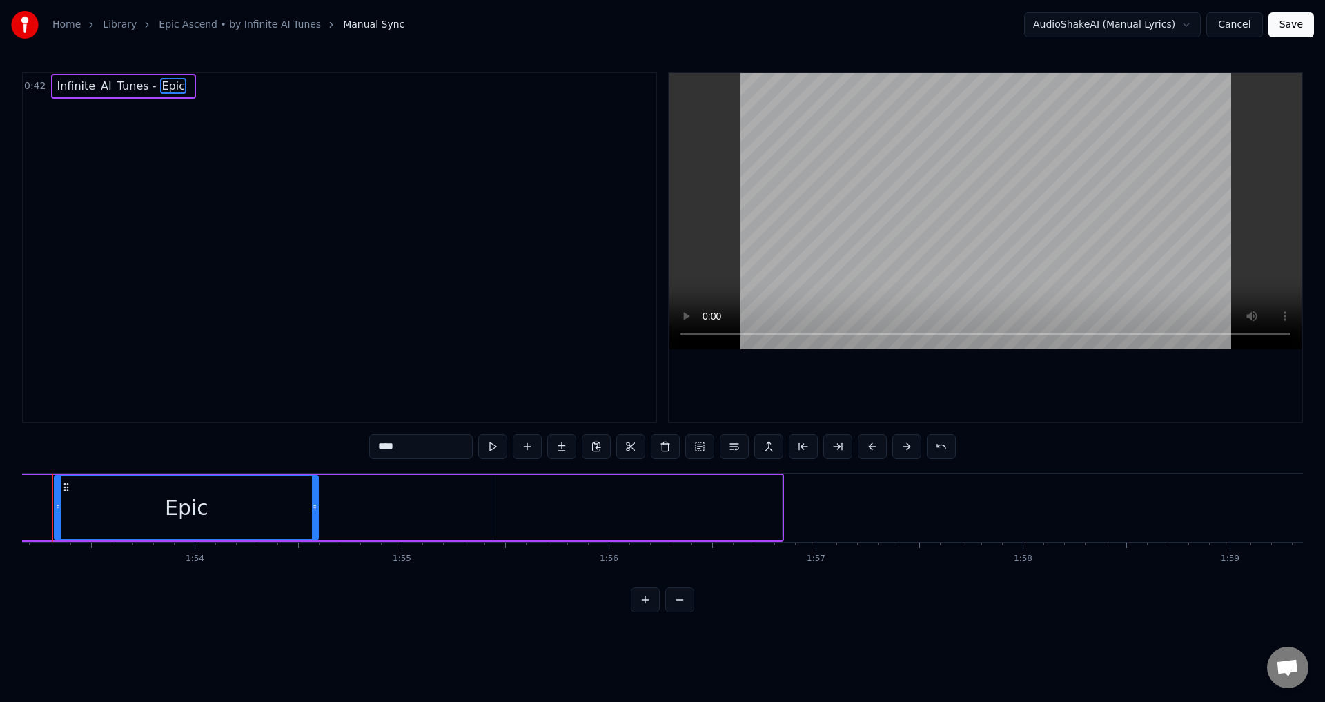
scroll to position [0, 23389]
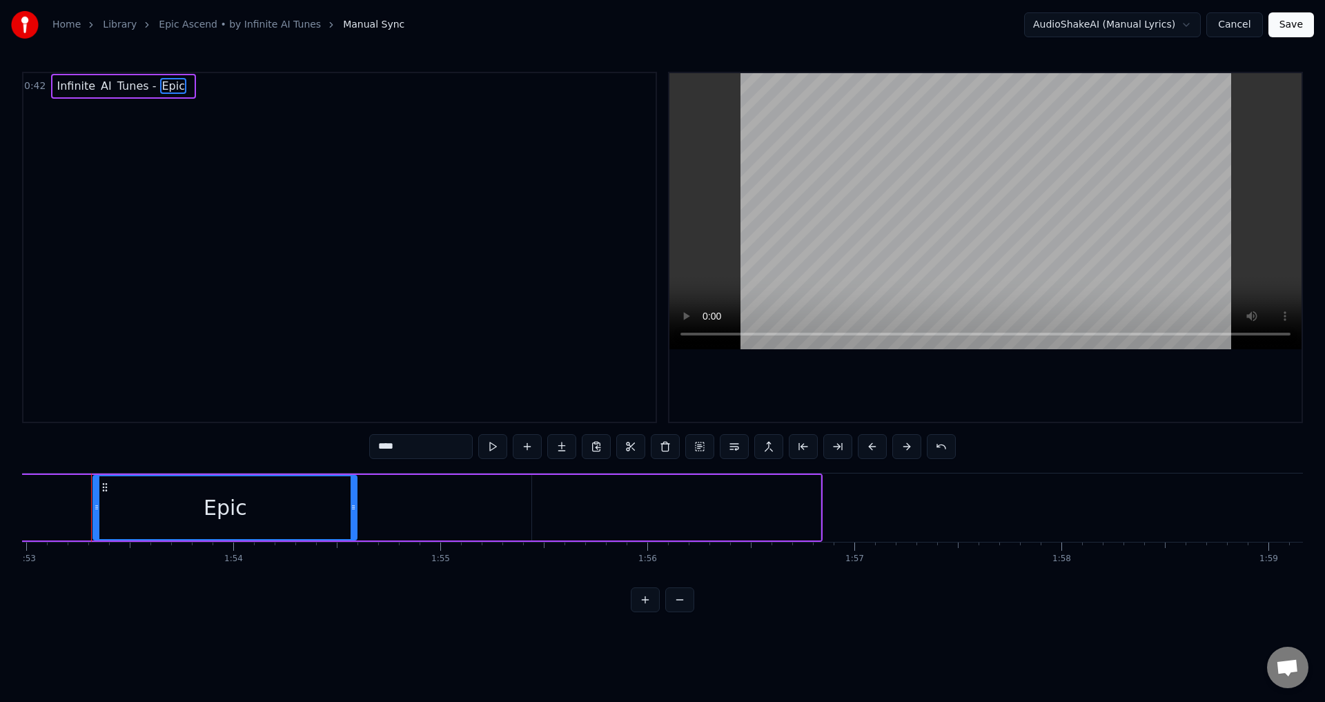
drag, startPoint x: 424, startPoint y: 453, endPoint x: 324, endPoint y: 451, distance: 100.1
click at [328, 451] on div "0:42 Infinite AI Tunes - Epic **** Infinite AI Tunes - Epic To pick up a dragga…" at bounding box center [662, 342] width 1281 height 540
click at [120, 86] on span "Tunes -" at bounding box center [137, 86] width 42 height 16
type input "*******"
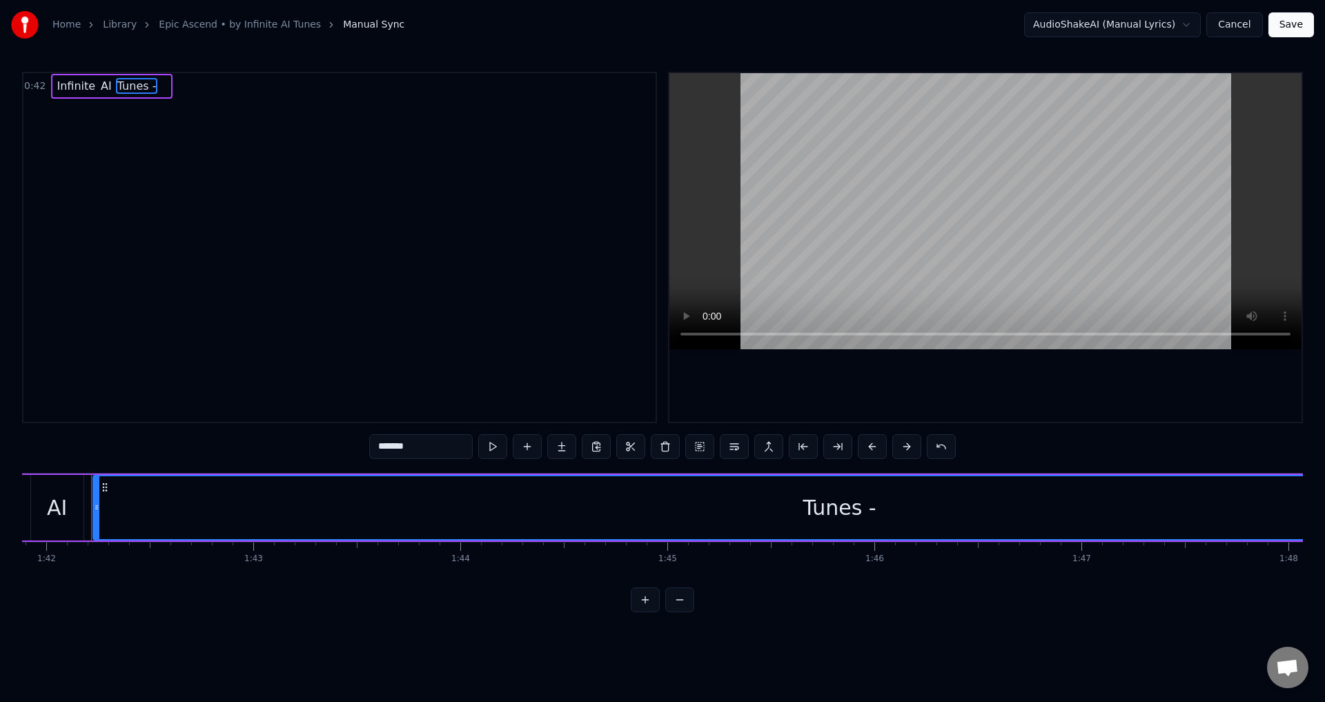
scroll to position [0, 21091]
drag, startPoint x: 425, startPoint y: 452, endPoint x: 344, endPoint y: 451, distance: 81.4
click at [344, 451] on div "0:42 Infinite AI Tunes - ******* Infinite AI Tunes - To pick up a draggable ite…" at bounding box center [662, 342] width 1281 height 540
click at [100, 88] on span "AI" at bounding box center [106, 86] width 14 height 16
type input "**"
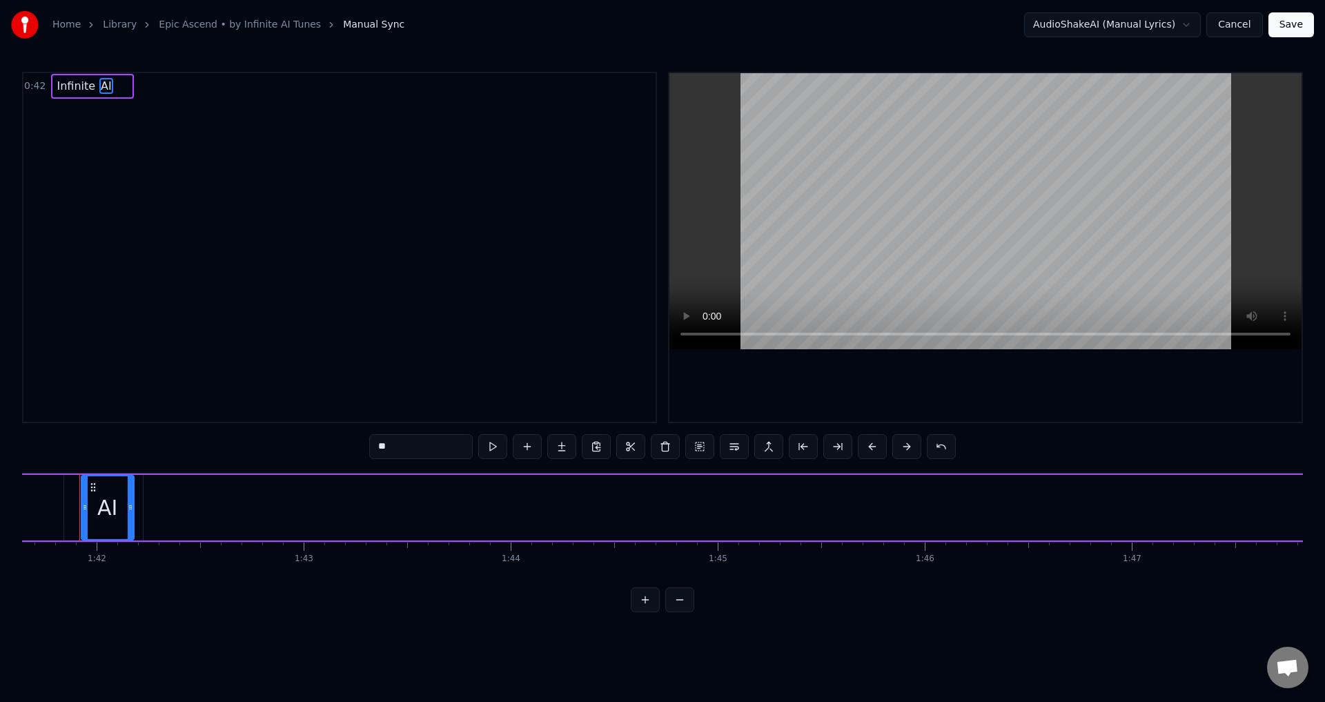
scroll to position [0, 21029]
drag, startPoint x: 412, startPoint y: 449, endPoint x: 296, endPoint y: 447, distance: 115.9
click at [329, 447] on div "0:42 Infinite AI ** Infinite AI To pick up a draggable item, press the space ba…" at bounding box center [662, 342] width 1281 height 540
click at [77, 86] on span "Infinite" at bounding box center [75, 86] width 41 height 16
type input "********"
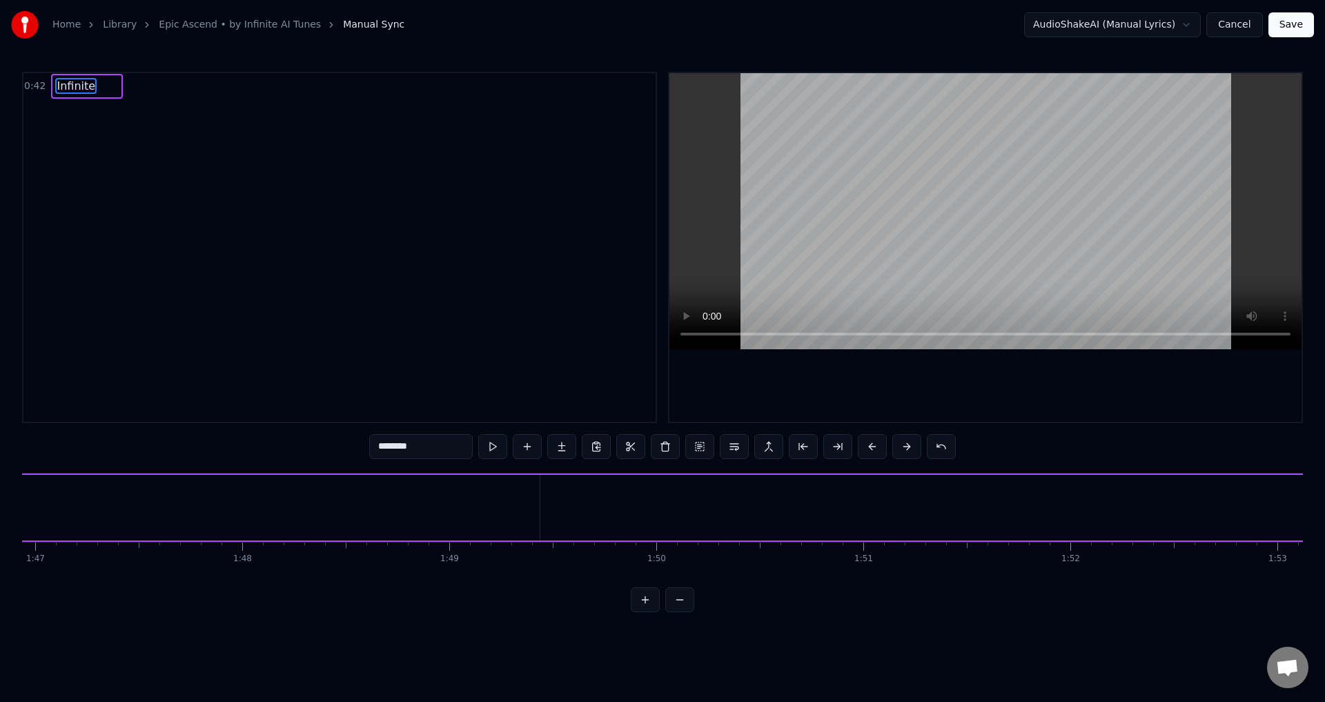
scroll to position [0, 20752]
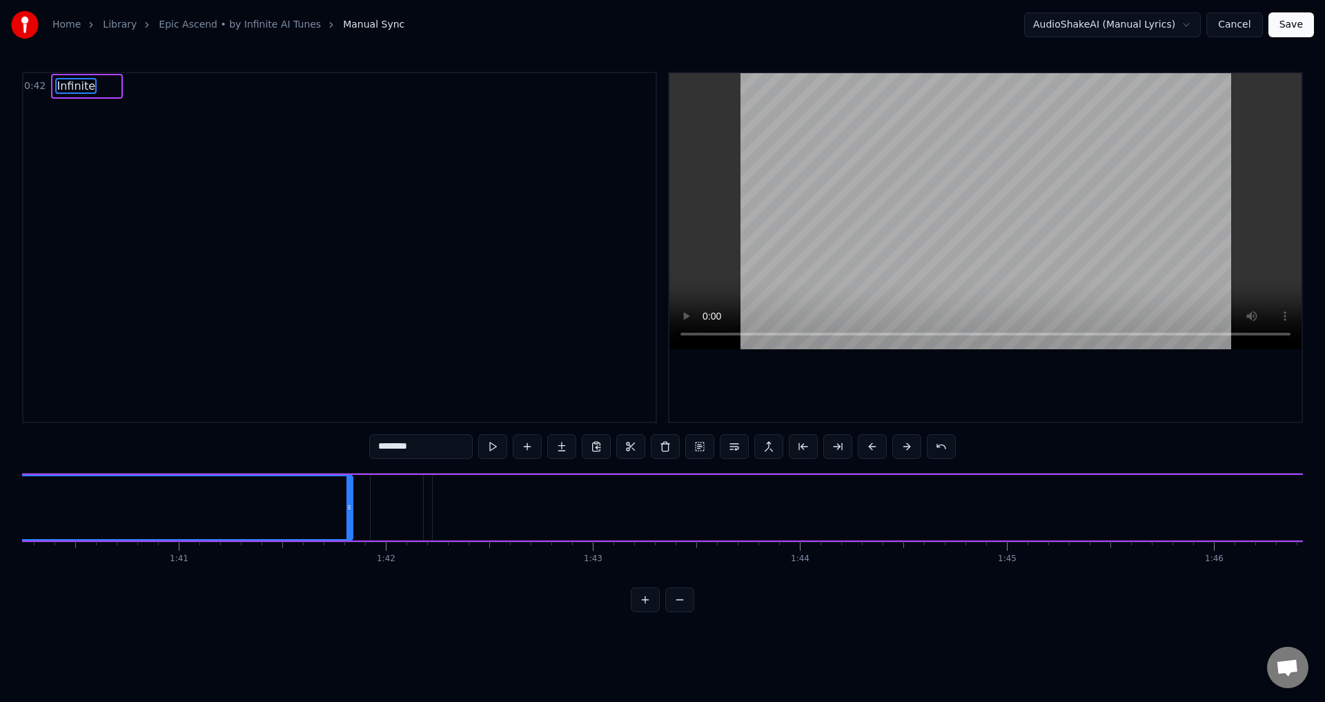
click at [433, 498] on div at bounding box center [1179, 508] width 1493 height 66
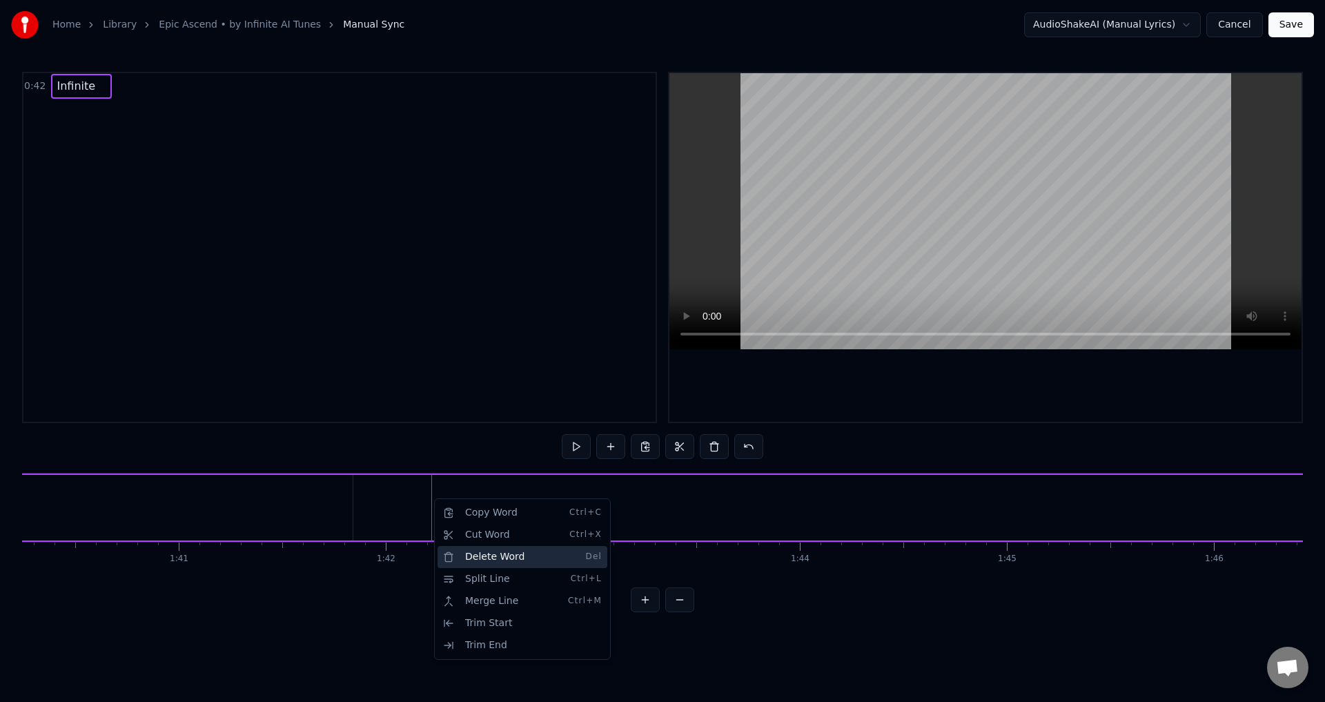
click at [497, 561] on div "Delete Word Del" at bounding box center [522, 557] width 170 height 22
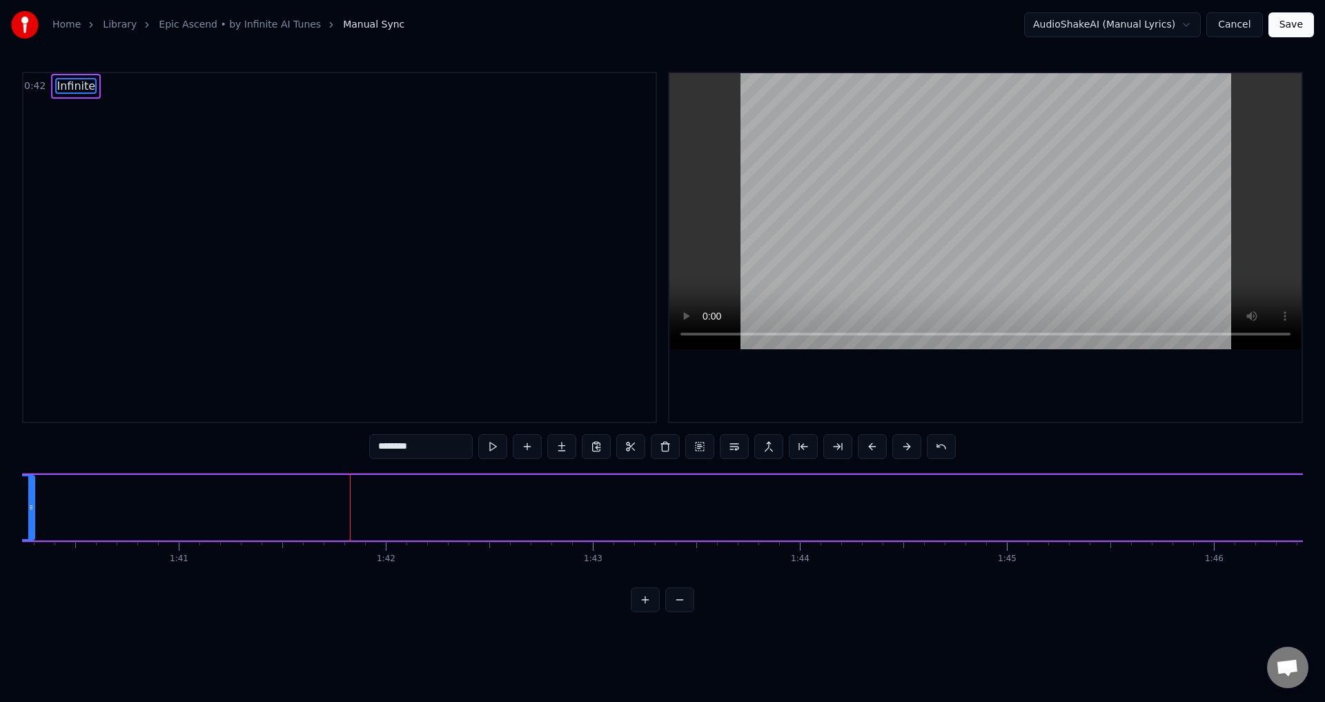
drag, startPoint x: 351, startPoint y: 506, endPoint x: 33, endPoint y: 505, distance: 318.1
click at [33, 505] on icon at bounding box center [31, 507] width 6 height 11
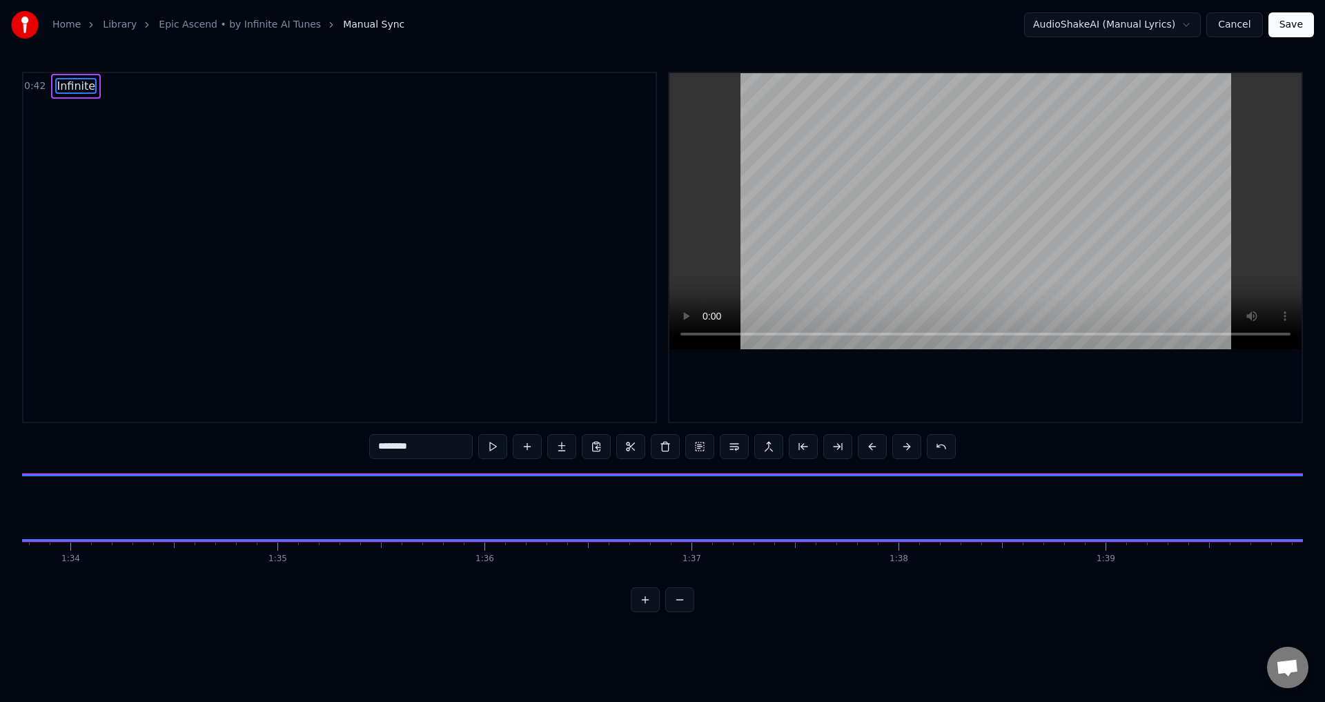
scroll to position [0, 19664]
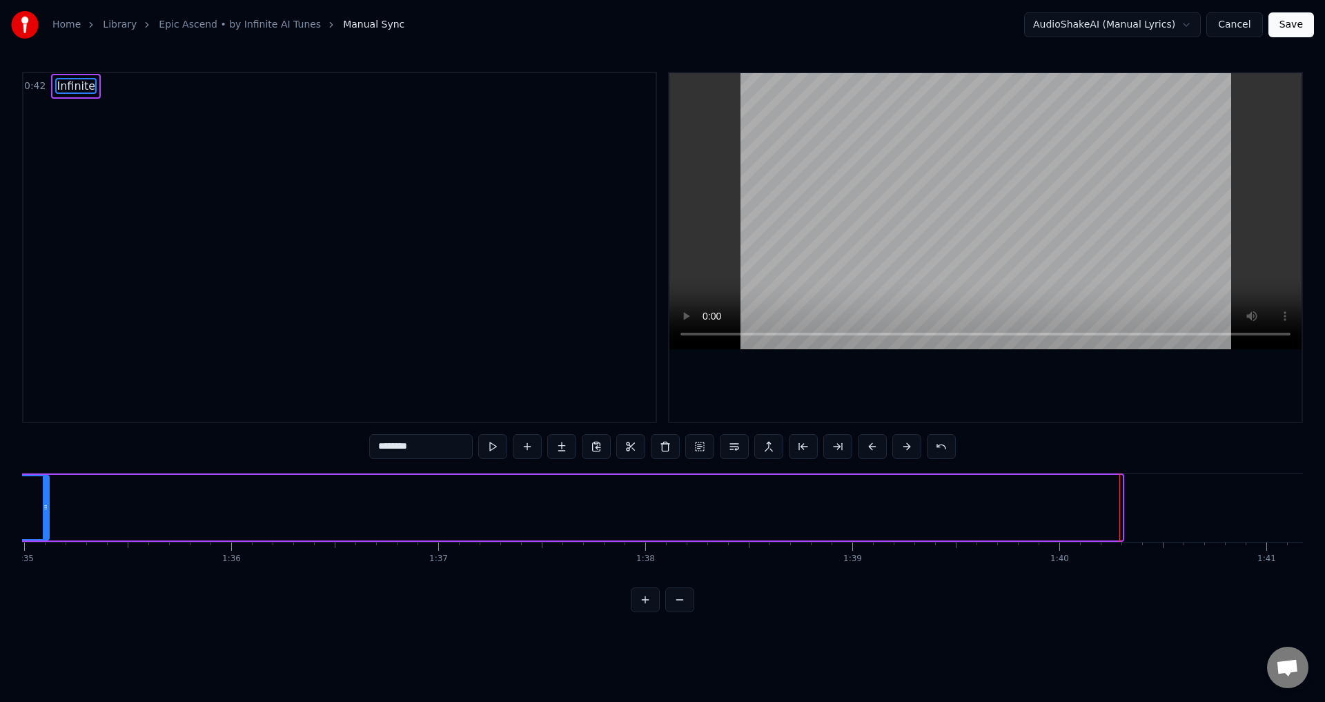
drag, startPoint x: 1118, startPoint y: 508, endPoint x: 45, endPoint y: 505, distance: 1073.0
click at [45, 505] on icon at bounding box center [46, 507] width 6 height 11
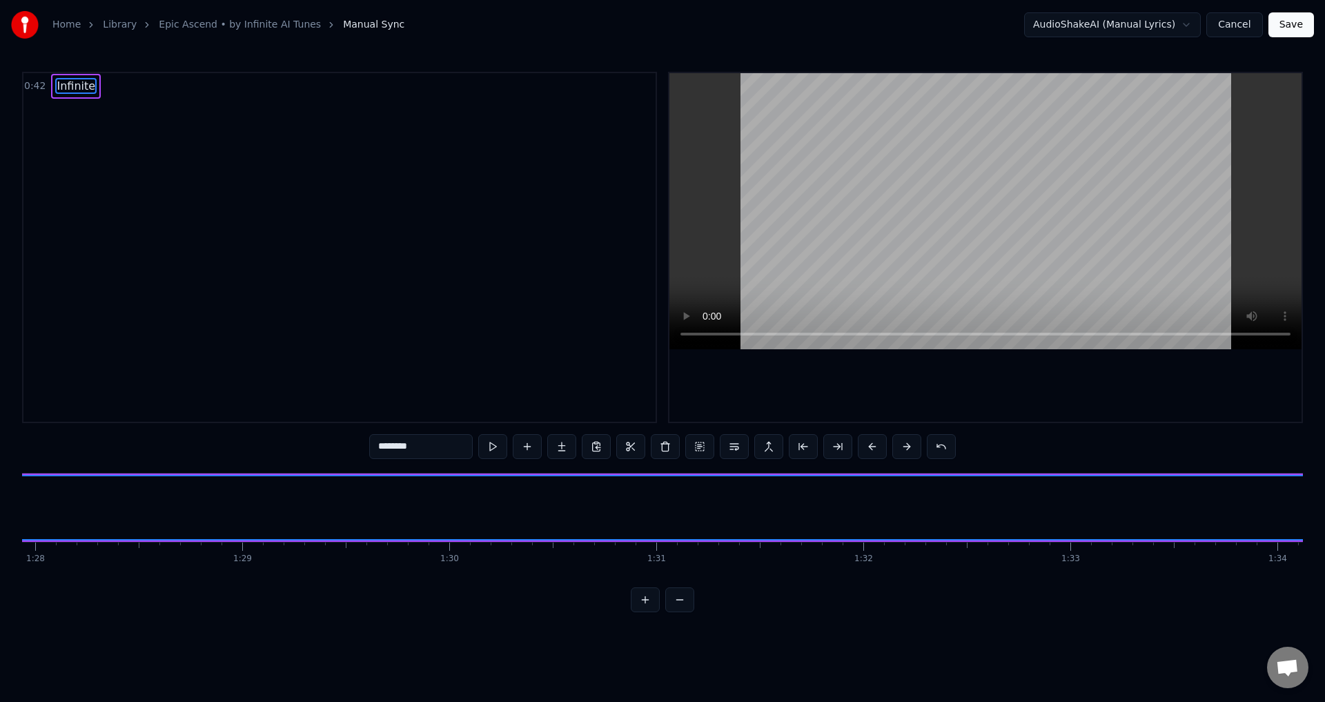
scroll to position [0, 18712]
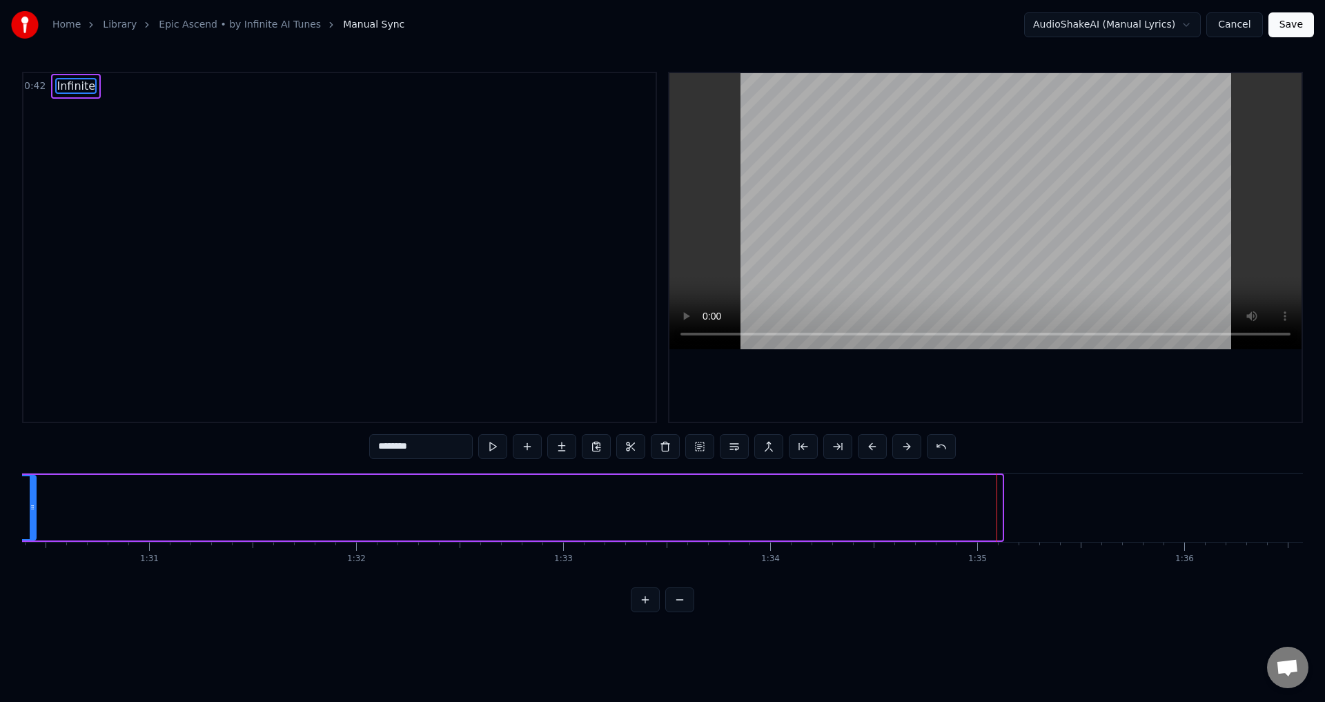
drag, startPoint x: 1000, startPoint y: 509, endPoint x: 34, endPoint y: 520, distance: 966.1
click at [34, 520] on div at bounding box center [33, 507] width 6 height 63
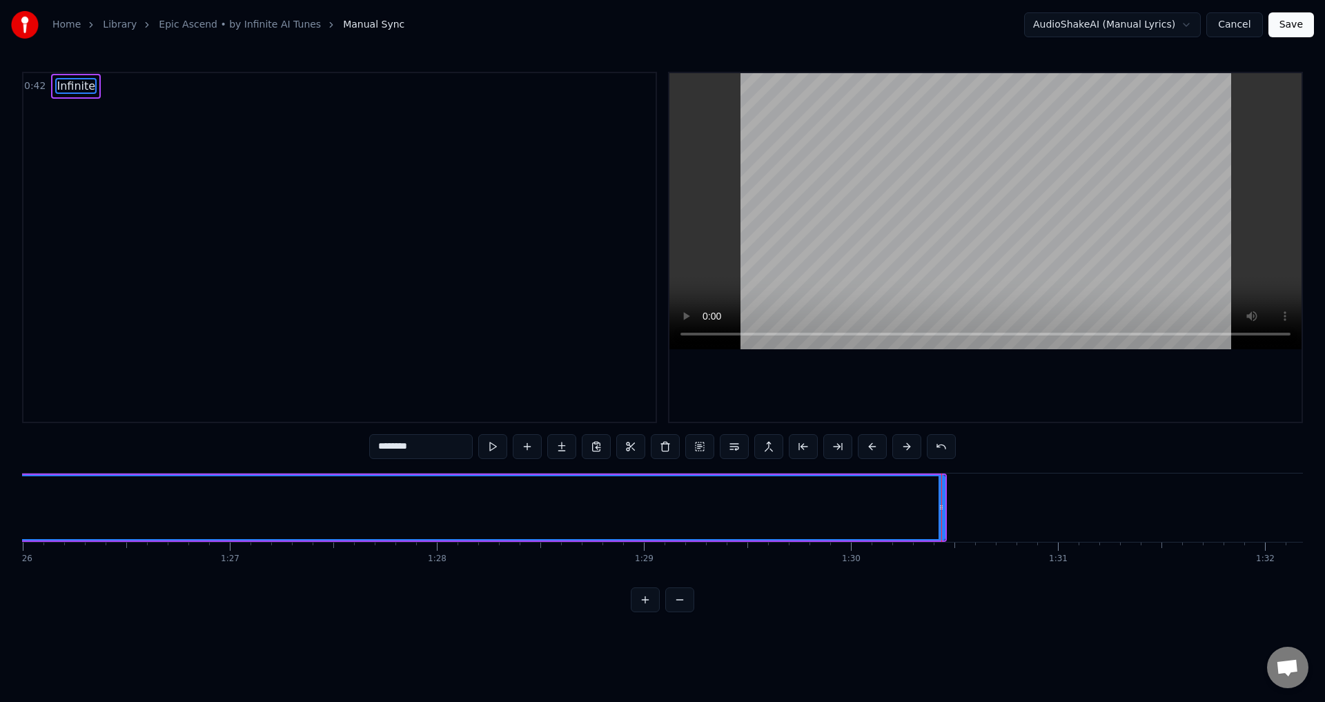
scroll to position [0, 17788]
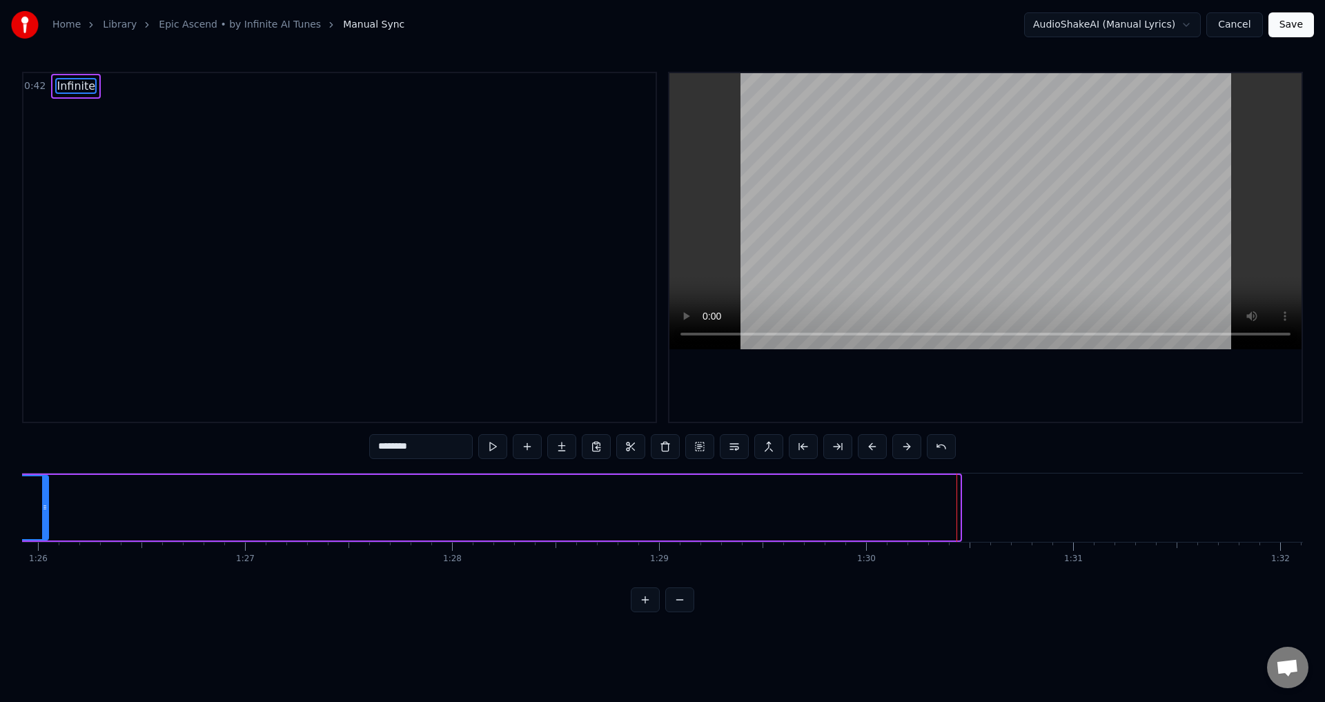
drag, startPoint x: 956, startPoint y: 506, endPoint x: 44, endPoint y: 524, distance: 911.7
click at [44, 524] on div at bounding box center [45, 507] width 6 height 63
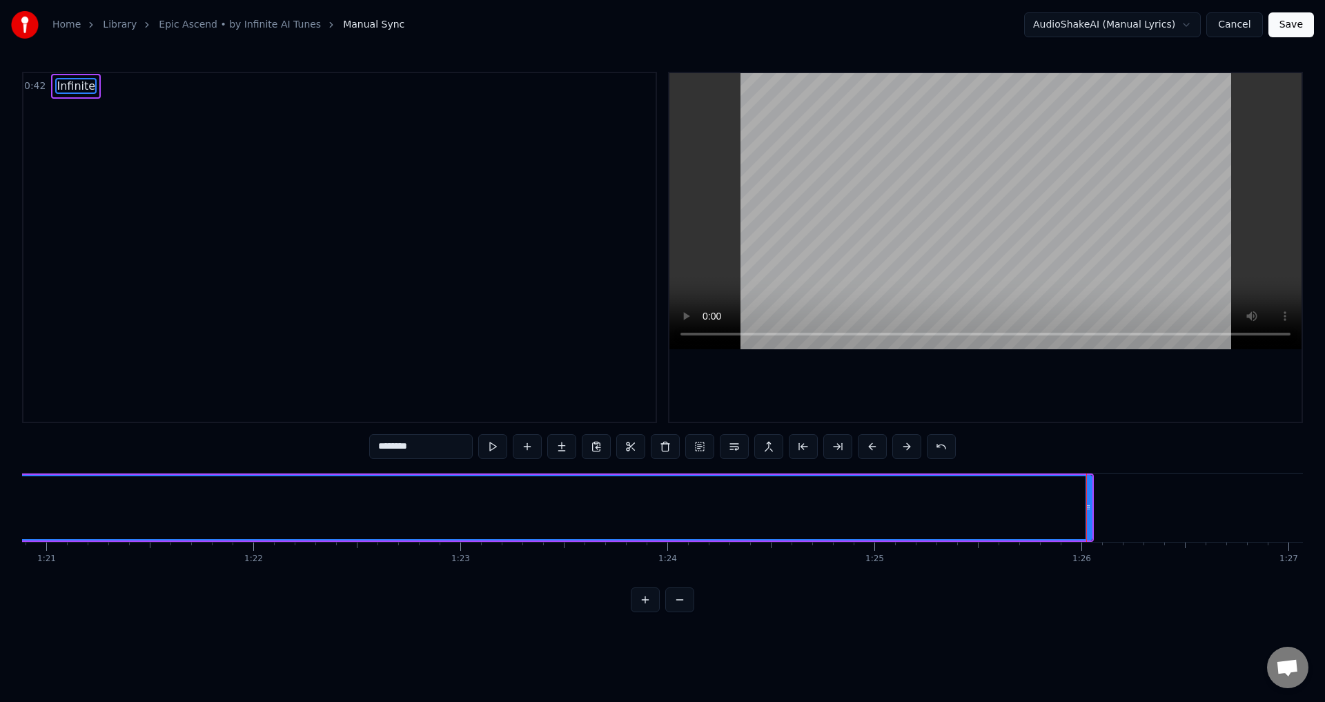
scroll to position [0, 16775]
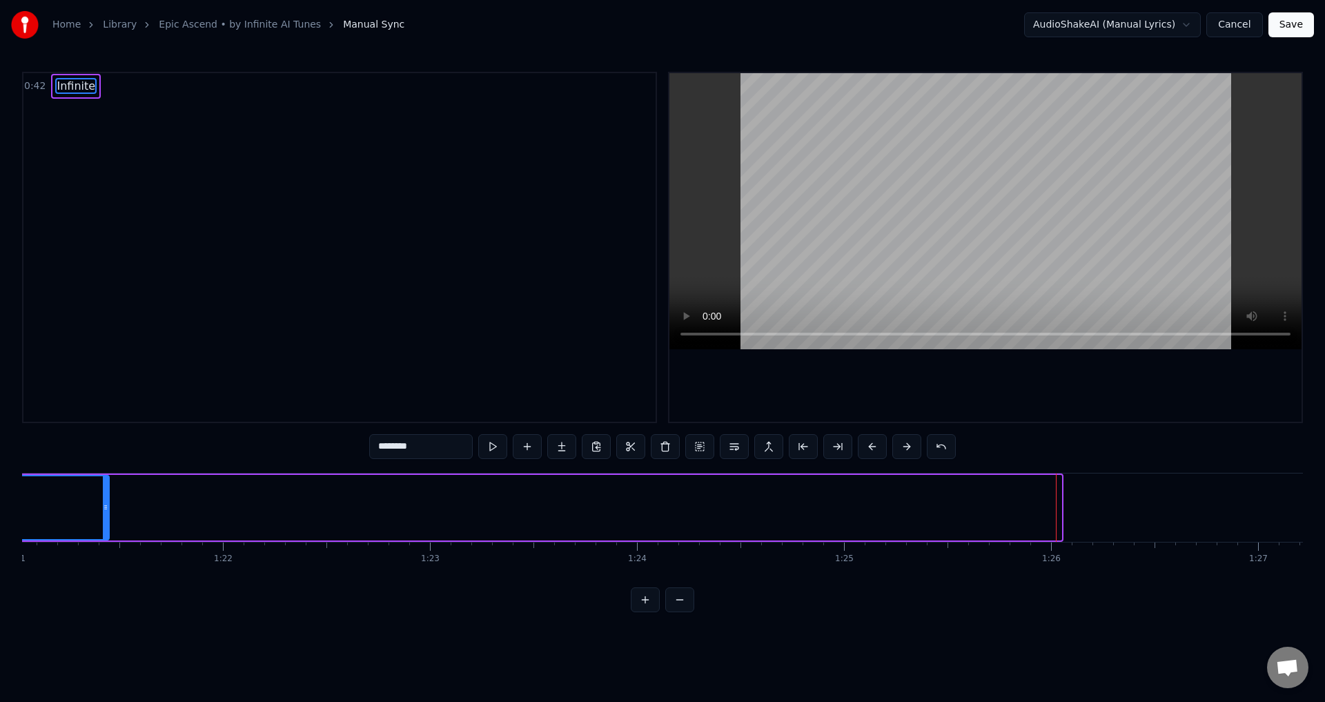
drag, startPoint x: 1059, startPoint y: 504, endPoint x: 107, endPoint y: 519, distance: 952.4
click at [107, 519] on div at bounding box center [106, 507] width 6 height 63
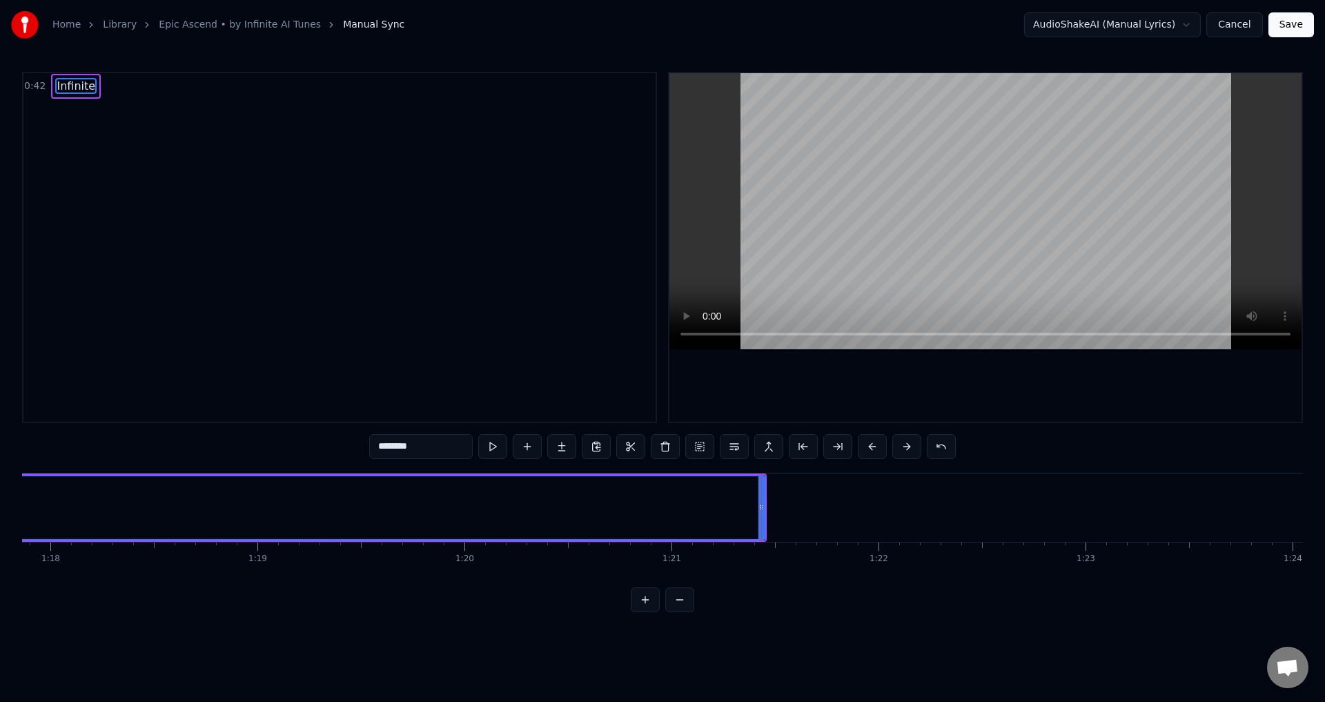
scroll to position [0, 15940]
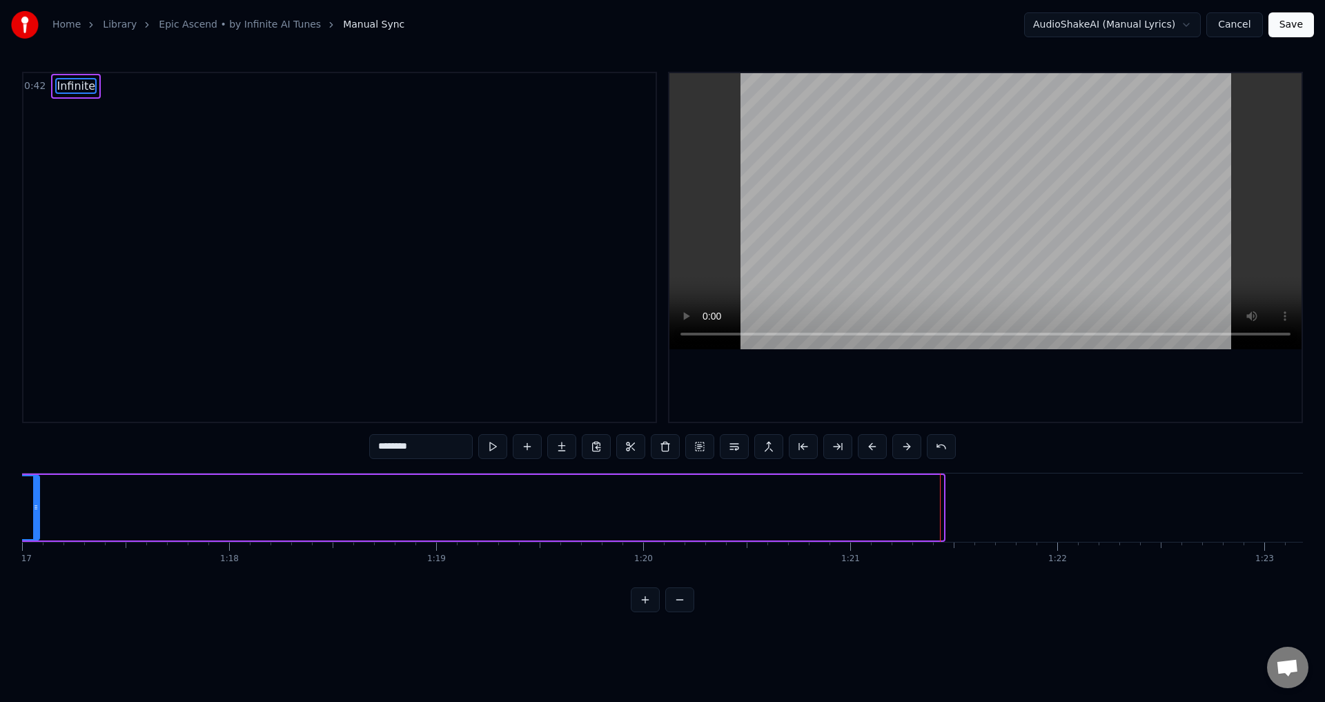
drag, startPoint x: 941, startPoint y: 502, endPoint x: 37, endPoint y: 515, distance: 904.1
click at [37, 515] on div at bounding box center [36, 507] width 6 height 63
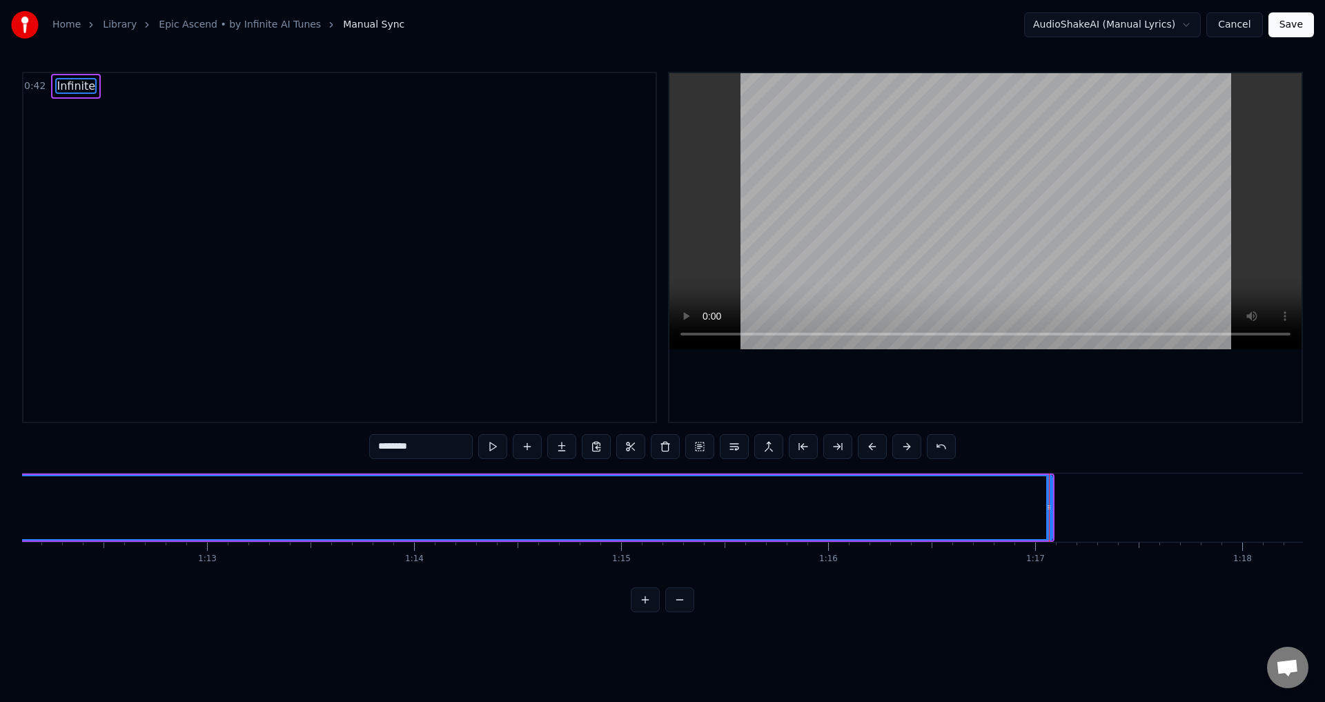
scroll to position [0, 14838]
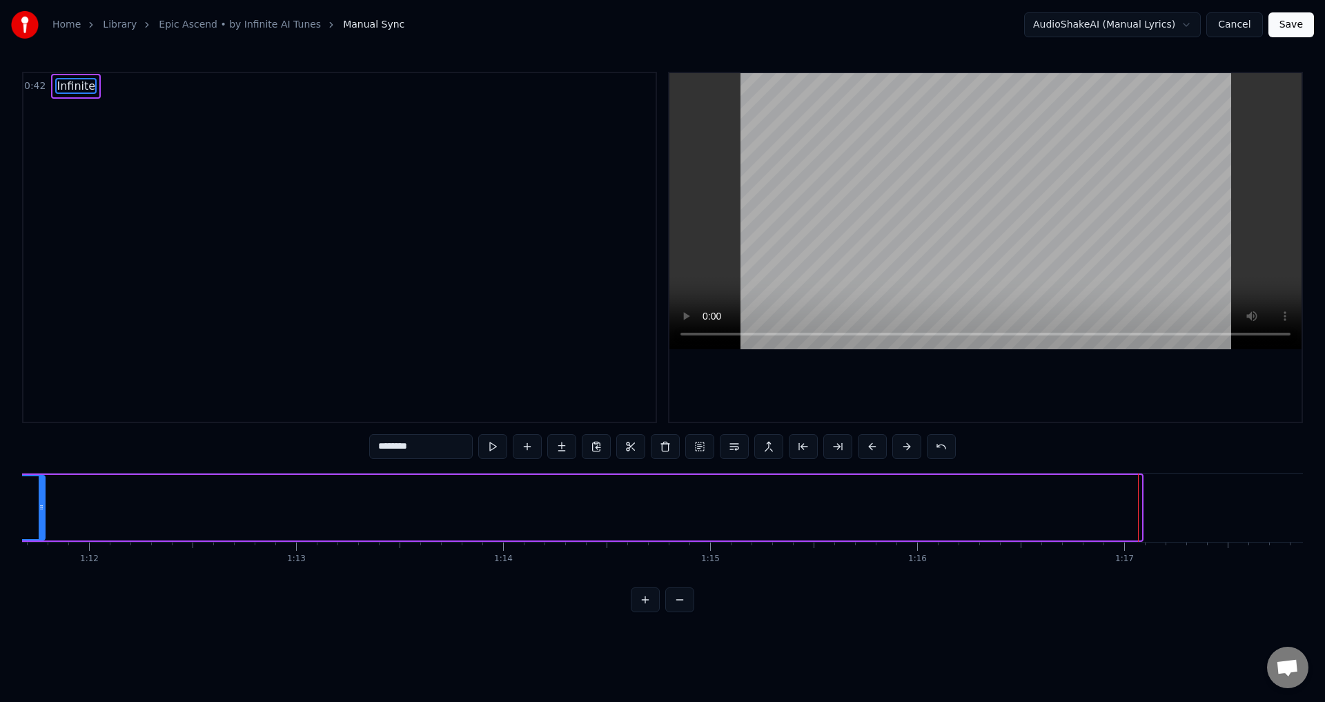
drag, startPoint x: 1137, startPoint y: 506, endPoint x: 41, endPoint y: 535, distance: 1096.9
click at [41, 535] on div at bounding box center [42, 507] width 6 height 63
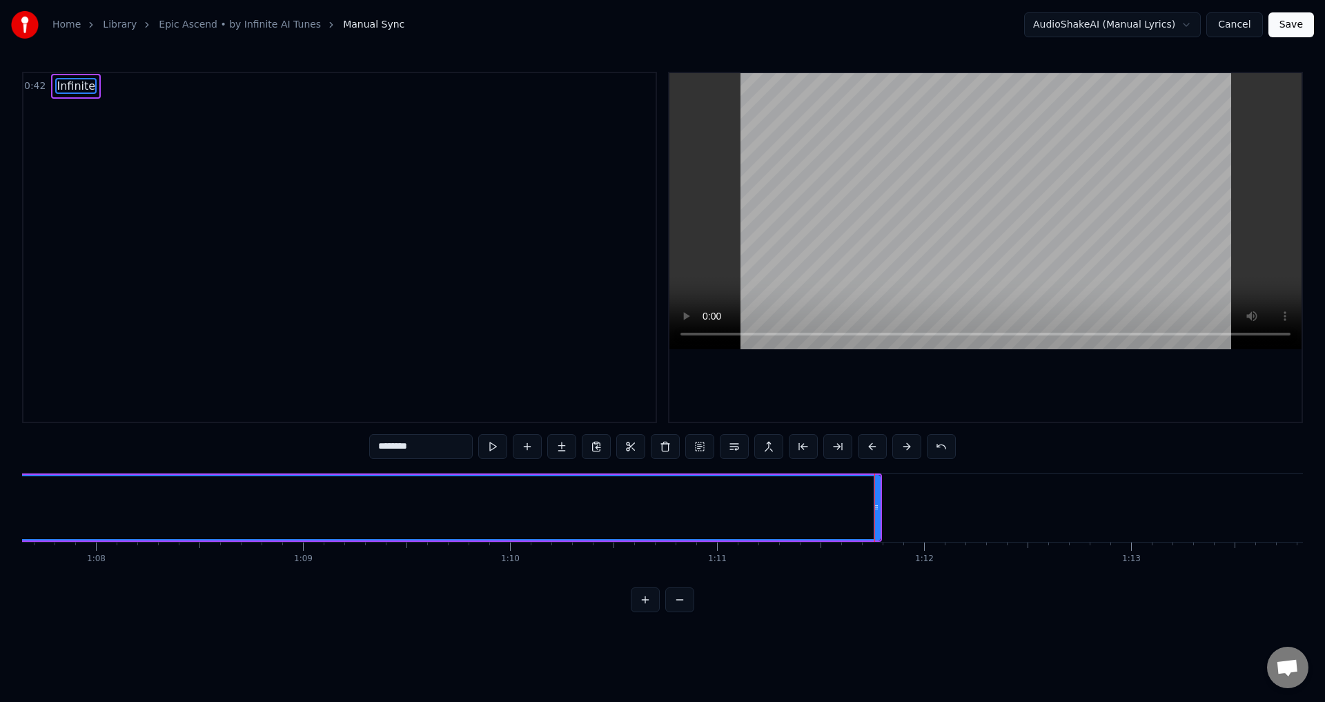
scroll to position [0, 13944]
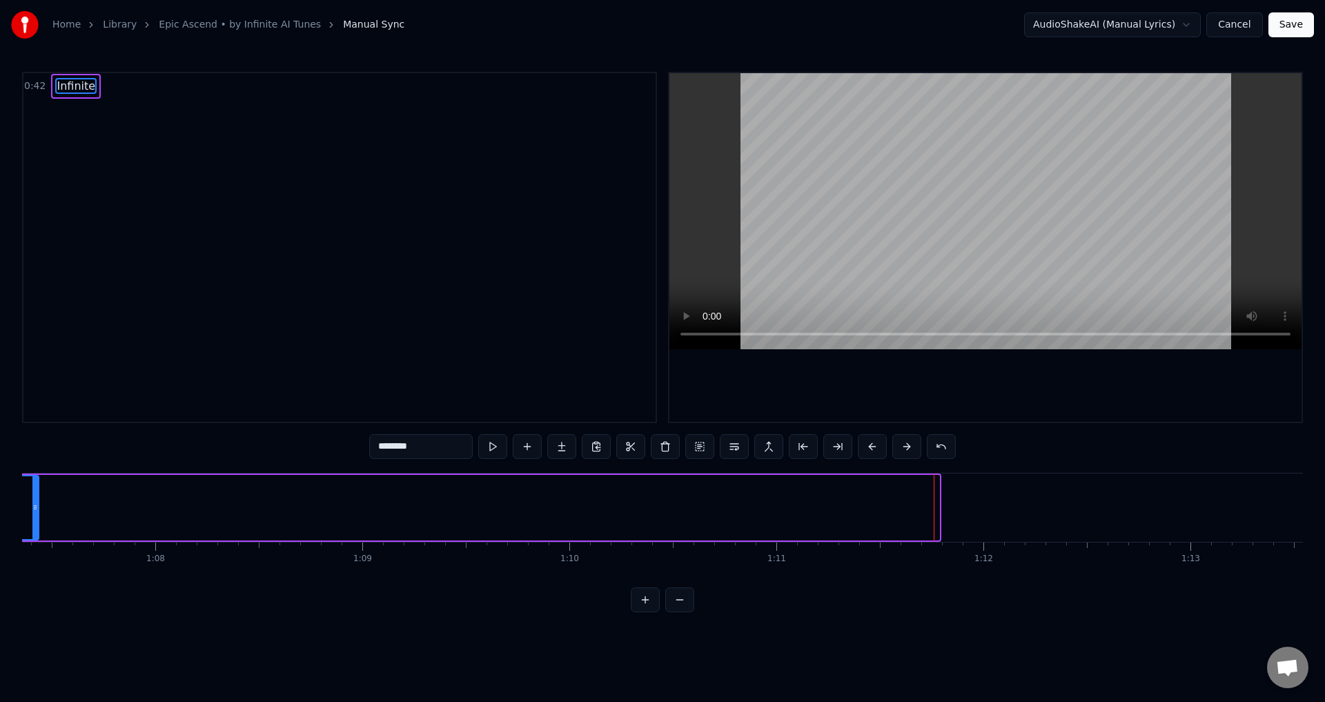
drag, startPoint x: 937, startPoint y: 504, endPoint x: 38, endPoint y: 506, distance: 899.1
click at [35, 506] on icon at bounding box center [35, 507] width 6 height 11
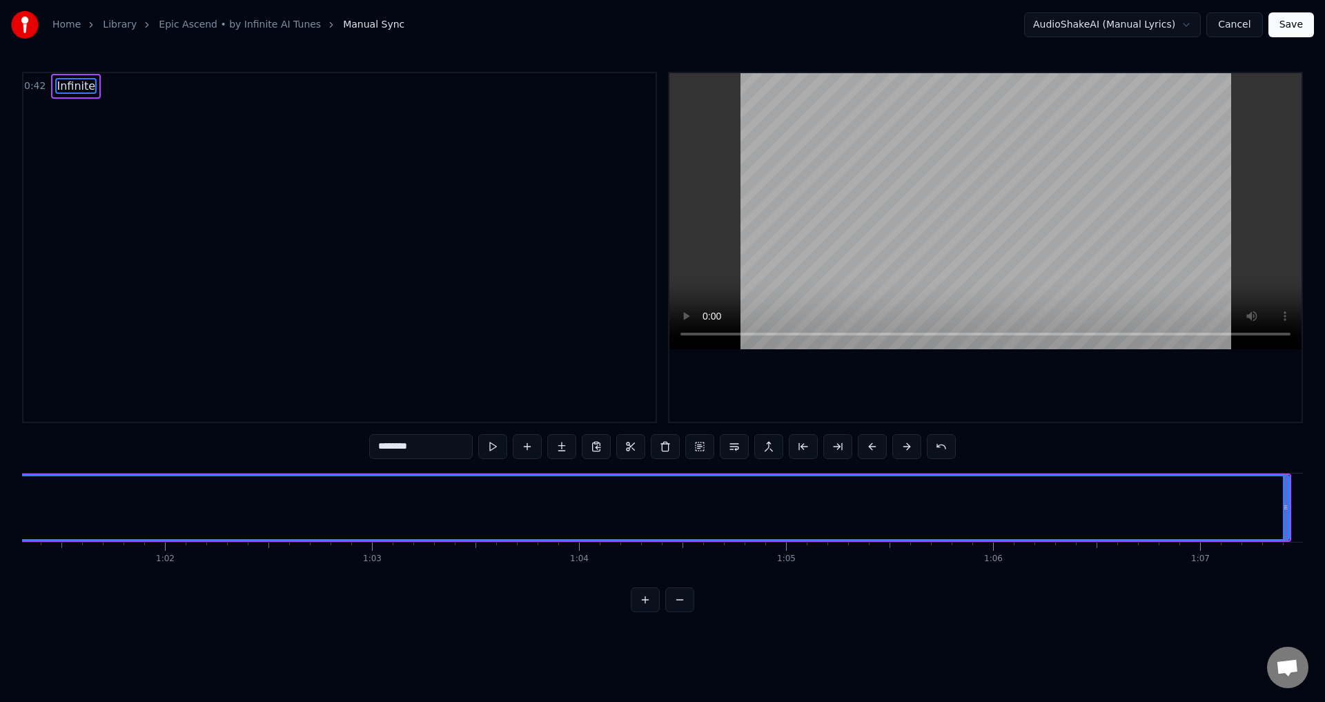
scroll to position [0, 12812]
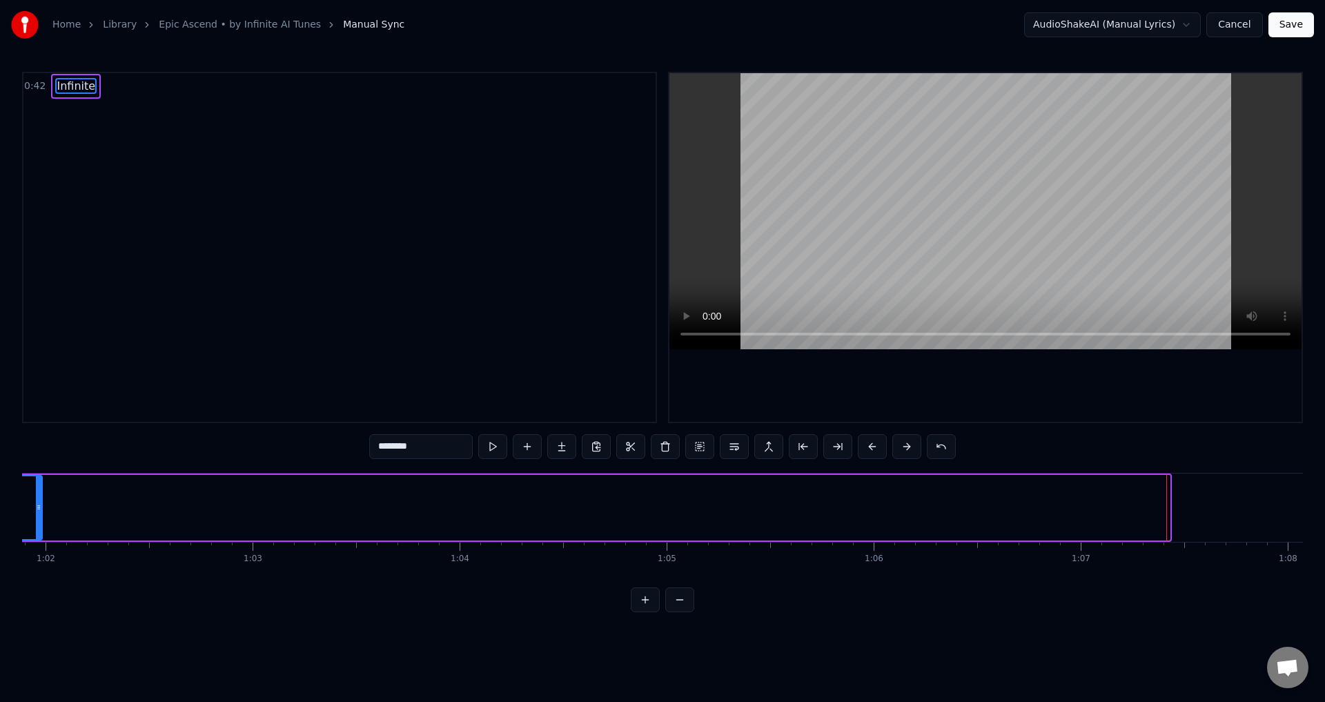
drag, startPoint x: 1167, startPoint y: 509, endPoint x: 39, endPoint y: 518, distance: 1127.6
click at [39, 518] on div at bounding box center [39, 507] width 6 height 63
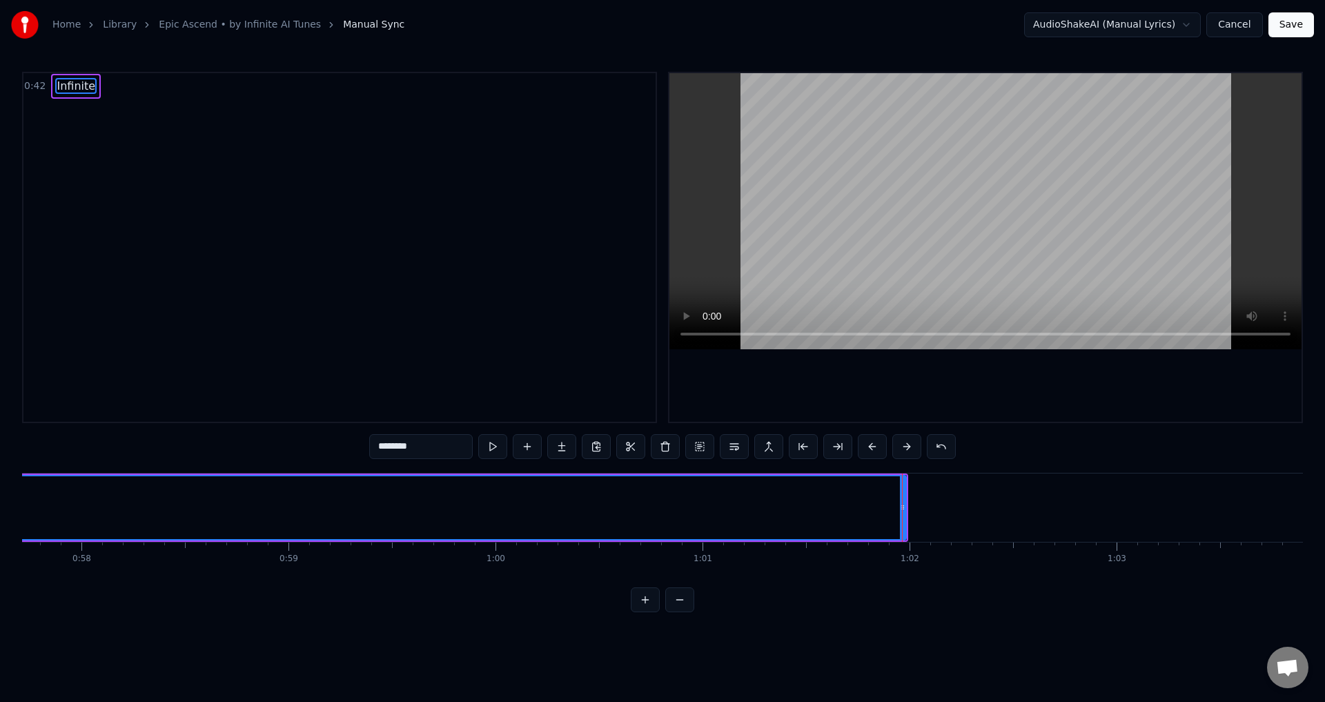
scroll to position [0, 11799]
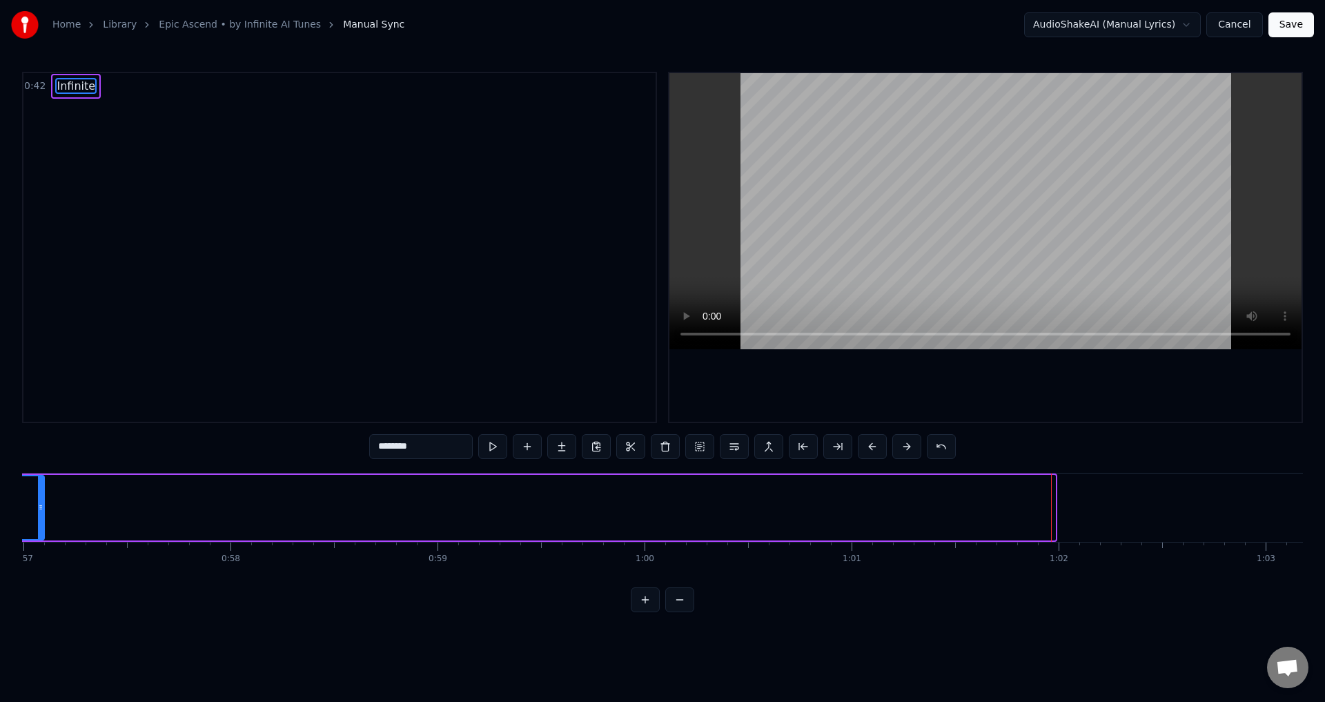
drag, startPoint x: 1054, startPoint y: 509, endPoint x: 43, endPoint y: 522, distance: 1011.0
click at [43, 522] on div at bounding box center [41, 507] width 6 height 63
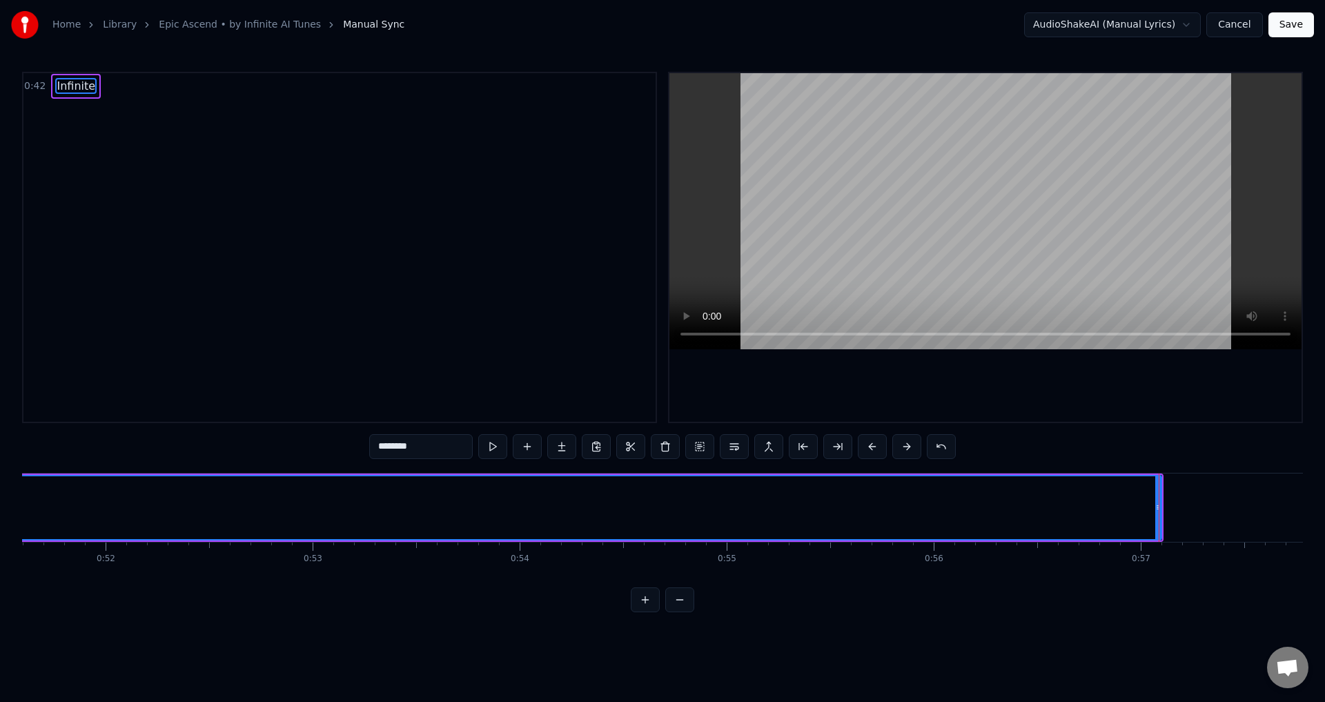
scroll to position [0, 10652]
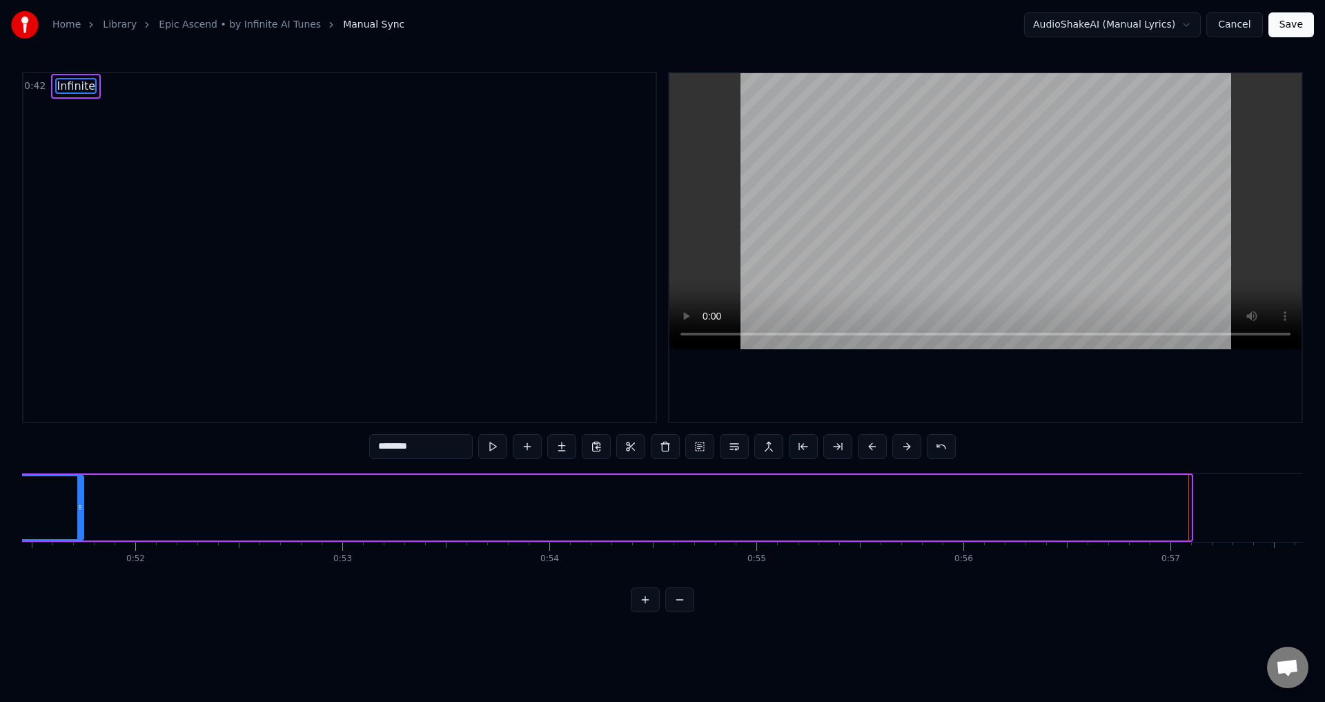
drag, startPoint x: 1188, startPoint y: 506, endPoint x: 80, endPoint y: 505, distance: 1107.5
click at [80, 505] on icon at bounding box center [80, 507] width 6 height 11
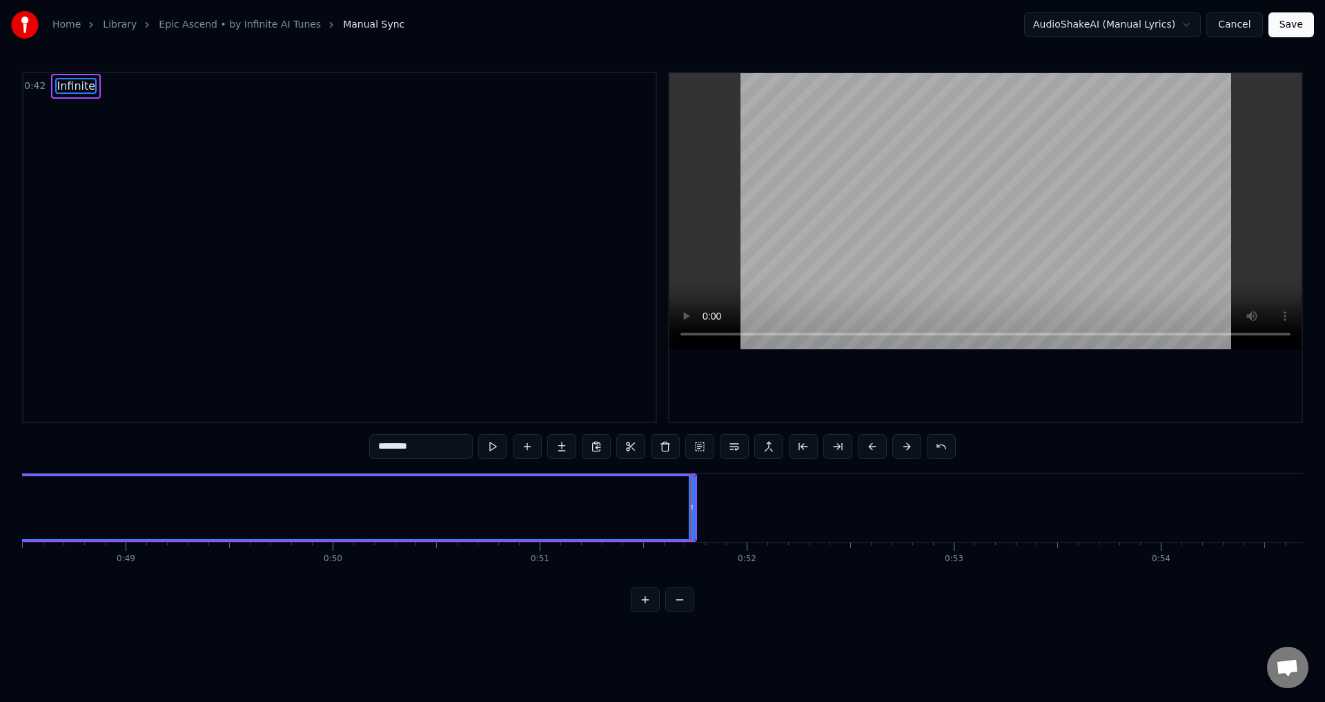
scroll to position [0, 9922]
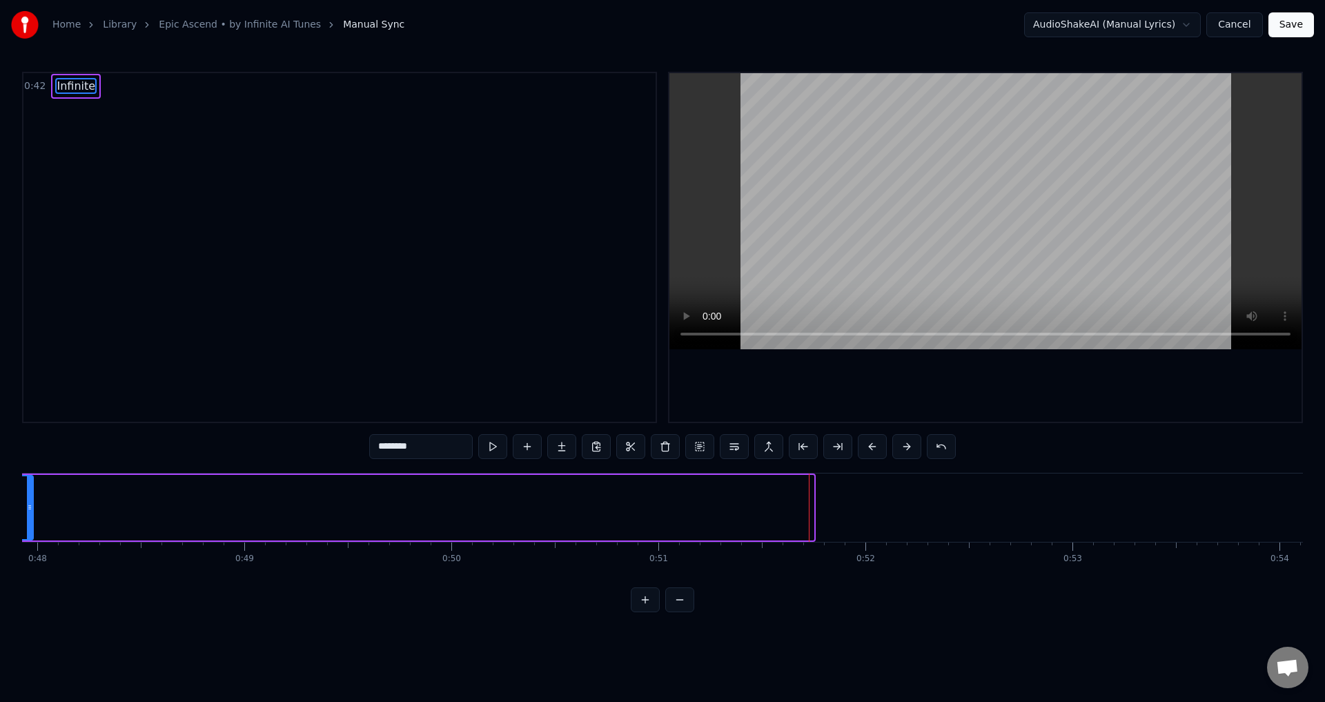
drag, startPoint x: 812, startPoint y: 509, endPoint x: 31, endPoint y: 502, distance: 780.5
click at [31, 502] on icon at bounding box center [30, 507] width 6 height 11
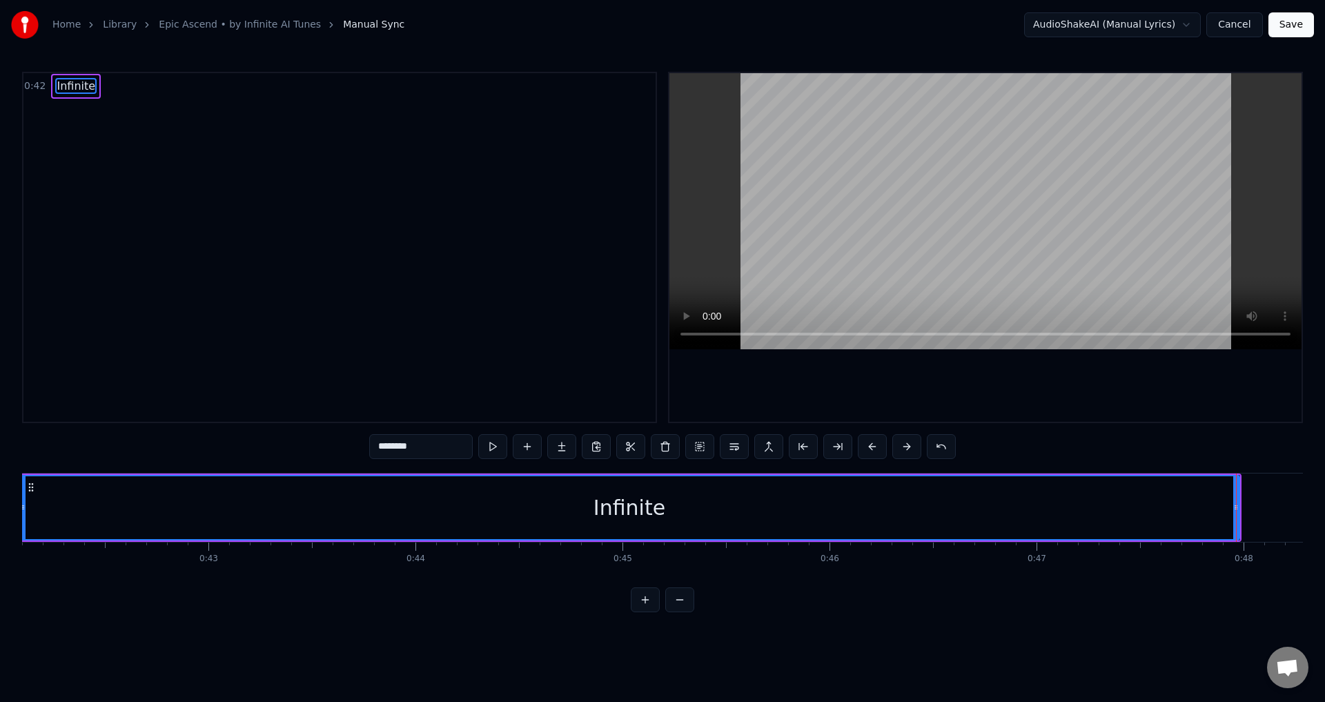
scroll to position [0, 8790]
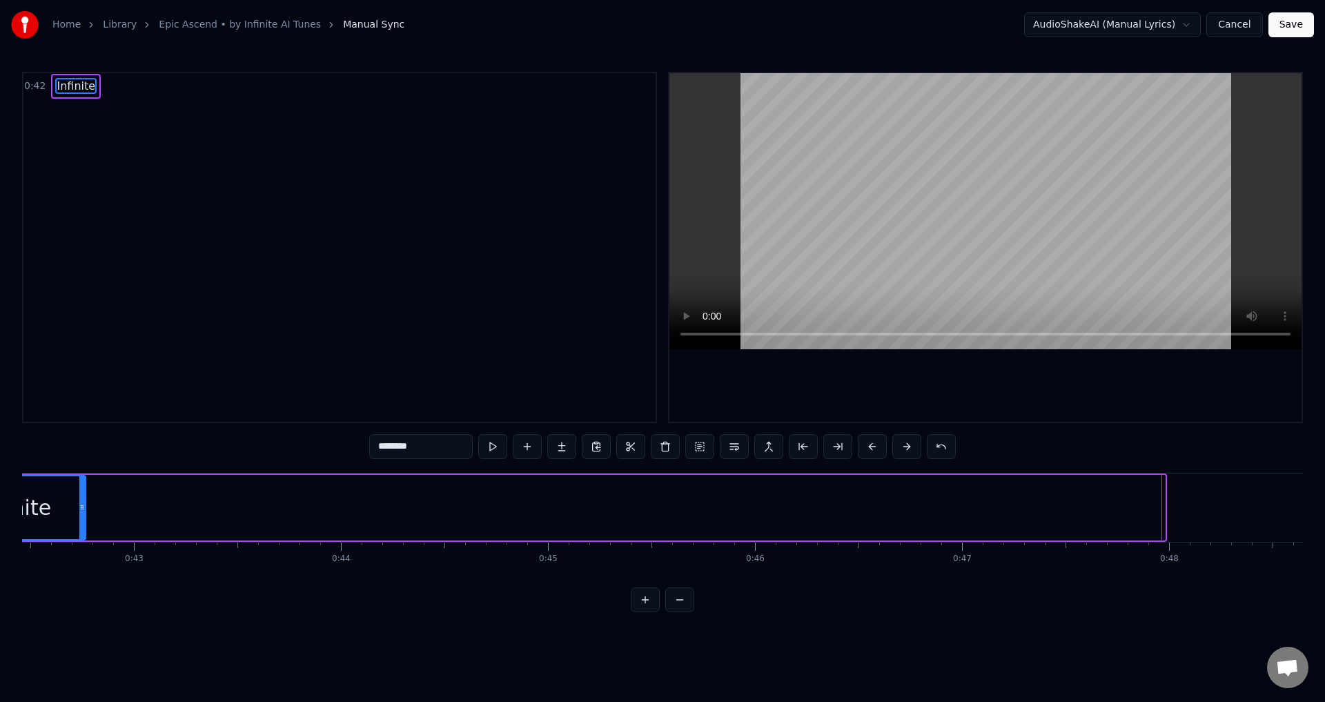
drag, startPoint x: 1162, startPoint y: 503, endPoint x: 83, endPoint y: 517, distance: 1079.3
click at [83, 517] on div at bounding box center [82, 507] width 6 height 63
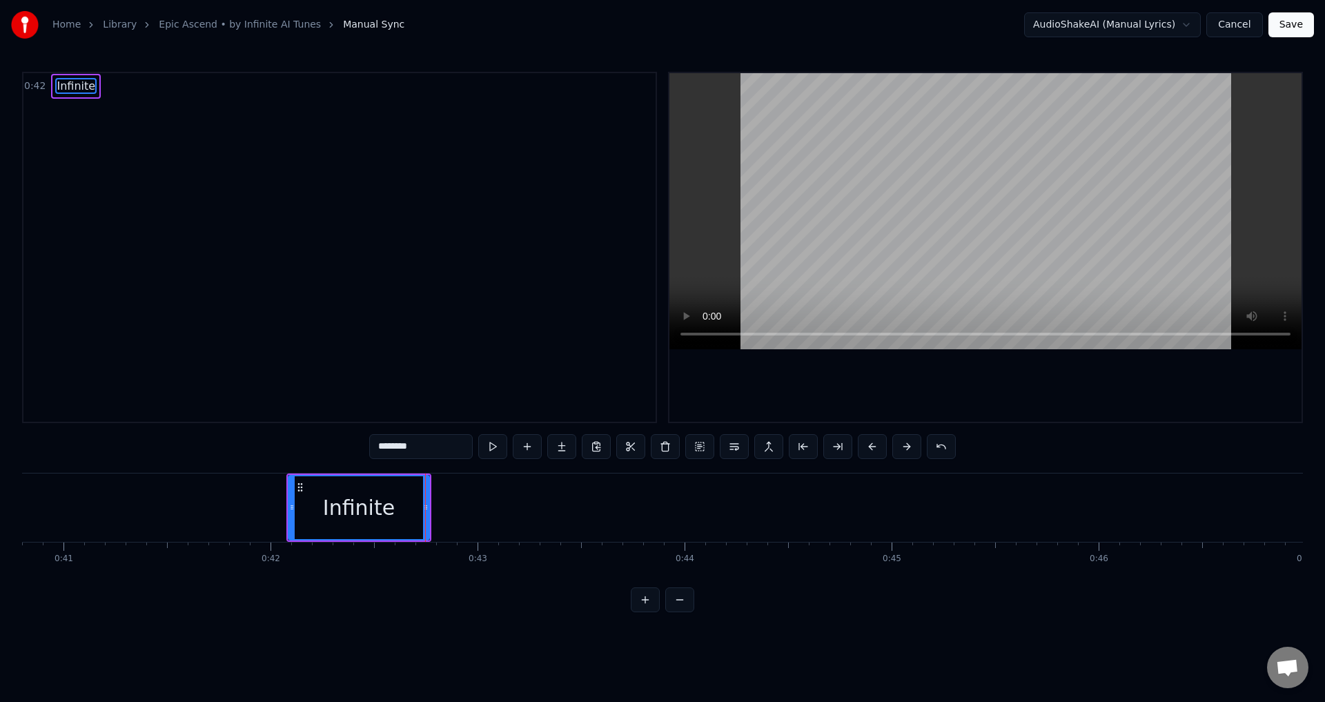
scroll to position [0, 8208]
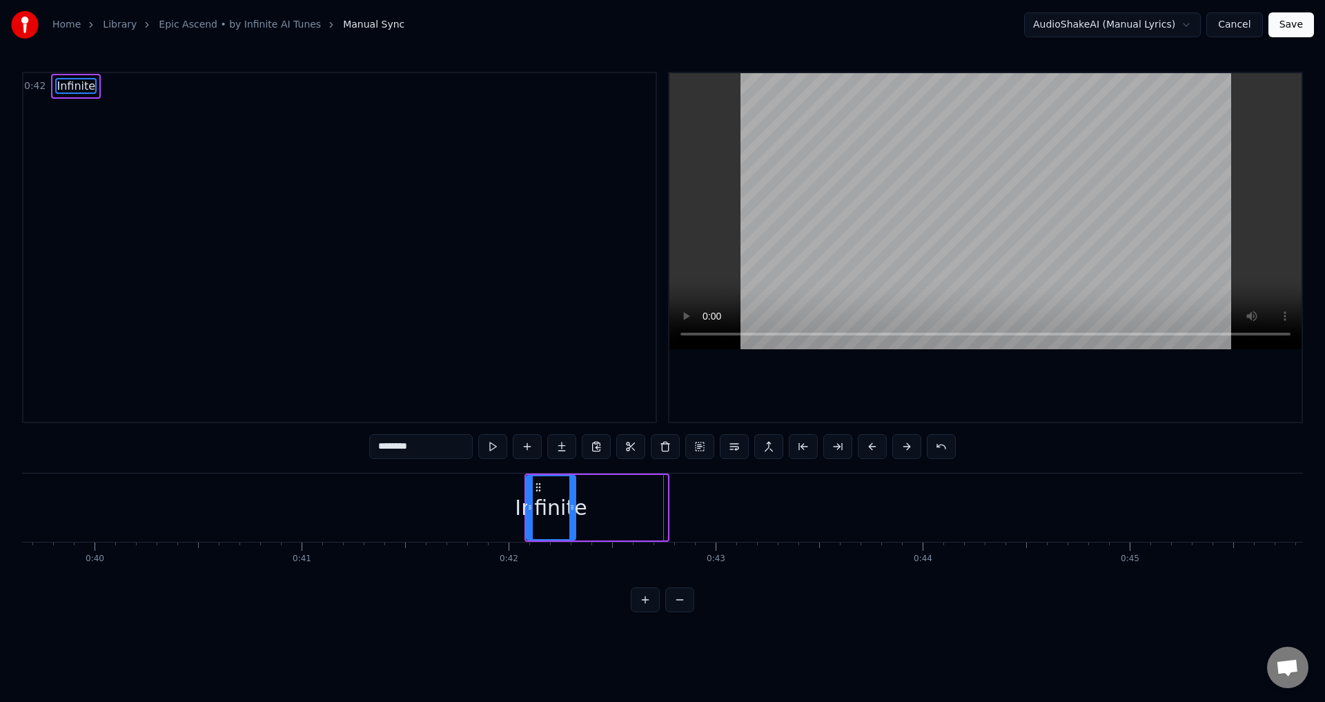
drag, startPoint x: 665, startPoint y: 506, endPoint x: 579, endPoint y: 509, distance: 86.3
click at [575, 509] on icon at bounding box center [572, 507] width 6 height 11
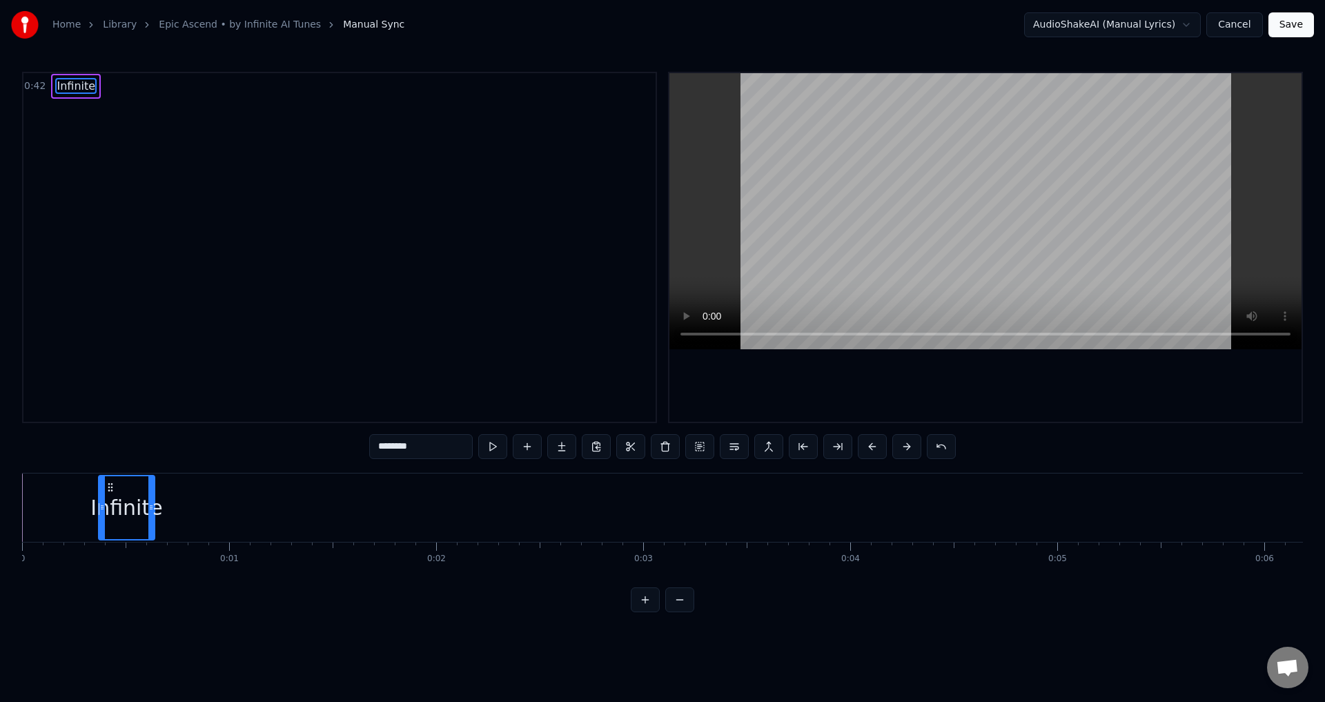
drag, startPoint x: 538, startPoint y: 489, endPoint x: 110, endPoint y: 519, distance: 428.9
click at [110, 519] on div "Infinite" at bounding box center [126, 507] width 54 height 63
drag, startPoint x: 150, startPoint y: 511, endPoint x: 119, endPoint y: 509, distance: 31.1
click at [119, 509] on icon at bounding box center [120, 507] width 6 height 11
drag, startPoint x: 111, startPoint y: 484, endPoint x: 0, endPoint y: 493, distance: 111.4
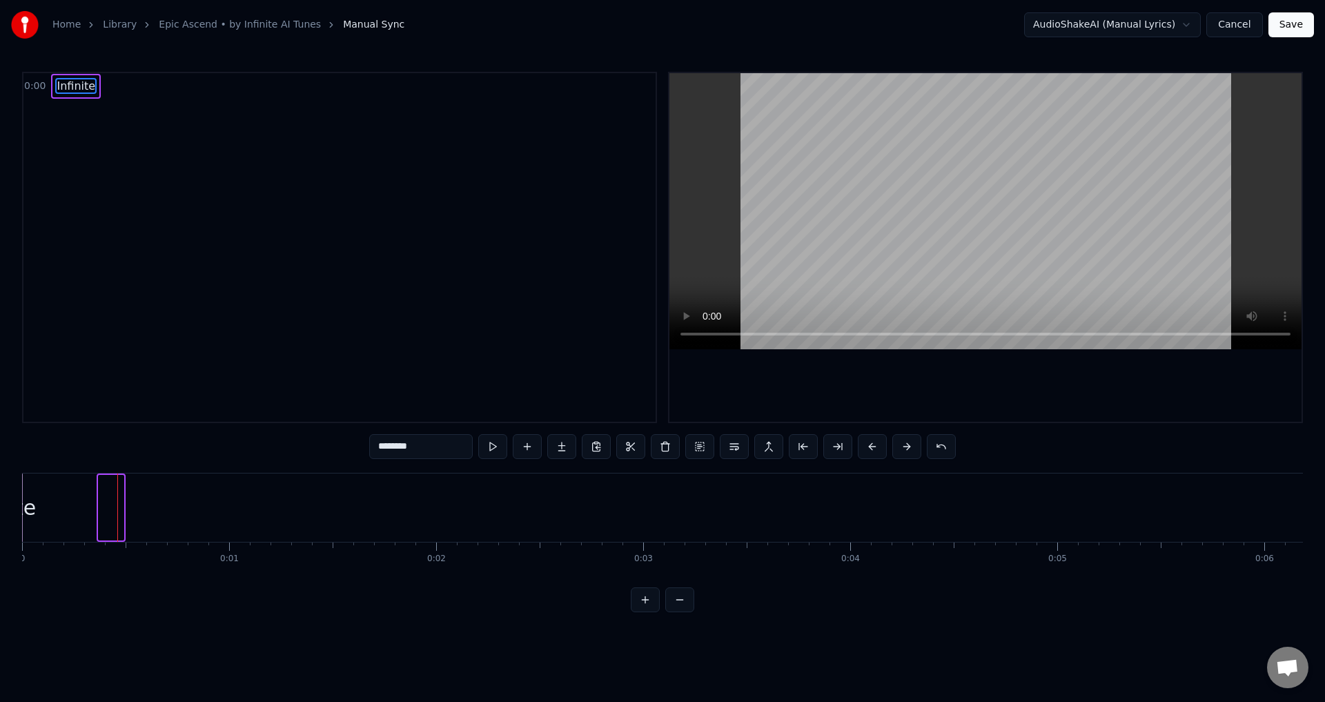
click at [0, 493] on div "Home Library Epic Ascend • by Infinite AI Tunes Manual Sync AudioShakeAI (Manua…" at bounding box center [662, 306] width 1325 height 612
click at [493, 444] on button at bounding box center [492, 446] width 29 height 25
click at [1289, 23] on button "Save" at bounding box center [1291, 24] width 46 height 25
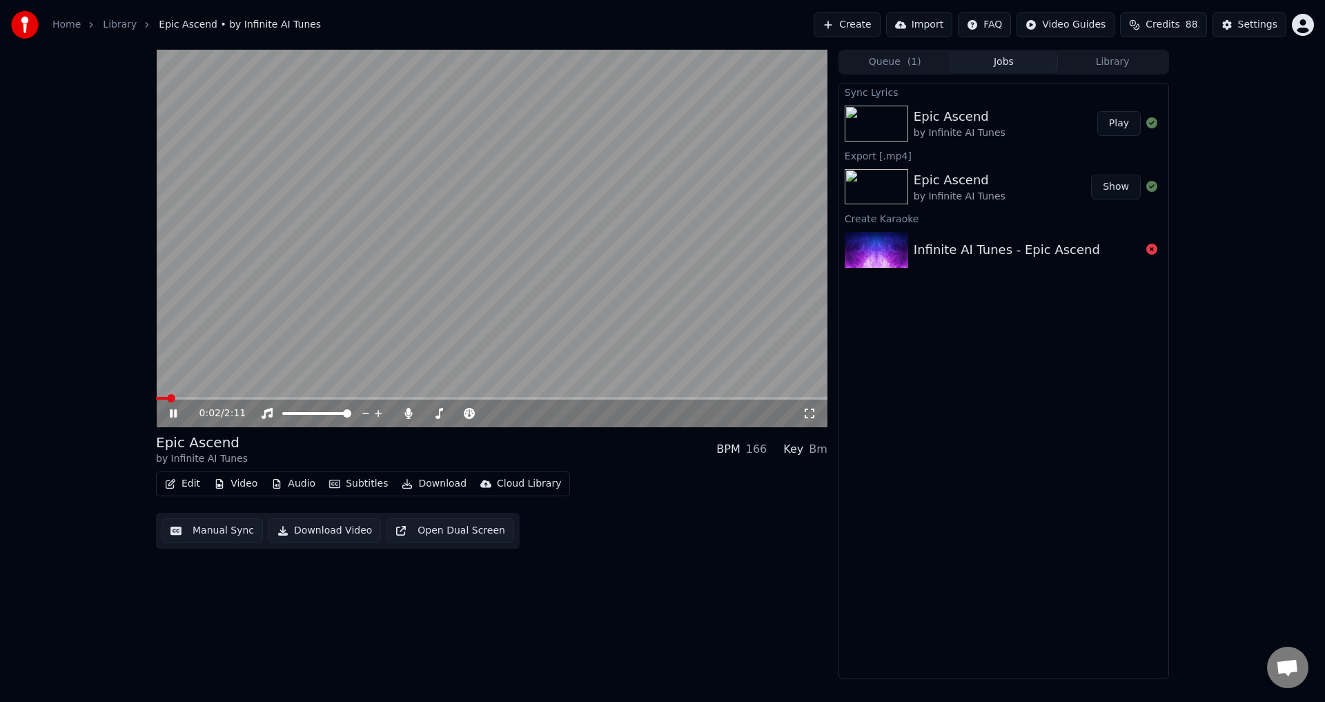
click at [173, 414] on icon at bounding box center [173, 413] width 7 height 8
click at [156, 402] on span at bounding box center [160, 398] width 8 height 8
click at [172, 411] on icon at bounding box center [173, 414] width 8 height 10
click at [115, 394] on div "0:38 / 2:11 Epic Ascend by Infinite AI Tunes BPM 166 Key Bm Edit Video Audio Su…" at bounding box center [662, 364] width 1325 height 629
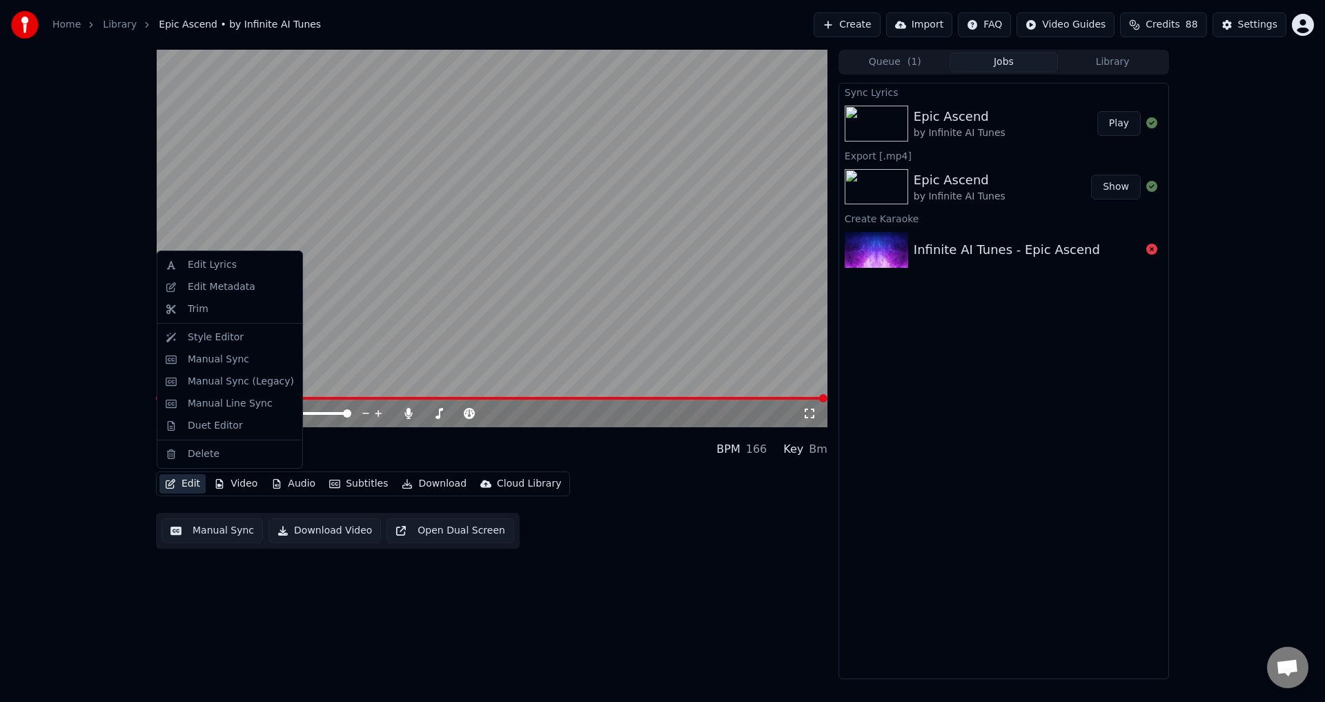
click at [190, 484] on button "Edit" at bounding box center [182, 483] width 46 height 19
click at [226, 333] on div "Style Editor" at bounding box center [216, 338] width 56 height 14
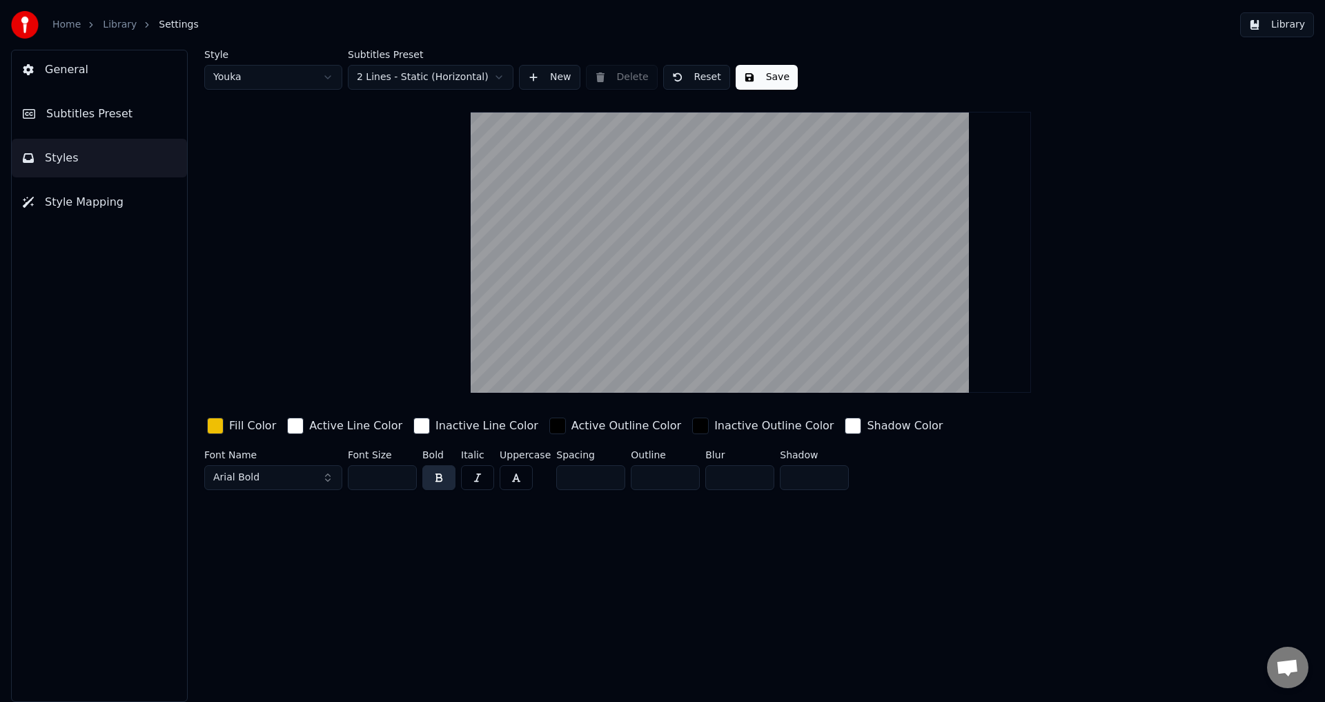
click at [106, 111] on span "Subtitles Preset" at bounding box center [89, 114] width 86 height 17
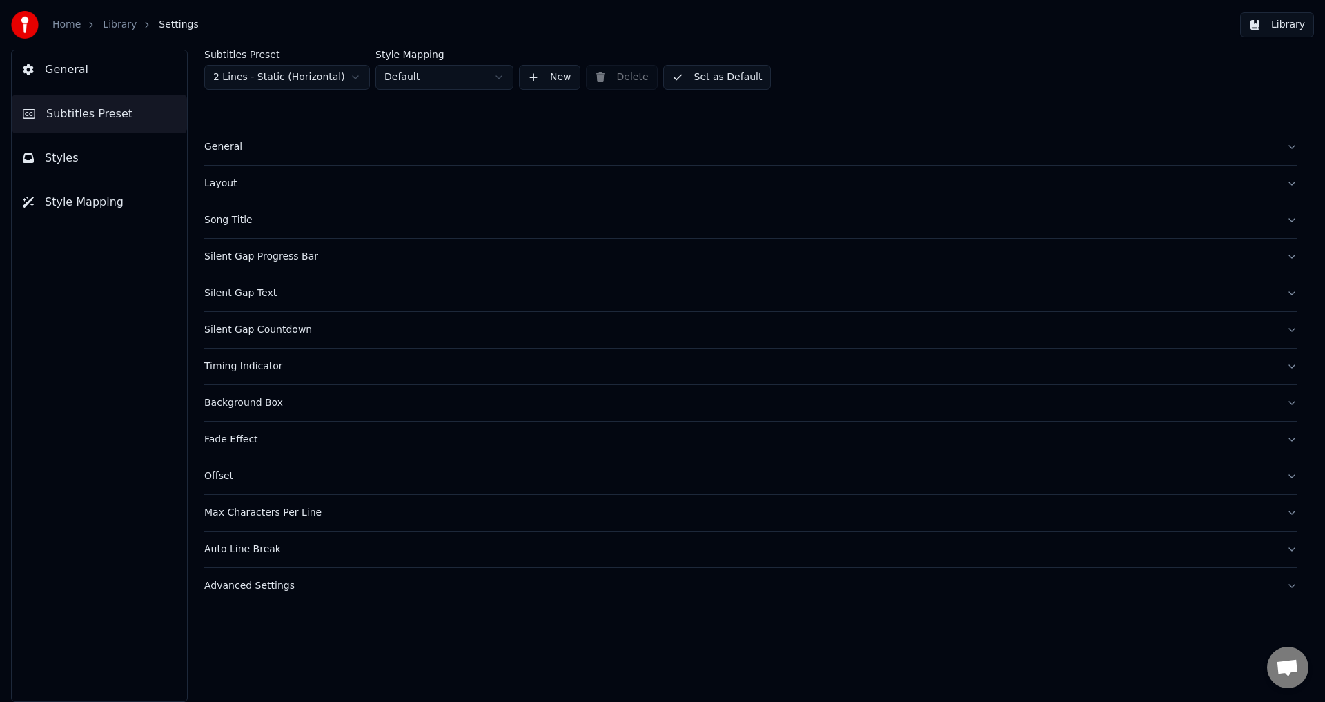
click at [273, 220] on div "Song Title" at bounding box center [739, 220] width 1071 height 14
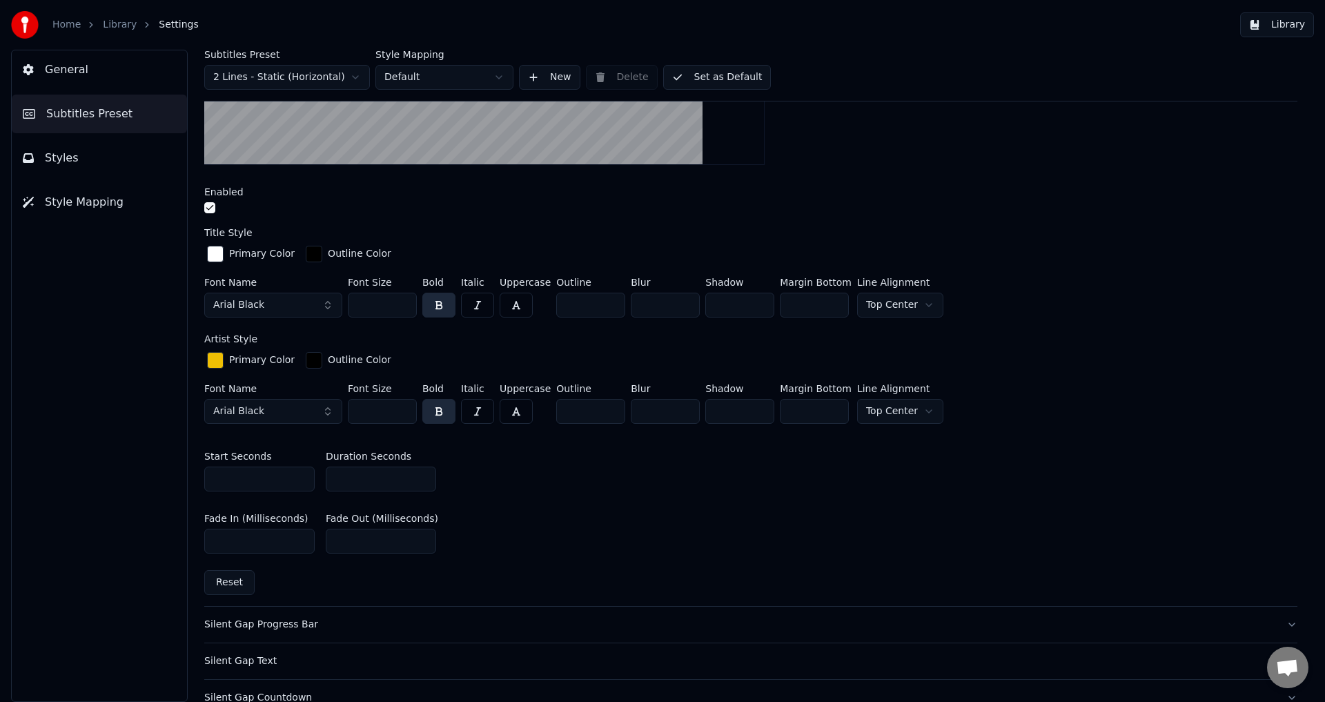
scroll to position [414, 0]
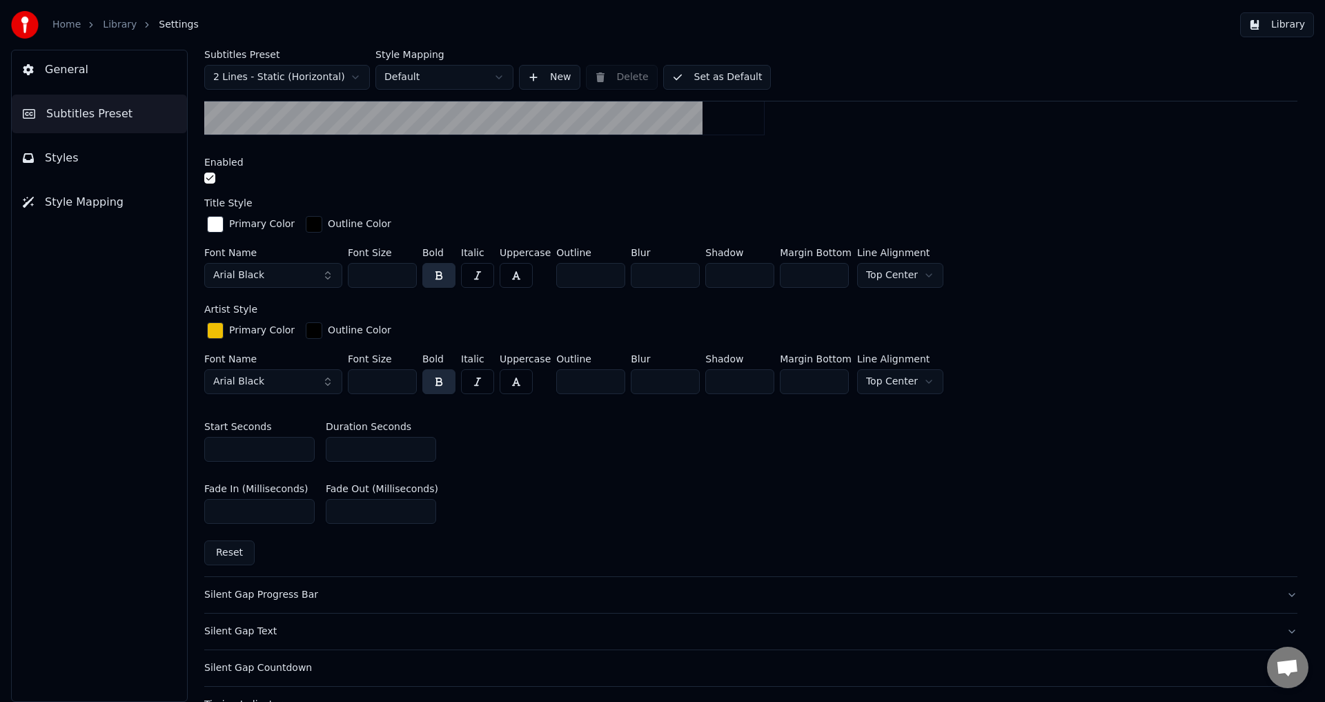
click at [895, 273] on html "Home Library Settings Library General Subtitles Preset Styles Style Mapping Sub…" at bounding box center [662, 351] width 1325 height 702
click at [919, 277] on html "Home Library Settings Library General Subtitles Preset Styles Style Mapping Sub…" at bounding box center [662, 351] width 1325 height 702
click at [910, 380] on html "Home Library Settings Library General Subtitles Preset Styles Style Mapping Sub…" at bounding box center [662, 351] width 1325 height 702
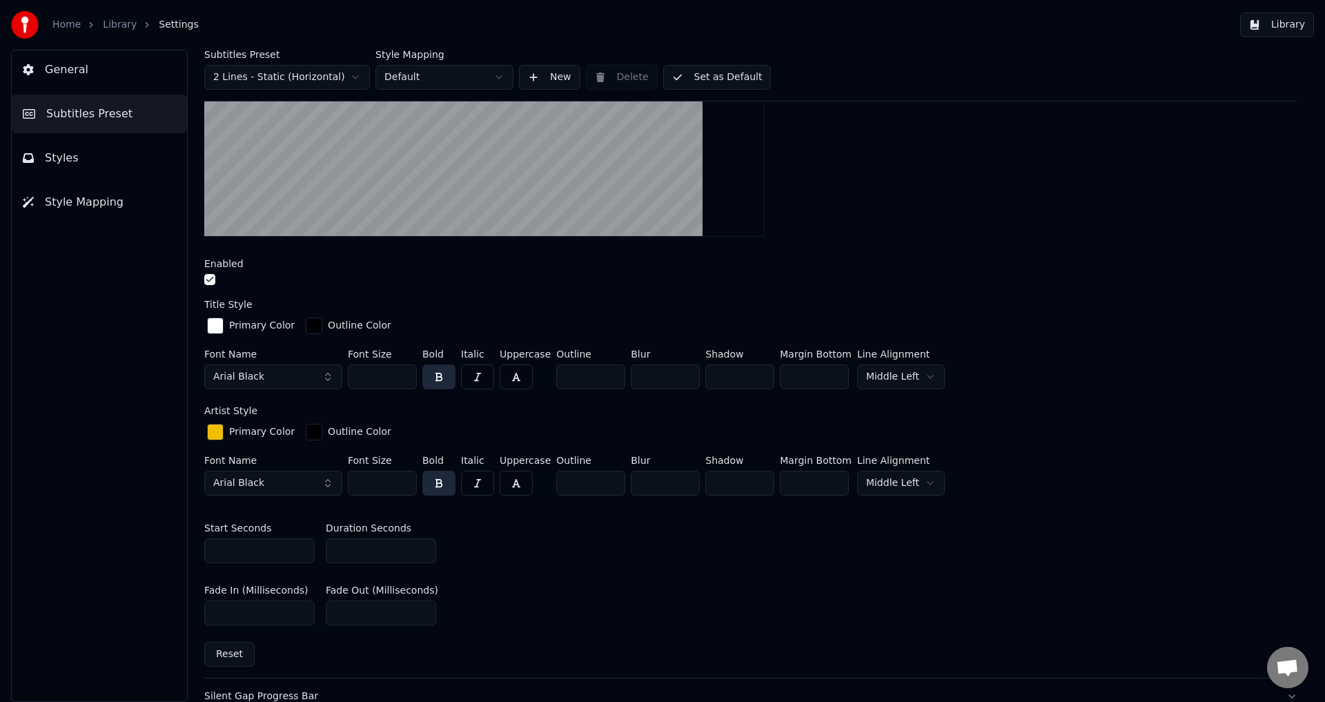
scroll to position [345, 0]
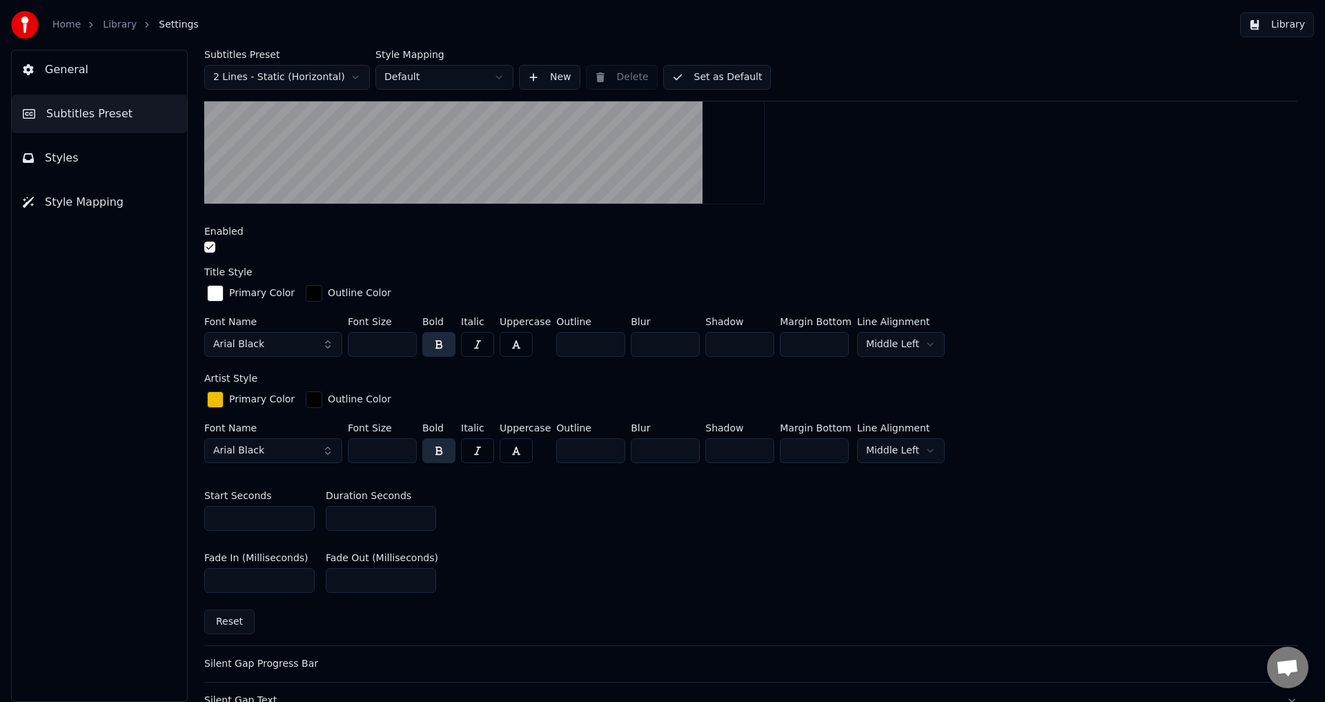
click at [713, 81] on button "Set as Default" at bounding box center [717, 77] width 108 height 25
click at [112, 25] on link "Library" at bounding box center [120, 25] width 34 height 14
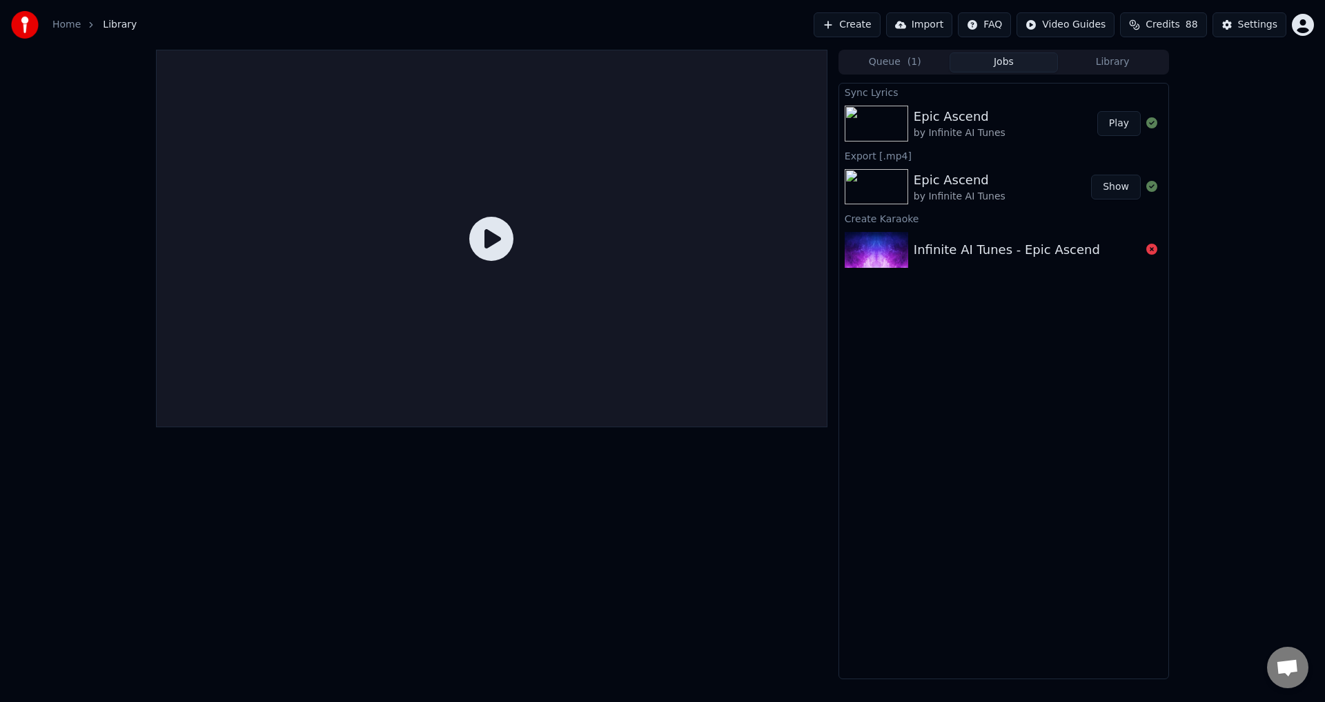
click at [967, 121] on div "Epic Ascend" at bounding box center [960, 116] width 92 height 19
click at [1114, 124] on button "Play" at bounding box center [1118, 123] width 43 height 25
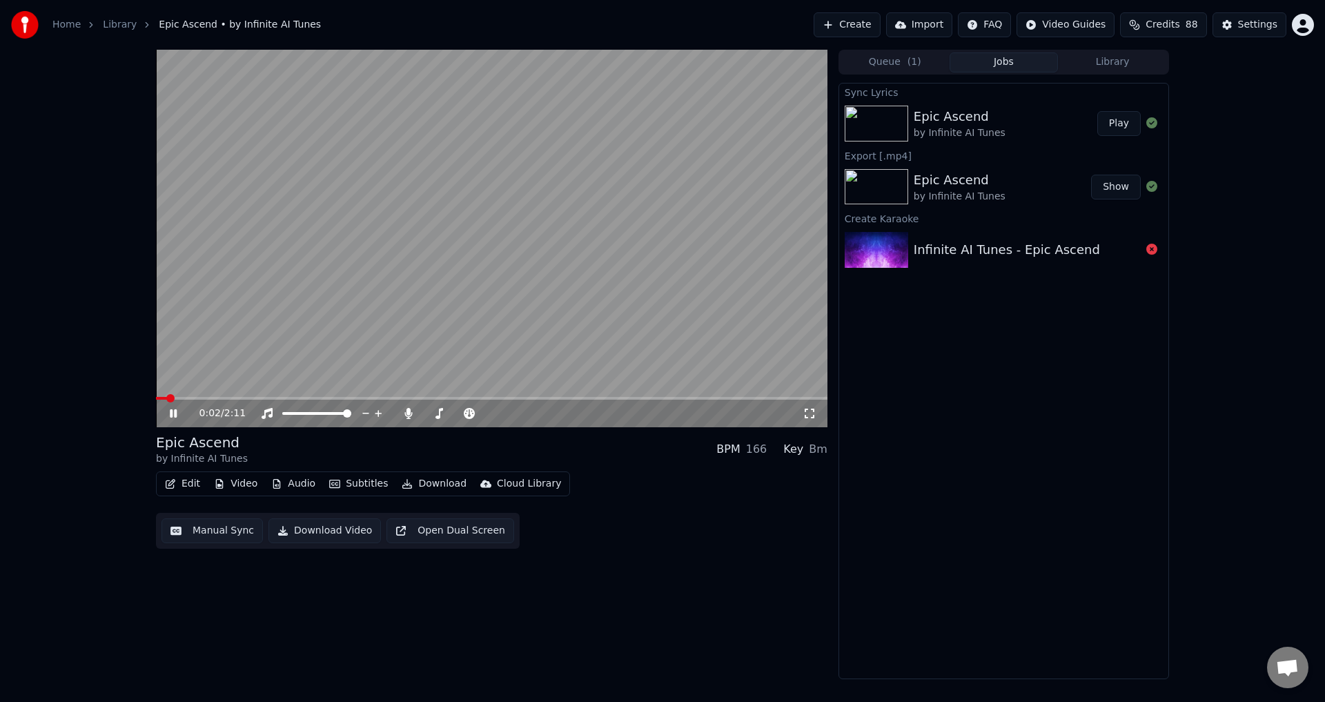
click at [747, 397] on span at bounding box center [491, 398] width 671 height 3
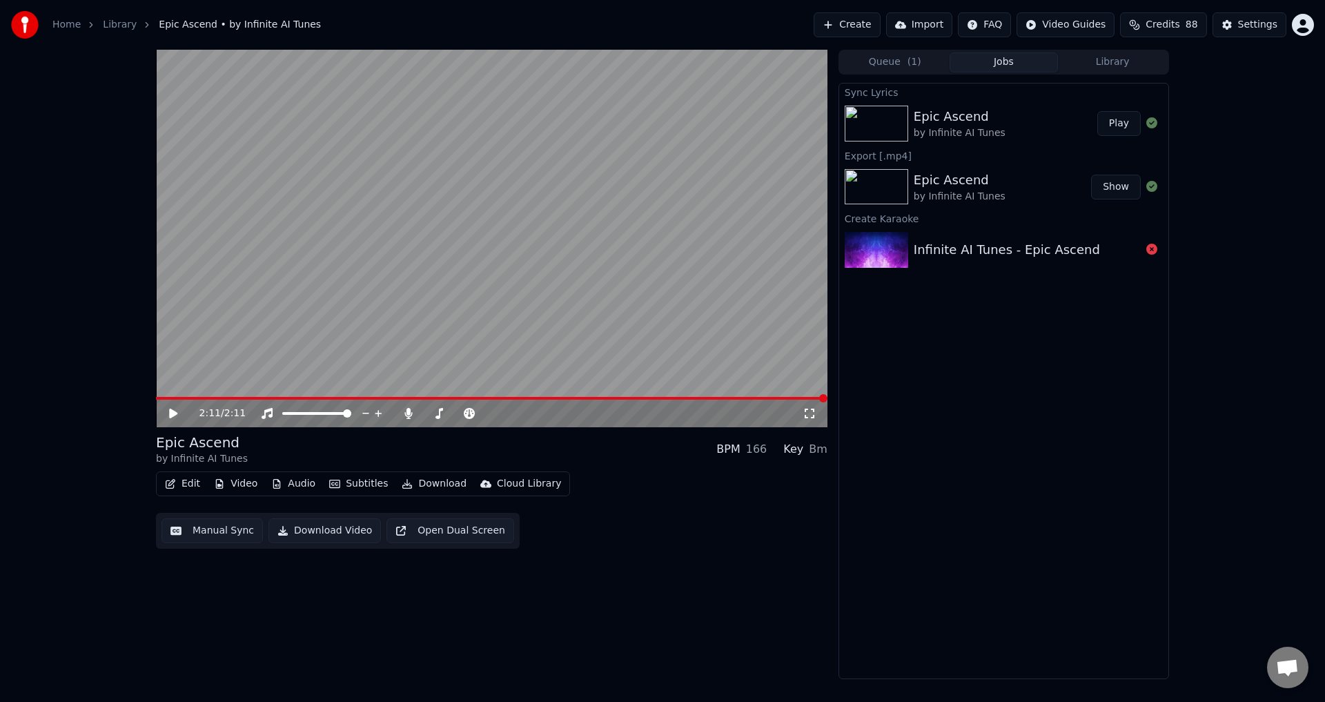
click at [185, 480] on button "Edit" at bounding box center [182, 483] width 46 height 19
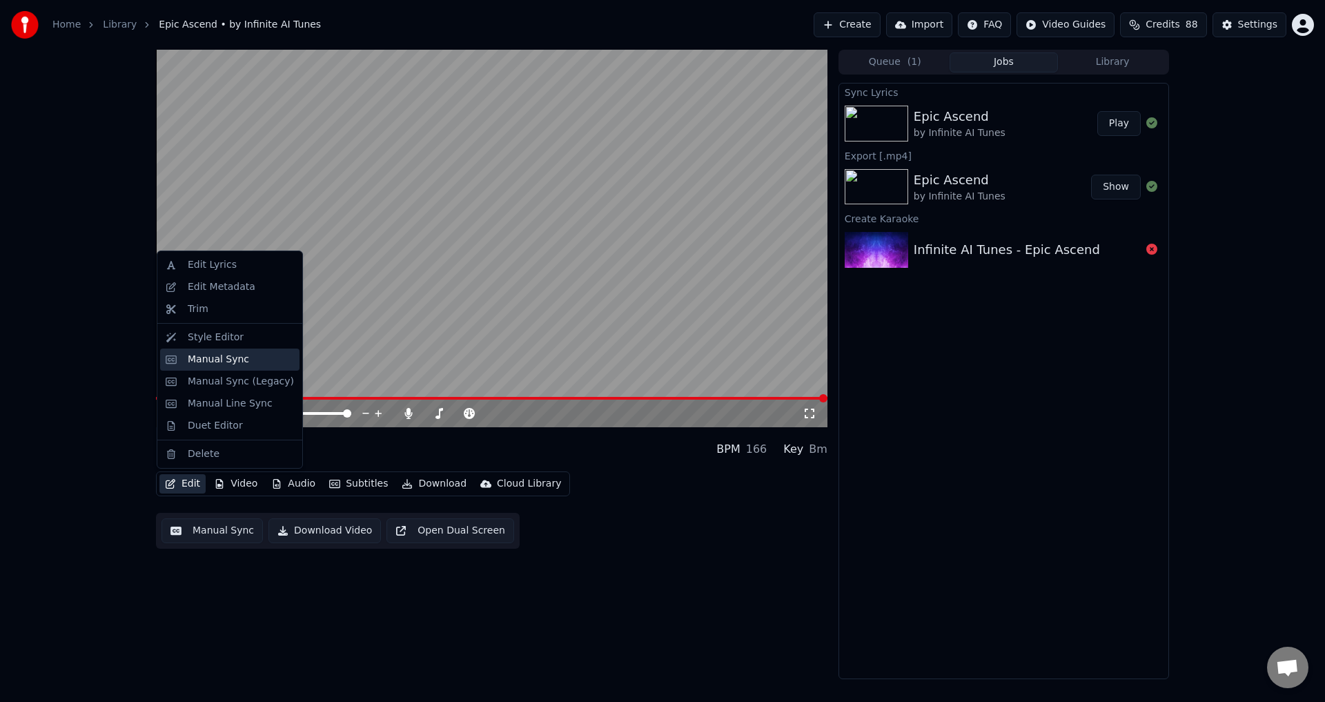
click at [256, 362] on div "Manual Sync" at bounding box center [241, 360] width 106 height 14
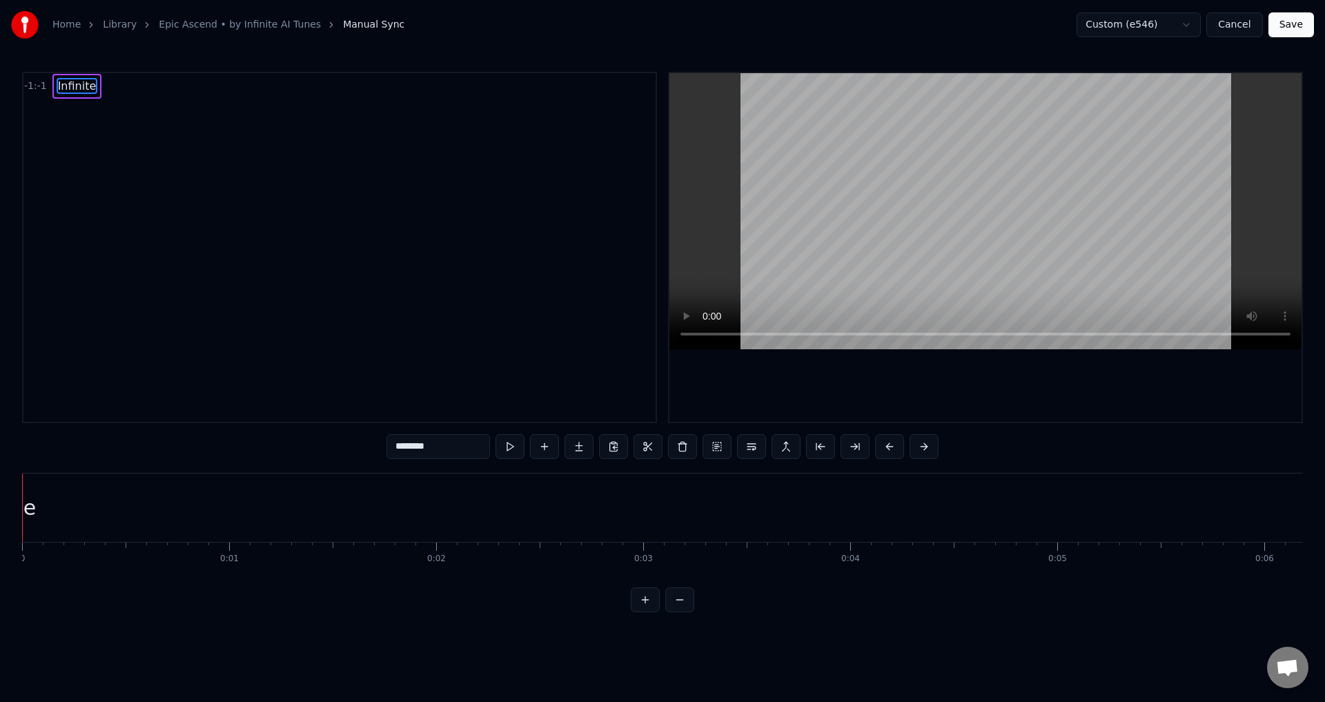
click at [1240, 29] on button "Cancel" at bounding box center [1234, 24] width 56 height 25
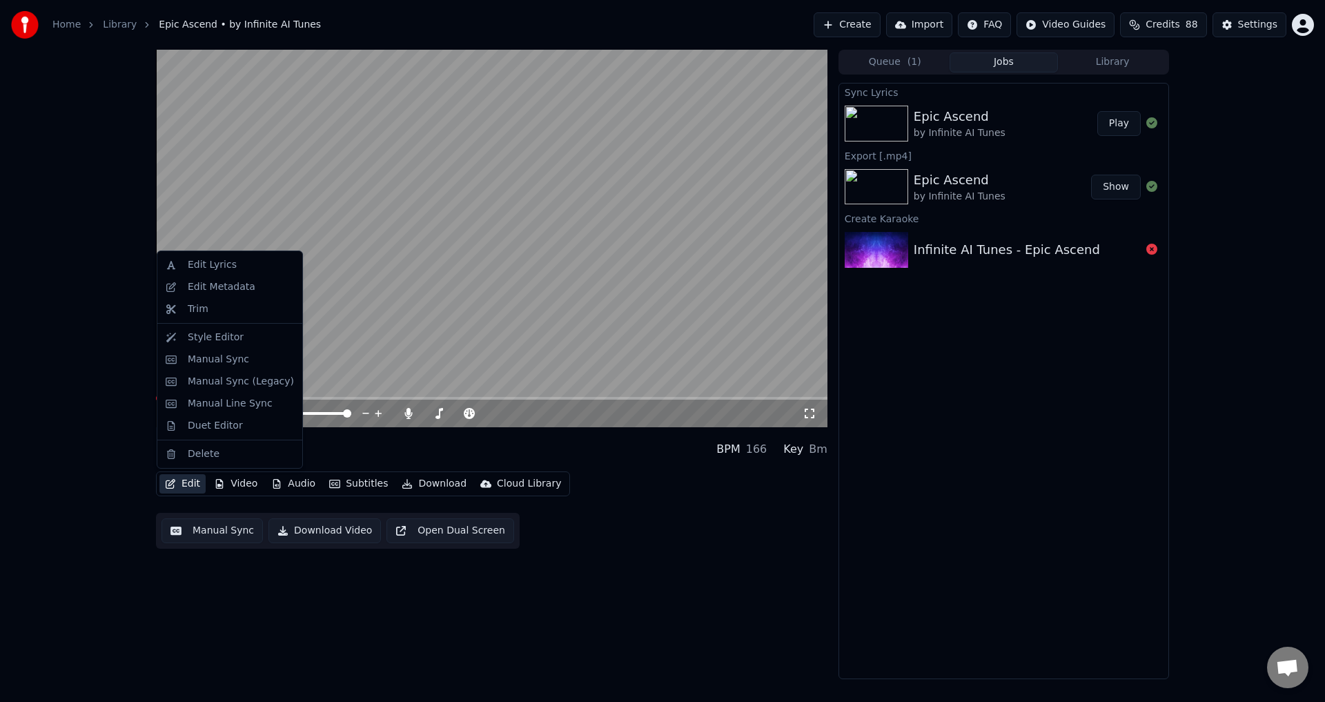
click at [186, 486] on button "Edit" at bounding box center [182, 483] width 46 height 19
click at [242, 336] on div "Style Editor" at bounding box center [241, 338] width 106 height 14
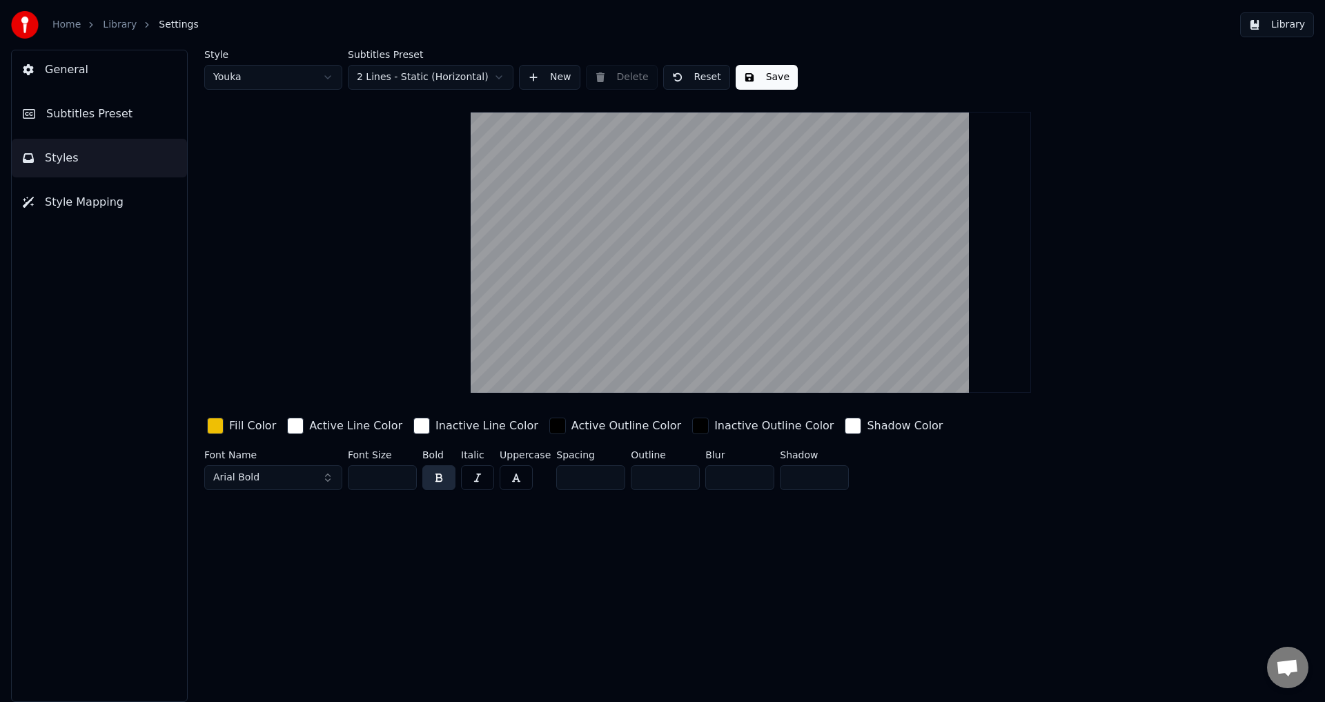
click at [98, 111] on span "Subtitles Preset" at bounding box center [89, 114] width 86 height 17
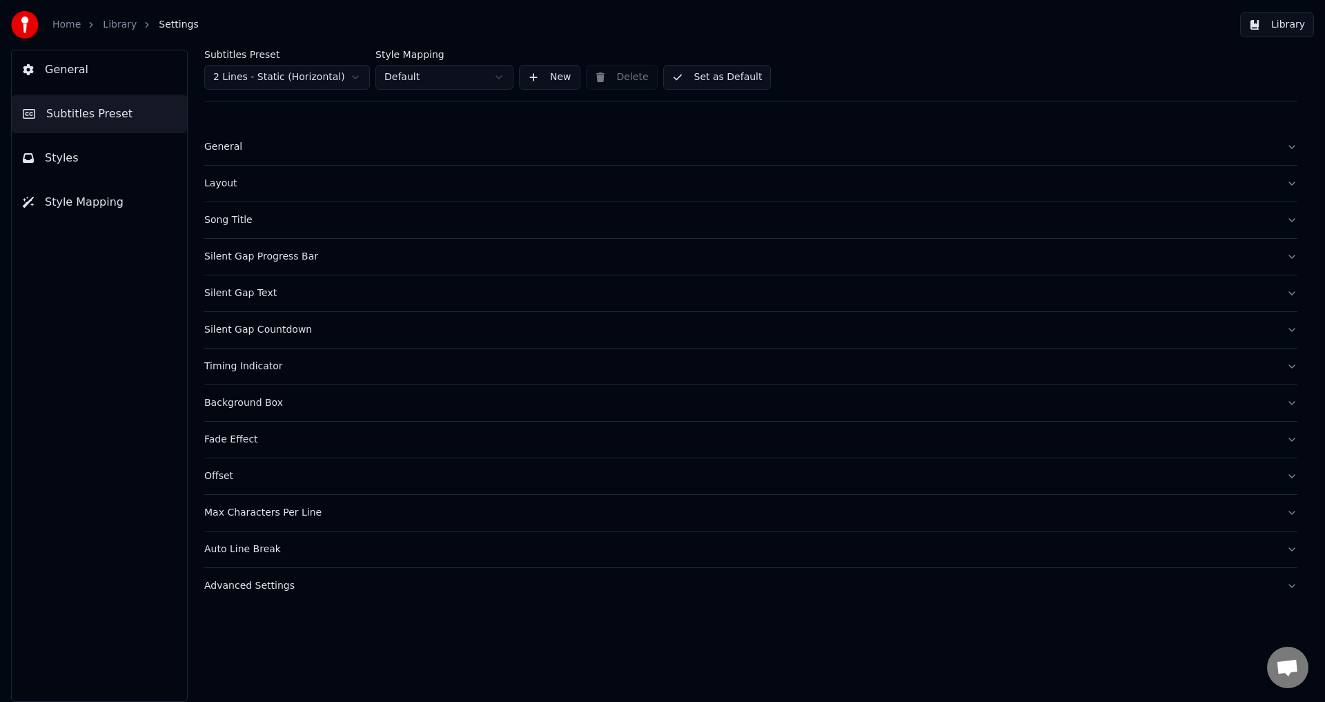
click at [323, 227] on button "Song Title" at bounding box center [750, 220] width 1093 height 36
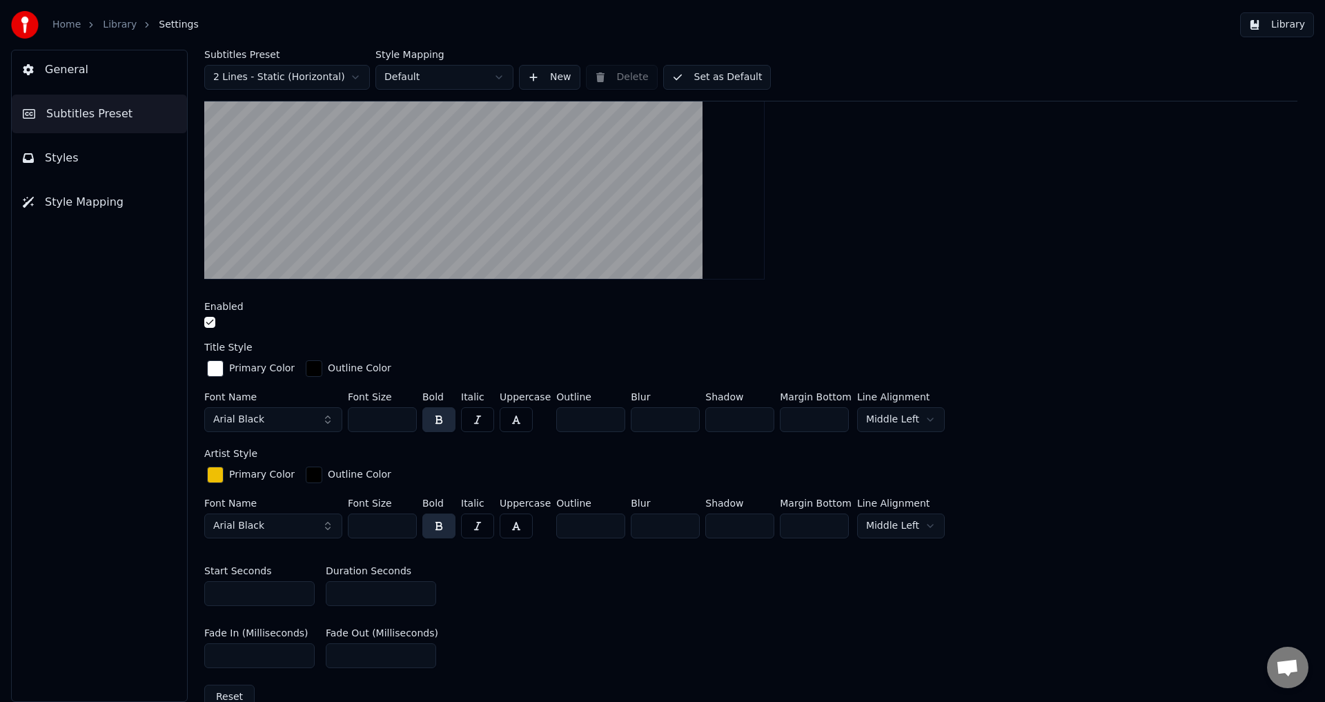
scroll to position [345, 0]
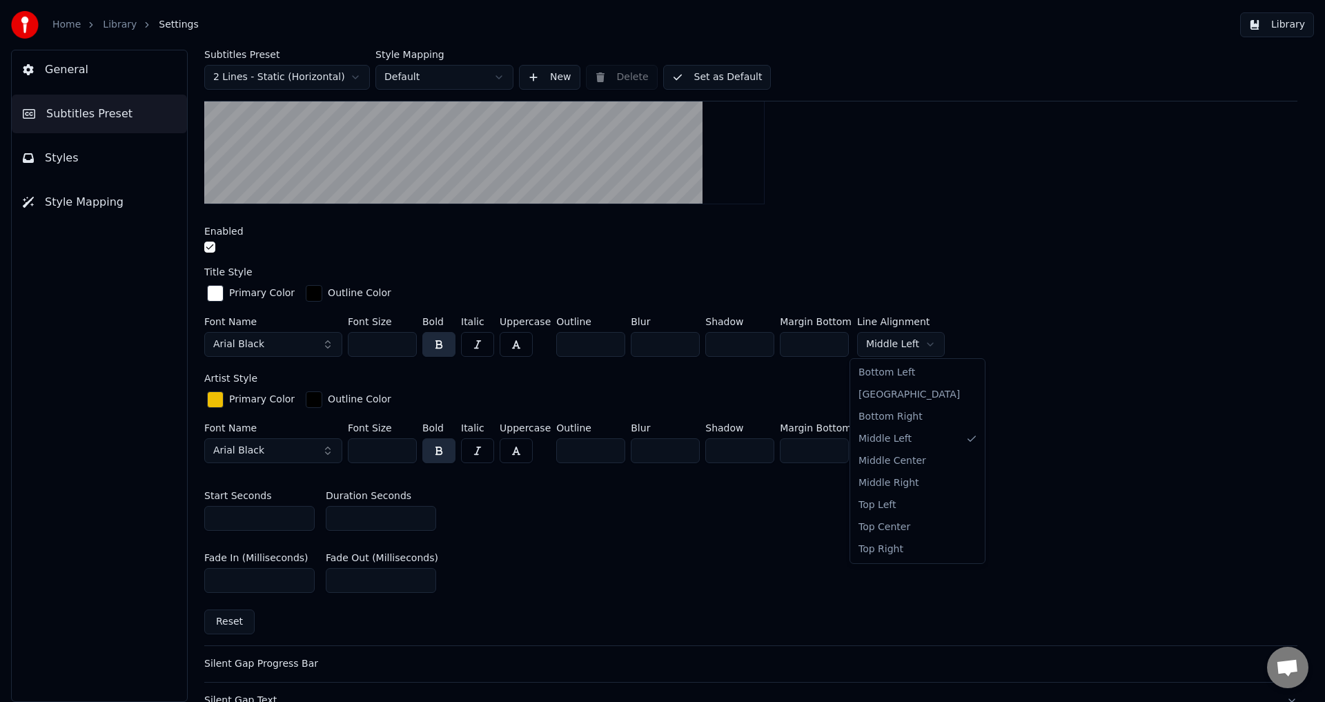
click at [914, 345] on html "Home Library Settings Library General Subtitles Preset Styles Style Mapping Sub…" at bounding box center [662, 351] width 1325 height 702
click at [899, 453] on html "Home Library Settings Library General Subtitles Preset Styles Style Mapping Sub…" at bounding box center [662, 351] width 1325 height 702
click at [717, 74] on button "Set as Default" at bounding box center [717, 77] width 108 height 25
click at [728, 81] on button "Set as Default" at bounding box center [717, 77] width 108 height 25
click at [121, 23] on link "Library" at bounding box center [120, 25] width 34 height 14
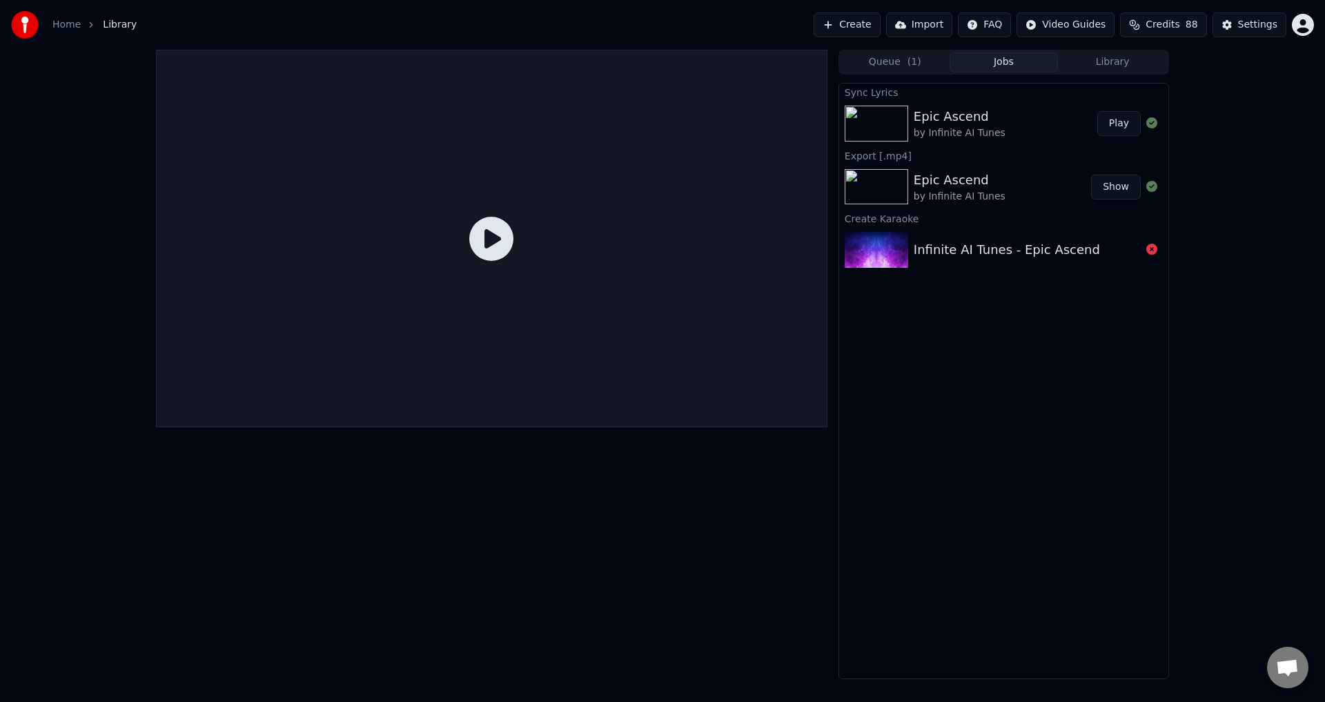
click at [1117, 132] on button "Play" at bounding box center [1118, 123] width 43 height 25
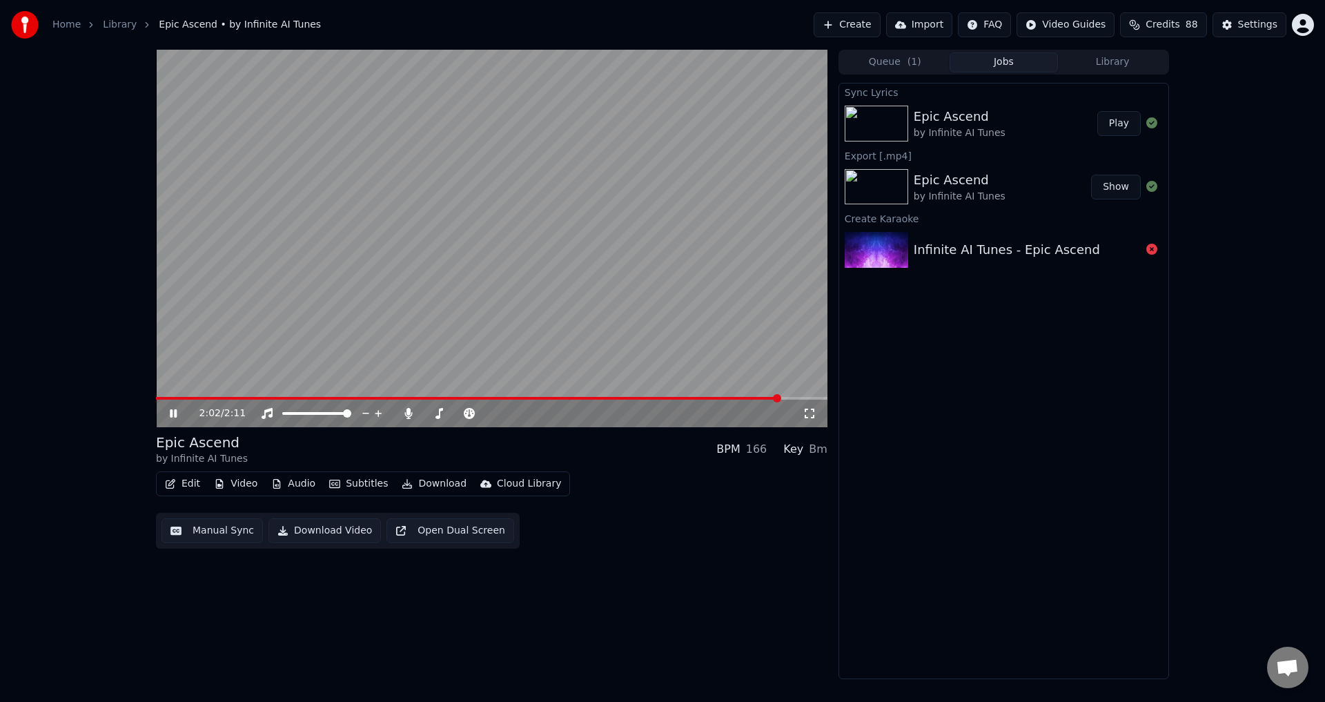
click at [778, 398] on span at bounding box center [491, 398] width 671 height 3
click at [687, 397] on span at bounding box center [491, 398] width 671 height 3
click at [171, 413] on icon at bounding box center [173, 414] width 8 height 10
click at [186, 481] on button "Edit" at bounding box center [182, 483] width 46 height 19
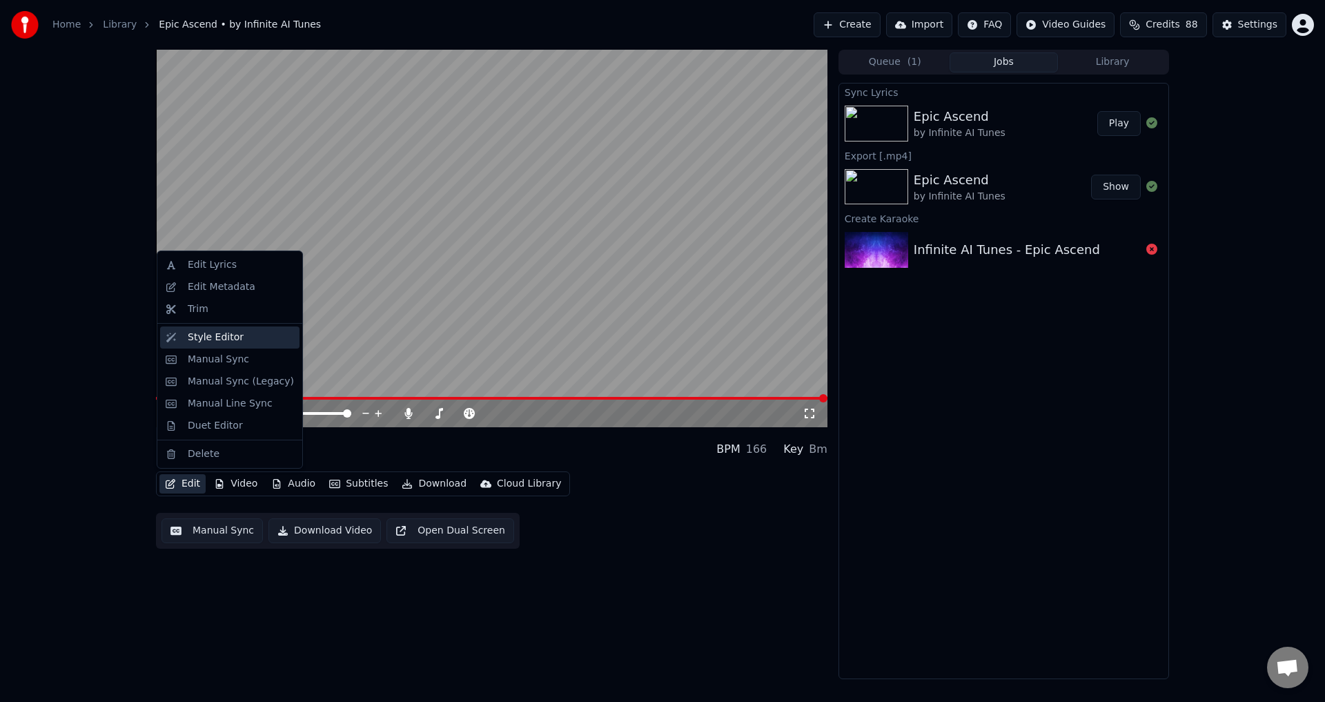
click at [220, 344] on div "Style Editor" at bounding box center [229, 337] width 139 height 22
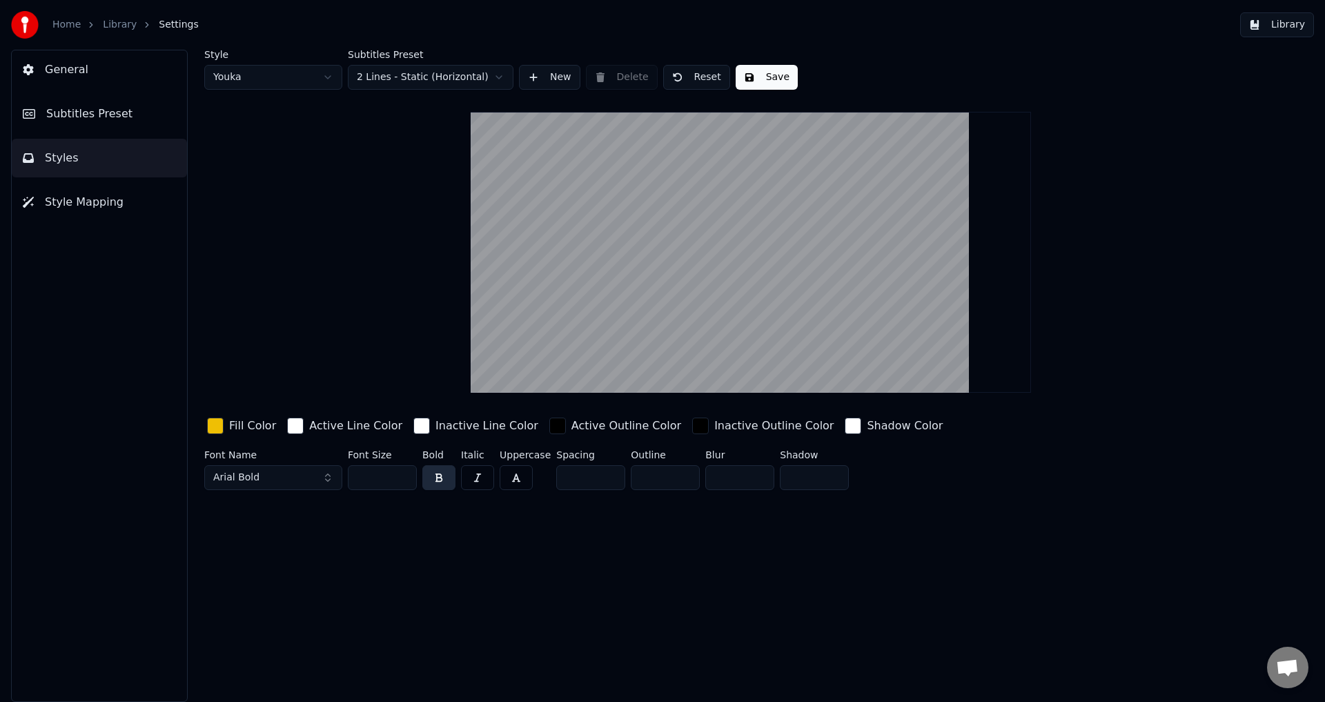
click at [99, 119] on span "Subtitles Preset" at bounding box center [89, 114] width 86 height 17
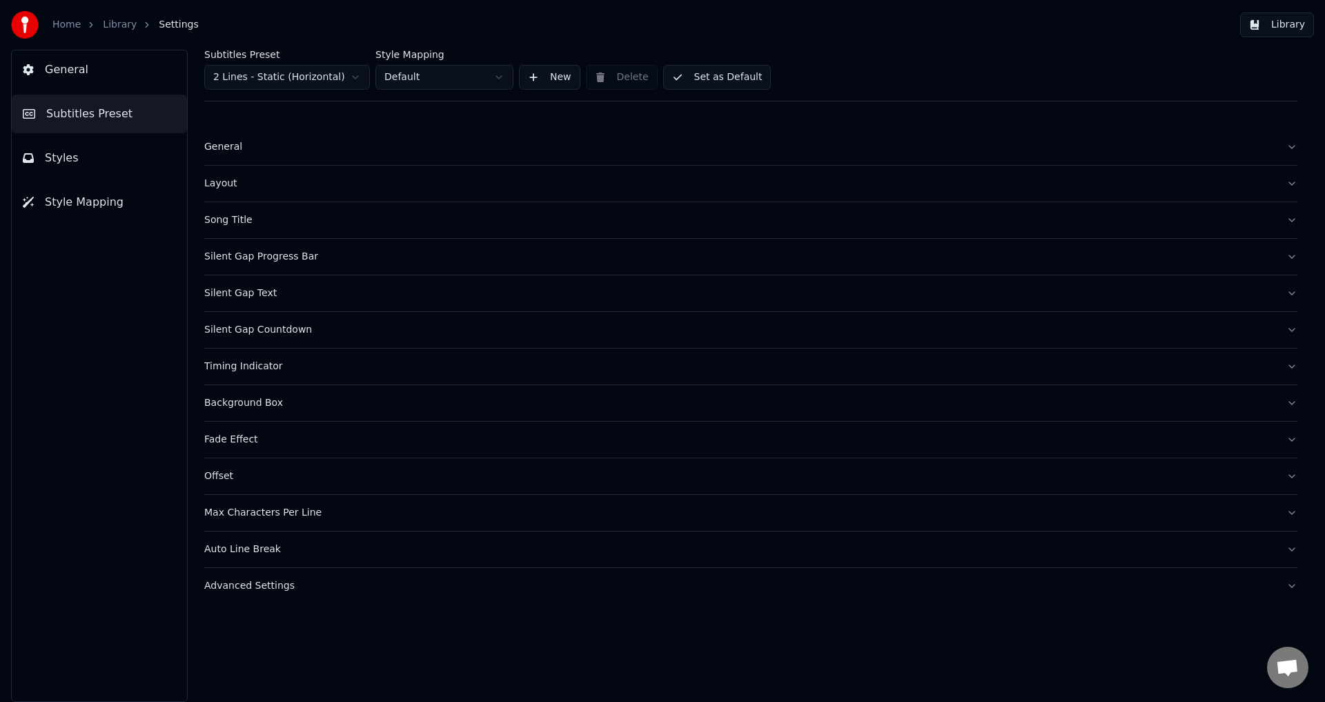
click at [286, 219] on div "Song Title" at bounding box center [739, 220] width 1071 height 14
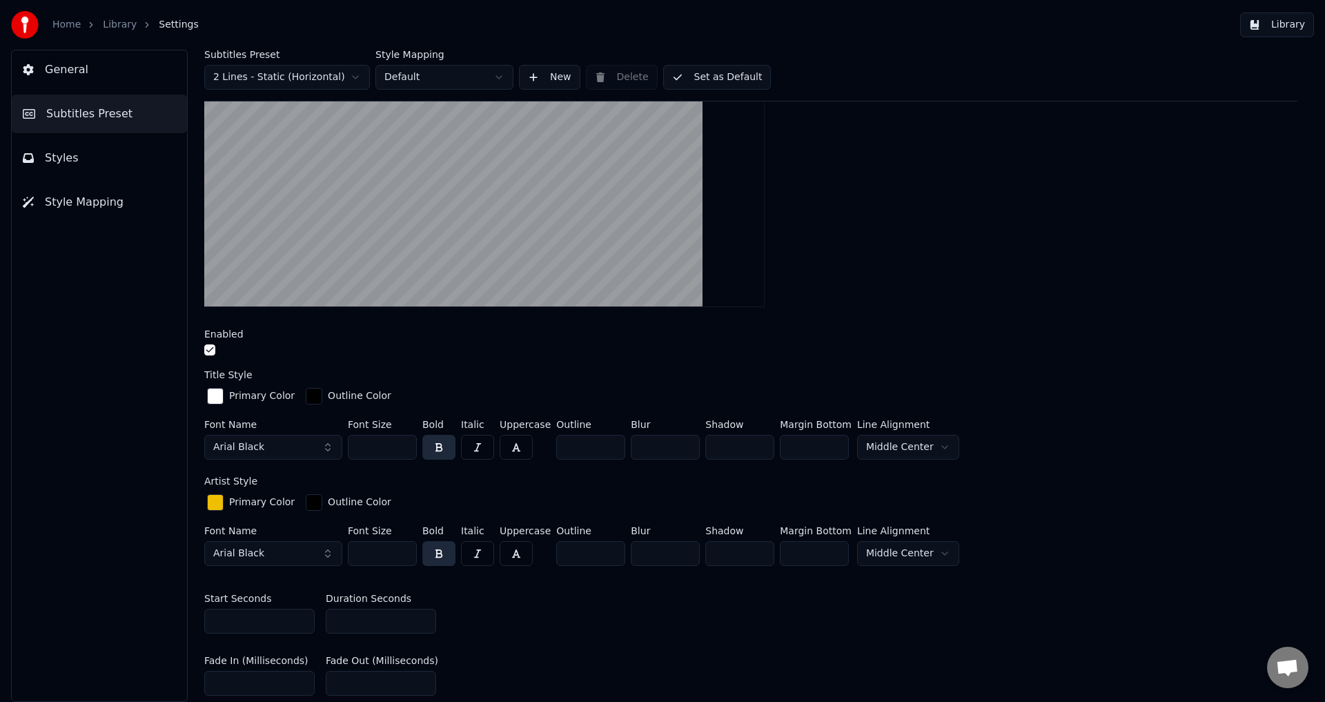
scroll to position [276, 0]
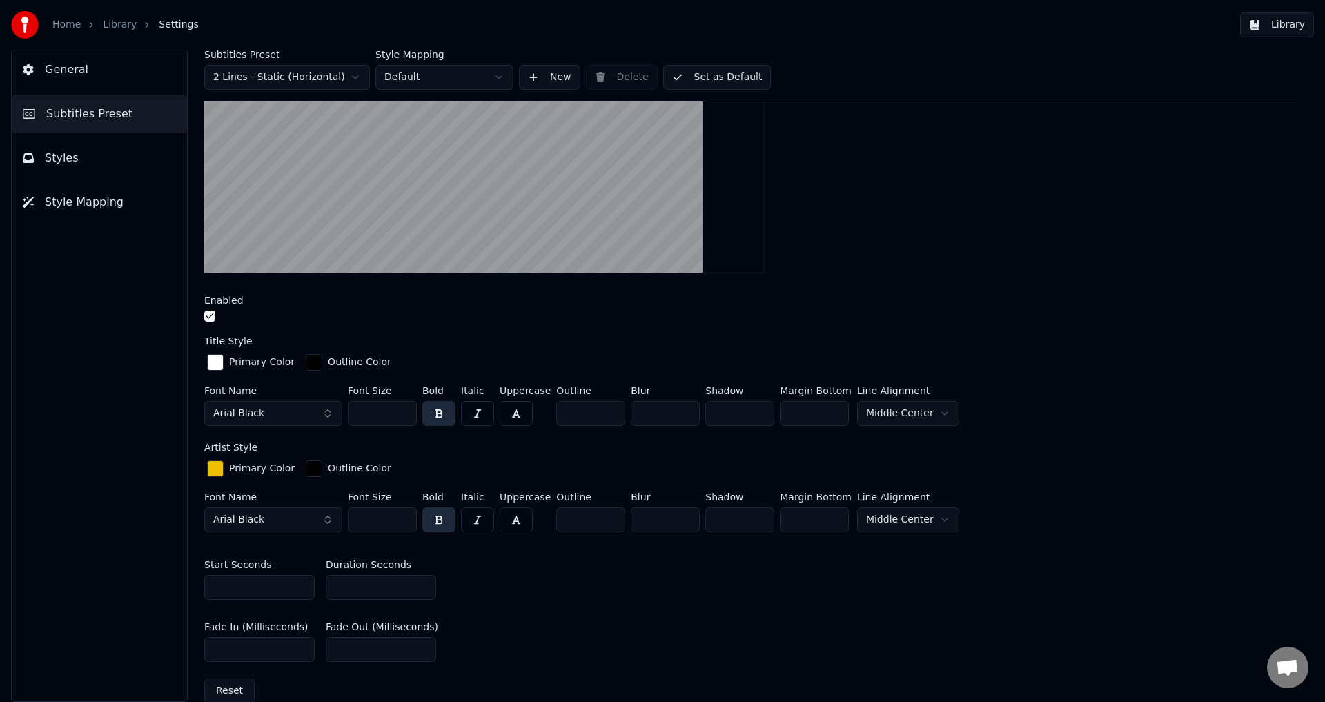
click at [577, 410] on input "*" at bounding box center [590, 413] width 69 height 25
type input "*"
click at [573, 515] on input "*" at bounding box center [590, 519] width 69 height 25
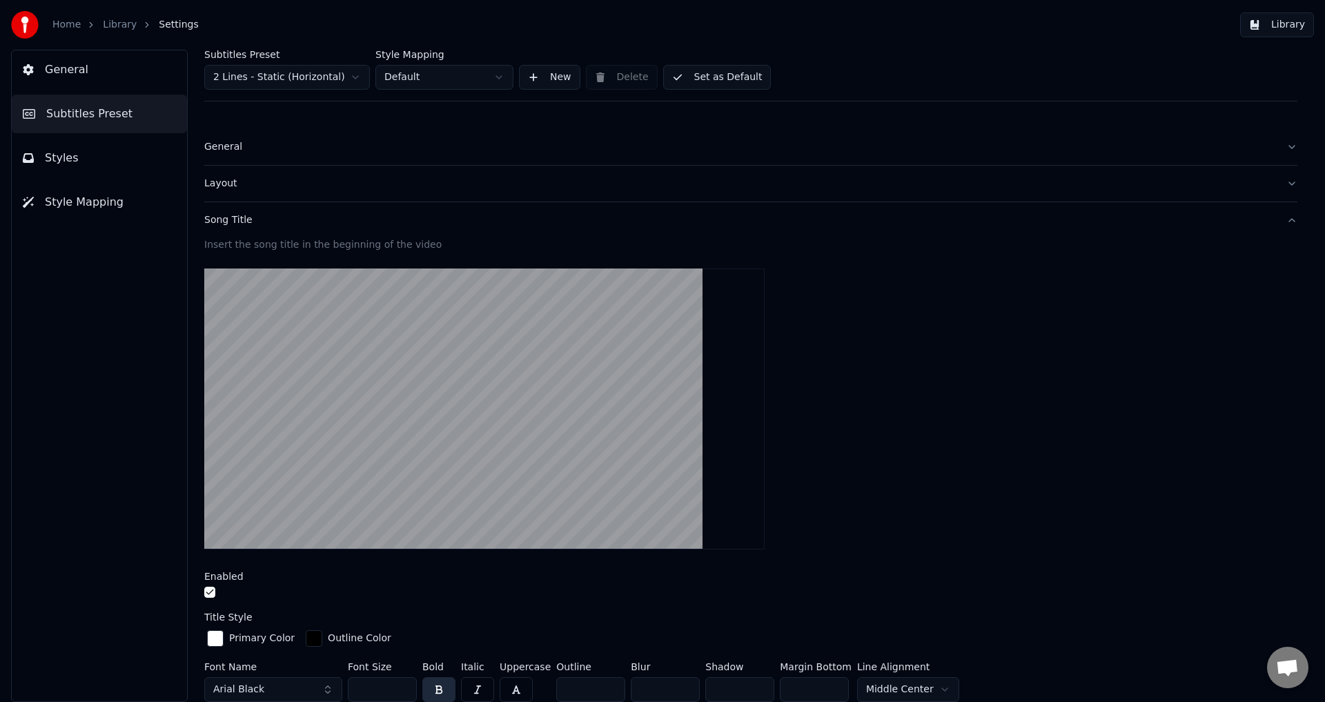
type input "*"
click at [724, 79] on button "Set as Default" at bounding box center [717, 77] width 108 height 25
click at [114, 23] on link "Library" at bounding box center [120, 25] width 34 height 14
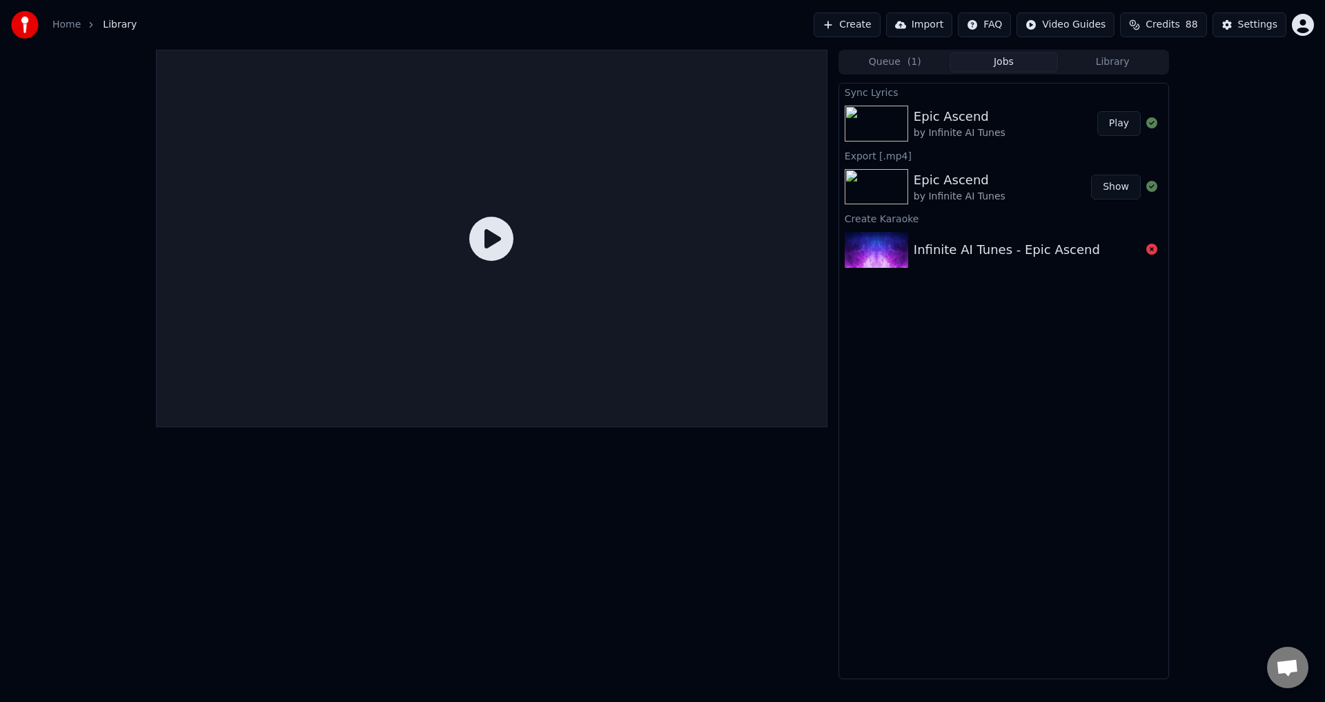
click at [1121, 124] on button "Play" at bounding box center [1118, 123] width 43 height 25
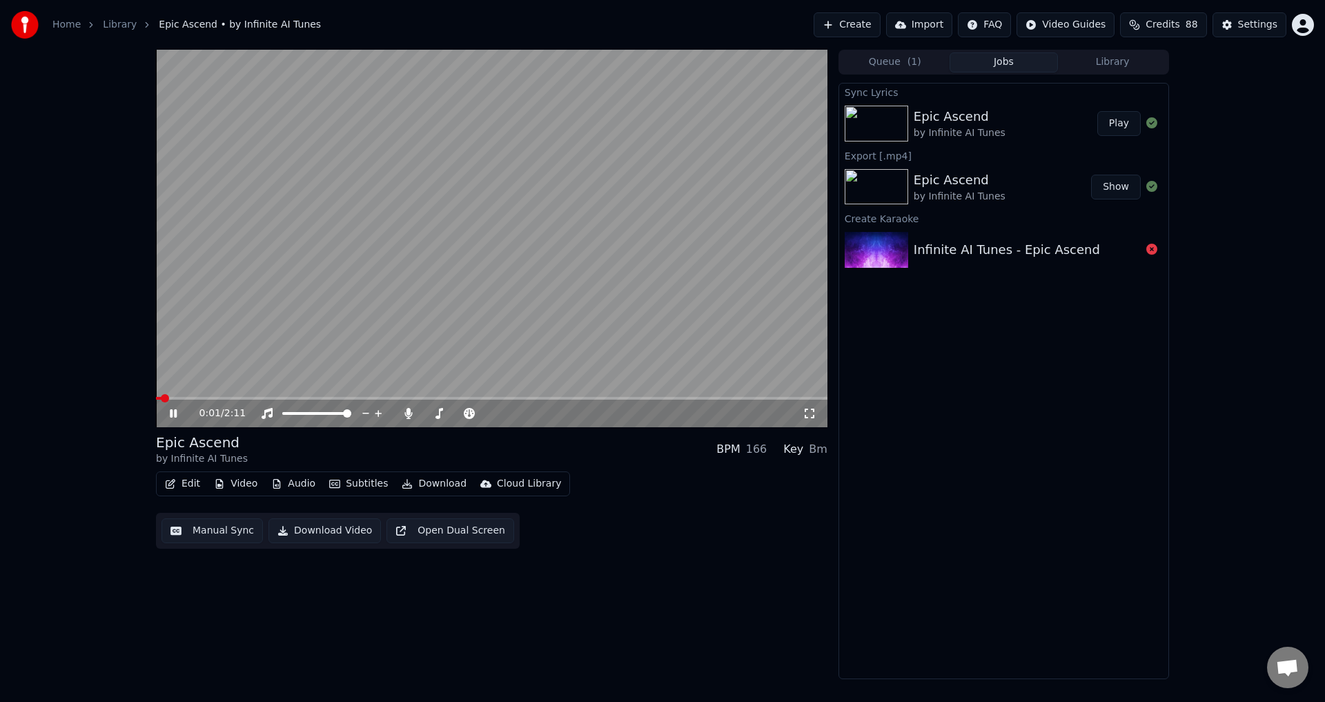
click at [768, 400] on span at bounding box center [491, 398] width 671 height 3
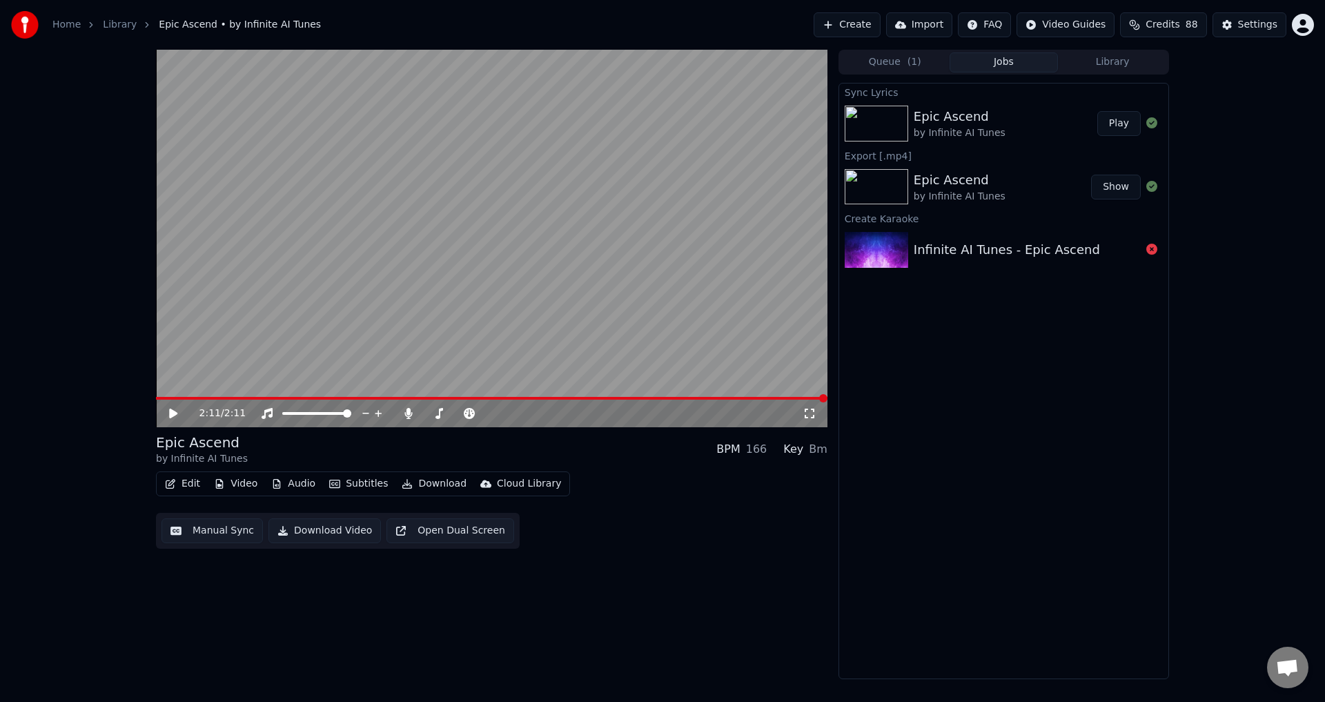
click at [174, 412] on icon at bounding box center [173, 414] width 8 height 10
click at [739, 400] on span at bounding box center [491, 398] width 671 height 3
click at [173, 414] on icon at bounding box center [173, 414] width 8 height 10
click at [767, 395] on video at bounding box center [491, 238] width 671 height 377
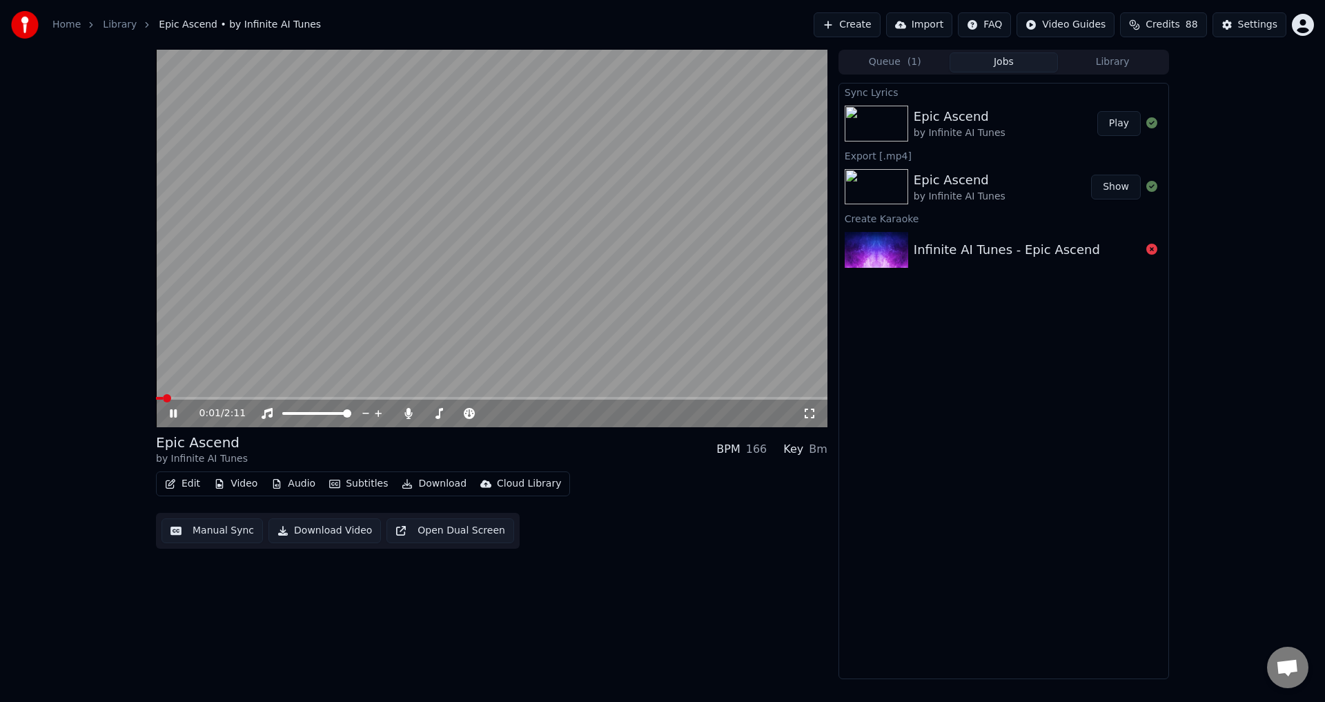
click at [751, 398] on span at bounding box center [491, 398] width 671 height 3
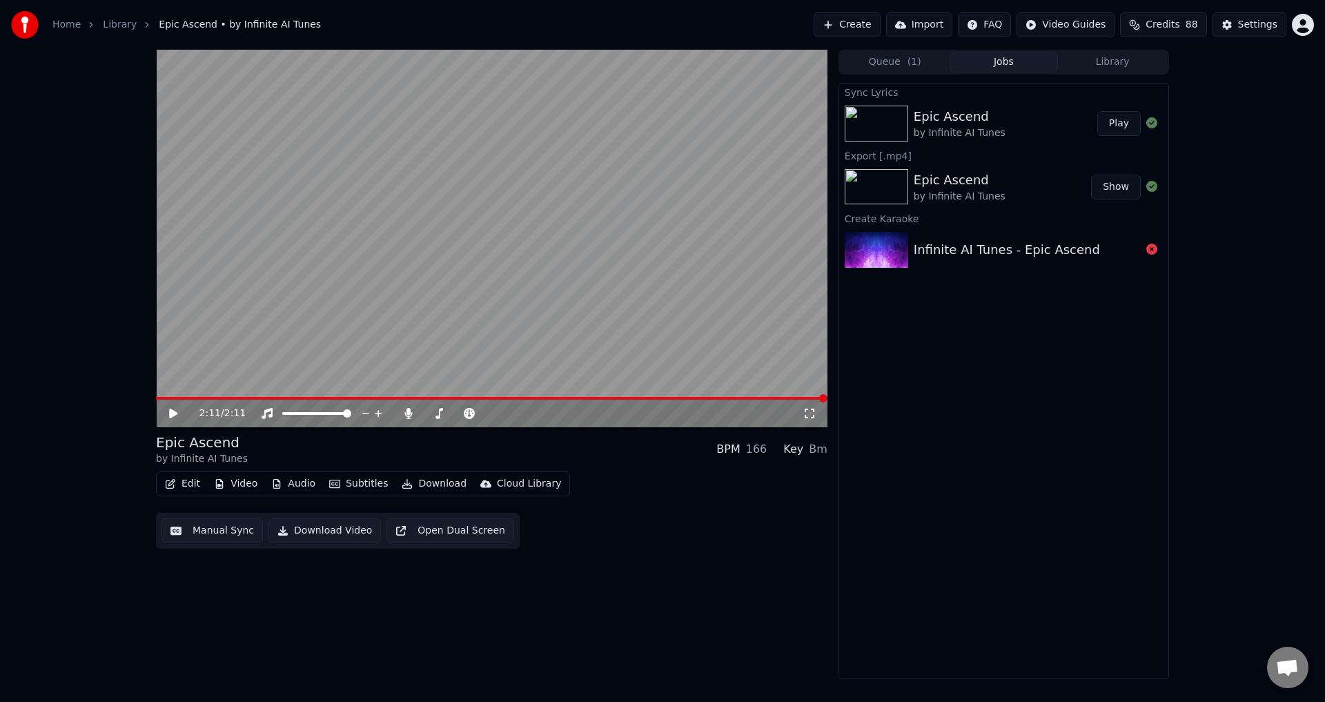
click at [422, 483] on button "Download" at bounding box center [434, 483] width 76 height 19
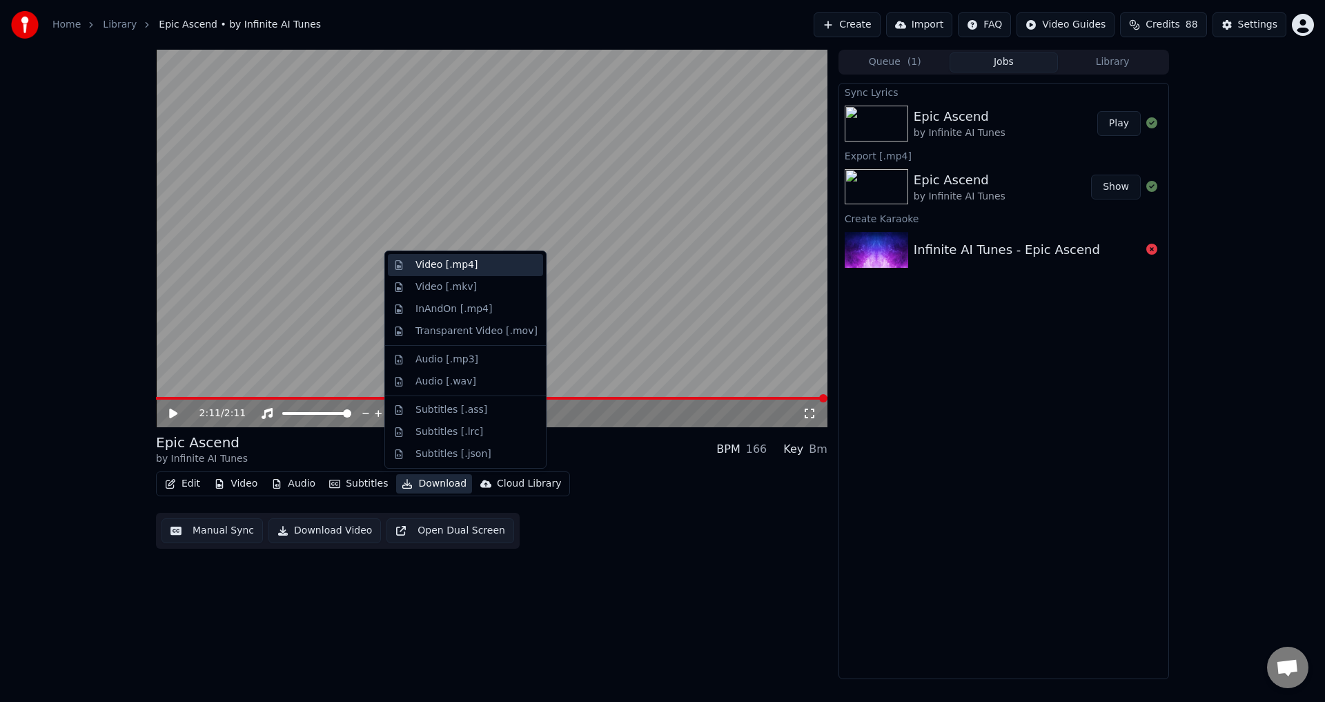
click at [455, 269] on div "Video [.mp4]" at bounding box center [446, 265] width 62 height 14
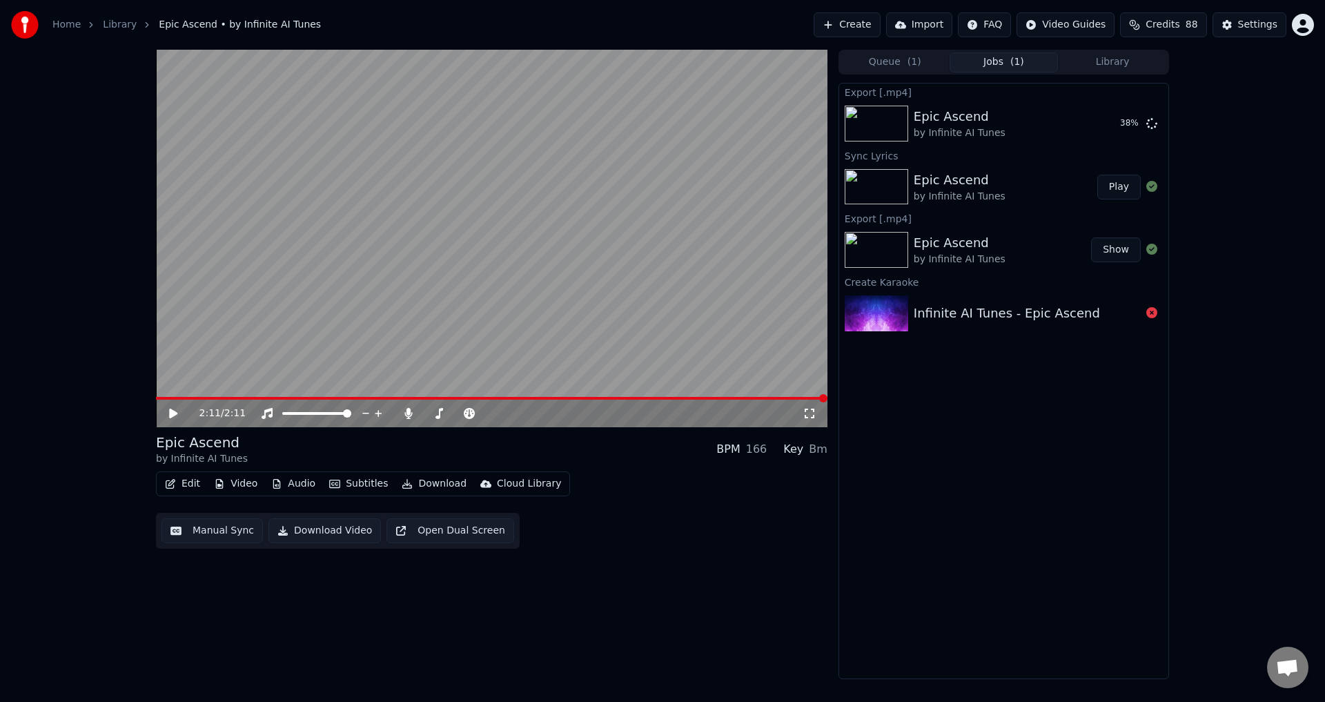
click at [889, 41] on div "Home Library Epic Ascend • by Infinite AI Tunes Create Import FAQ Video Guides …" at bounding box center [662, 25] width 1325 height 50
click at [995, 483] on div "Export [.mp4] Epic Ascend by Infinite AI Tunes 38 % Sync Lyrics Epic Ascend by …" at bounding box center [1003, 381] width 331 height 596
click at [1119, 127] on button "Show" at bounding box center [1116, 123] width 50 height 25
